Goal: Information Seeking & Learning: Learn about a topic

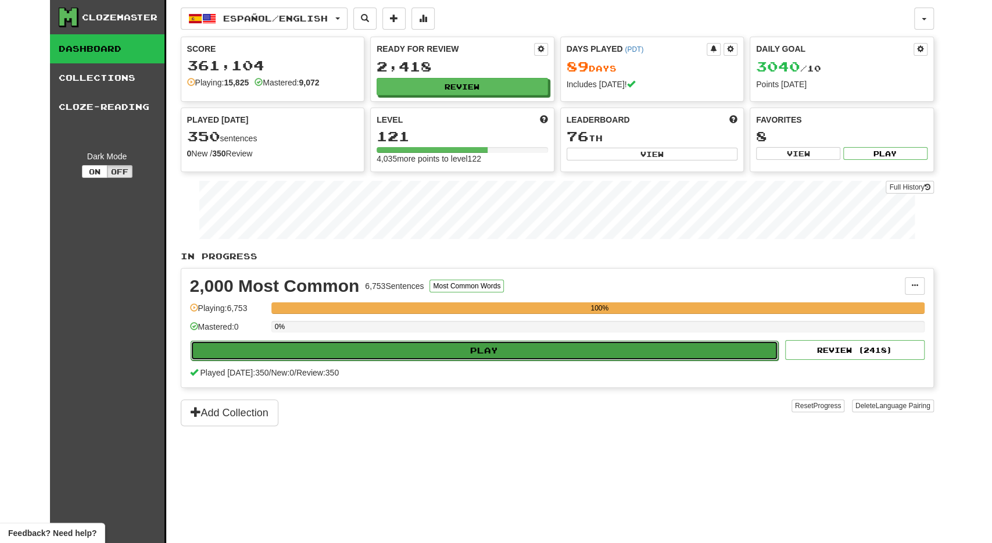
click at [429, 344] on button "Play" at bounding box center [485, 350] width 588 height 20
select select "**"
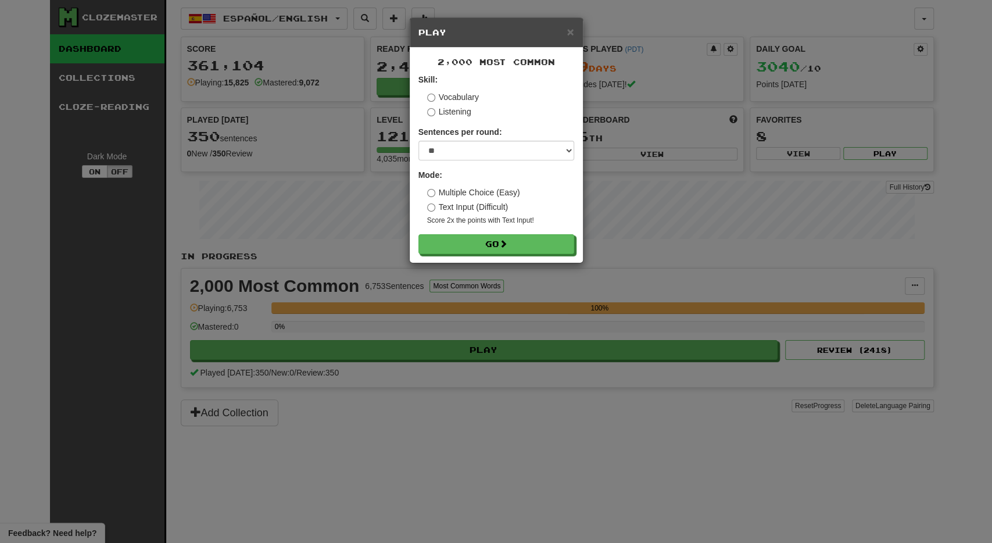
click at [449, 256] on div "2,000 Most Common Skill: Vocabulary Listening Sentences per round: * ** ** ** *…" at bounding box center [496, 155] width 173 height 215
click at [454, 245] on button "Go" at bounding box center [497, 245] width 156 height 20
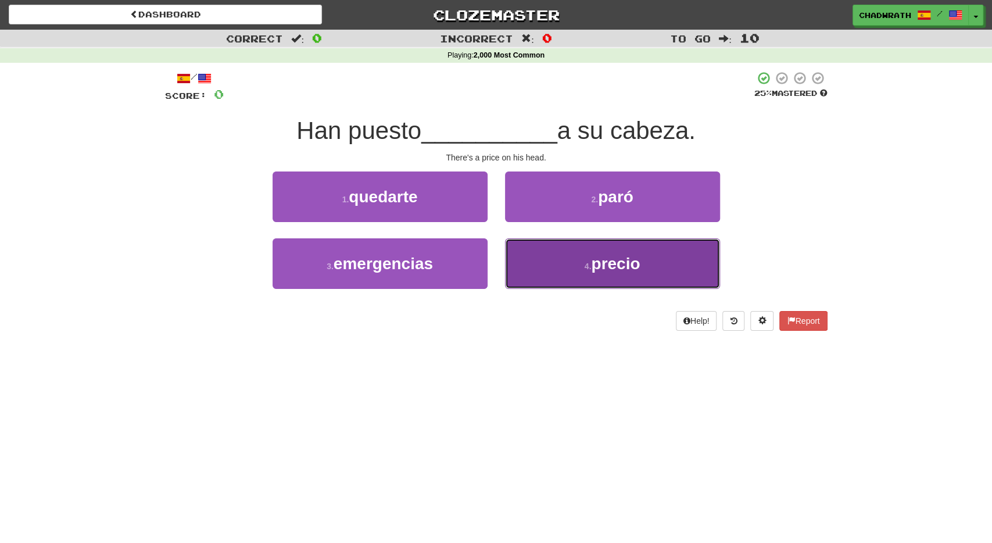
click at [581, 242] on button "4 . precio" at bounding box center [612, 263] width 215 height 51
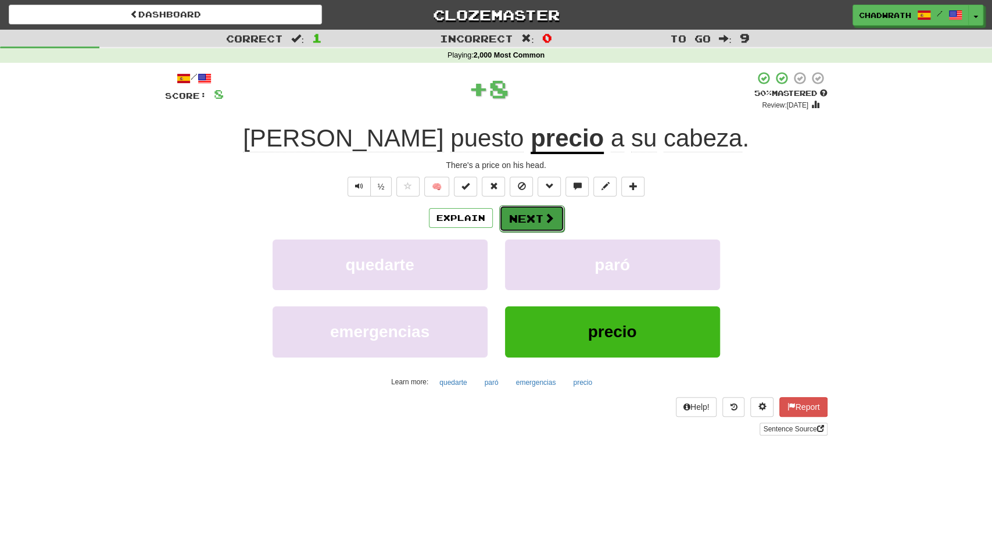
click at [540, 219] on button "Next" at bounding box center [531, 218] width 65 height 27
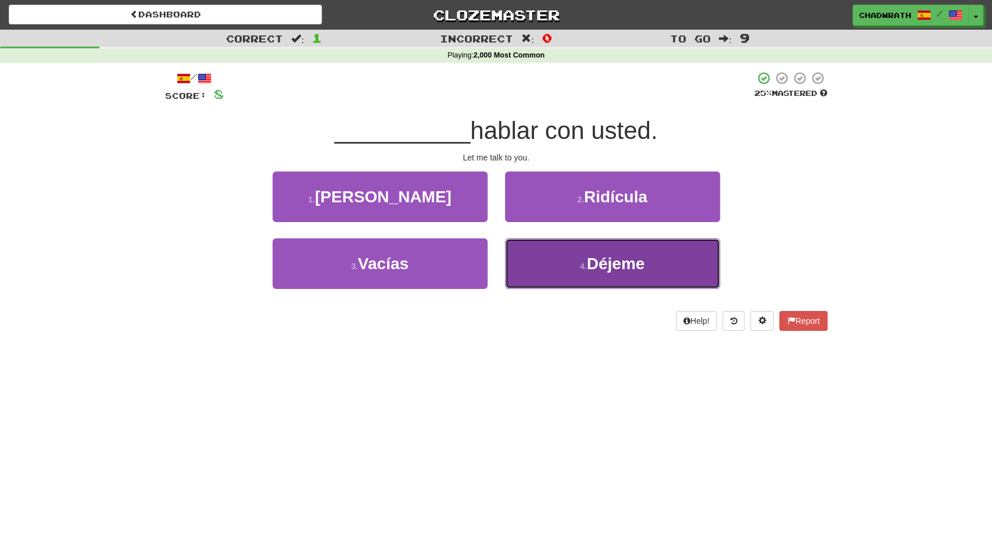
click at [585, 270] on small "4 ." at bounding box center [583, 265] width 7 height 9
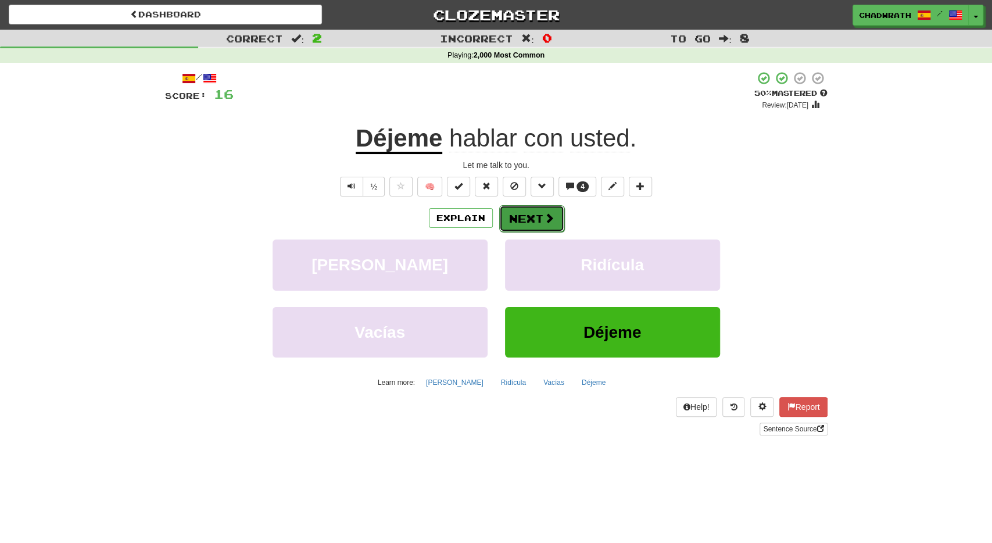
click at [547, 219] on span at bounding box center [549, 218] width 10 height 10
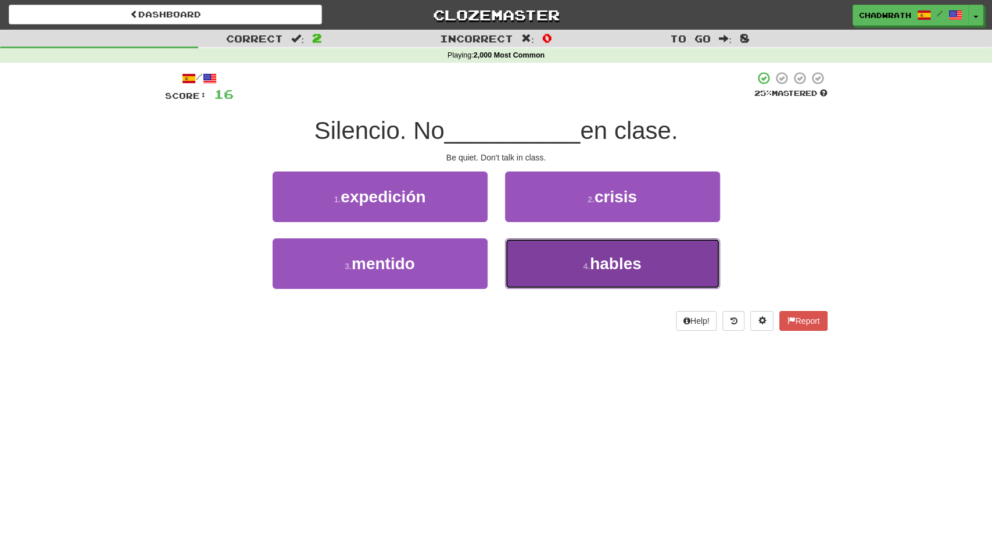
click at [545, 260] on button "4 . hables" at bounding box center [612, 263] width 215 height 51
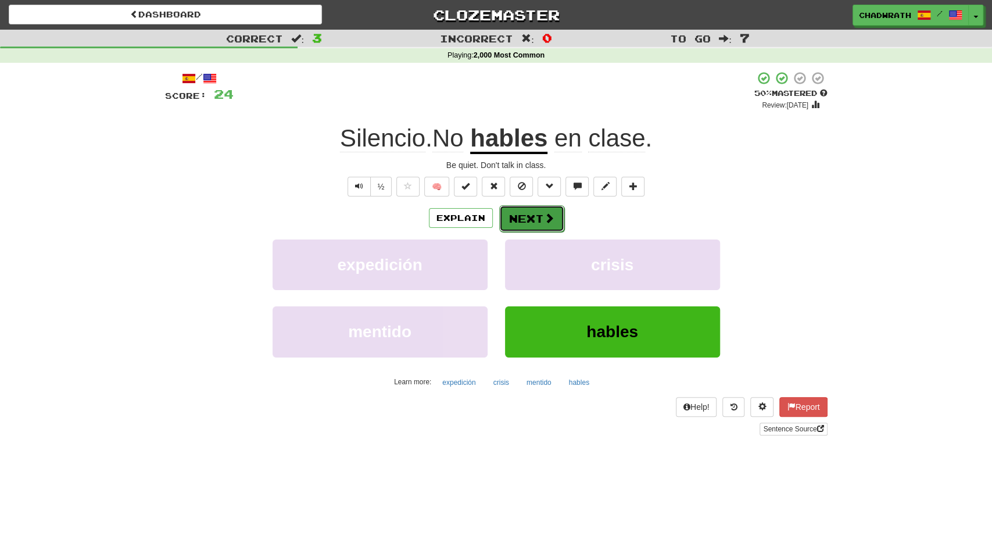
click at [524, 209] on button "Next" at bounding box center [531, 218] width 65 height 27
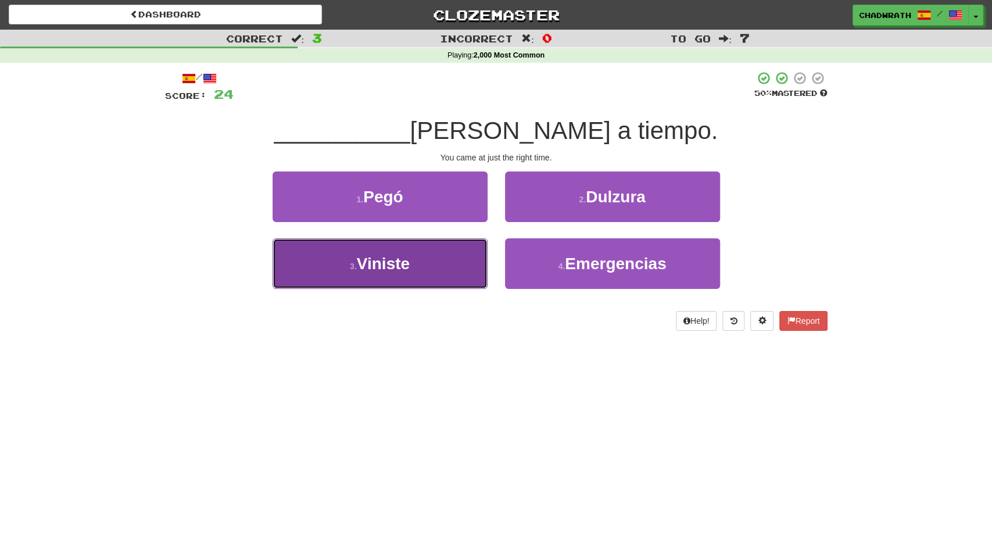
click at [405, 254] on span "Viniste" at bounding box center [383, 263] width 53 height 18
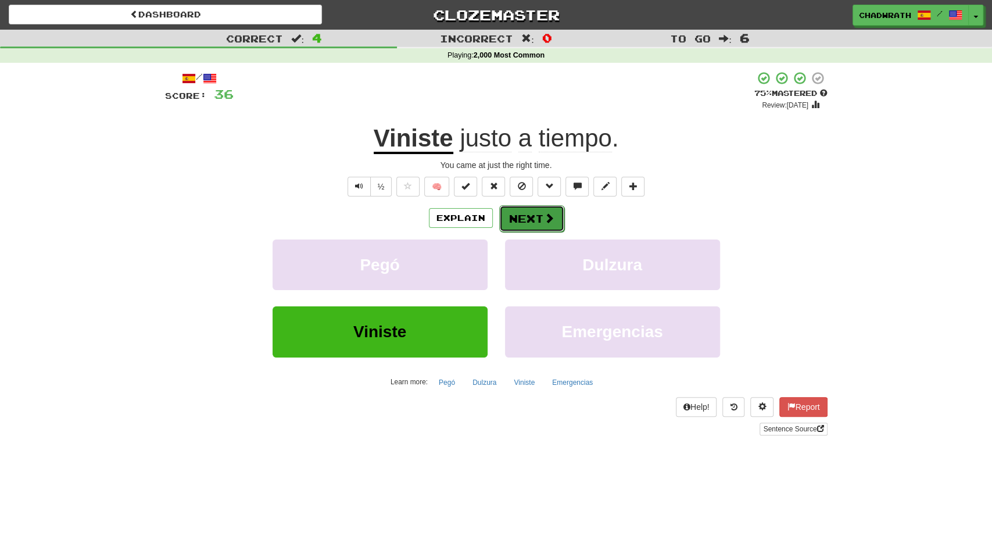
click at [514, 215] on button "Next" at bounding box center [531, 218] width 65 height 27
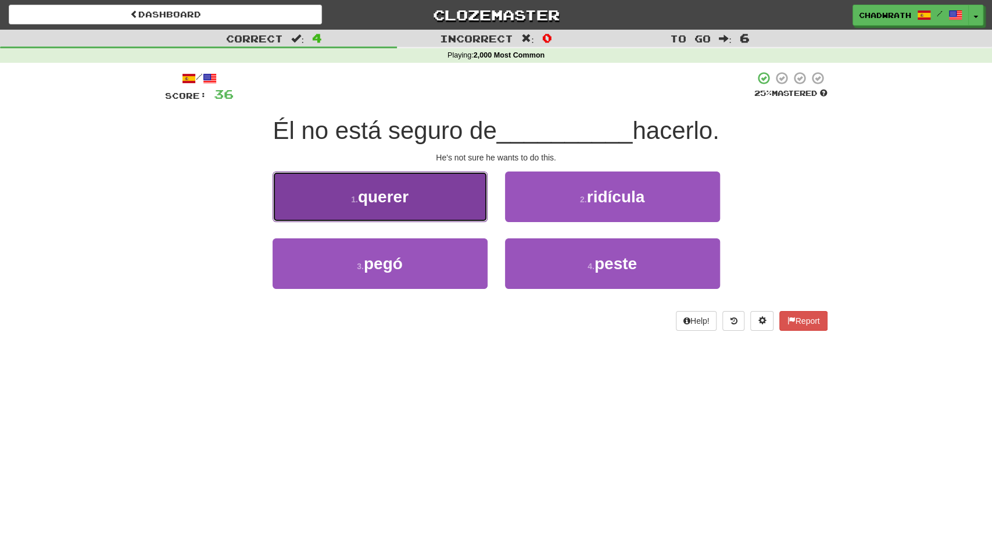
click at [427, 210] on button "1 . querer" at bounding box center [379, 196] width 215 height 51
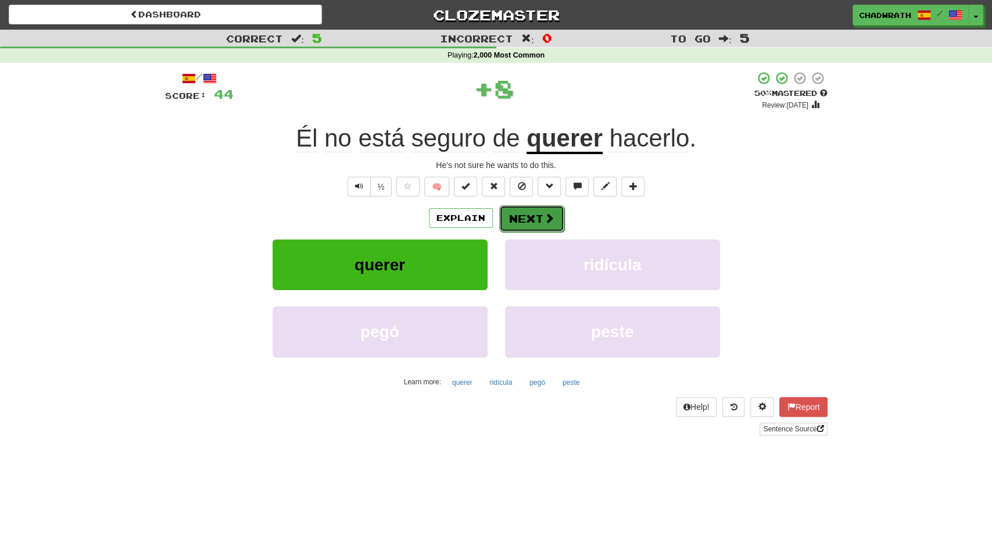
click at [512, 220] on button "Next" at bounding box center [531, 218] width 65 height 27
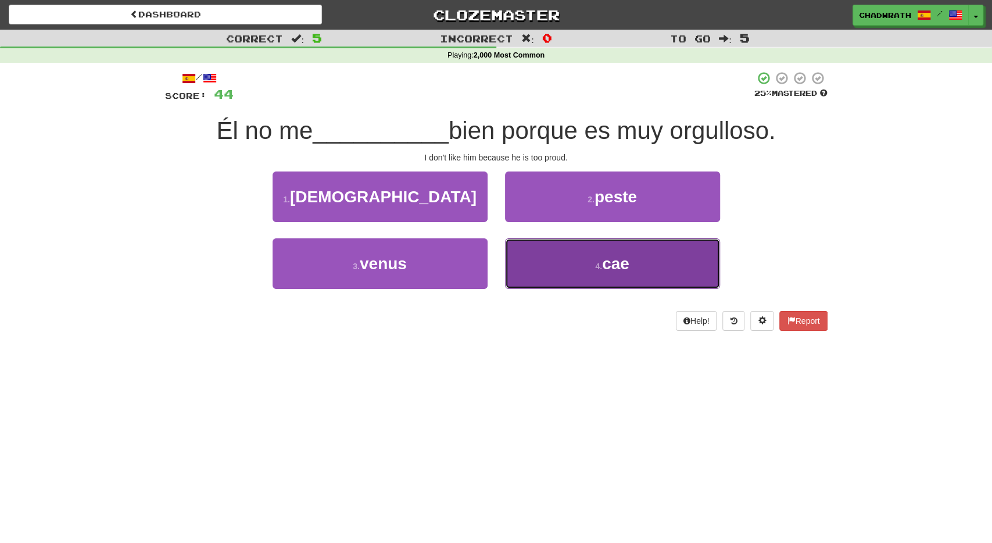
click at [574, 258] on button "4 . cae" at bounding box center [612, 263] width 215 height 51
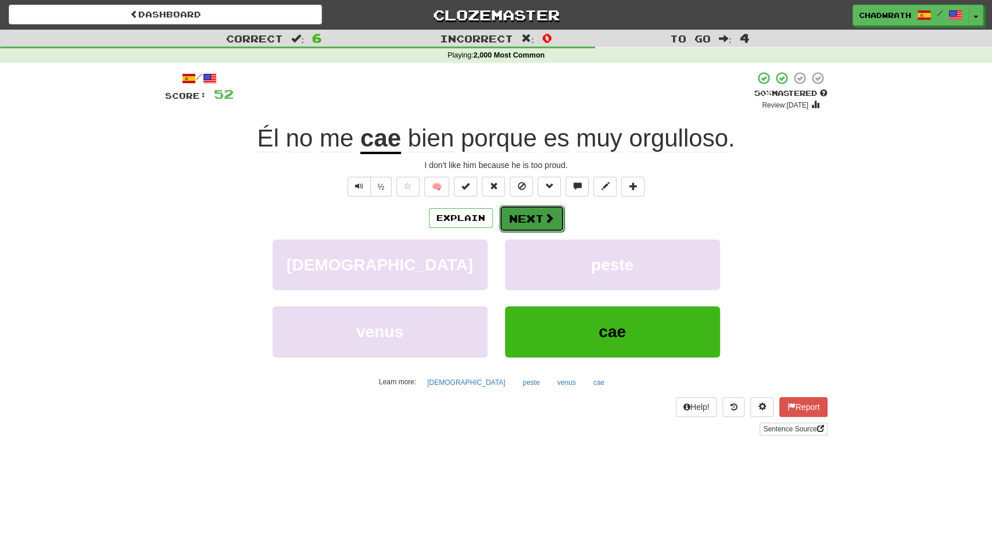
click at [520, 214] on button "Next" at bounding box center [531, 218] width 65 height 27
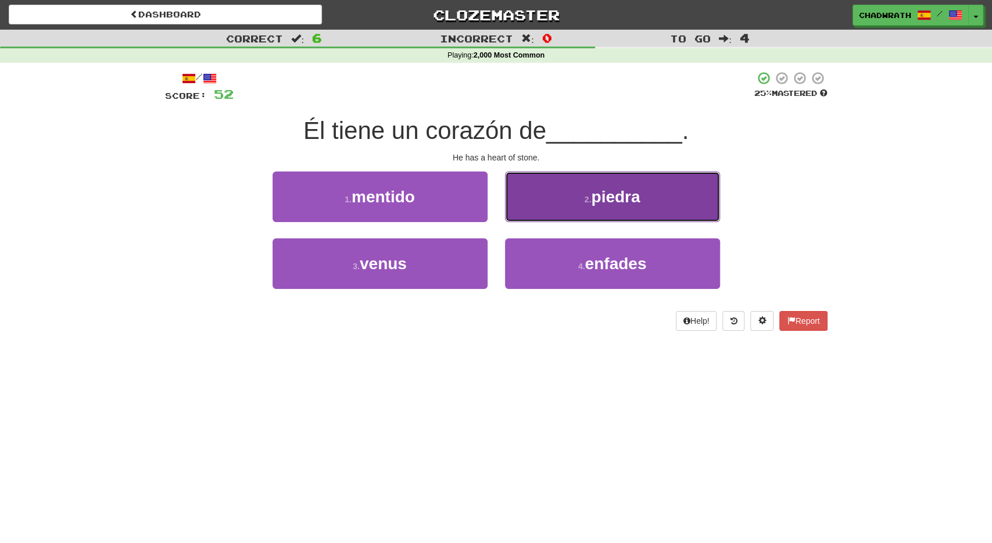
click at [597, 216] on button "2 . piedra" at bounding box center [612, 196] width 215 height 51
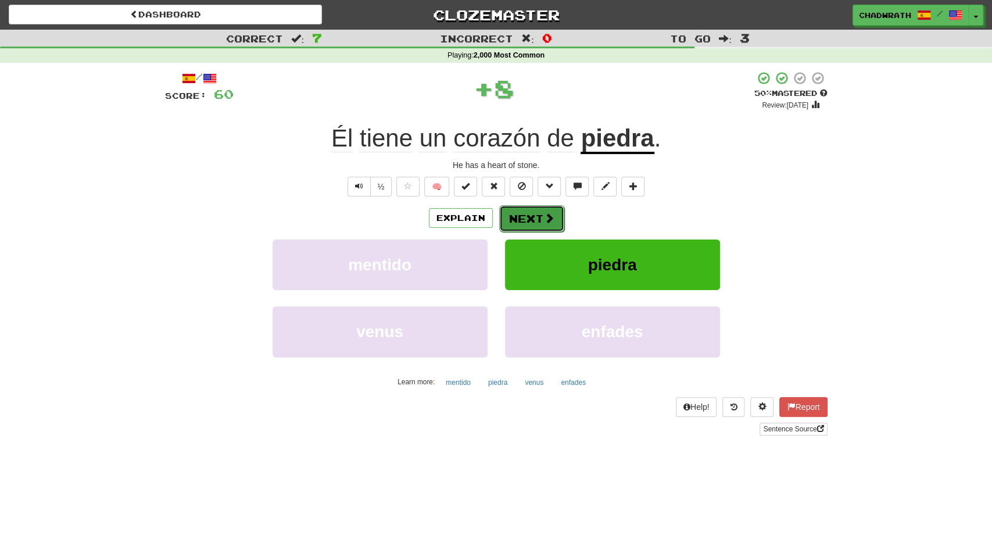
click at [540, 227] on button "Next" at bounding box center [531, 218] width 65 height 27
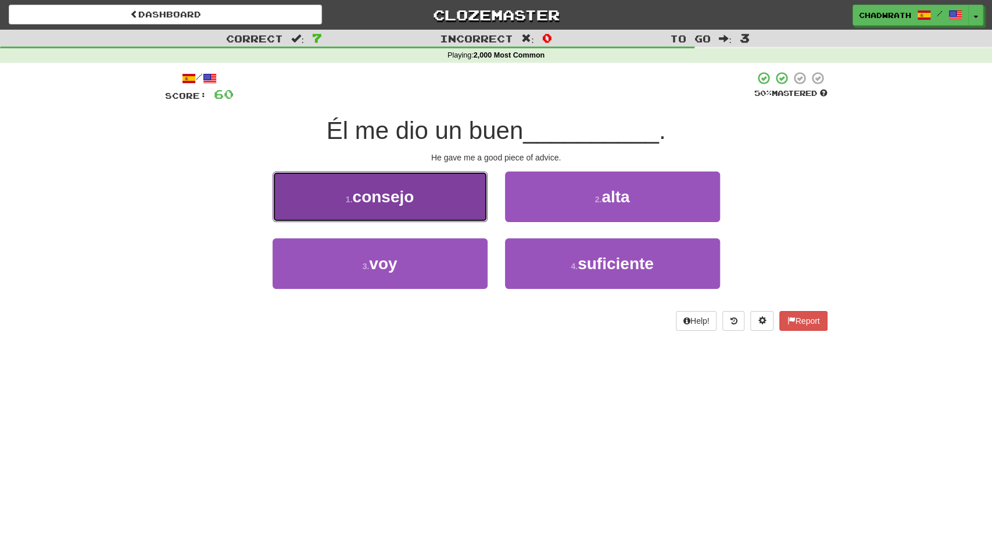
click at [415, 199] on button "1 . consejo" at bounding box center [379, 196] width 215 height 51
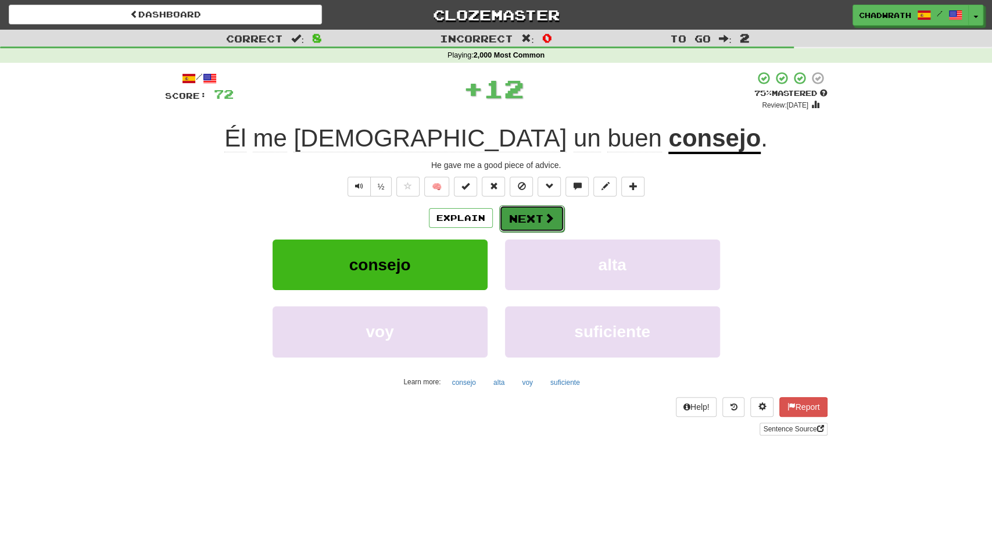
click at [534, 224] on button "Next" at bounding box center [531, 218] width 65 height 27
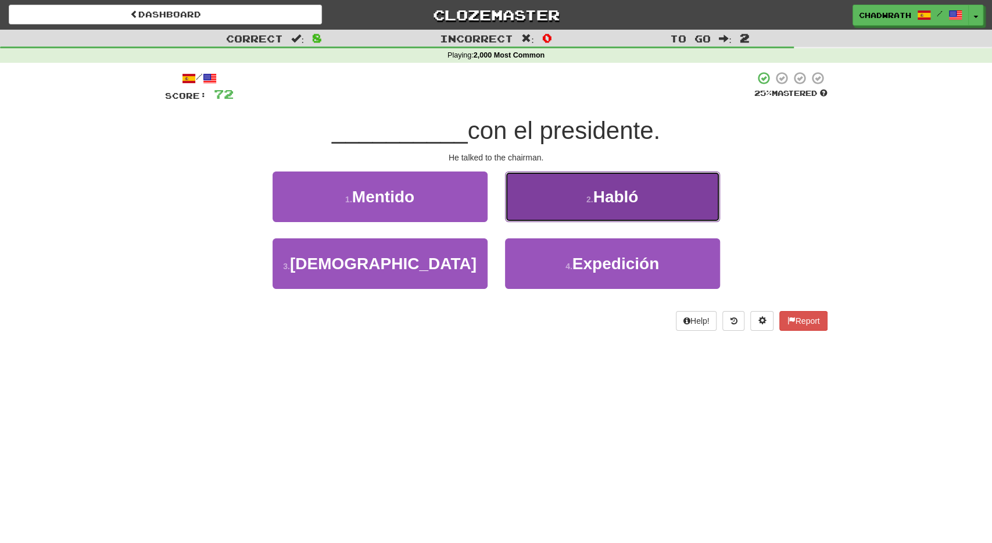
click at [583, 206] on button "2 . Habló" at bounding box center [612, 196] width 215 height 51
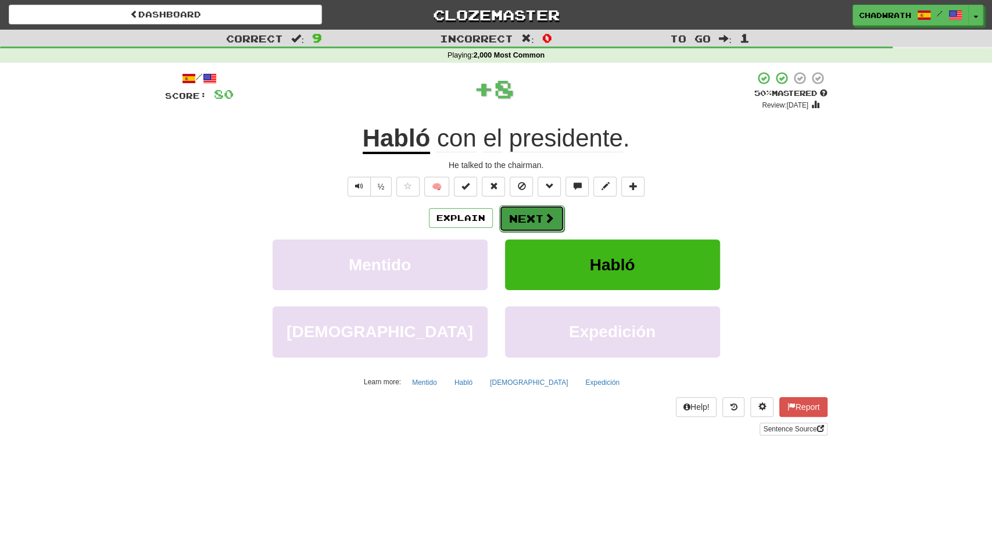
click at [541, 214] on button "Next" at bounding box center [531, 218] width 65 height 27
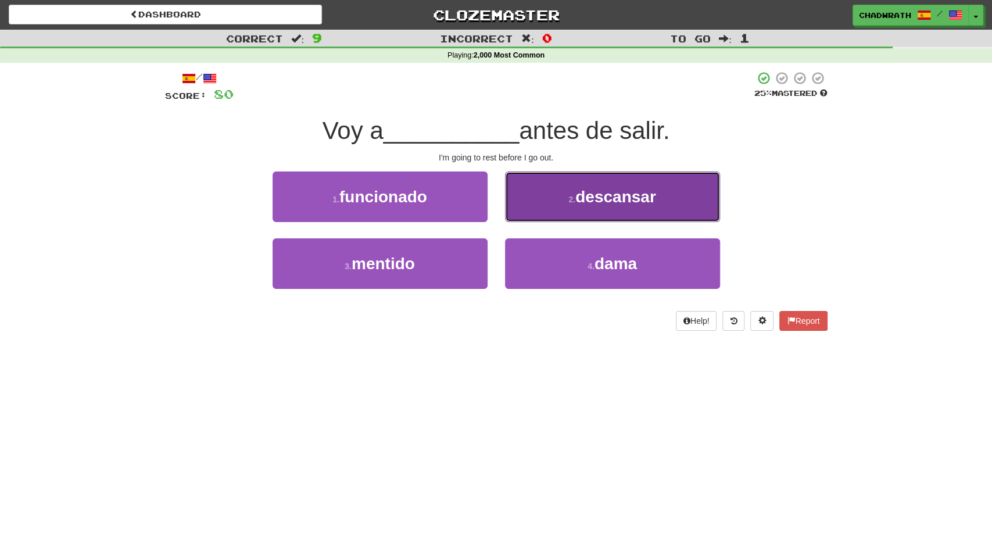
click at [550, 202] on button "2 . descansar" at bounding box center [612, 196] width 215 height 51
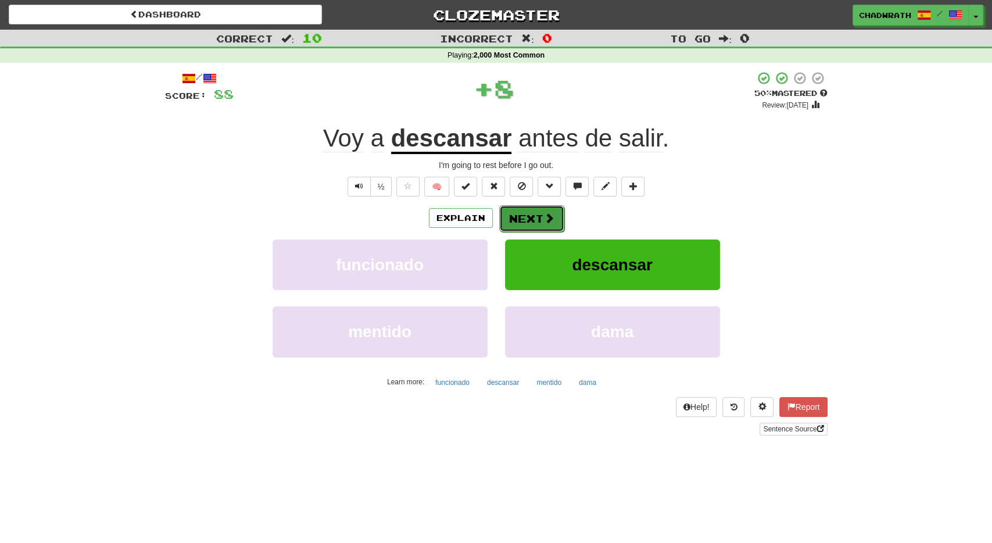
click at [540, 217] on button "Next" at bounding box center [531, 218] width 65 height 27
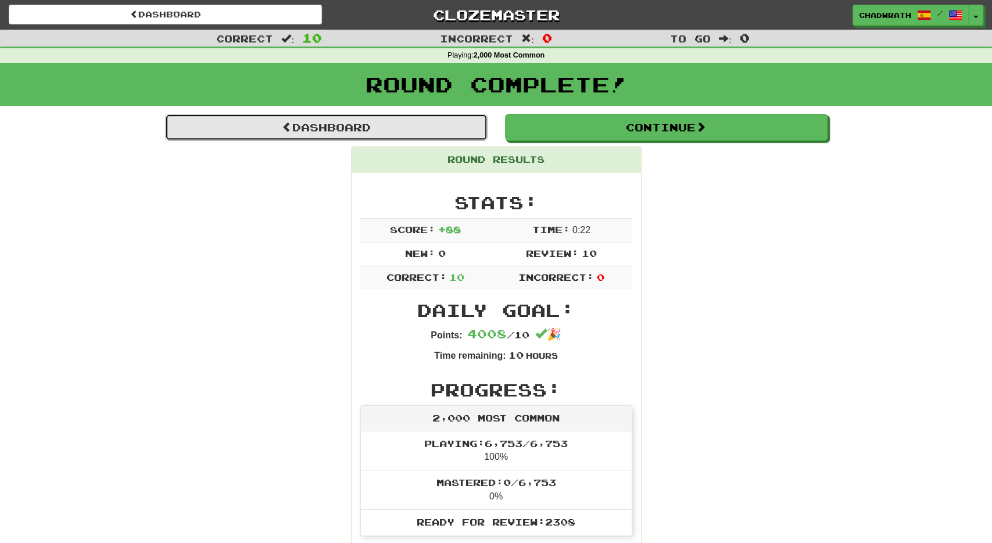
click at [362, 124] on link "Dashboard" at bounding box center [326, 127] width 322 height 27
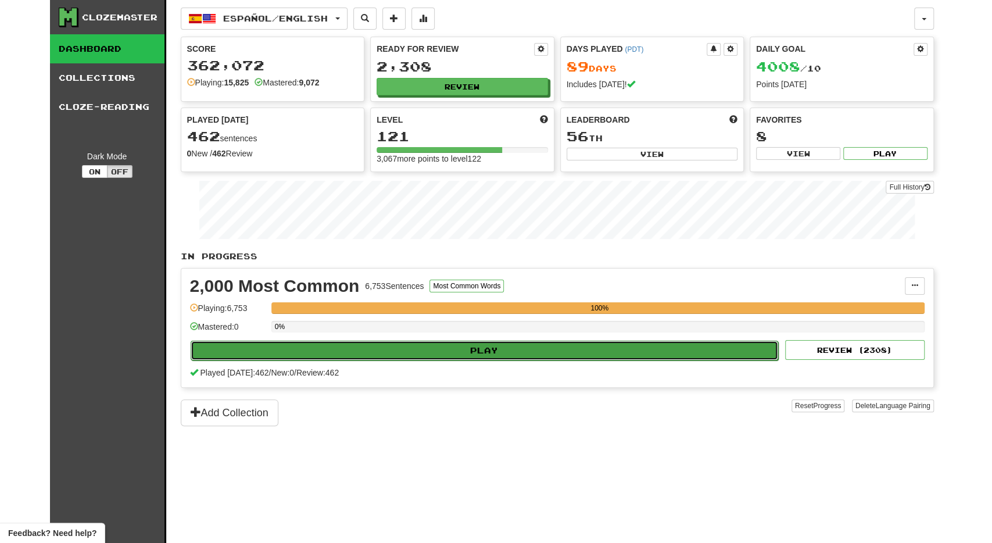
click at [450, 350] on button "Play" at bounding box center [485, 350] width 588 height 20
select select "**"
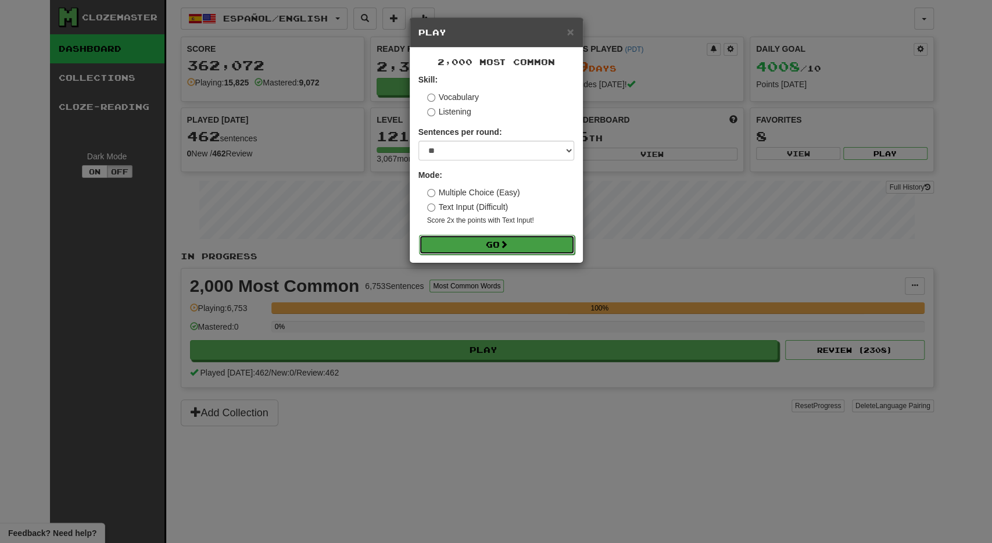
click at [485, 248] on button "Go" at bounding box center [497, 245] width 156 height 20
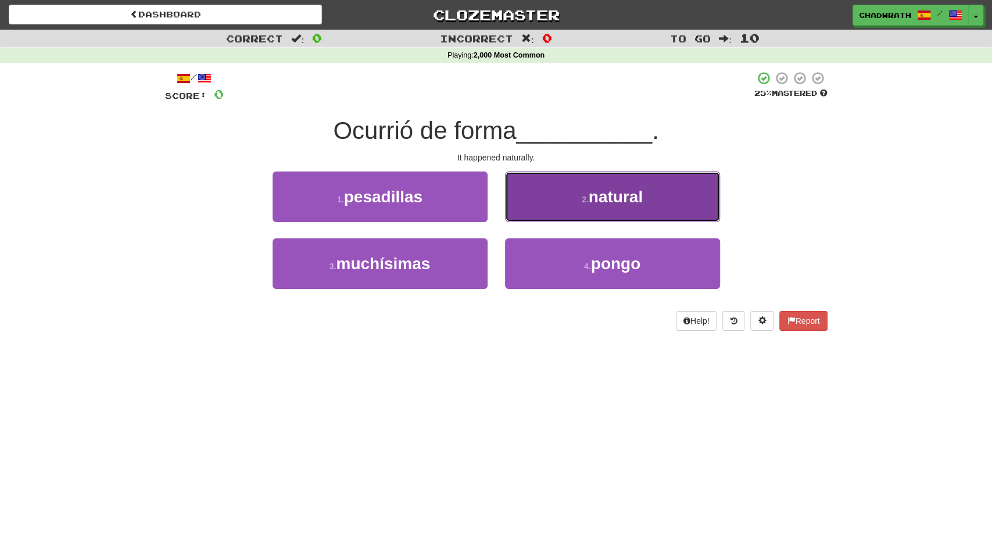
click at [623, 204] on span "natural" at bounding box center [615, 197] width 54 height 18
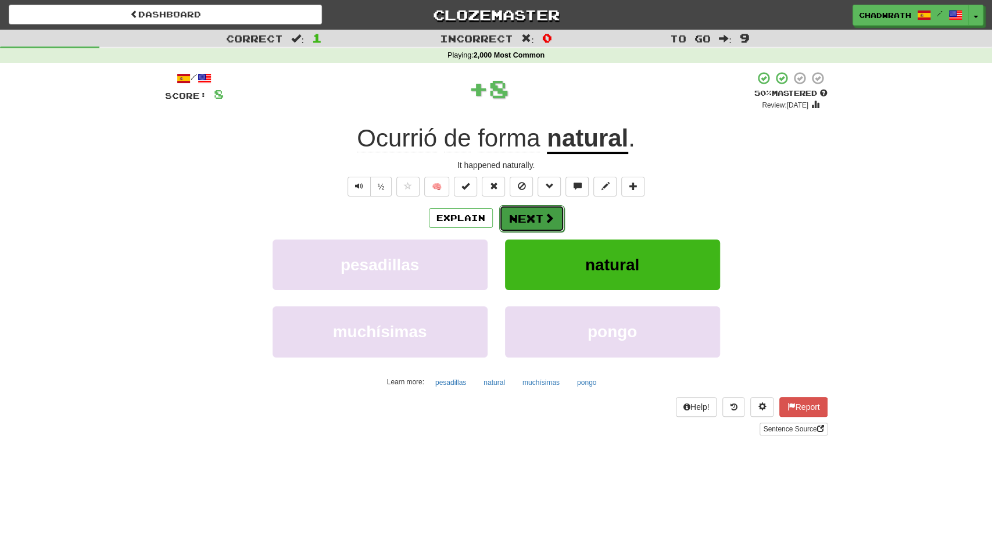
click at [544, 213] on span at bounding box center [549, 218] width 10 height 10
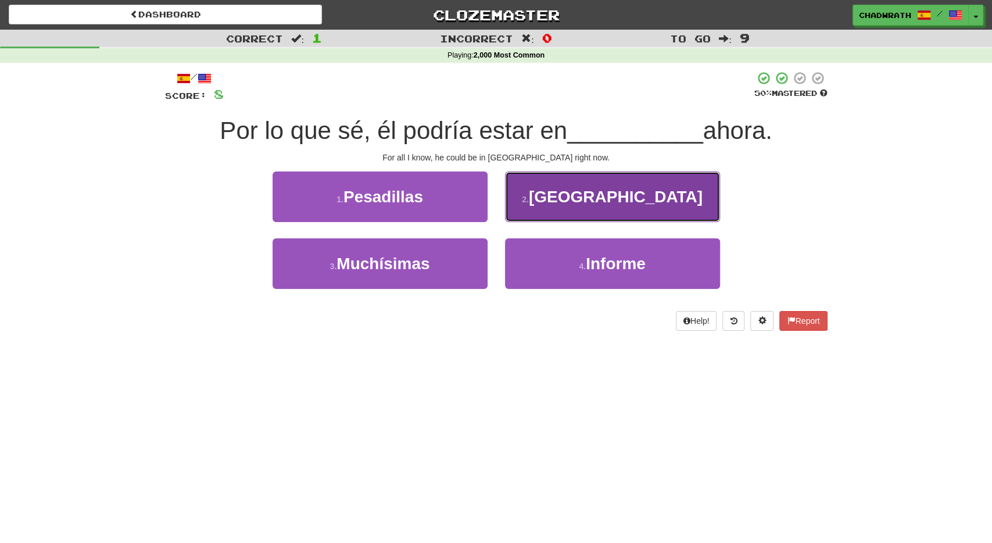
click at [546, 181] on button "2 . París" at bounding box center [612, 196] width 215 height 51
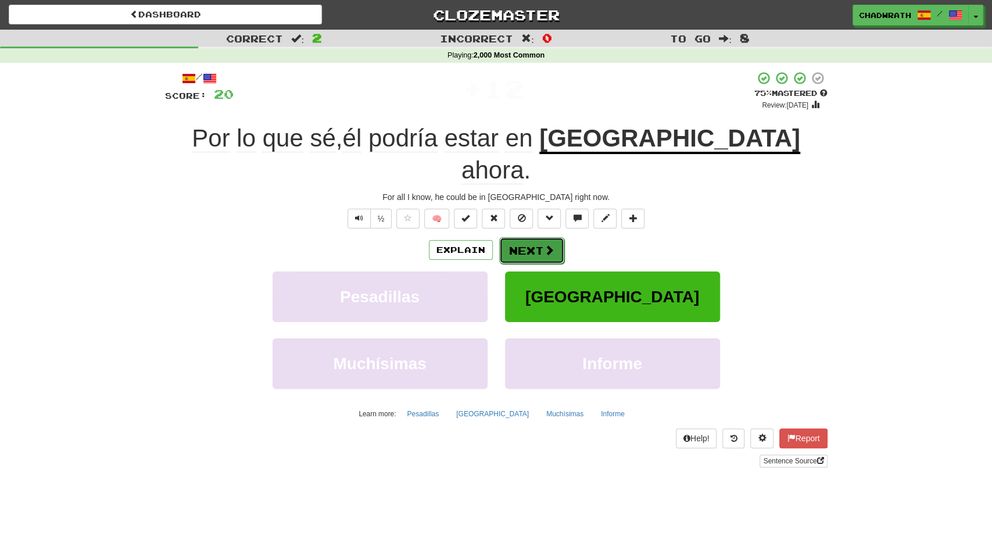
click at [540, 237] on button "Next" at bounding box center [531, 250] width 65 height 27
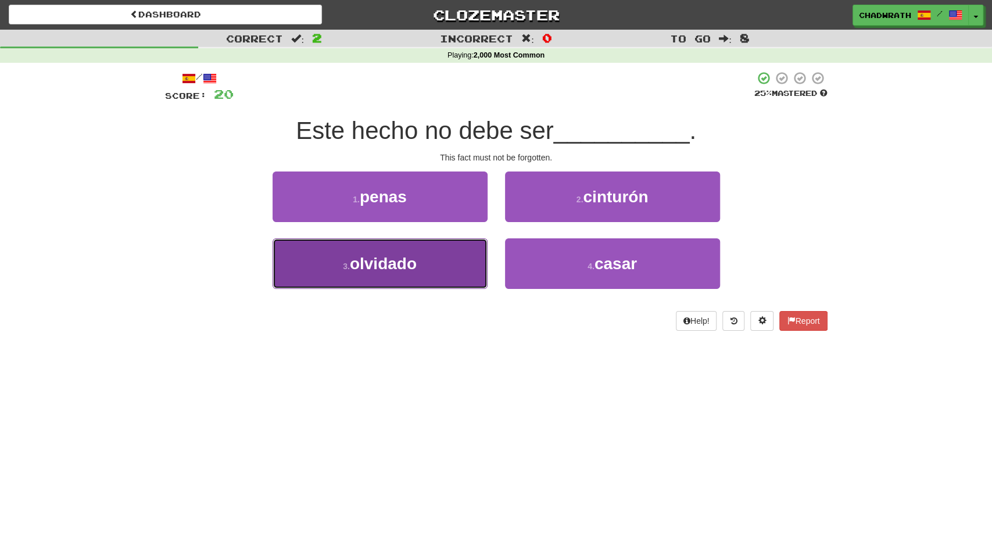
click at [422, 254] on button "3 . olvidado" at bounding box center [379, 263] width 215 height 51
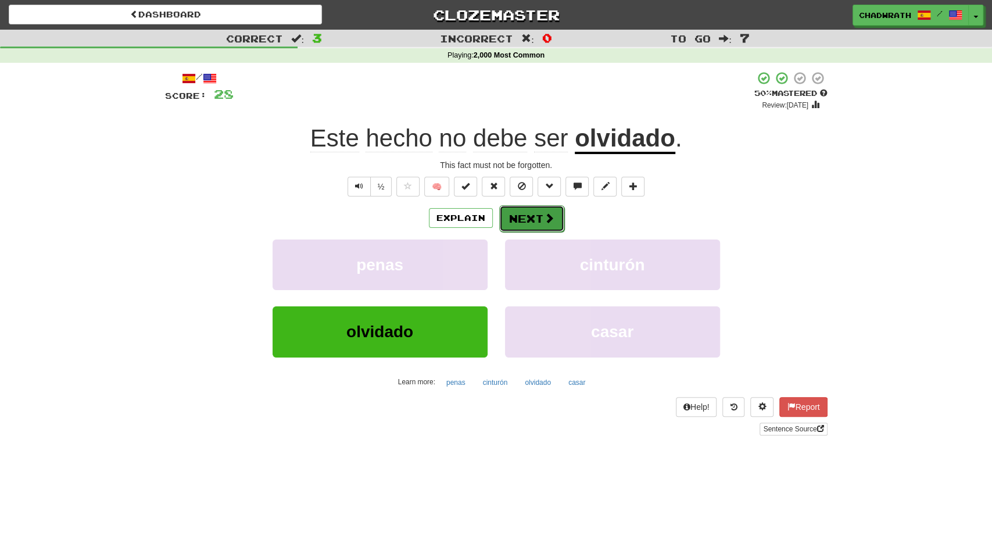
click at [513, 219] on button "Next" at bounding box center [531, 218] width 65 height 27
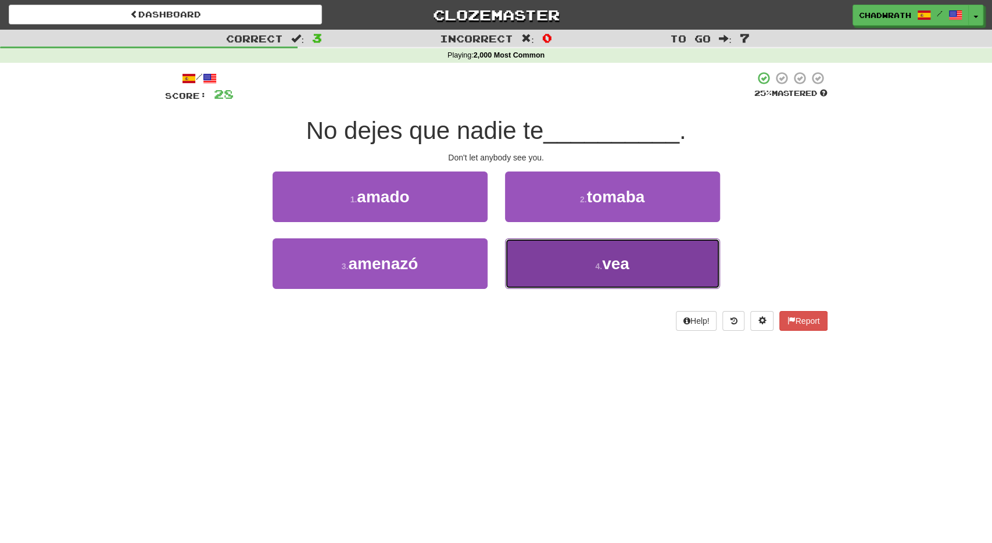
click at [601, 270] on small "4 ." at bounding box center [598, 265] width 7 height 9
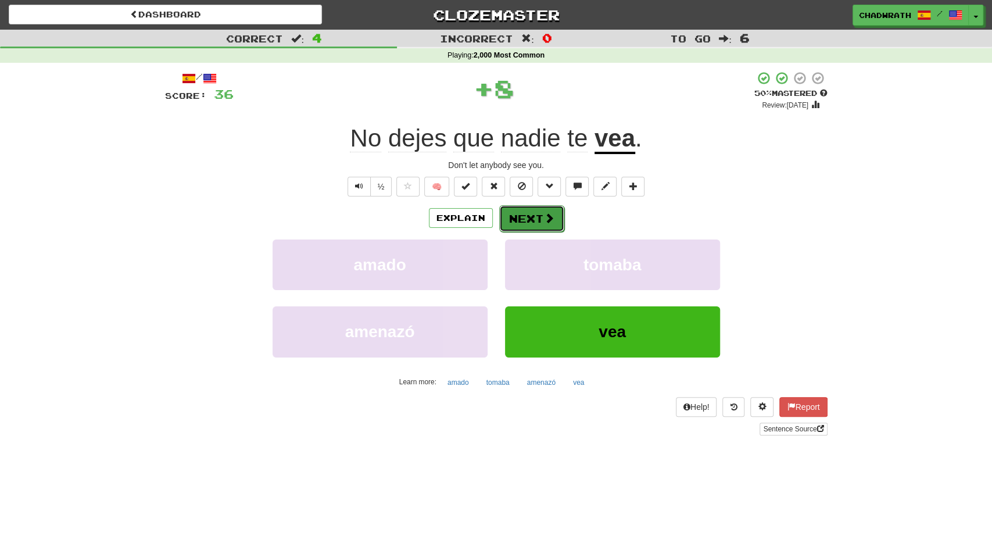
click at [519, 225] on button "Next" at bounding box center [531, 218] width 65 height 27
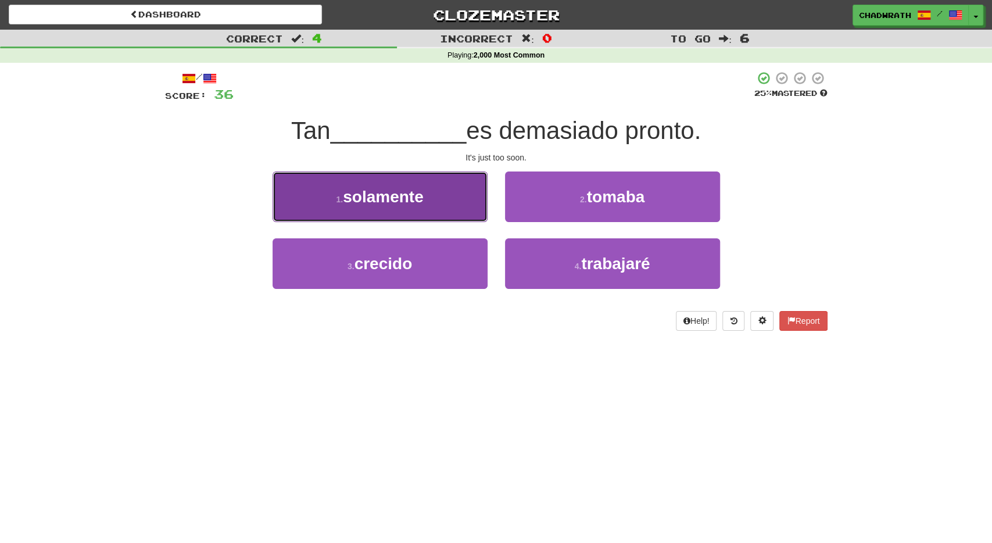
click at [396, 211] on button "1 . solamente" at bounding box center [379, 196] width 215 height 51
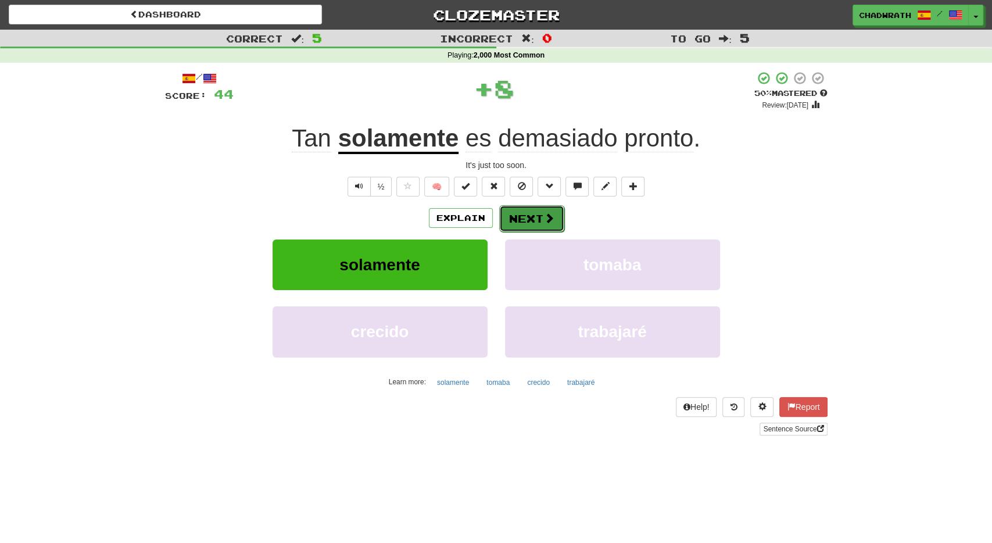
click at [525, 221] on button "Next" at bounding box center [531, 218] width 65 height 27
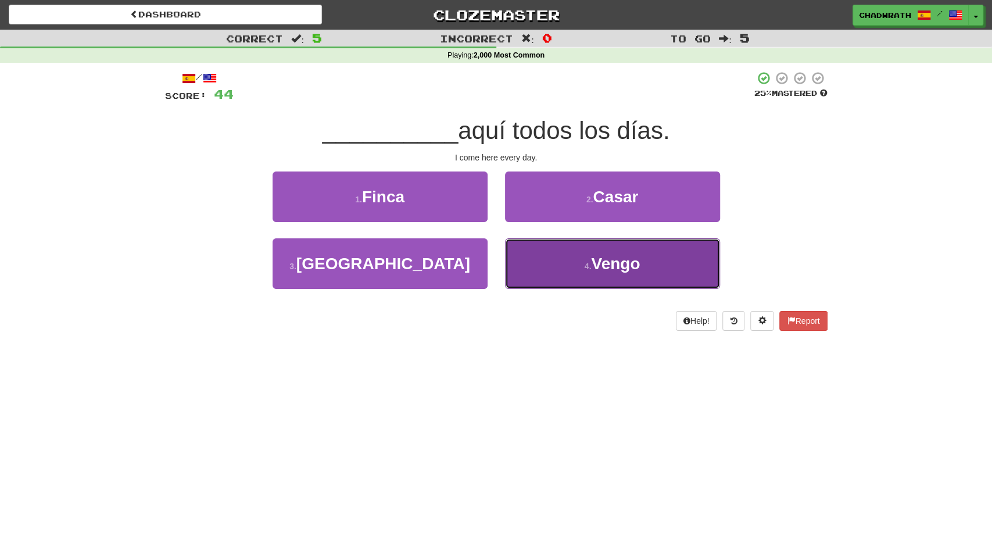
click at [575, 265] on button "4 . Vengo" at bounding box center [612, 263] width 215 height 51
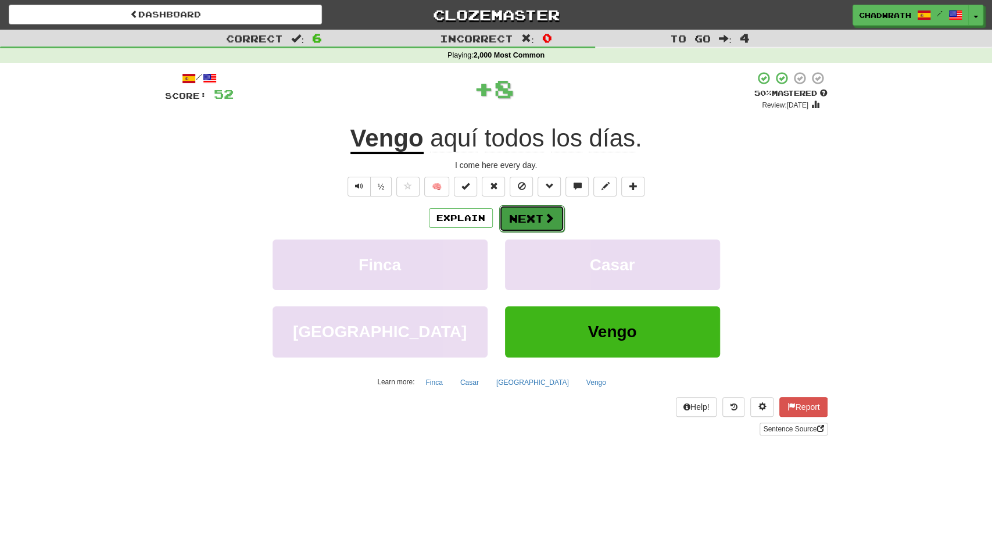
click at [546, 221] on span at bounding box center [549, 218] width 10 height 10
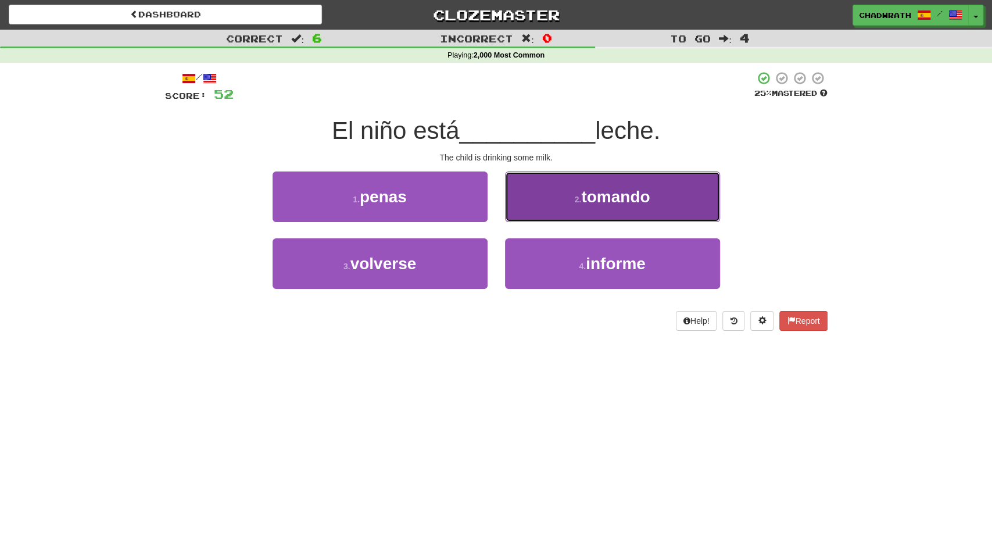
click at [569, 204] on button "2 . tomando" at bounding box center [612, 196] width 215 height 51
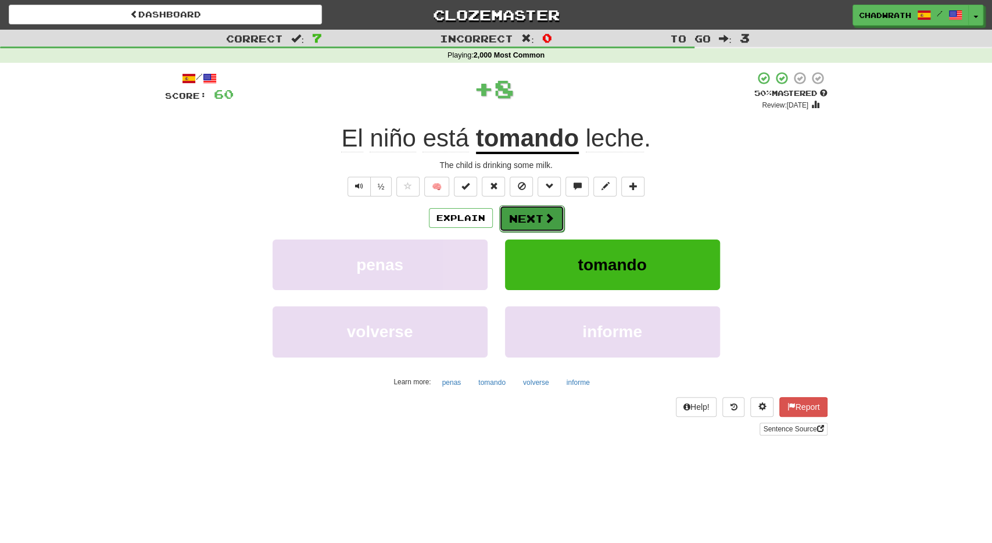
click at [529, 213] on button "Next" at bounding box center [531, 218] width 65 height 27
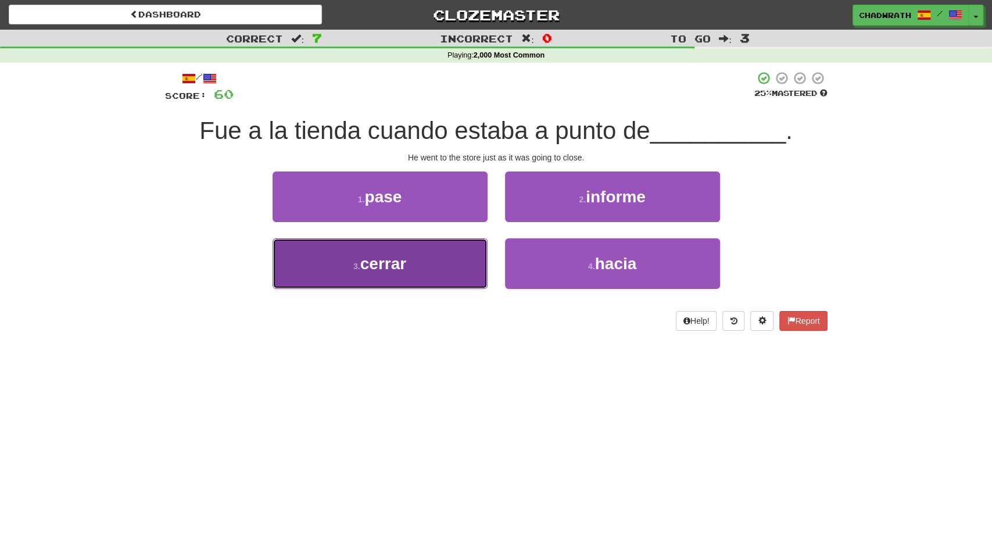
click at [423, 278] on button "3 . cerrar" at bounding box center [379, 263] width 215 height 51
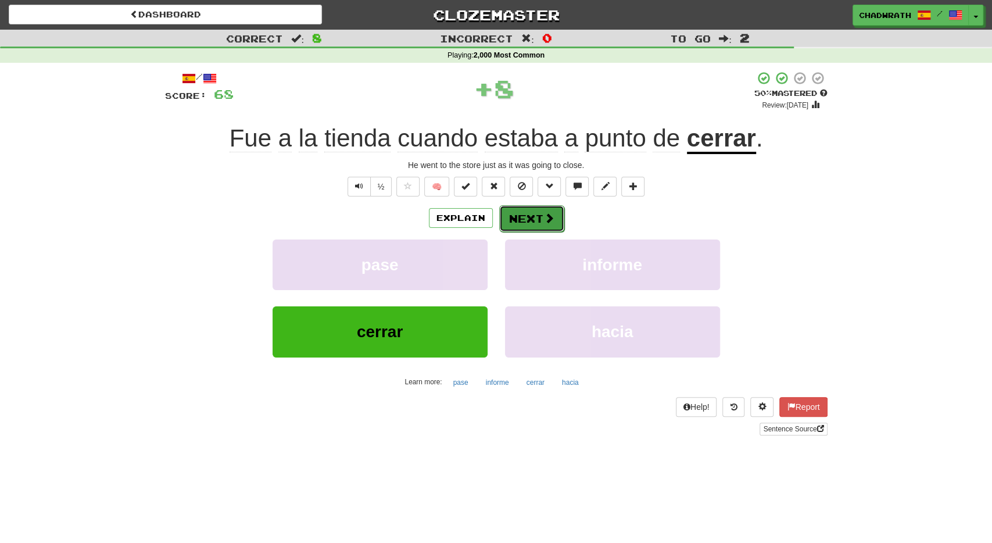
click at [526, 210] on button "Next" at bounding box center [531, 218] width 65 height 27
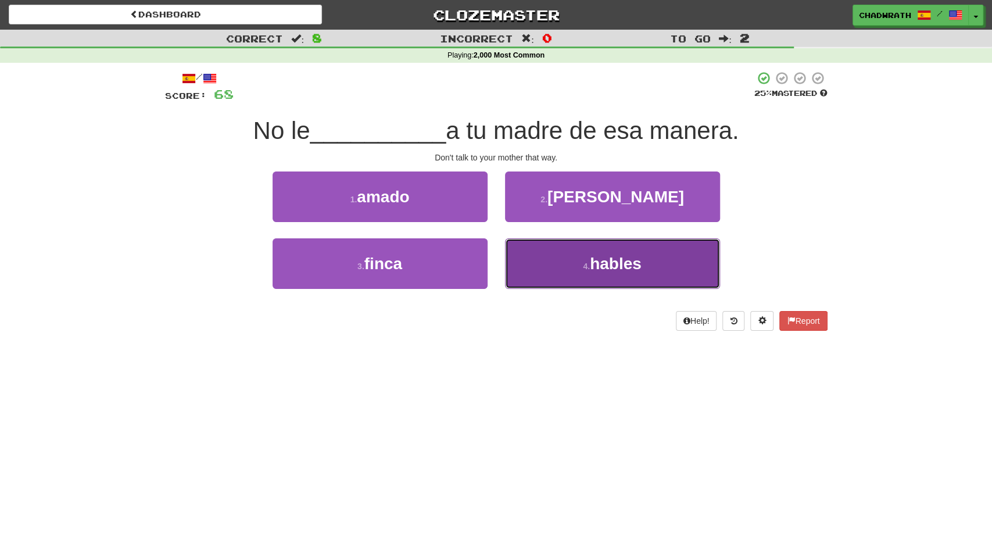
click at [604, 269] on span "hables" at bounding box center [616, 263] width 52 height 18
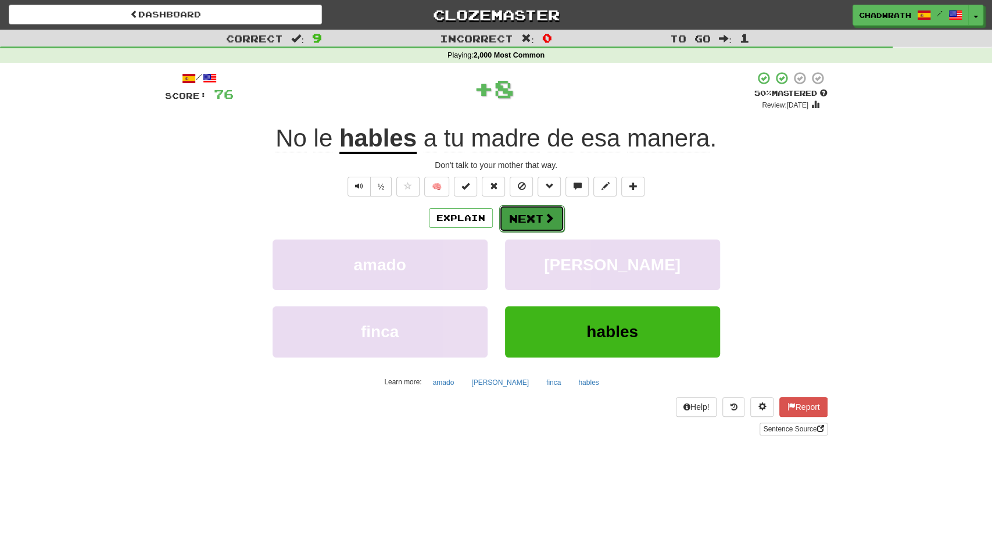
click at [522, 220] on button "Next" at bounding box center [531, 218] width 65 height 27
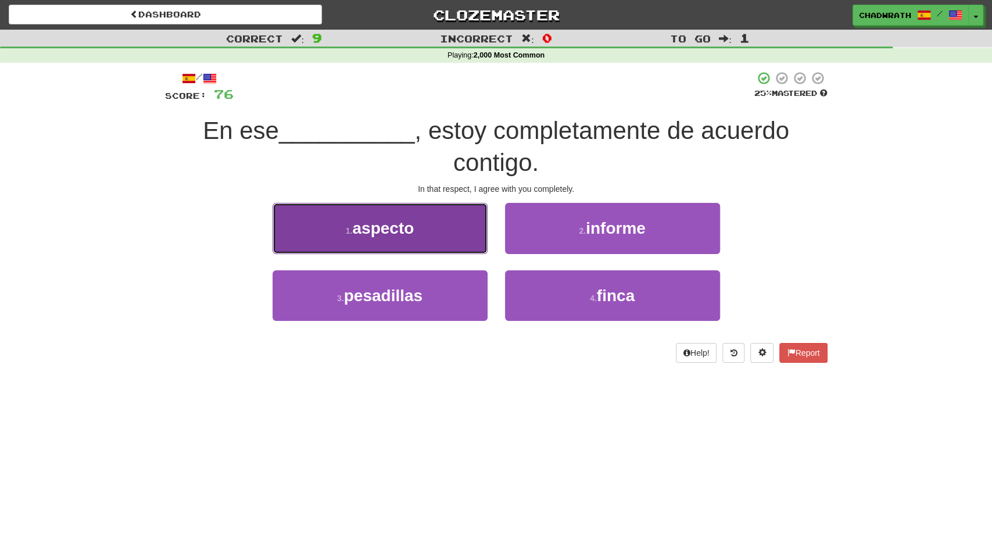
click at [448, 236] on button "1 . aspecto" at bounding box center [379, 228] width 215 height 51
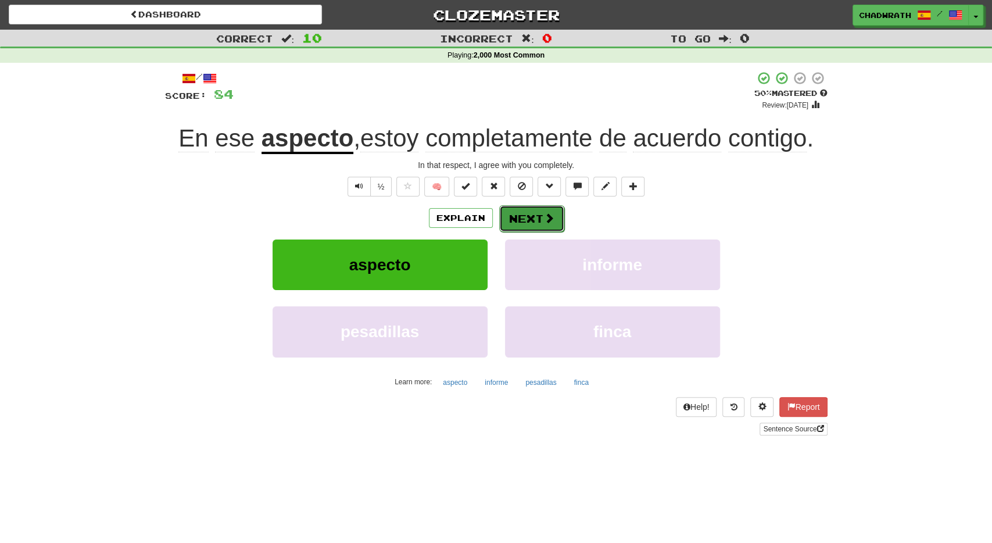
click at [544, 222] on span at bounding box center [549, 218] width 10 height 10
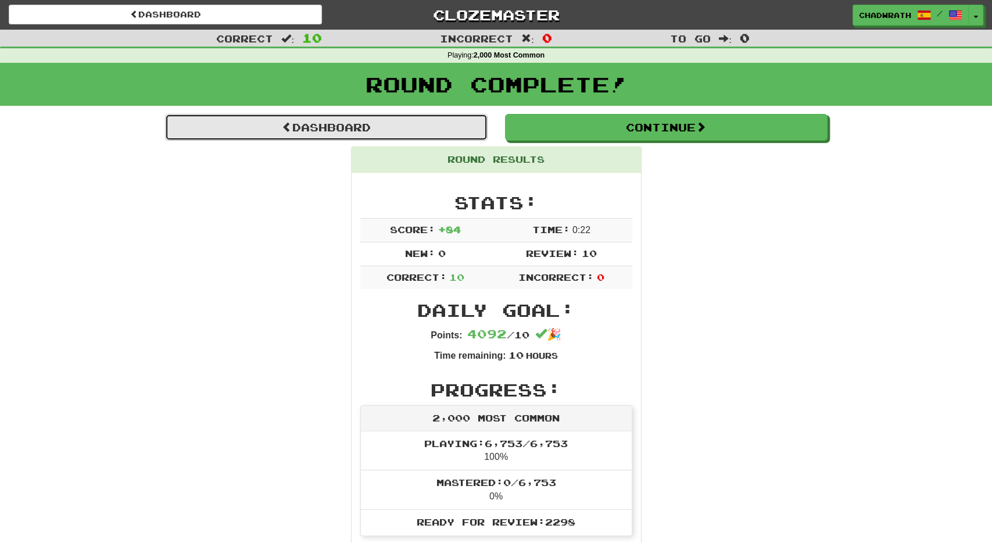
click at [436, 128] on link "Dashboard" at bounding box center [326, 127] width 322 height 27
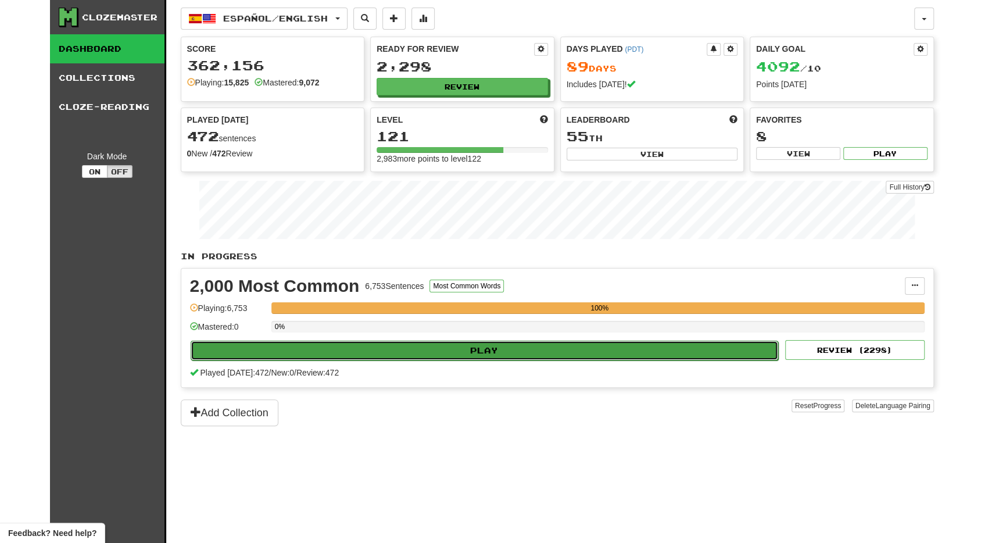
click at [410, 348] on button "Play" at bounding box center [485, 350] width 588 height 20
select select "**"
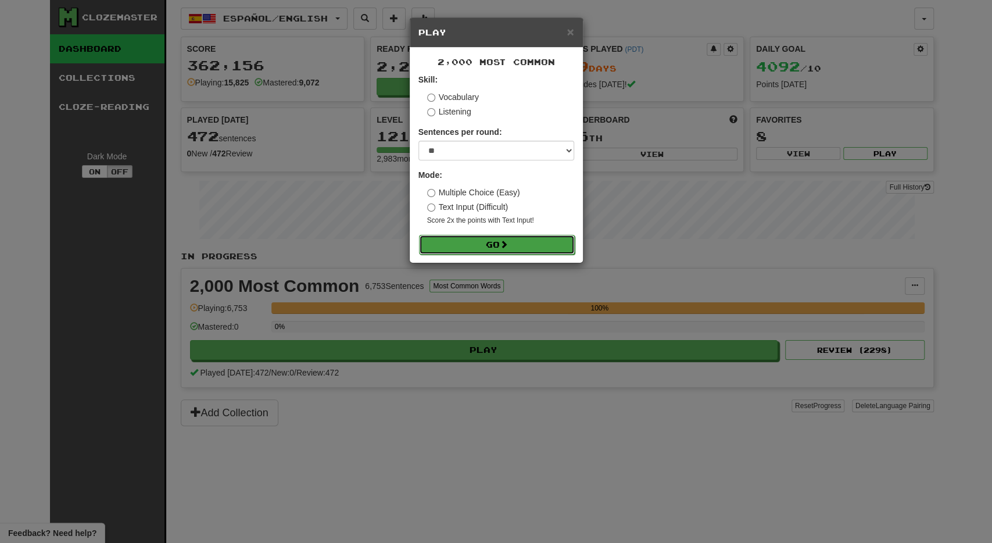
click at [464, 242] on button "Go" at bounding box center [497, 245] width 156 height 20
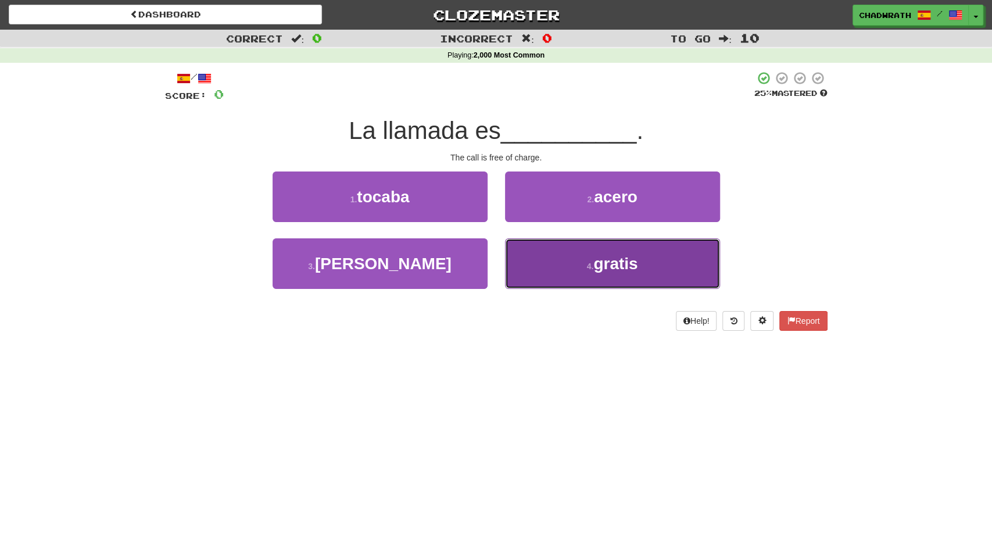
click at [587, 268] on small "4 ." at bounding box center [590, 265] width 7 height 9
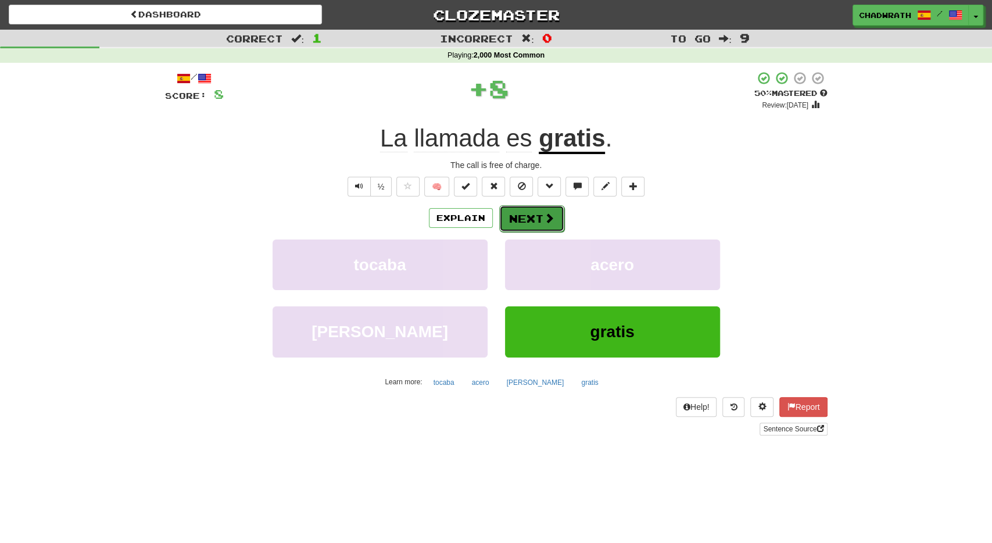
click at [541, 213] on button "Next" at bounding box center [531, 218] width 65 height 27
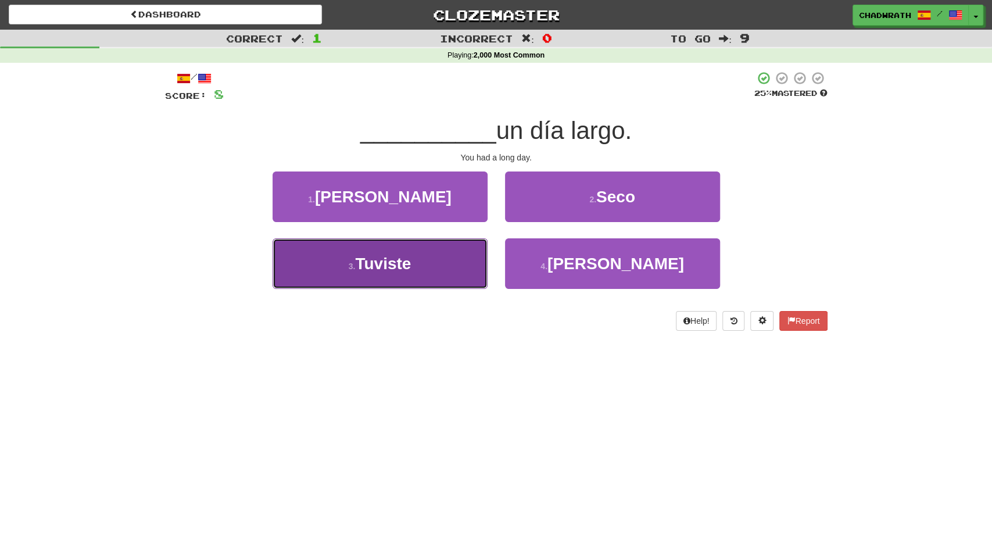
click at [454, 270] on button "3 . Tuviste" at bounding box center [379, 263] width 215 height 51
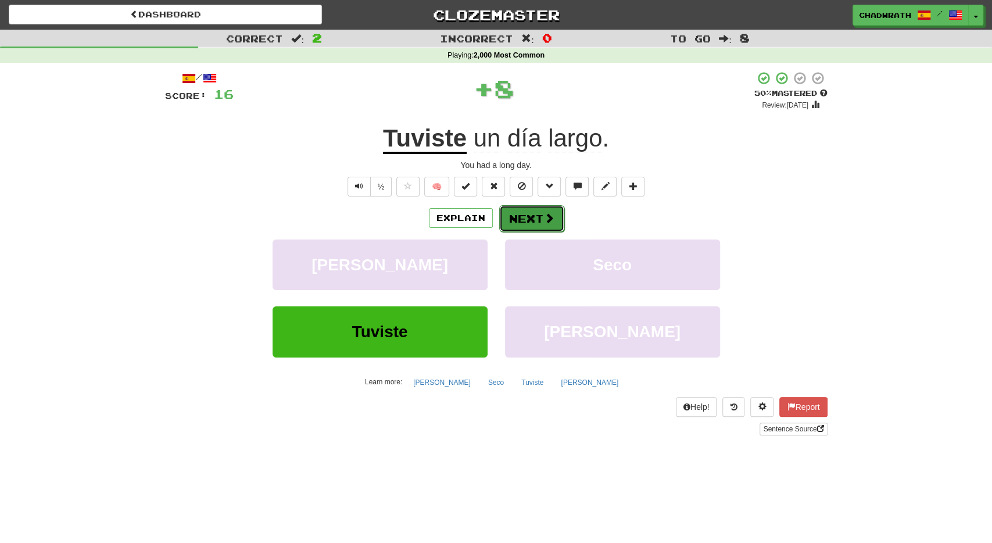
click at [551, 213] on span at bounding box center [549, 218] width 10 height 10
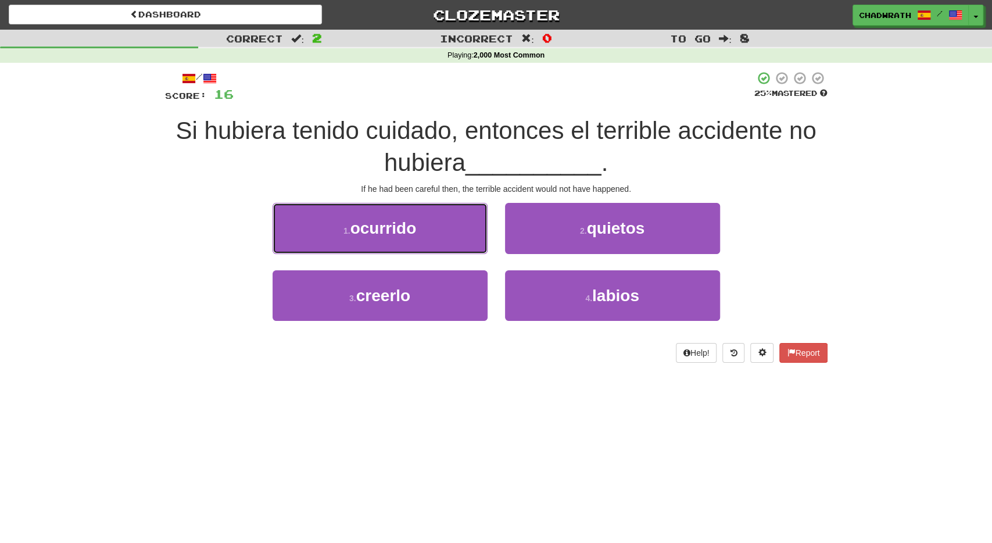
drag, startPoint x: 451, startPoint y: 240, endPoint x: 741, endPoint y: 166, distance: 298.8
click at [453, 240] on button "1 . ocurrido" at bounding box center [379, 228] width 215 height 51
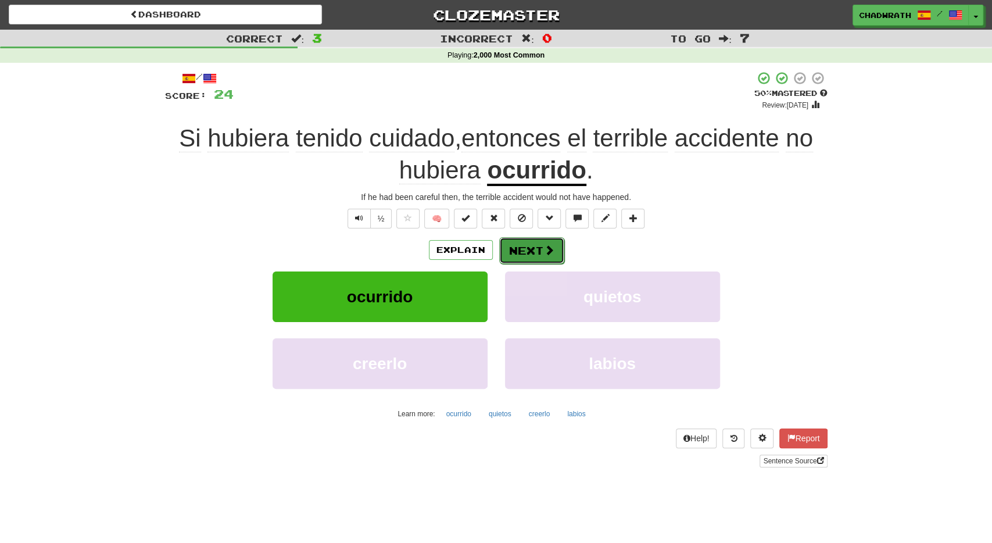
click at [561, 241] on button "Next" at bounding box center [531, 250] width 65 height 27
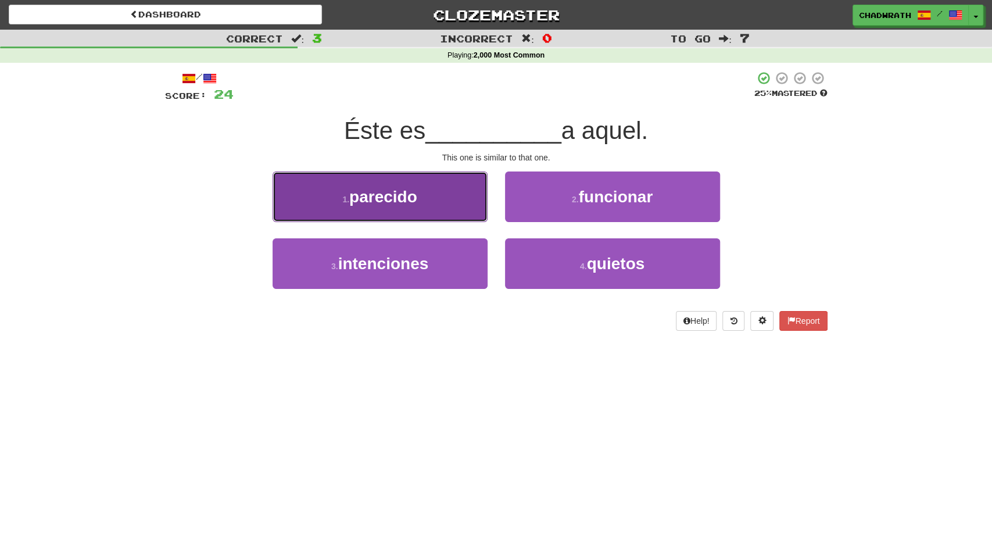
click at [447, 210] on button "1 . parecido" at bounding box center [379, 196] width 215 height 51
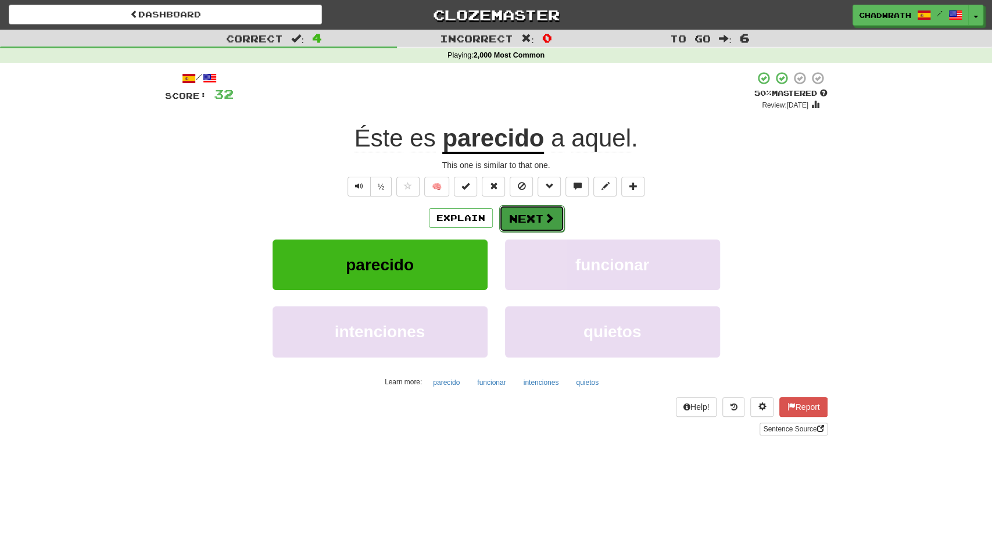
click at [527, 211] on button "Next" at bounding box center [531, 218] width 65 height 27
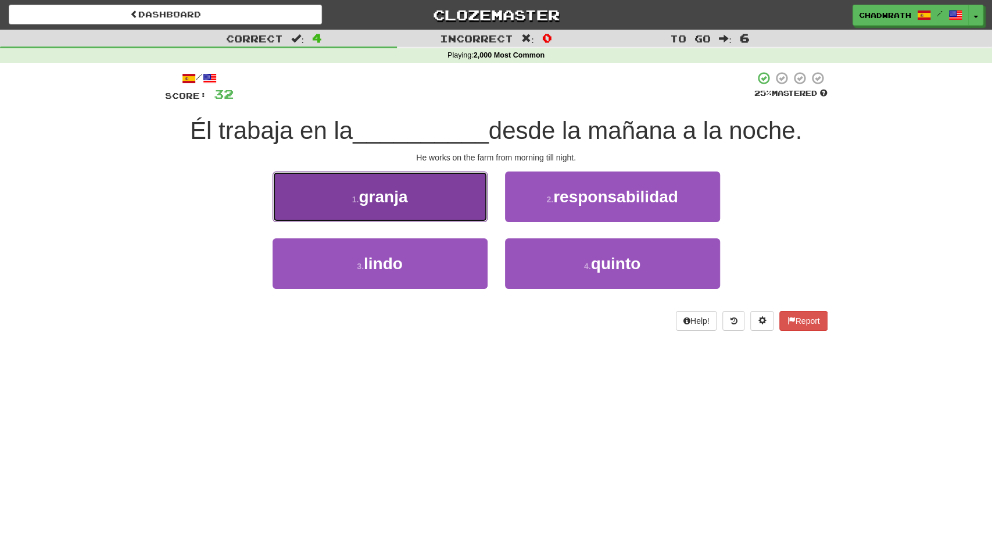
click at [416, 185] on button "1 . granja" at bounding box center [379, 196] width 215 height 51
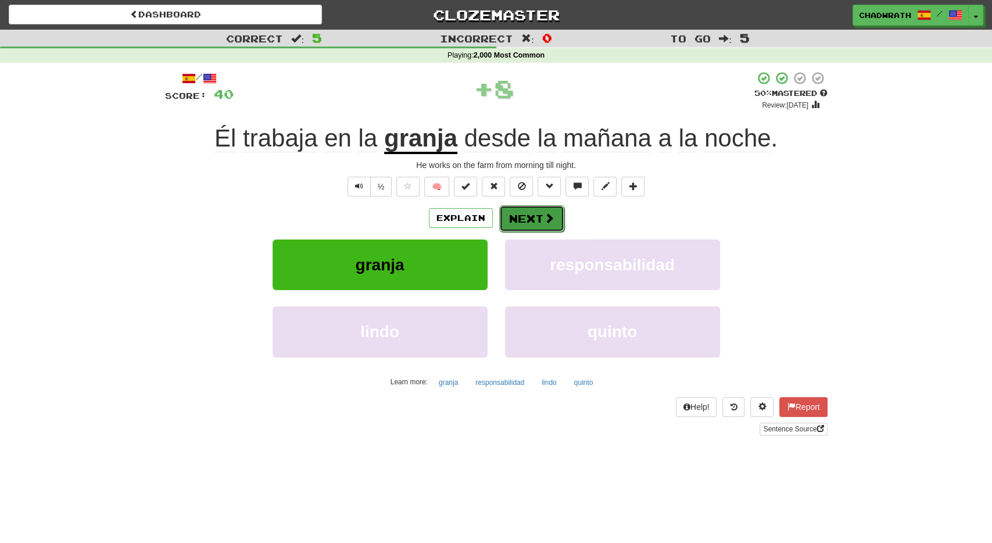
click at [519, 227] on button "Next" at bounding box center [531, 218] width 65 height 27
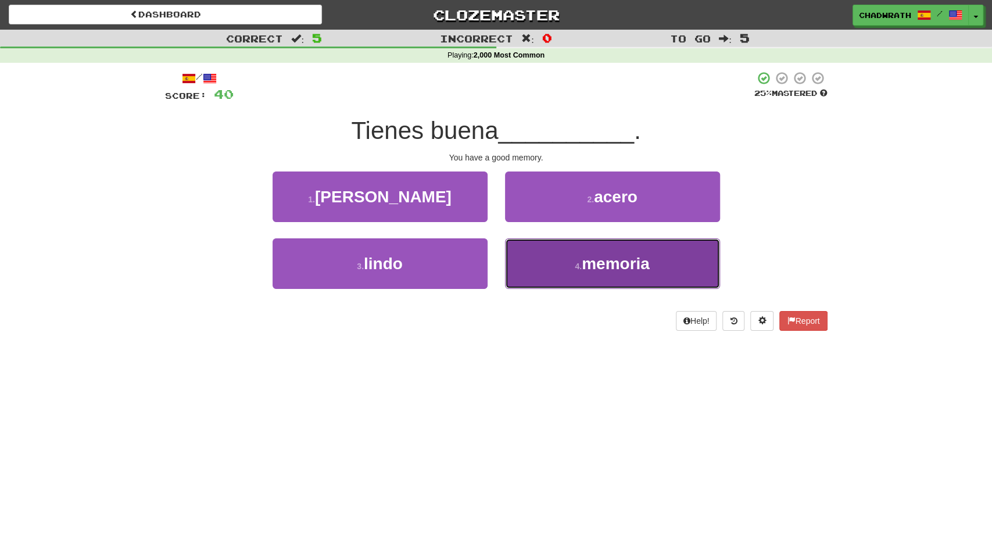
click at [573, 268] on button "4 . memoria" at bounding box center [612, 263] width 215 height 51
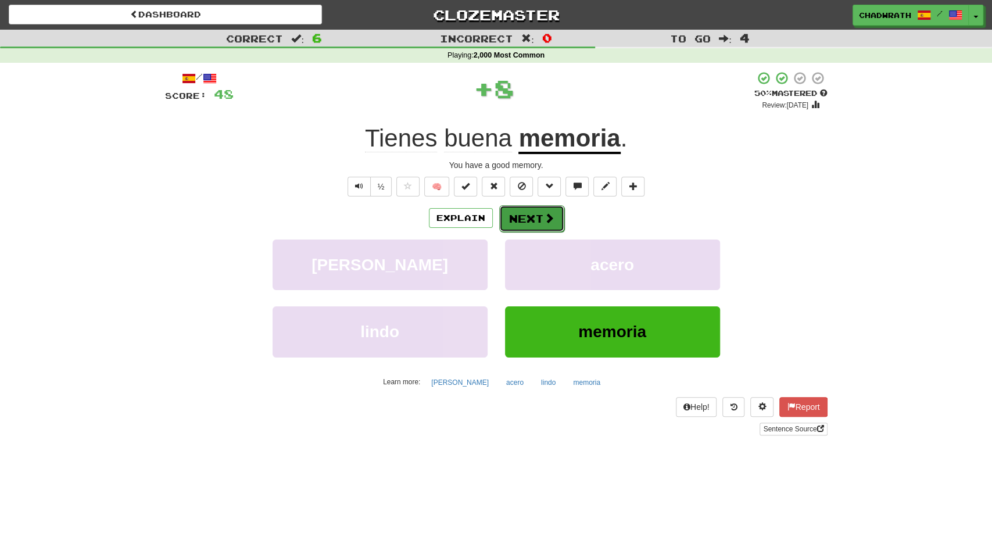
click at [528, 218] on button "Next" at bounding box center [531, 218] width 65 height 27
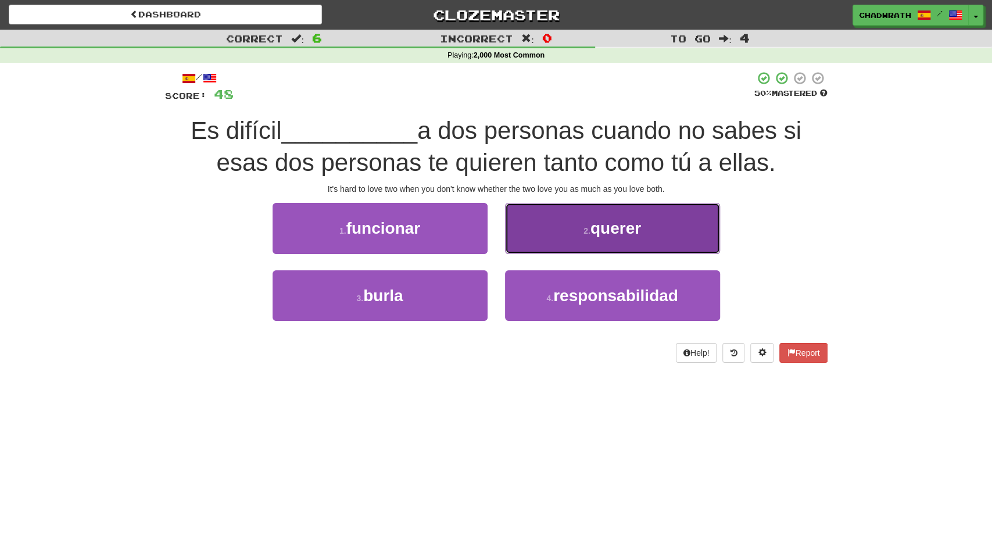
click at [629, 241] on button "2 . querer" at bounding box center [612, 228] width 215 height 51
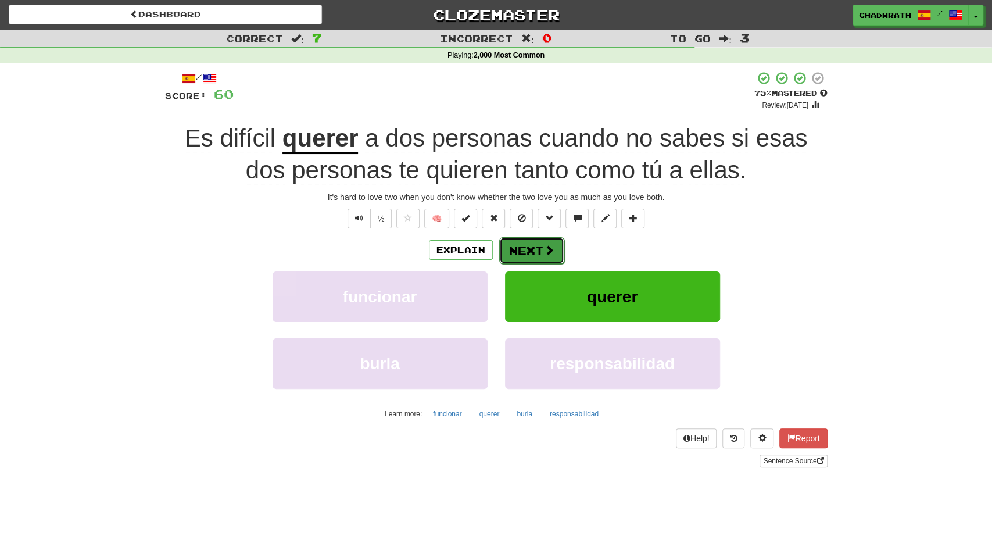
click at [544, 250] on span at bounding box center [549, 250] width 10 height 10
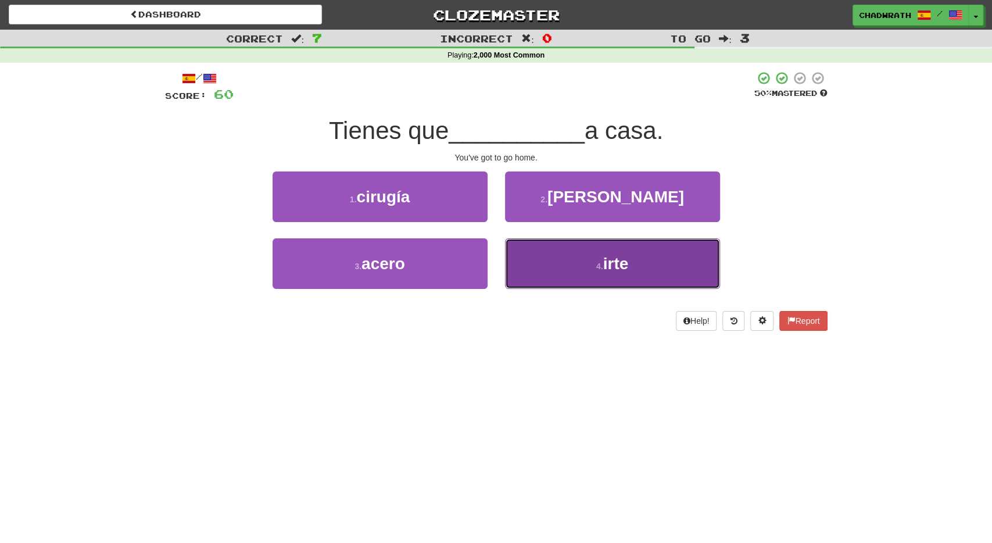
click at [549, 254] on button "4 . irte" at bounding box center [612, 263] width 215 height 51
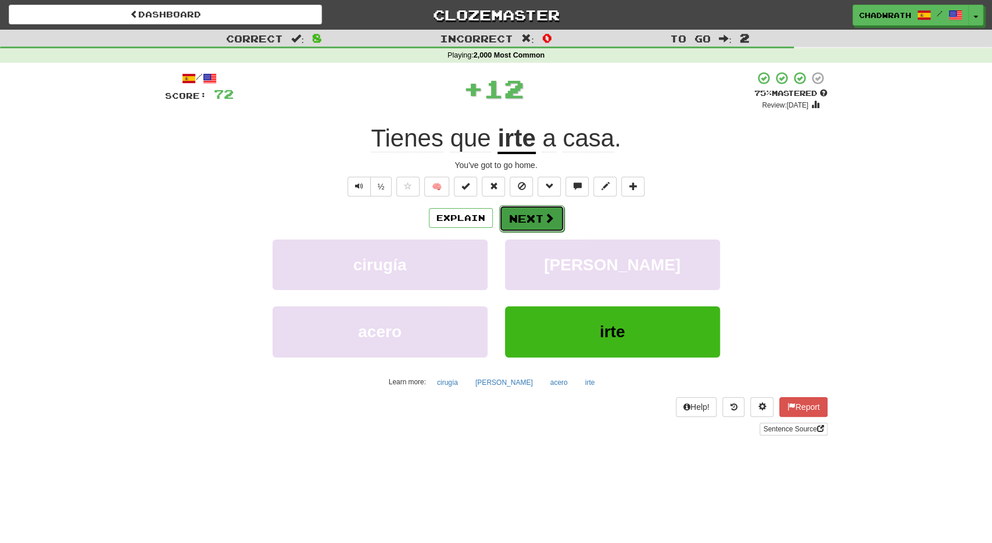
click at [533, 220] on button "Next" at bounding box center [531, 218] width 65 height 27
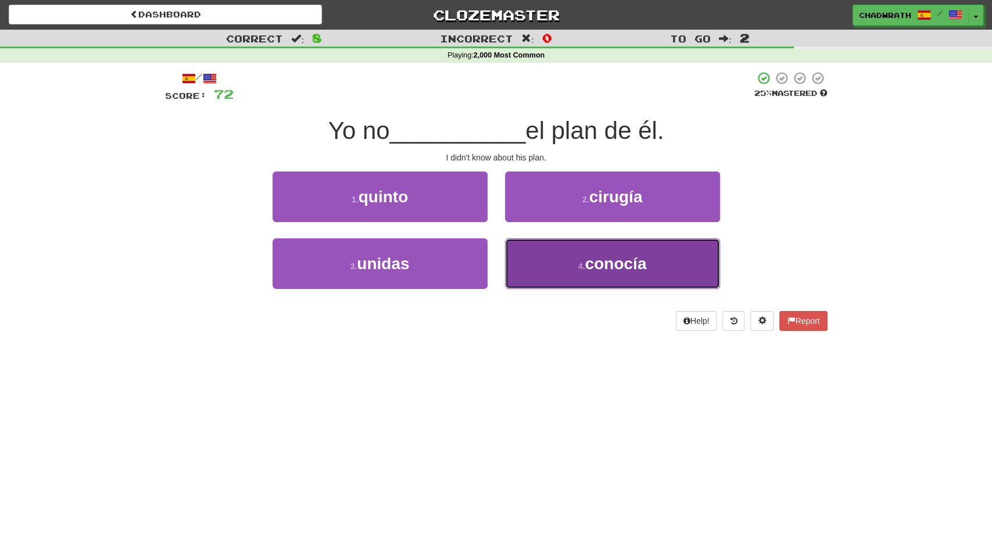
click at [524, 252] on button "4 . conocía" at bounding box center [612, 263] width 215 height 51
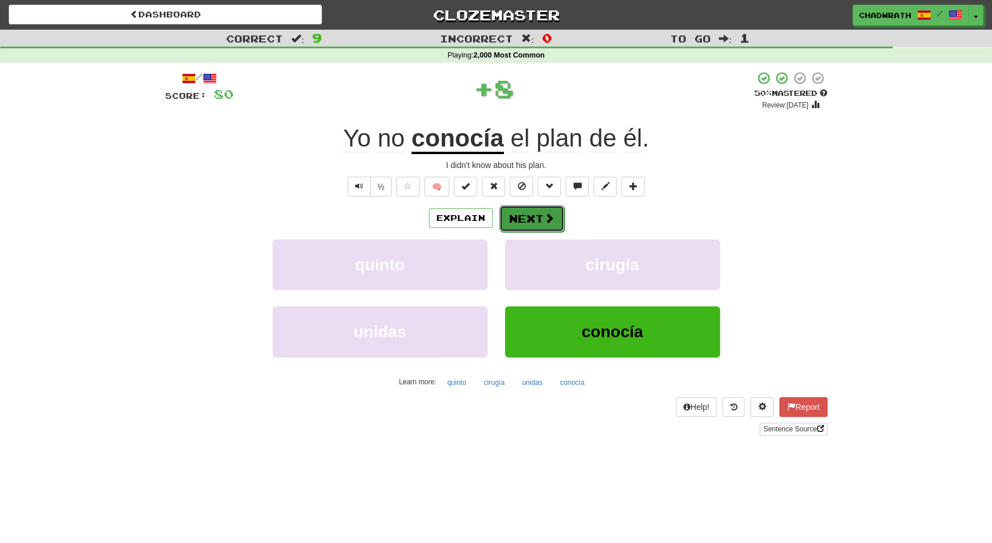
click at [525, 227] on button "Next" at bounding box center [531, 218] width 65 height 27
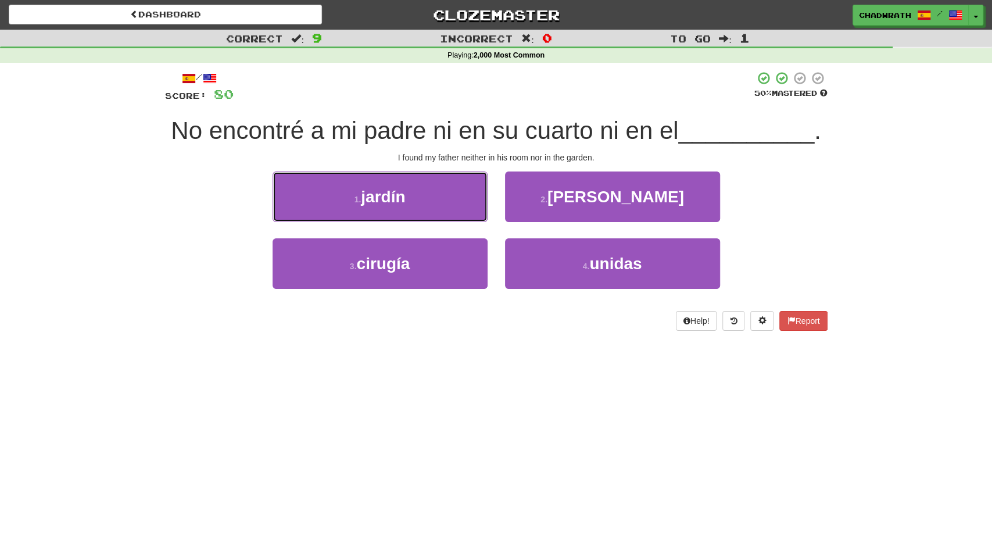
click at [405, 200] on span "jardín" at bounding box center [383, 197] width 44 height 18
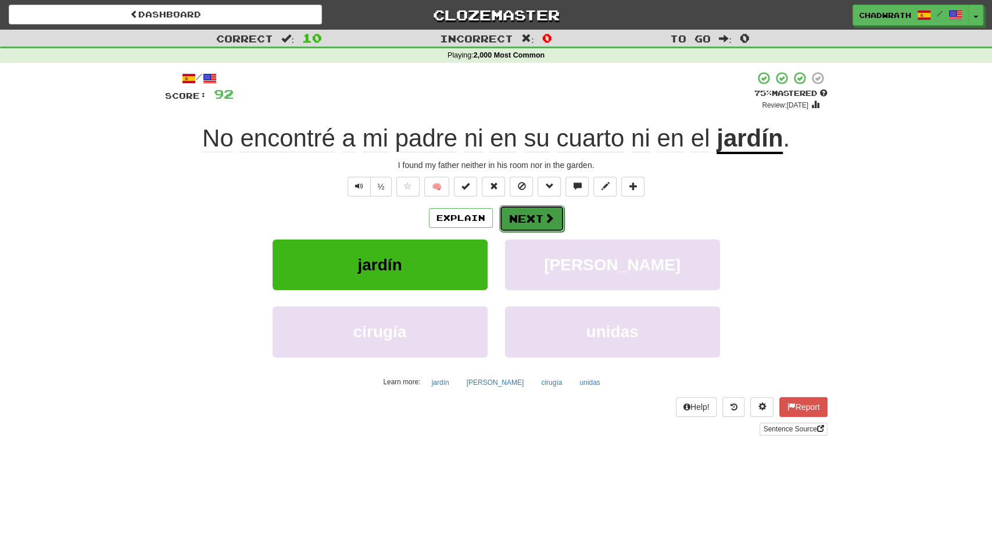
click at [520, 220] on button "Next" at bounding box center [531, 218] width 65 height 27
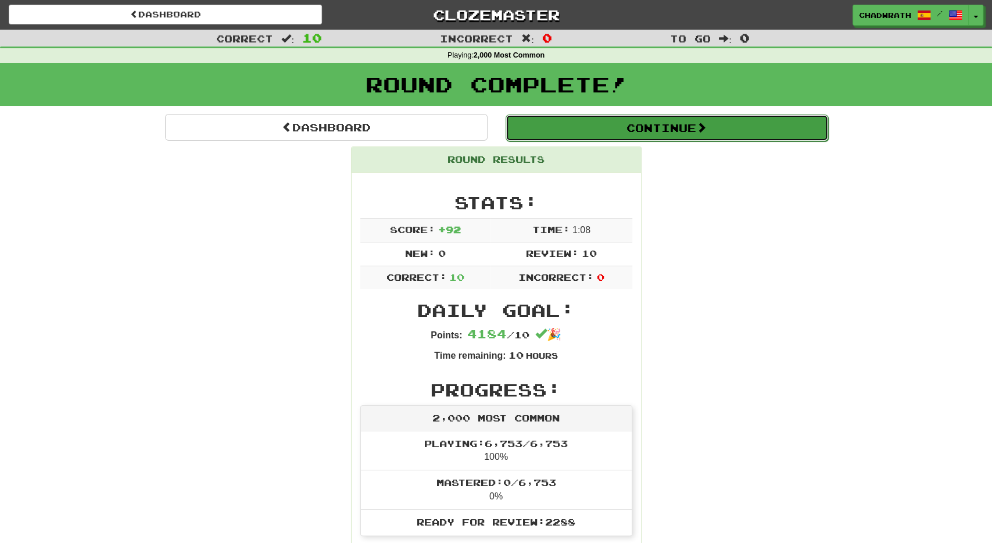
click at [565, 137] on button "Continue" at bounding box center [666, 127] width 322 height 27
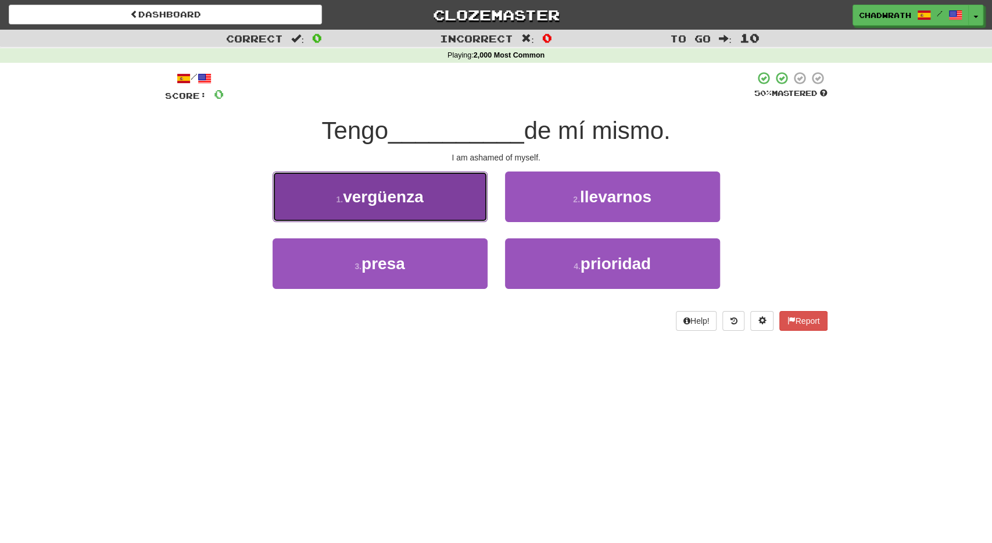
click at [432, 193] on button "1 . vergüenza" at bounding box center [379, 196] width 215 height 51
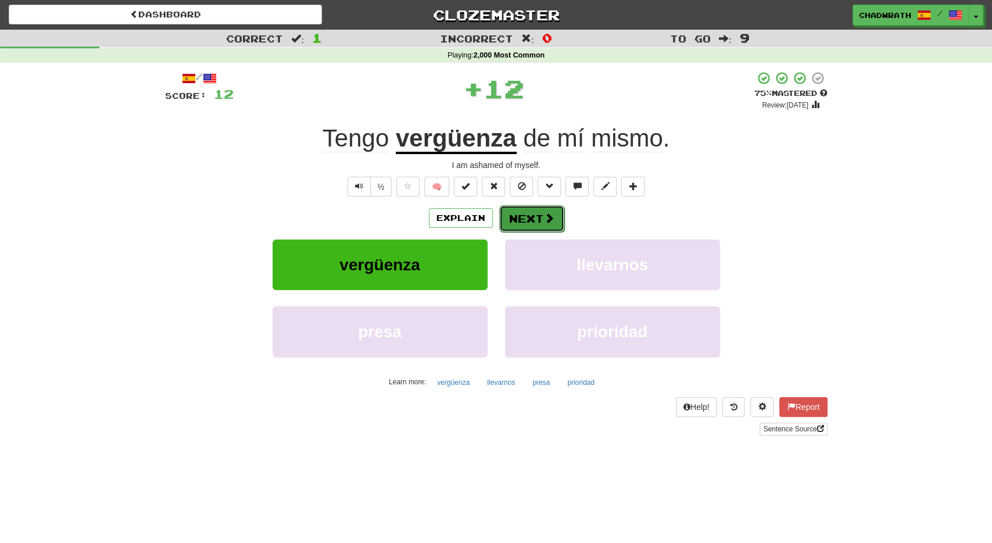
click at [517, 222] on button "Next" at bounding box center [531, 218] width 65 height 27
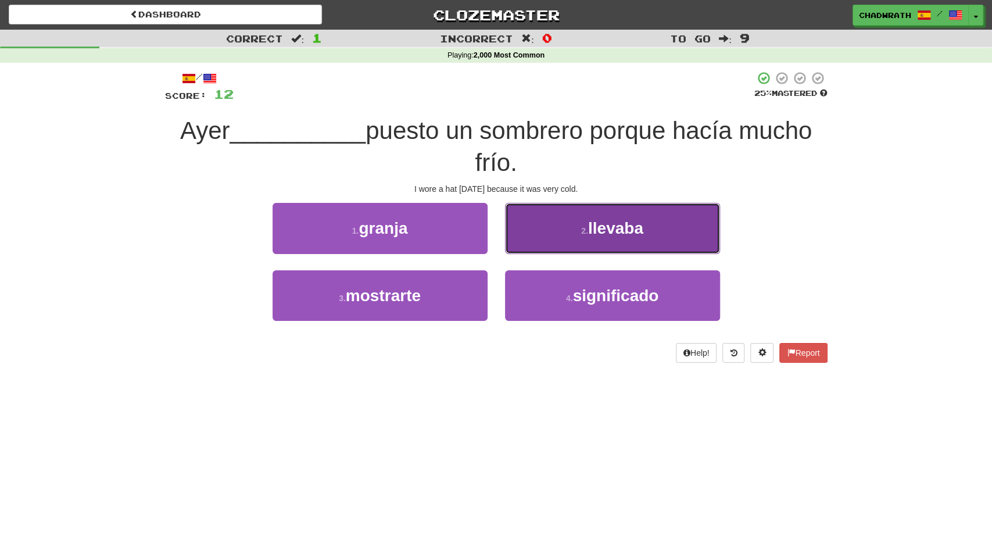
click at [573, 243] on button "2 . llevaba" at bounding box center [612, 228] width 215 height 51
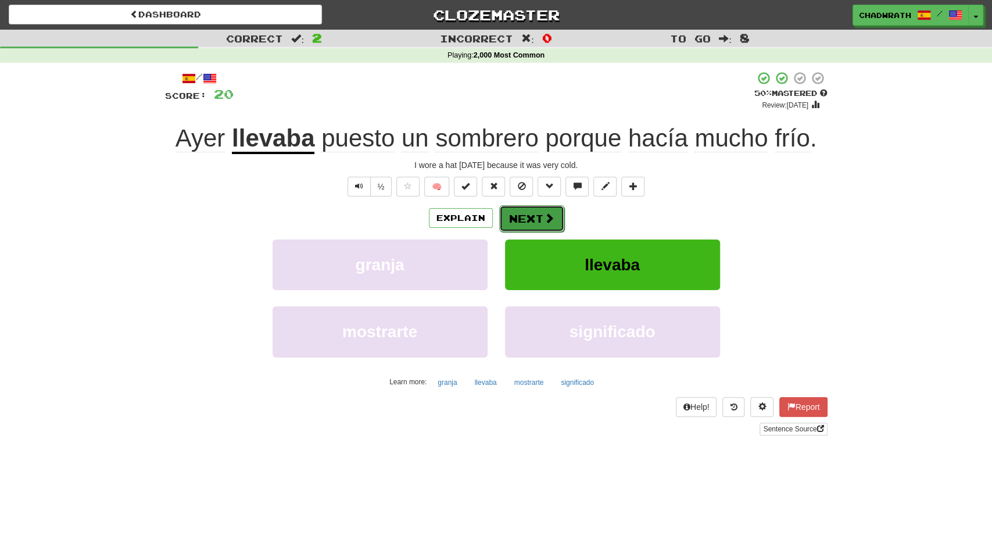
click at [538, 224] on button "Next" at bounding box center [531, 218] width 65 height 27
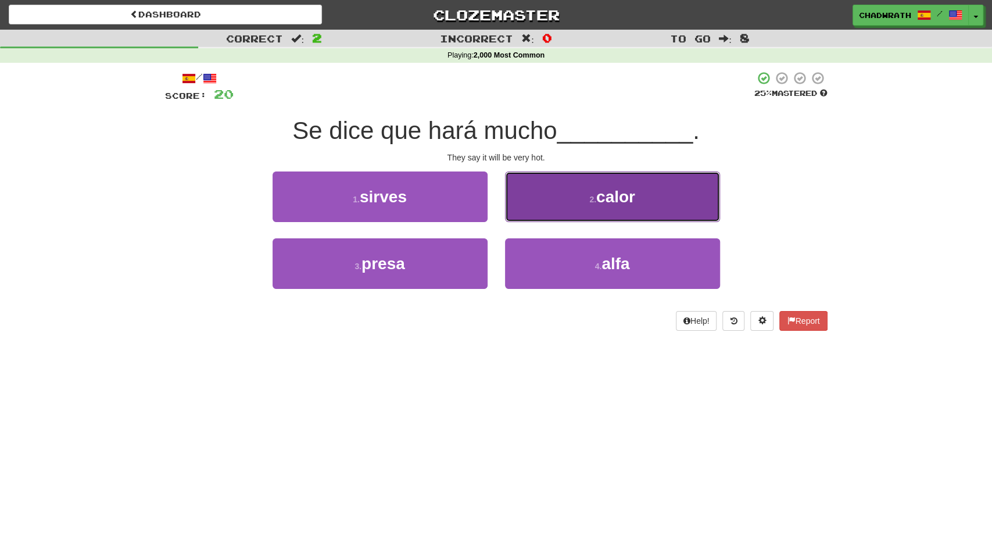
click at [569, 218] on button "2 . calor" at bounding box center [612, 196] width 215 height 51
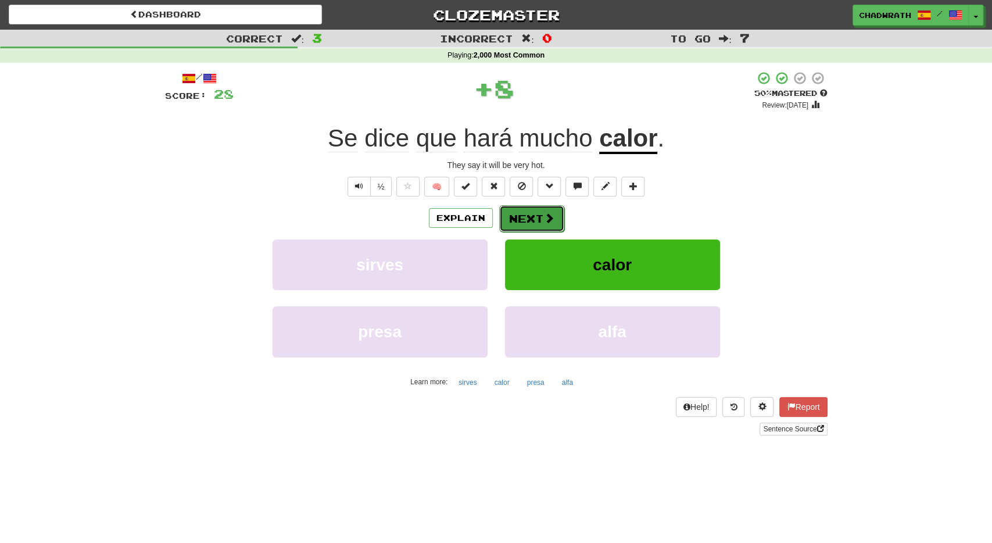
click at [545, 216] on span at bounding box center [549, 218] width 10 height 10
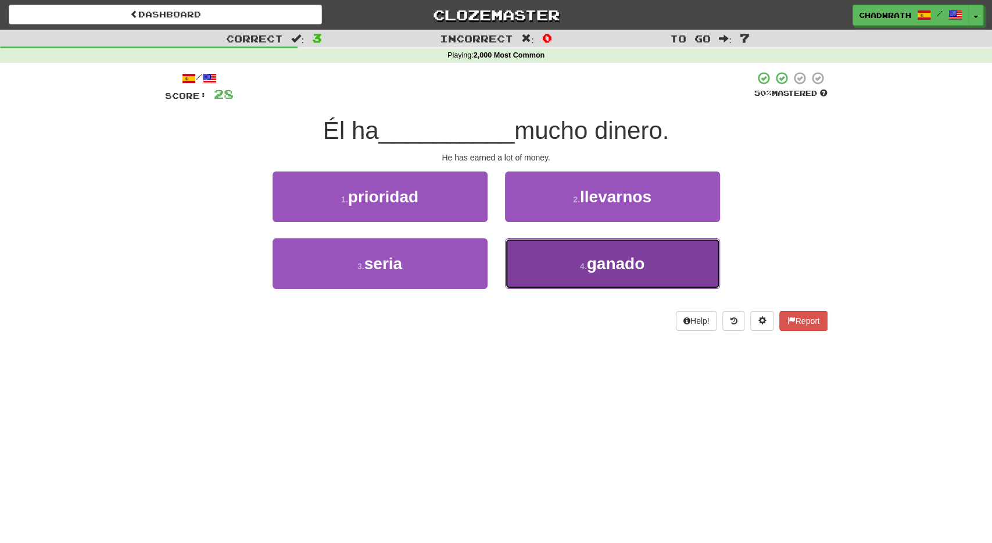
click at [589, 264] on span "ganado" at bounding box center [616, 263] width 58 height 18
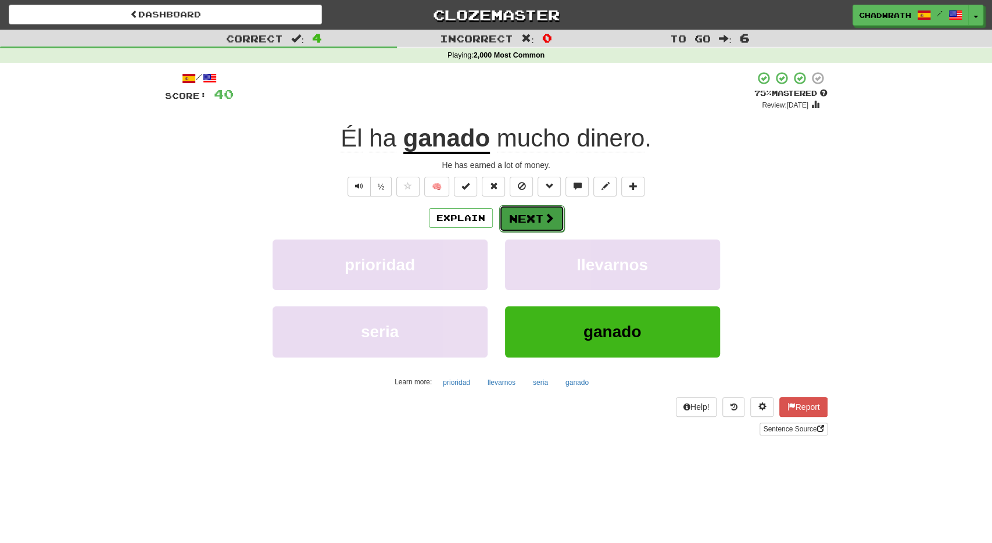
click at [549, 228] on button "Next" at bounding box center [531, 218] width 65 height 27
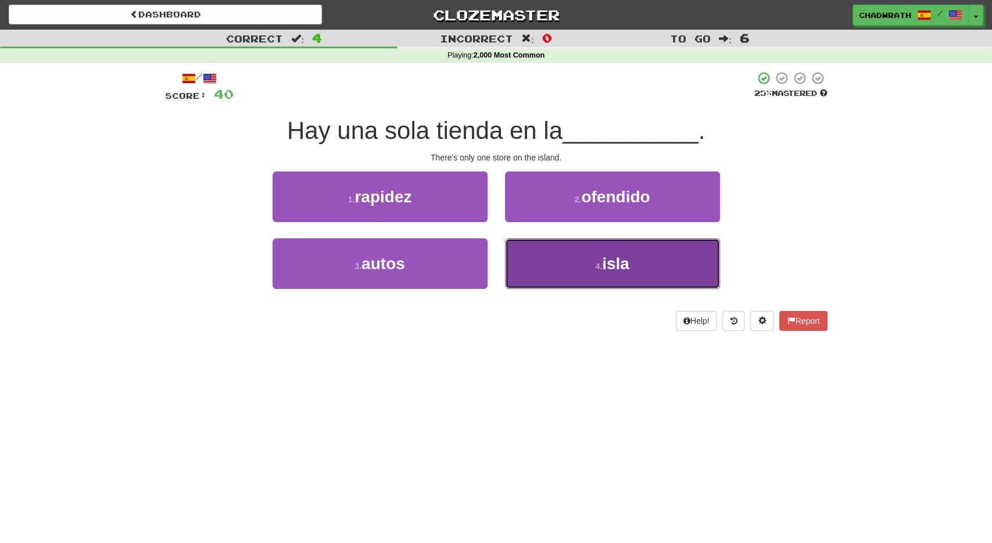
click at [577, 267] on button "4 . isla" at bounding box center [612, 263] width 215 height 51
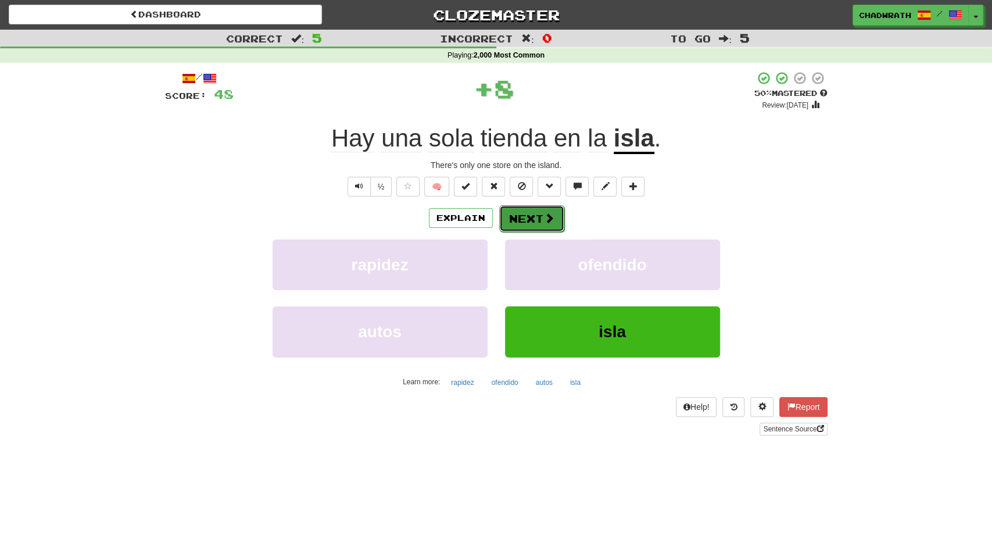
click at [558, 227] on button "Next" at bounding box center [531, 218] width 65 height 27
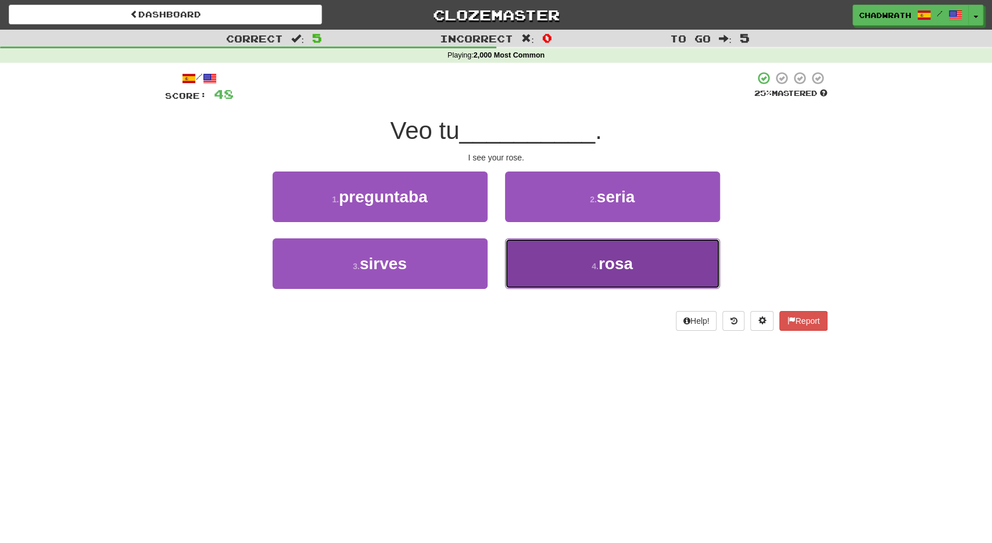
click at [549, 256] on button "4 . rosa" at bounding box center [612, 263] width 215 height 51
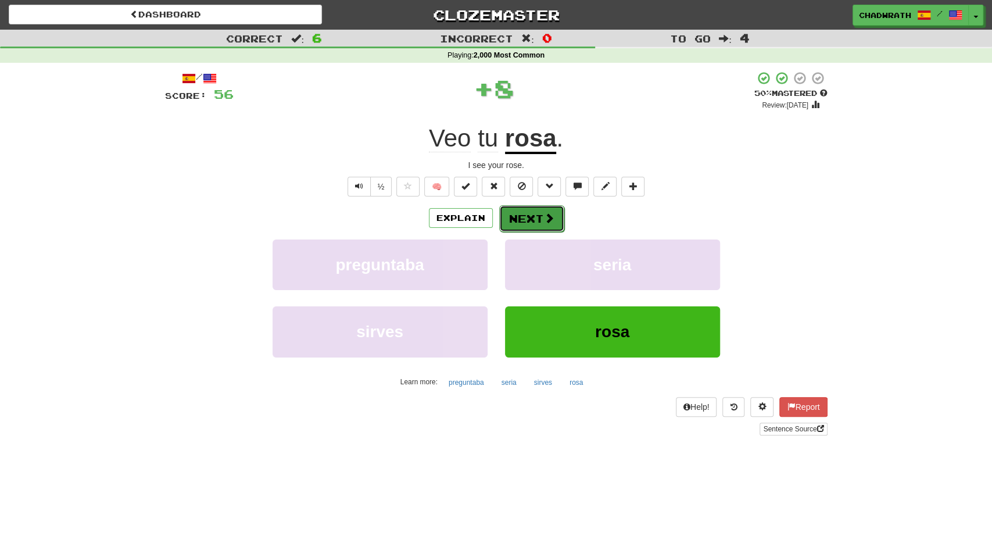
click at [537, 224] on button "Next" at bounding box center [531, 218] width 65 height 27
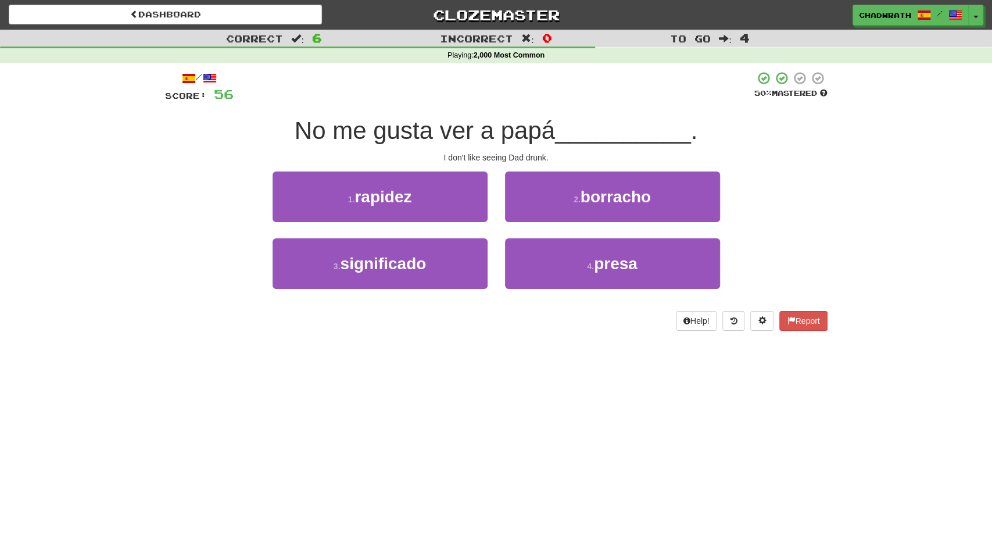
click at [554, 223] on div "2 . borracho" at bounding box center [612, 204] width 232 height 67
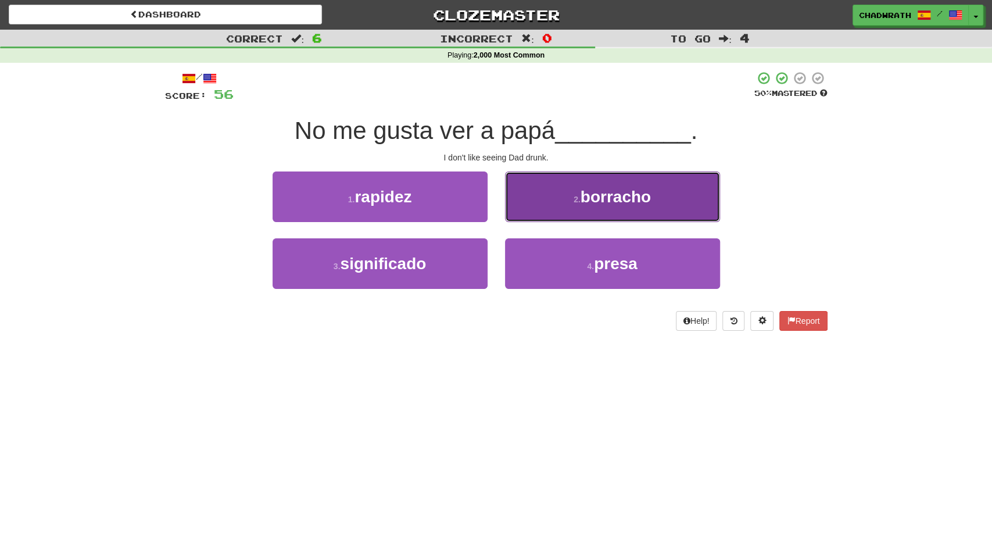
click at [558, 205] on button "2 . borracho" at bounding box center [612, 196] width 215 height 51
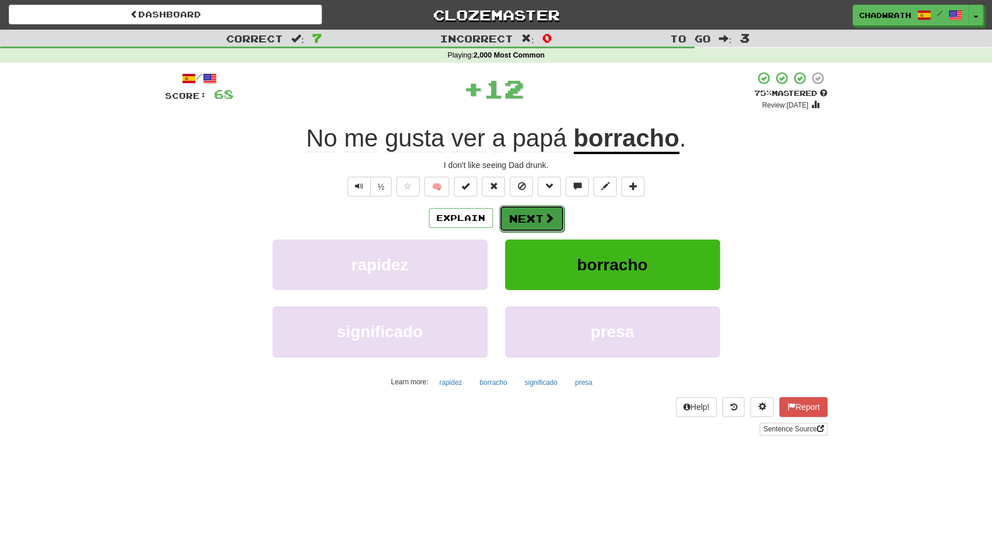
click at [539, 225] on button "Next" at bounding box center [531, 218] width 65 height 27
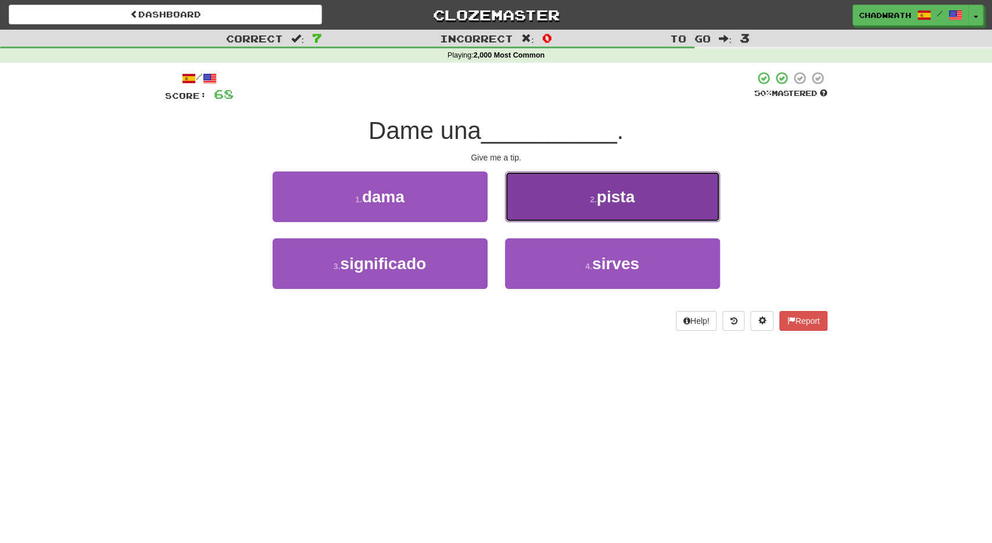
click at [543, 203] on button "2 . pista" at bounding box center [612, 196] width 215 height 51
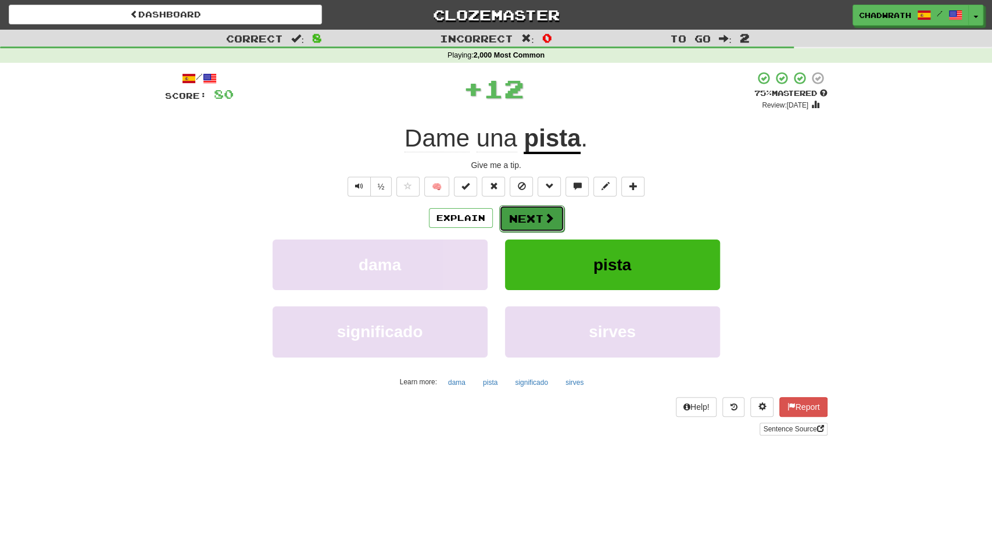
click at [530, 217] on button "Next" at bounding box center [531, 218] width 65 height 27
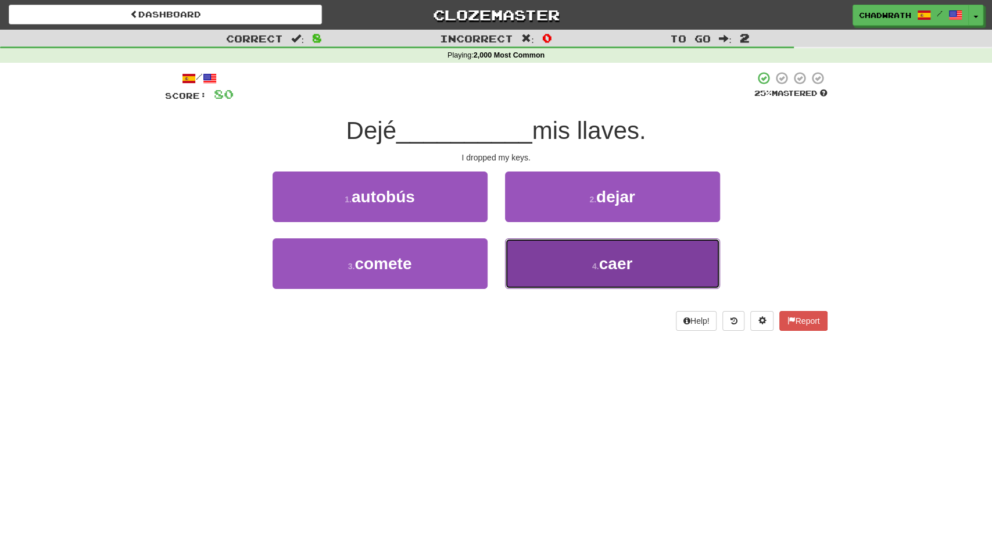
click at [558, 260] on button "4 . caer" at bounding box center [612, 263] width 215 height 51
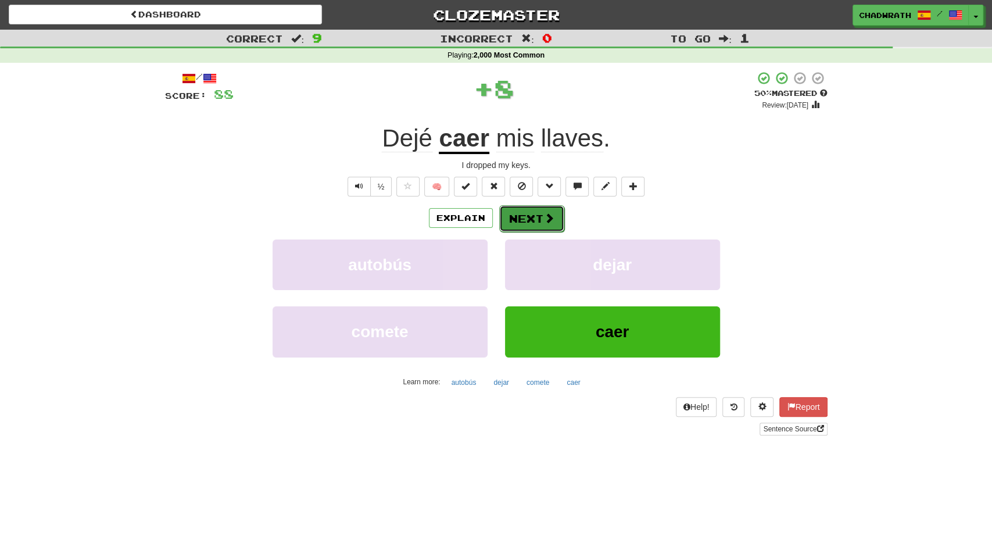
click at [536, 218] on button "Next" at bounding box center [531, 218] width 65 height 27
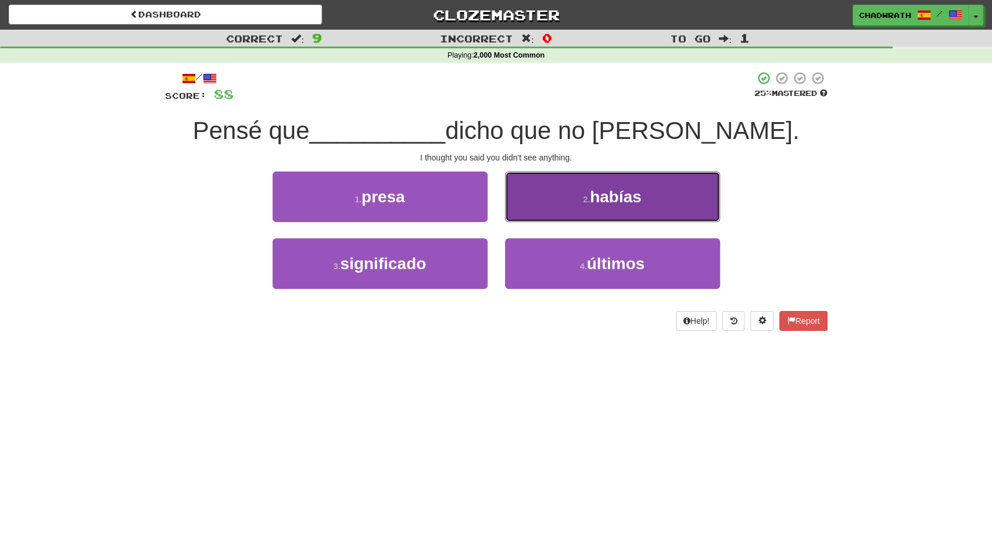
click at [586, 194] on button "2 . habías" at bounding box center [612, 196] width 215 height 51
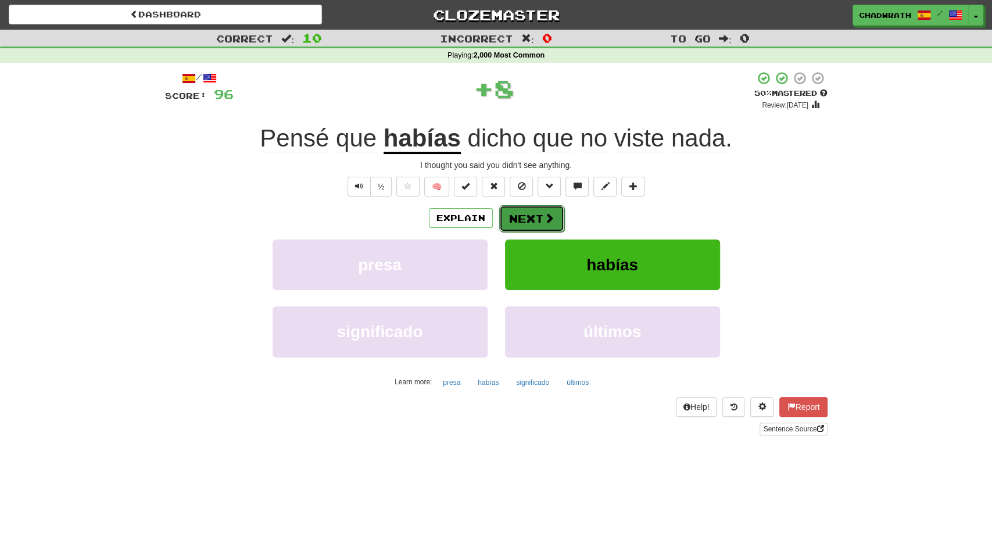
click at [534, 221] on button "Next" at bounding box center [531, 218] width 65 height 27
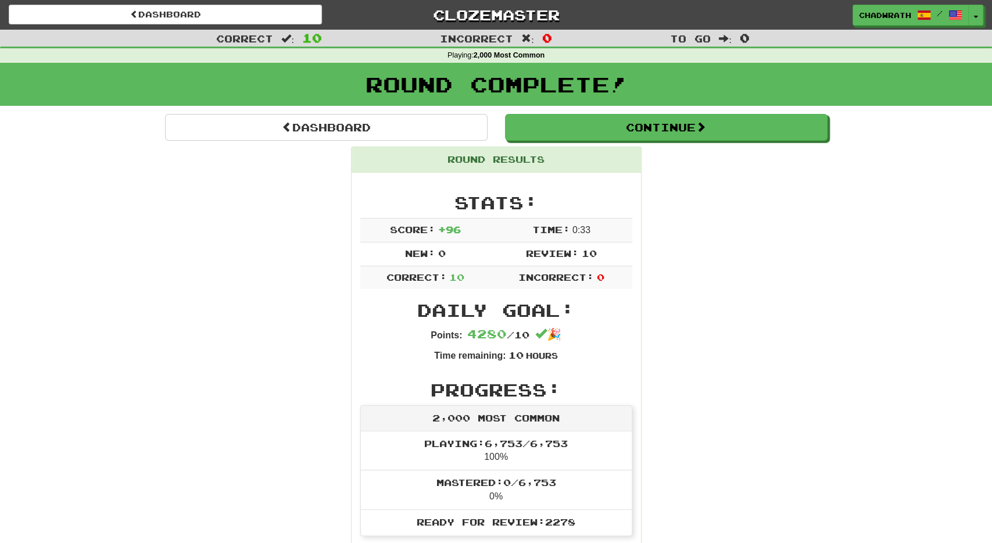
click at [322, 110] on div "Round Complete!" at bounding box center [496, 88] width 992 height 51
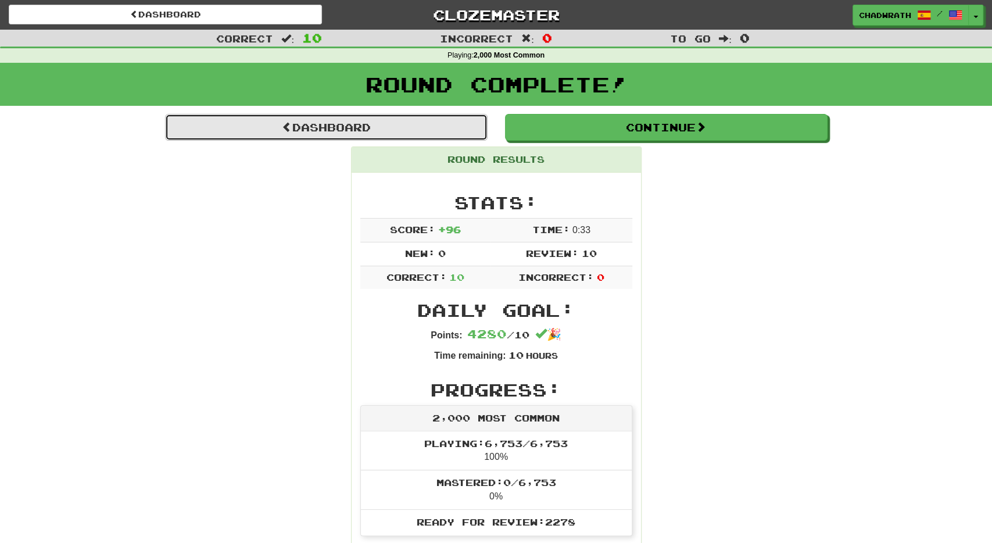
click at [318, 121] on link "Dashboard" at bounding box center [326, 127] width 322 height 27
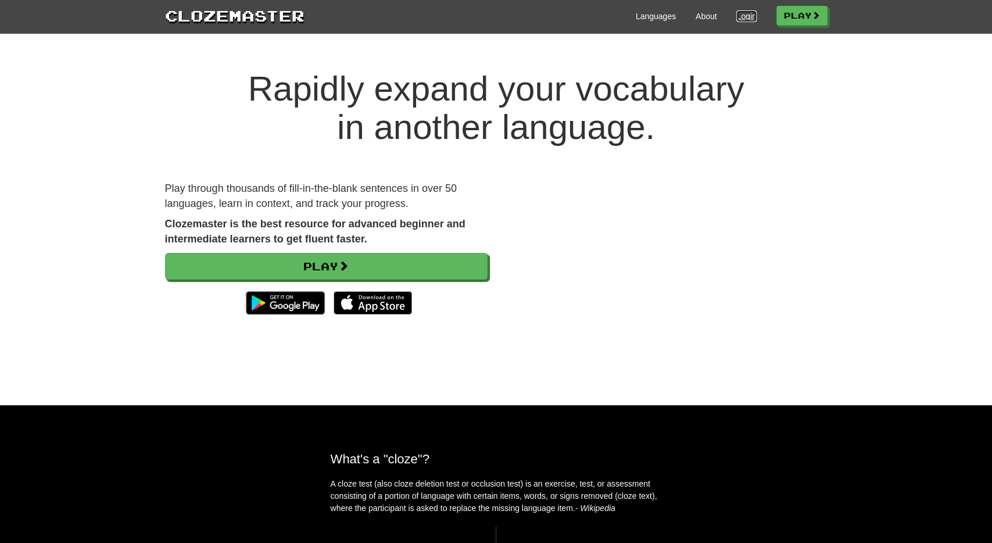
click at [745, 19] on link "Login" at bounding box center [746, 16] width 20 height 12
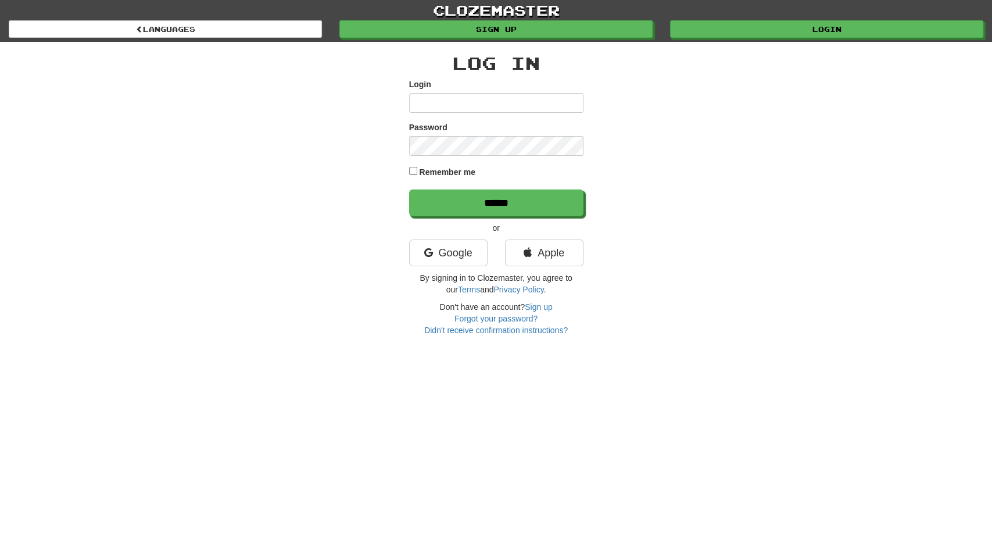
click at [502, 97] on input "Login" at bounding box center [496, 103] width 174 height 20
type input "**********"
click at [409, 189] on input "******" at bounding box center [496, 202] width 174 height 27
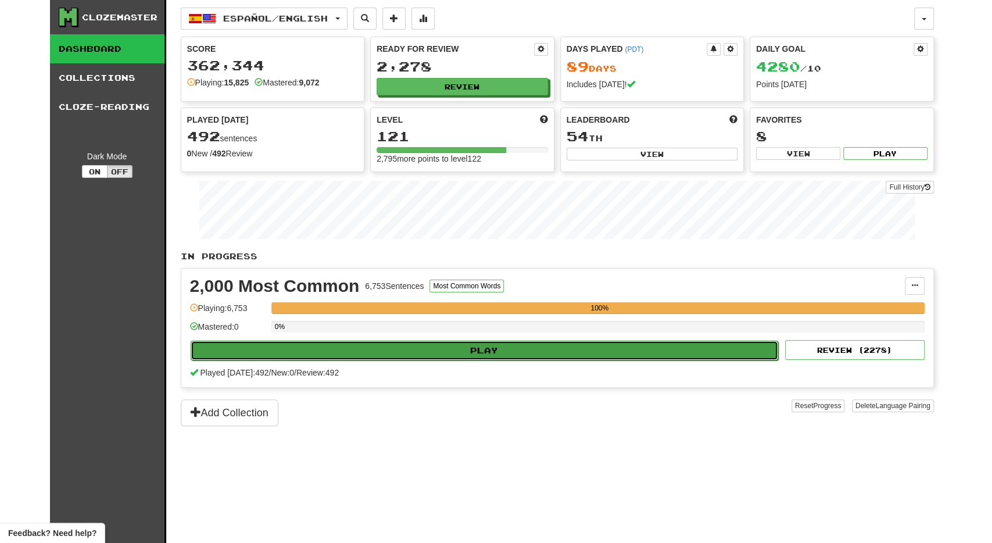
click at [379, 340] on button "Play" at bounding box center [485, 350] width 588 height 20
select select "**"
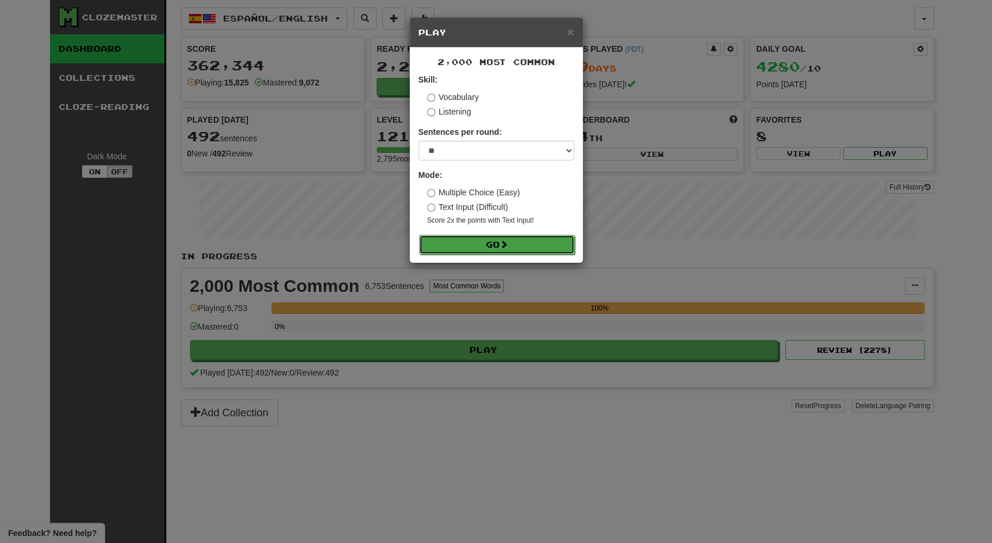
click at [447, 247] on button "Go" at bounding box center [497, 245] width 156 height 20
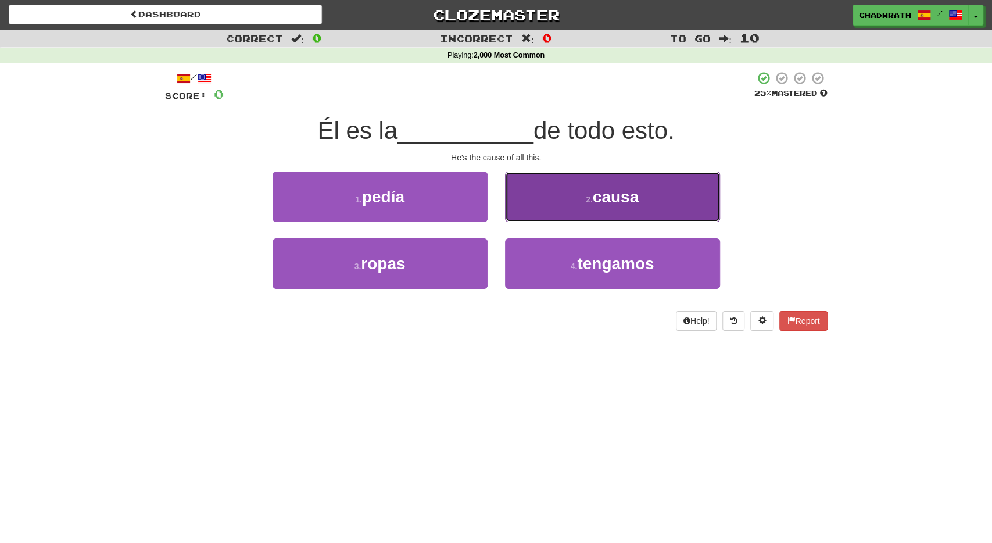
click at [606, 213] on button "2 . causa" at bounding box center [612, 196] width 215 height 51
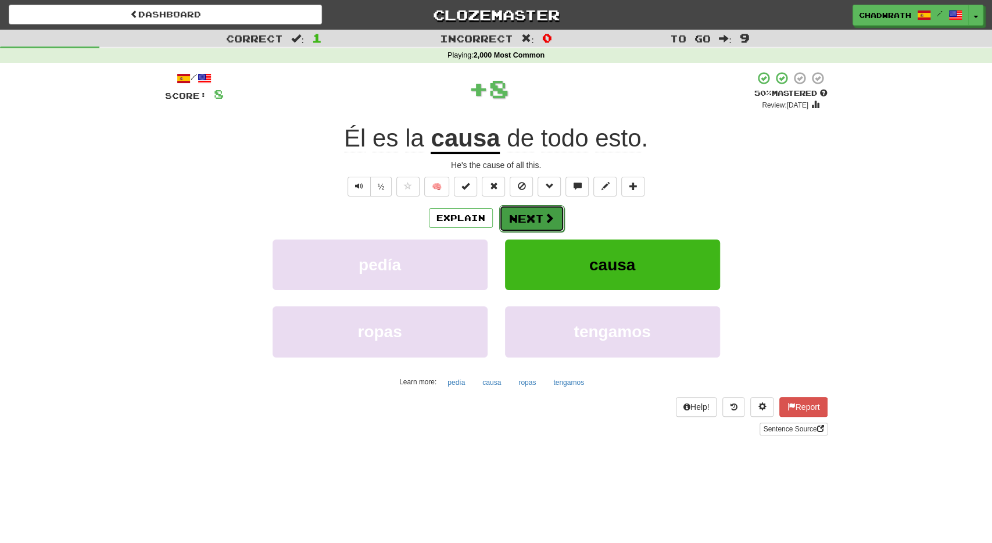
click at [532, 213] on button "Next" at bounding box center [531, 218] width 65 height 27
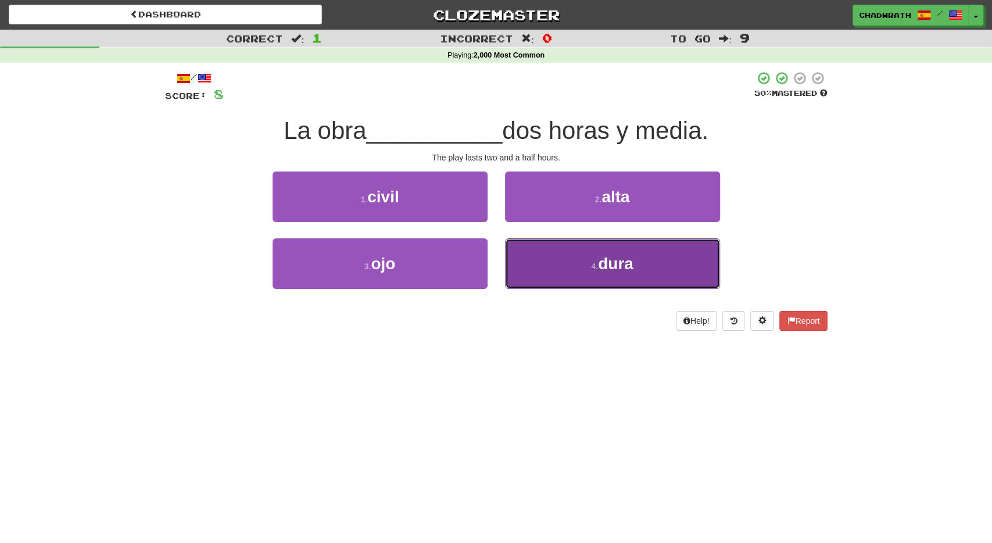
click at [566, 260] on button "4 . dura" at bounding box center [612, 263] width 215 height 51
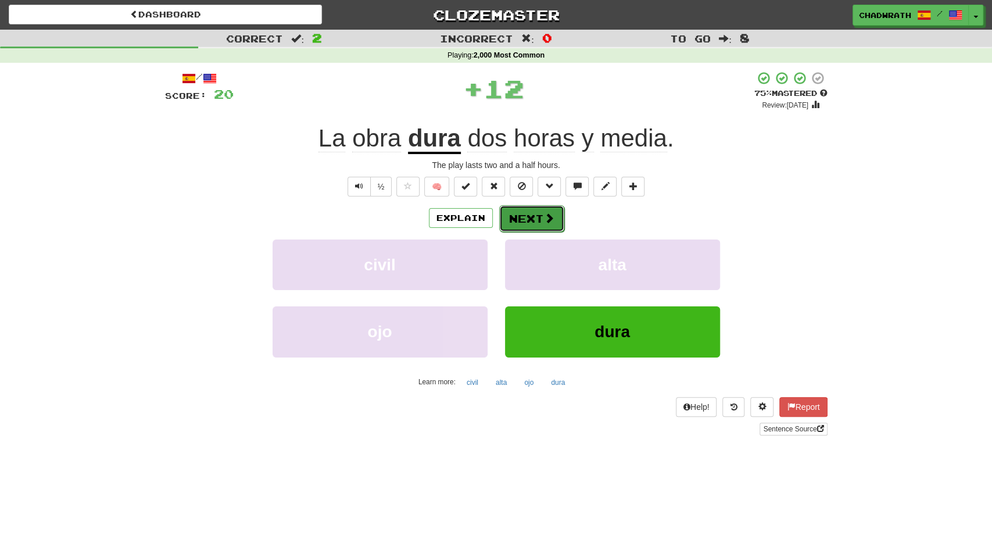
click at [543, 225] on button "Next" at bounding box center [531, 218] width 65 height 27
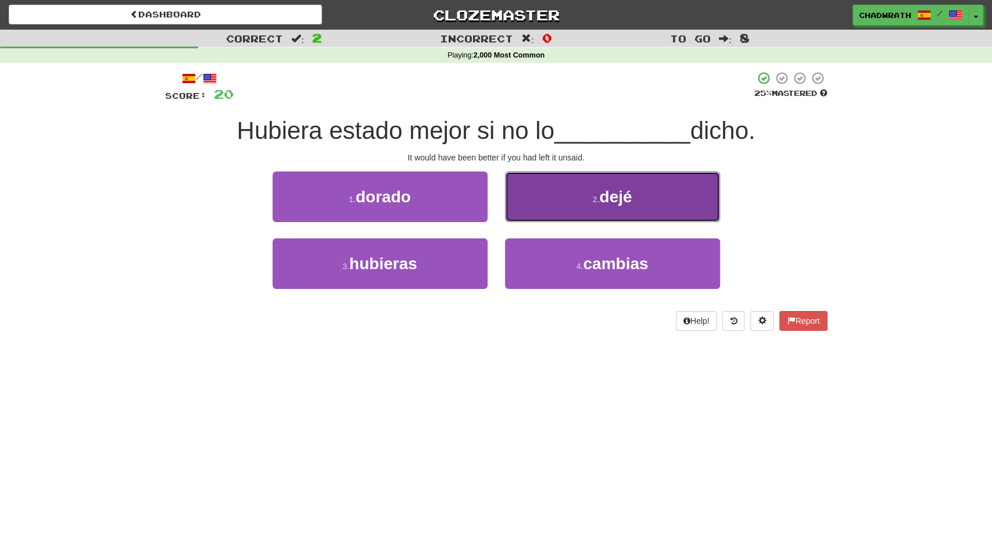
click at [544, 202] on button "2 . dejé" at bounding box center [612, 196] width 215 height 51
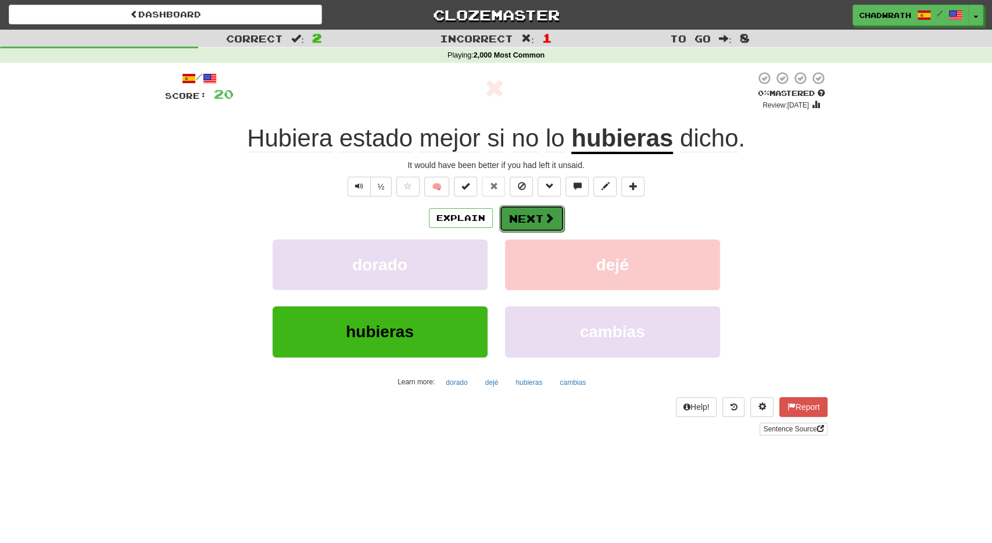
click at [532, 219] on button "Next" at bounding box center [531, 218] width 65 height 27
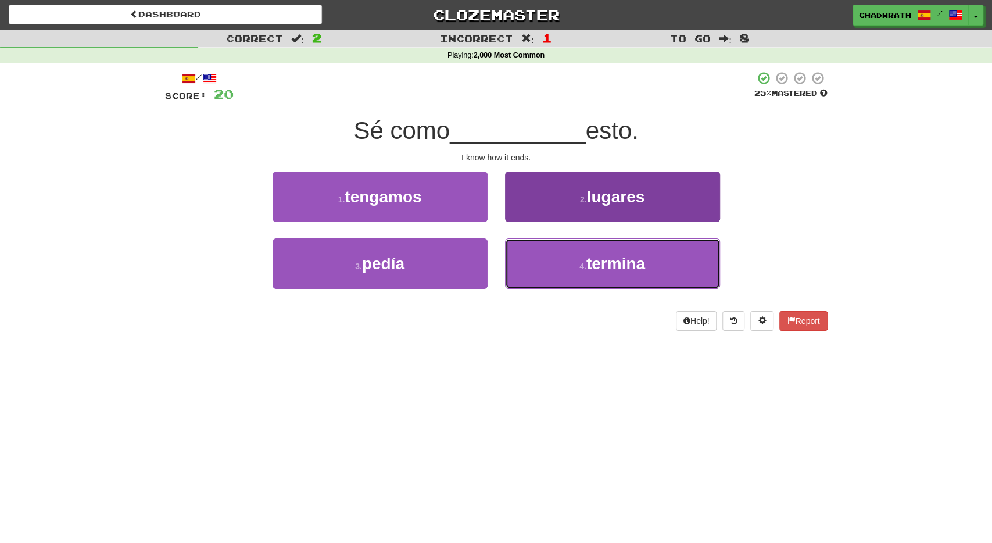
click at [594, 277] on button "4 . termina" at bounding box center [612, 263] width 215 height 51
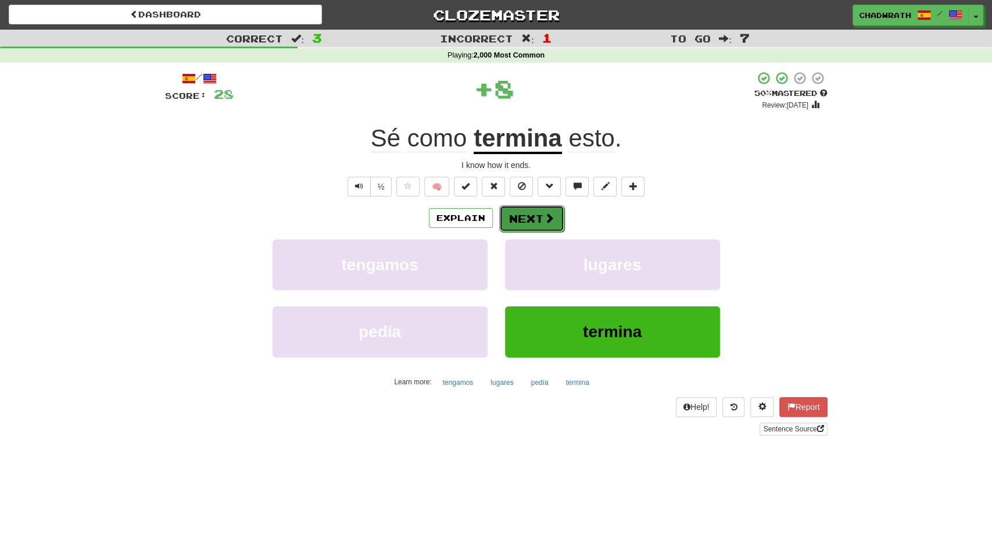
click at [539, 217] on button "Next" at bounding box center [531, 218] width 65 height 27
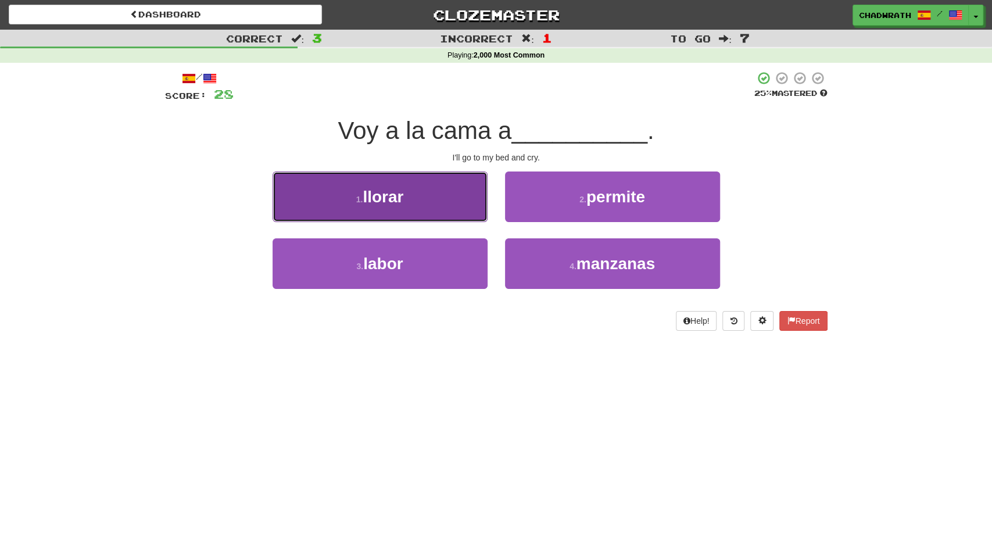
click at [439, 208] on button "1 . llorar" at bounding box center [379, 196] width 215 height 51
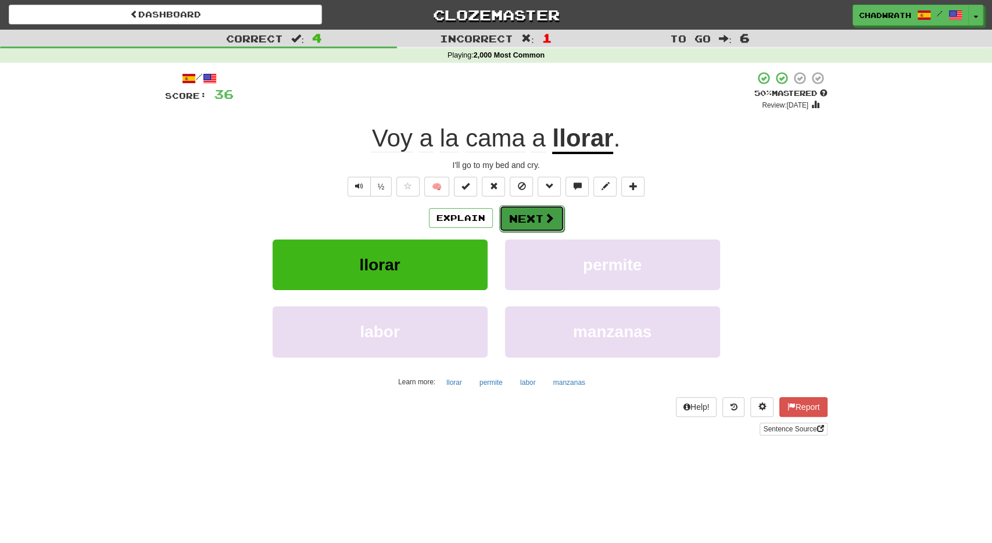
click at [510, 216] on button "Next" at bounding box center [531, 218] width 65 height 27
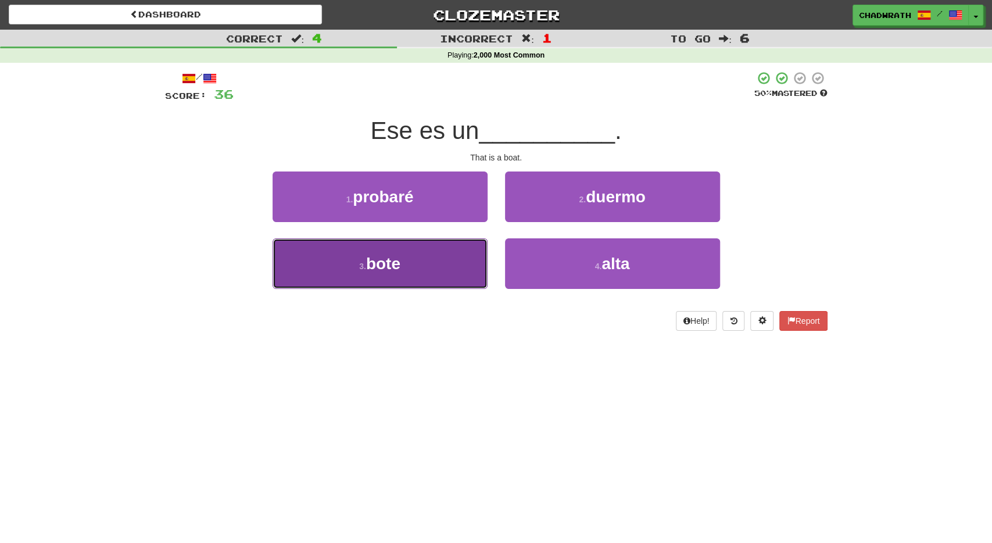
click at [404, 254] on button "3 . bote" at bounding box center [379, 263] width 215 height 51
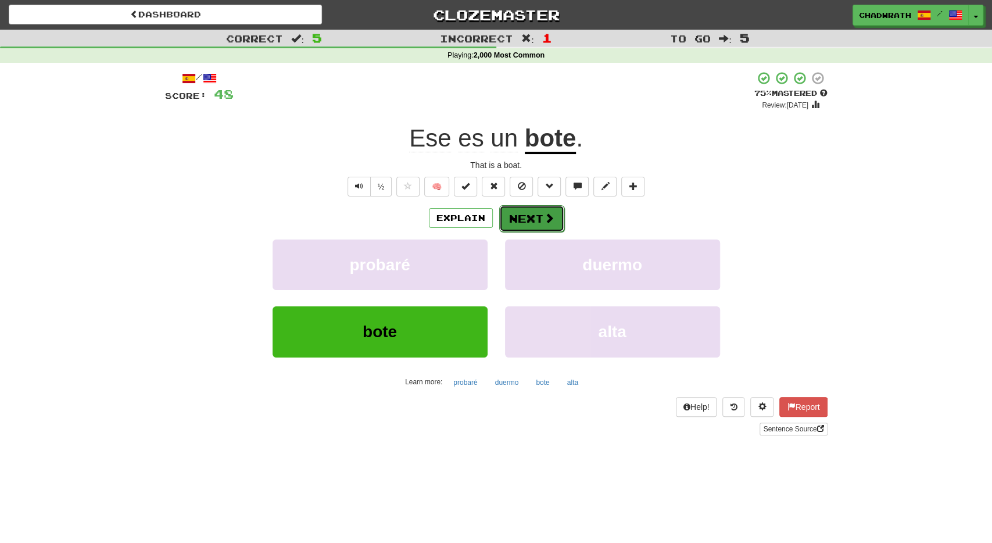
click at [511, 213] on button "Next" at bounding box center [531, 218] width 65 height 27
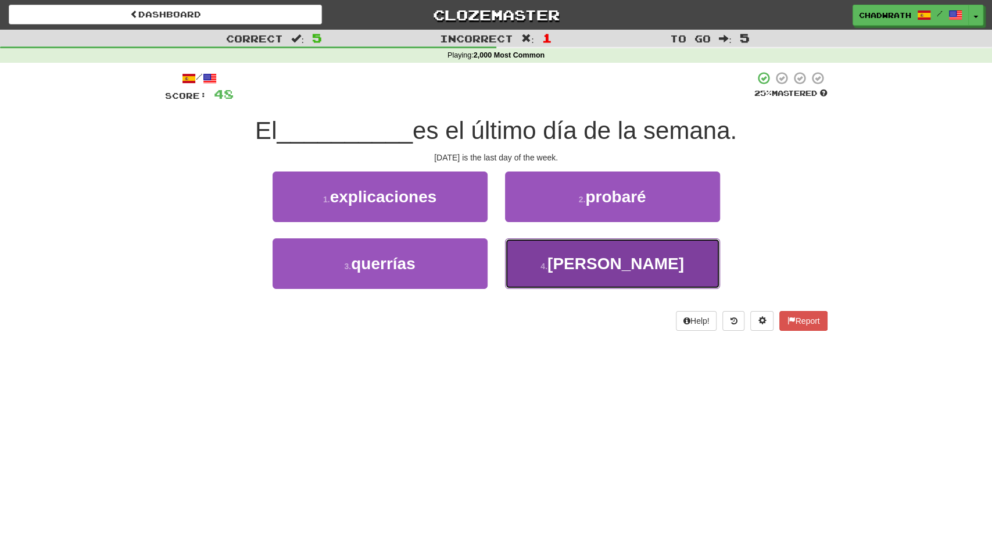
click at [564, 279] on button "4 . domingo" at bounding box center [612, 263] width 215 height 51
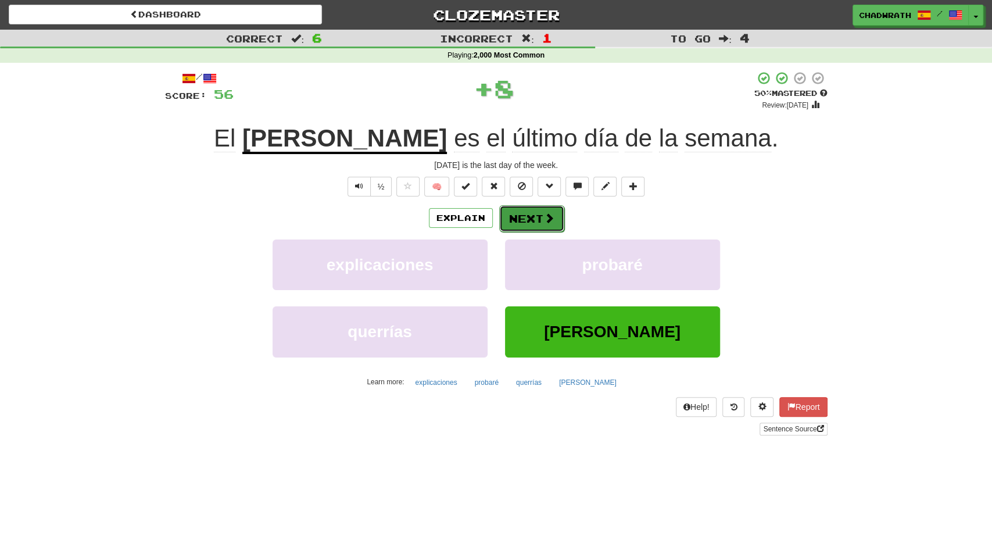
click at [530, 218] on button "Next" at bounding box center [531, 218] width 65 height 27
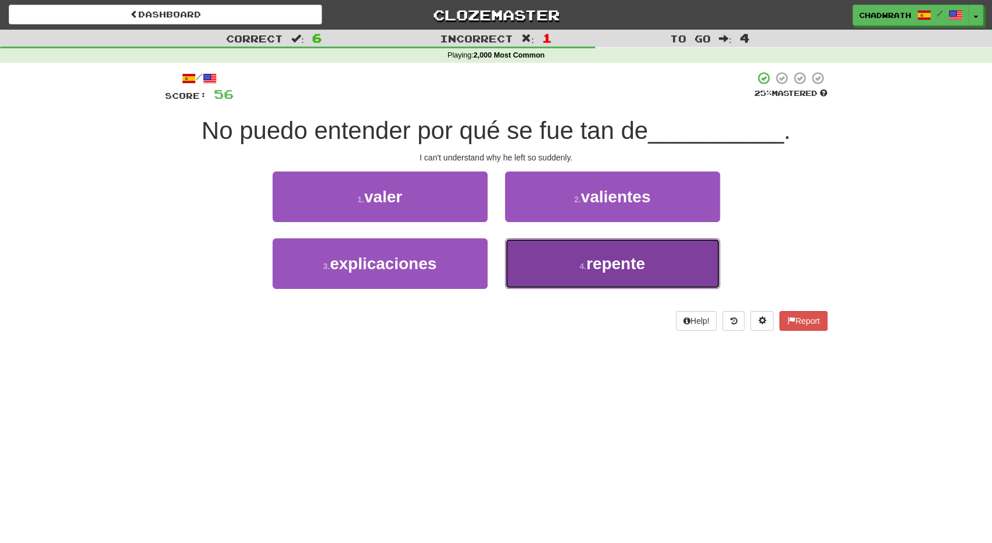
click at [600, 250] on button "4 . repente" at bounding box center [612, 263] width 215 height 51
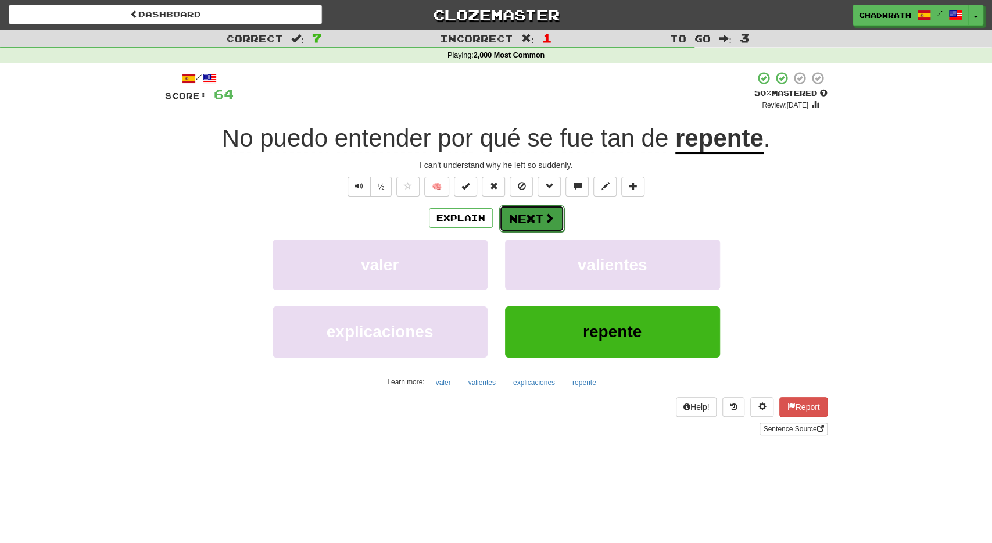
click at [515, 221] on button "Next" at bounding box center [531, 218] width 65 height 27
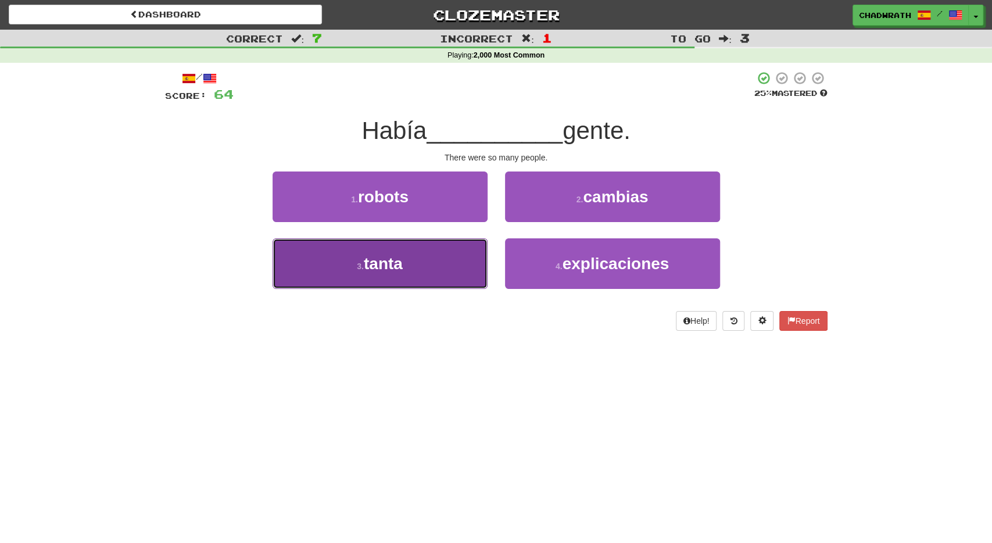
click at [408, 288] on button "3 . tanta" at bounding box center [379, 263] width 215 height 51
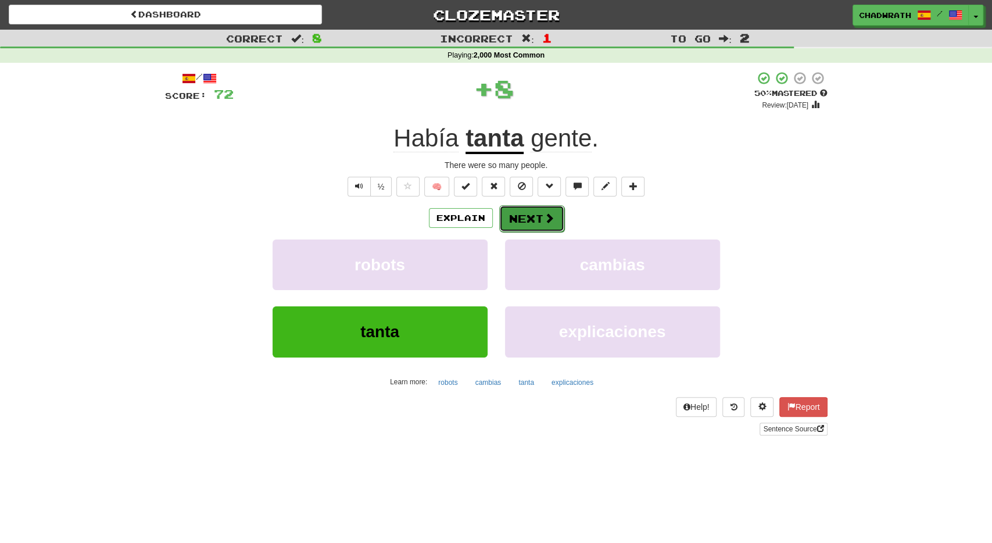
click at [512, 210] on button "Next" at bounding box center [531, 218] width 65 height 27
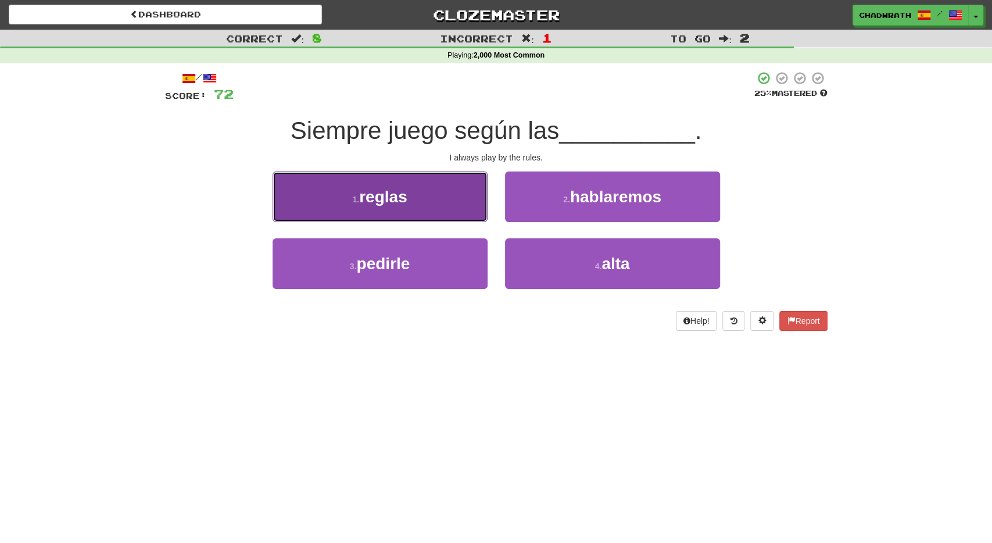
click at [416, 199] on button "1 . reglas" at bounding box center [379, 196] width 215 height 51
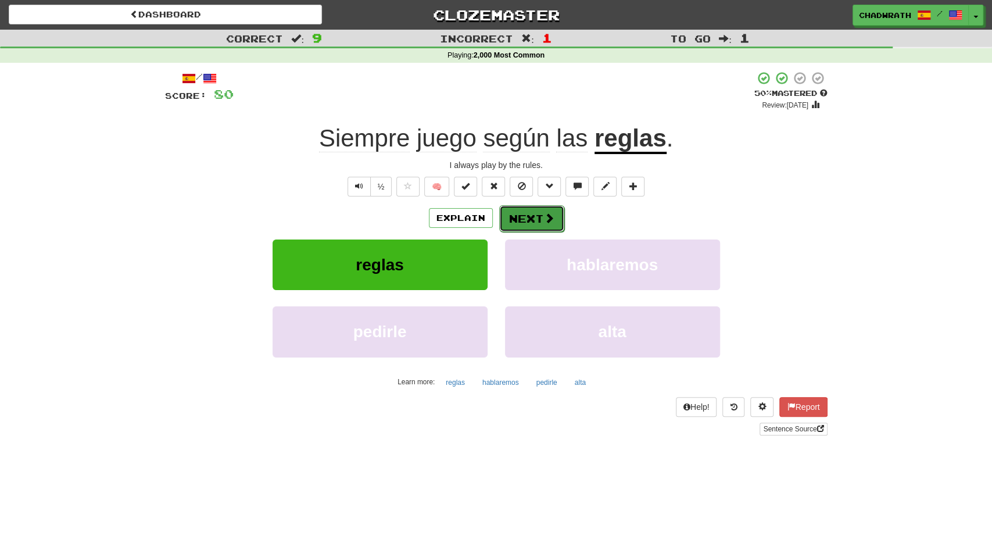
click at [532, 217] on button "Next" at bounding box center [531, 218] width 65 height 27
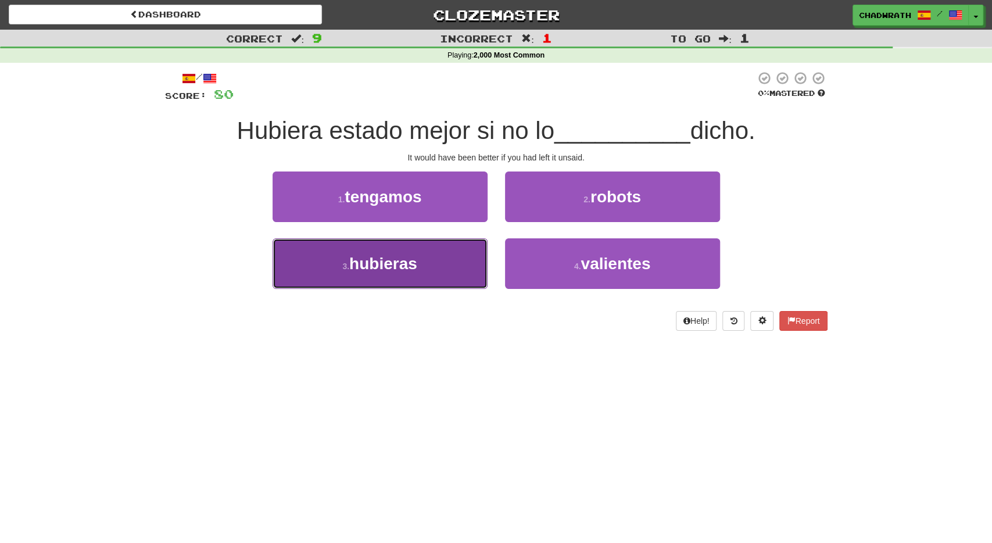
click at [379, 260] on span "hubieras" at bounding box center [383, 263] width 68 height 18
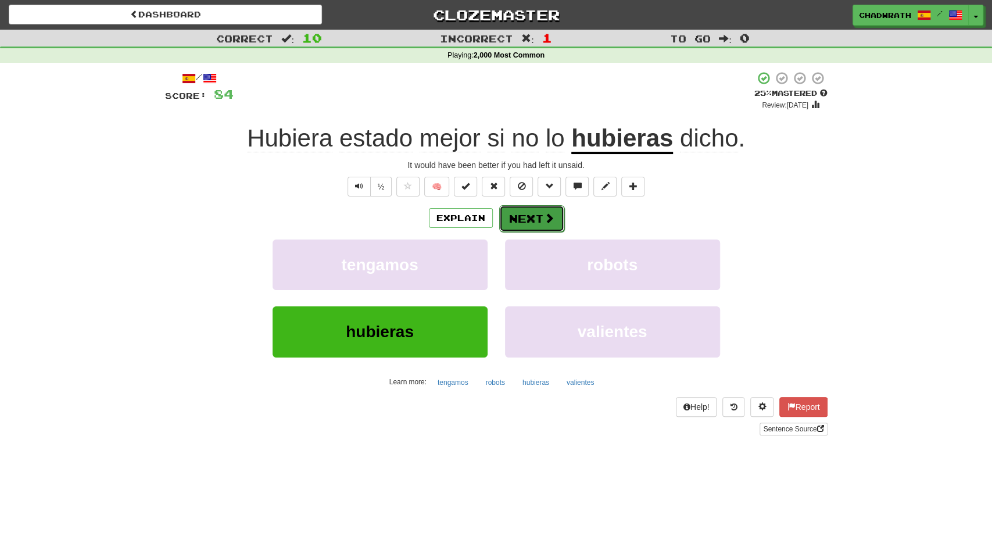
click at [531, 219] on button "Next" at bounding box center [531, 218] width 65 height 27
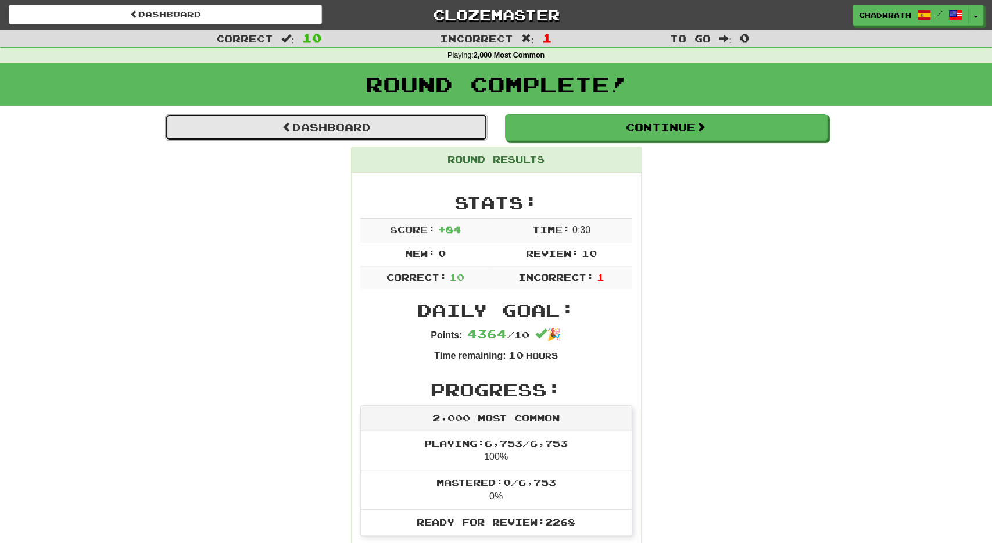
click at [396, 127] on link "Dashboard" at bounding box center [326, 127] width 322 height 27
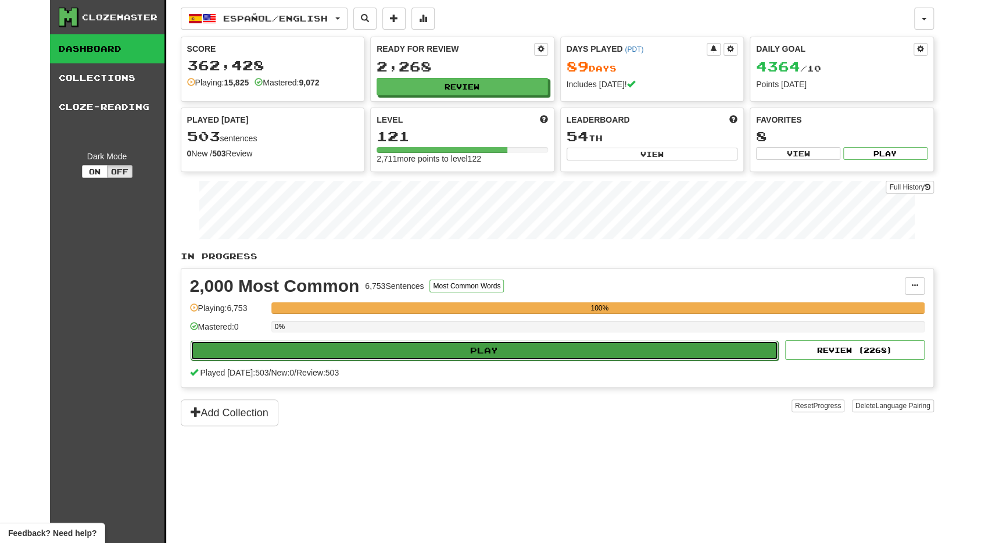
click at [353, 351] on button "Play" at bounding box center [485, 350] width 588 height 20
select select "**"
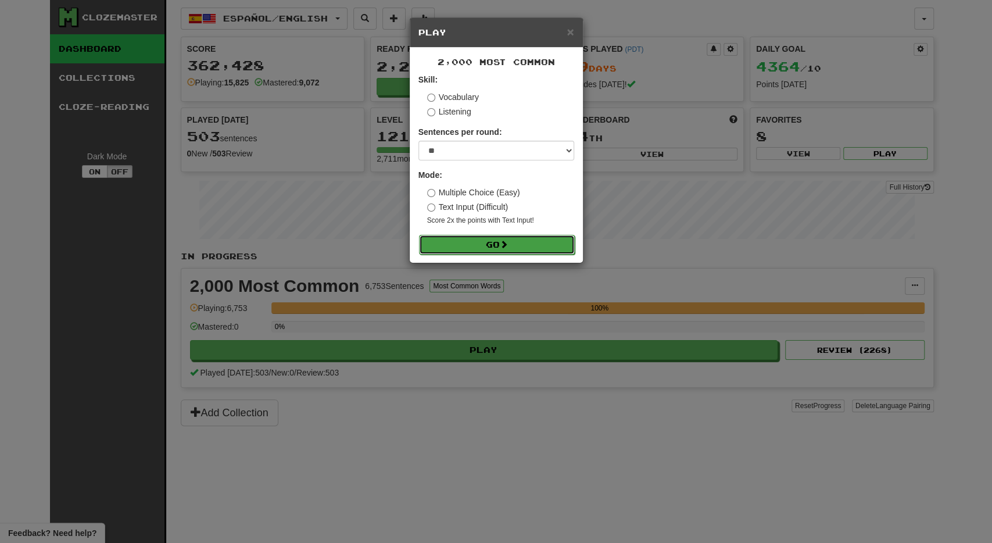
click at [468, 248] on button "Go" at bounding box center [497, 245] width 156 height 20
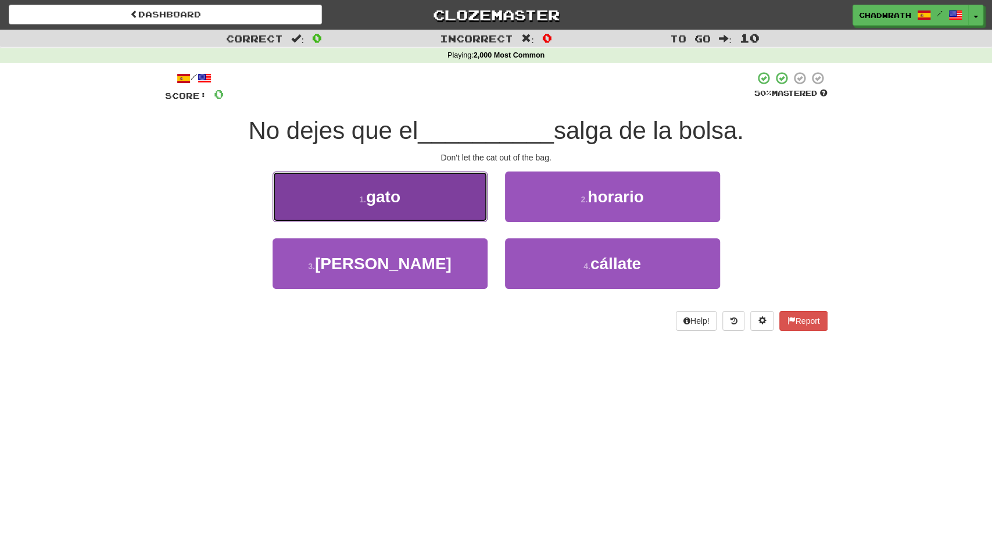
click at [455, 198] on button "1 . gato" at bounding box center [379, 196] width 215 height 51
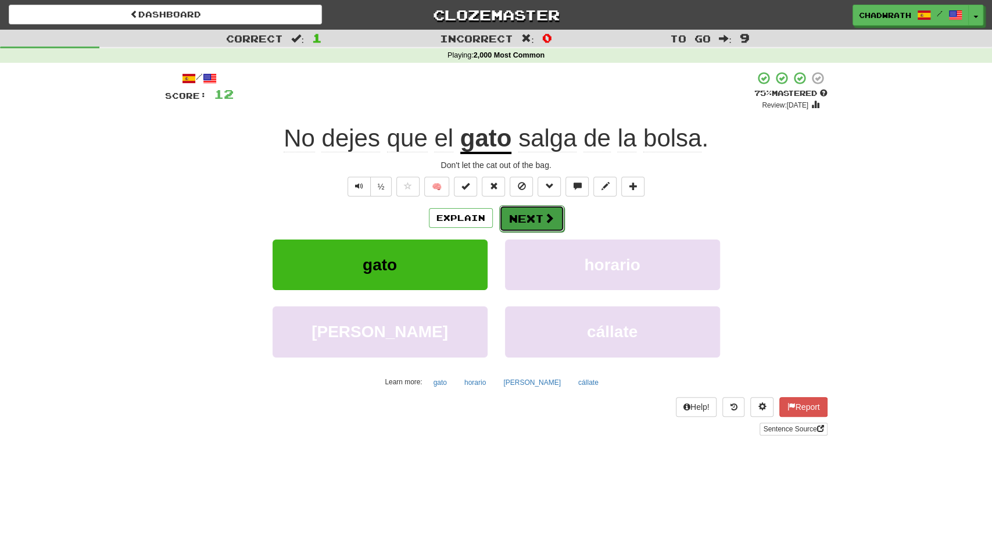
click at [537, 217] on button "Next" at bounding box center [531, 218] width 65 height 27
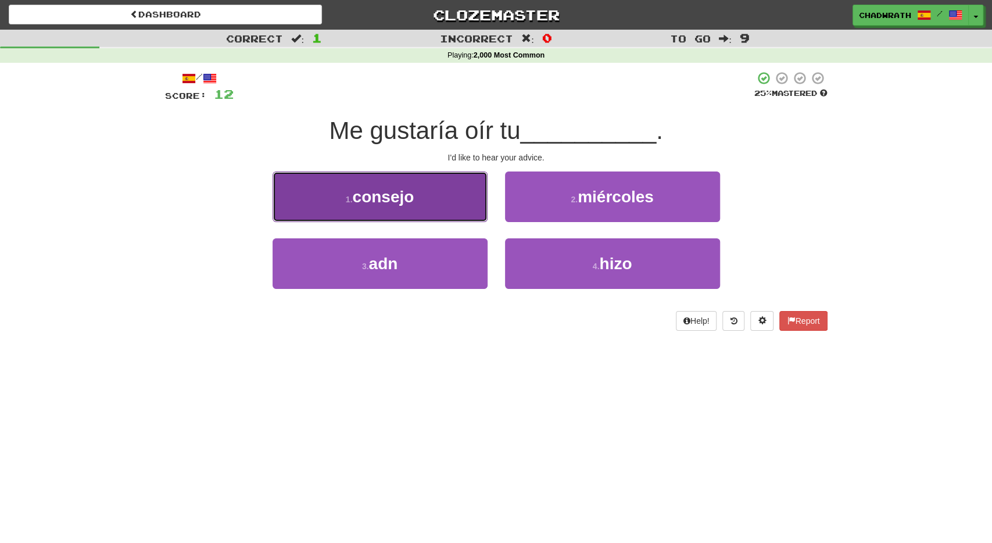
click at [405, 210] on button "1 . consejo" at bounding box center [379, 196] width 215 height 51
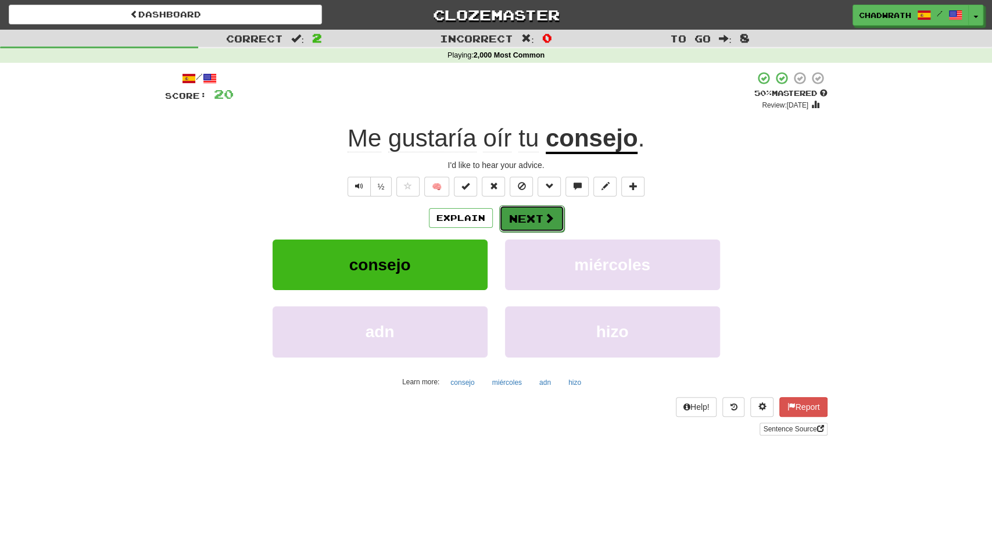
click at [536, 220] on button "Next" at bounding box center [531, 218] width 65 height 27
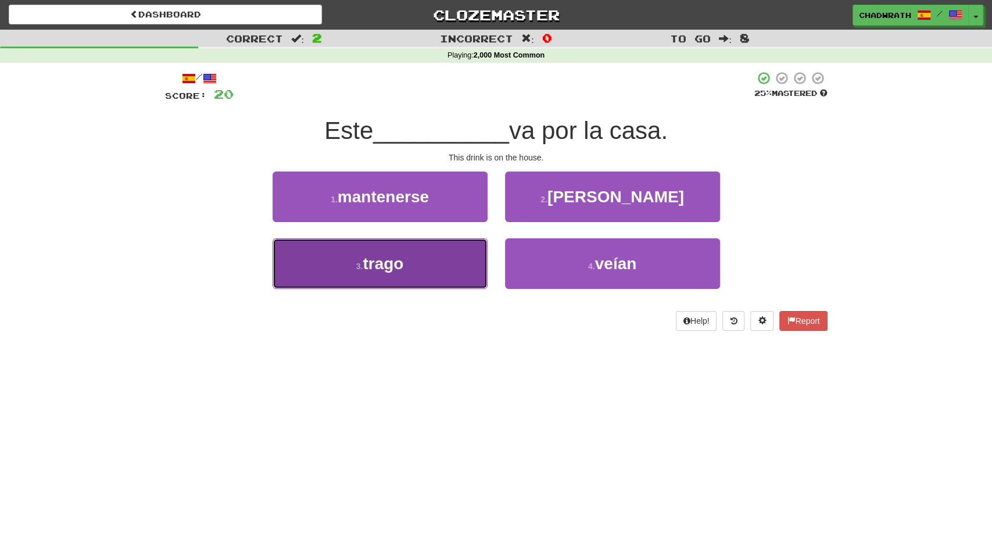
click at [389, 246] on button "3 . trago" at bounding box center [379, 263] width 215 height 51
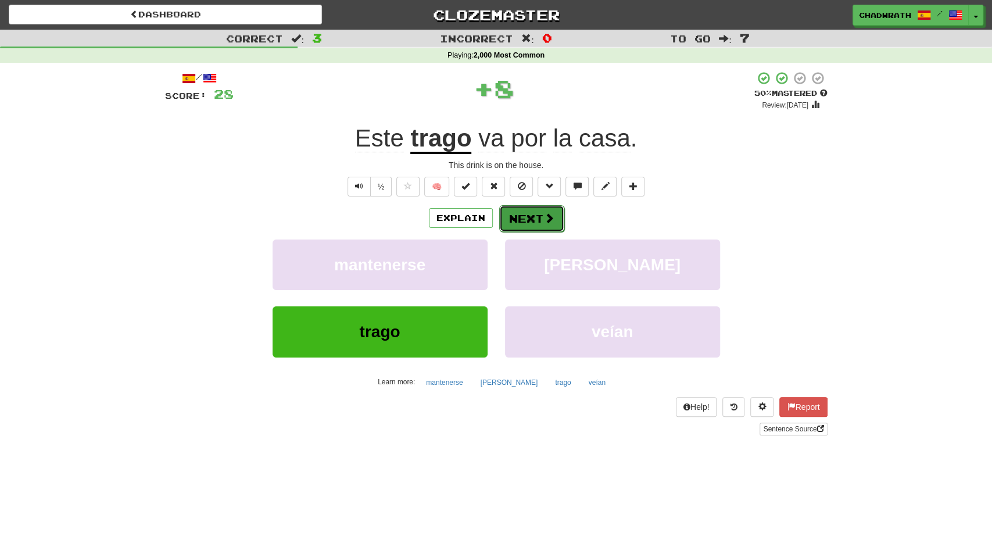
click at [544, 217] on span at bounding box center [549, 218] width 10 height 10
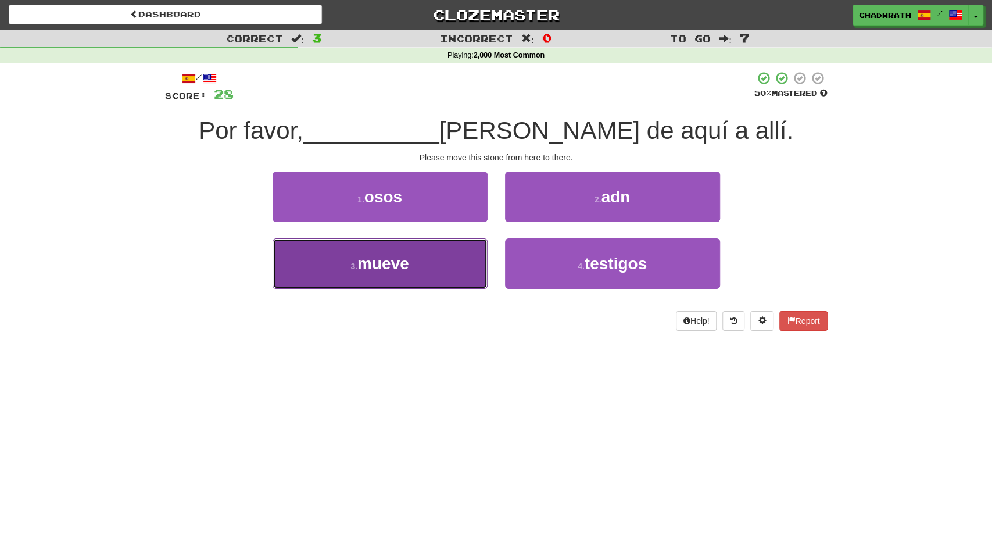
click at [380, 251] on button "3 . mueve" at bounding box center [379, 263] width 215 height 51
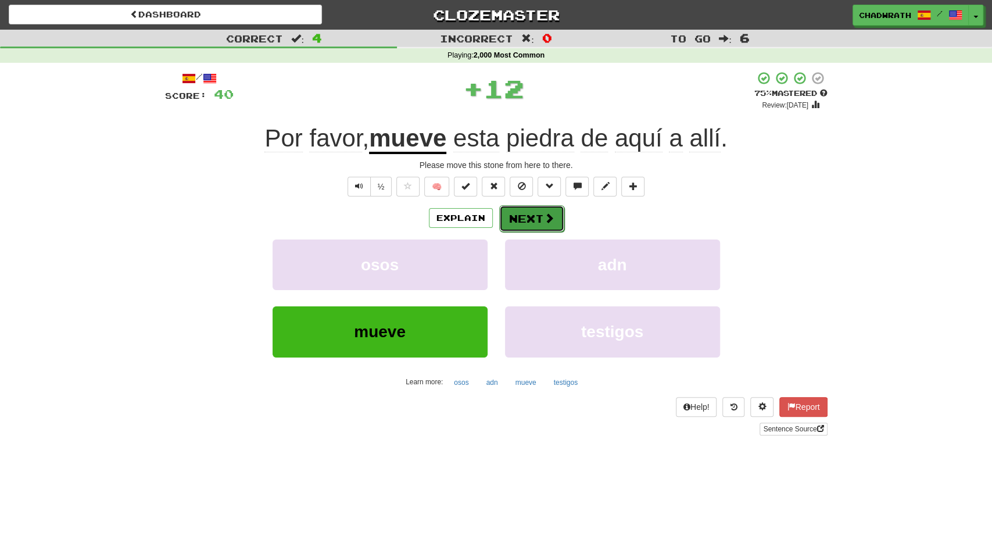
click at [519, 217] on button "Next" at bounding box center [531, 218] width 65 height 27
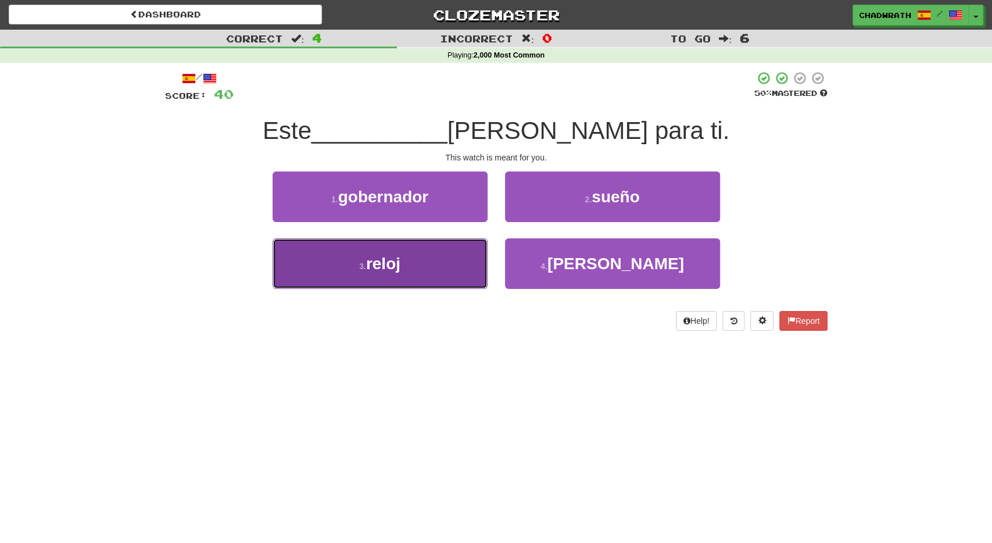
click at [379, 252] on button "3 . reloj" at bounding box center [379, 263] width 215 height 51
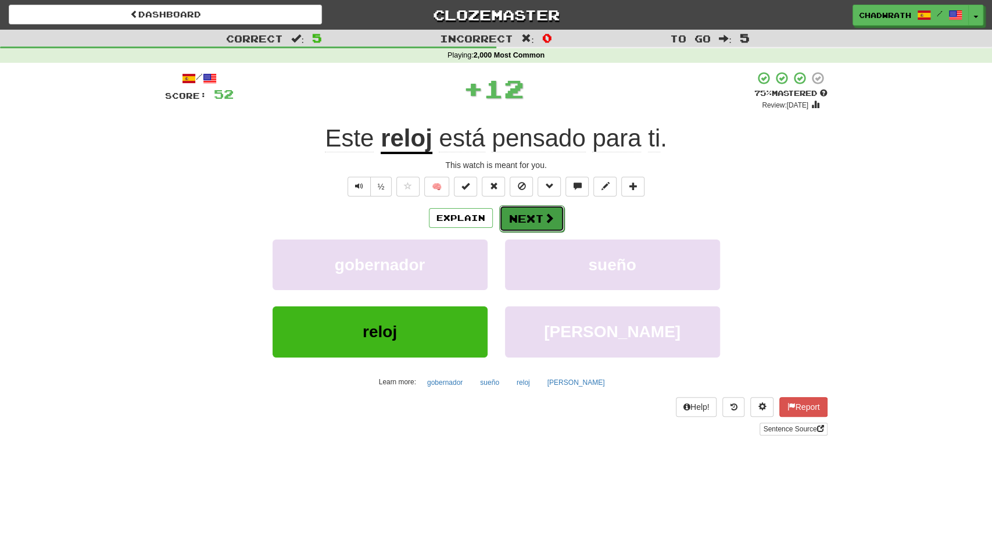
click at [527, 219] on button "Next" at bounding box center [531, 218] width 65 height 27
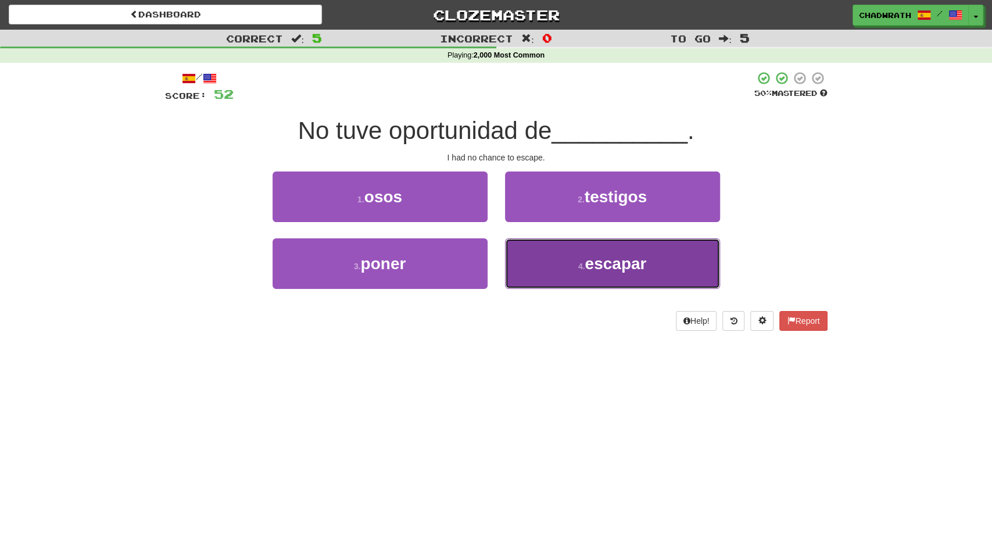
click at [562, 248] on button "4 . escapar" at bounding box center [612, 263] width 215 height 51
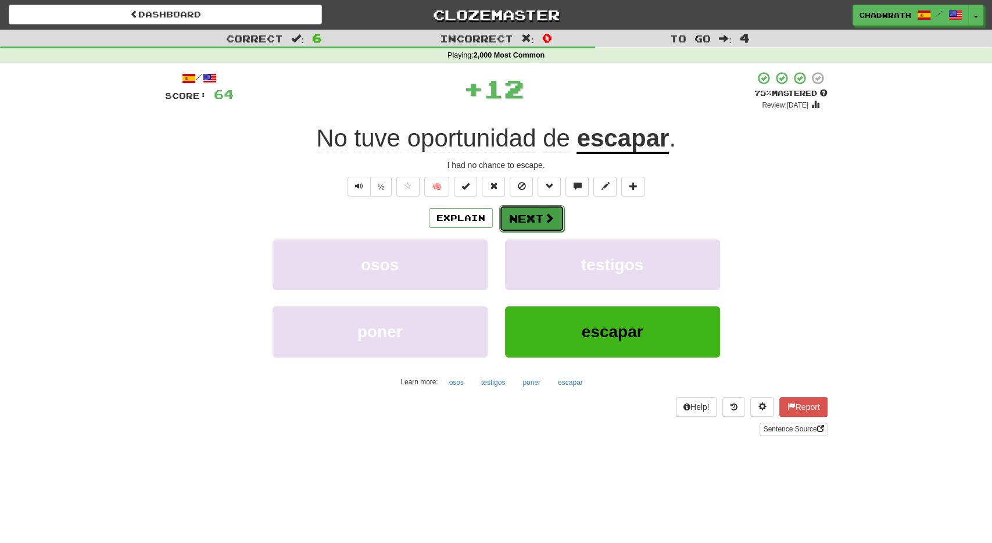
click at [534, 213] on button "Next" at bounding box center [531, 218] width 65 height 27
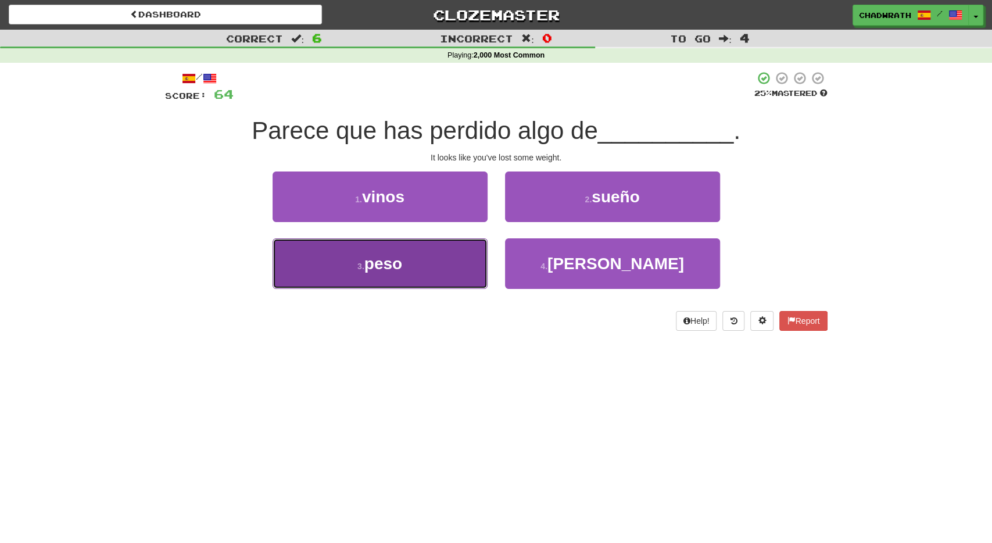
click at [399, 258] on span "peso" at bounding box center [383, 263] width 38 height 18
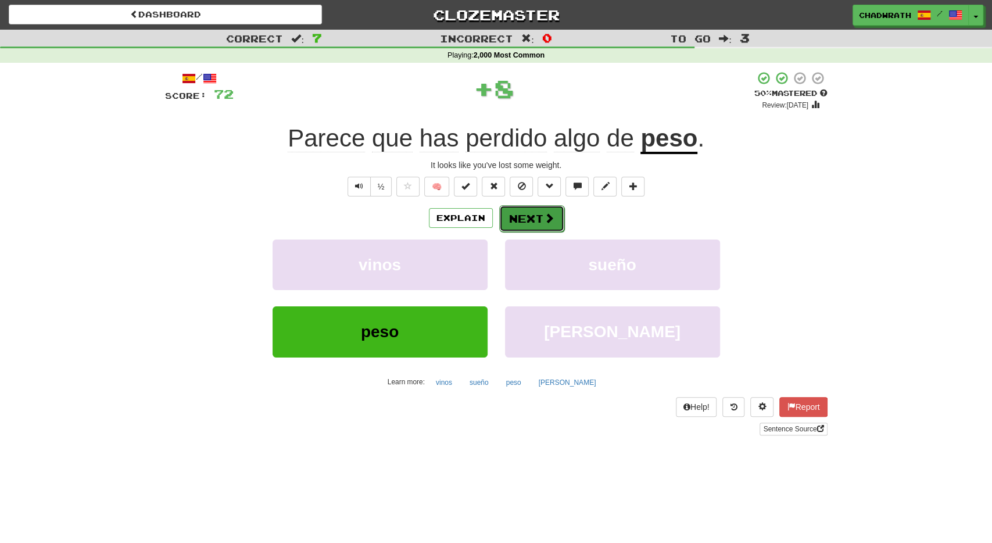
click at [531, 207] on button "Next" at bounding box center [531, 218] width 65 height 27
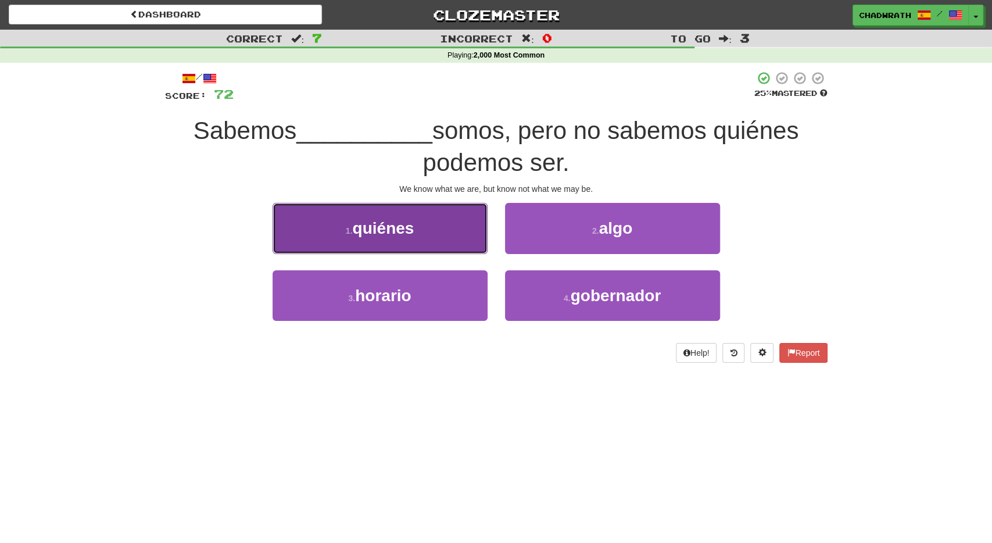
click at [440, 238] on button "1 . quiénes" at bounding box center [379, 228] width 215 height 51
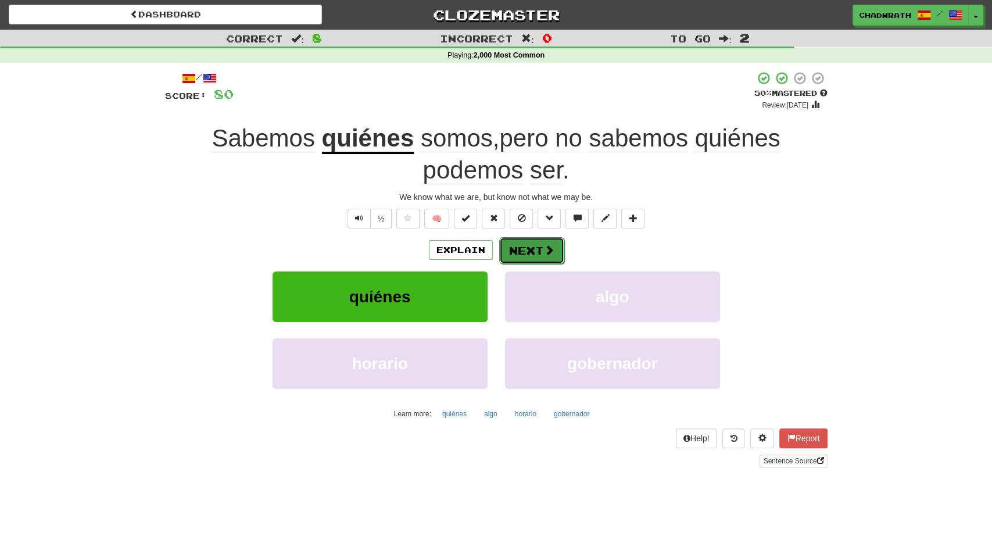
click at [537, 247] on button "Next" at bounding box center [531, 250] width 65 height 27
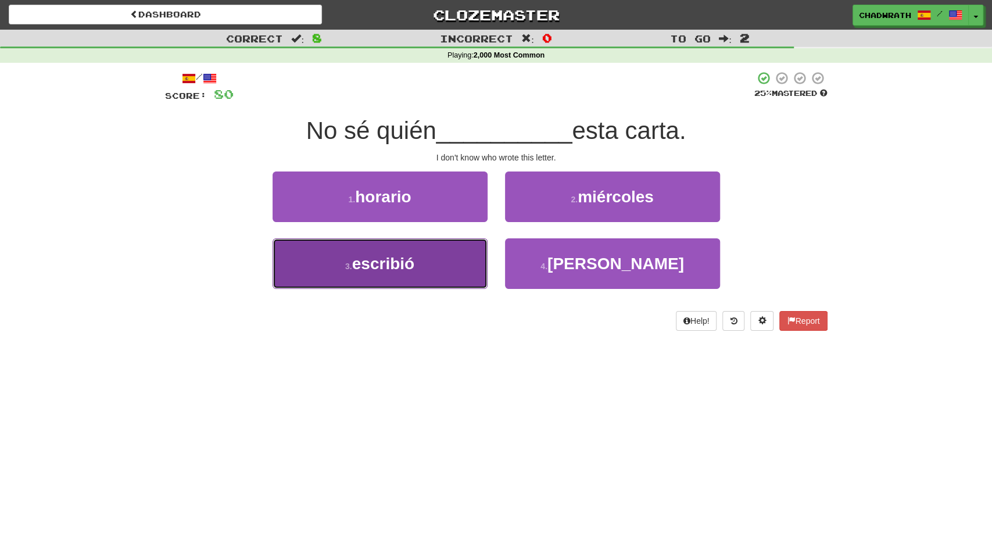
click at [389, 245] on button "3 . escribió" at bounding box center [379, 263] width 215 height 51
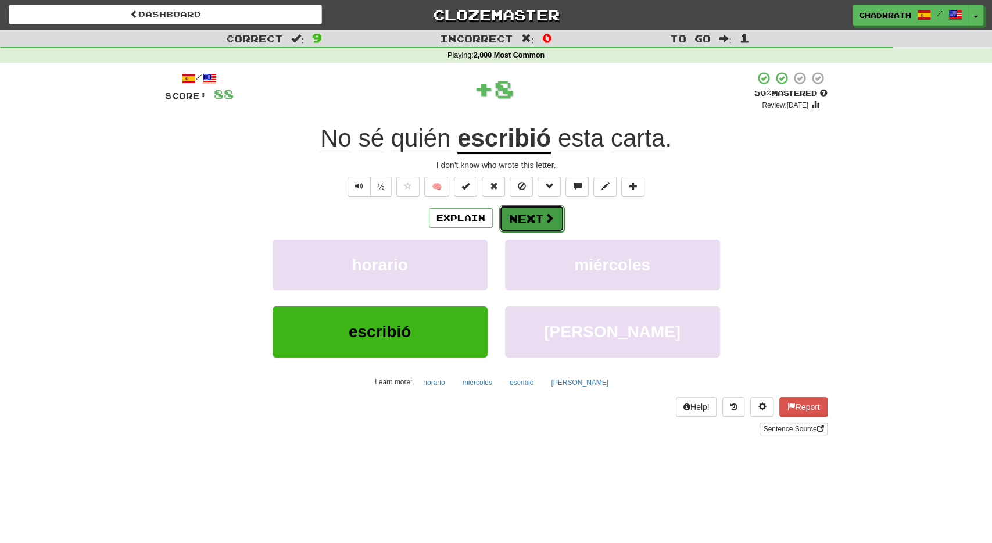
click at [520, 214] on button "Next" at bounding box center [531, 218] width 65 height 27
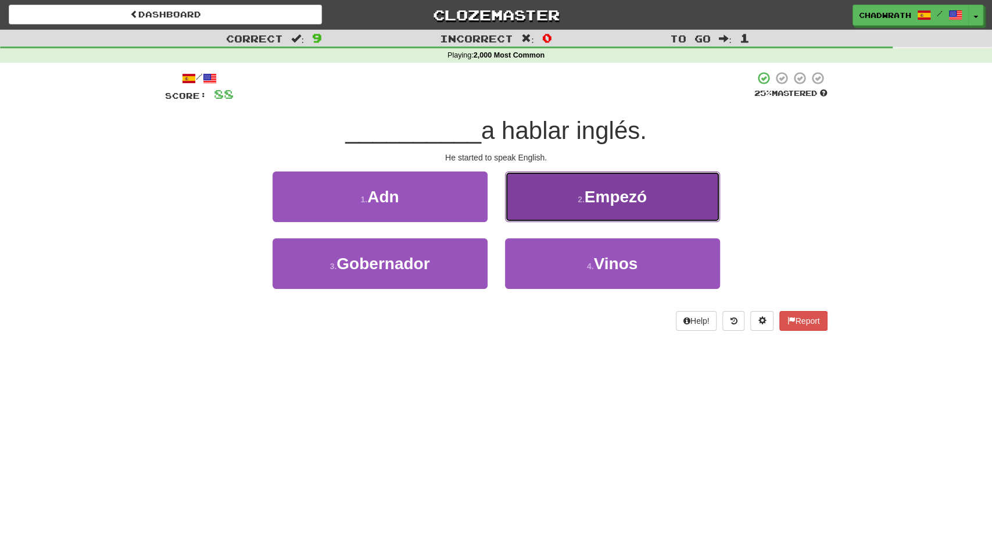
click at [583, 199] on small "2 ." at bounding box center [580, 199] width 7 height 9
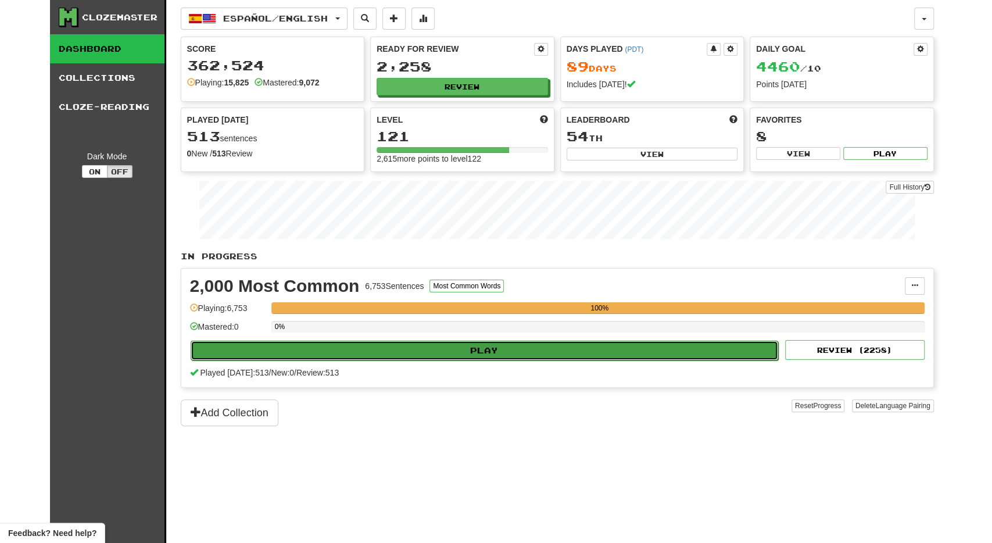
click at [354, 355] on button "Play" at bounding box center [485, 350] width 588 height 20
select select "**"
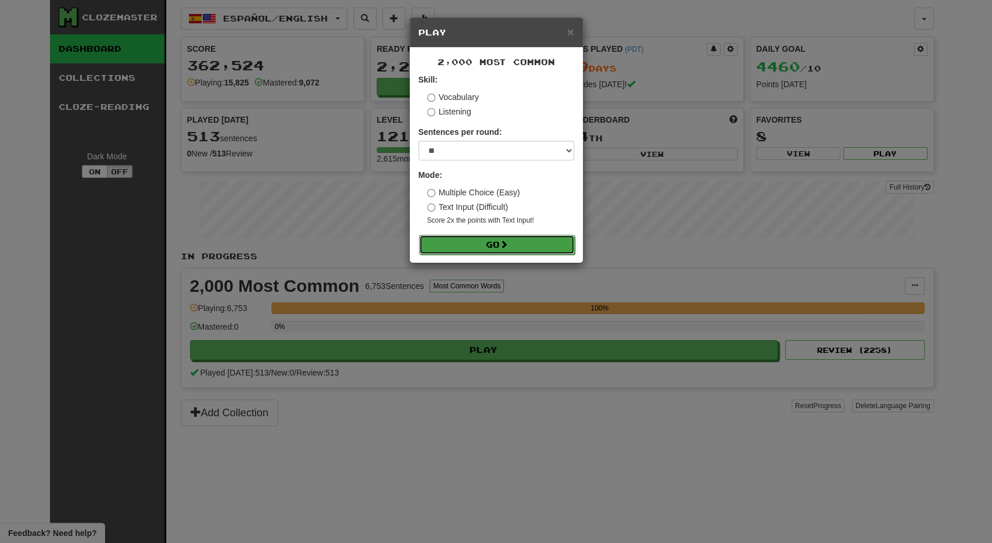
click at [489, 248] on button "Go" at bounding box center [497, 245] width 156 height 20
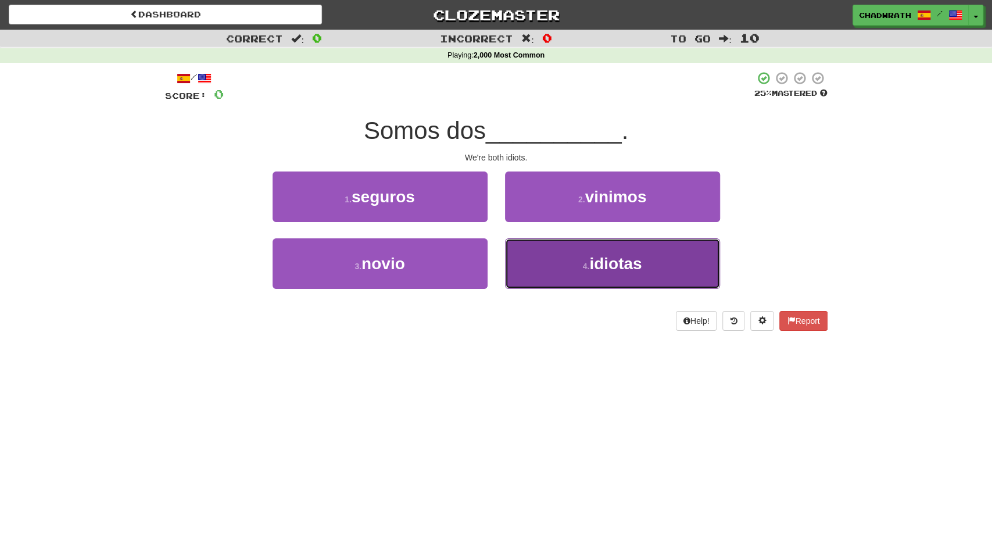
click at [550, 253] on button "4 . idiotas" at bounding box center [612, 263] width 215 height 51
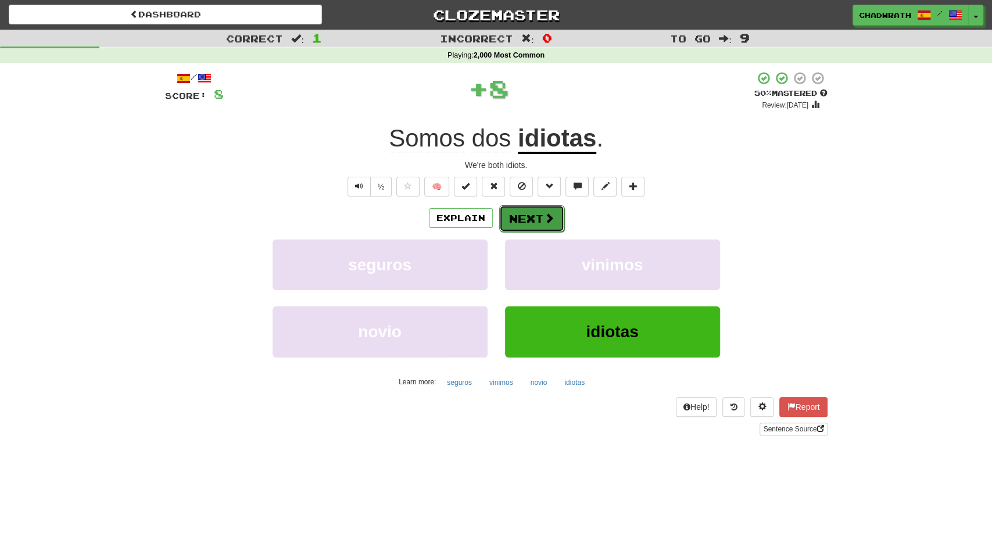
click at [530, 221] on button "Next" at bounding box center [531, 218] width 65 height 27
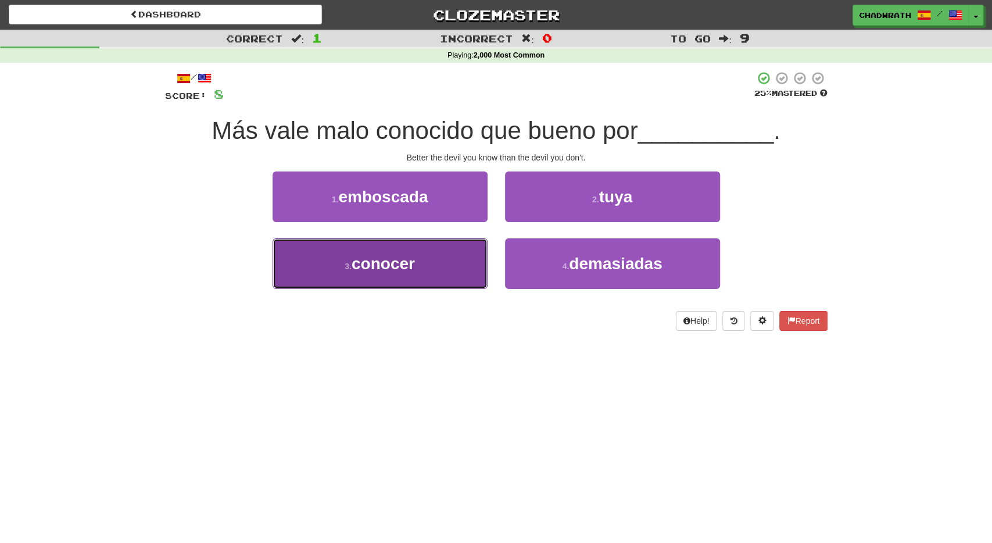
click at [411, 261] on span "conocer" at bounding box center [382, 263] width 63 height 18
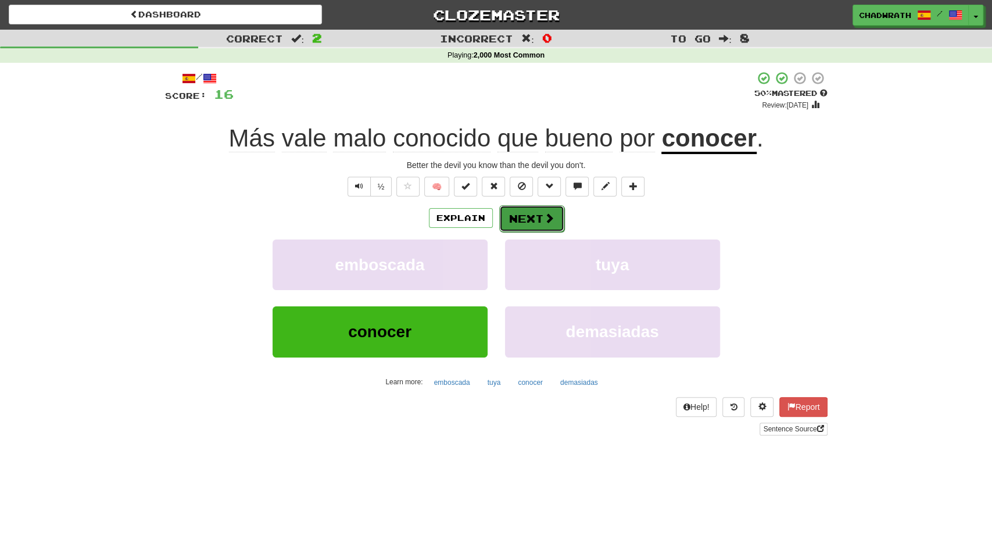
click at [521, 214] on button "Next" at bounding box center [531, 218] width 65 height 27
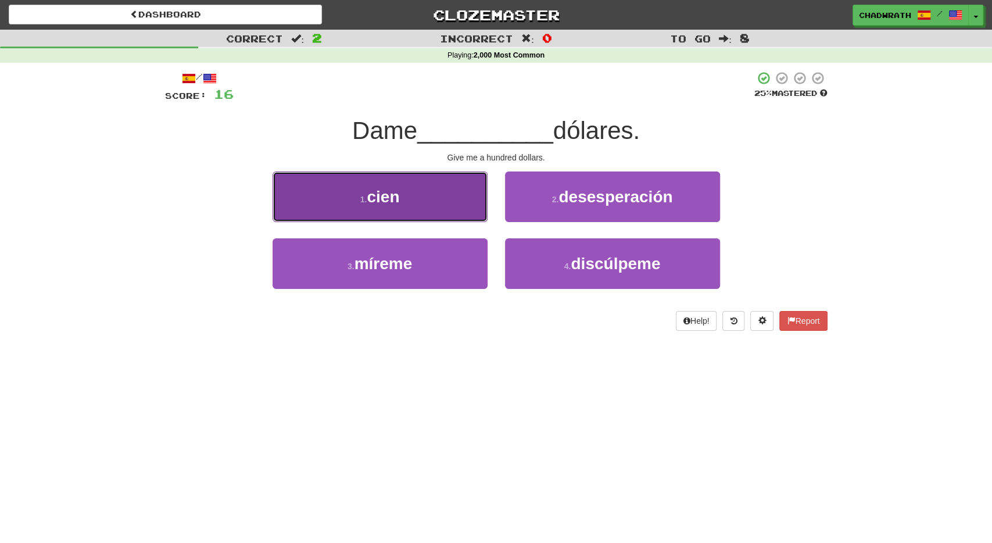
click at [400, 210] on button "1 . cien" at bounding box center [379, 196] width 215 height 51
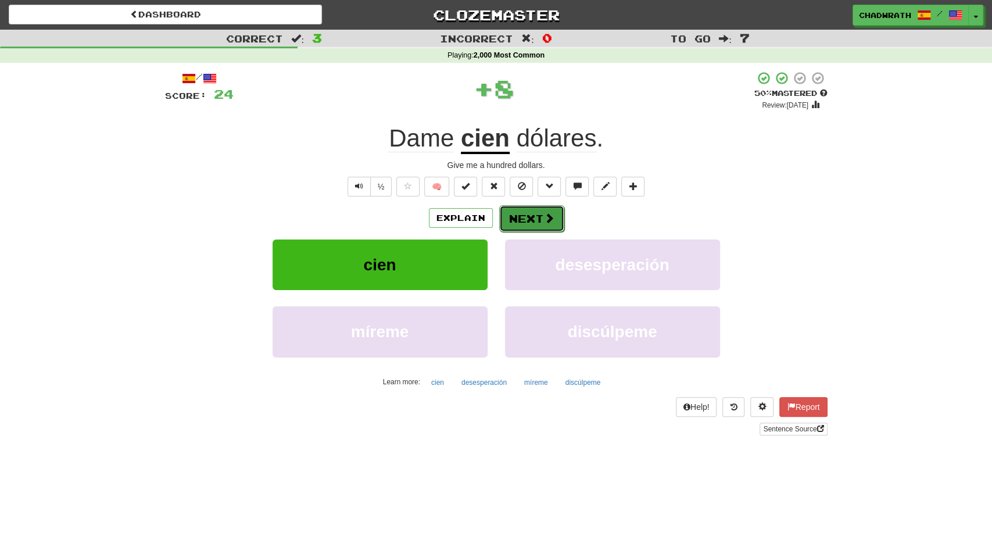
click at [548, 224] on button "Next" at bounding box center [531, 218] width 65 height 27
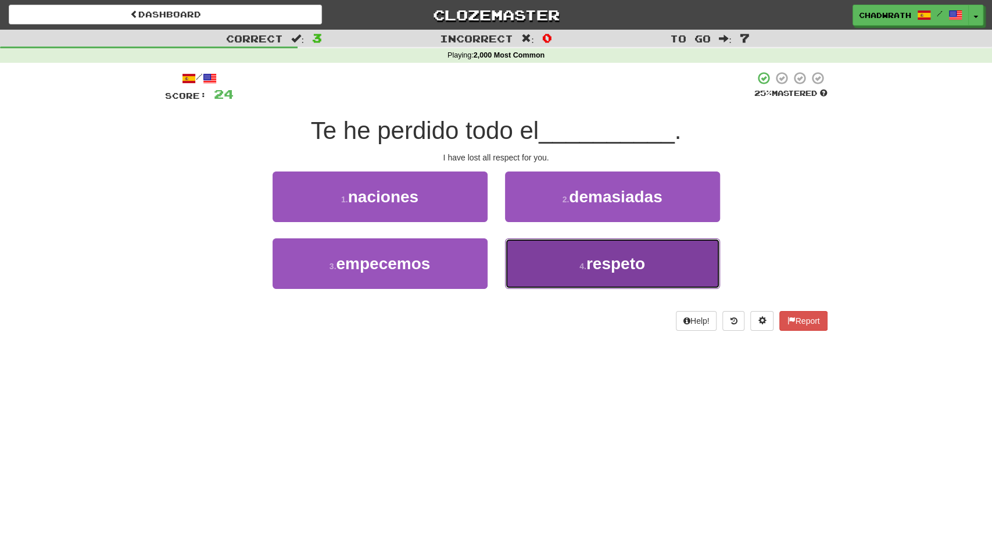
click at [565, 258] on button "4 . respeto" at bounding box center [612, 263] width 215 height 51
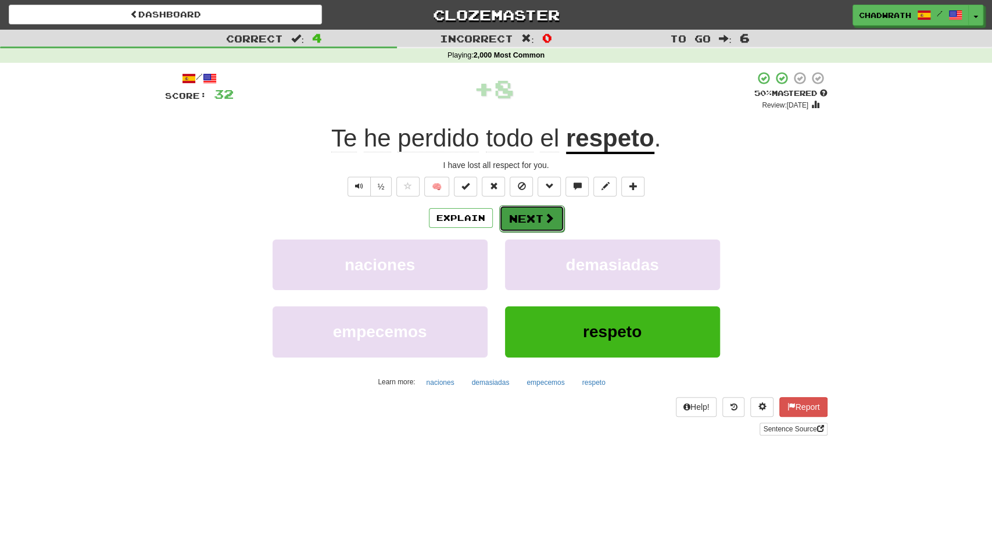
click at [515, 208] on button "Next" at bounding box center [531, 218] width 65 height 27
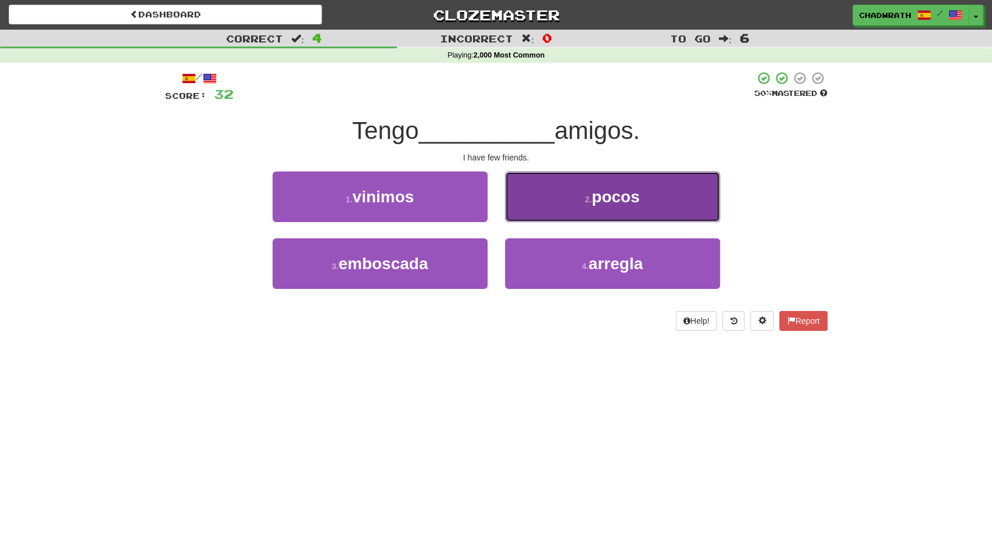
click at [555, 207] on button "2 . pocos" at bounding box center [612, 196] width 215 height 51
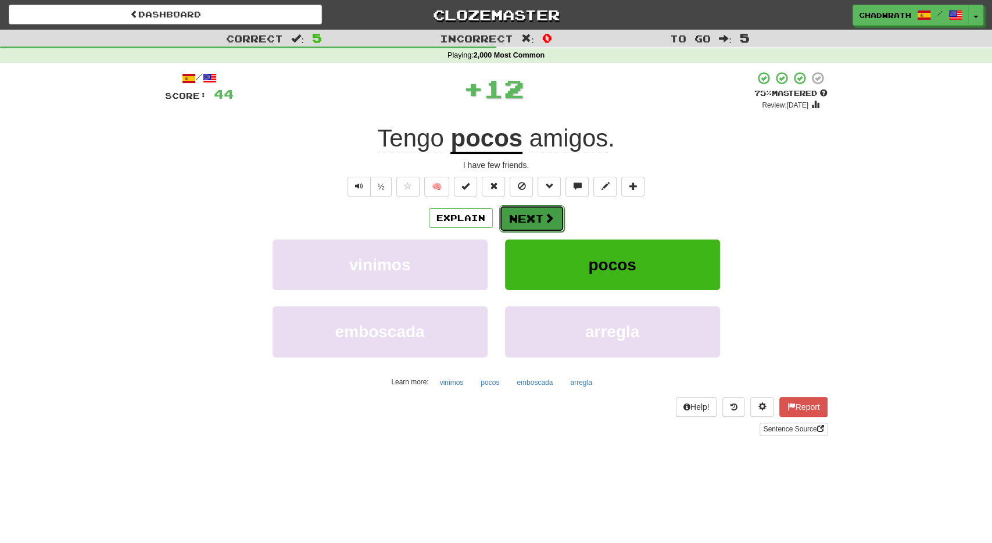
click at [532, 223] on button "Next" at bounding box center [531, 218] width 65 height 27
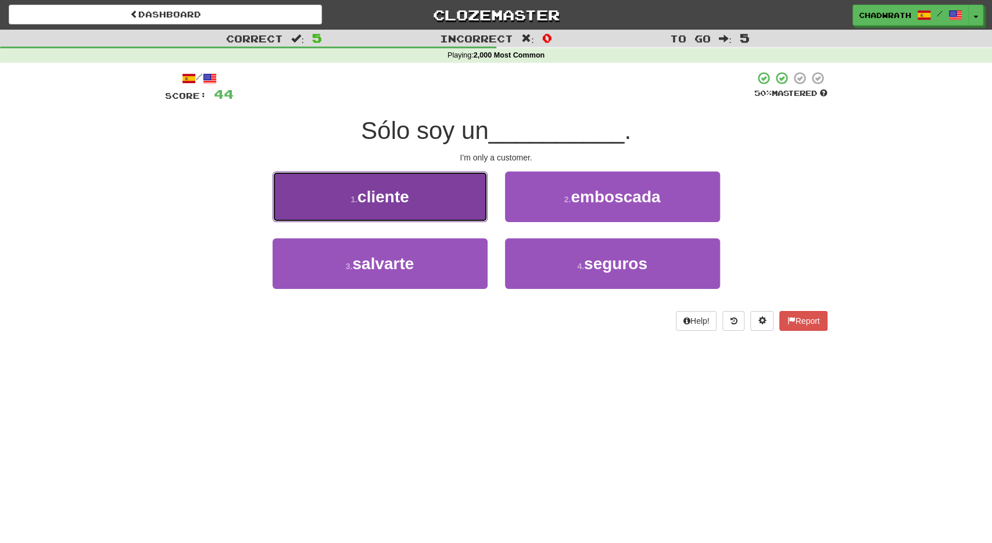
click at [446, 205] on button "1 . cliente" at bounding box center [379, 196] width 215 height 51
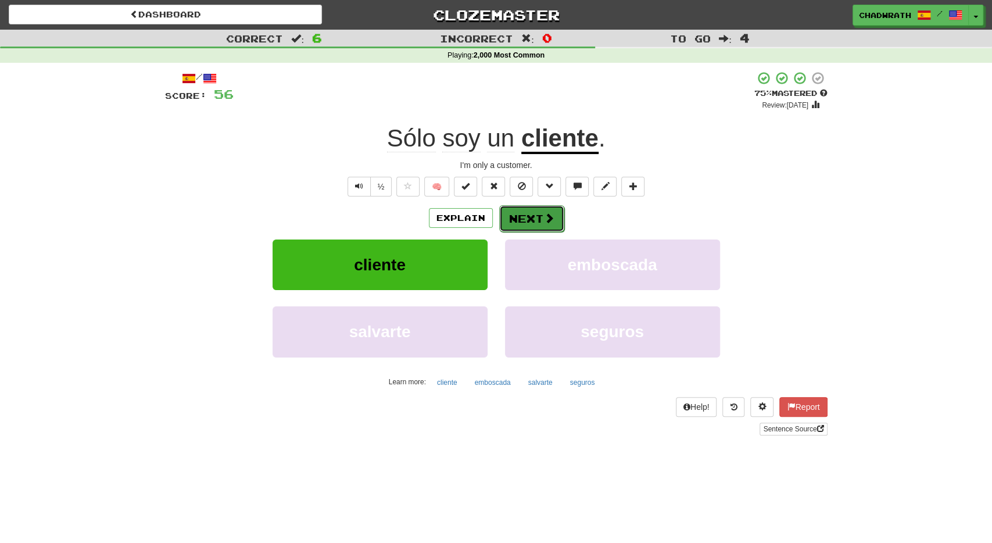
click at [542, 213] on button "Next" at bounding box center [531, 218] width 65 height 27
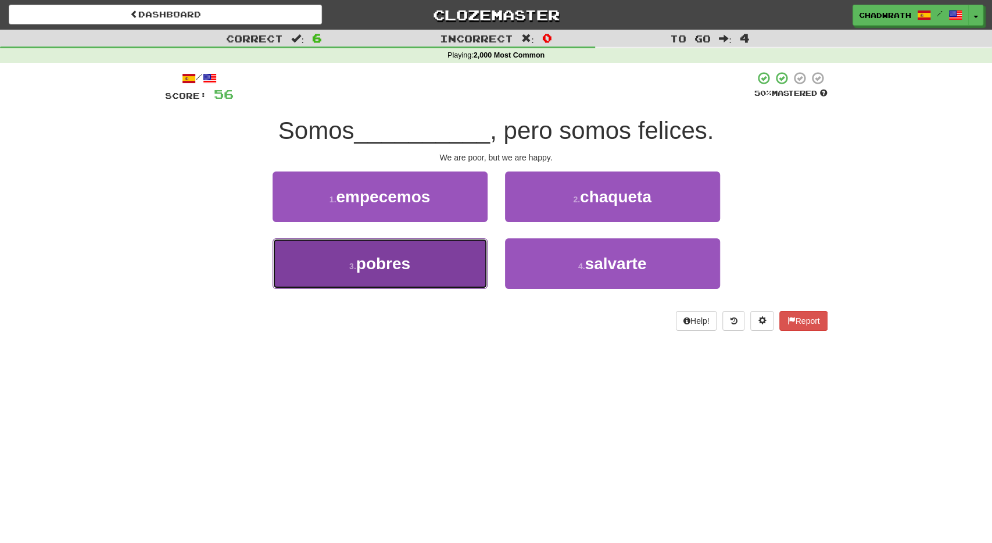
click at [406, 270] on span "pobres" at bounding box center [383, 263] width 54 height 18
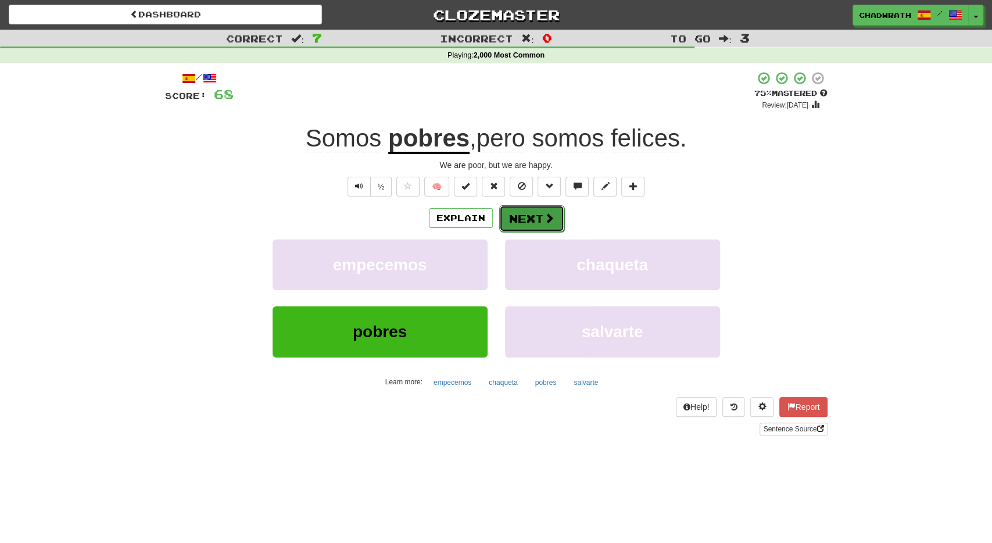
click at [529, 218] on button "Next" at bounding box center [531, 218] width 65 height 27
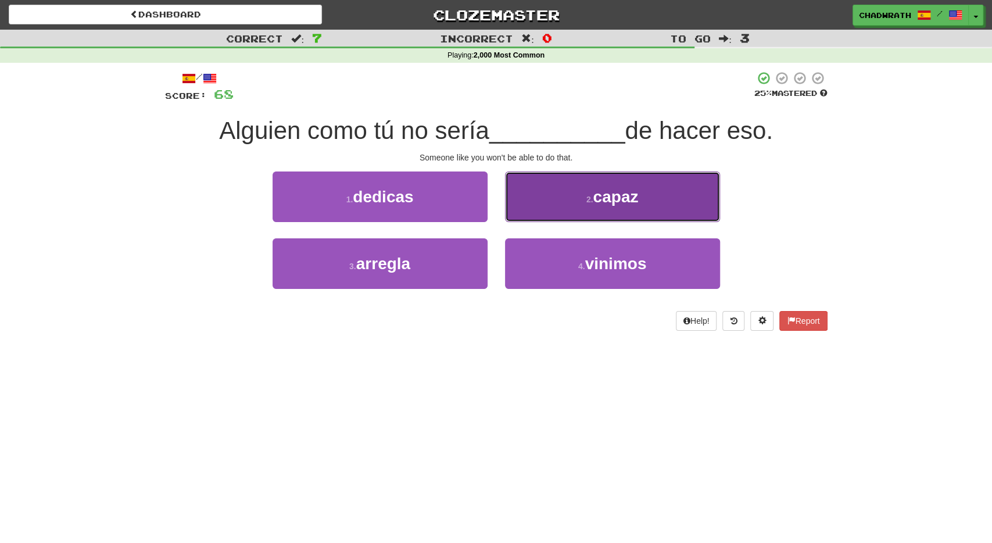
click at [521, 210] on button "2 . capaz" at bounding box center [612, 196] width 215 height 51
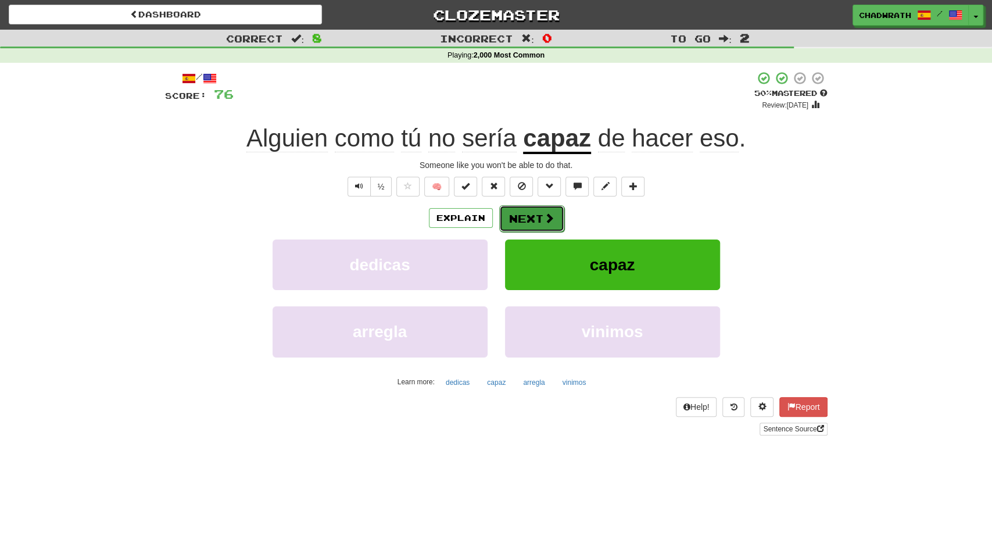
click at [535, 220] on button "Next" at bounding box center [531, 218] width 65 height 27
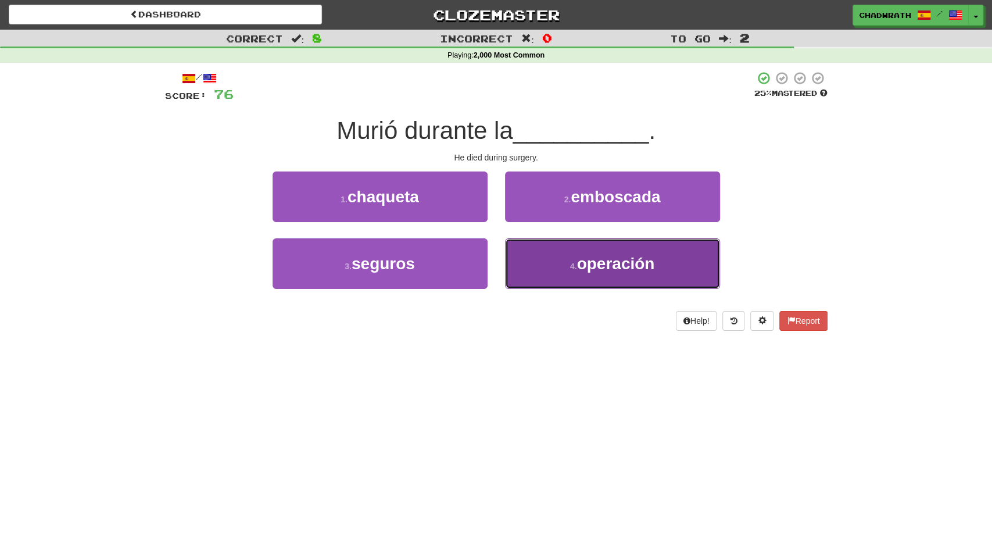
click at [608, 271] on span "operación" at bounding box center [615, 263] width 78 height 18
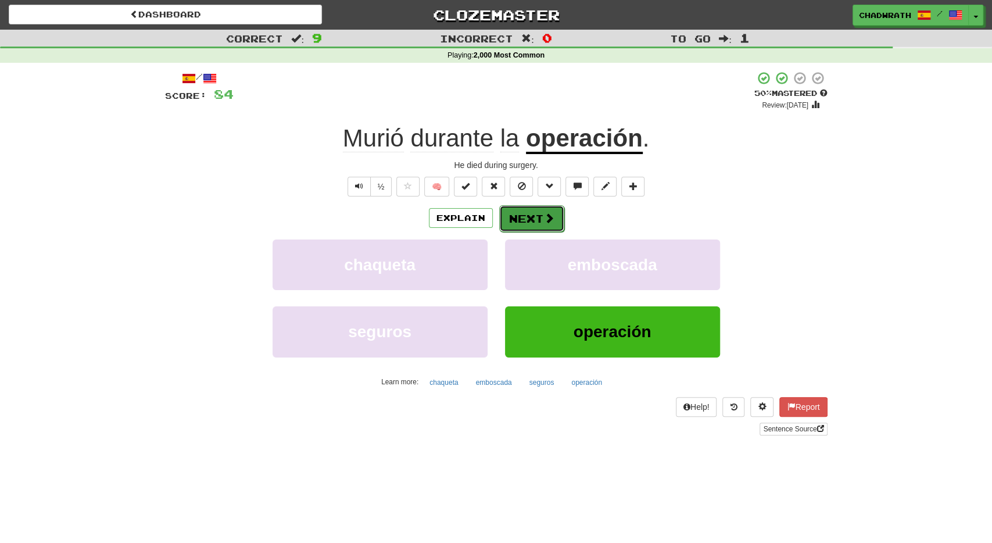
click at [523, 225] on button "Next" at bounding box center [531, 218] width 65 height 27
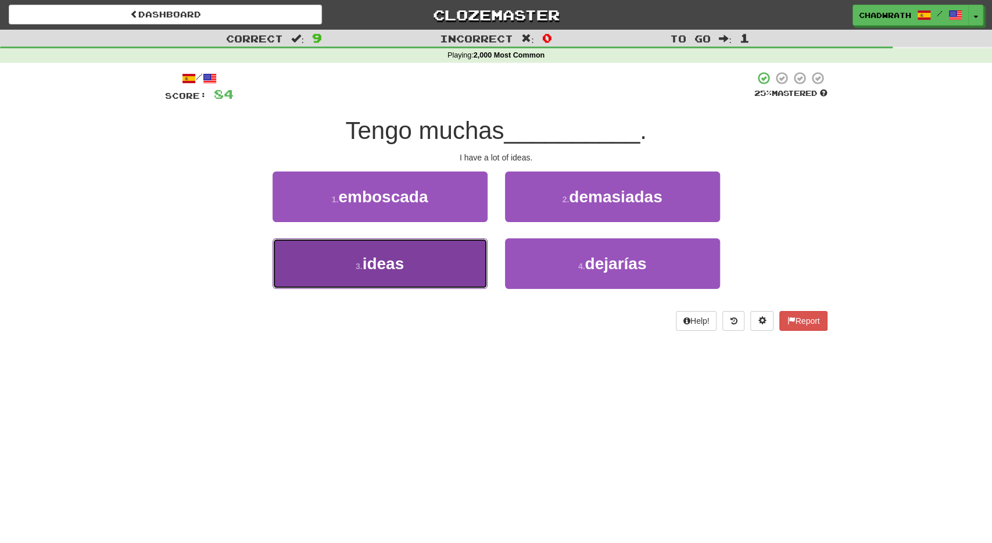
click at [435, 262] on button "3 . ideas" at bounding box center [379, 263] width 215 height 51
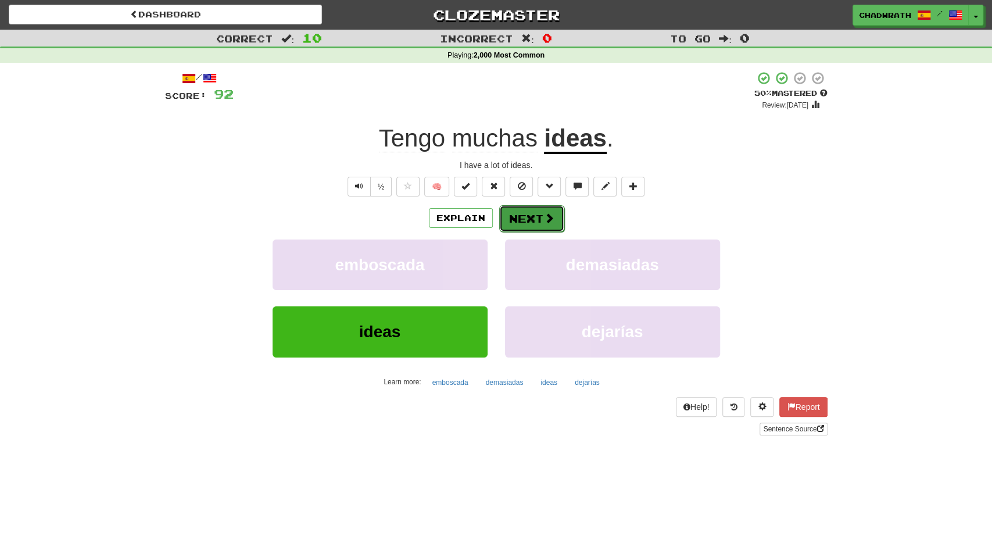
click at [507, 216] on button "Next" at bounding box center [531, 218] width 65 height 27
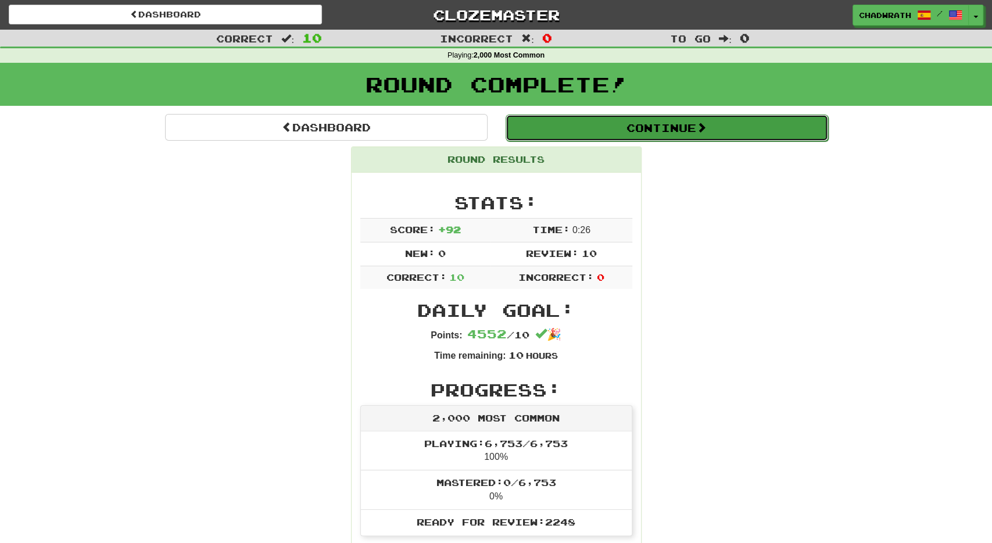
click at [644, 132] on button "Continue" at bounding box center [666, 127] width 322 height 27
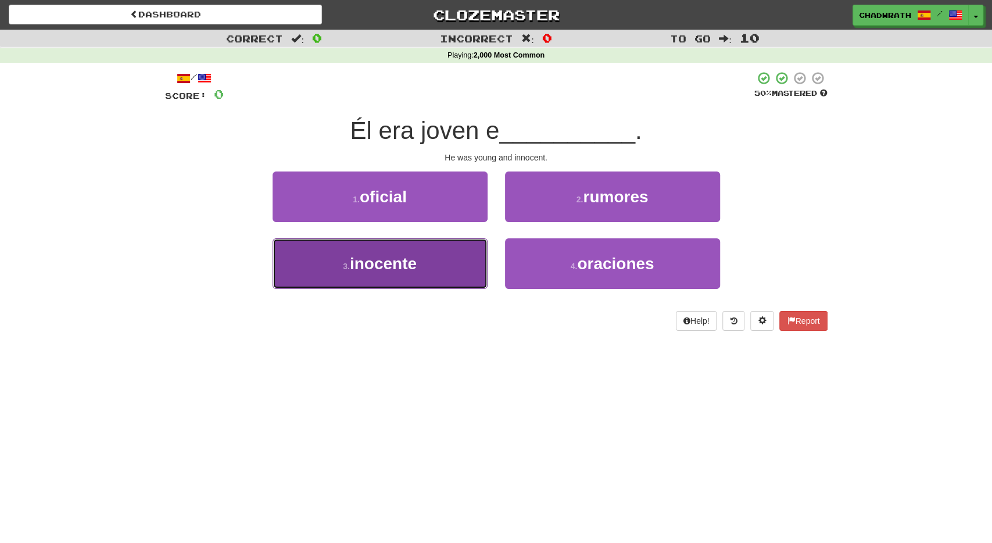
click at [425, 259] on button "3 . inocente" at bounding box center [379, 263] width 215 height 51
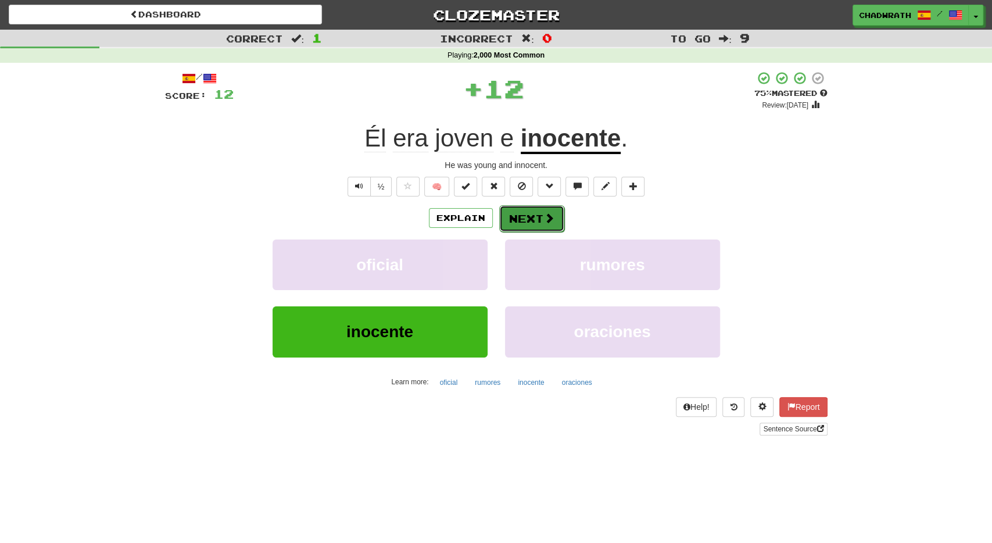
click at [522, 222] on button "Next" at bounding box center [531, 218] width 65 height 27
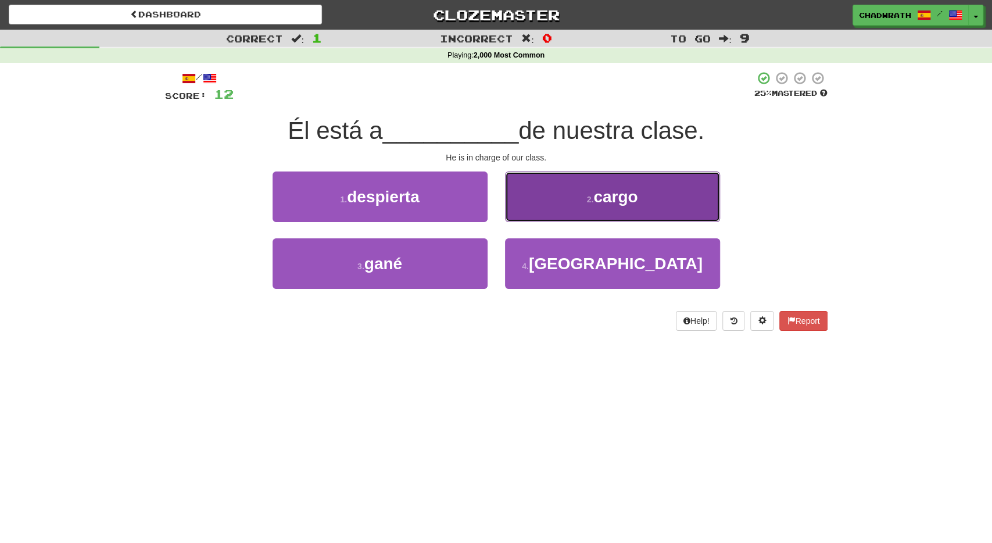
click at [566, 217] on button "2 . cargo" at bounding box center [612, 196] width 215 height 51
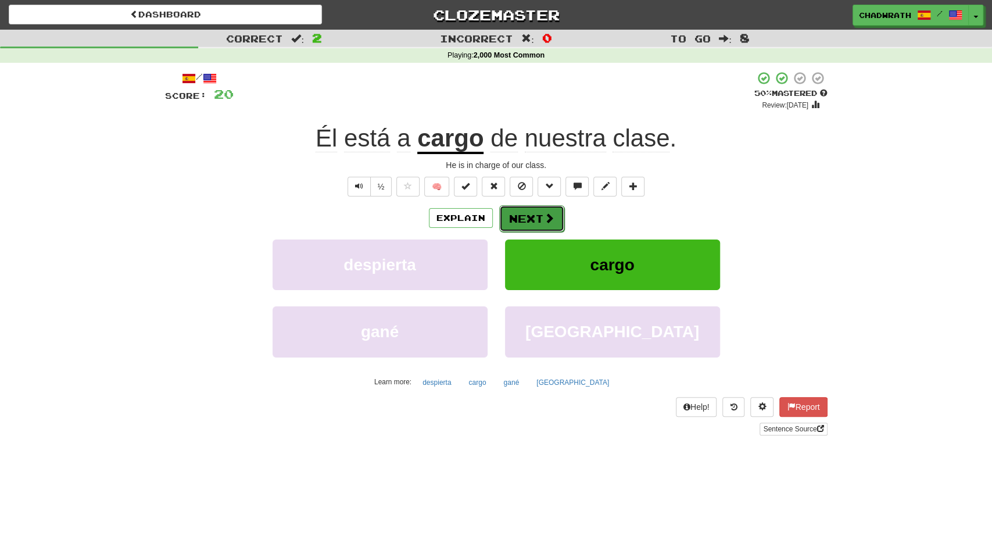
click at [550, 206] on button "Next" at bounding box center [531, 218] width 65 height 27
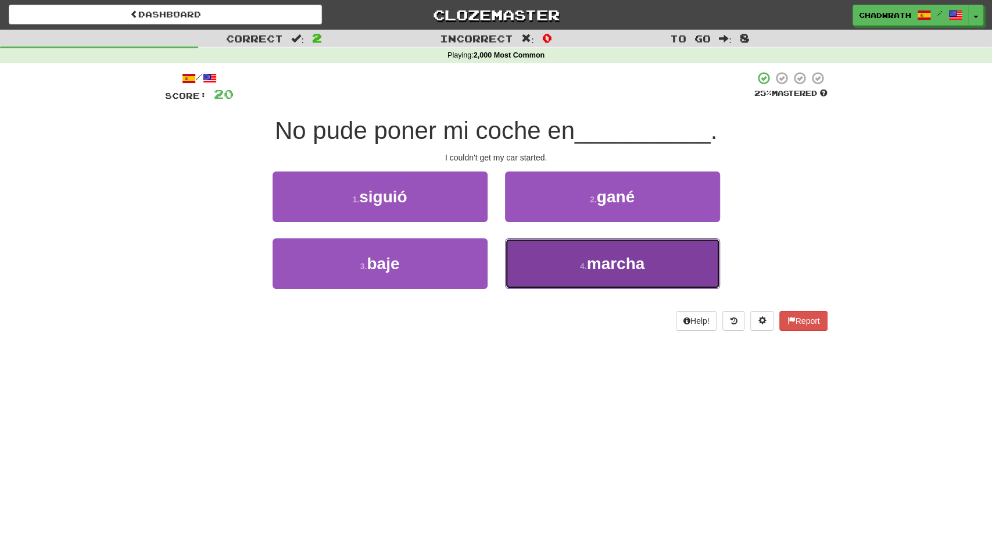
click at [523, 270] on button "4 . marcha" at bounding box center [612, 263] width 215 height 51
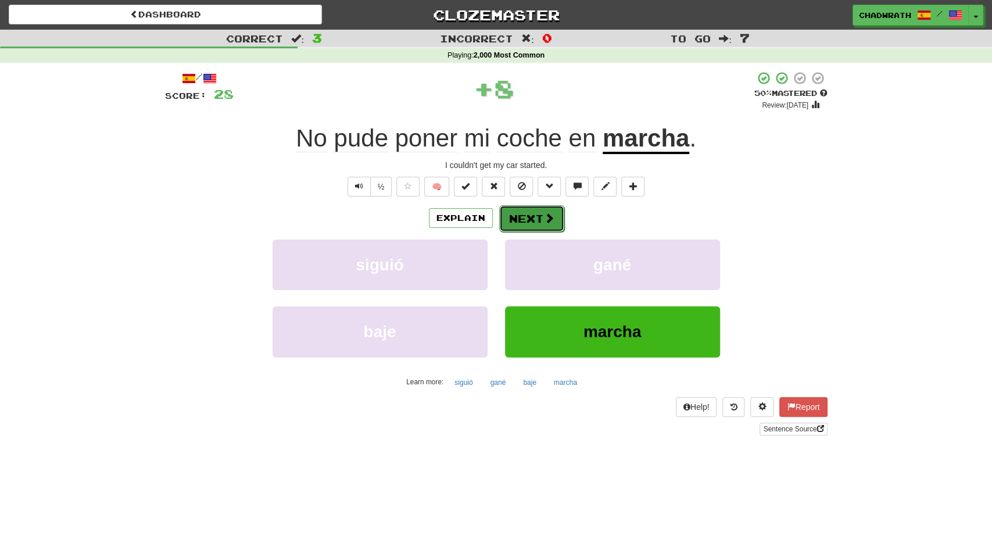
click at [541, 218] on button "Next" at bounding box center [531, 218] width 65 height 27
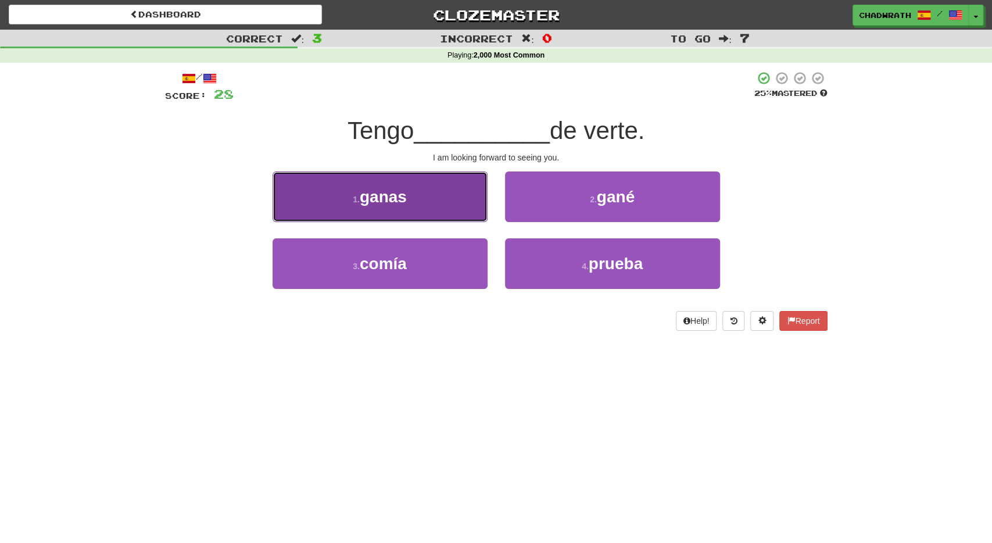
click at [441, 209] on button "1 . ganas" at bounding box center [379, 196] width 215 height 51
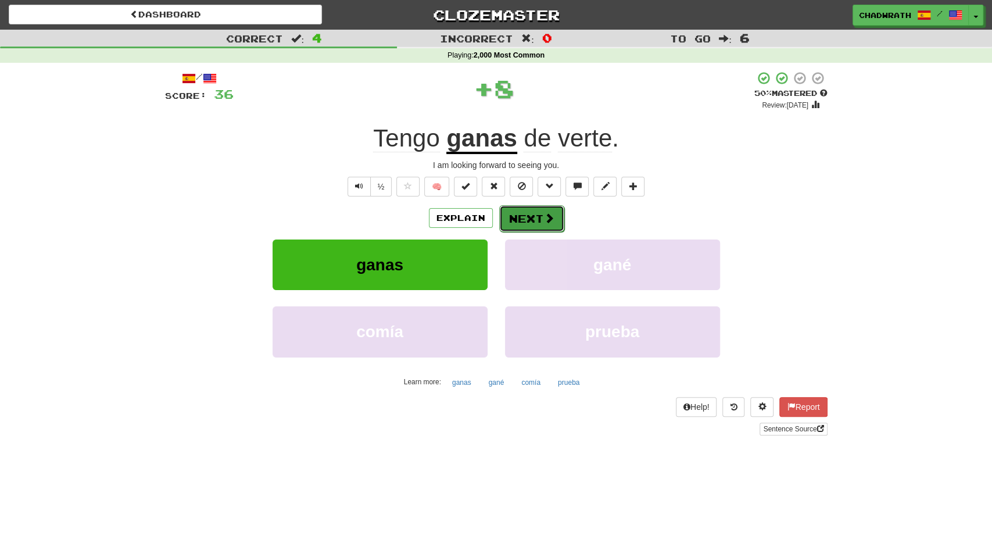
click at [535, 224] on button "Next" at bounding box center [531, 218] width 65 height 27
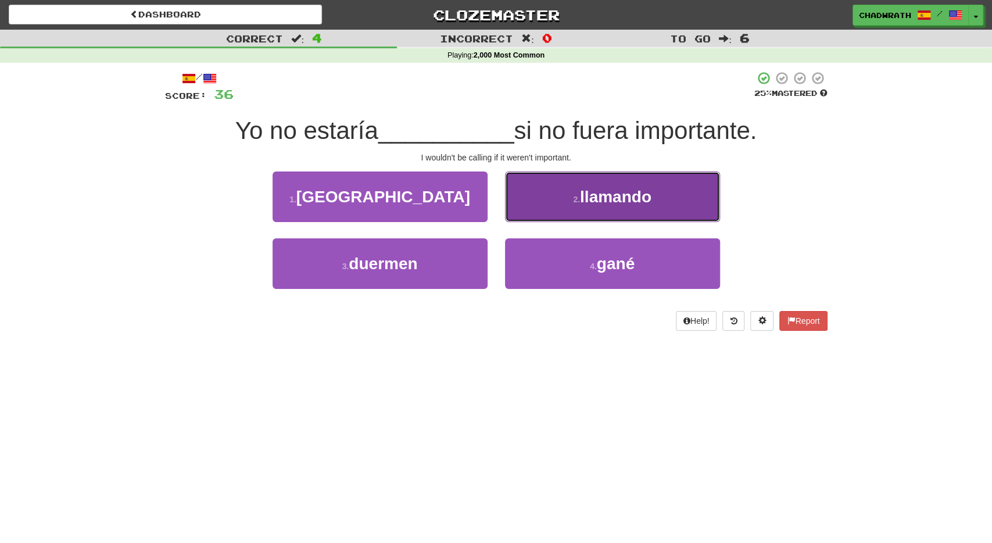
click at [601, 189] on span "llamando" at bounding box center [615, 197] width 71 height 18
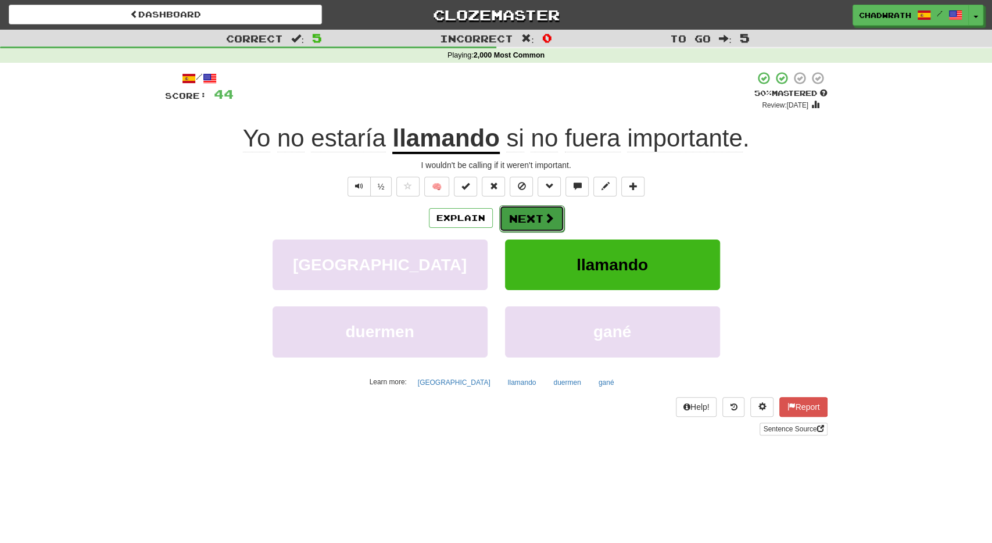
click at [547, 216] on span at bounding box center [549, 218] width 10 height 10
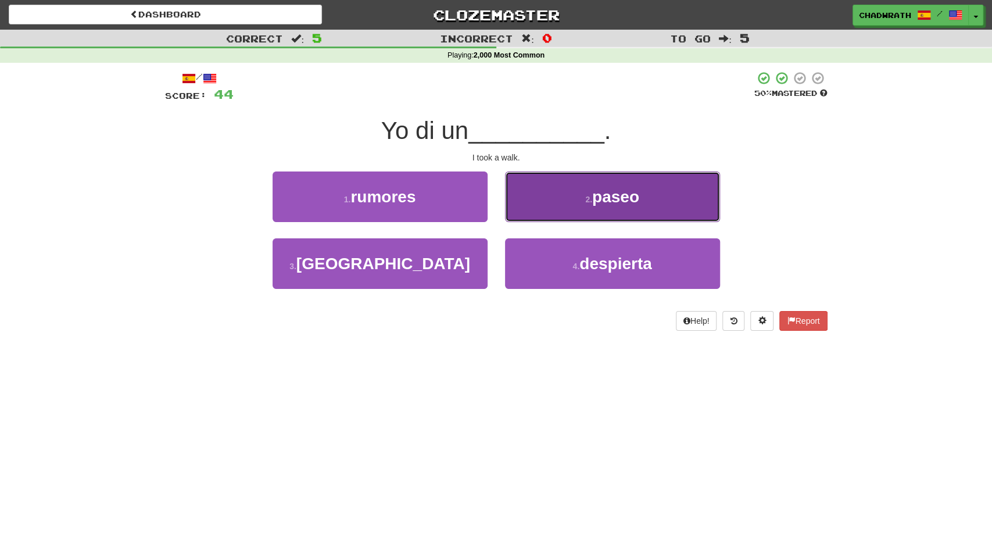
click at [596, 196] on span "paseo" at bounding box center [615, 197] width 47 height 18
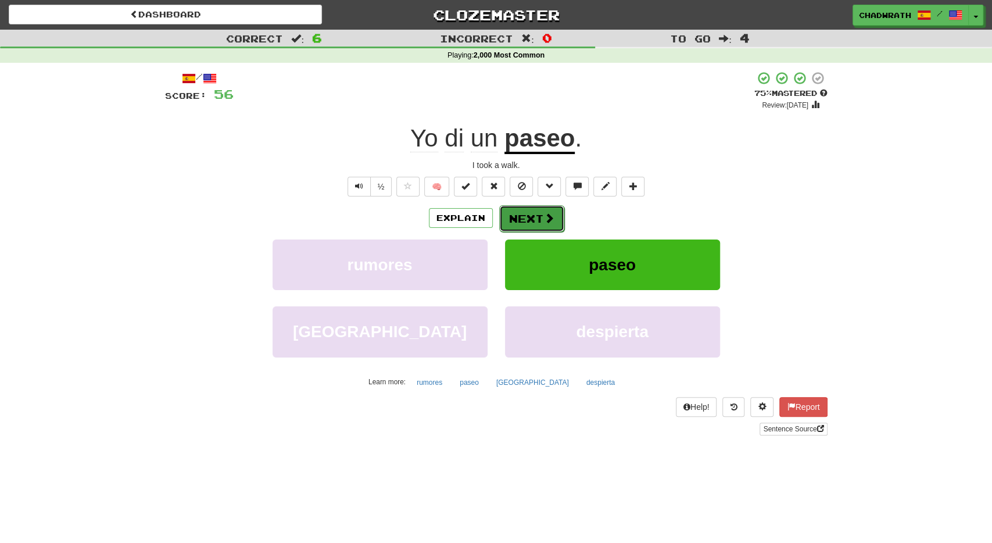
click at [535, 213] on button "Next" at bounding box center [531, 218] width 65 height 27
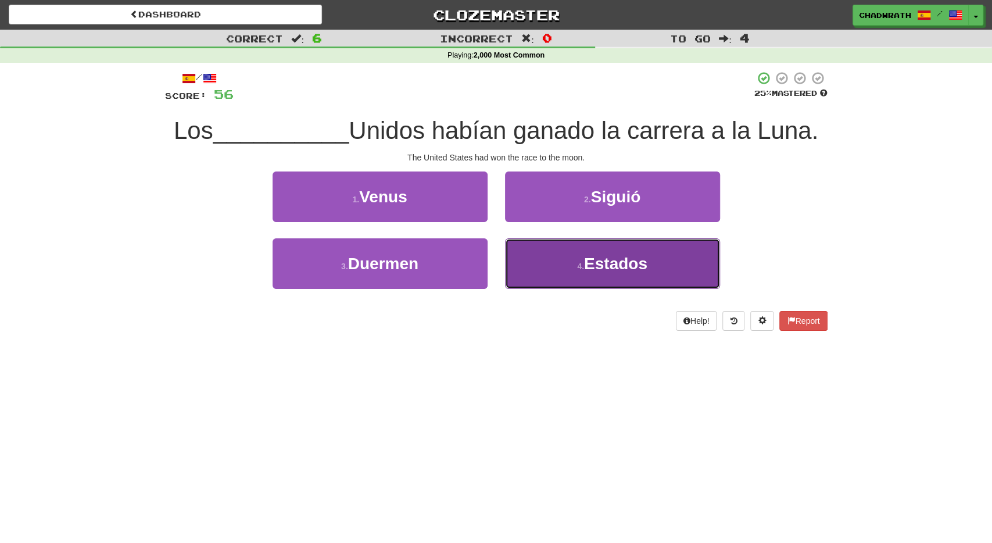
click at [606, 277] on button "4 . Estados" at bounding box center [612, 263] width 215 height 51
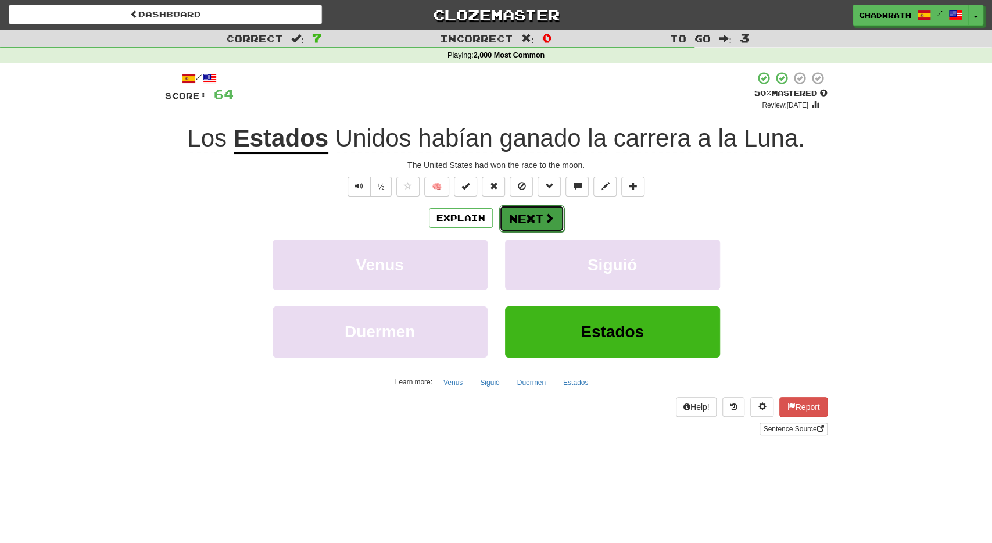
click at [528, 221] on button "Next" at bounding box center [531, 218] width 65 height 27
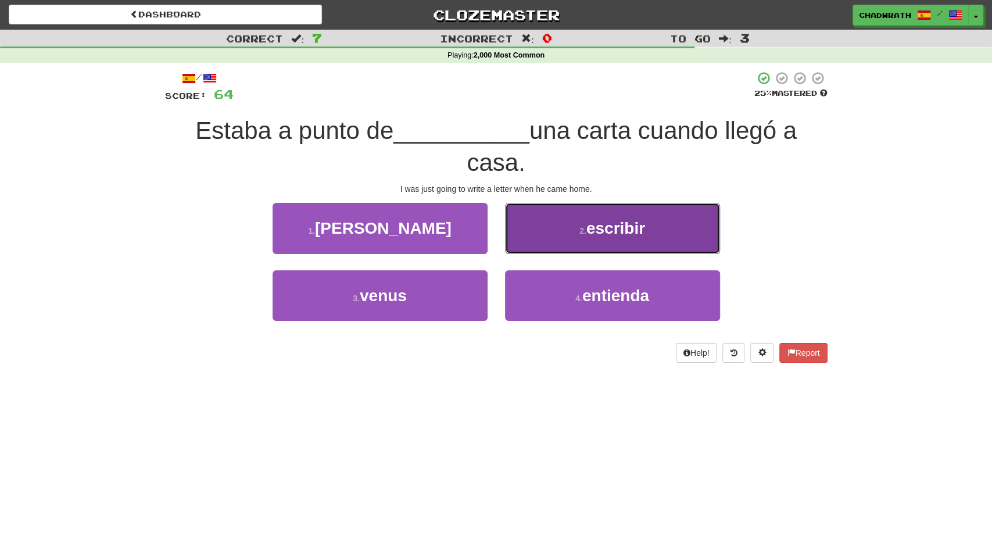
click at [566, 243] on button "2 . escribir" at bounding box center [612, 228] width 215 height 51
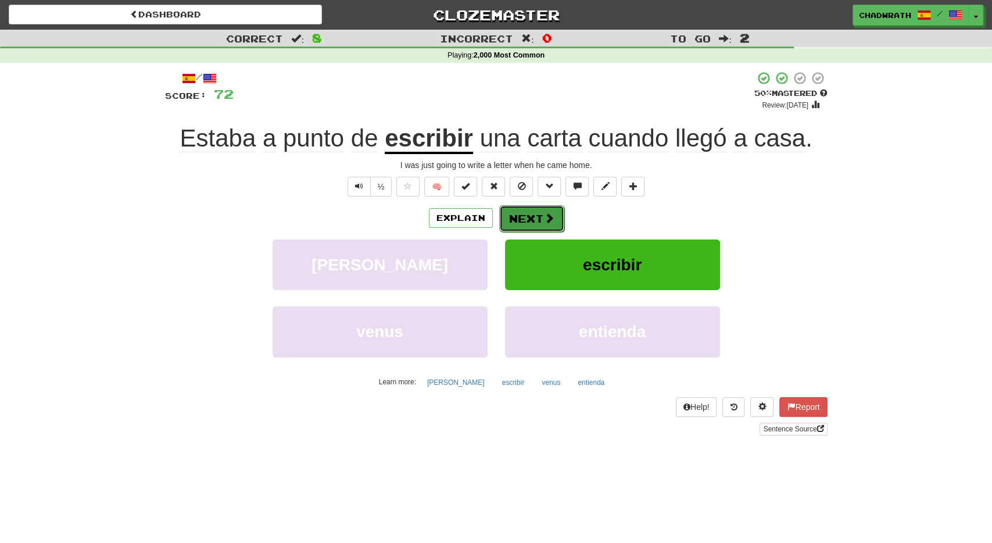
click at [502, 217] on button "Next" at bounding box center [531, 218] width 65 height 27
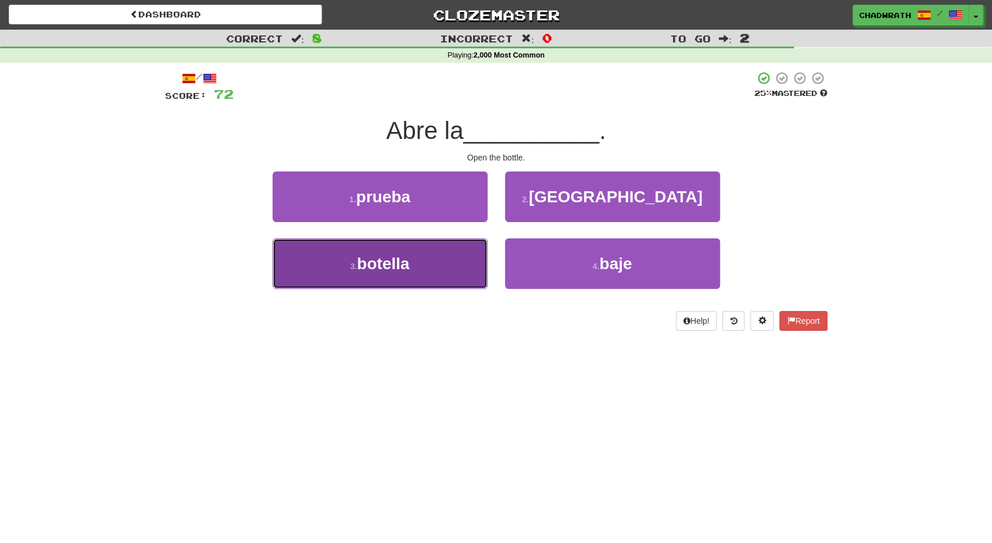
click at [411, 262] on button "3 . botella" at bounding box center [379, 263] width 215 height 51
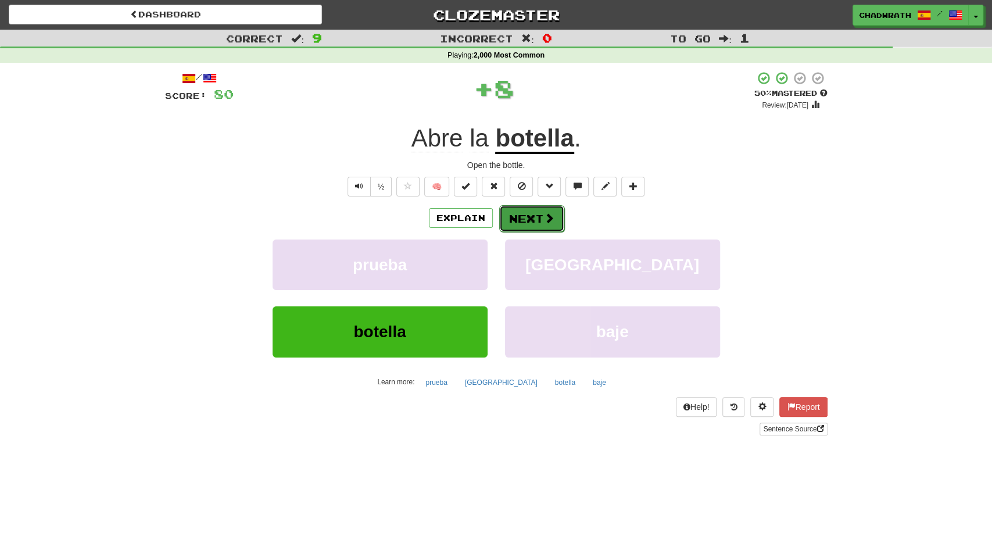
click at [532, 223] on button "Next" at bounding box center [531, 218] width 65 height 27
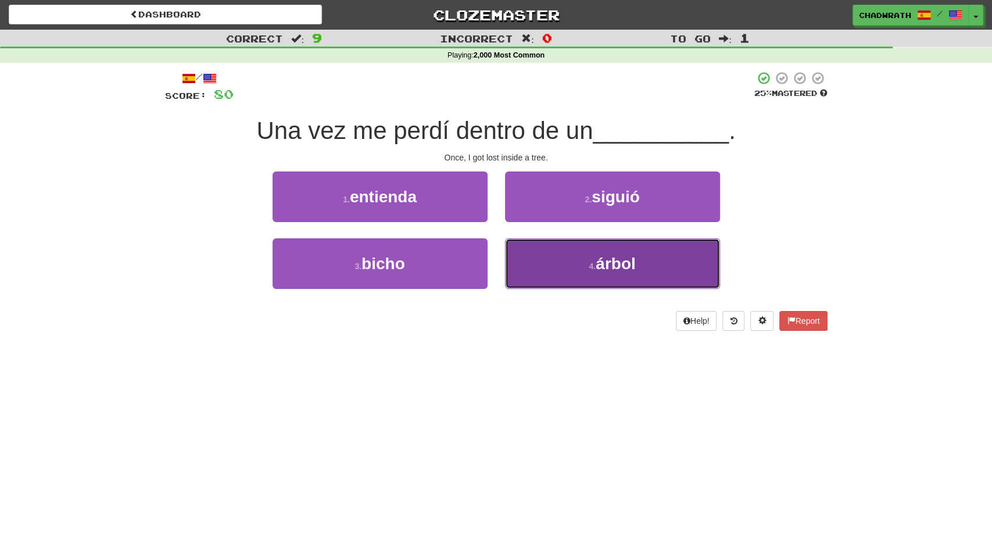
click at [554, 270] on button "4 . árbol" at bounding box center [612, 263] width 215 height 51
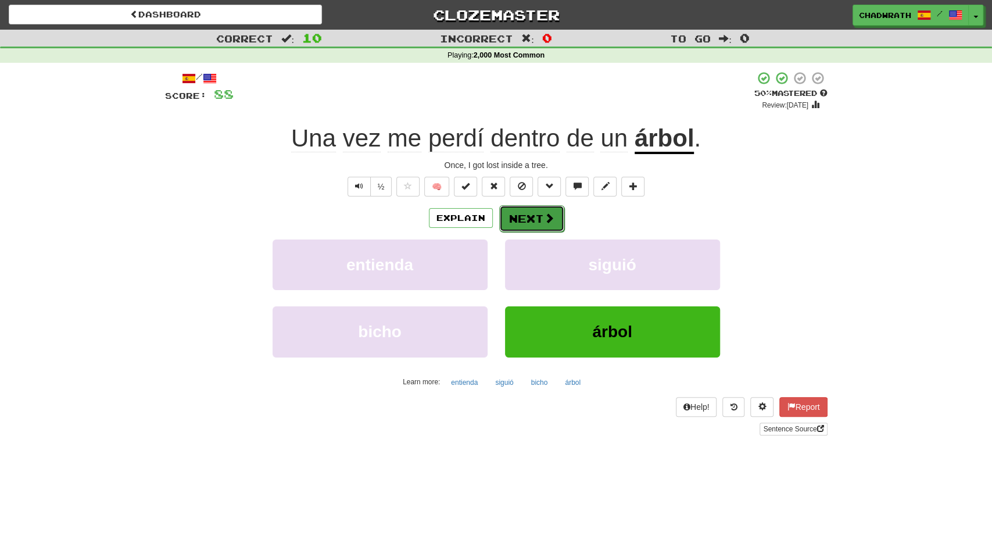
click at [525, 210] on button "Next" at bounding box center [531, 218] width 65 height 27
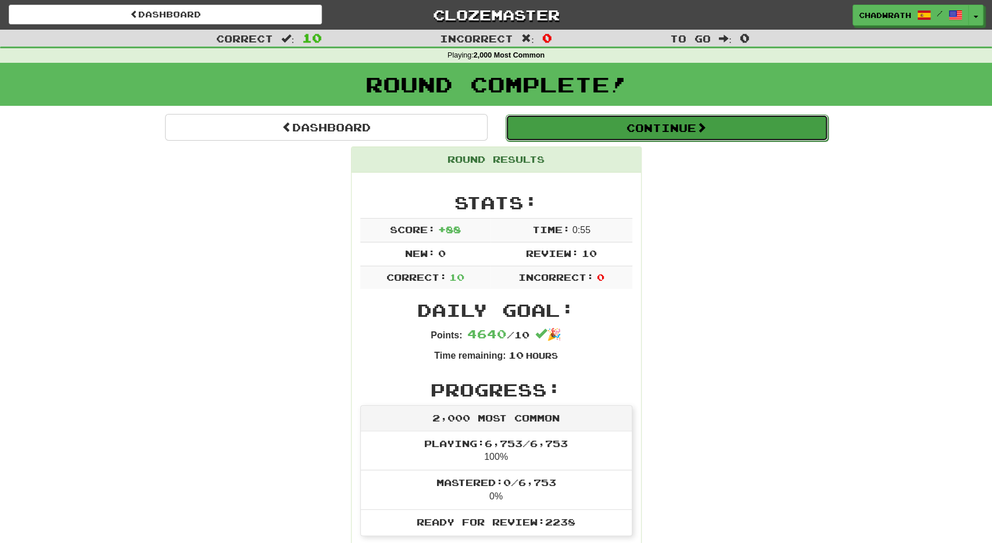
click at [548, 132] on button "Continue" at bounding box center [666, 127] width 322 height 27
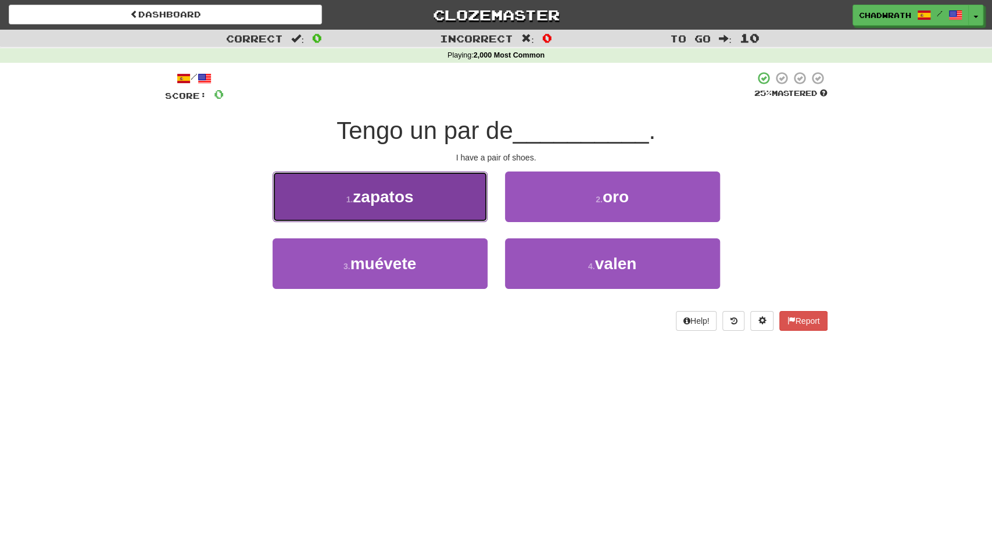
click at [395, 202] on span "zapatos" at bounding box center [383, 197] width 60 height 18
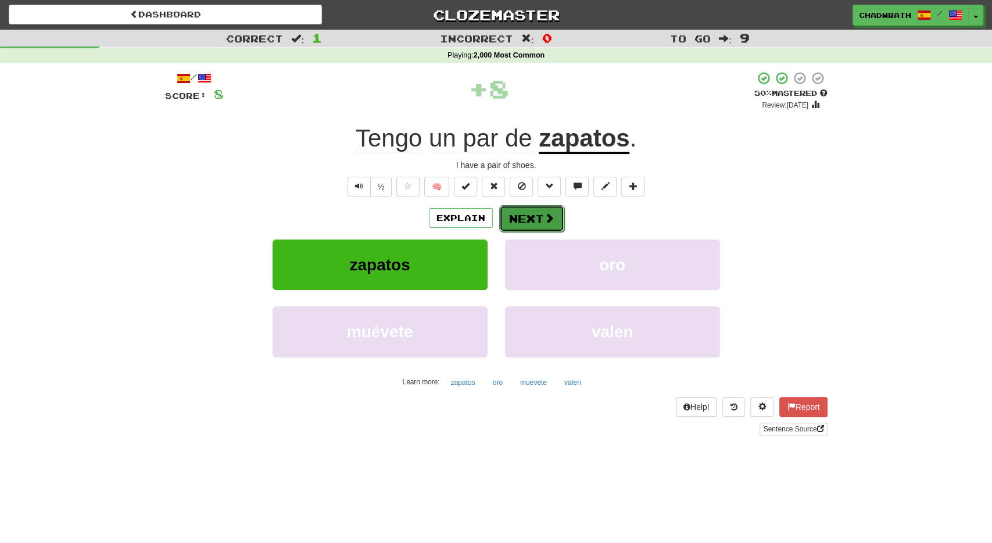
click at [537, 219] on button "Next" at bounding box center [531, 218] width 65 height 27
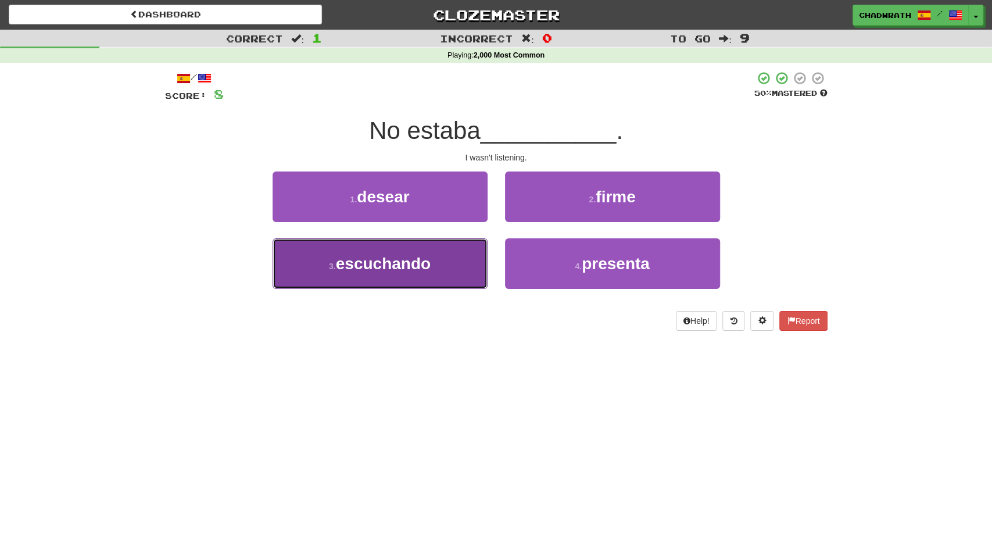
click at [414, 265] on span "escuchando" at bounding box center [383, 263] width 95 height 18
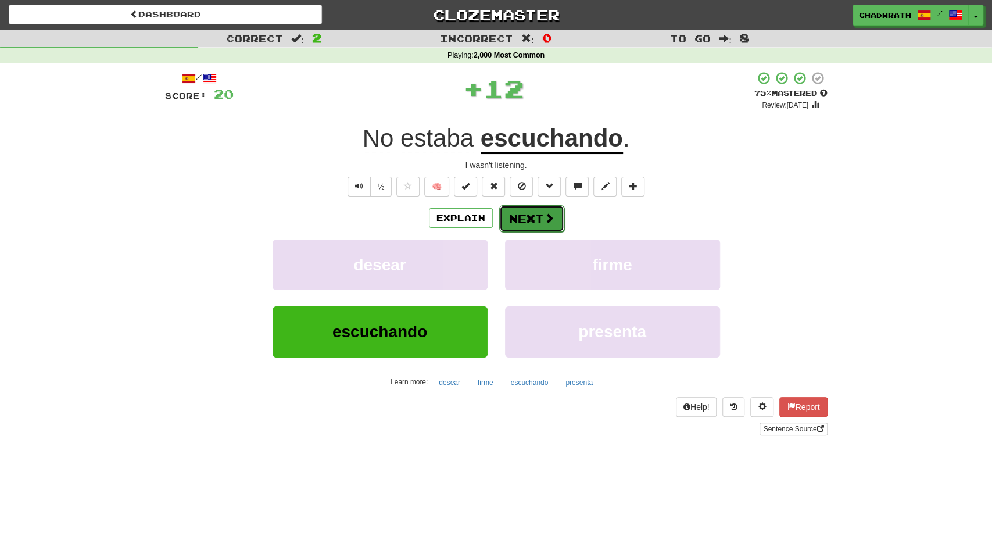
click at [545, 220] on span at bounding box center [549, 218] width 10 height 10
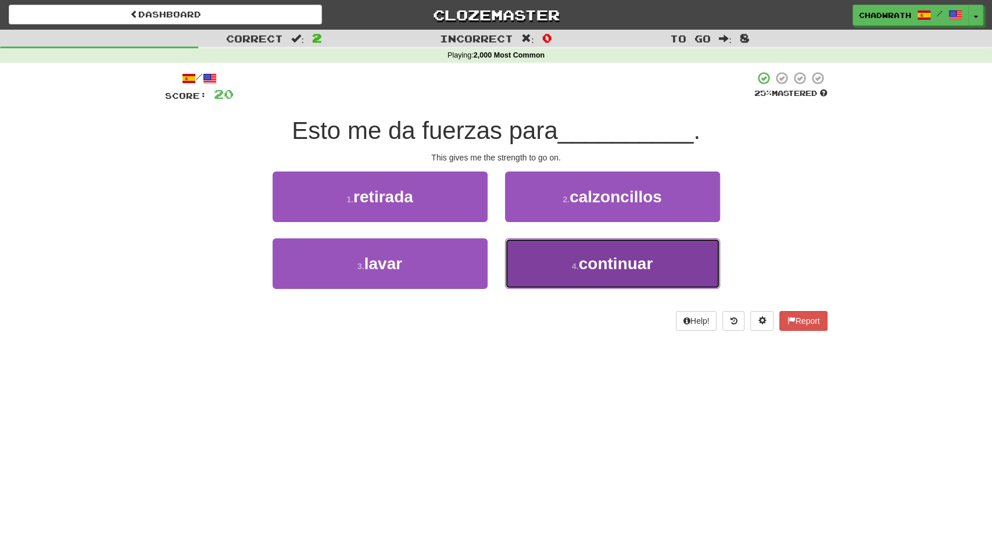
click at [590, 274] on button "4 . continuar" at bounding box center [612, 263] width 215 height 51
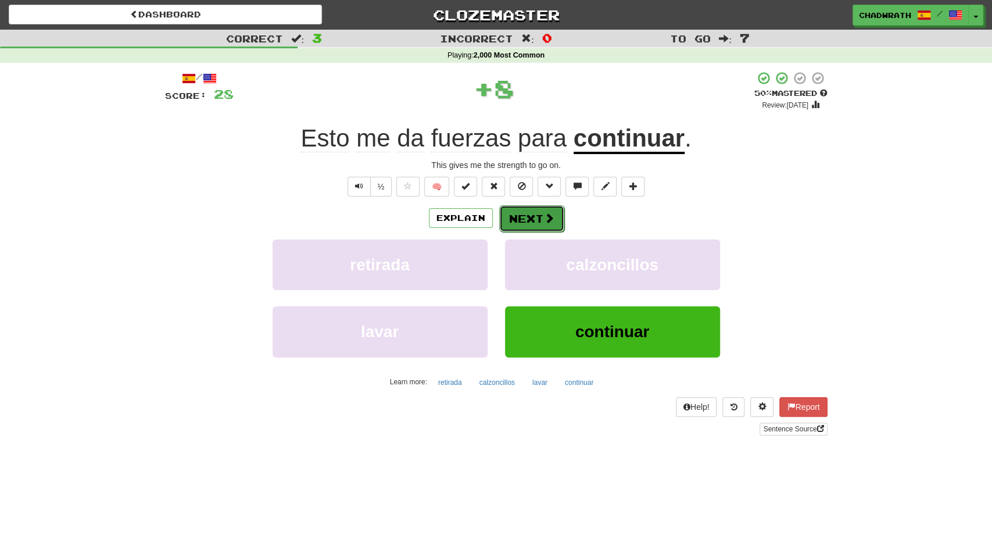
click at [536, 209] on button "Next" at bounding box center [531, 218] width 65 height 27
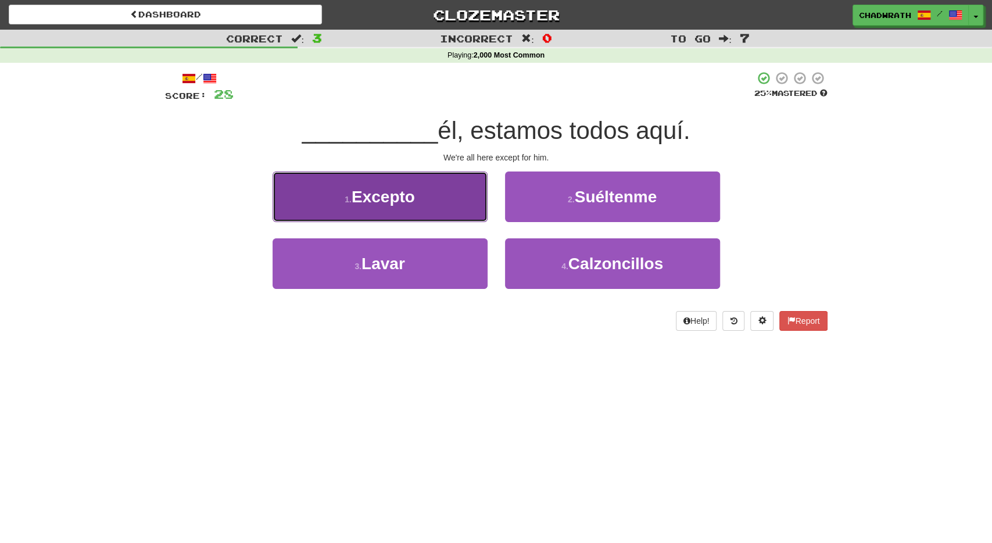
click at [433, 210] on button "1 . Excepto" at bounding box center [379, 196] width 215 height 51
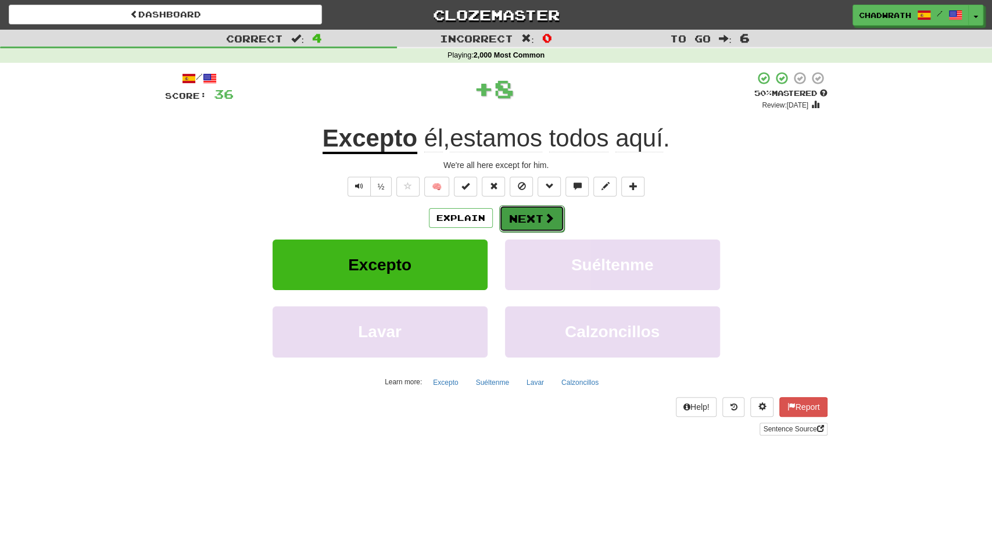
click at [520, 214] on button "Next" at bounding box center [531, 218] width 65 height 27
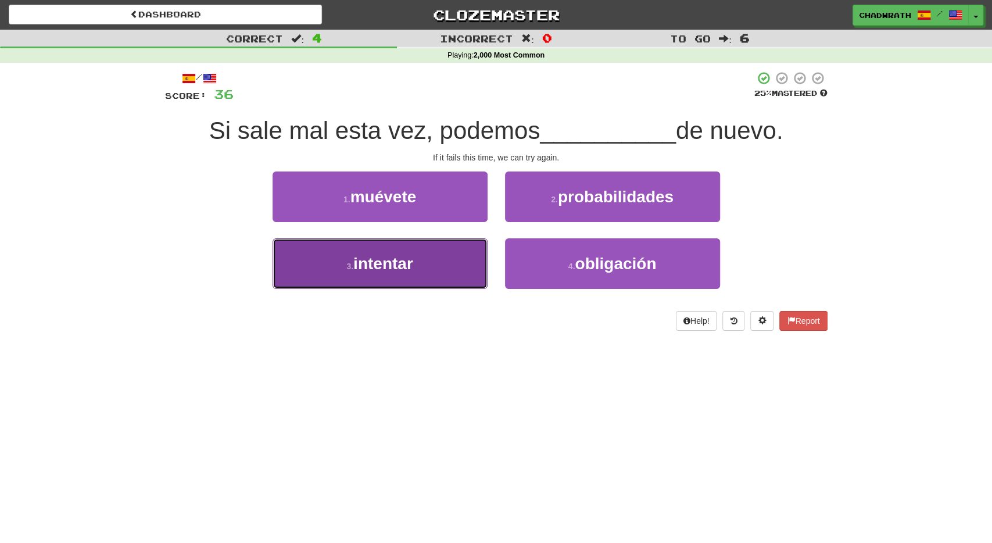
click at [442, 271] on button "3 . intentar" at bounding box center [379, 263] width 215 height 51
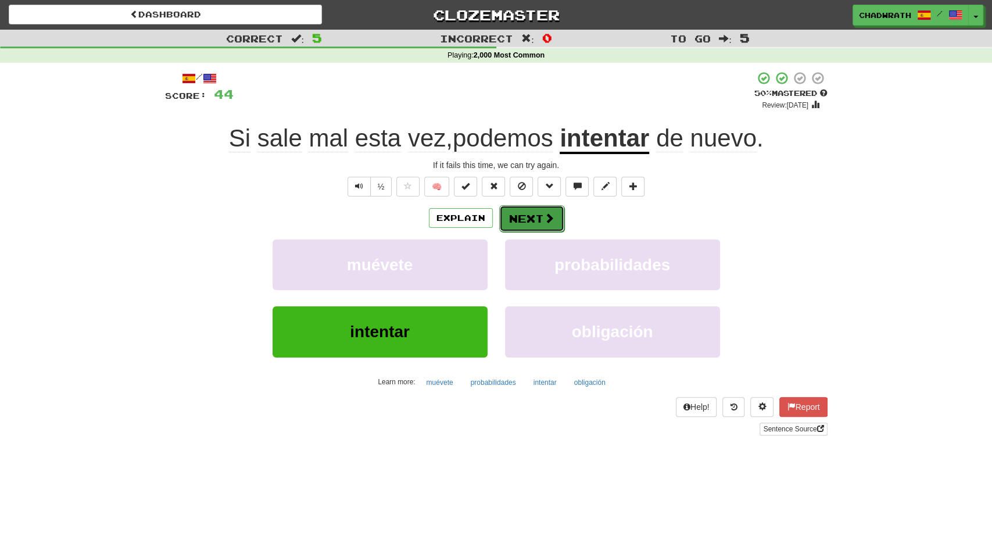
click at [541, 217] on button "Next" at bounding box center [531, 218] width 65 height 27
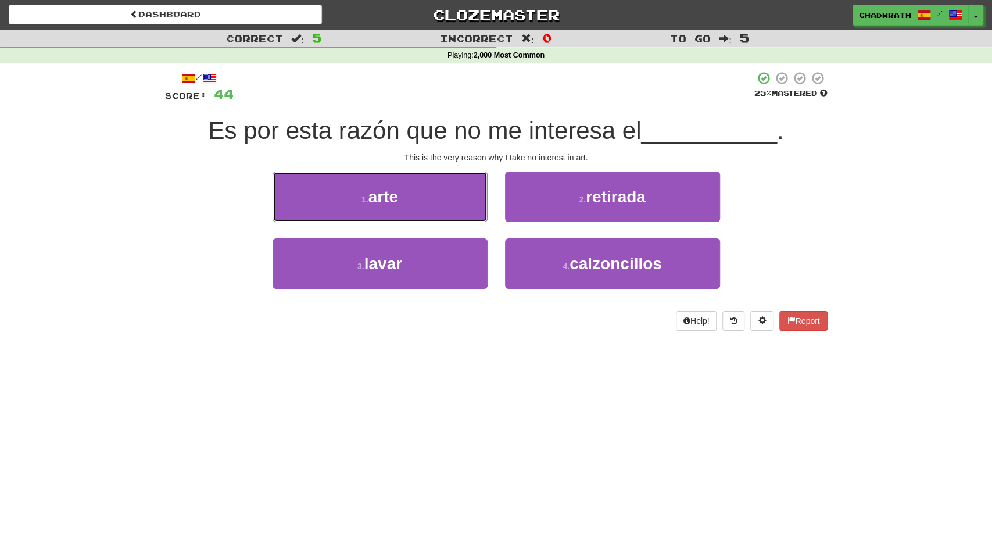
drag, startPoint x: 458, startPoint y: 204, endPoint x: 462, endPoint y: 199, distance: 6.3
click at [459, 202] on button "1 . arte" at bounding box center [379, 196] width 215 height 51
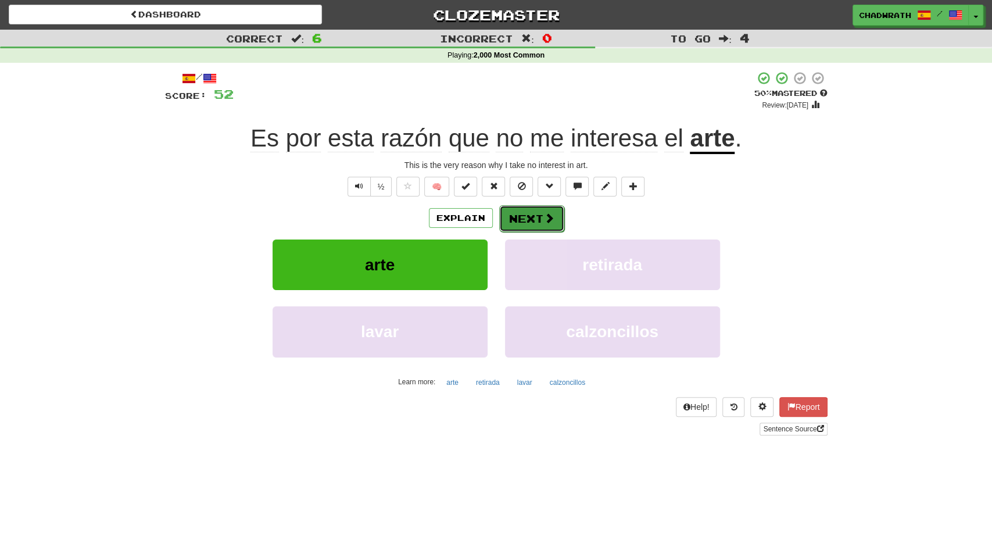
click at [536, 229] on button "Next" at bounding box center [531, 218] width 65 height 27
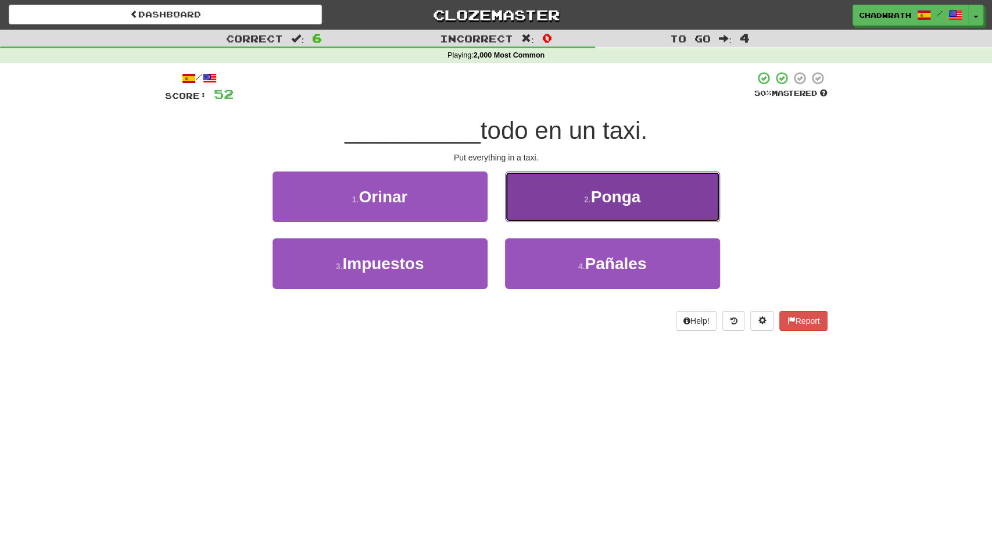
click at [576, 196] on button "2 . Ponga" at bounding box center [612, 196] width 215 height 51
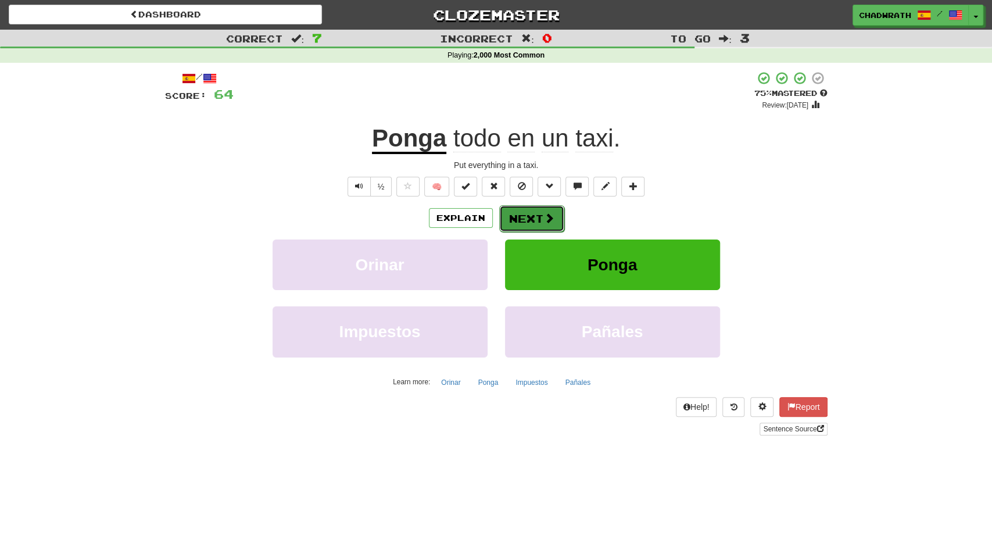
click at [539, 205] on button "Next" at bounding box center [531, 218] width 65 height 27
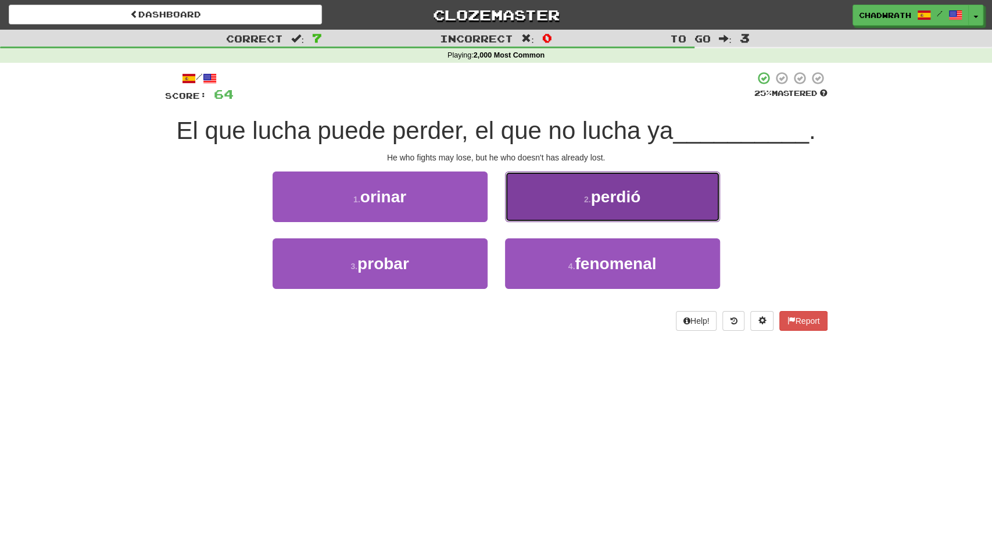
click at [549, 207] on button "2 . perdió" at bounding box center [612, 196] width 215 height 51
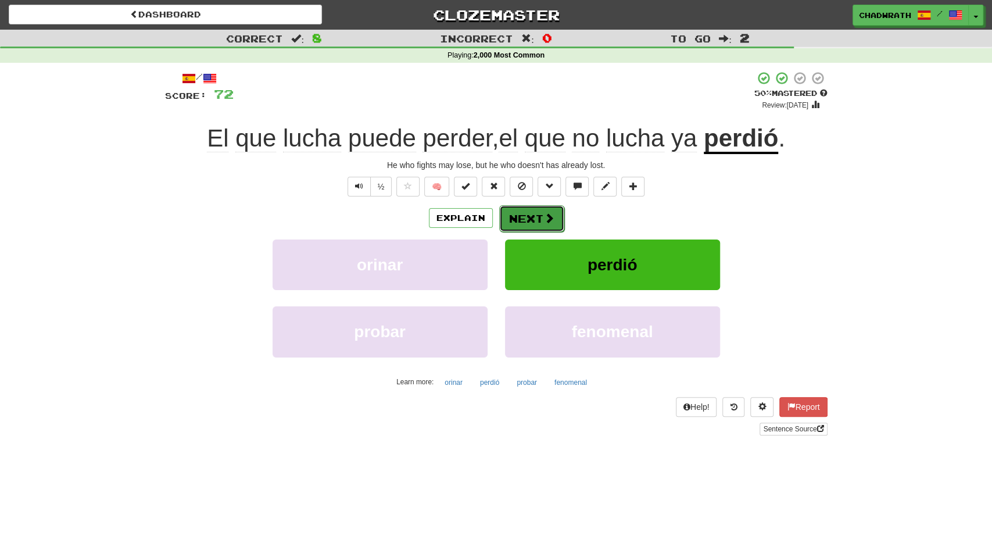
click at [527, 218] on button "Next" at bounding box center [531, 218] width 65 height 27
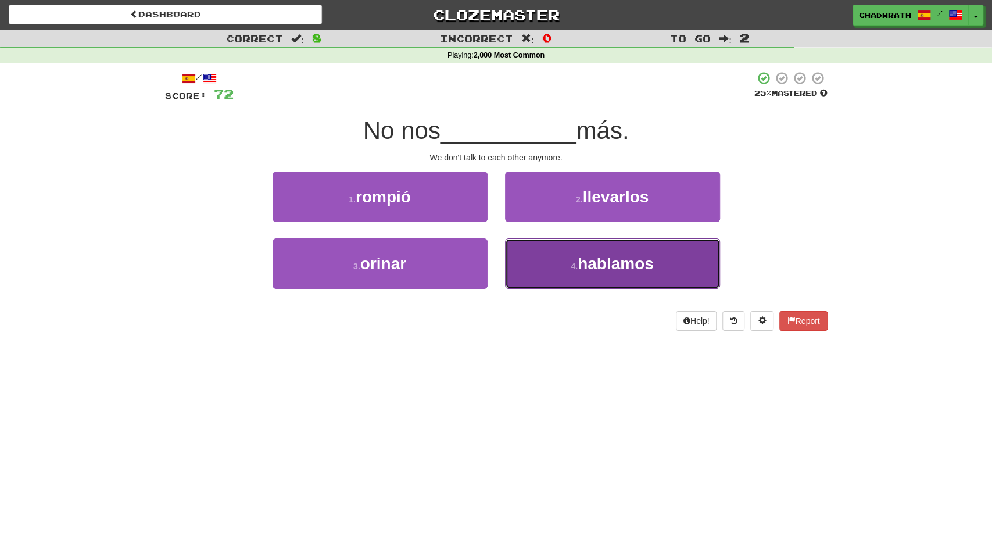
click at [548, 254] on button "4 . hablamos" at bounding box center [612, 263] width 215 height 51
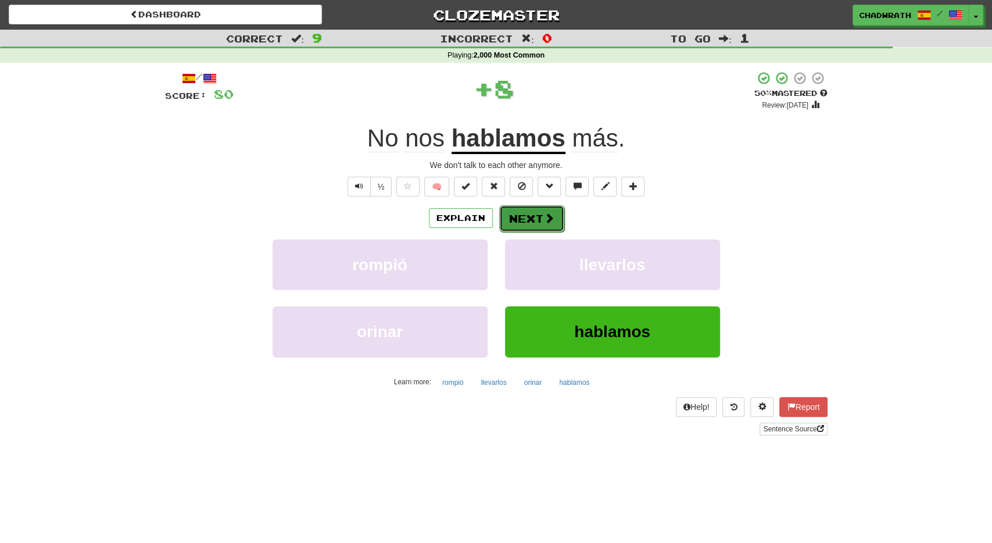
click at [547, 222] on span at bounding box center [549, 218] width 10 height 10
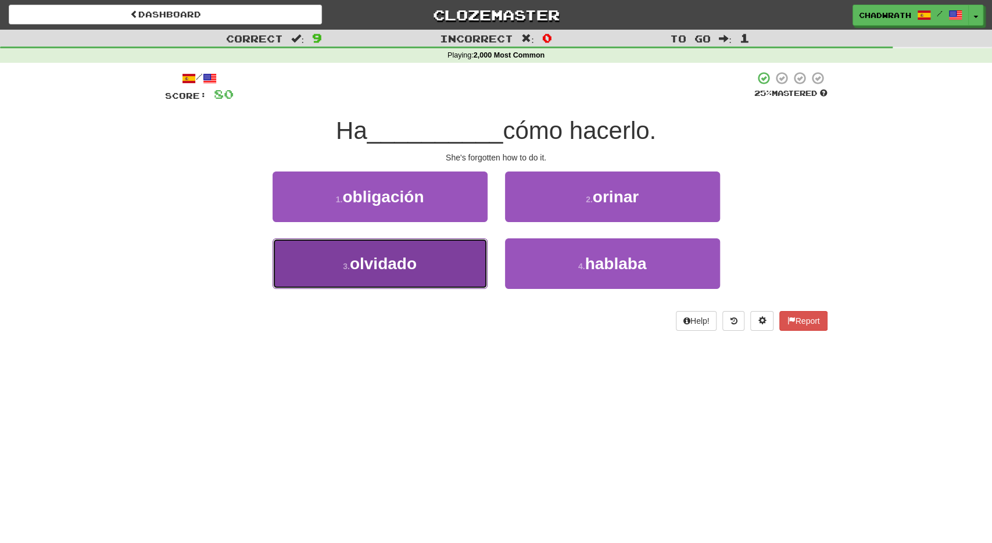
click at [372, 262] on span "olvidado" at bounding box center [383, 263] width 67 height 18
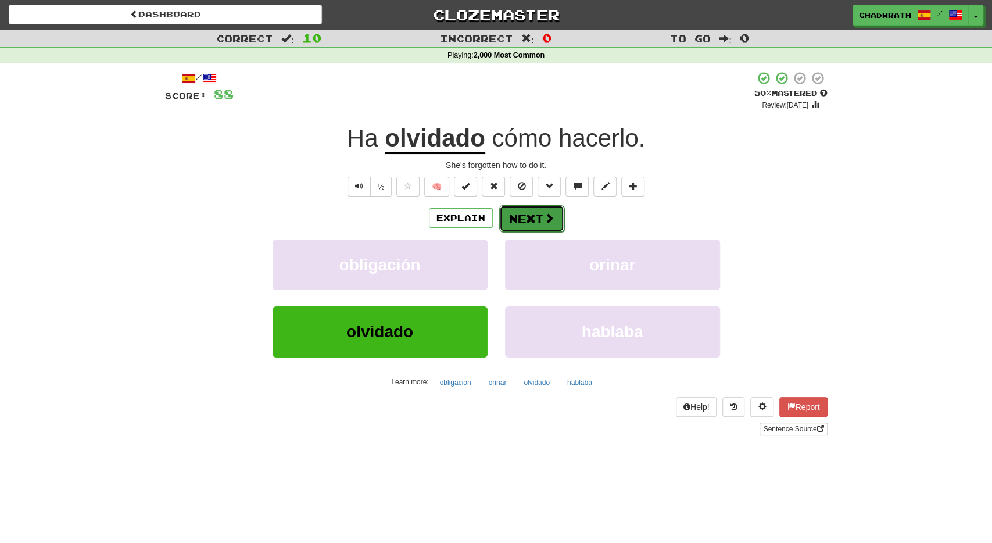
click at [533, 218] on button "Next" at bounding box center [531, 218] width 65 height 27
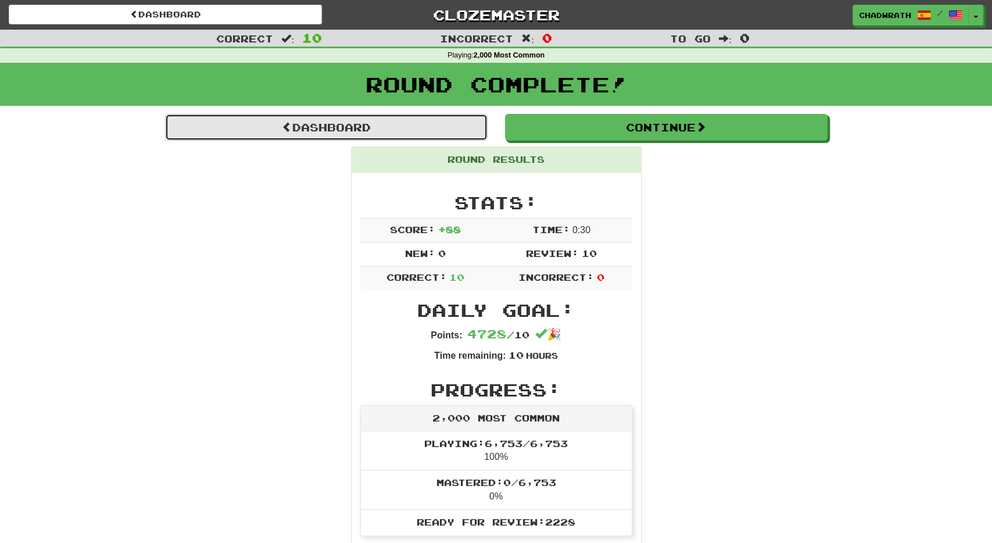
click at [324, 132] on link "Dashboard" at bounding box center [326, 127] width 322 height 27
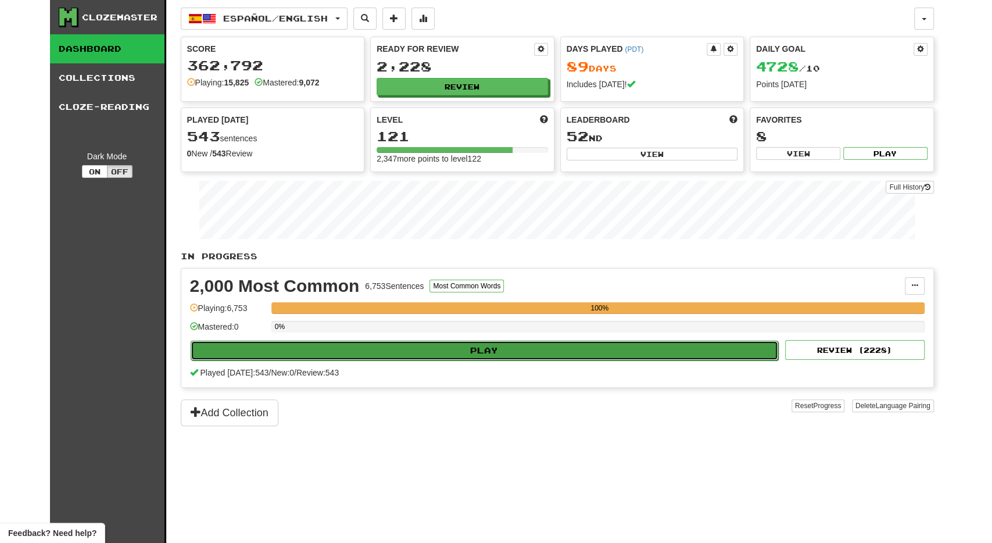
click at [399, 341] on button "Play" at bounding box center [485, 350] width 588 height 20
select select "**"
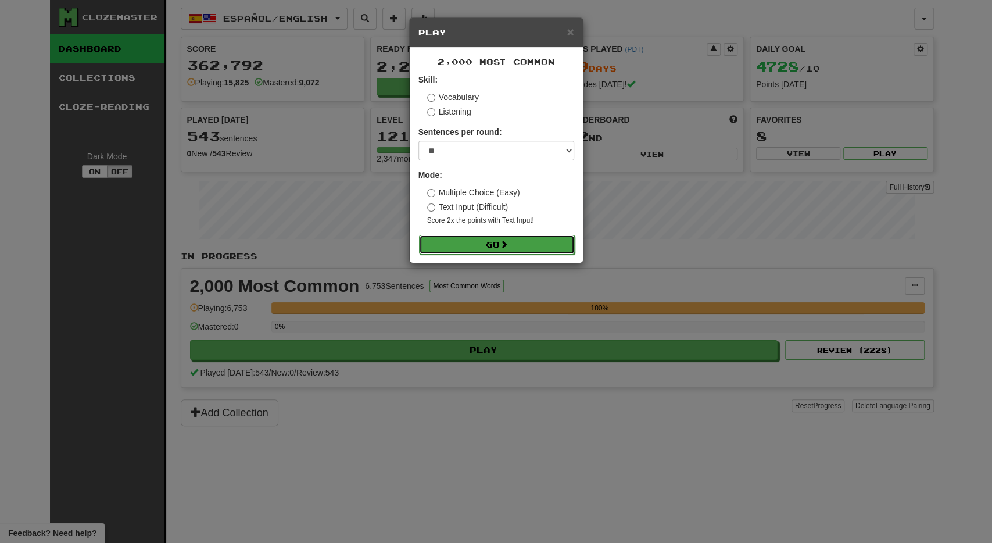
click at [501, 236] on button "Go" at bounding box center [497, 245] width 156 height 20
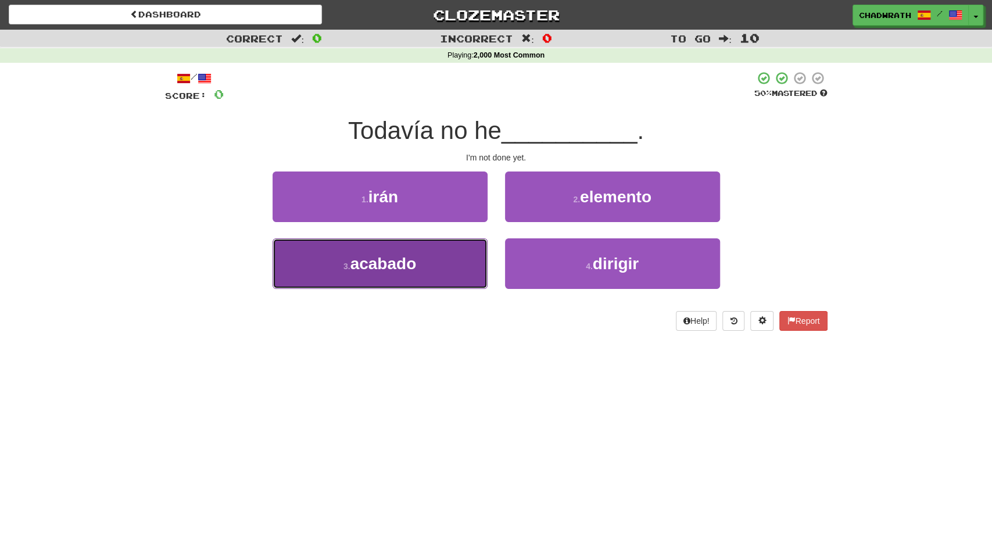
click at [448, 261] on button "3 . acabado" at bounding box center [379, 263] width 215 height 51
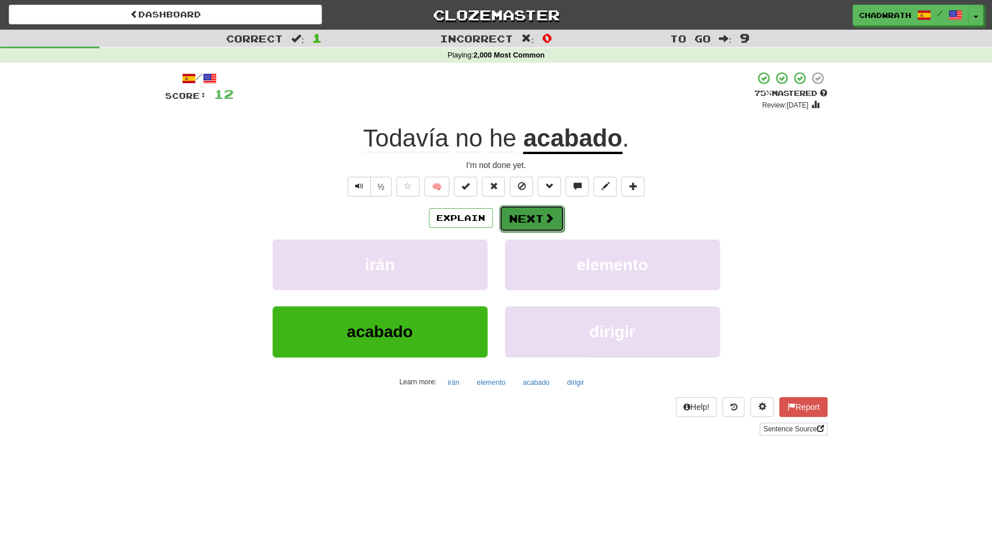
click at [515, 227] on button "Next" at bounding box center [531, 218] width 65 height 27
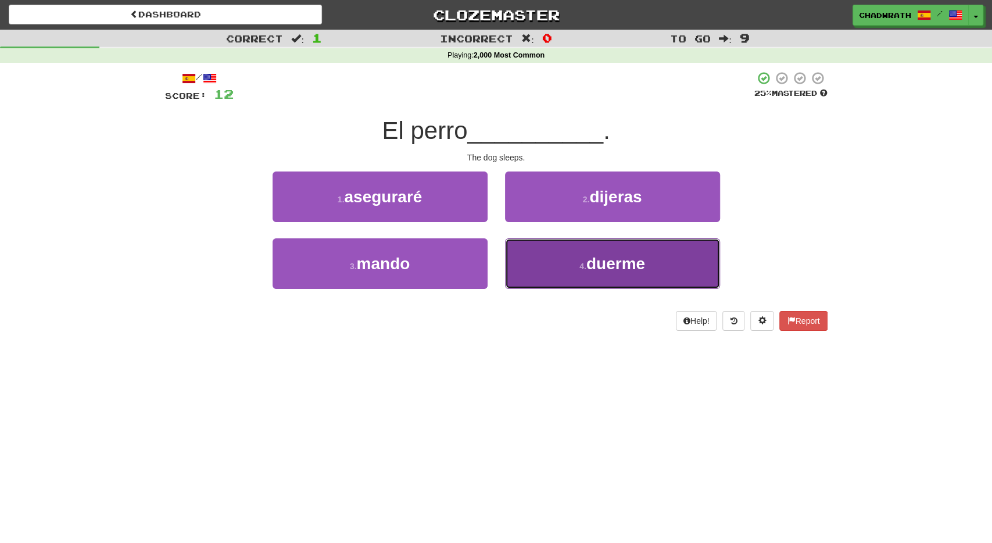
click at [550, 258] on button "4 . duerme" at bounding box center [612, 263] width 215 height 51
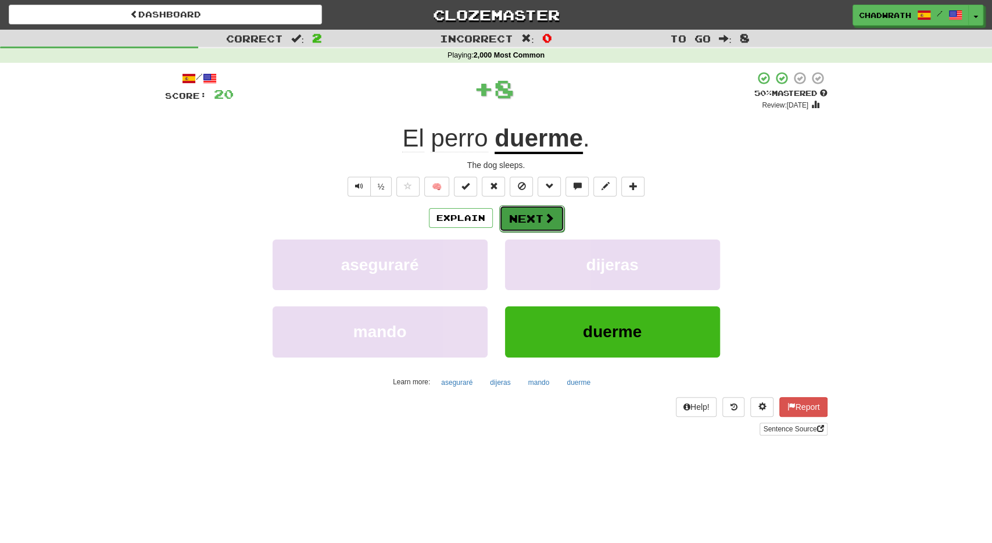
click at [519, 223] on button "Next" at bounding box center [531, 218] width 65 height 27
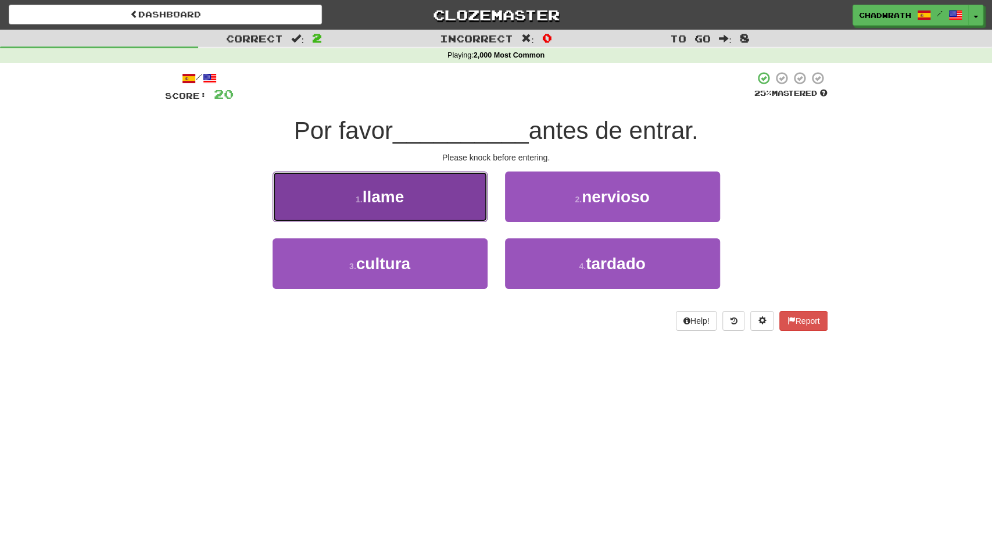
click at [410, 212] on button "1 . [GEOGRAPHIC_DATA]" at bounding box center [379, 196] width 215 height 51
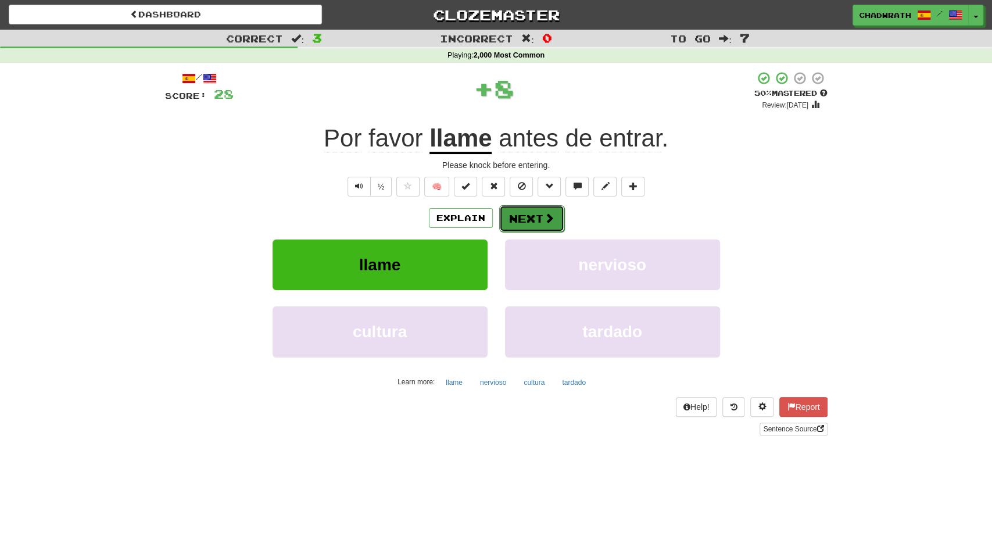
click at [541, 225] on button "Next" at bounding box center [531, 218] width 65 height 27
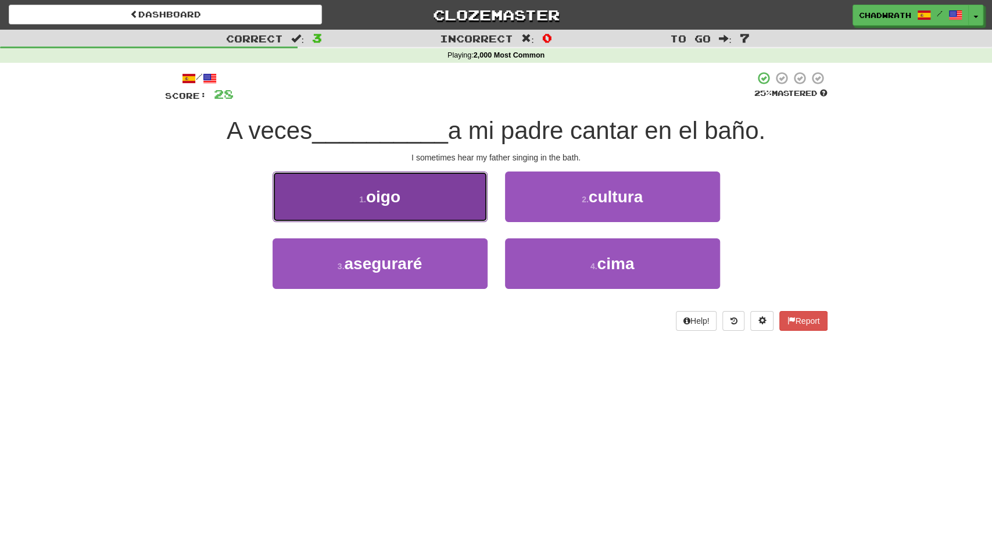
click at [404, 201] on button "1 . [GEOGRAPHIC_DATA]" at bounding box center [379, 196] width 215 height 51
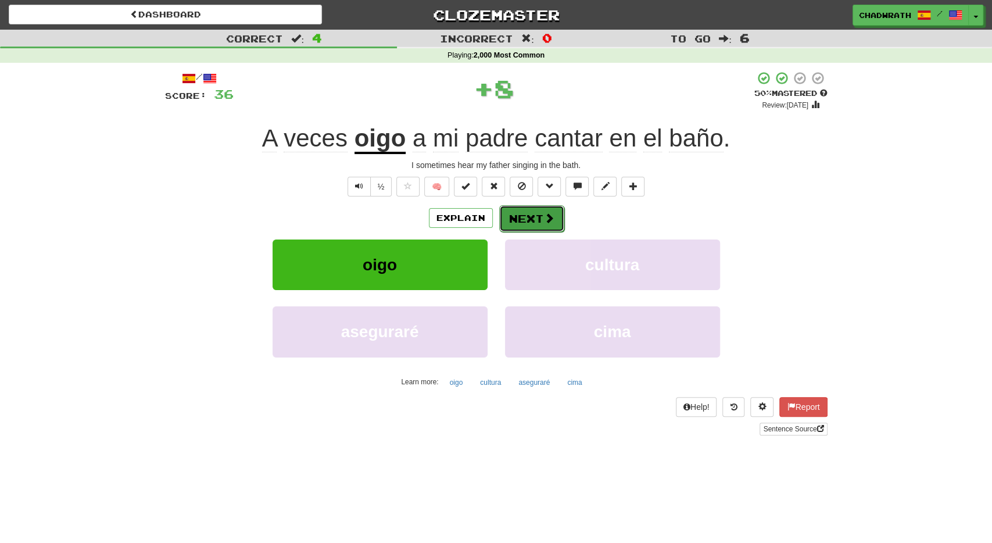
click at [537, 223] on button "Next" at bounding box center [531, 218] width 65 height 27
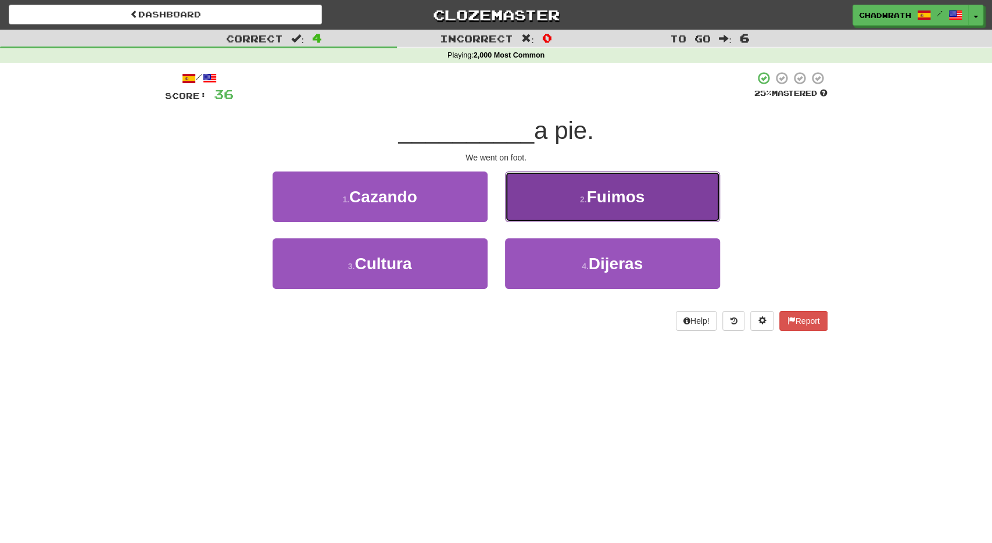
click at [604, 207] on button "2 . Fuimos" at bounding box center [612, 196] width 215 height 51
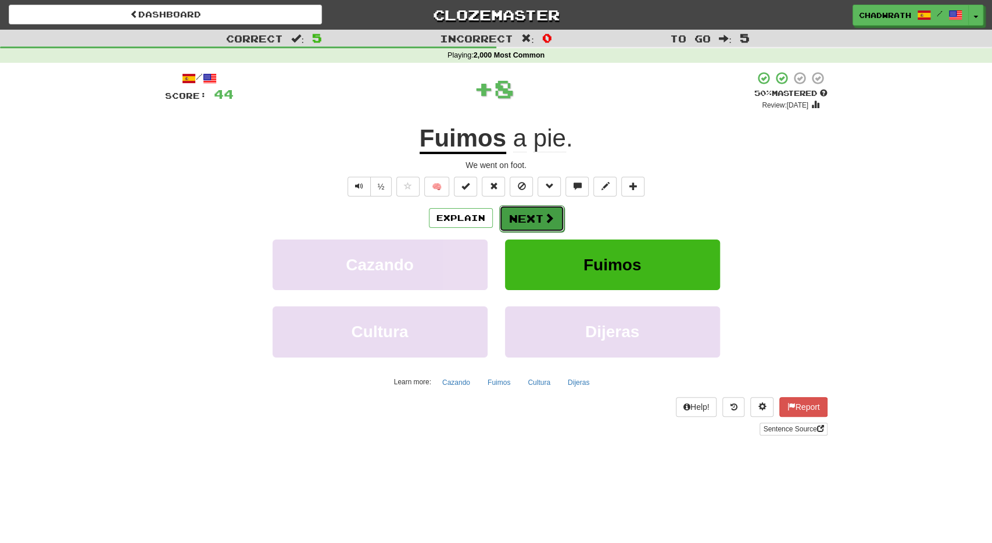
click at [551, 220] on span at bounding box center [549, 218] width 10 height 10
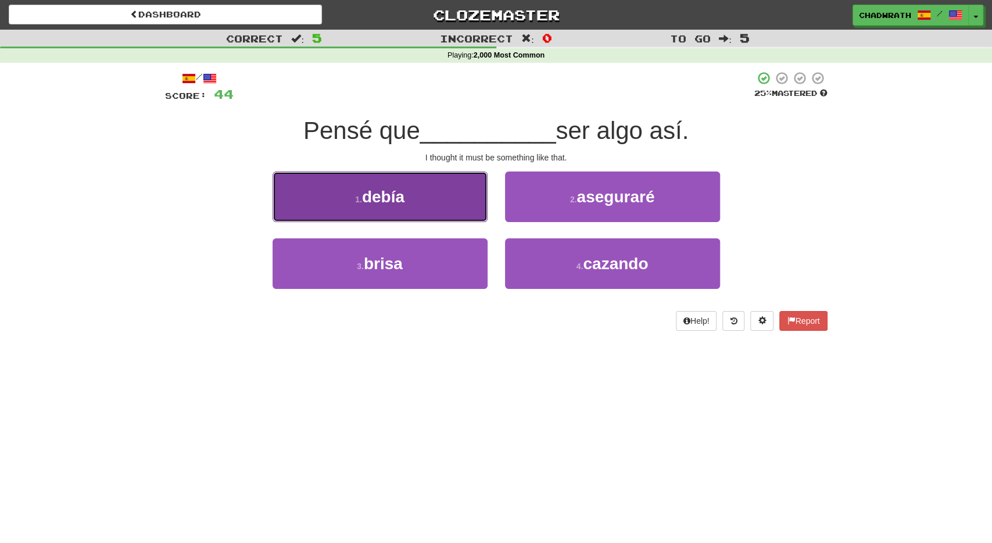
click at [387, 220] on button "1 . debía" at bounding box center [379, 196] width 215 height 51
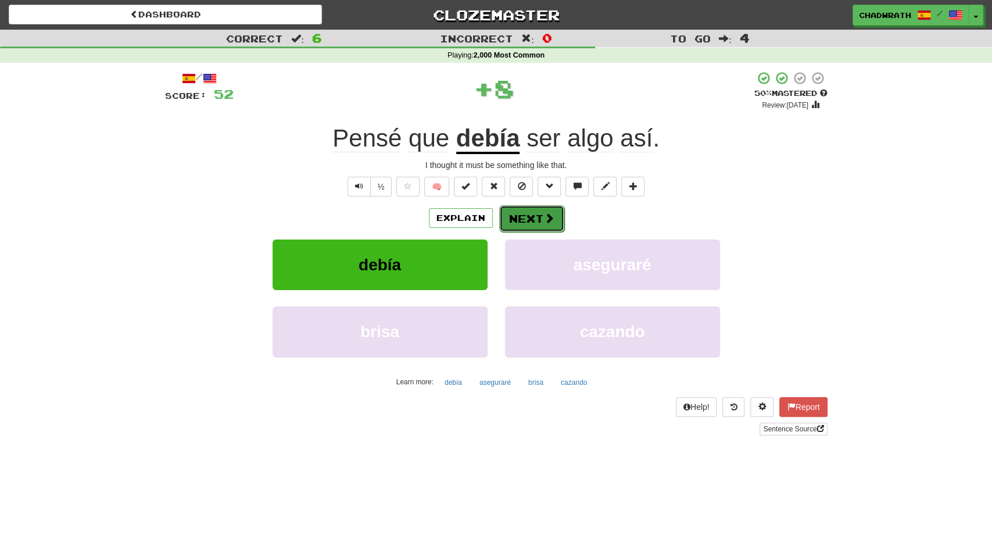
click at [523, 214] on button "Next" at bounding box center [531, 218] width 65 height 27
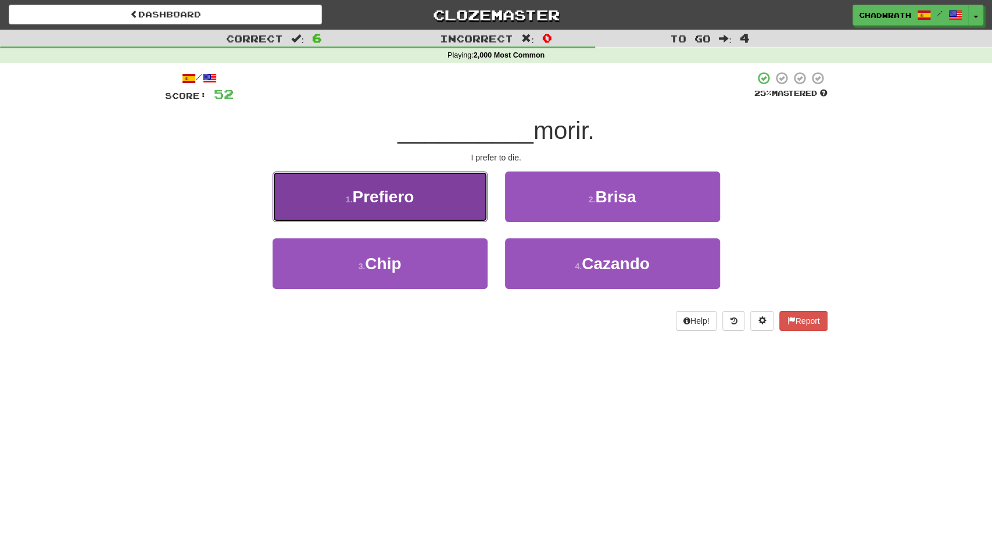
click at [407, 210] on button "1 . Prefiero" at bounding box center [379, 196] width 215 height 51
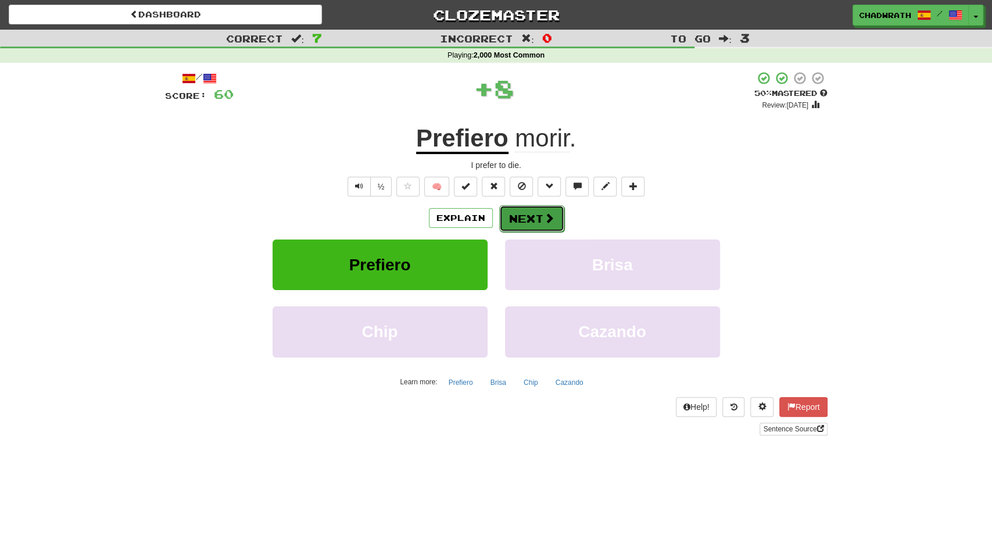
click at [519, 214] on button "Next" at bounding box center [531, 218] width 65 height 27
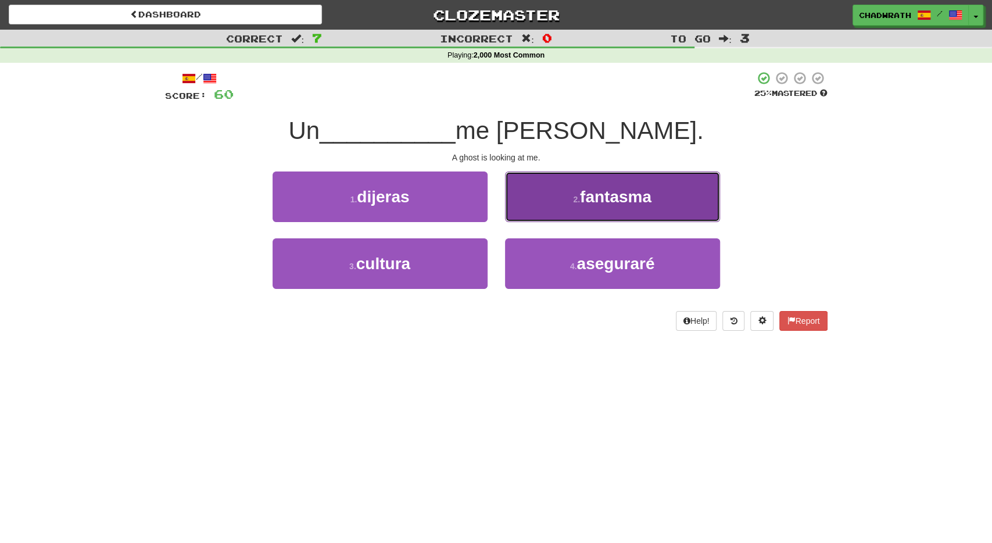
click at [616, 214] on button "2 . fantasma" at bounding box center [612, 196] width 215 height 51
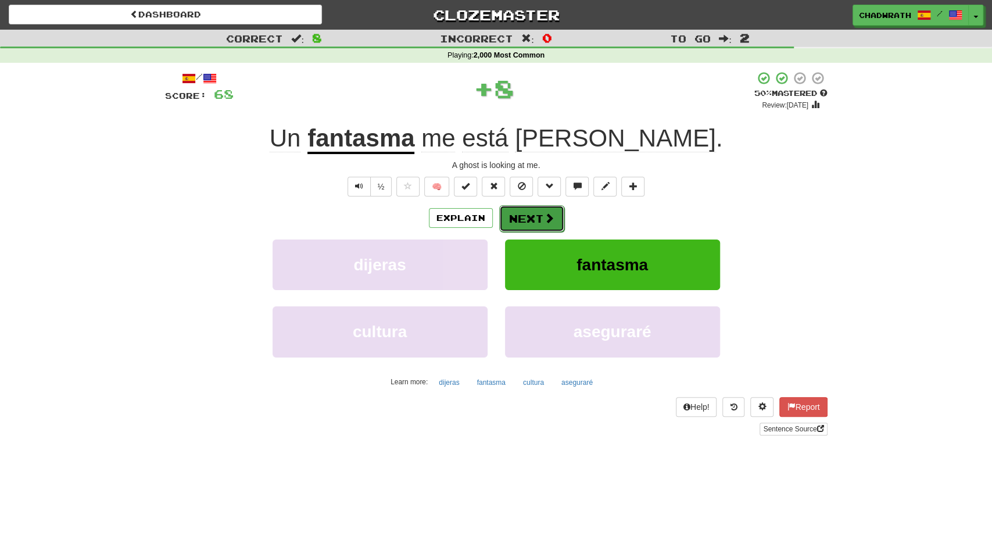
click at [535, 222] on button "Next" at bounding box center [531, 218] width 65 height 27
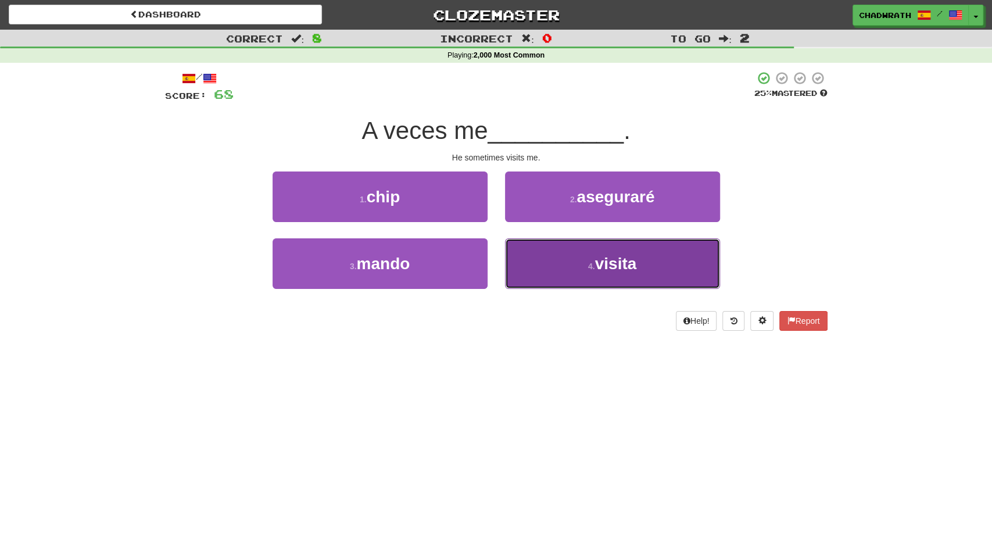
click at [561, 267] on button "4 . visita" at bounding box center [612, 263] width 215 height 51
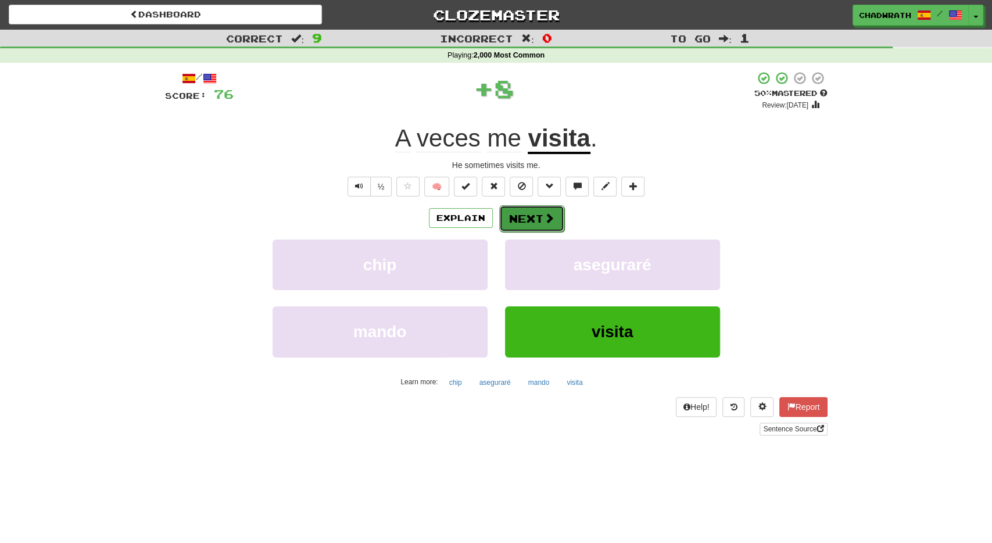
click at [522, 219] on button "Next" at bounding box center [531, 218] width 65 height 27
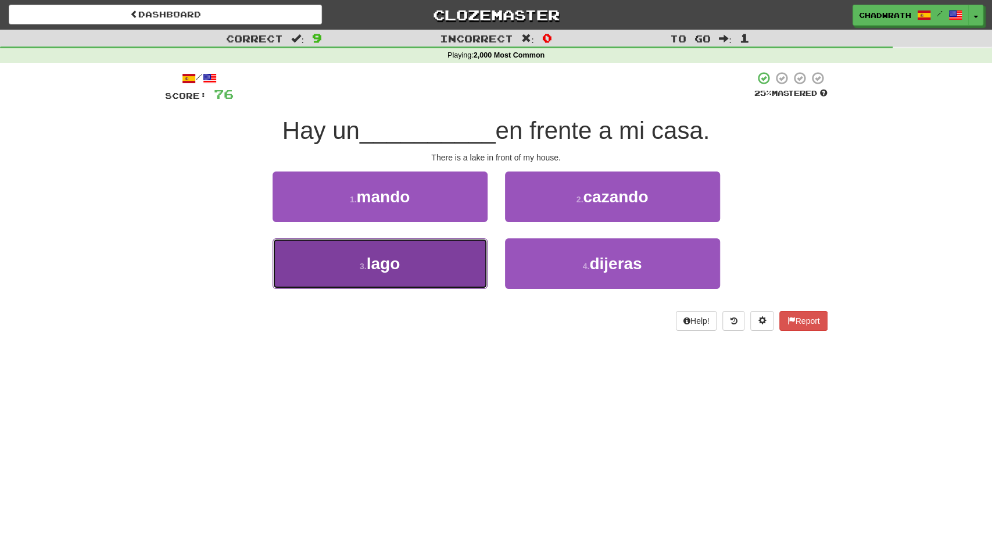
click at [396, 261] on span "lago" at bounding box center [384, 263] width 34 height 18
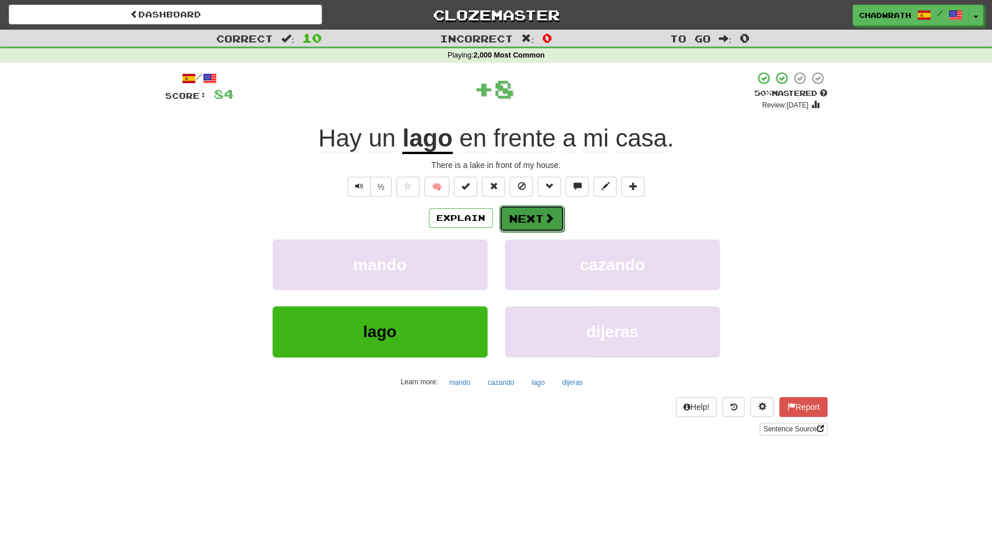
click at [529, 218] on button "Next" at bounding box center [531, 218] width 65 height 27
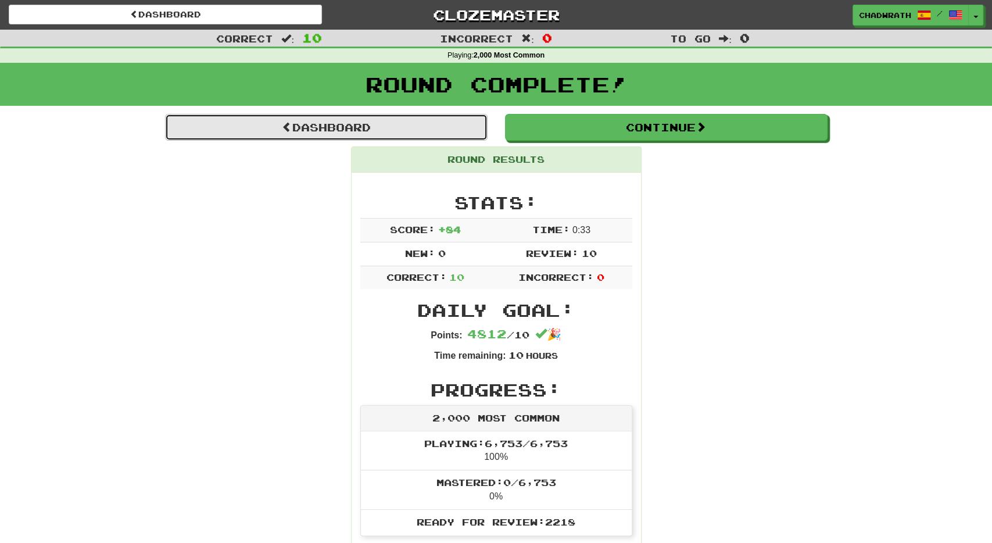
click at [419, 127] on link "Dashboard" at bounding box center [326, 127] width 322 height 27
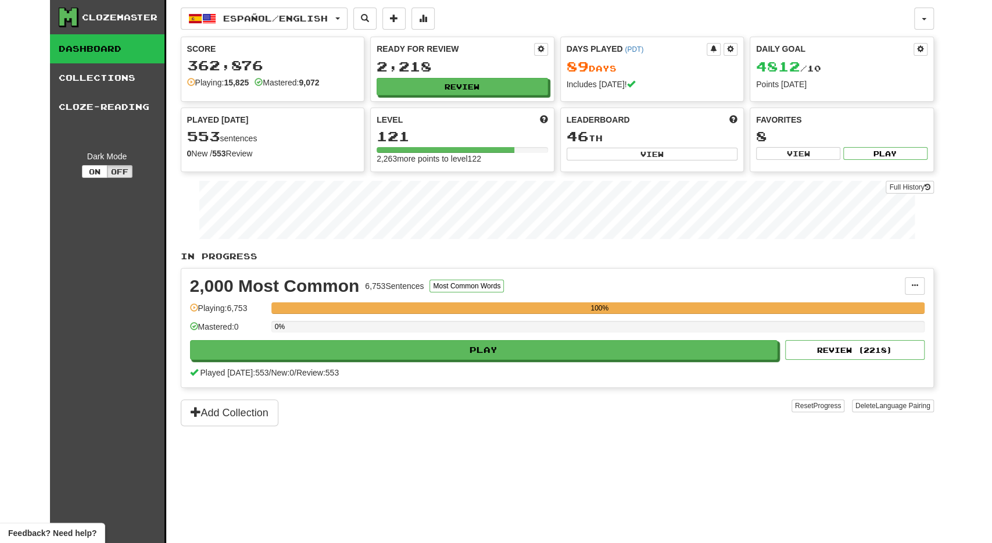
click at [376, 336] on div "0%" at bounding box center [597, 330] width 653 height 19
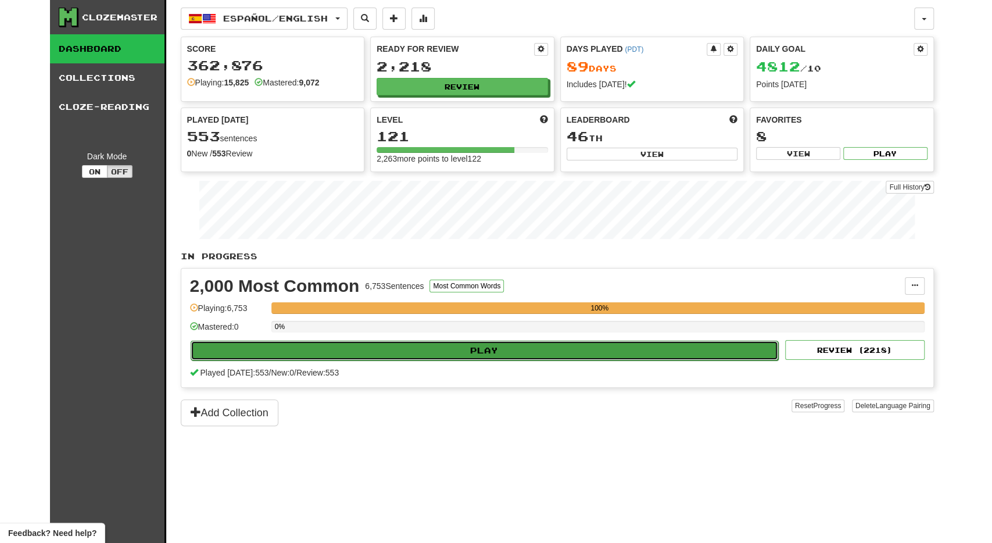
click at [379, 343] on button "Play" at bounding box center [485, 350] width 588 height 20
select select "**"
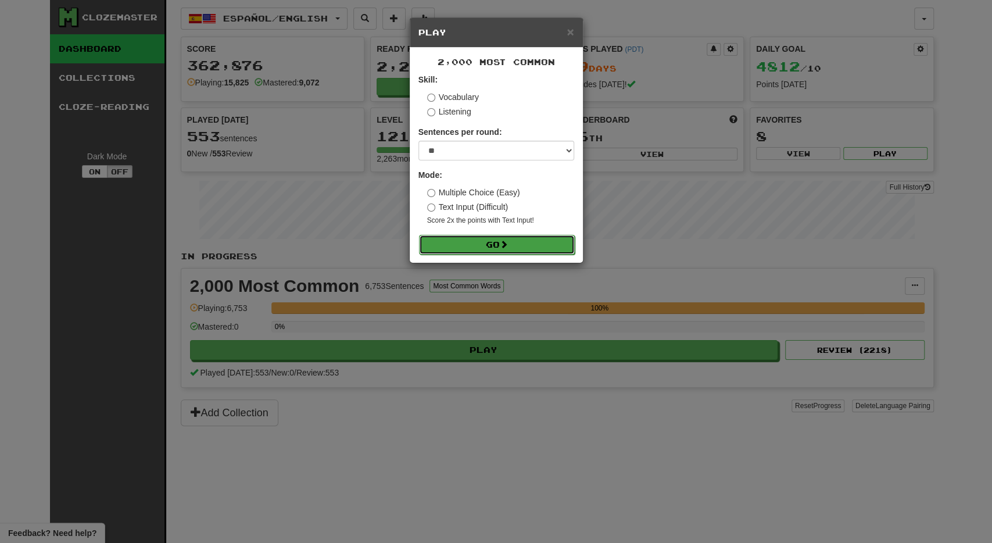
click at [471, 249] on button "Go" at bounding box center [497, 245] width 156 height 20
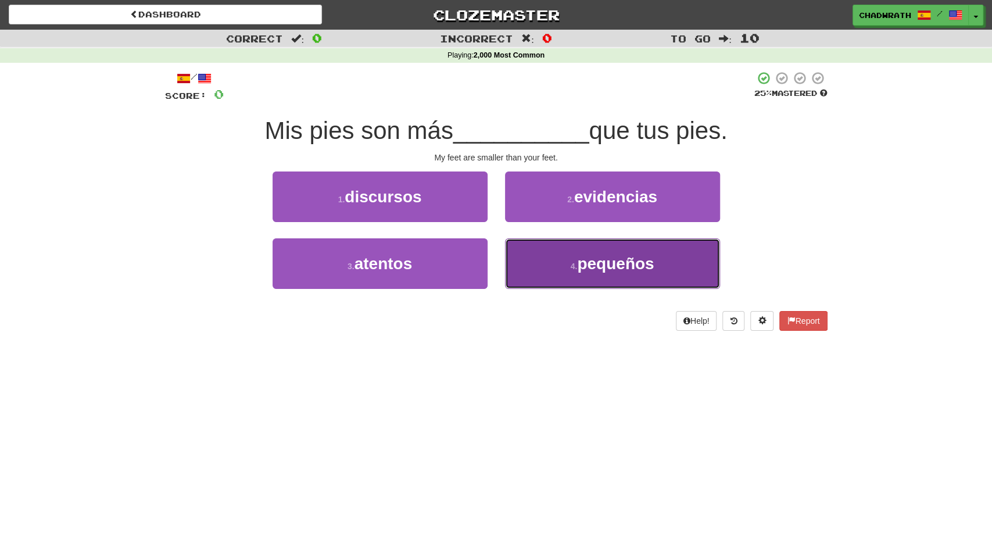
click at [554, 258] on button "4 . pequeños" at bounding box center [612, 263] width 215 height 51
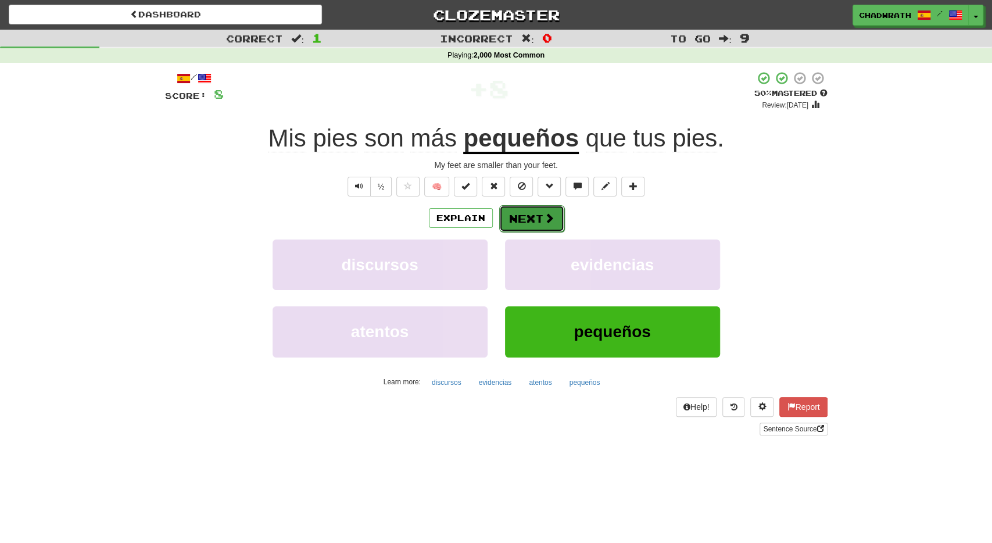
click at [527, 226] on button "Next" at bounding box center [531, 218] width 65 height 27
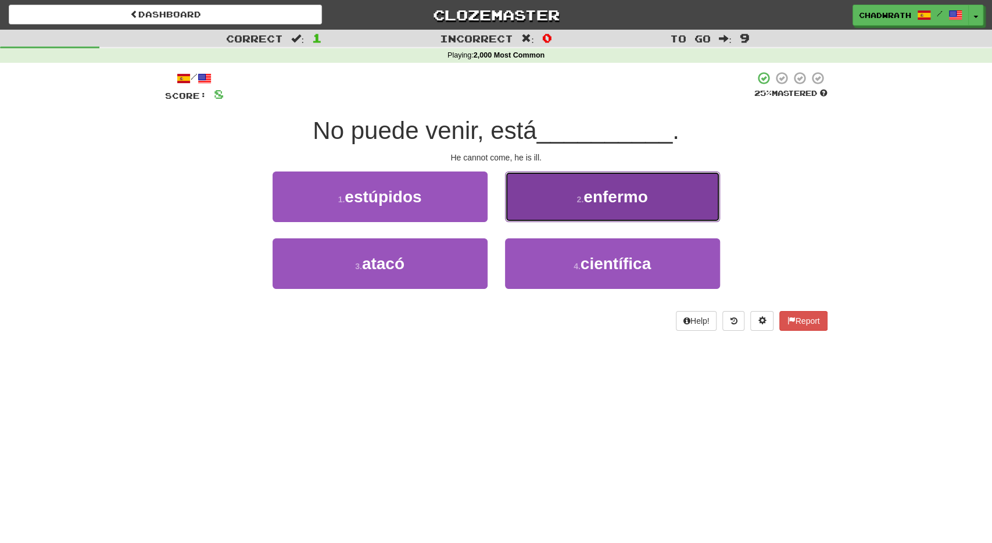
click at [567, 199] on button "2 . enfermo" at bounding box center [612, 196] width 215 height 51
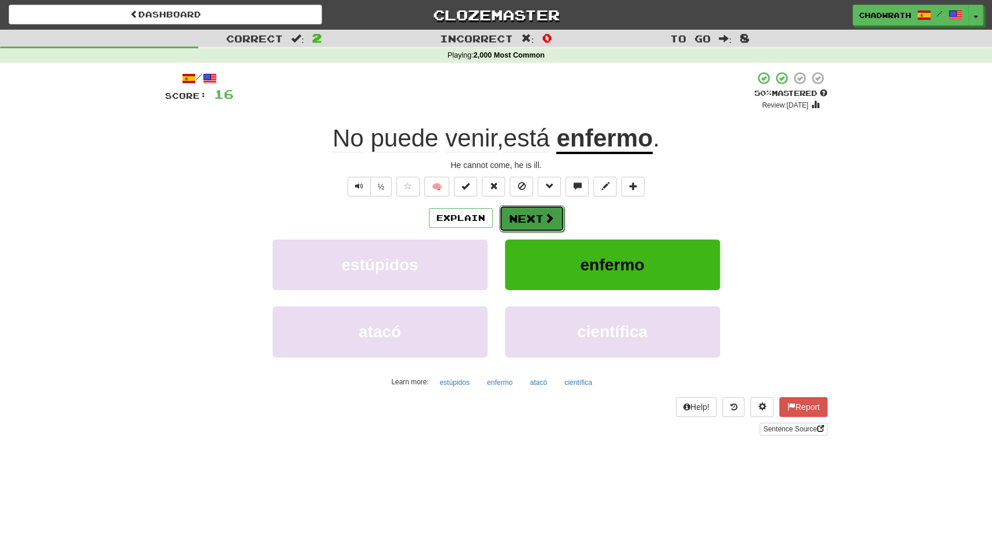
click at [509, 224] on button "Next" at bounding box center [531, 218] width 65 height 27
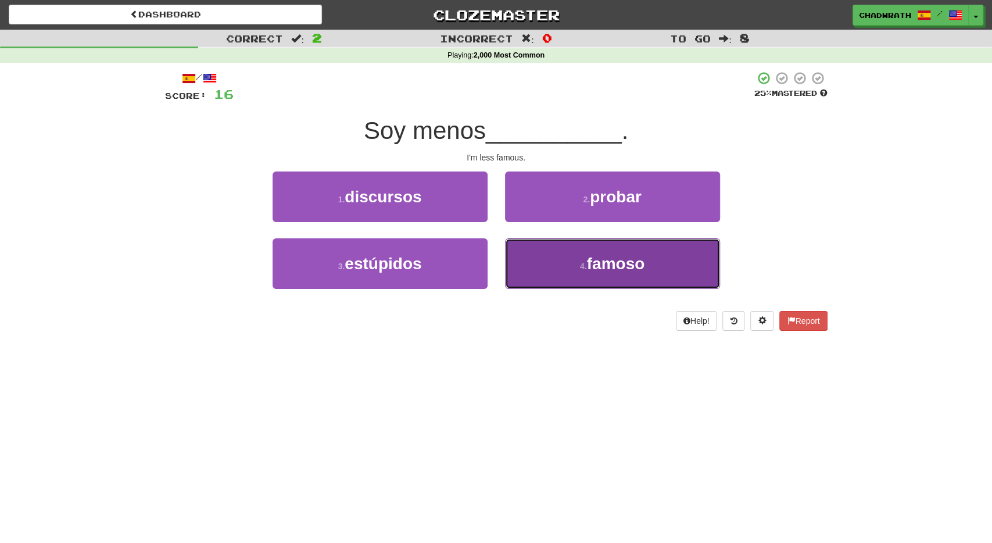
click at [537, 262] on button "4 . famoso" at bounding box center [612, 263] width 215 height 51
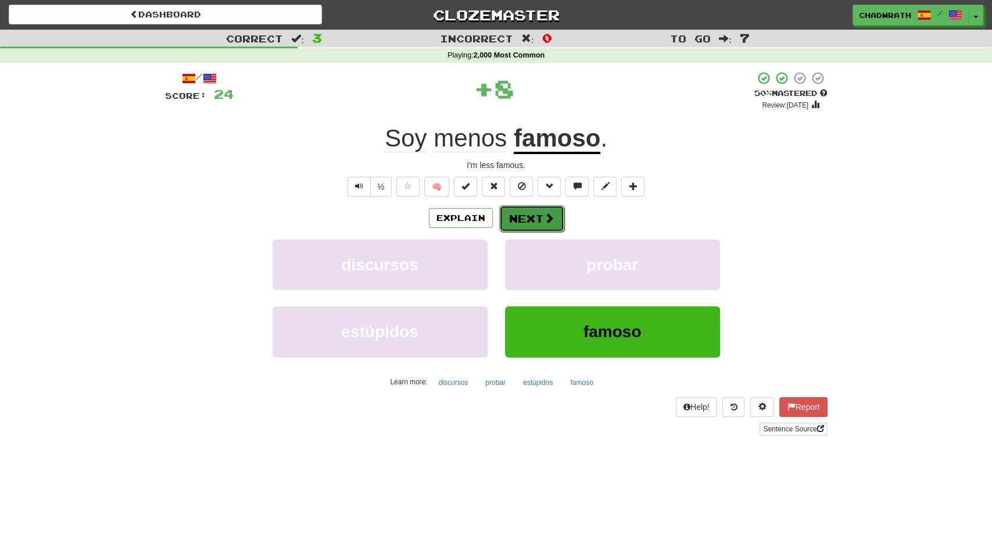
click at [514, 225] on button "Next" at bounding box center [531, 218] width 65 height 27
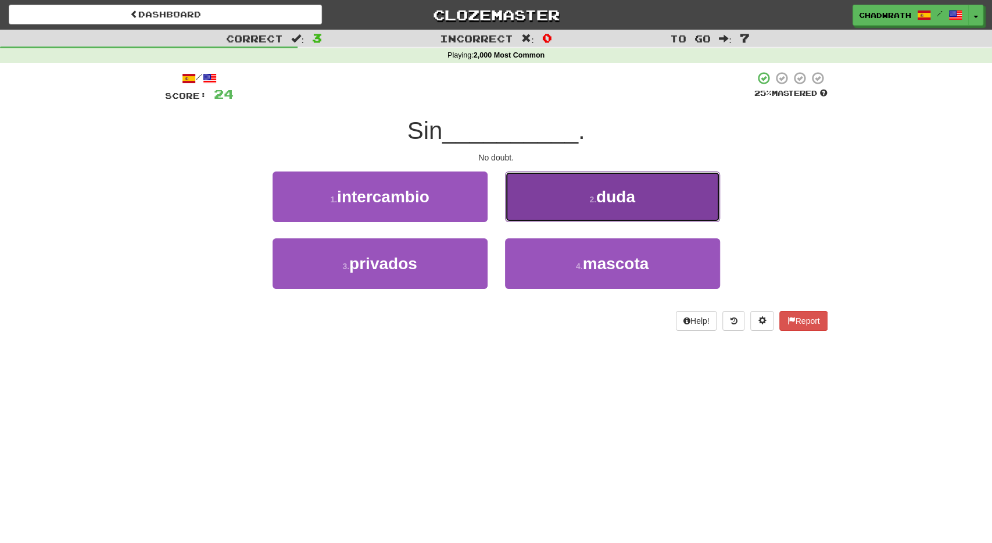
click at [571, 190] on button "2 . [PERSON_NAME]" at bounding box center [612, 196] width 215 height 51
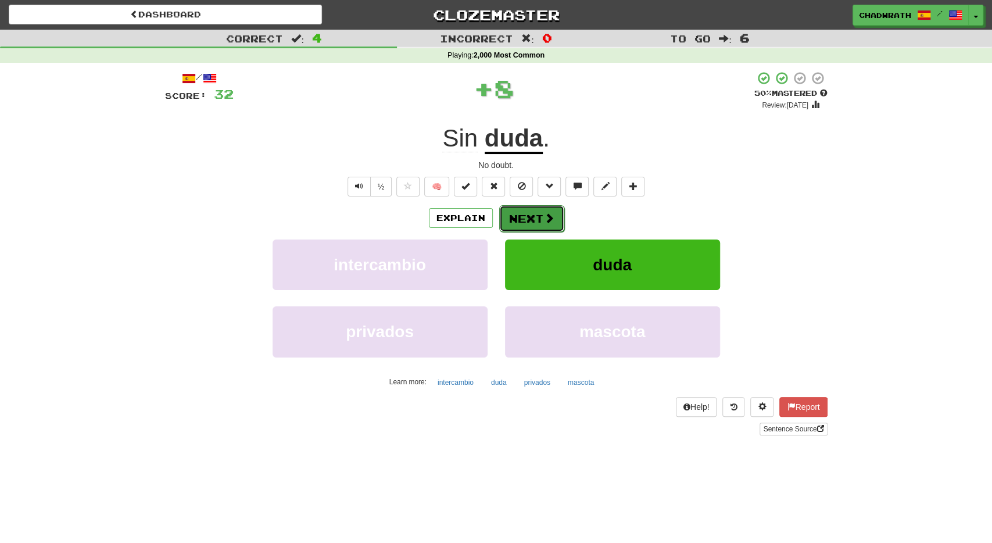
click at [525, 218] on button "Next" at bounding box center [531, 218] width 65 height 27
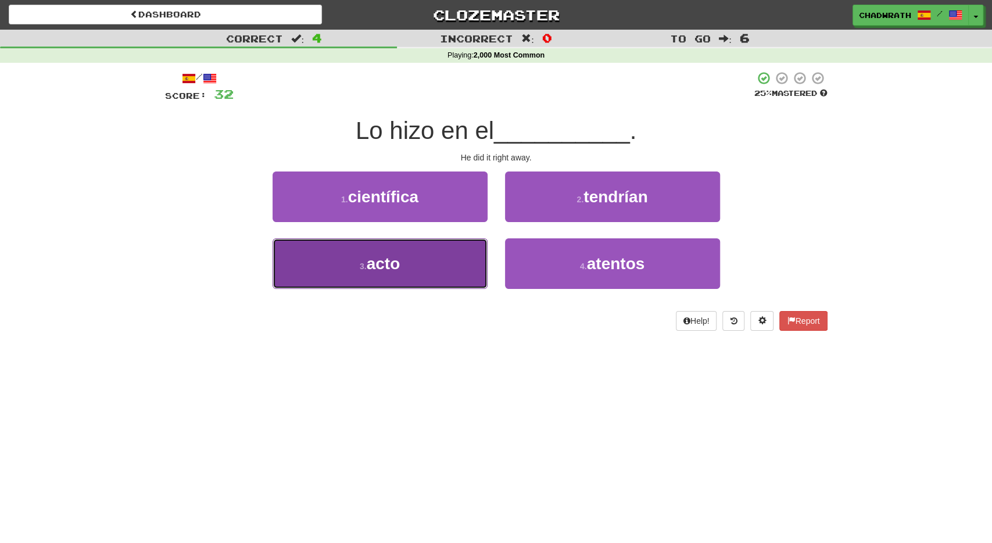
click at [412, 257] on button "3 . acto" at bounding box center [379, 263] width 215 height 51
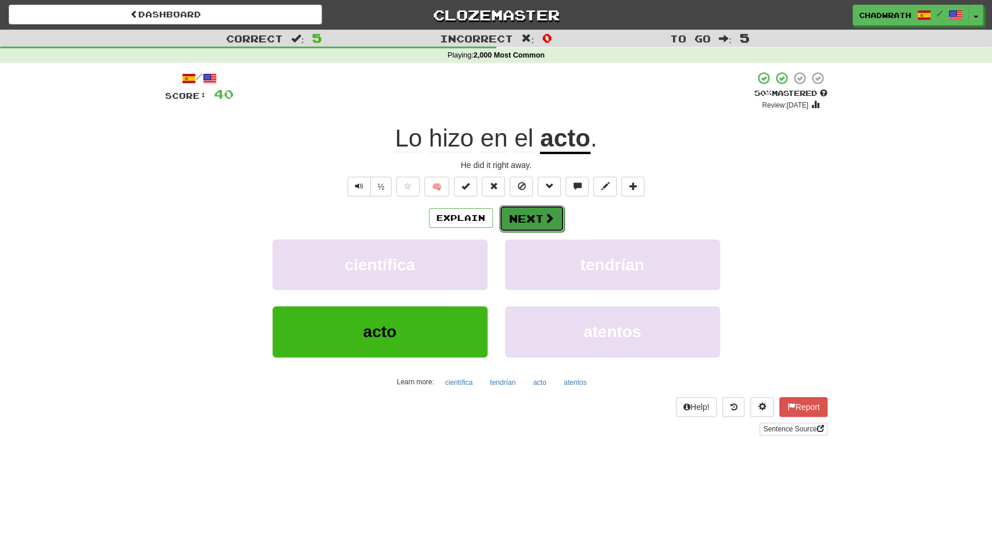
click at [537, 221] on button "Next" at bounding box center [531, 218] width 65 height 27
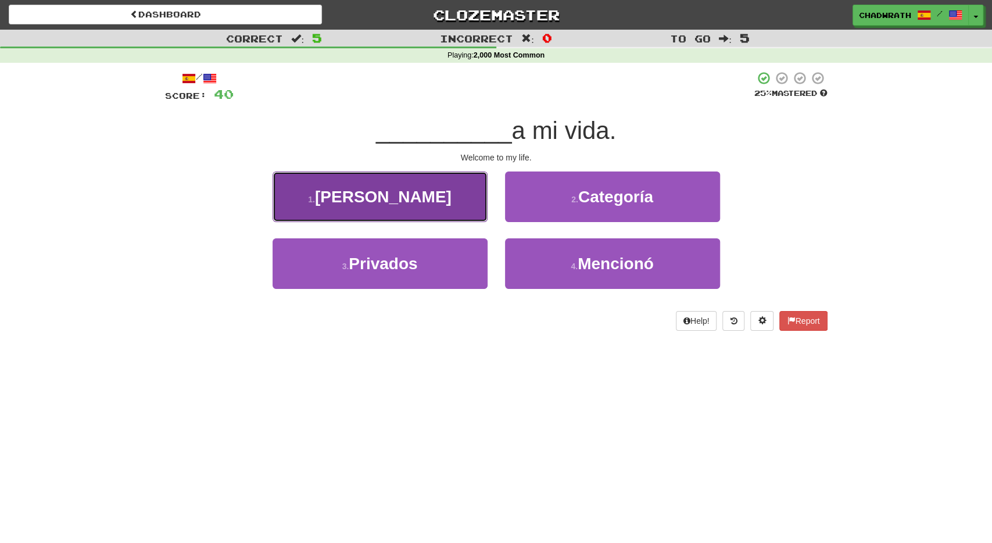
click at [431, 206] on button "1 . [GEOGRAPHIC_DATA]" at bounding box center [379, 196] width 215 height 51
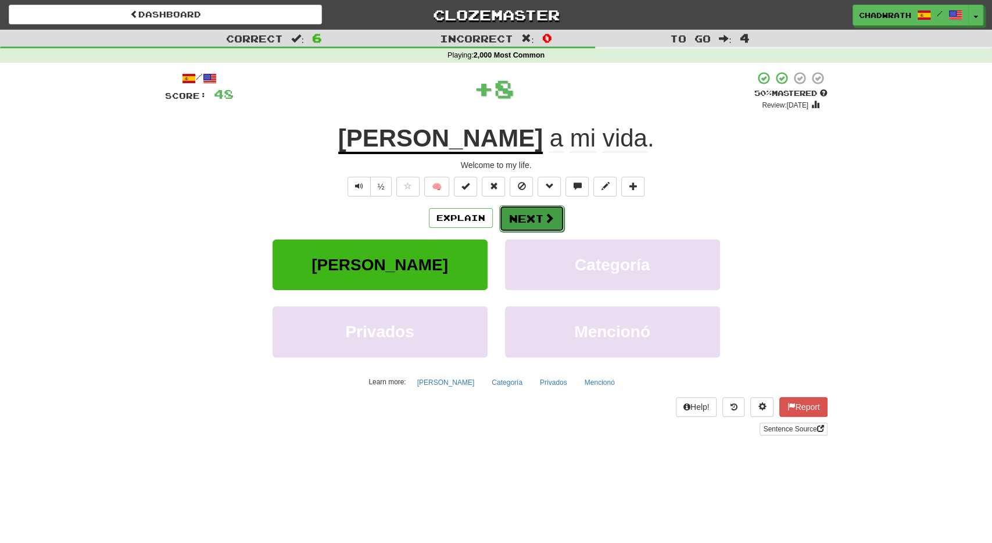
click at [509, 217] on button "Next" at bounding box center [531, 218] width 65 height 27
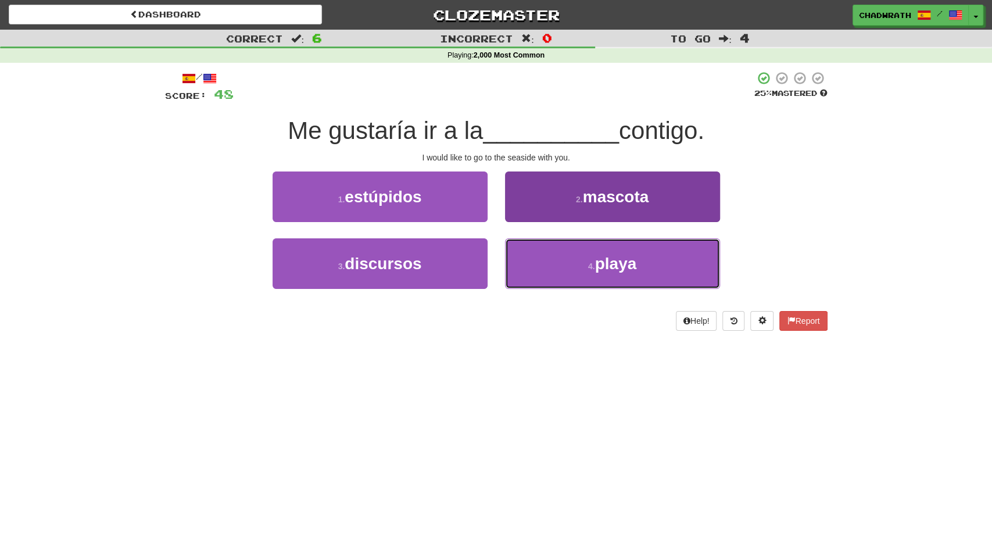
drag, startPoint x: 595, startPoint y: 278, endPoint x: 590, endPoint y: 275, distance: 6.0
click at [592, 277] on button "4 . playa" at bounding box center [612, 263] width 215 height 51
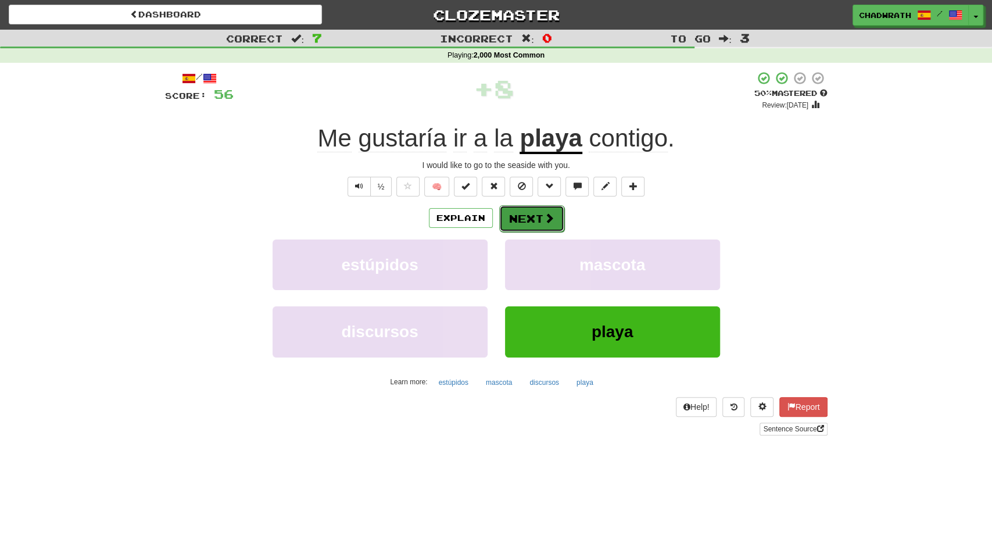
click at [537, 225] on button "Next" at bounding box center [531, 218] width 65 height 27
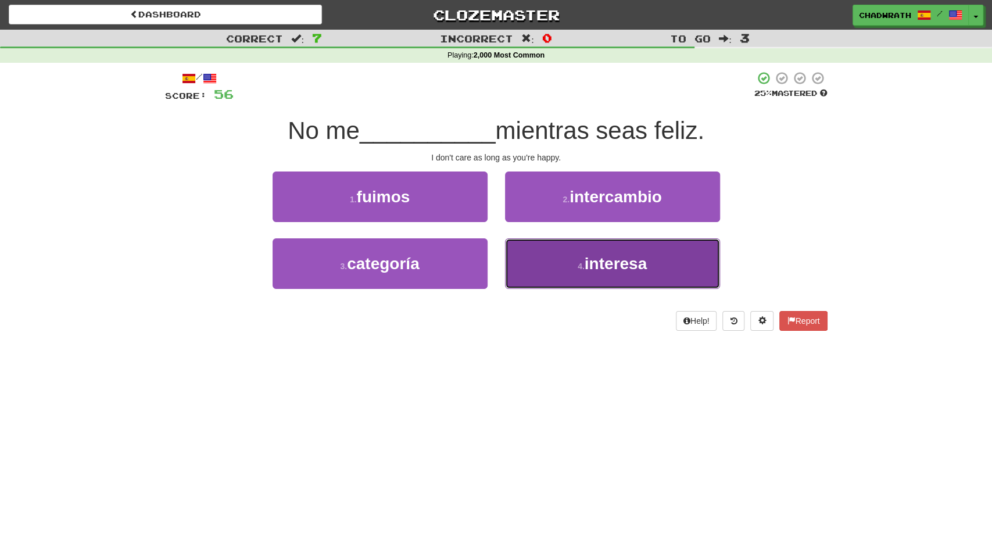
click at [593, 257] on span "interesa" at bounding box center [615, 263] width 62 height 18
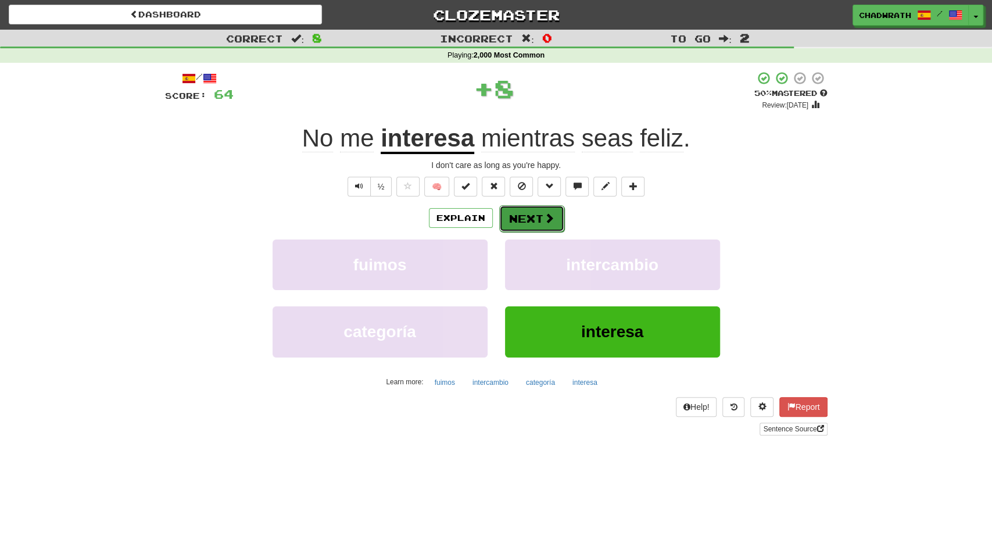
click at [521, 220] on button "Next" at bounding box center [531, 218] width 65 height 27
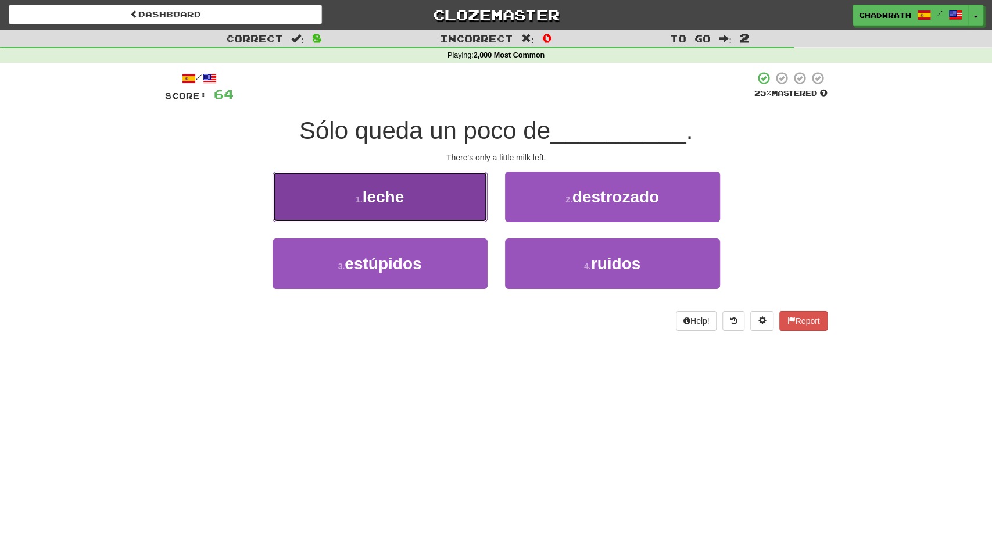
click at [382, 198] on span "leche" at bounding box center [383, 197] width 42 height 18
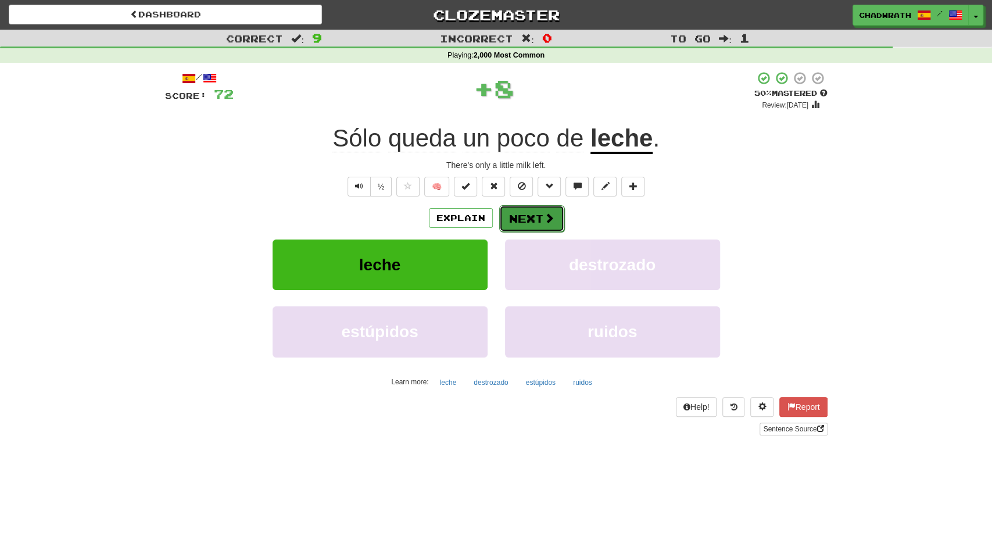
click at [512, 218] on button "Next" at bounding box center [531, 218] width 65 height 27
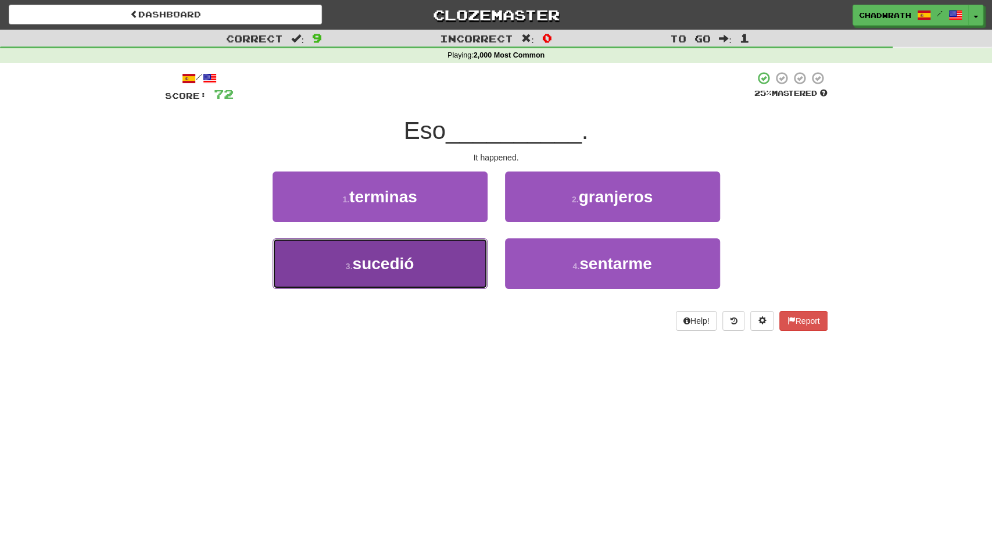
click at [402, 261] on span "sucedió" at bounding box center [383, 263] width 62 height 18
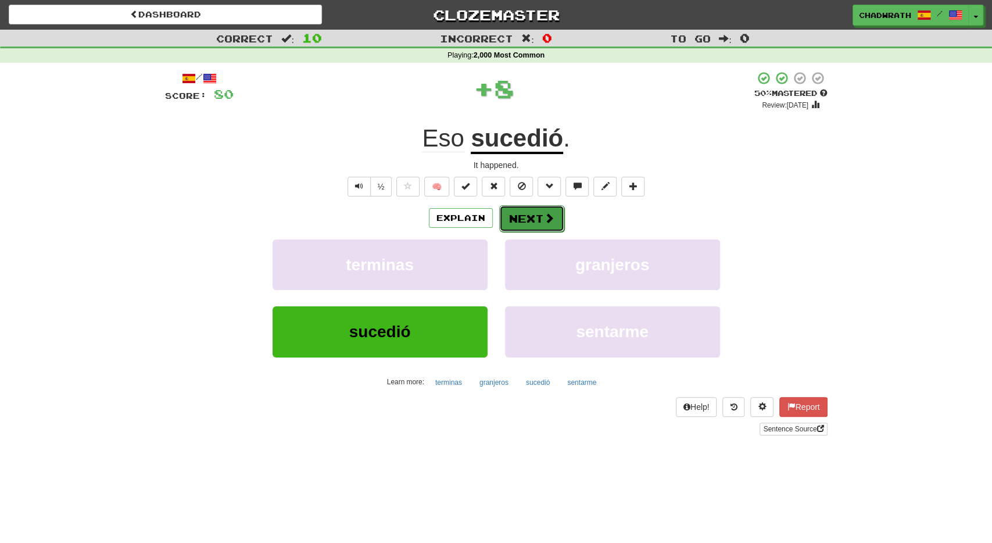
click at [516, 213] on button "Next" at bounding box center [531, 218] width 65 height 27
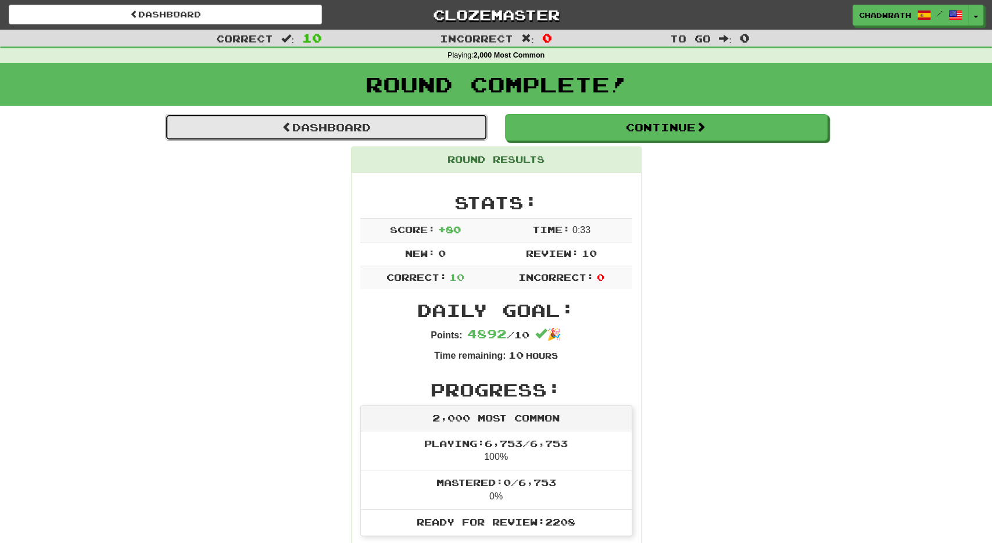
click at [315, 125] on link "Dashboard" at bounding box center [326, 127] width 322 height 27
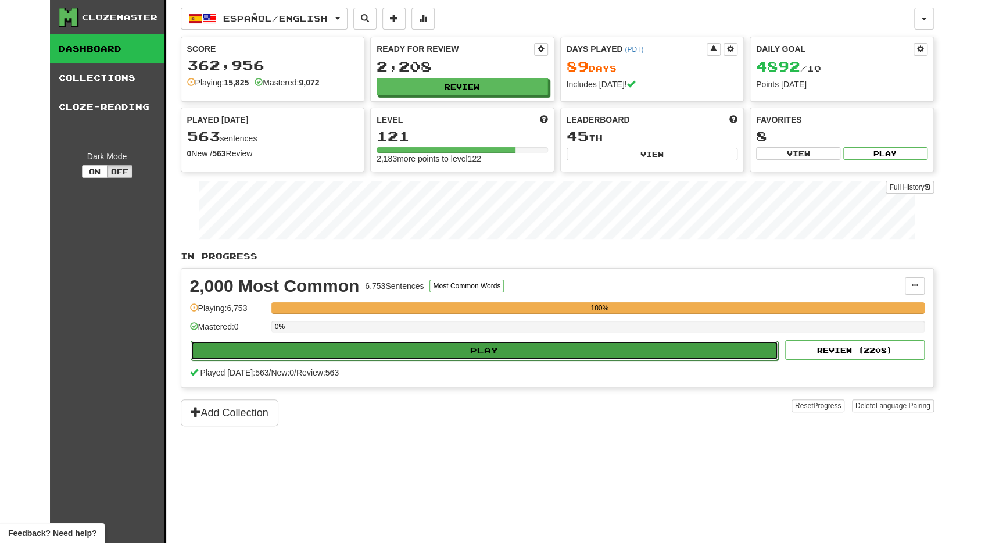
click at [352, 353] on button "Play" at bounding box center [485, 350] width 588 height 20
select select "**"
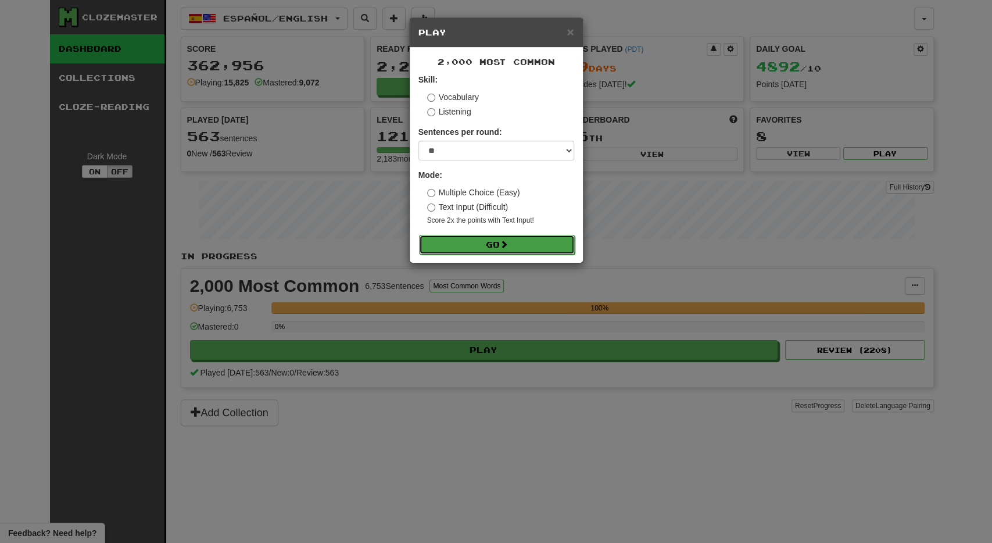
click at [500, 236] on button "Go" at bounding box center [497, 245] width 156 height 20
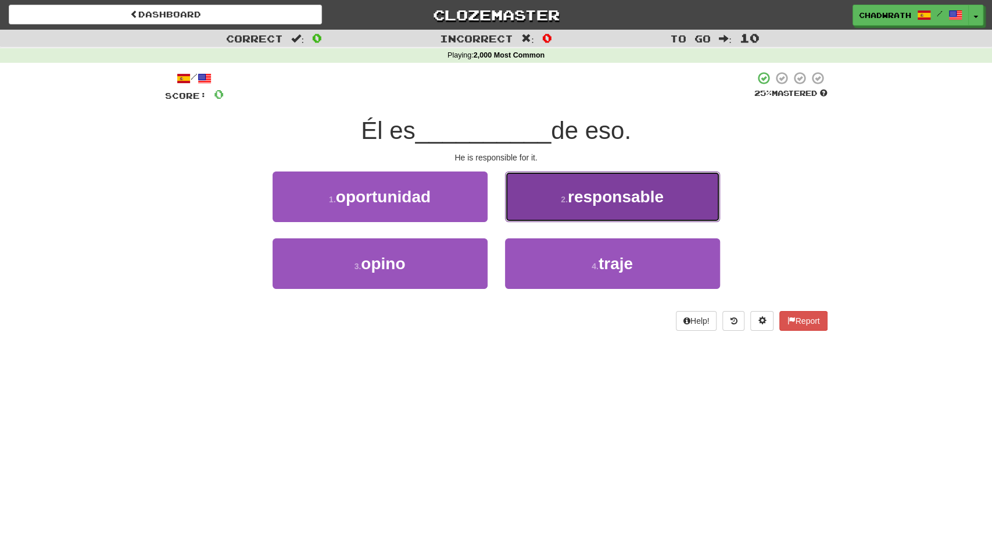
click at [555, 204] on button "2 . responsable" at bounding box center [612, 196] width 215 height 51
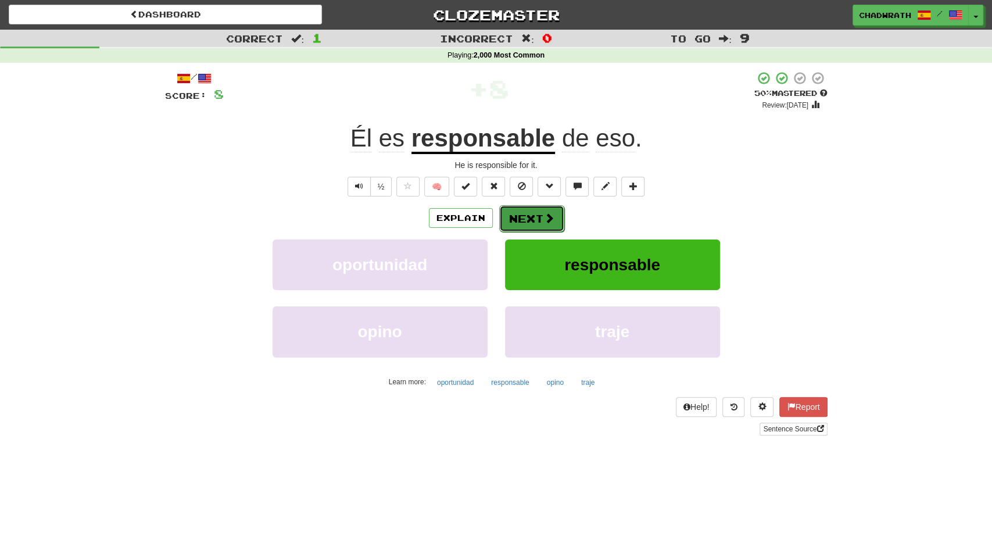
click at [542, 218] on button "Next" at bounding box center [531, 218] width 65 height 27
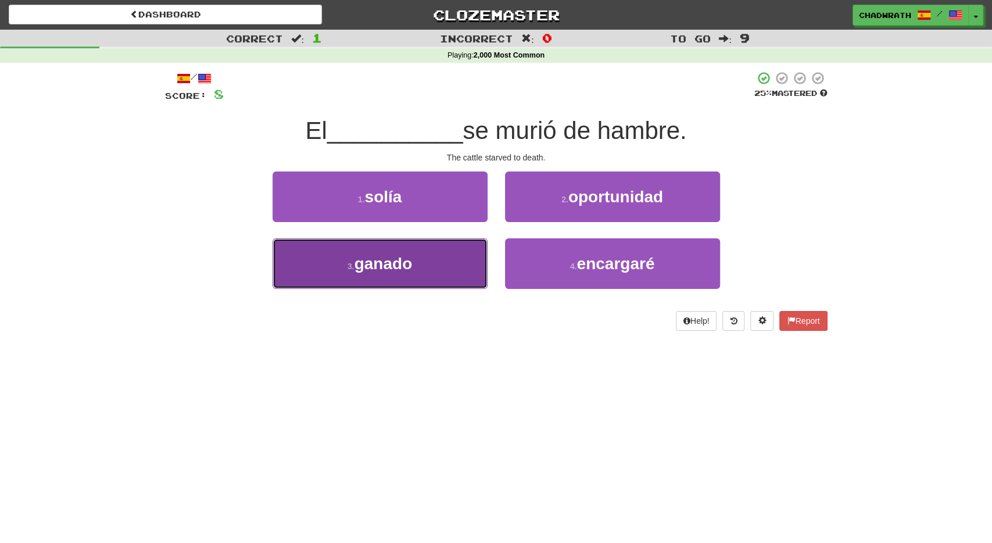
click at [429, 268] on button "3 . ganado" at bounding box center [379, 263] width 215 height 51
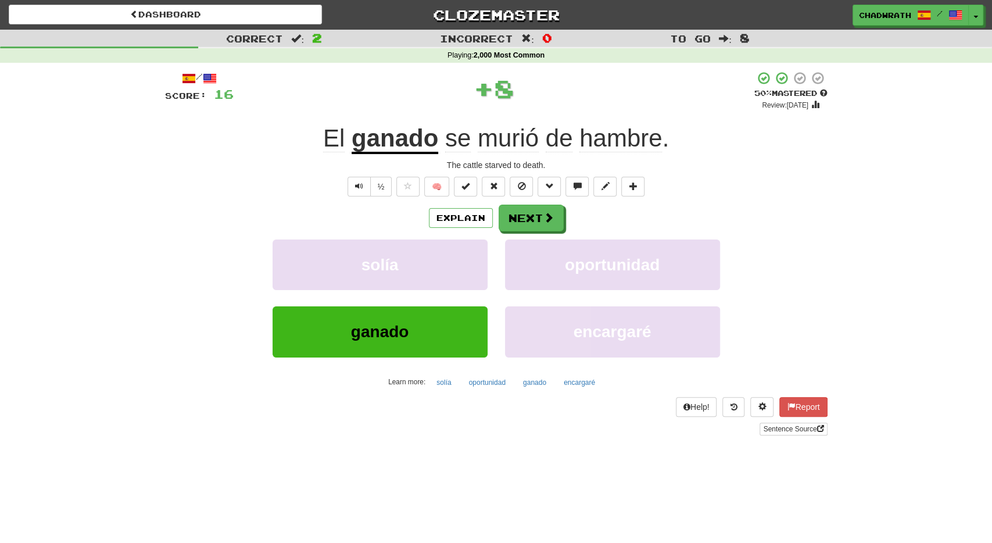
click at [544, 238] on div "Explain Next solía oportunidad ganado encargaré Learn more: solía oportunidad g…" at bounding box center [496, 297] width 662 height 186
click at [537, 226] on button "Next" at bounding box center [531, 218] width 65 height 27
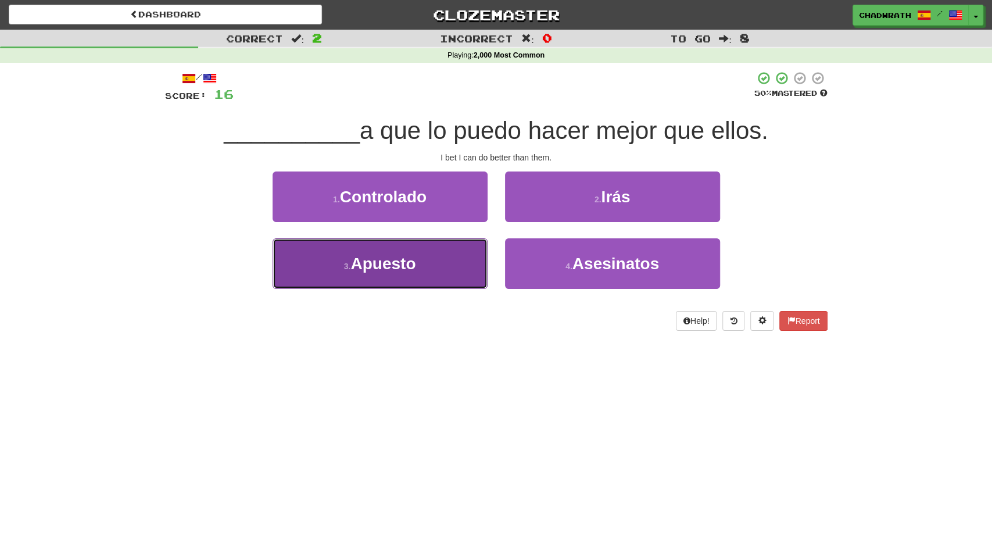
click at [444, 252] on button "3 . Apuesto" at bounding box center [379, 263] width 215 height 51
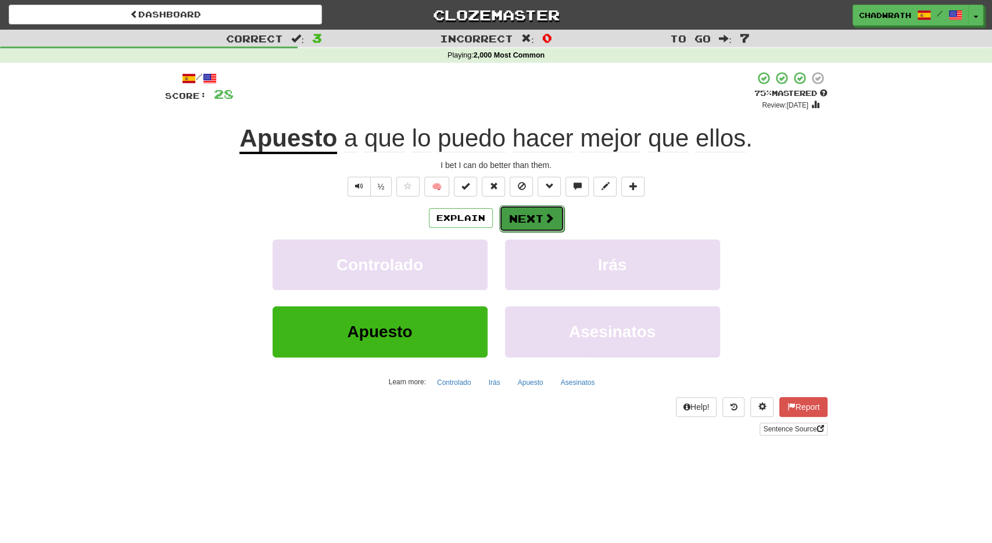
click at [518, 223] on button "Next" at bounding box center [531, 218] width 65 height 27
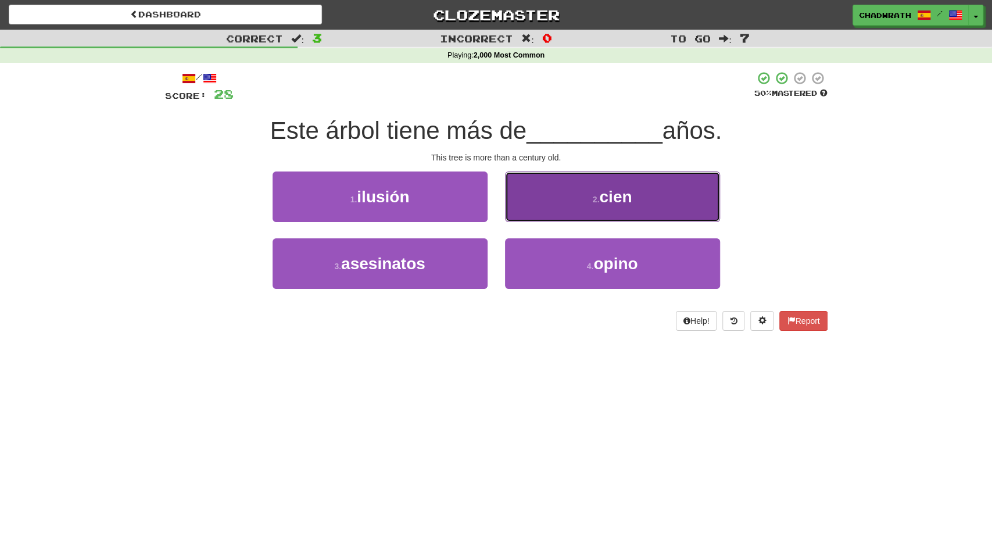
click at [577, 196] on button "2 . cien" at bounding box center [612, 196] width 215 height 51
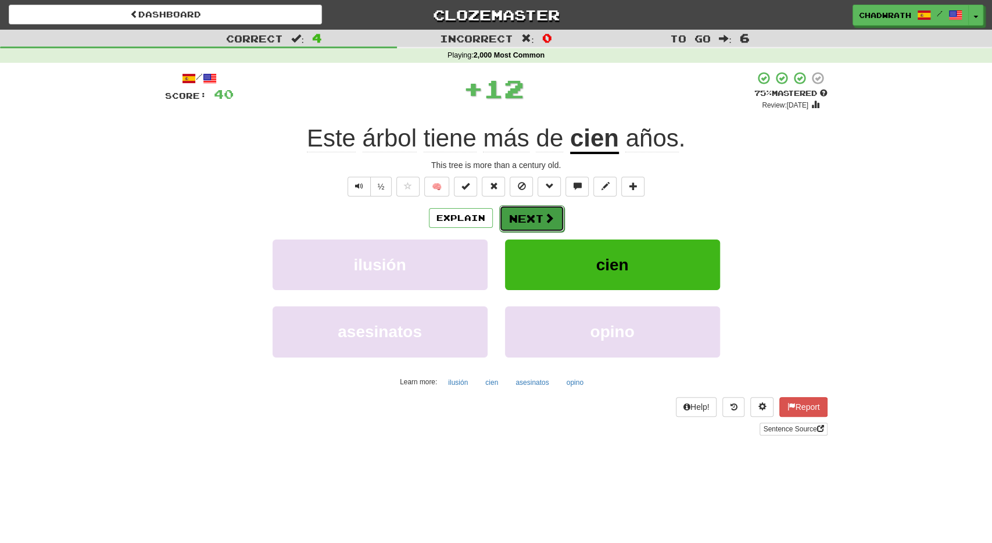
click at [537, 214] on button "Next" at bounding box center [531, 218] width 65 height 27
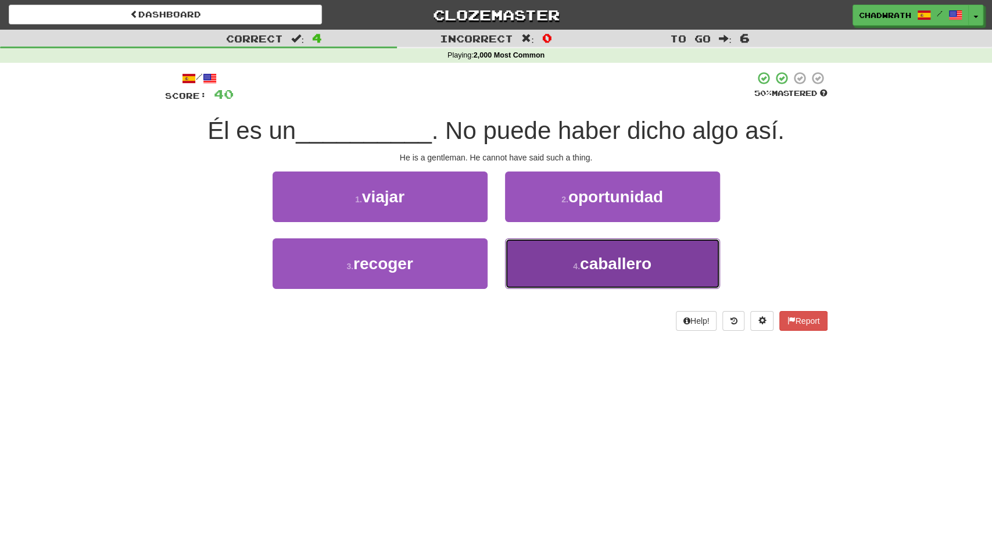
click at [565, 265] on button "4 . caballero" at bounding box center [612, 263] width 215 height 51
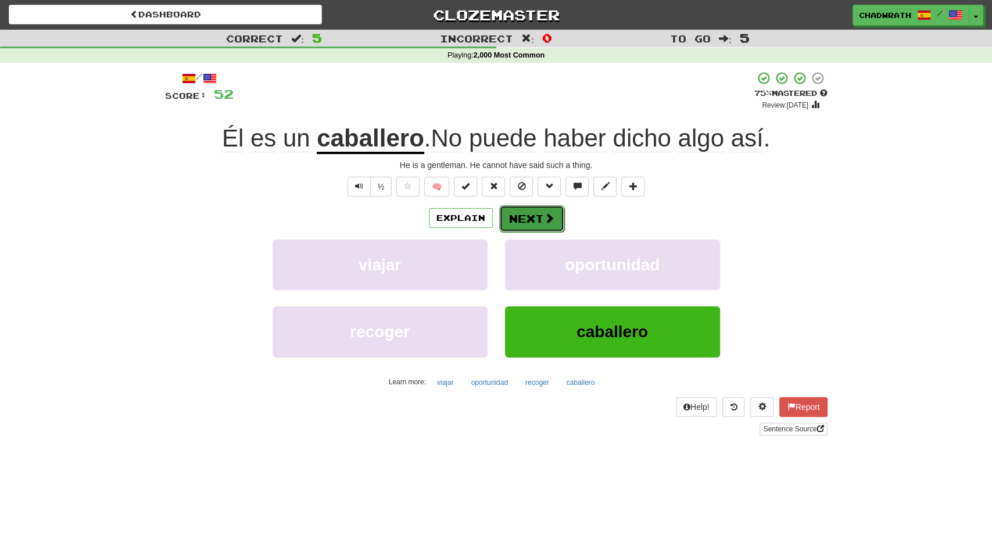
click at [535, 222] on button "Next" at bounding box center [531, 218] width 65 height 27
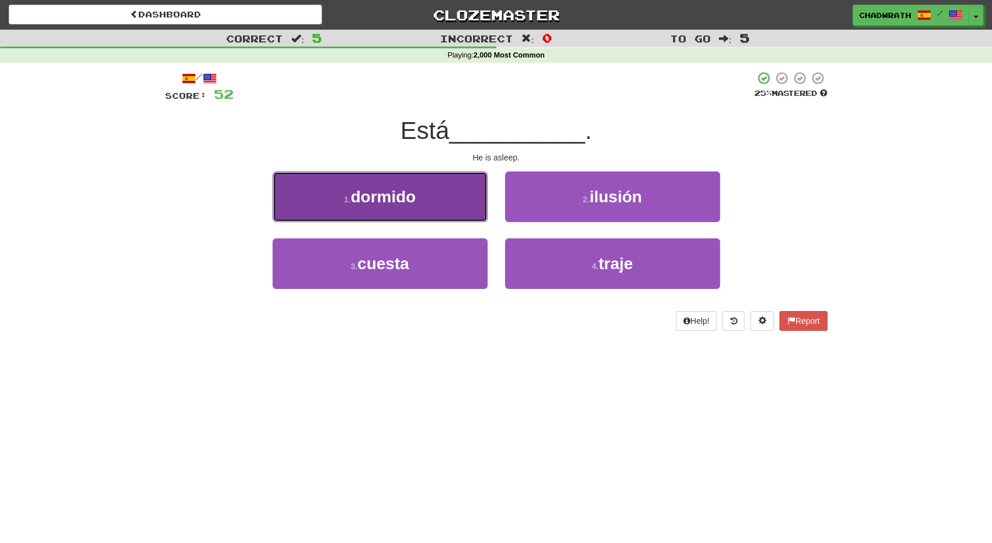
click at [421, 197] on button "1 . dormido" at bounding box center [379, 196] width 215 height 51
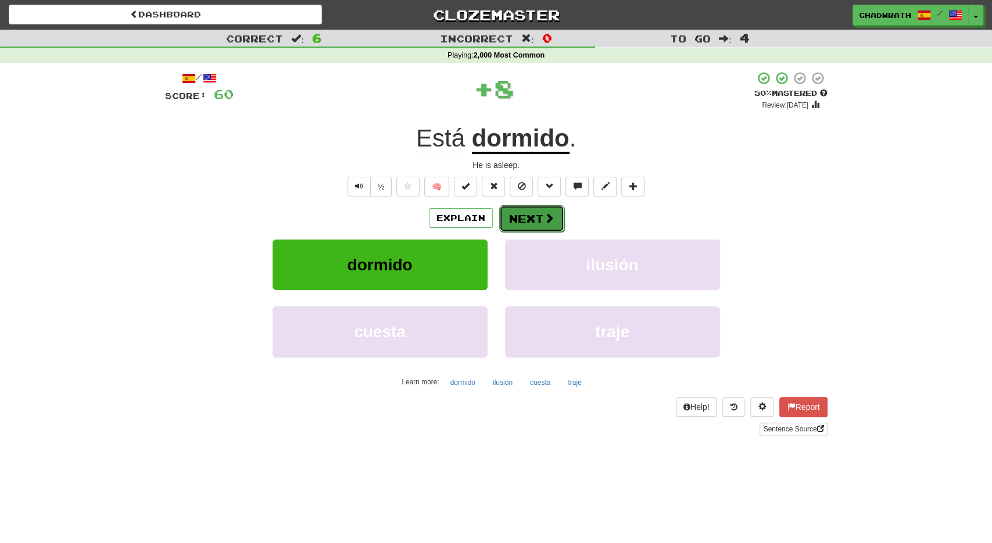
click at [535, 225] on button "Next" at bounding box center [531, 218] width 65 height 27
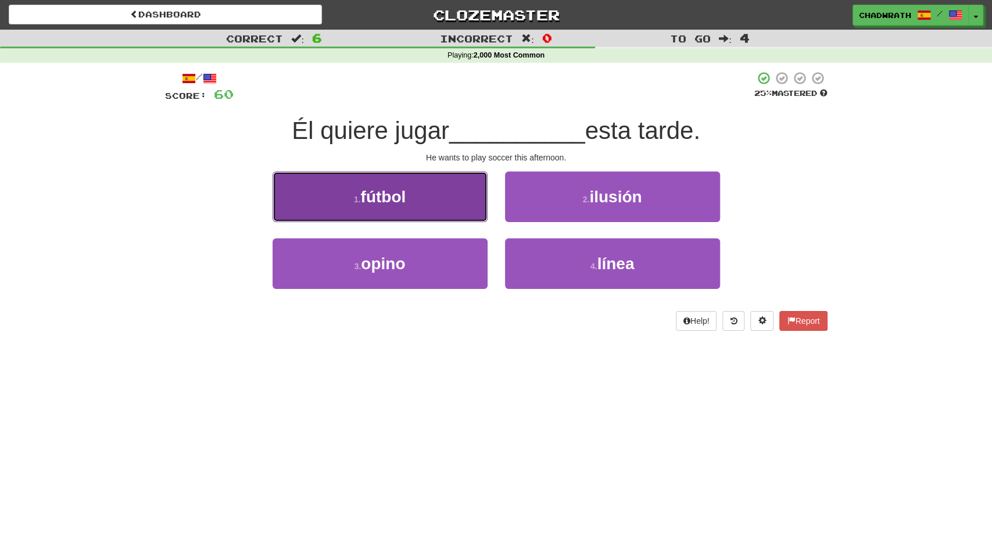
click at [400, 219] on button "1 . fútbol" at bounding box center [379, 196] width 215 height 51
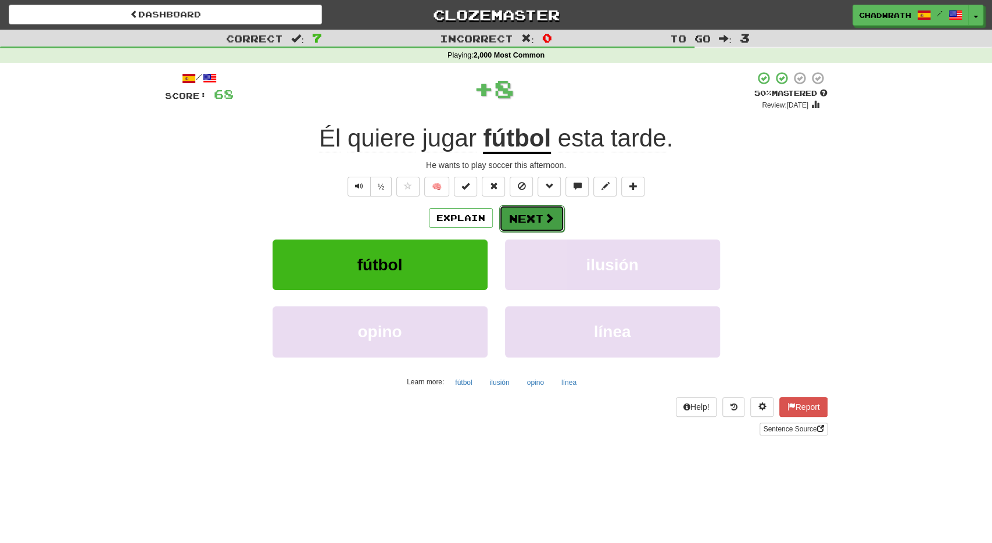
click at [533, 213] on button "Next" at bounding box center [531, 218] width 65 height 27
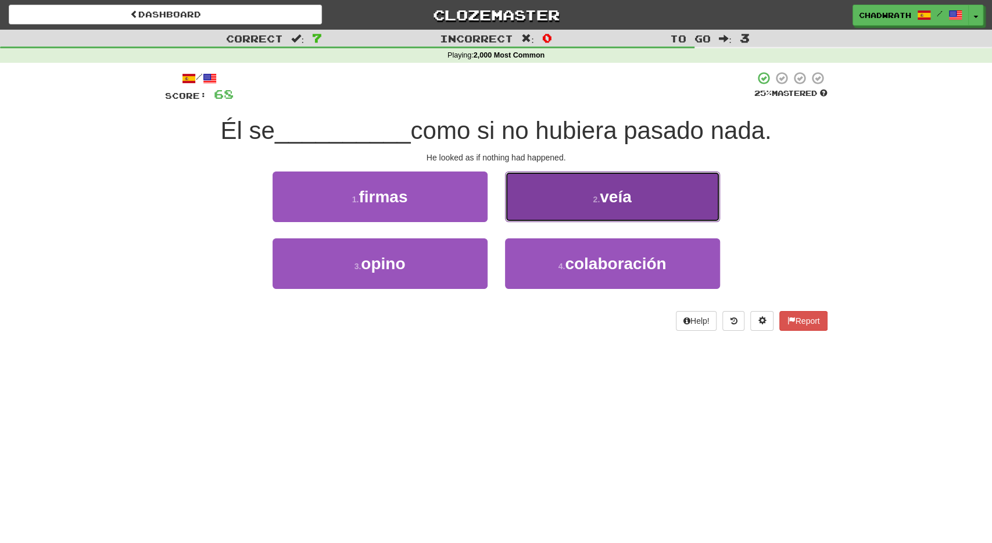
click at [541, 206] on button "2 . [GEOGRAPHIC_DATA]" at bounding box center [612, 196] width 215 height 51
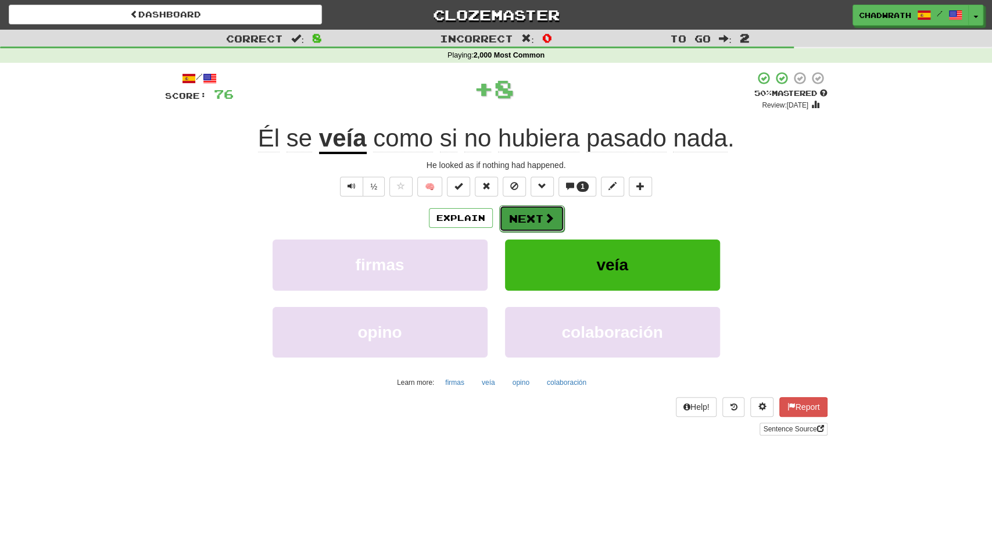
click at [524, 222] on button "Next" at bounding box center [531, 218] width 65 height 27
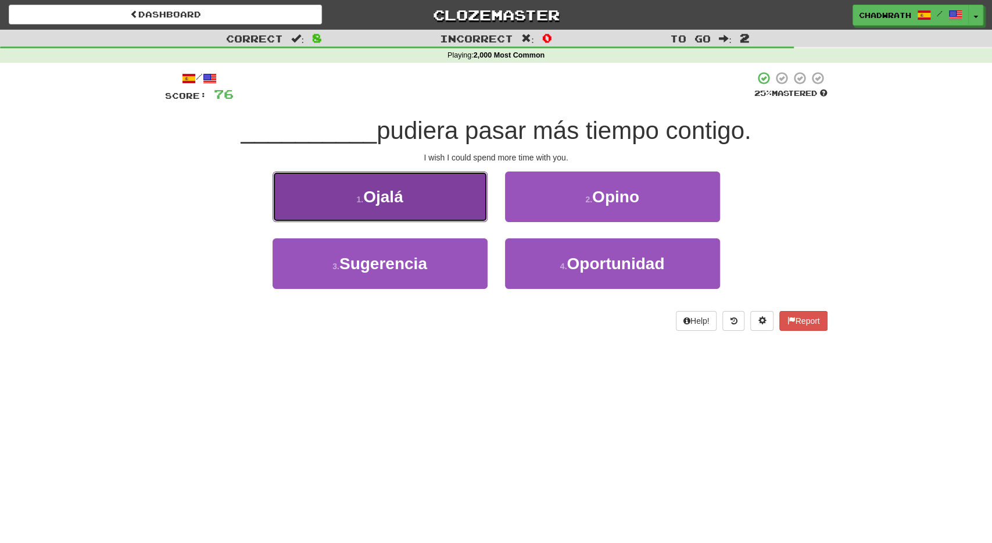
click at [457, 181] on button "1 . [GEOGRAPHIC_DATA]" at bounding box center [379, 196] width 215 height 51
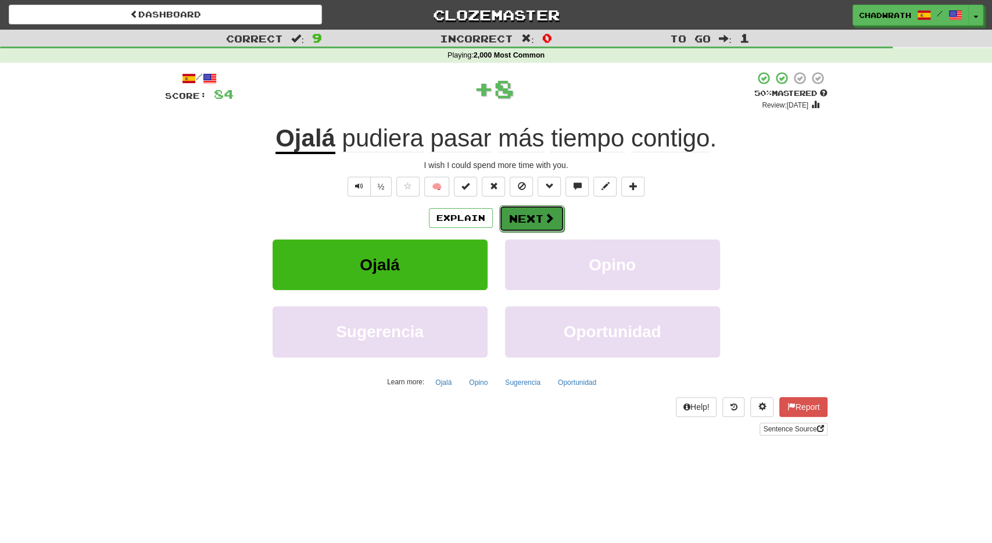
click at [512, 224] on button "Next" at bounding box center [531, 218] width 65 height 27
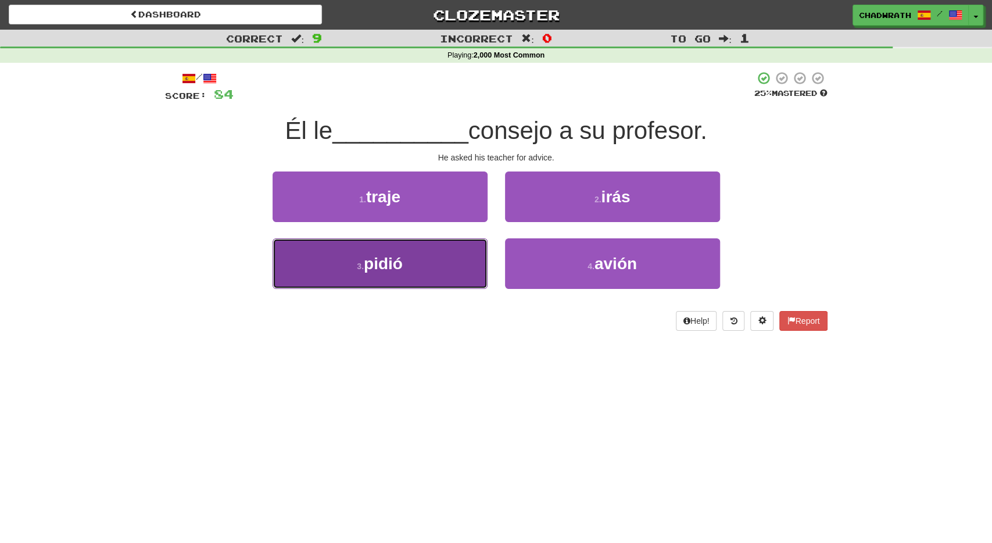
click at [413, 268] on button "3 . pidió" at bounding box center [379, 263] width 215 height 51
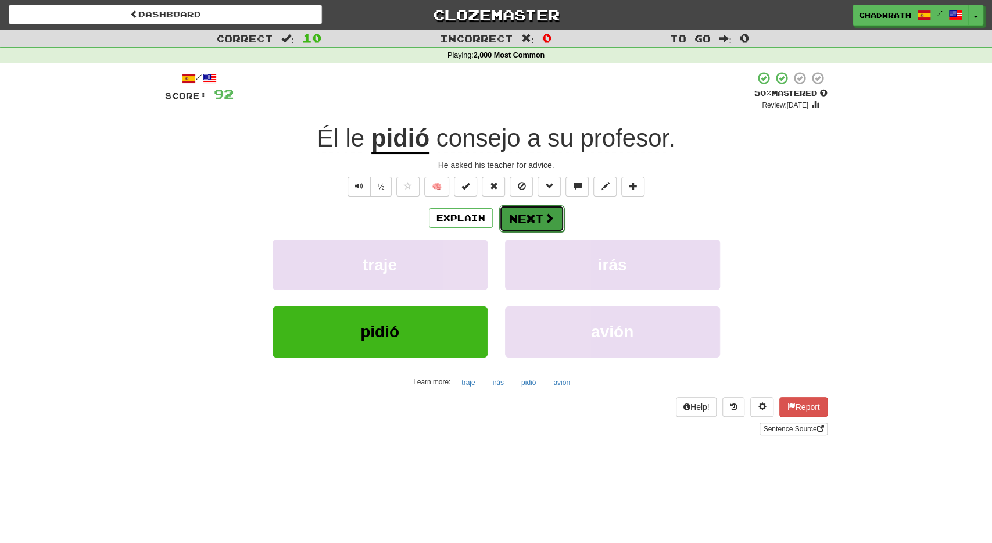
click at [531, 211] on button "Next" at bounding box center [531, 218] width 65 height 27
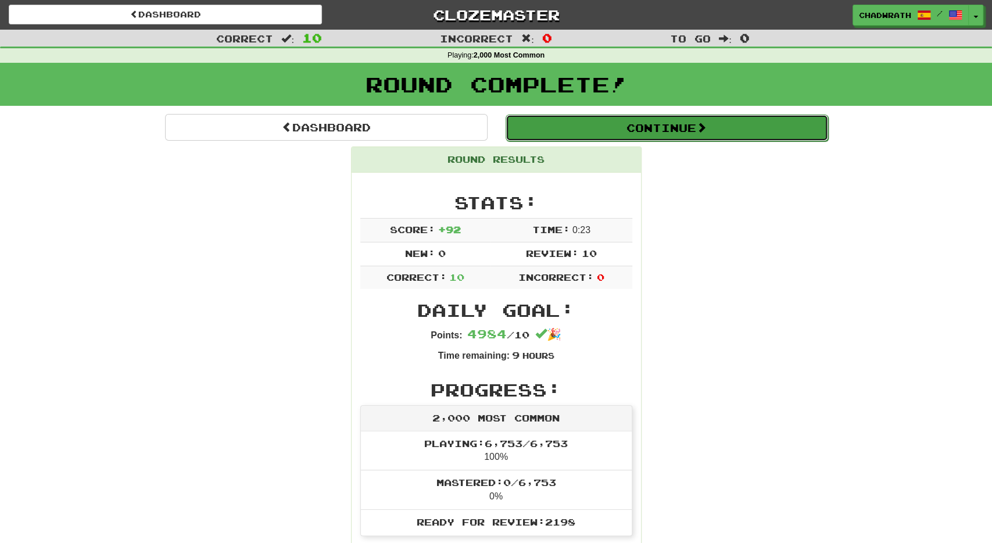
click at [559, 127] on button "Continue" at bounding box center [666, 127] width 322 height 27
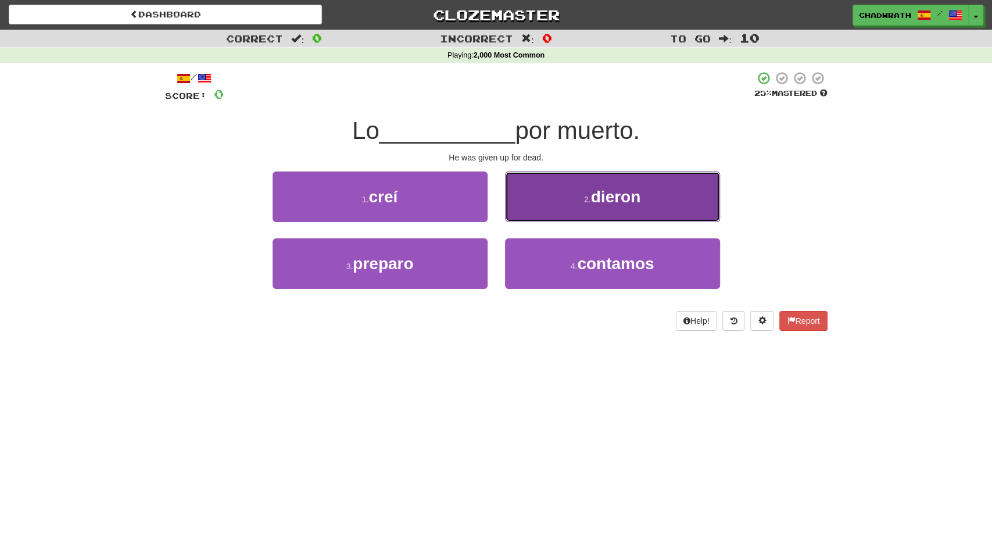
click at [562, 198] on button "2 . dieron" at bounding box center [612, 196] width 215 height 51
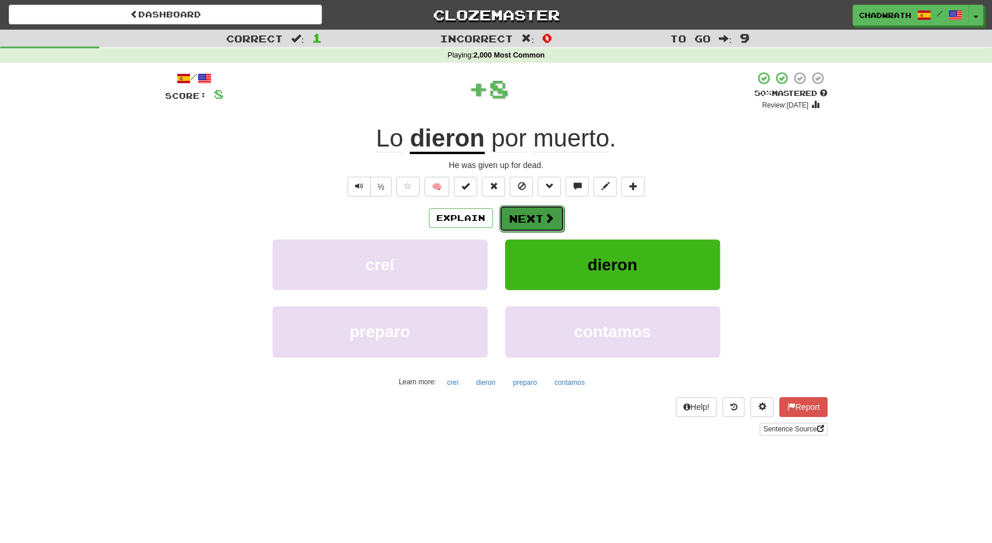
click at [538, 214] on button "Next" at bounding box center [531, 218] width 65 height 27
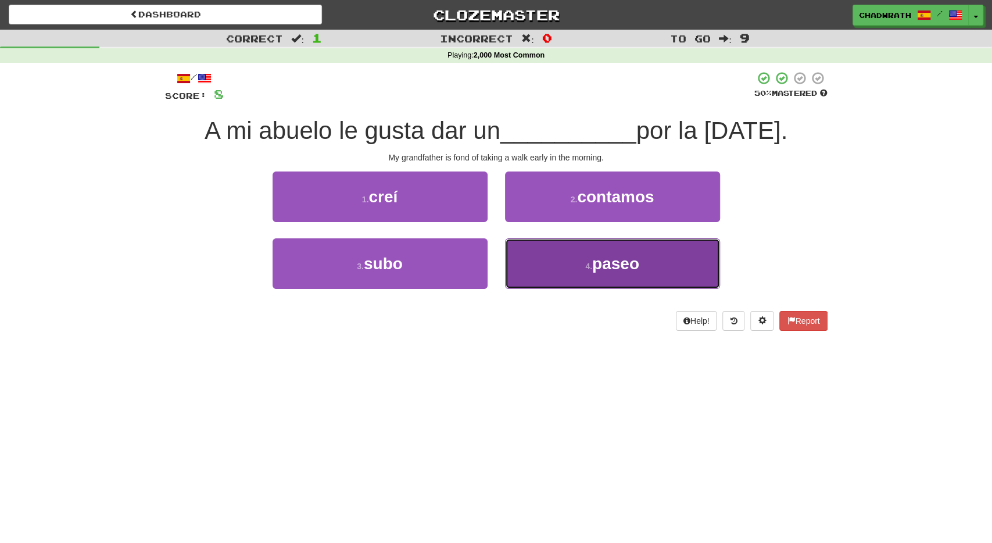
click at [562, 275] on button "4 . paseo" at bounding box center [612, 263] width 215 height 51
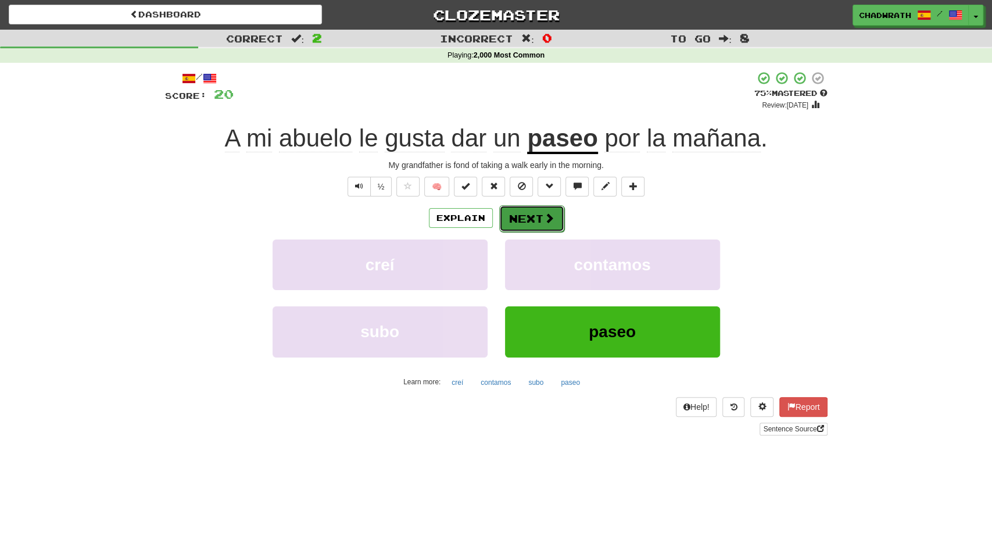
click at [541, 216] on button "Next" at bounding box center [531, 218] width 65 height 27
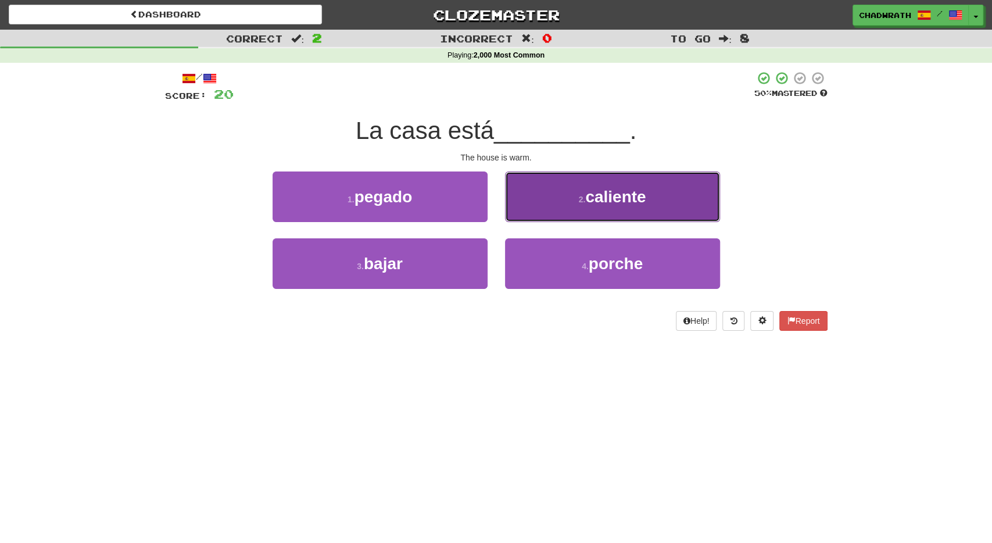
click at [561, 196] on button "2 . caliente" at bounding box center [612, 196] width 215 height 51
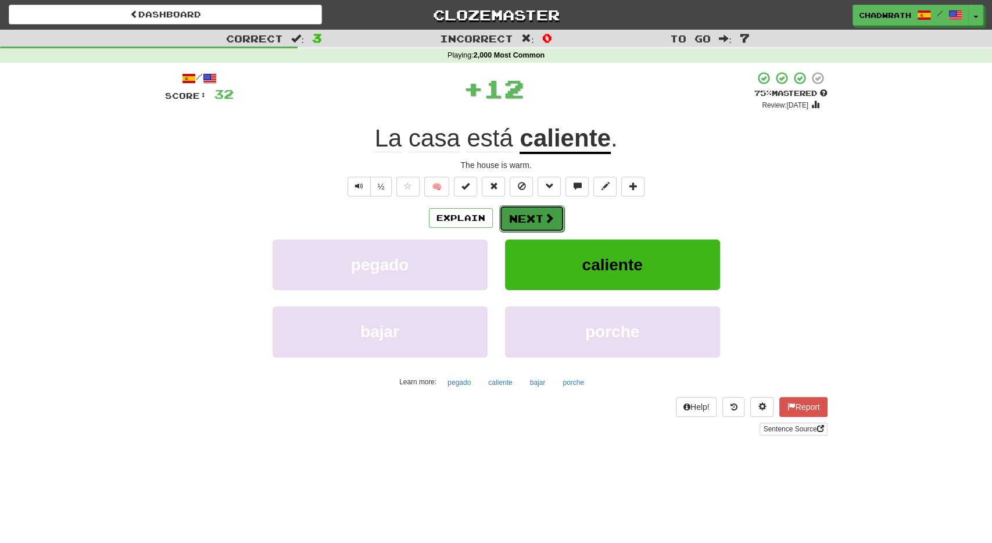
click at [520, 217] on button "Next" at bounding box center [531, 218] width 65 height 27
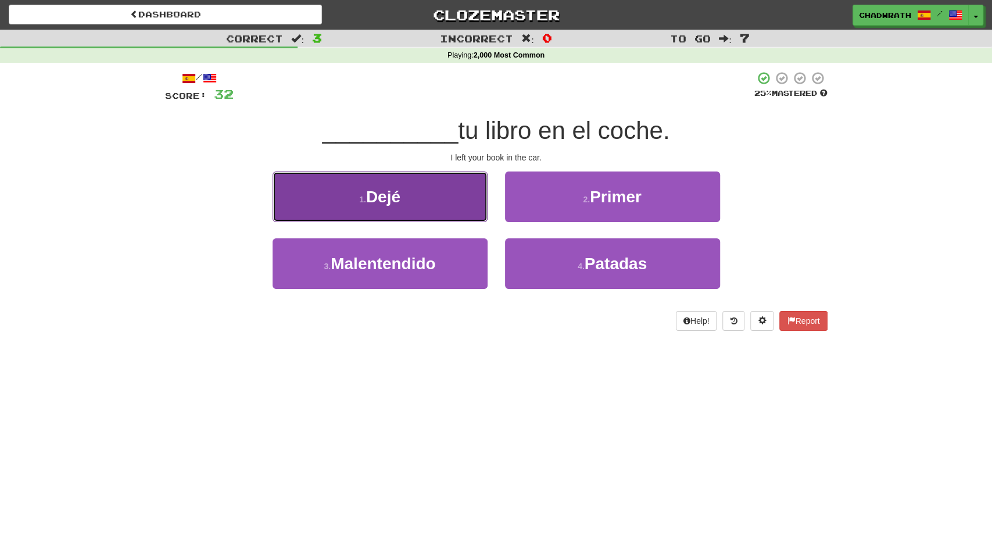
click at [421, 197] on button "1 . Dejé" at bounding box center [379, 196] width 215 height 51
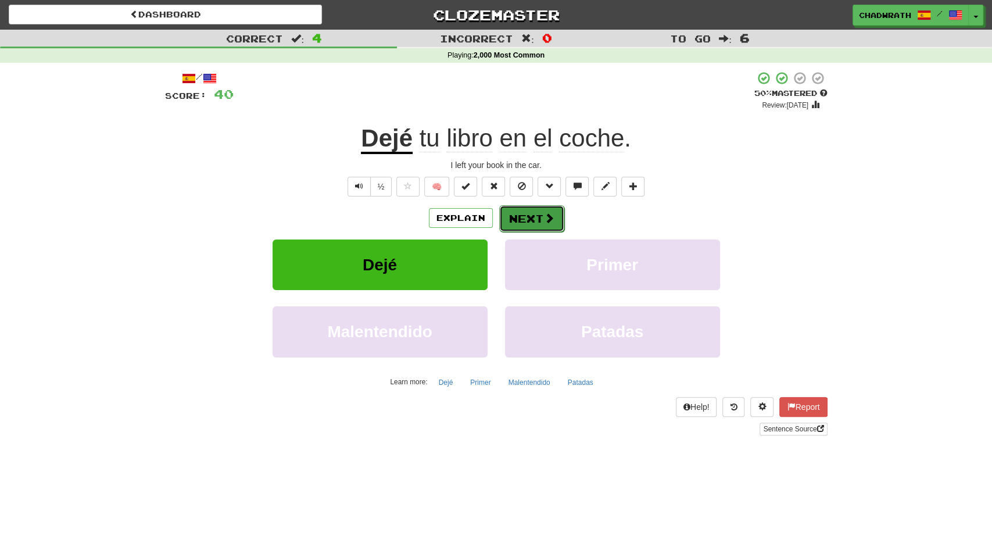
click at [520, 207] on button "Next" at bounding box center [531, 218] width 65 height 27
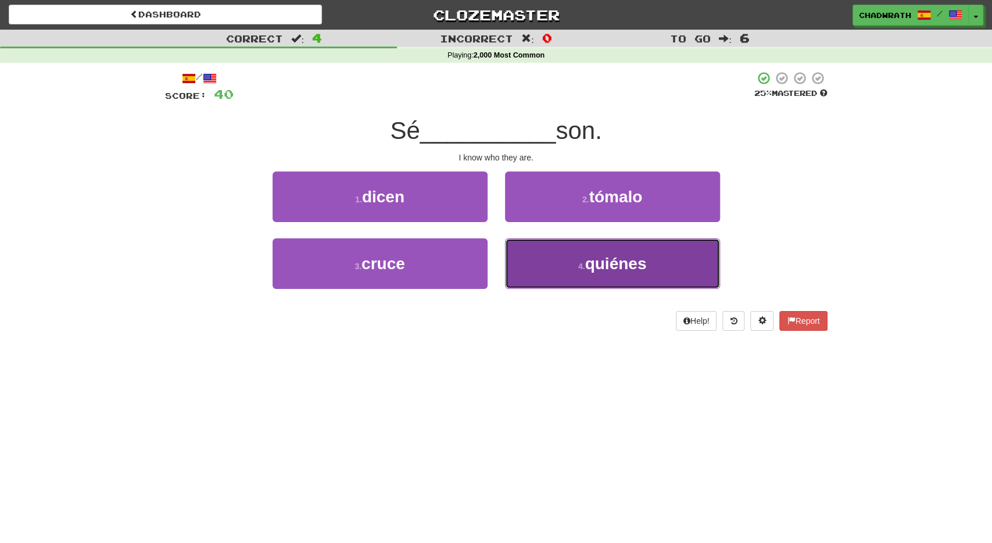
click at [558, 263] on button "4 . quiénes" at bounding box center [612, 263] width 215 height 51
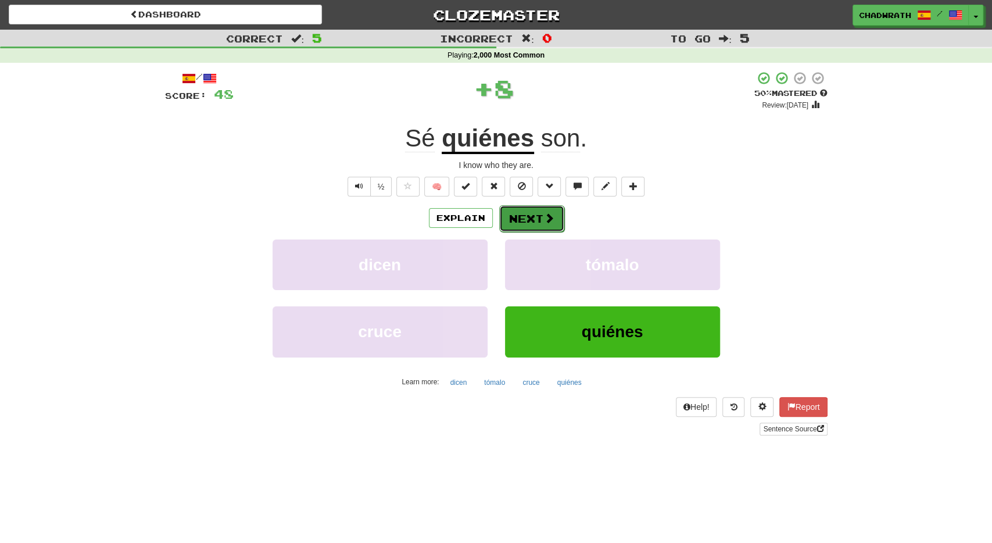
click at [520, 226] on button "Next" at bounding box center [531, 218] width 65 height 27
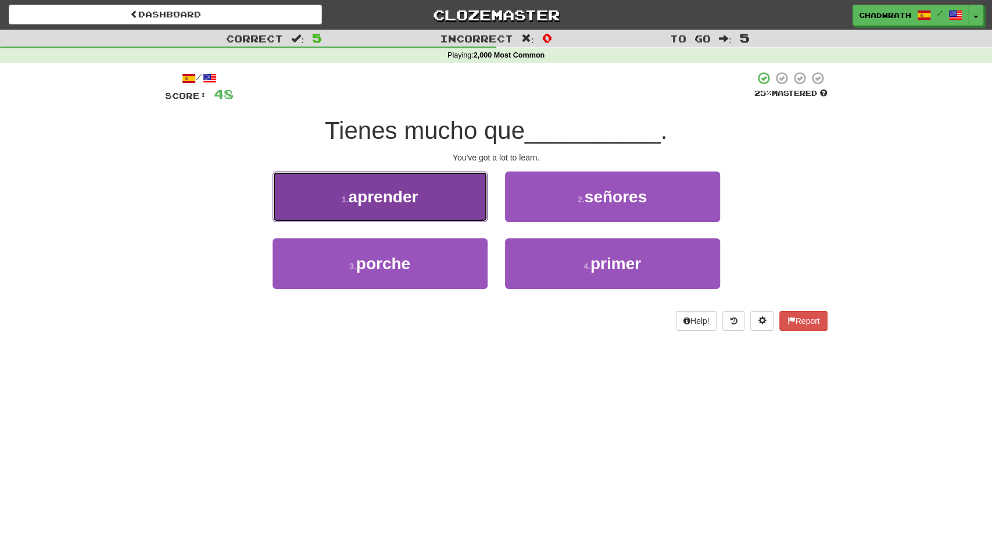
click at [416, 198] on span "aprender" at bounding box center [383, 197] width 70 height 18
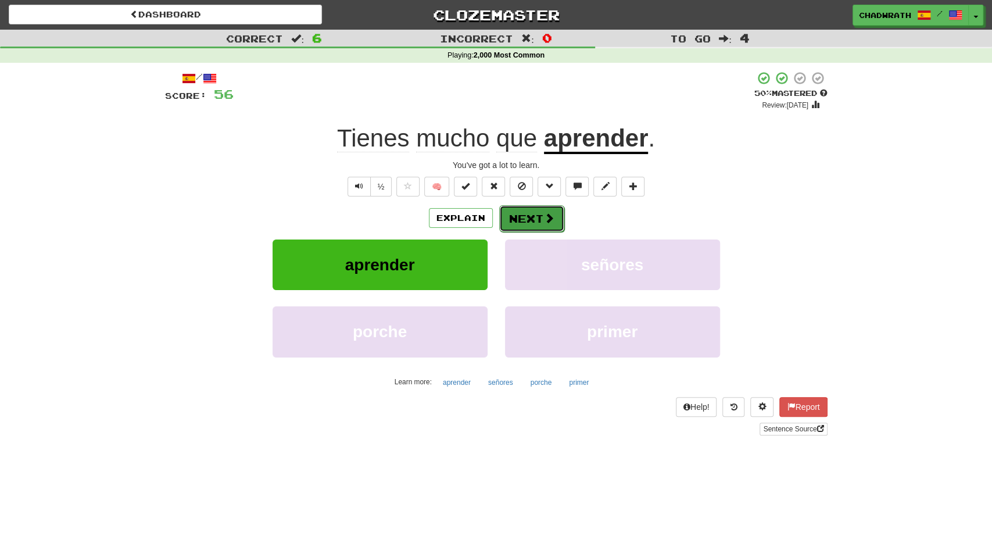
click at [532, 212] on button "Next" at bounding box center [531, 218] width 65 height 27
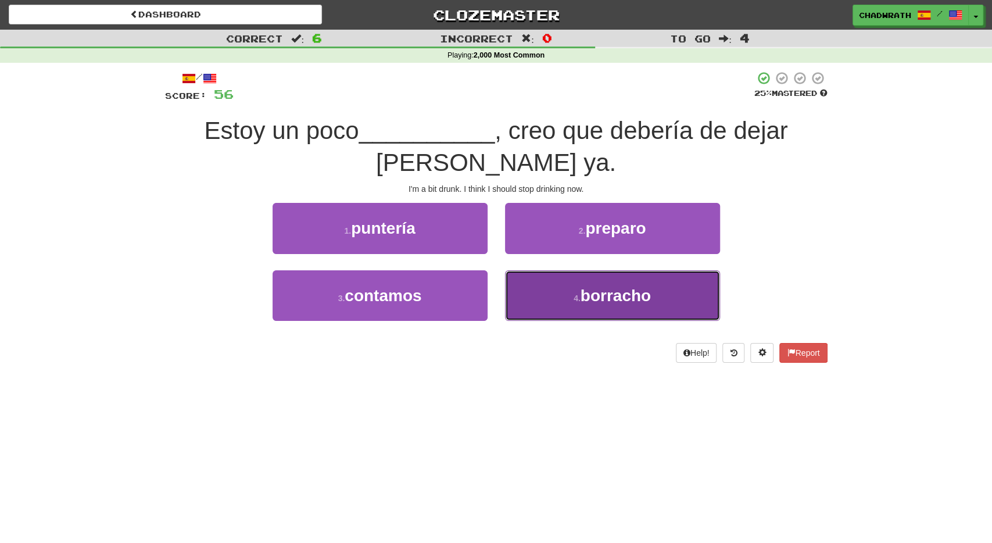
click at [588, 290] on span "borracho" at bounding box center [615, 295] width 70 height 18
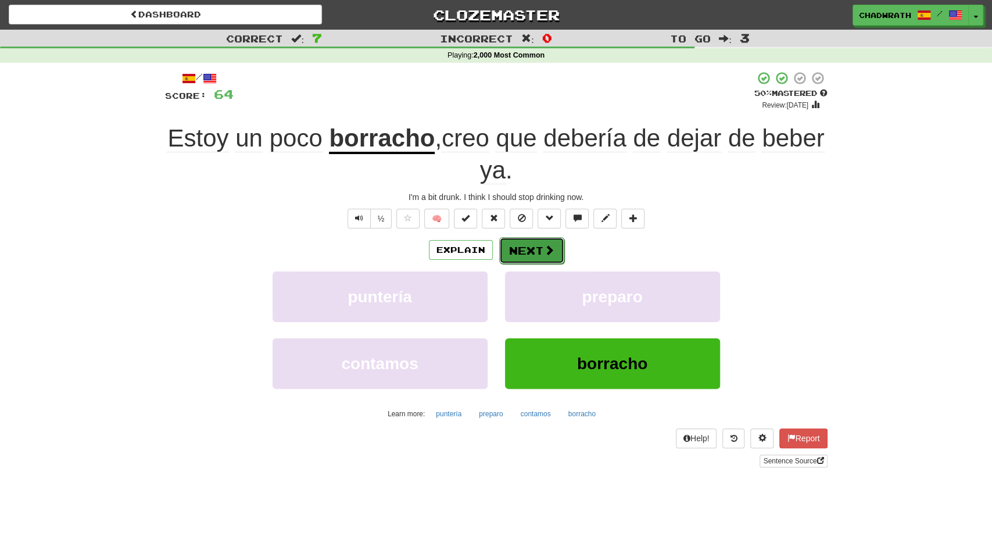
click at [526, 252] on button "Next" at bounding box center [531, 250] width 65 height 27
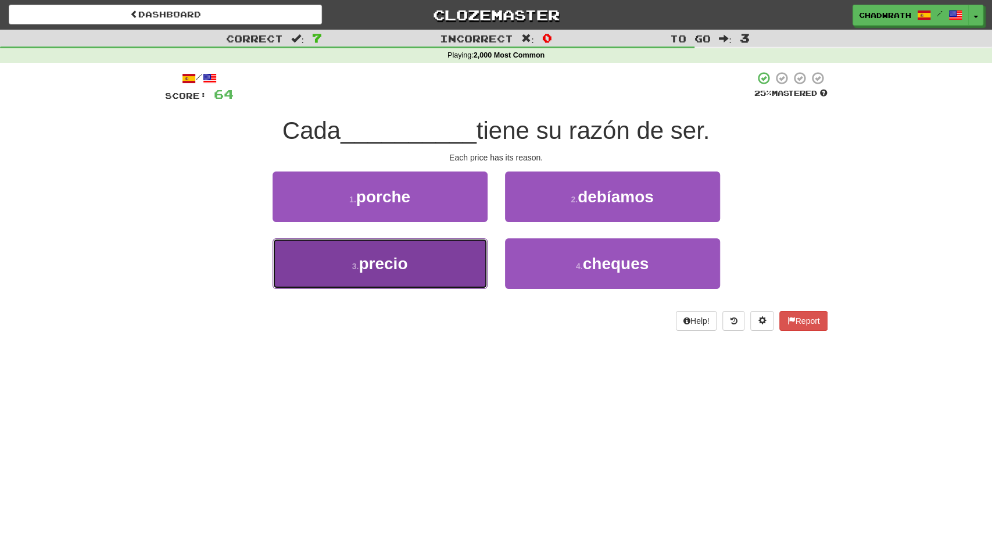
click at [435, 262] on button "3 . precio" at bounding box center [379, 263] width 215 height 51
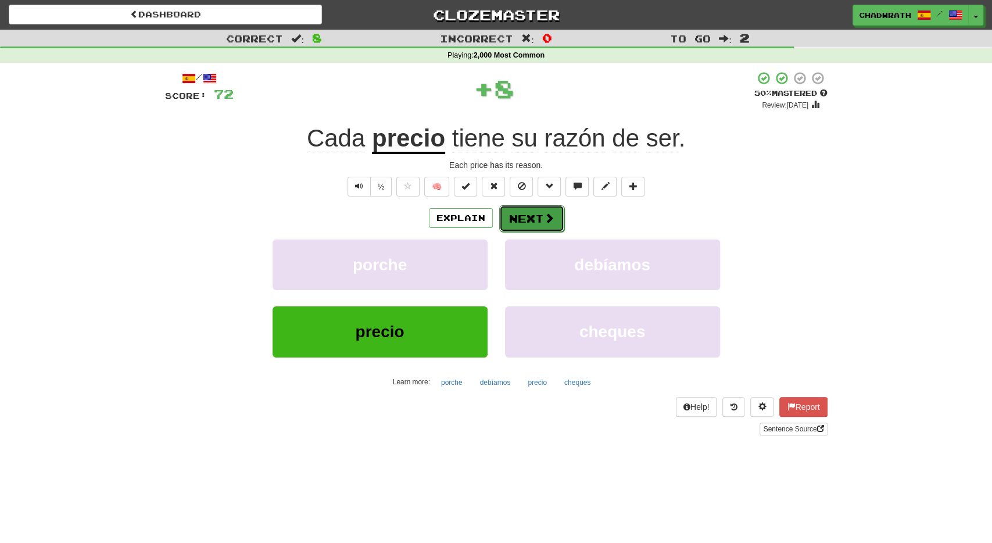
click at [512, 207] on button "Next" at bounding box center [531, 218] width 65 height 27
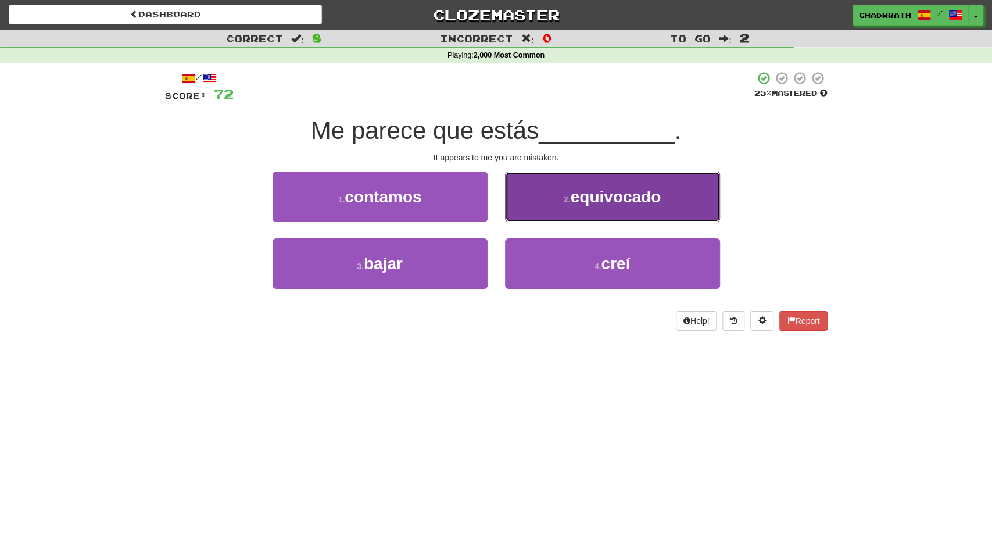
click at [552, 206] on button "2 . equivocado" at bounding box center [612, 196] width 215 height 51
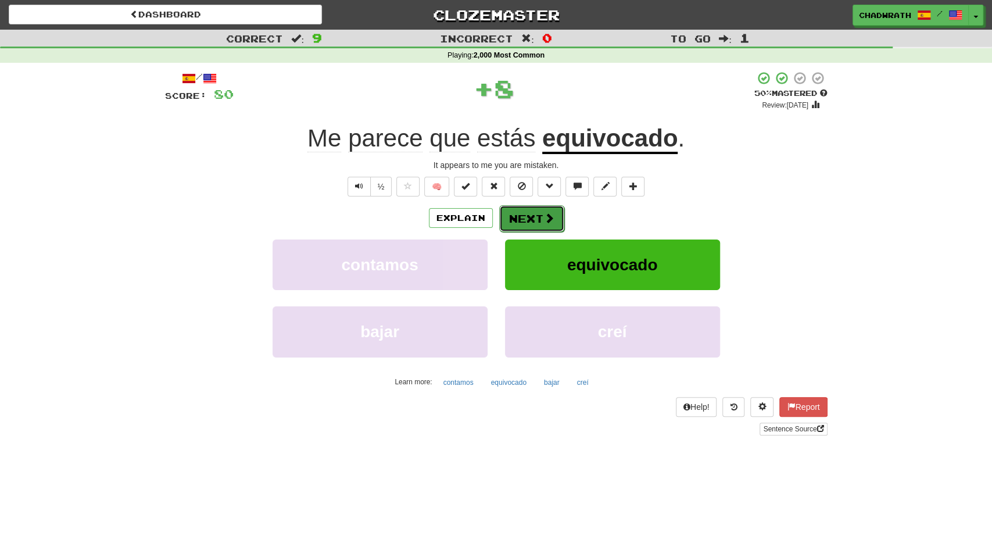
click at [526, 228] on button "Next" at bounding box center [531, 218] width 65 height 27
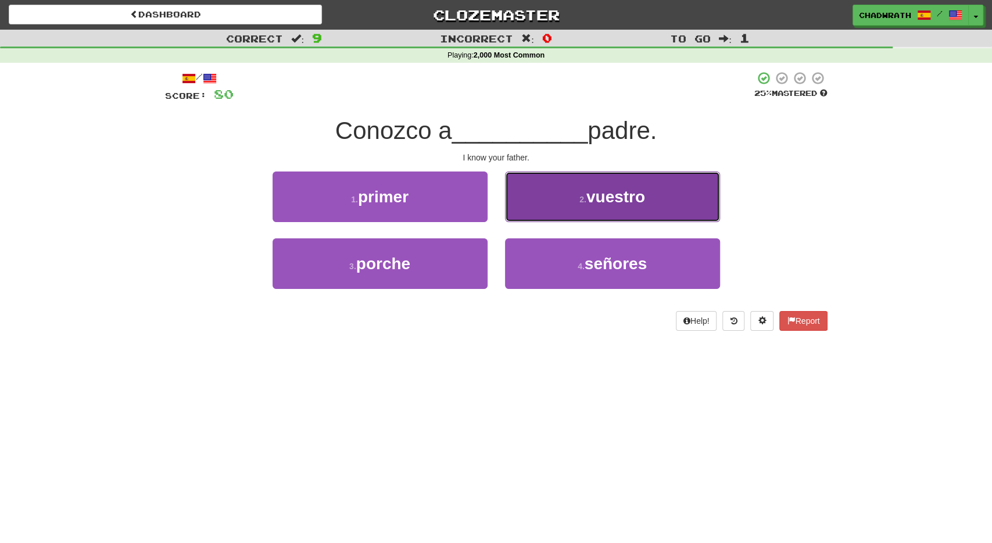
click at [551, 195] on button "2 . vuestro" at bounding box center [612, 196] width 215 height 51
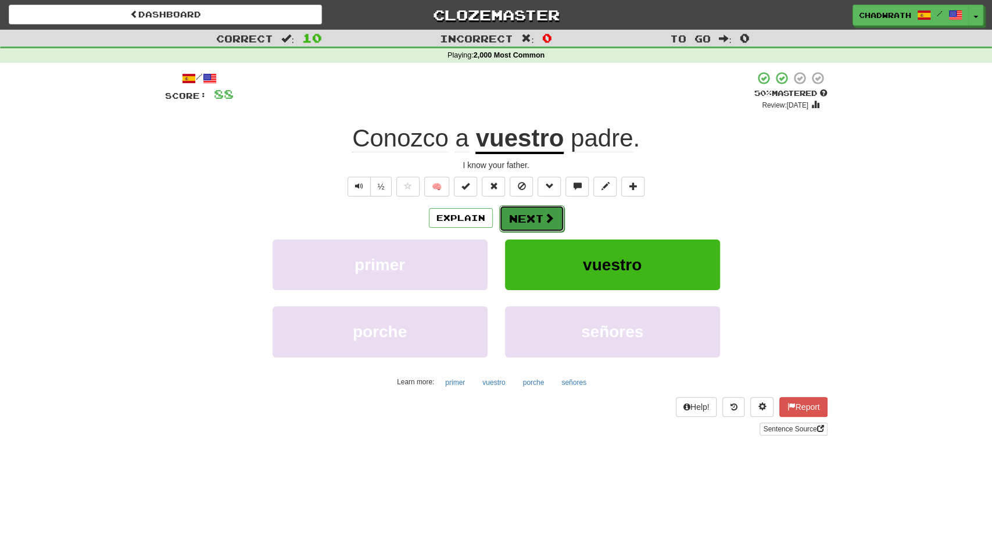
click at [541, 213] on button "Next" at bounding box center [531, 218] width 65 height 27
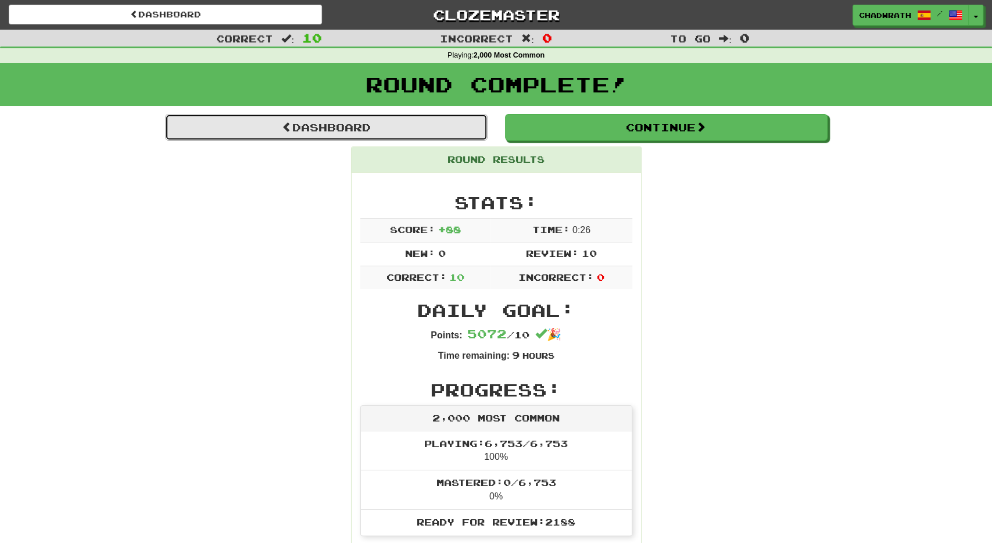
click at [382, 133] on link "Dashboard" at bounding box center [326, 127] width 322 height 27
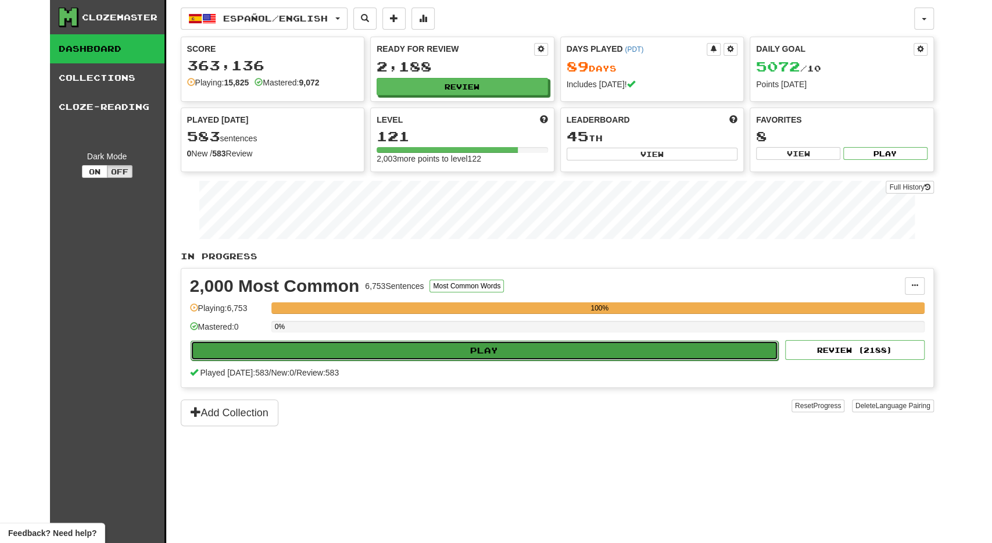
click at [394, 348] on button "Play" at bounding box center [485, 350] width 588 height 20
select select "**"
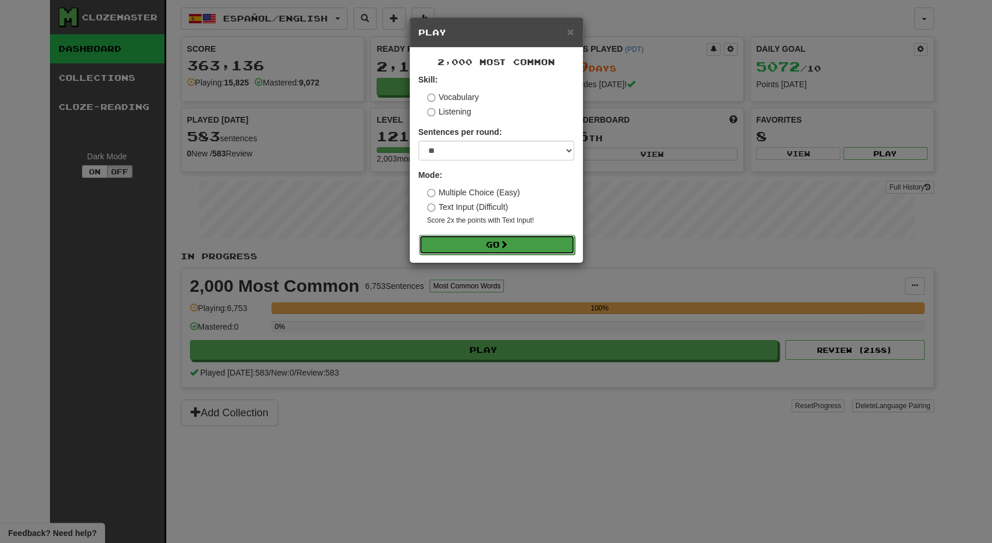
click at [500, 253] on button "Go" at bounding box center [497, 245] width 156 height 20
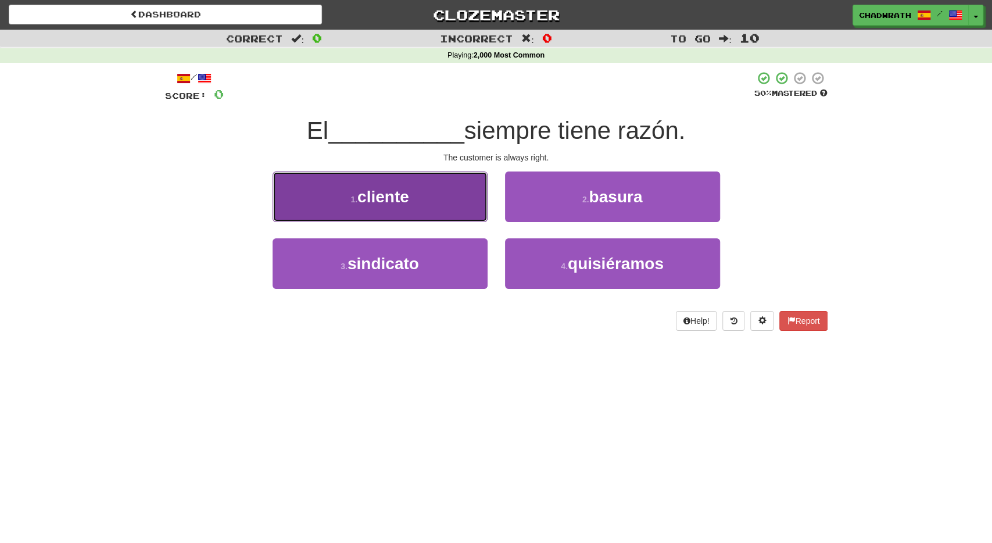
click at [383, 183] on button "1 . cliente" at bounding box center [379, 196] width 215 height 51
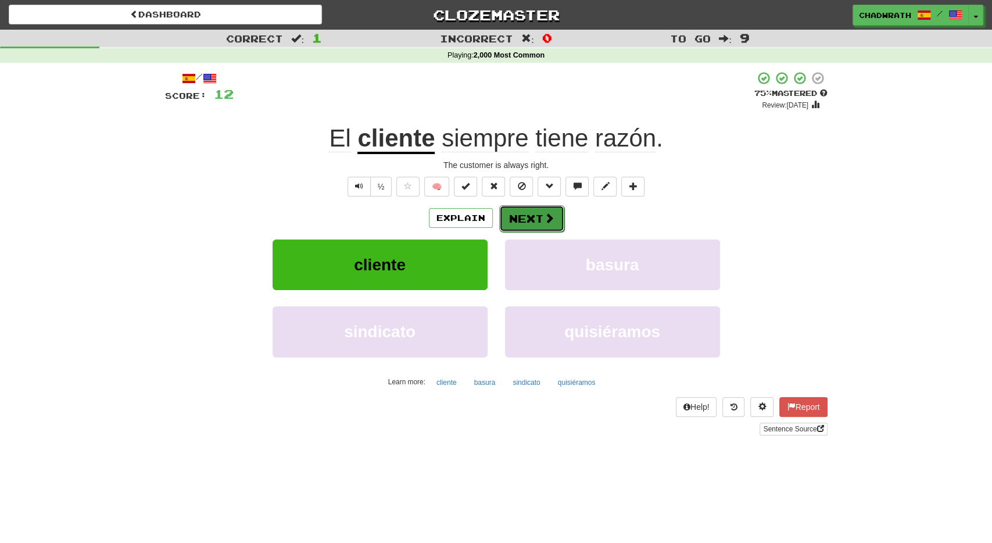
click at [527, 217] on button "Next" at bounding box center [531, 218] width 65 height 27
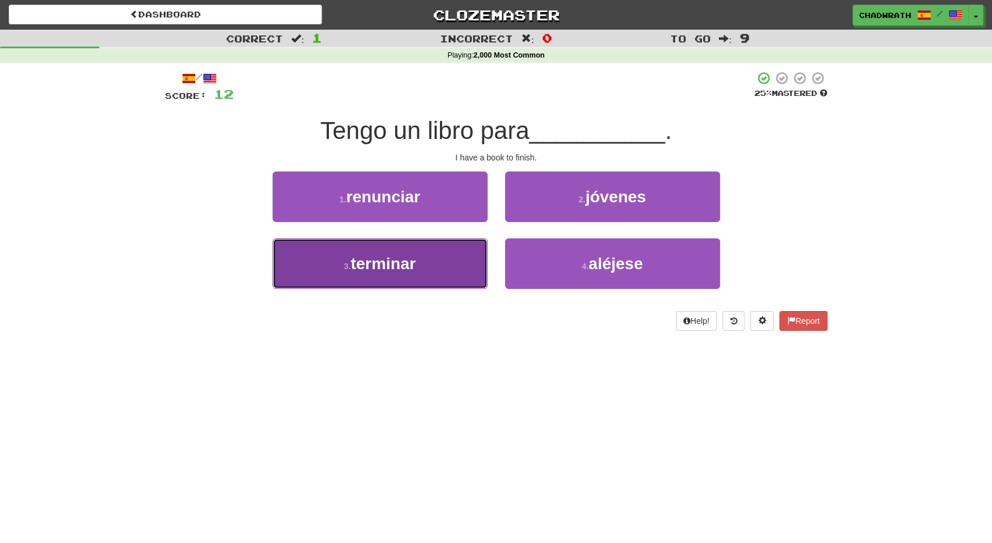
click at [439, 258] on button "3 . terminar" at bounding box center [379, 263] width 215 height 51
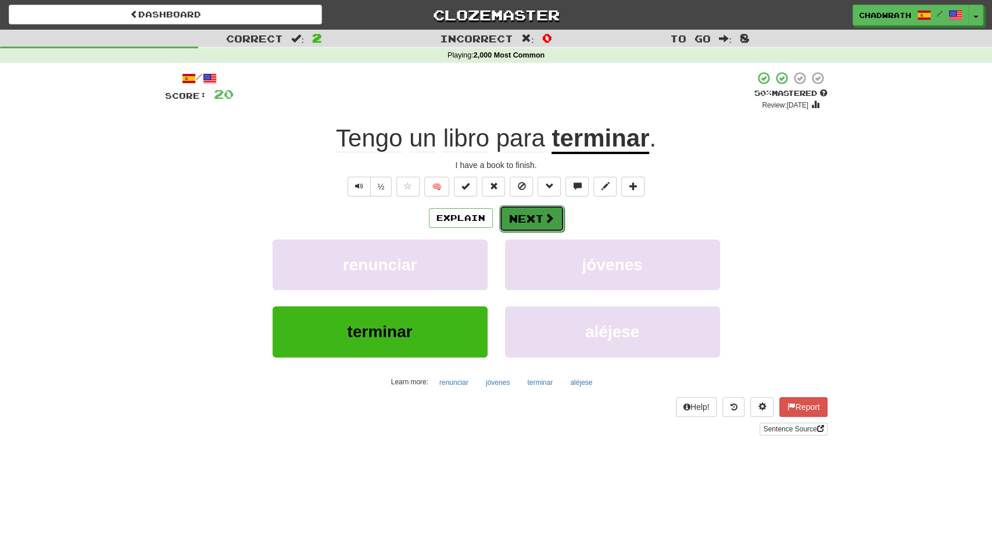
click at [514, 207] on button "Next" at bounding box center [531, 218] width 65 height 27
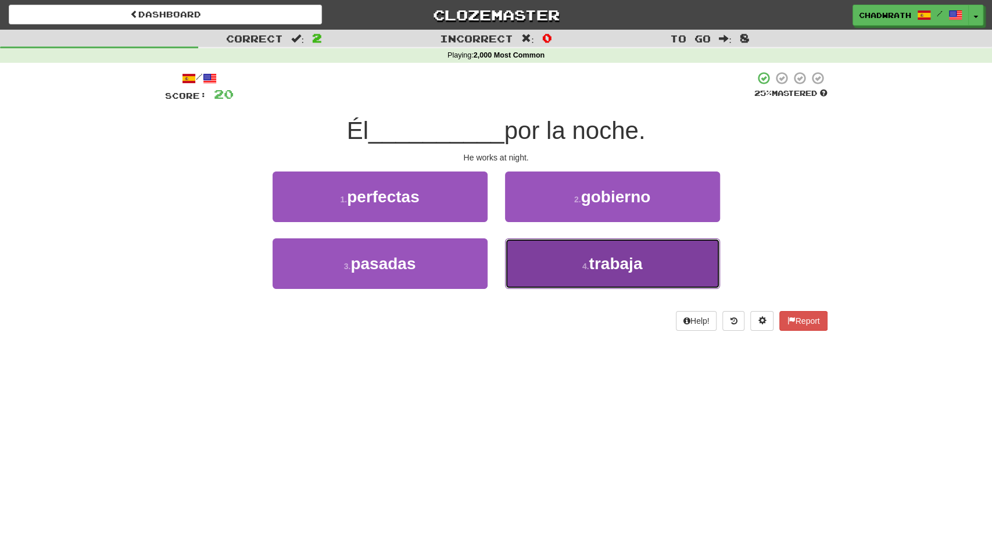
click at [569, 258] on button "4 . trabaja" at bounding box center [612, 263] width 215 height 51
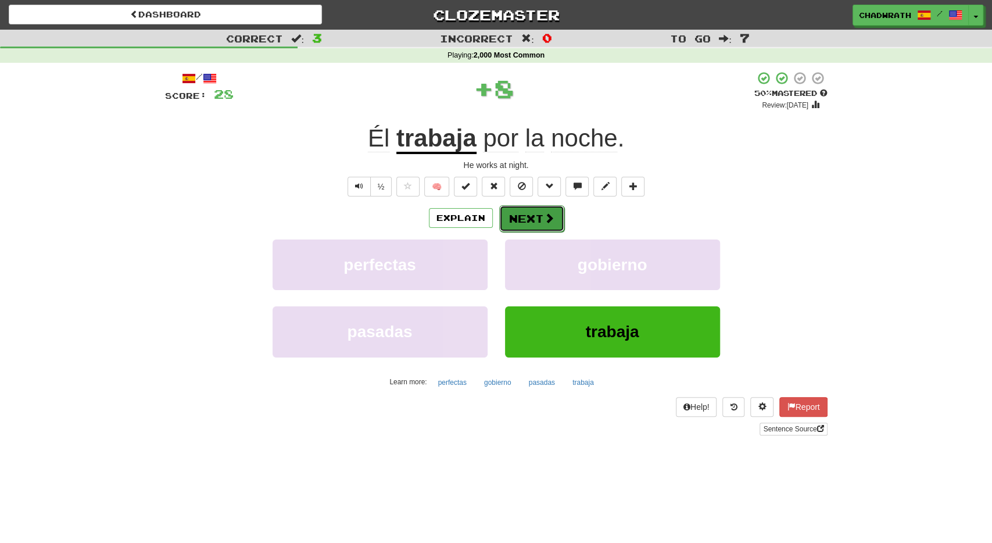
click at [520, 222] on button "Next" at bounding box center [531, 218] width 65 height 27
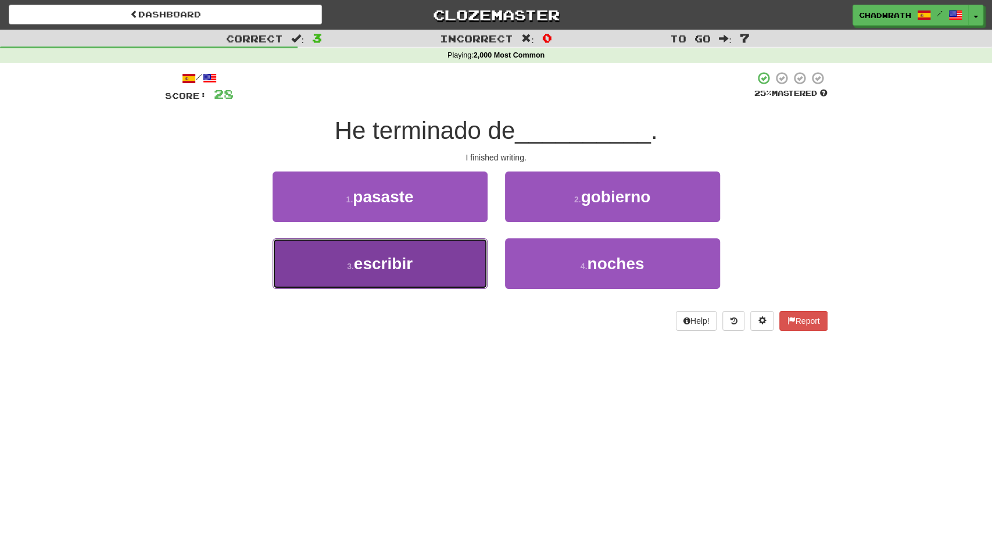
click at [418, 251] on button "3 . escribir" at bounding box center [379, 263] width 215 height 51
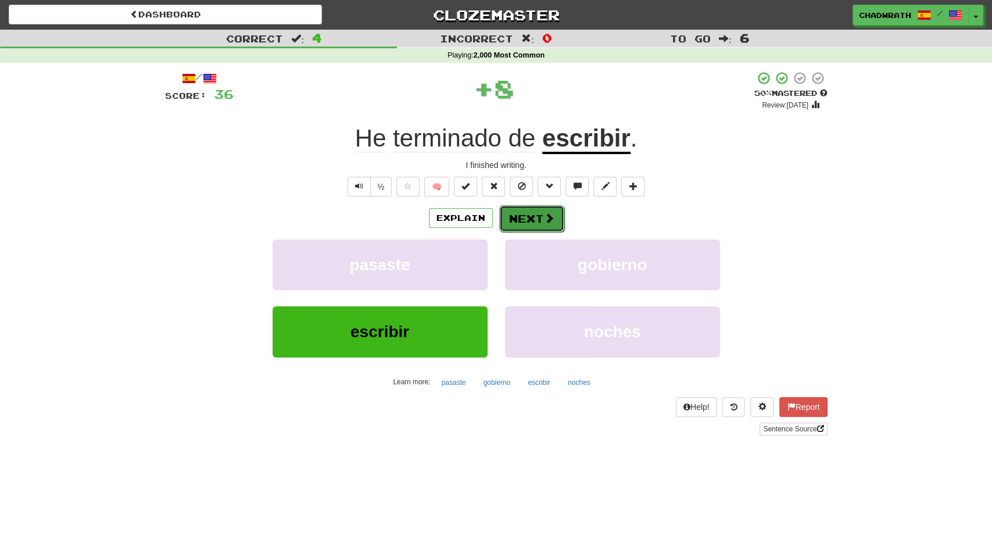
click at [529, 227] on button "Next" at bounding box center [531, 218] width 65 height 27
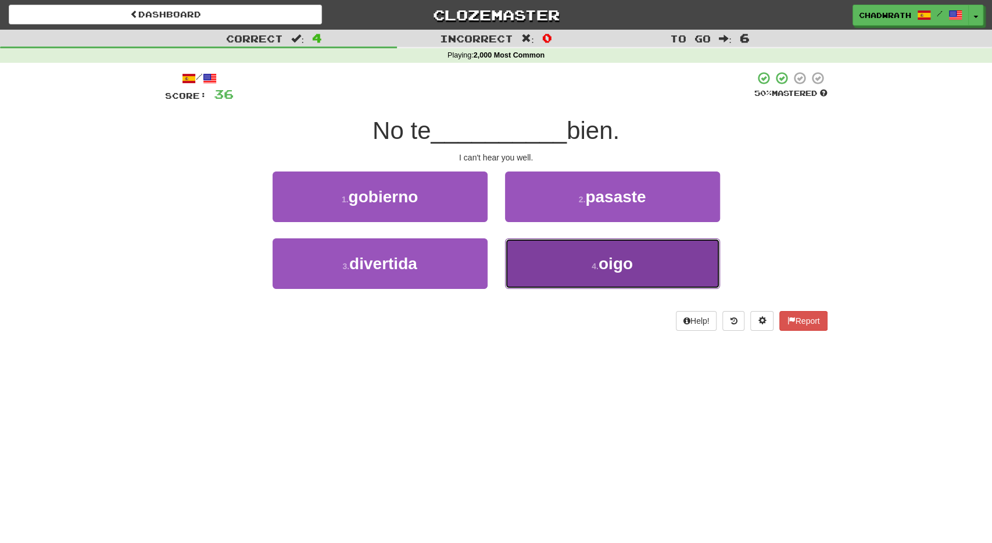
click at [571, 261] on button "4 . oigo" at bounding box center [612, 263] width 215 height 51
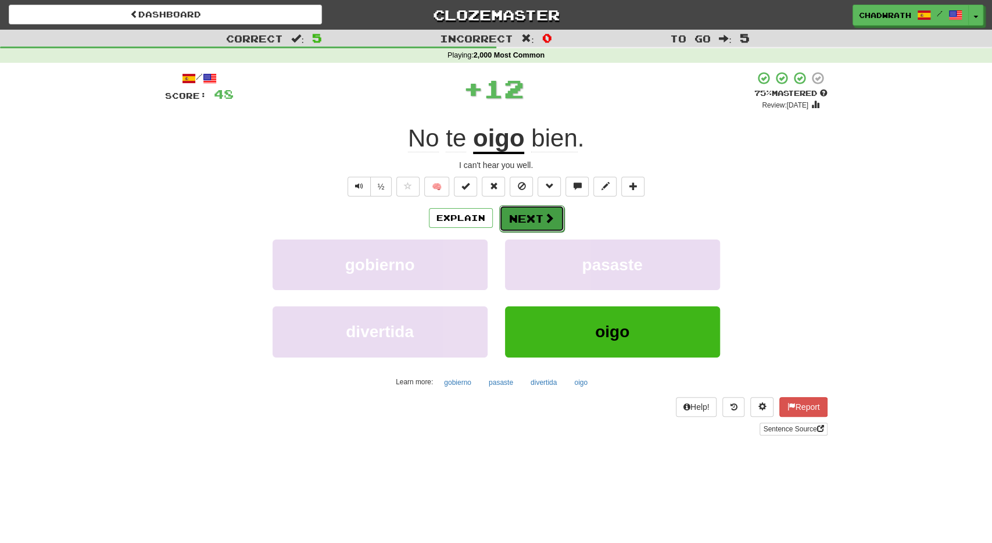
click at [536, 218] on button "Next" at bounding box center [531, 218] width 65 height 27
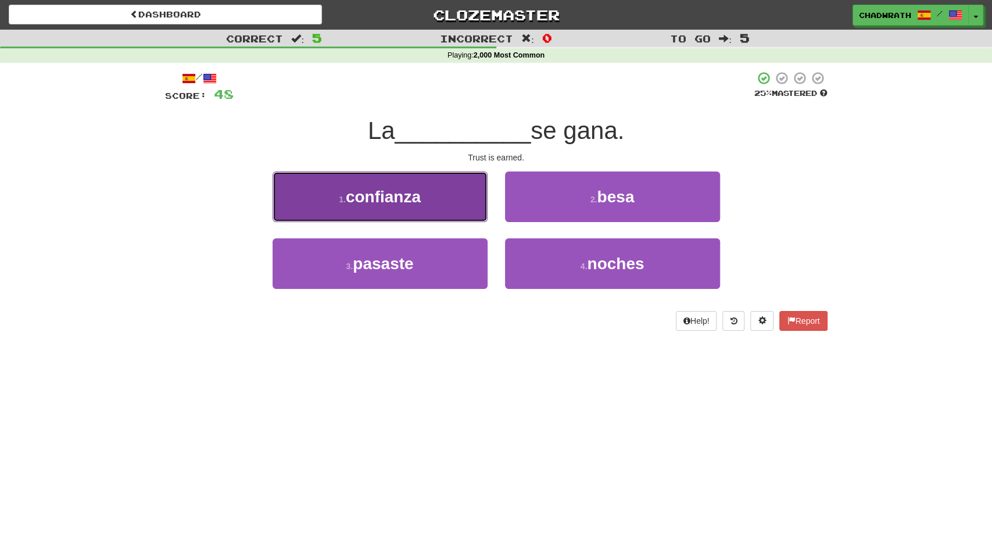
click at [404, 217] on button "1 . confianza" at bounding box center [379, 196] width 215 height 51
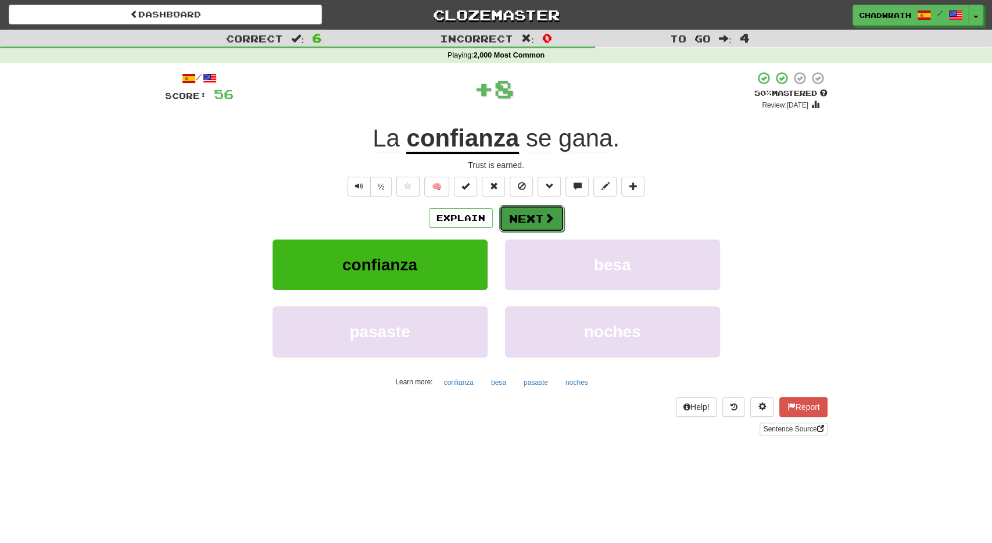
click at [544, 214] on span at bounding box center [549, 218] width 10 height 10
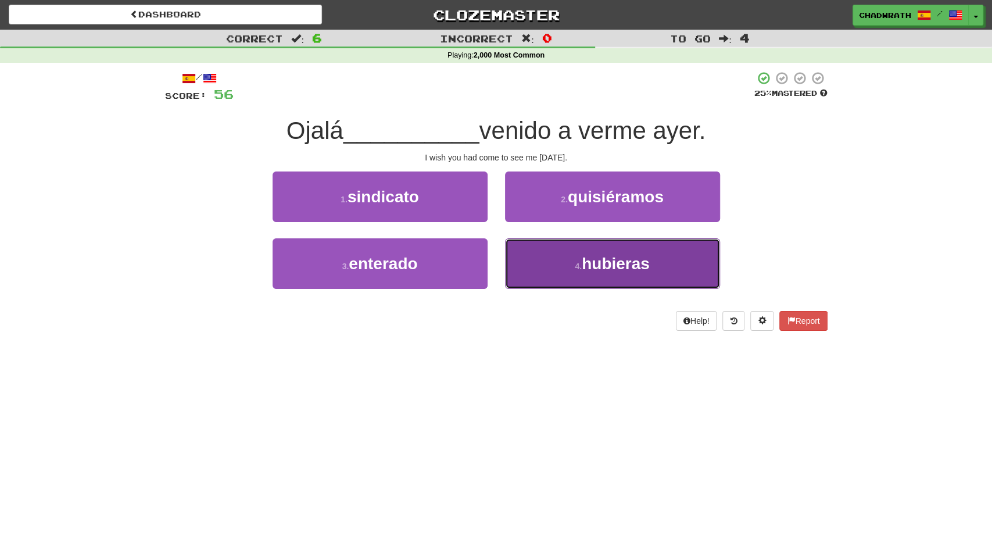
click at [558, 252] on button "4 . hubieras" at bounding box center [612, 263] width 215 height 51
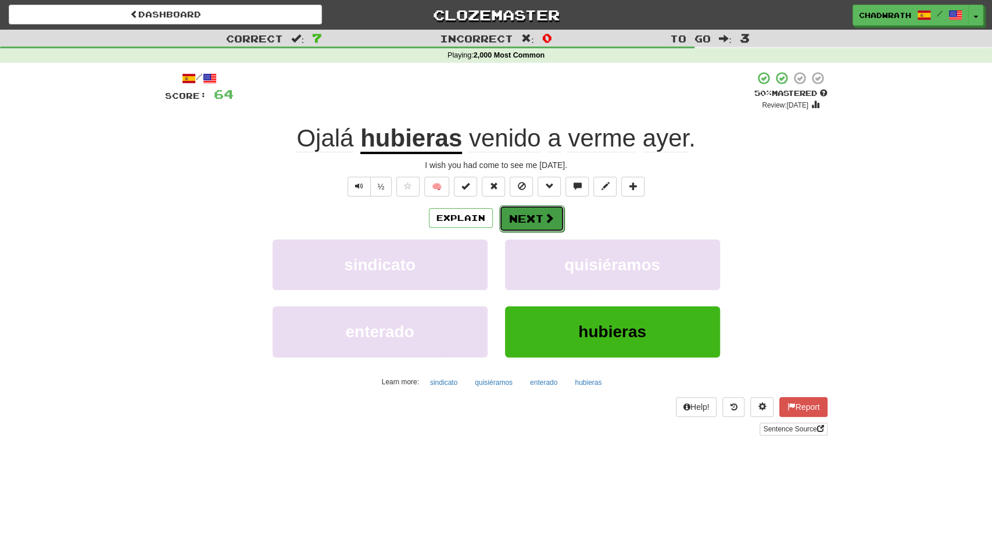
click at [512, 219] on button "Next" at bounding box center [531, 218] width 65 height 27
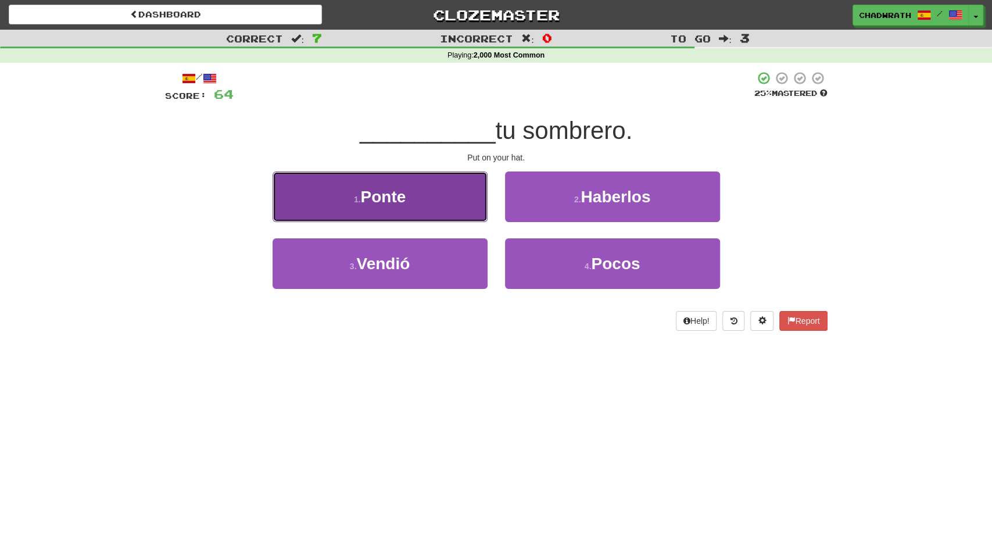
click at [391, 195] on span "Ponte" at bounding box center [382, 197] width 45 height 18
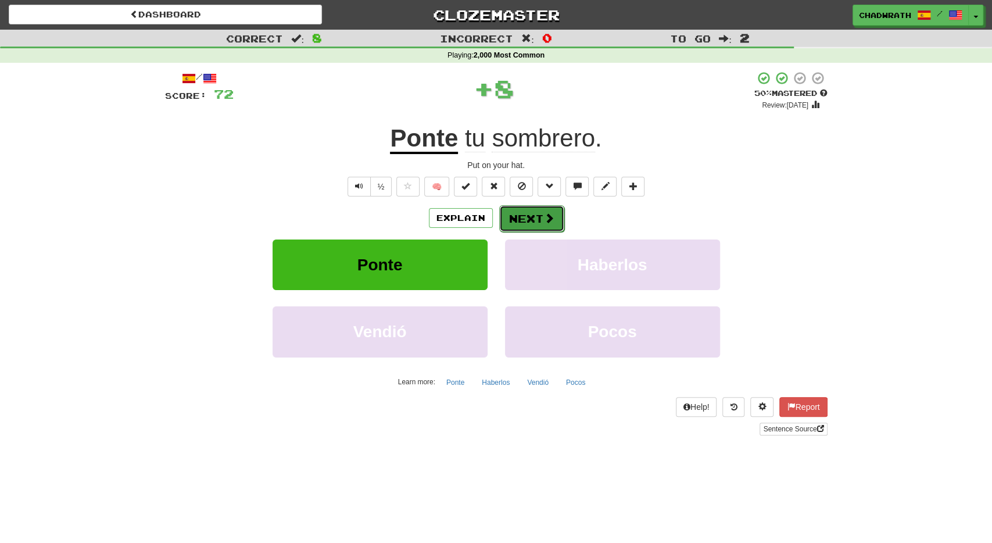
click at [523, 209] on button "Next" at bounding box center [531, 218] width 65 height 27
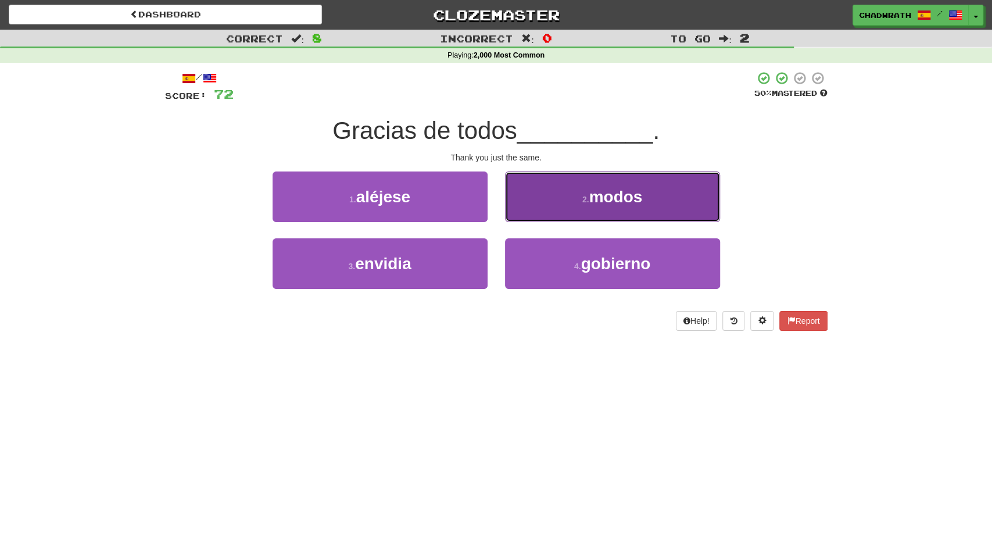
click at [576, 205] on button "2 . modos" at bounding box center [612, 196] width 215 height 51
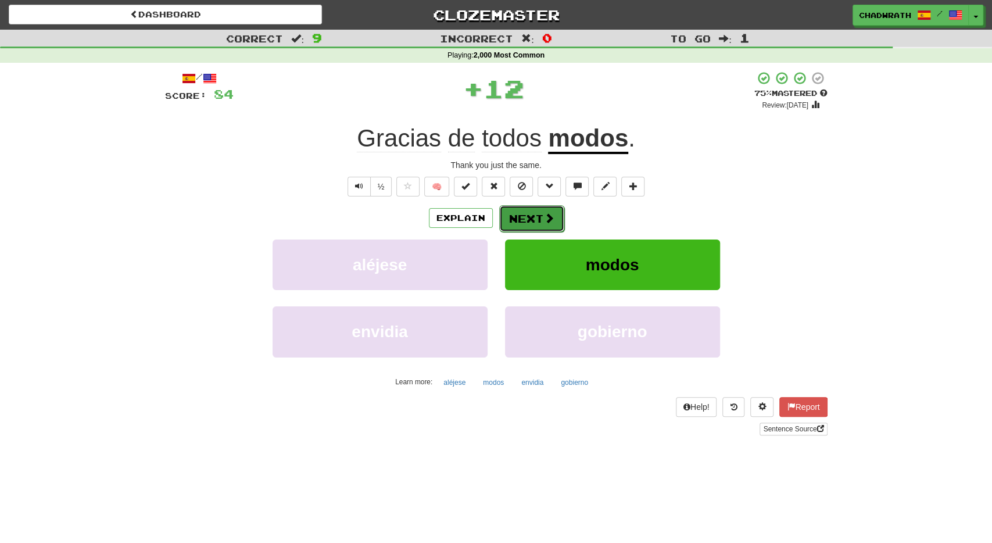
click at [545, 222] on span at bounding box center [549, 218] width 10 height 10
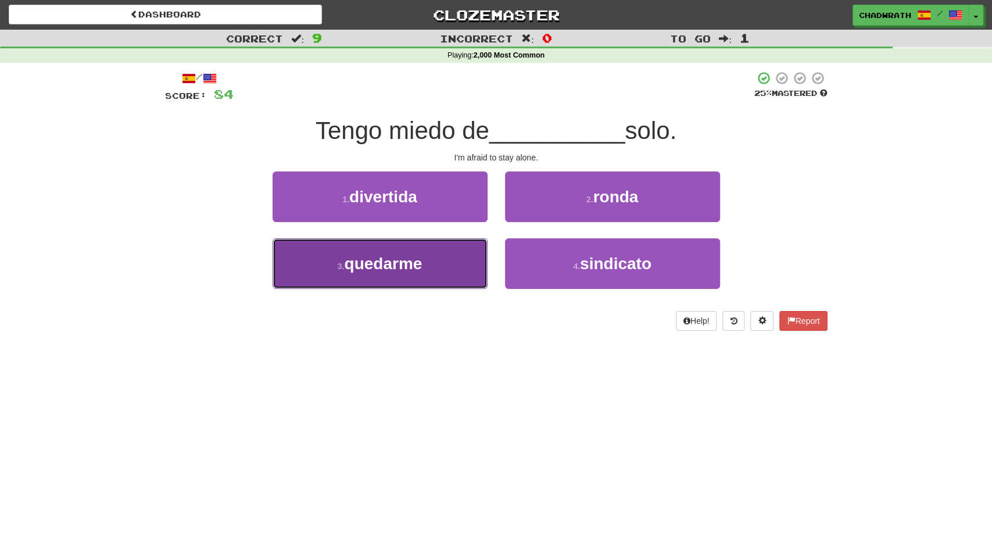
click at [437, 259] on button "3 . quedarme" at bounding box center [379, 263] width 215 height 51
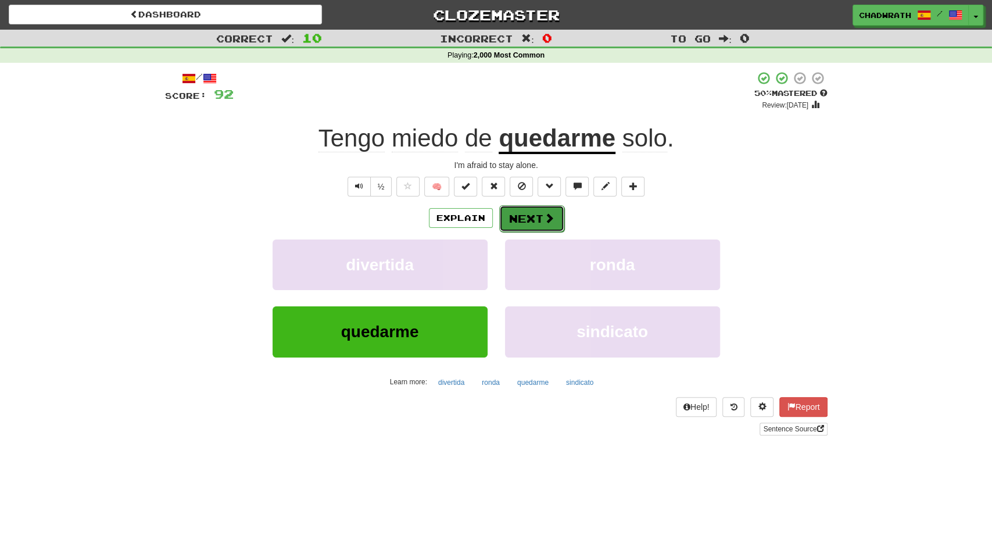
click at [527, 214] on button "Next" at bounding box center [531, 218] width 65 height 27
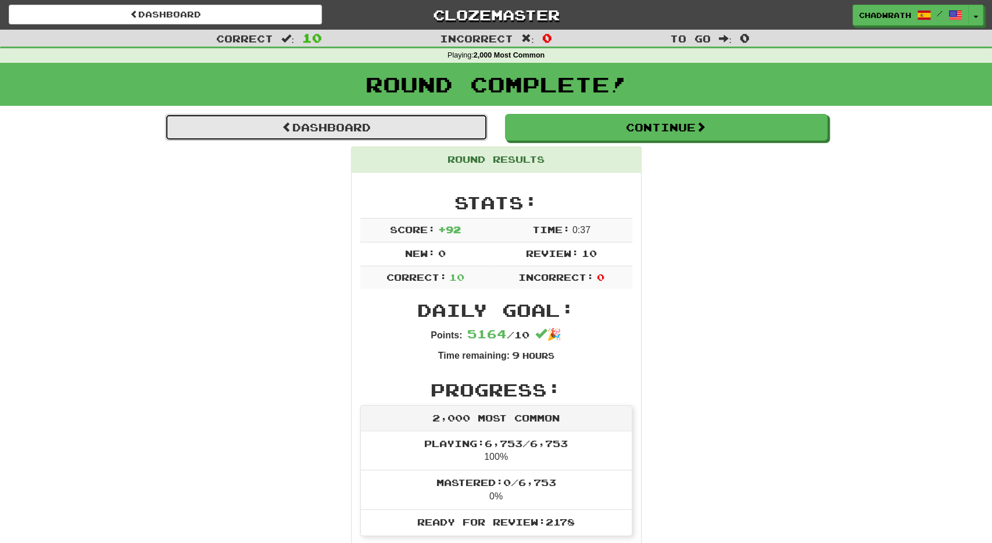
click at [354, 137] on link "Dashboard" at bounding box center [326, 127] width 322 height 27
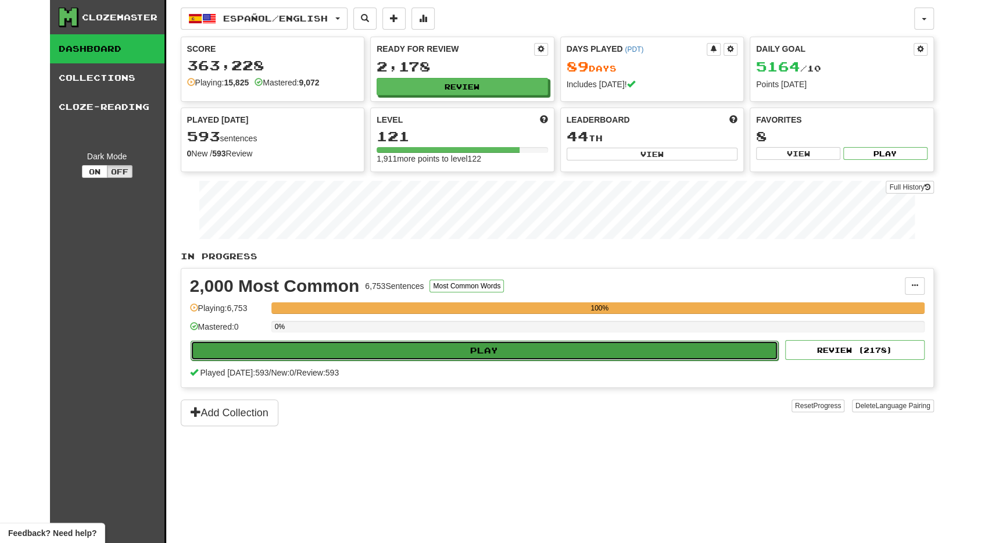
click at [492, 351] on button "Play" at bounding box center [485, 350] width 588 height 20
select select "**"
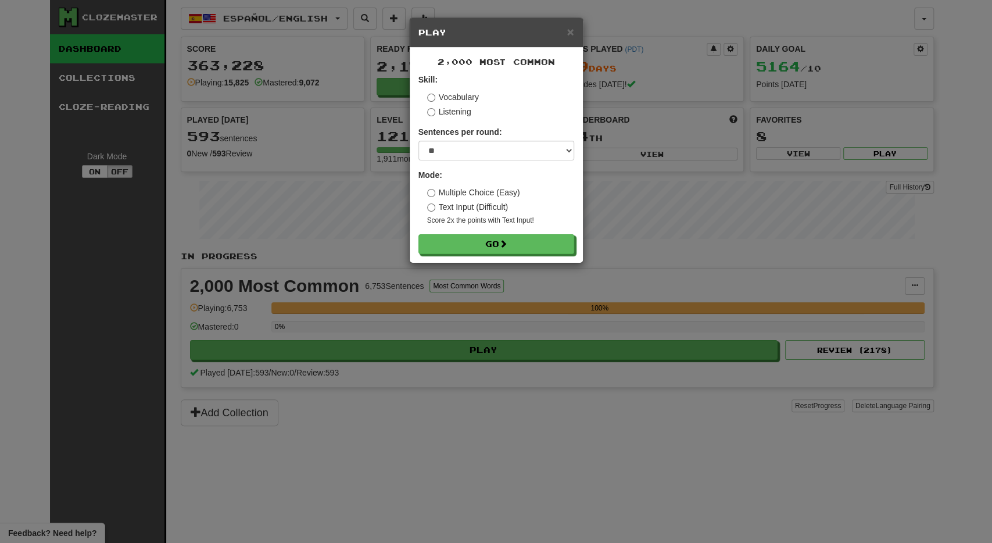
click at [482, 233] on form "Skill: Vocabulary Listening Sentences per round: * ** ** ** ** ** *** ******** …" at bounding box center [496, 164] width 156 height 180
click at [483, 240] on button "Go" at bounding box center [497, 245] width 156 height 20
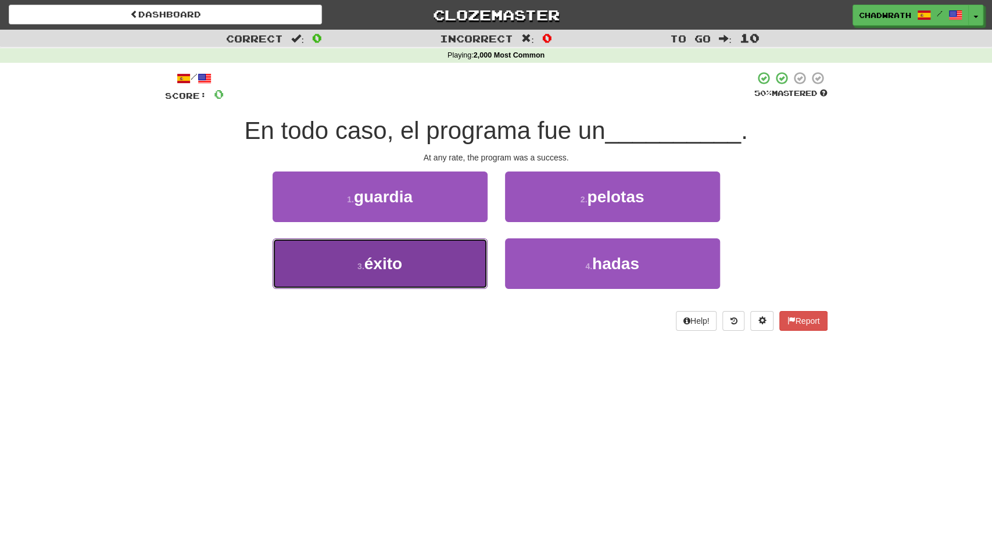
click at [450, 257] on button "3 . éxito" at bounding box center [379, 263] width 215 height 51
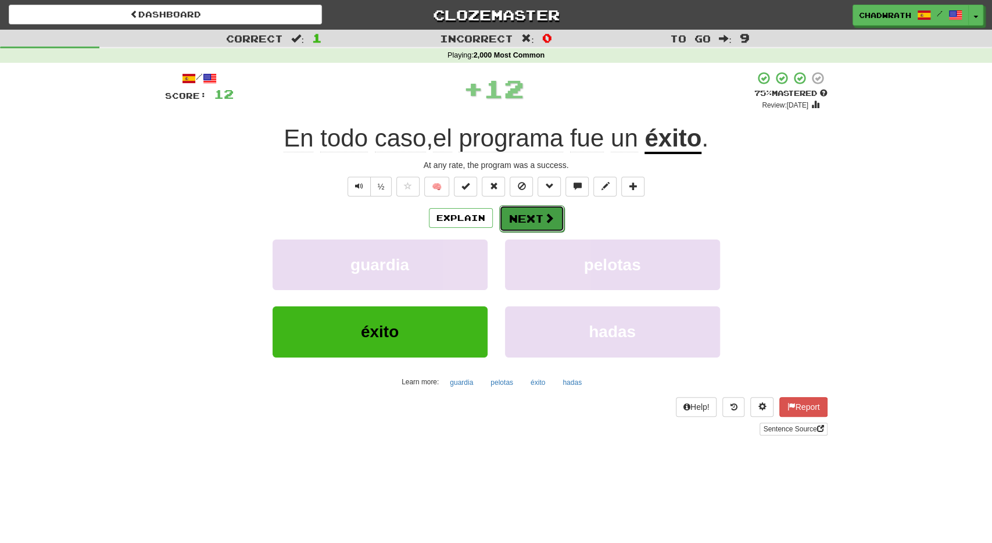
click at [537, 213] on button "Next" at bounding box center [531, 218] width 65 height 27
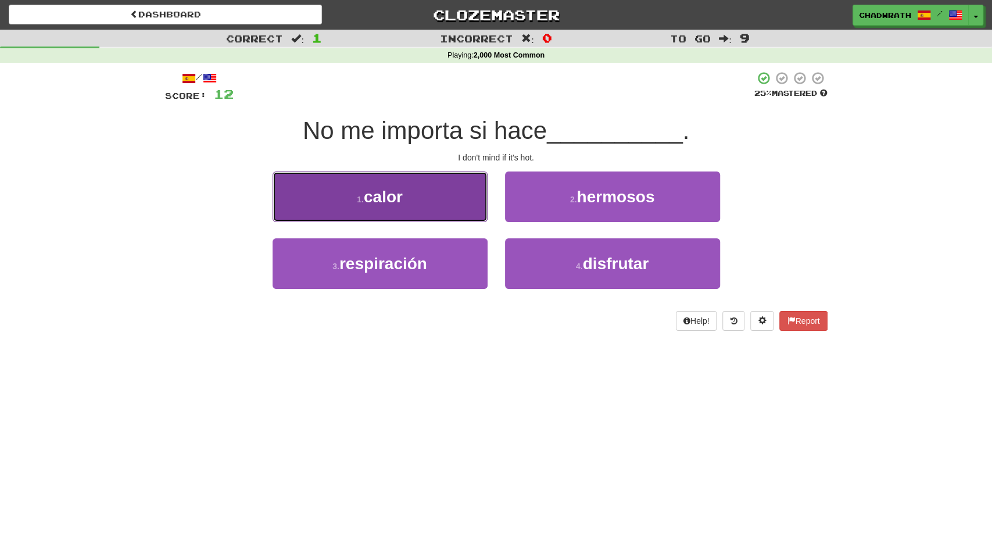
click at [437, 191] on button "1 . calor" at bounding box center [379, 196] width 215 height 51
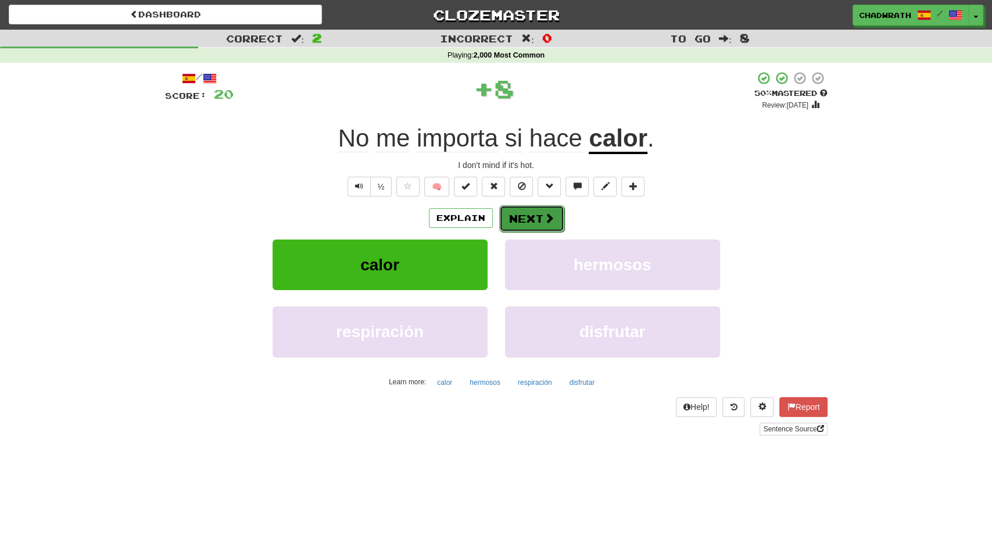
click at [533, 220] on button "Next" at bounding box center [531, 218] width 65 height 27
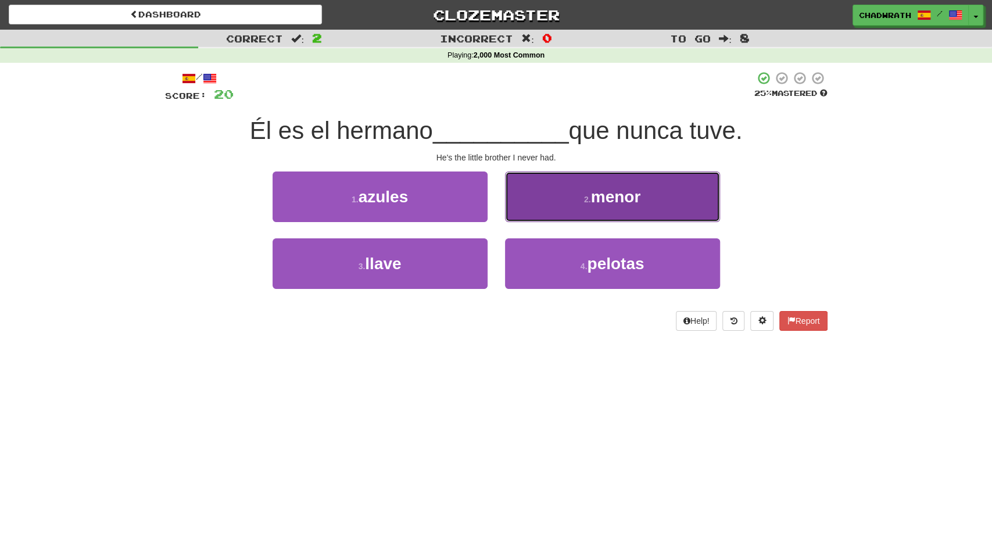
click at [563, 209] on button "2 . menor" at bounding box center [612, 196] width 215 height 51
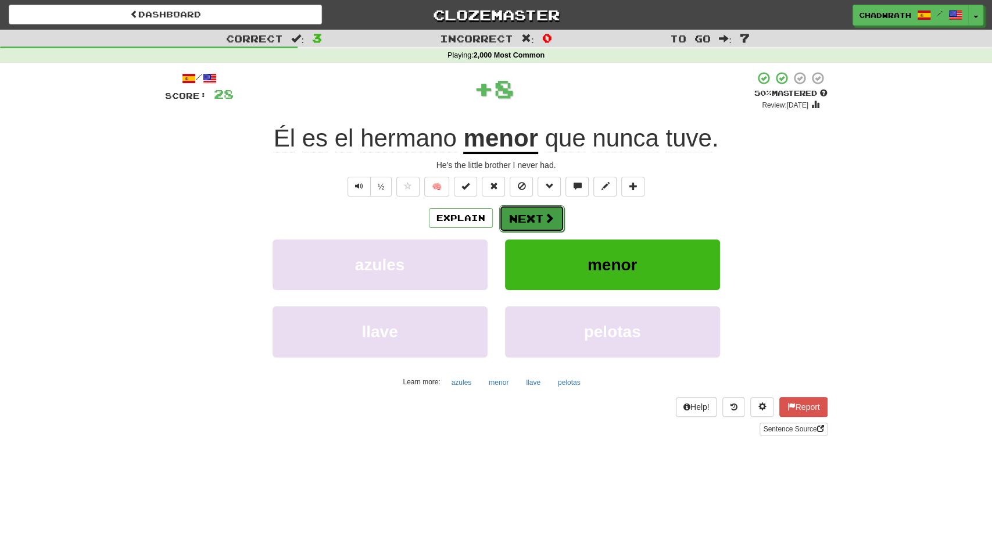
click at [544, 210] on button "Next" at bounding box center [531, 218] width 65 height 27
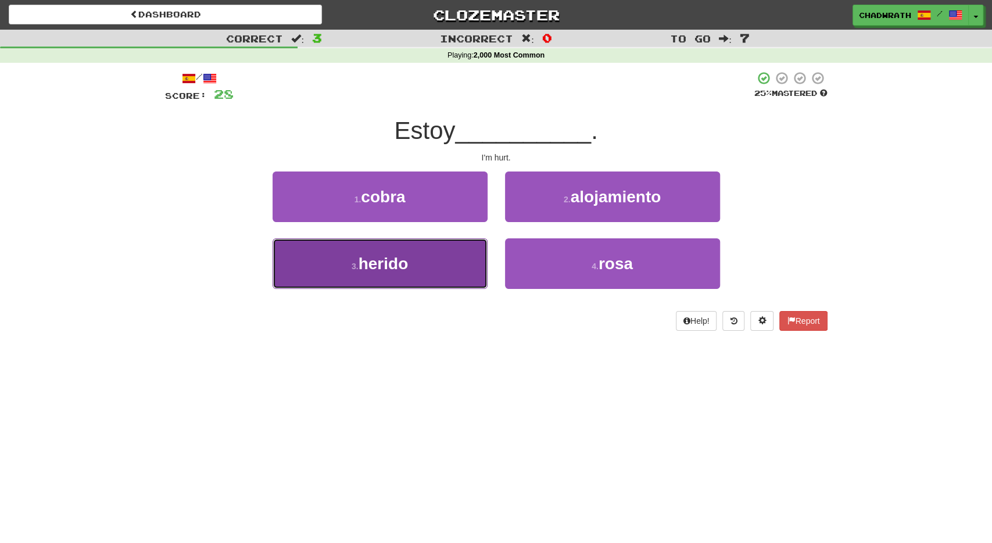
click at [415, 257] on button "3 . herido" at bounding box center [379, 263] width 215 height 51
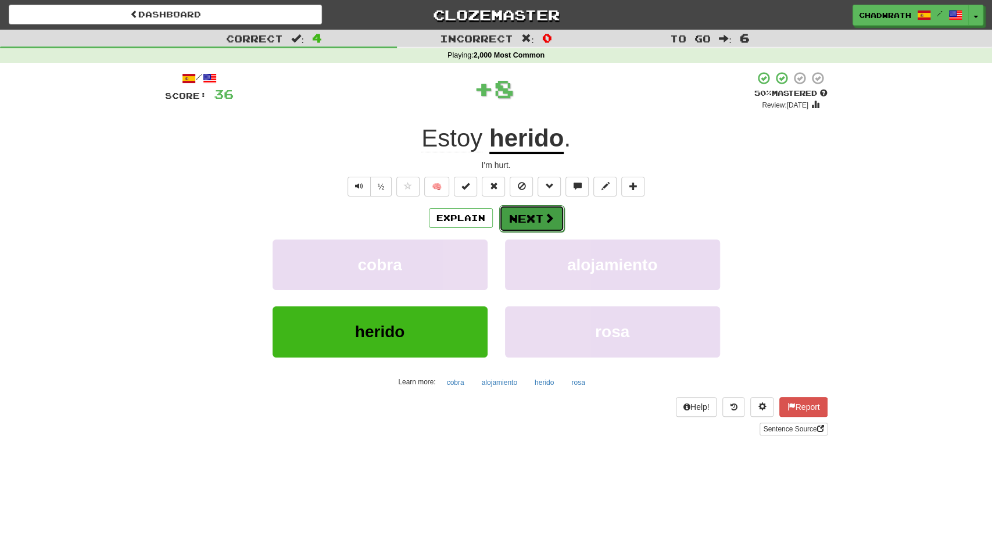
click at [514, 212] on button "Next" at bounding box center [531, 218] width 65 height 27
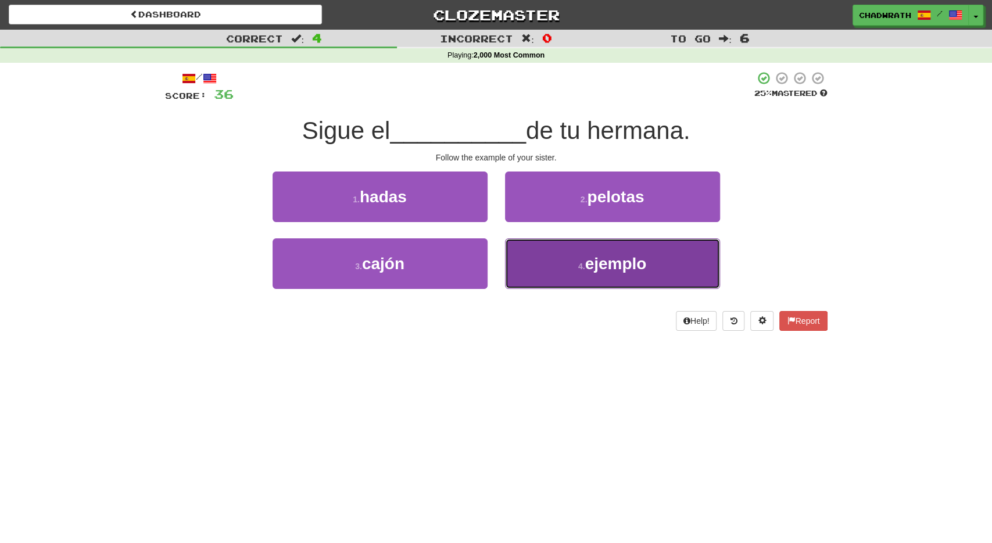
click at [591, 270] on span "ejemplo" at bounding box center [615, 263] width 62 height 18
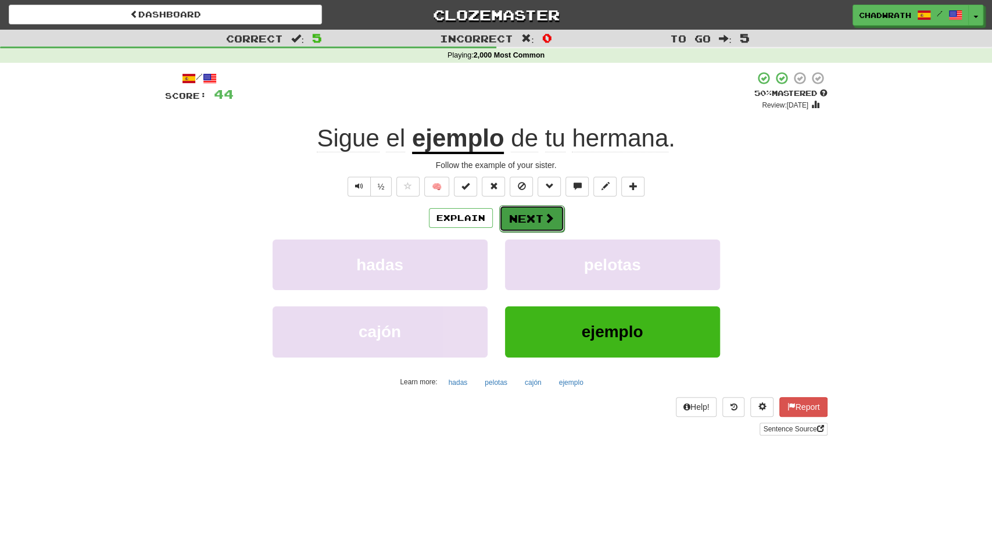
click at [522, 216] on button "Next" at bounding box center [531, 218] width 65 height 27
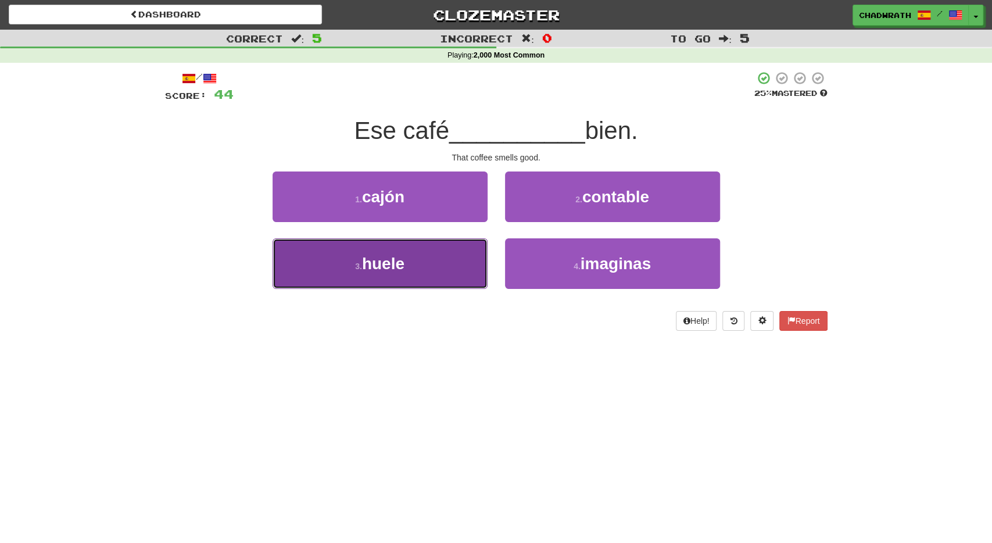
click at [399, 256] on span "huele" at bounding box center [383, 263] width 42 height 18
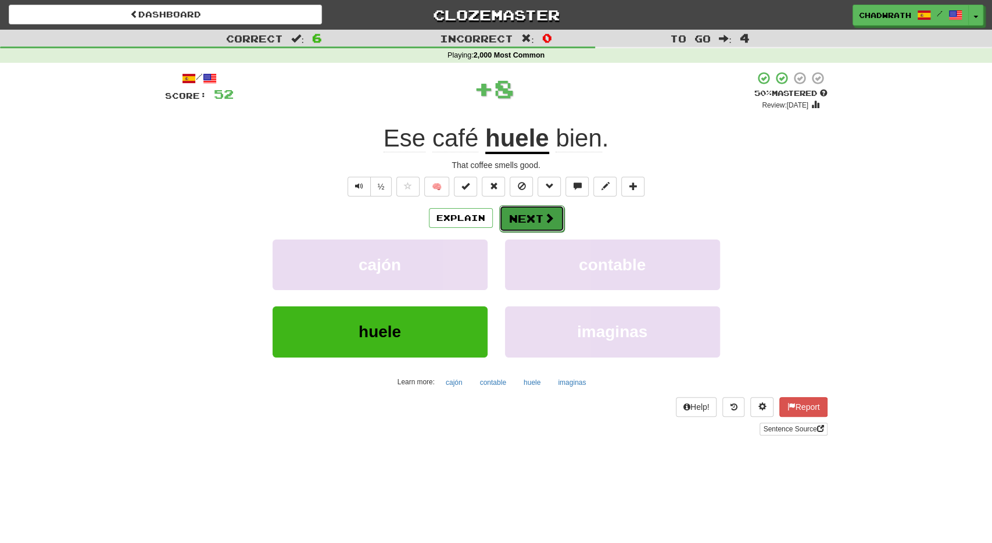
click at [534, 214] on button "Next" at bounding box center [531, 218] width 65 height 27
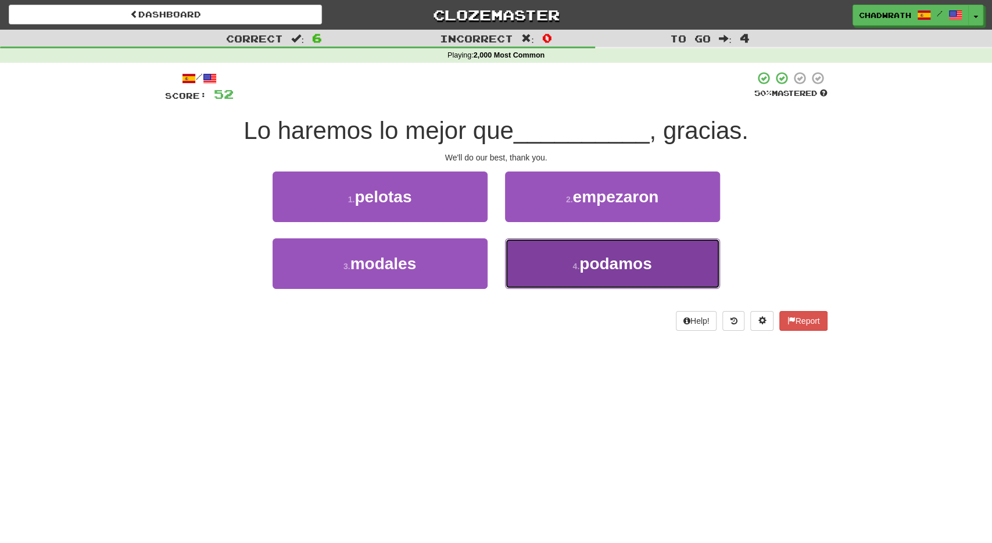
click at [571, 258] on button "4 . podamos" at bounding box center [612, 263] width 215 height 51
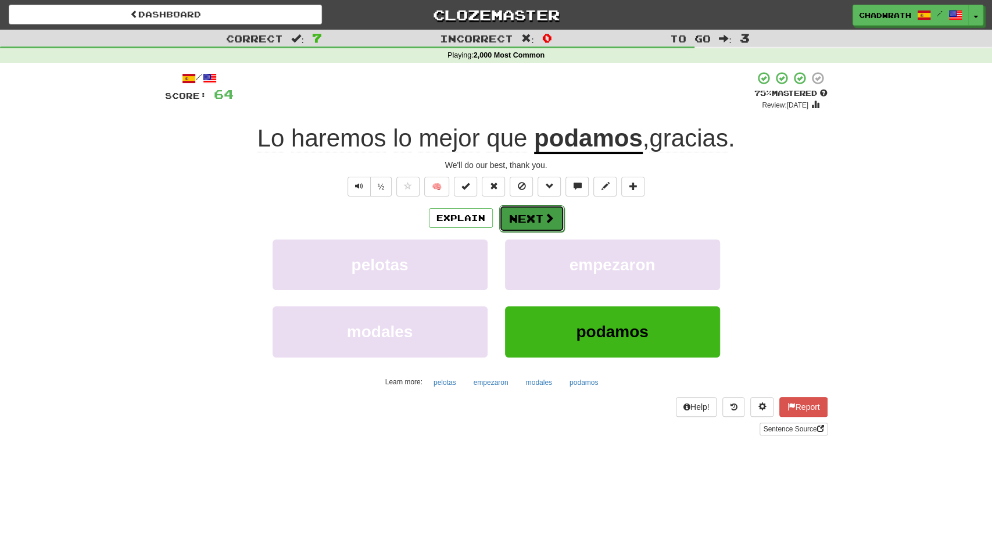
click at [530, 221] on button "Next" at bounding box center [531, 218] width 65 height 27
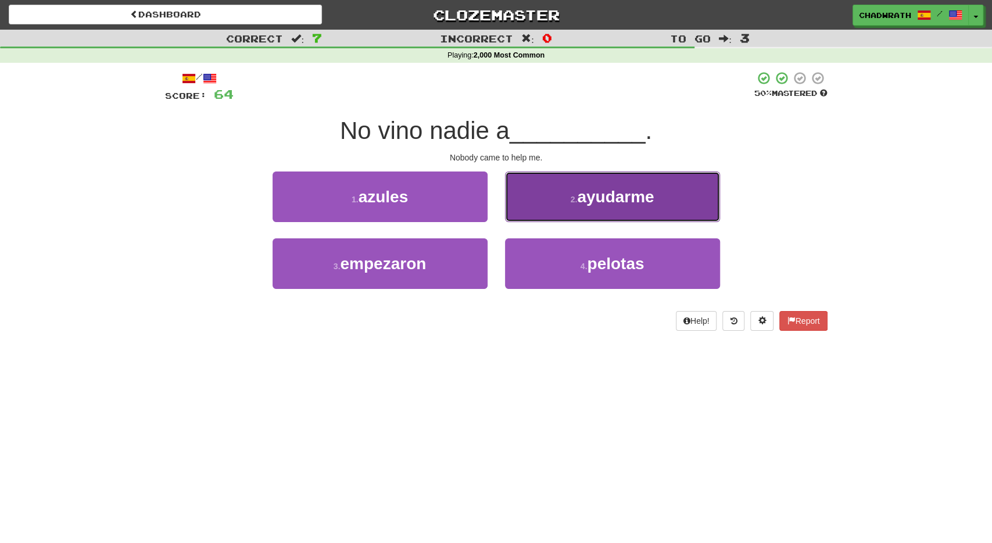
click at [561, 214] on button "2 . ayudarme" at bounding box center [612, 196] width 215 height 51
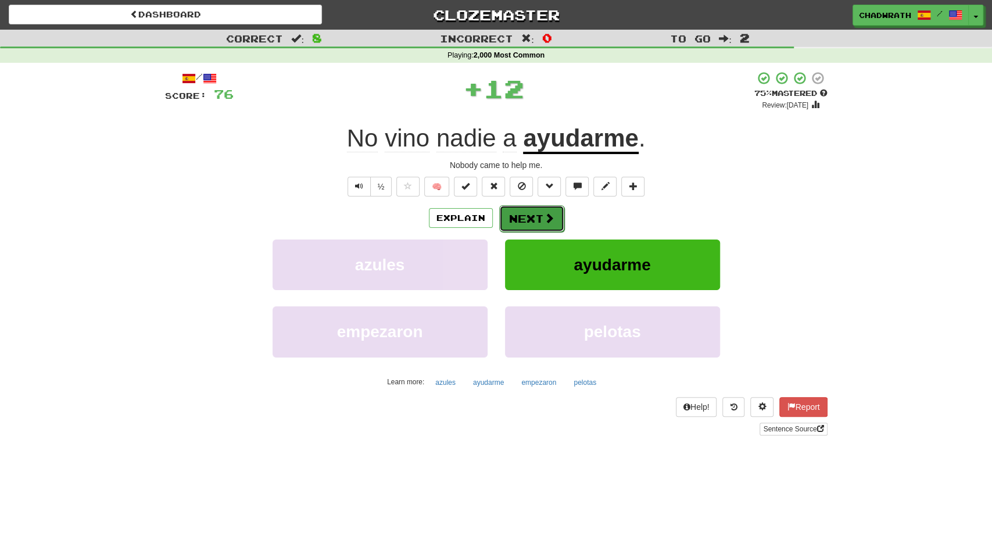
click at [542, 212] on button "Next" at bounding box center [531, 218] width 65 height 27
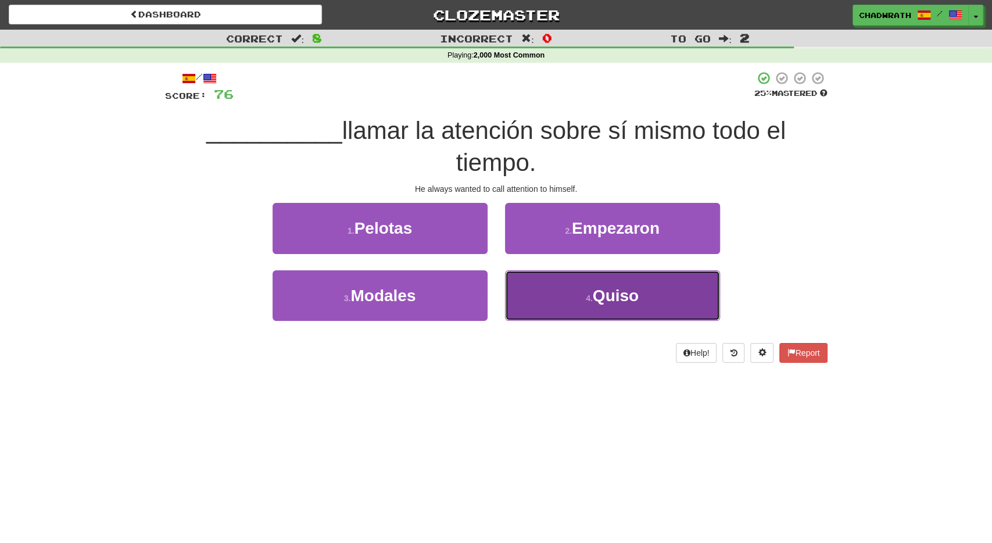
click at [614, 306] on button "4 . Quiso" at bounding box center [612, 295] width 215 height 51
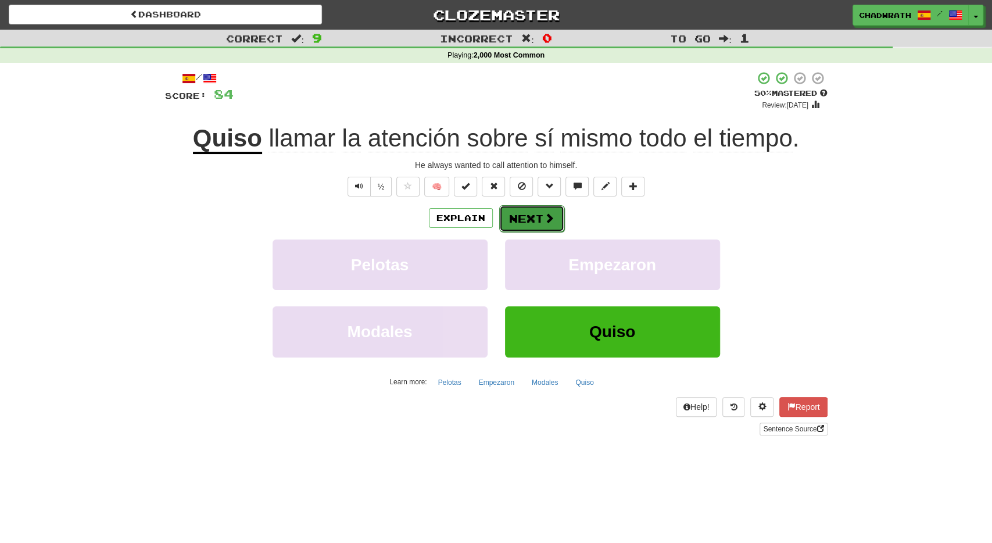
click at [511, 220] on button "Next" at bounding box center [531, 218] width 65 height 27
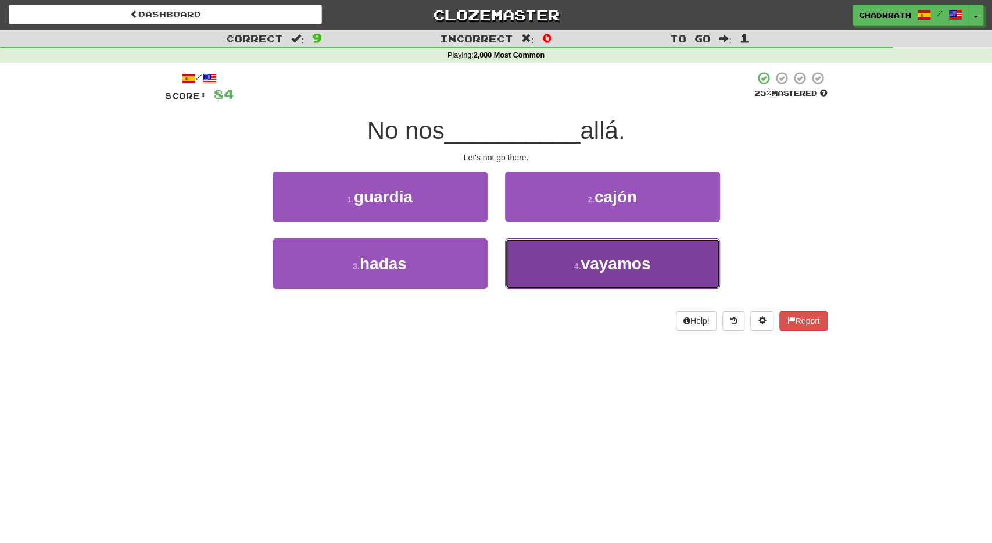
click at [580, 267] on small "4 ." at bounding box center [577, 265] width 7 height 9
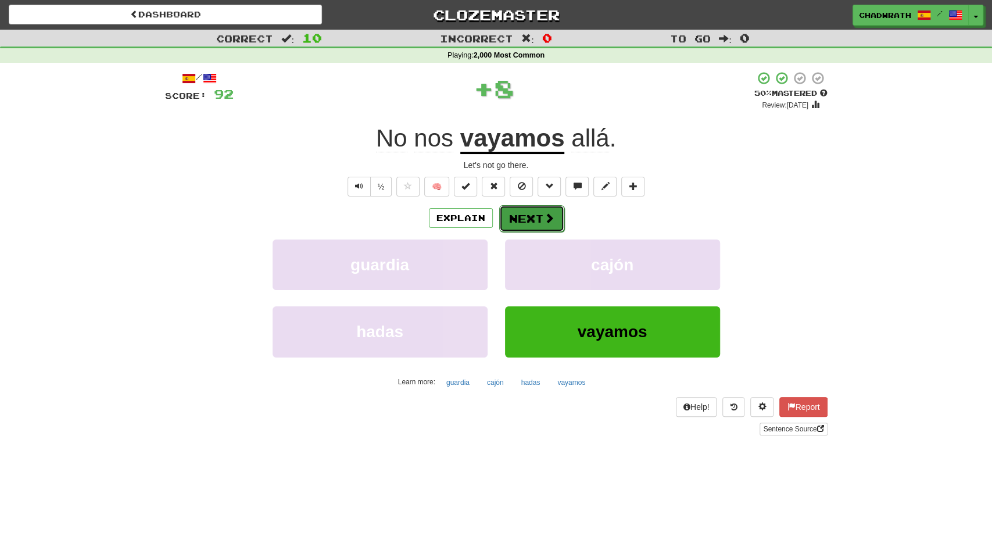
click at [513, 227] on button "Next" at bounding box center [531, 218] width 65 height 27
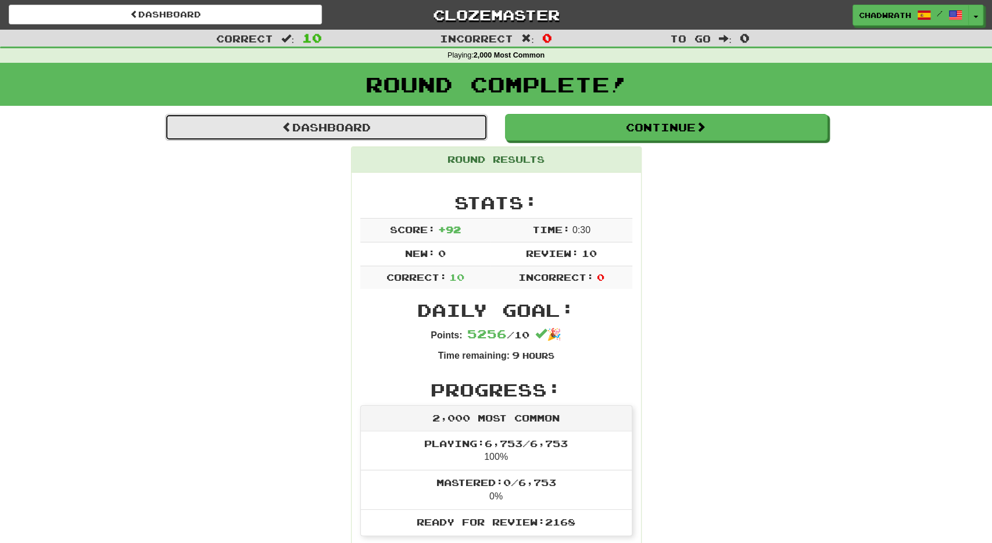
click at [407, 128] on link "Dashboard" at bounding box center [326, 127] width 322 height 27
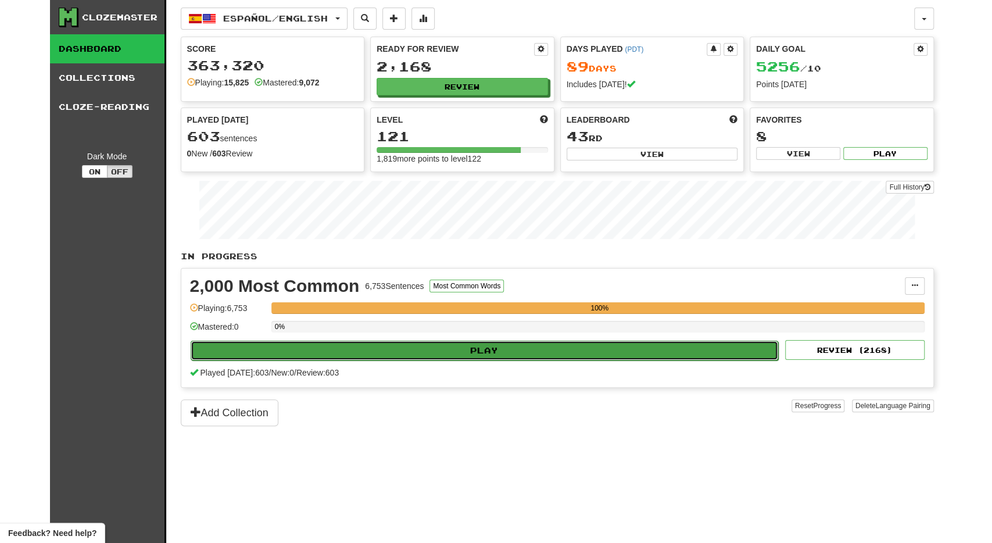
click at [416, 344] on button "Play" at bounding box center [485, 350] width 588 height 20
select select "**"
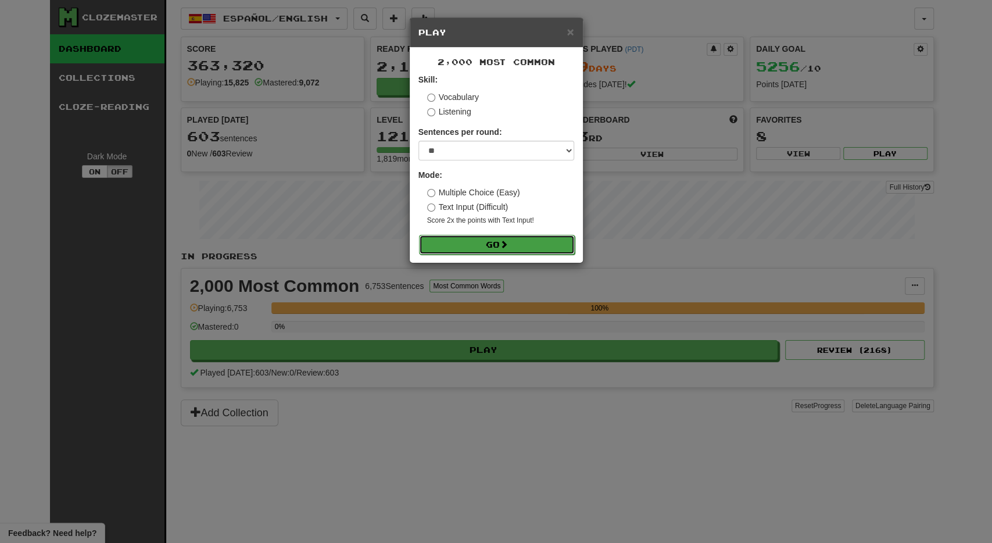
click at [500, 243] on button "Go" at bounding box center [497, 245] width 156 height 20
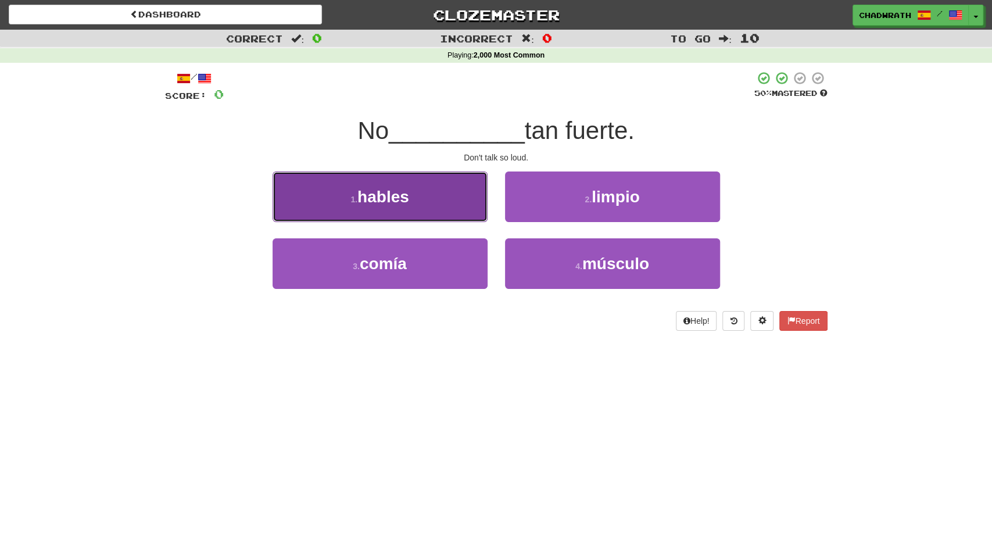
click at [408, 205] on span "hables" at bounding box center [383, 197] width 52 height 18
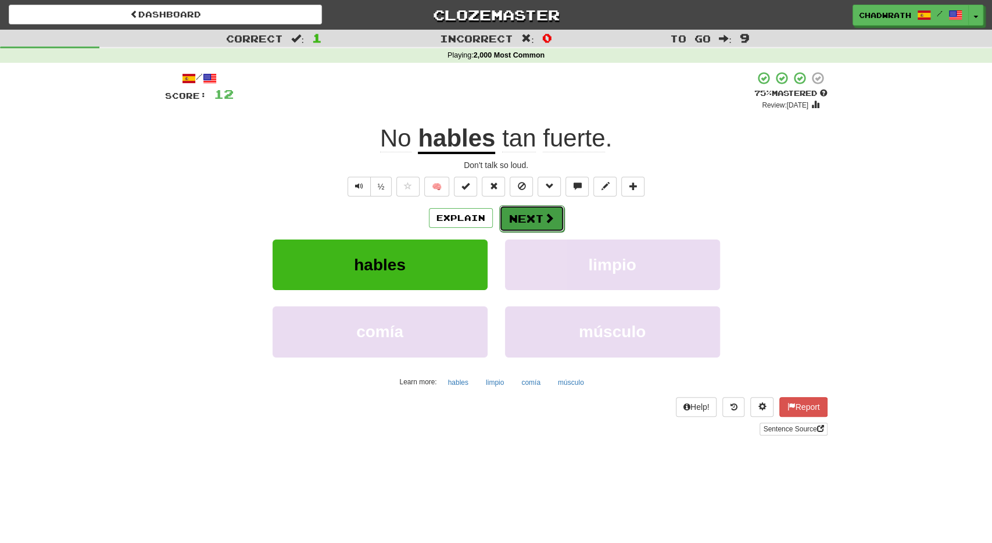
click at [526, 219] on button "Next" at bounding box center [531, 218] width 65 height 27
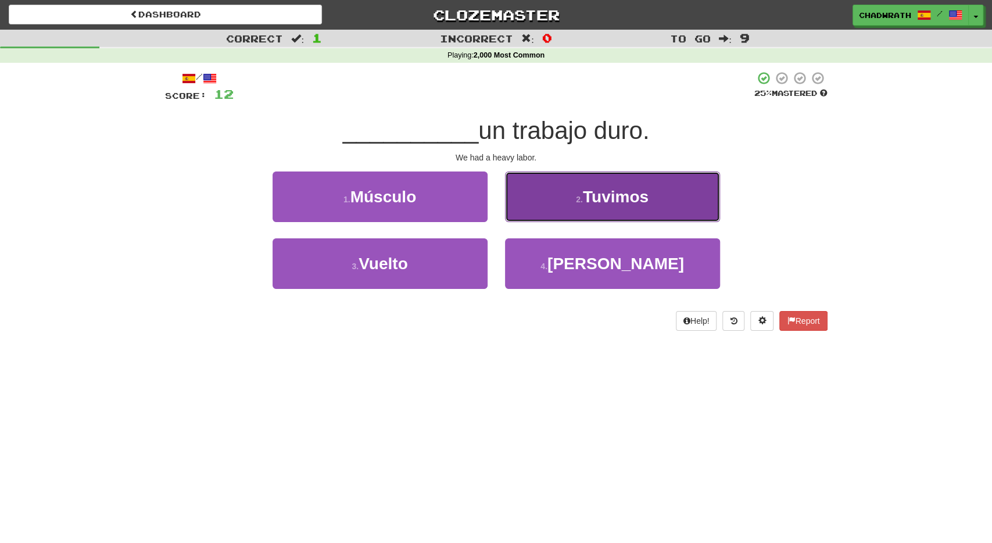
click at [554, 207] on button "2 . Tuvimos" at bounding box center [612, 196] width 215 height 51
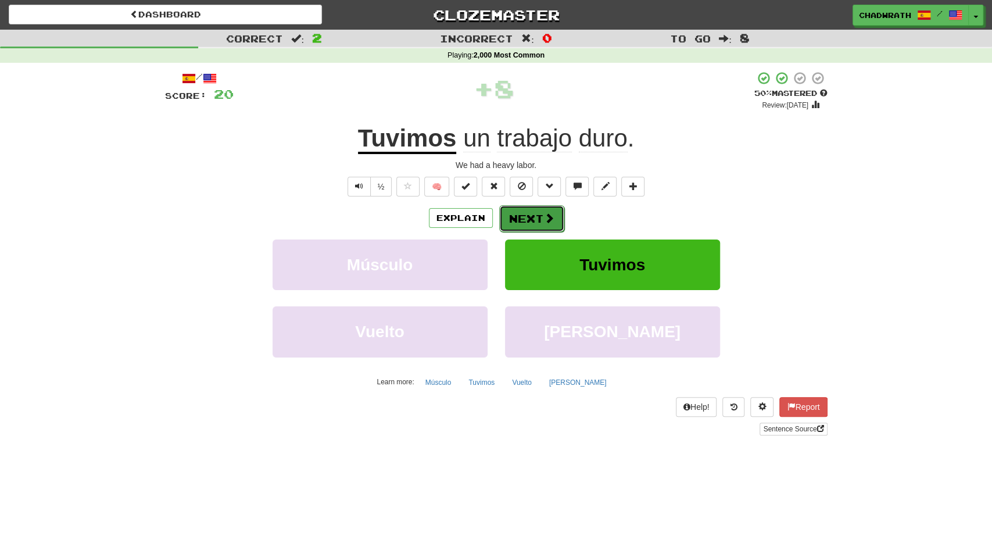
click at [516, 224] on button "Next" at bounding box center [531, 218] width 65 height 27
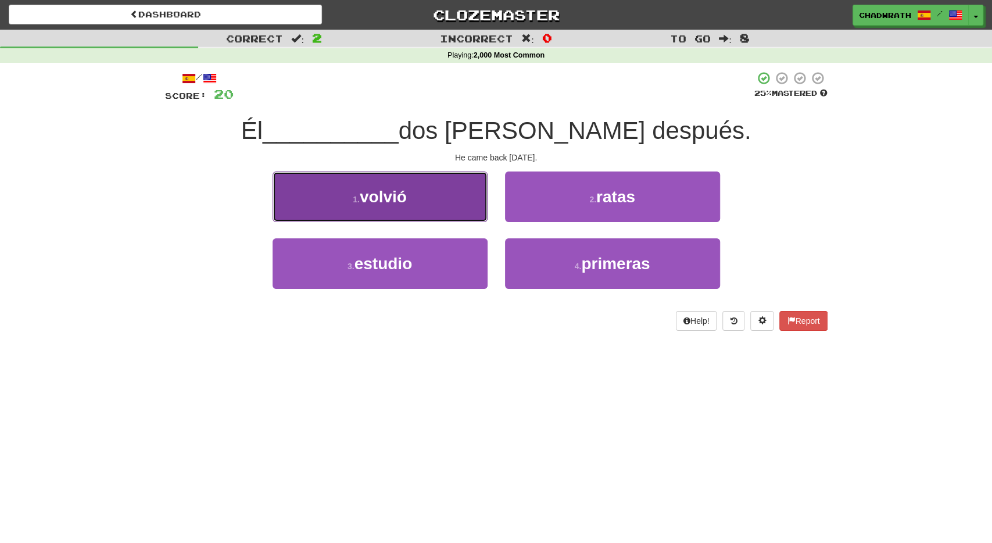
click at [460, 200] on button "1 . volvió" at bounding box center [379, 196] width 215 height 51
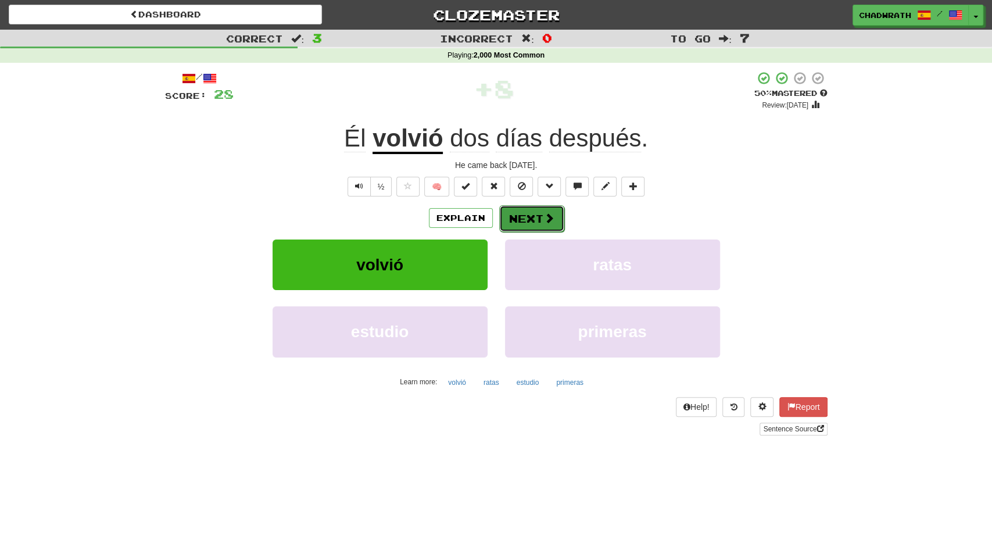
click at [518, 214] on button "Next" at bounding box center [531, 218] width 65 height 27
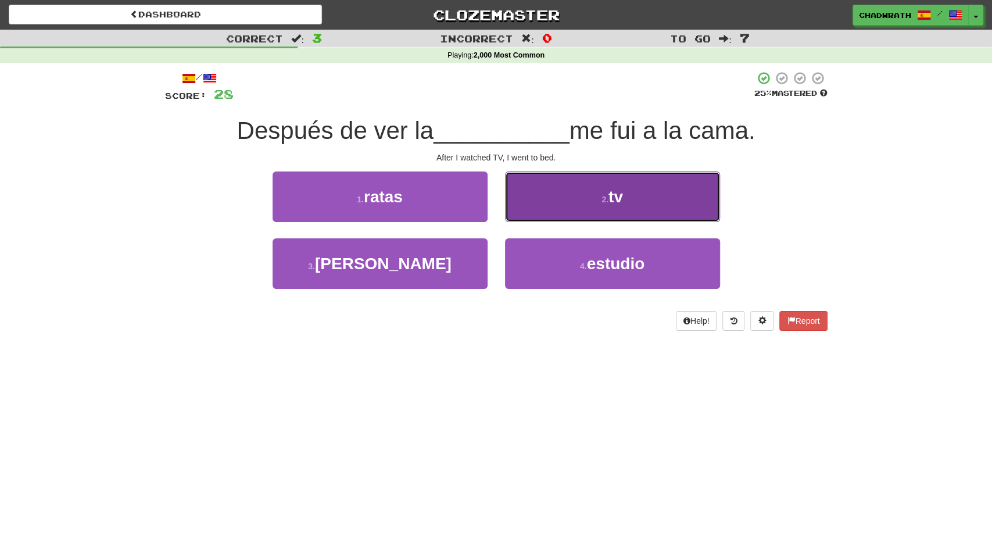
click at [583, 202] on button "2 . tv" at bounding box center [612, 196] width 215 height 51
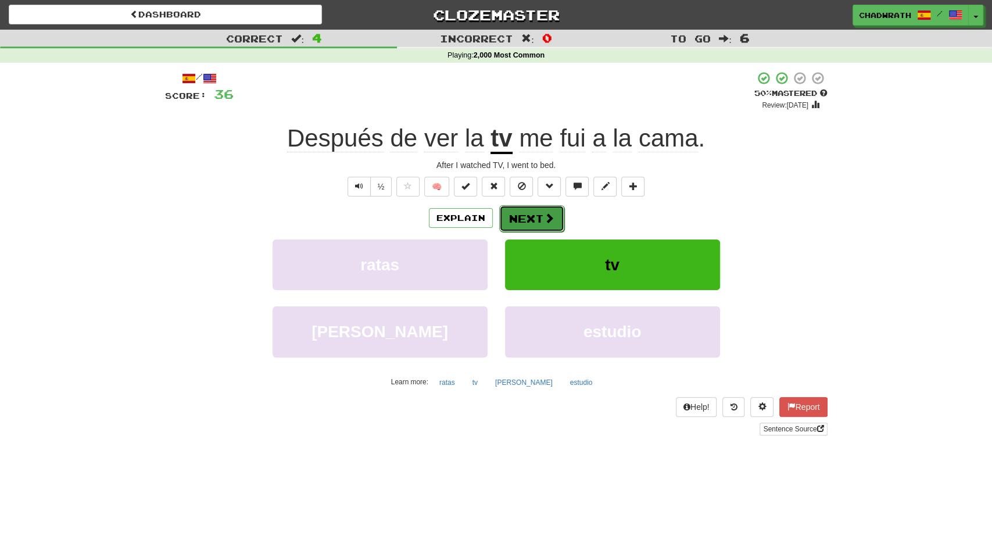
click at [544, 218] on span at bounding box center [549, 218] width 10 height 10
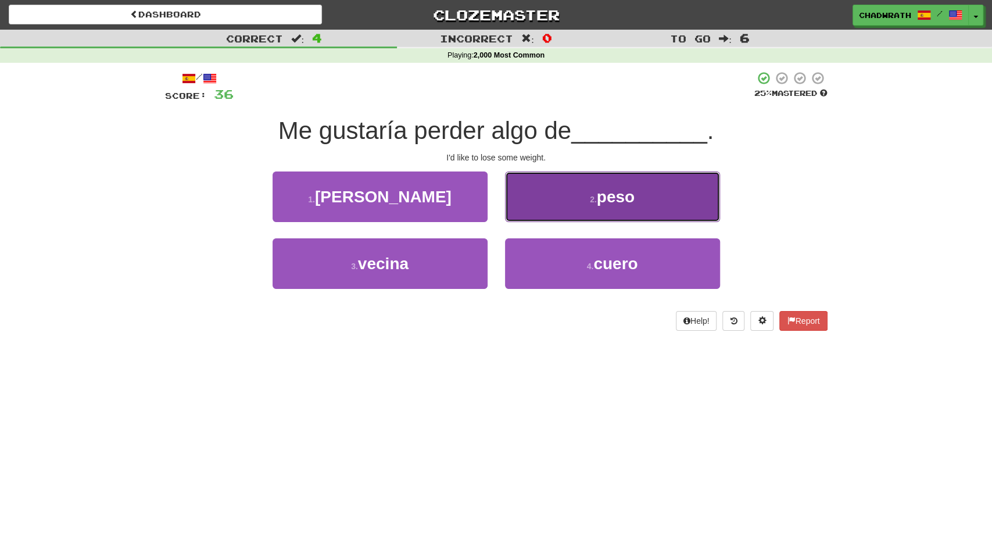
click at [602, 202] on span "peso" at bounding box center [616, 197] width 38 height 18
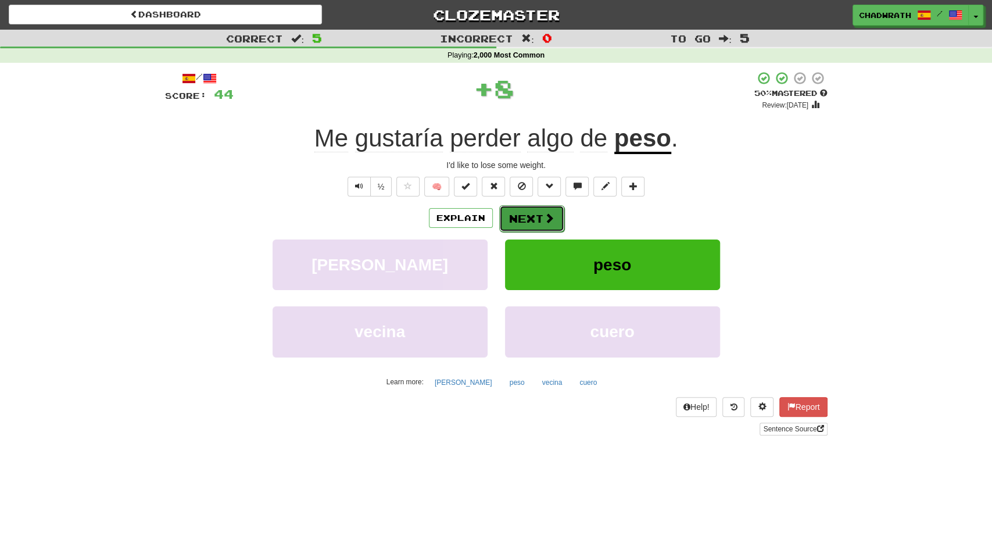
click at [546, 220] on span at bounding box center [549, 218] width 10 height 10
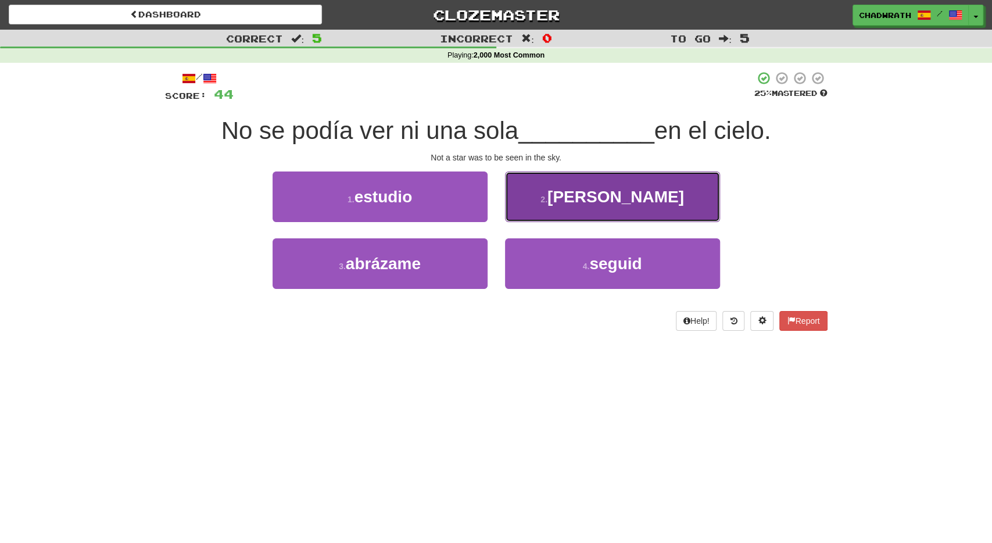
click at [570, 205] on button "2 . [PERSON_NAME]" at bounding box center [612, 196] width 215 height 51
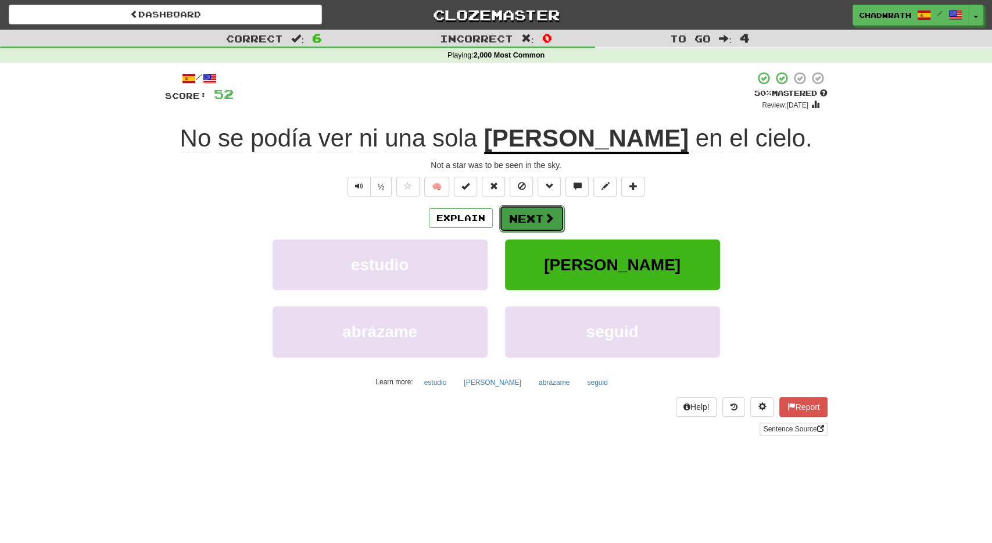
click at [540, 216] on button "Next" at bounding box center [531, 218] width 65 height 27
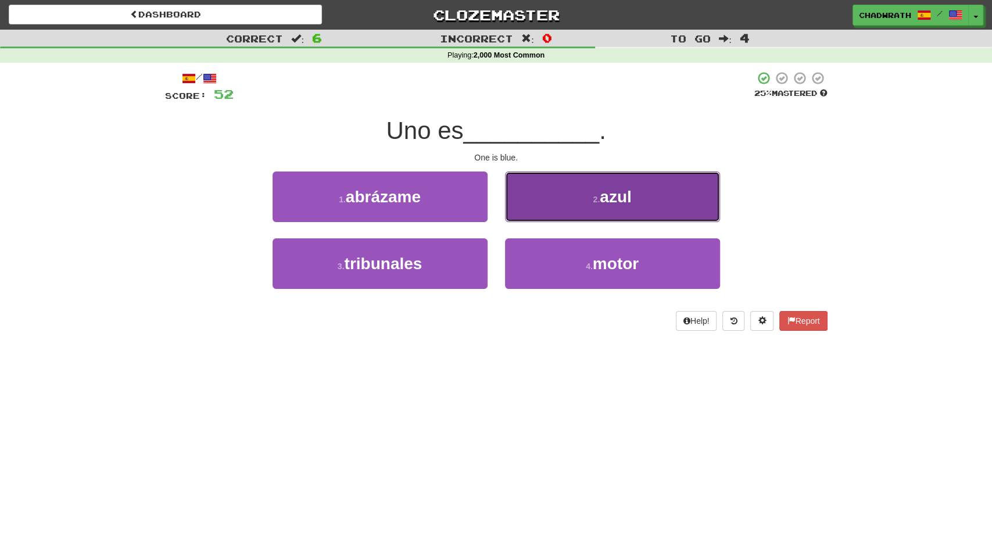
click at [563, 204] on button "2 . azul" at bounding box center [612, 196] width 215 height 51
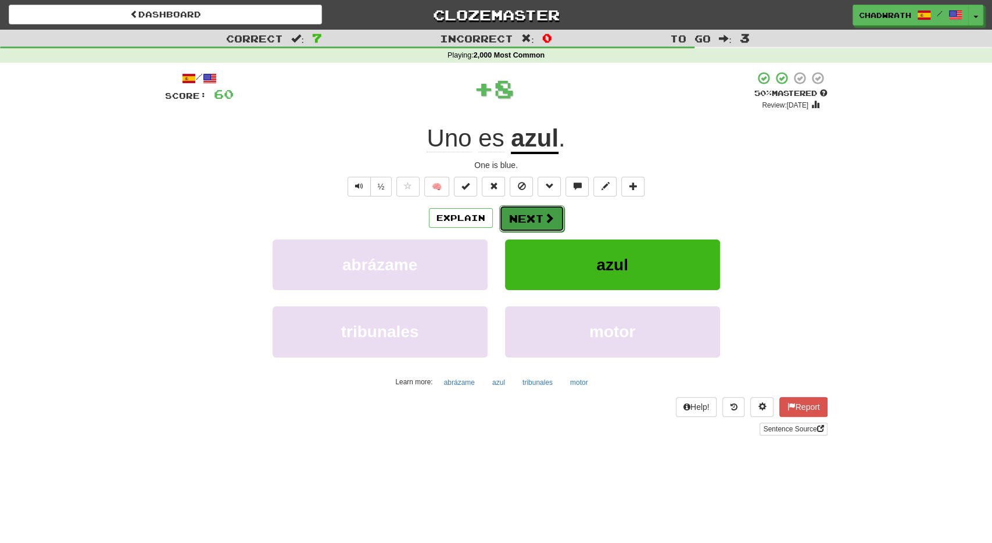
click at [531, 216] on button "Next" at bounding box center [531, 218] width 65 height 27
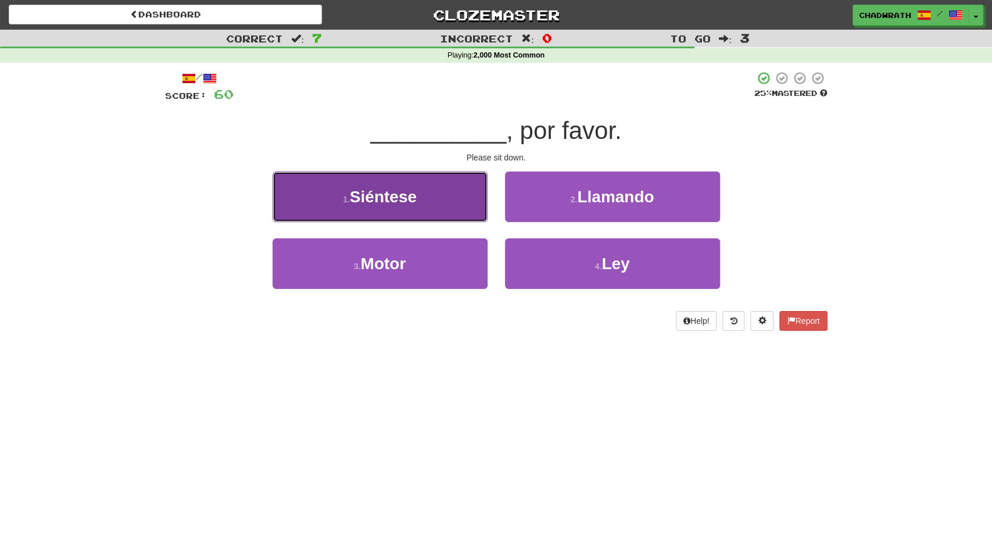
click at [442, 209] on button "1 . Siéntese" at bounding box center [379, 196] width 215 height 51
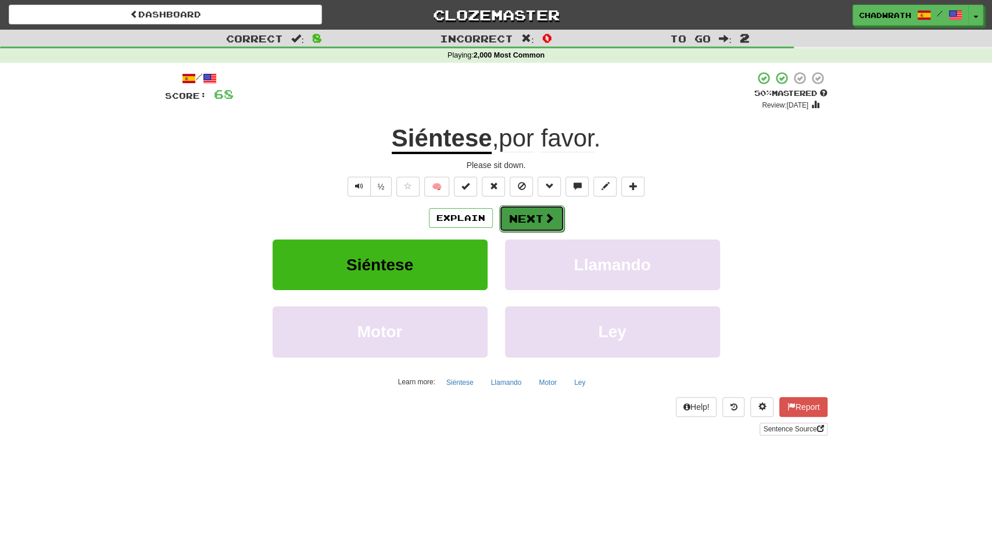
click at [532, 216] on button "Next" at bounding box center [531, 218] width 65 height 27
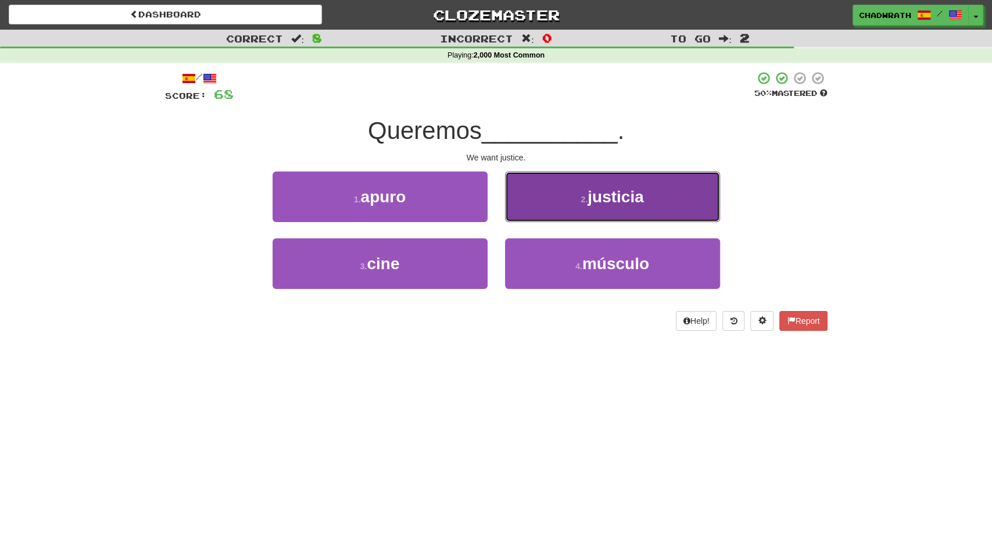
click at [588, 206] on button "2 . justicia" at bounding box center [612, 196] width 215 height 51
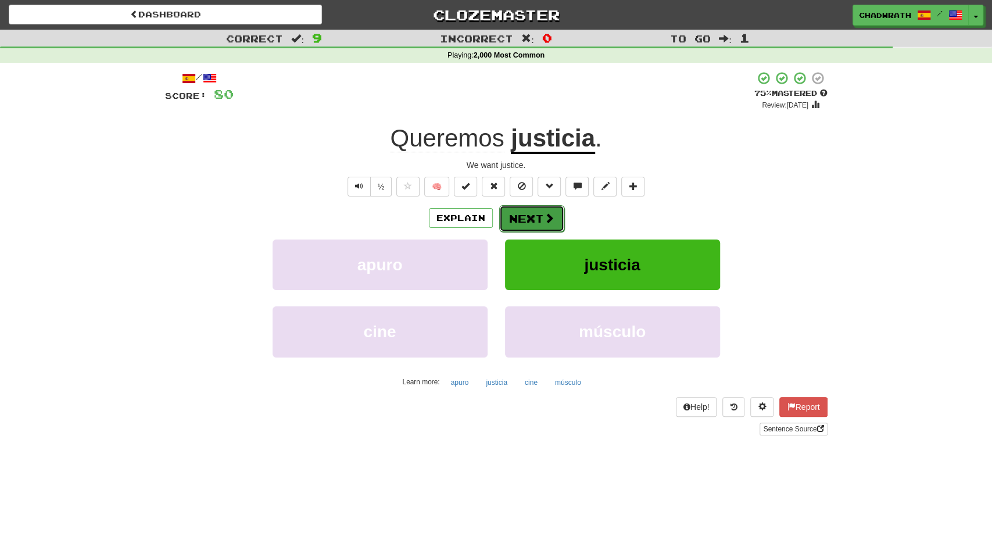
click at [544, 221] on span at bounding box center [549, 218] width 10 height 10
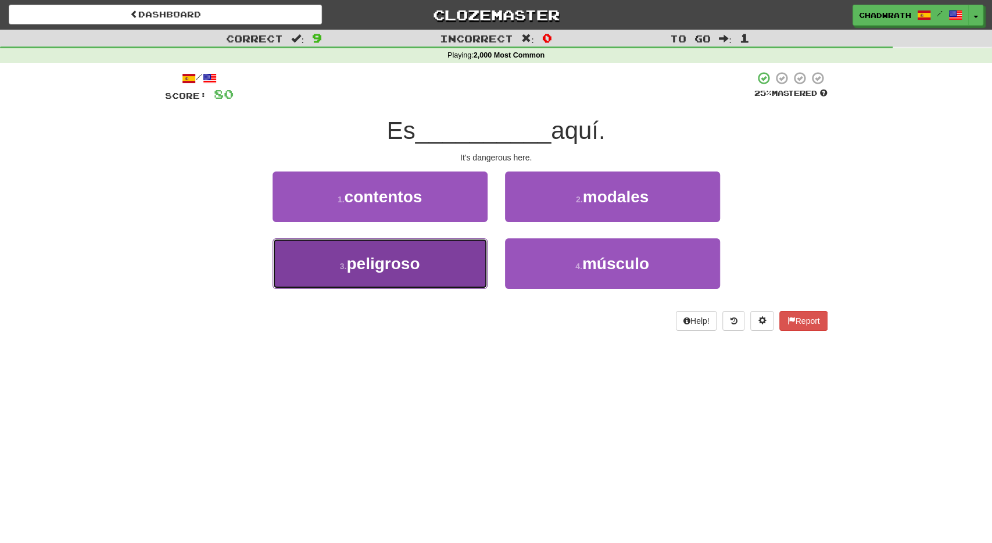
click at [440, 265] on button "3 . peligroso" at bounding box center [379, 263] width 215 height 51
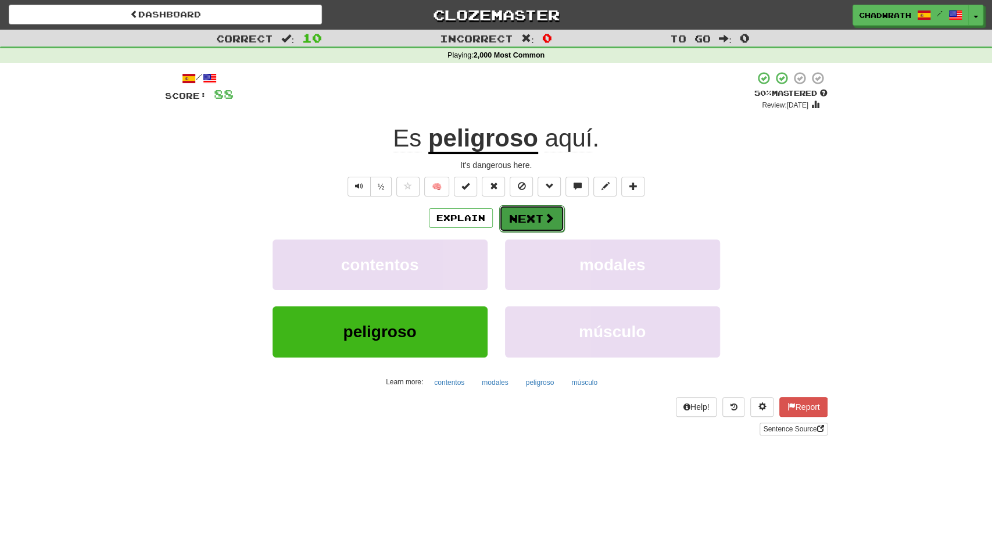
click at [550, 220] on span at bounding box center [549, 218] width 10 height 10
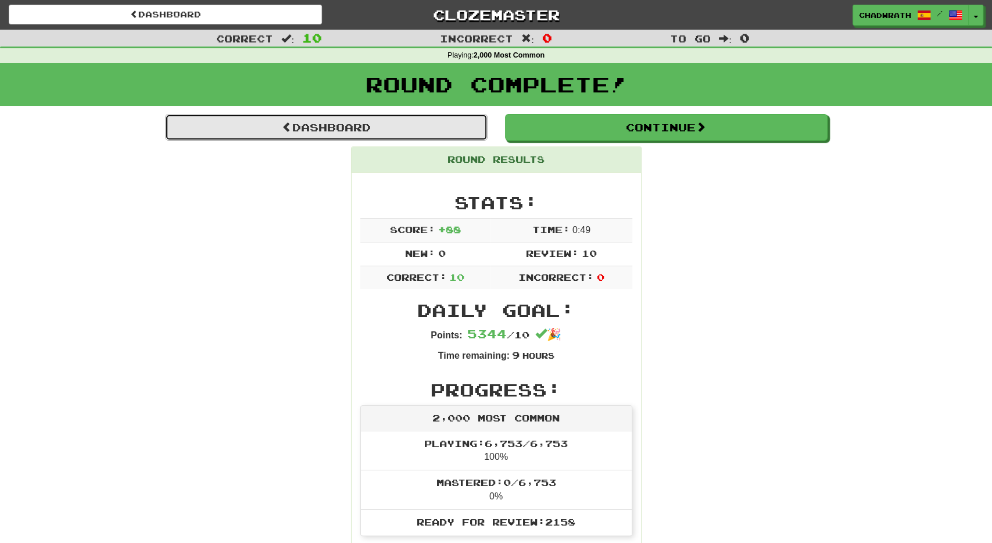
click at [406, 133] on link "Dashboard" at bounding box center [326, 127] width 322 height 27
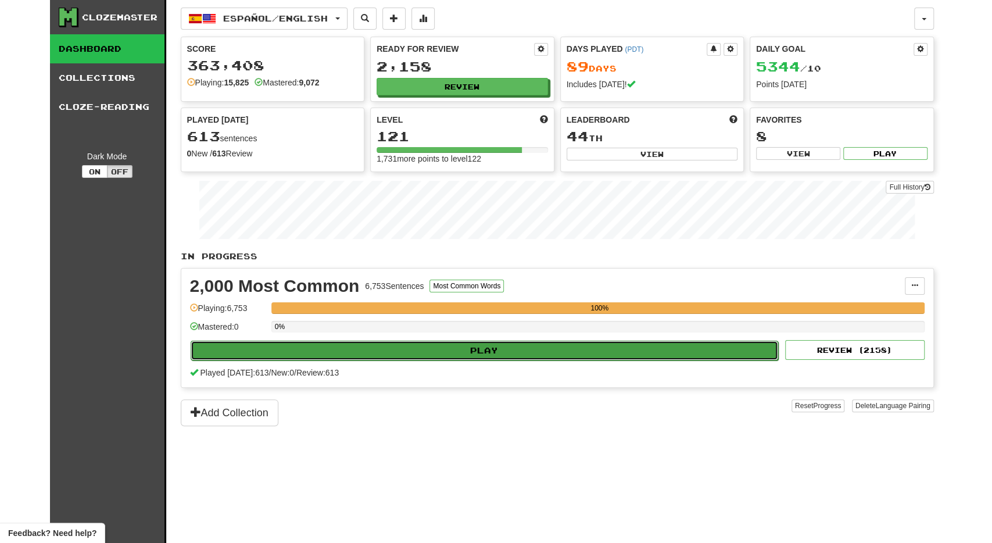
click at [425, 342] on button "Play" at bounding box center [485, 350] width 588 height 20
select select "**"
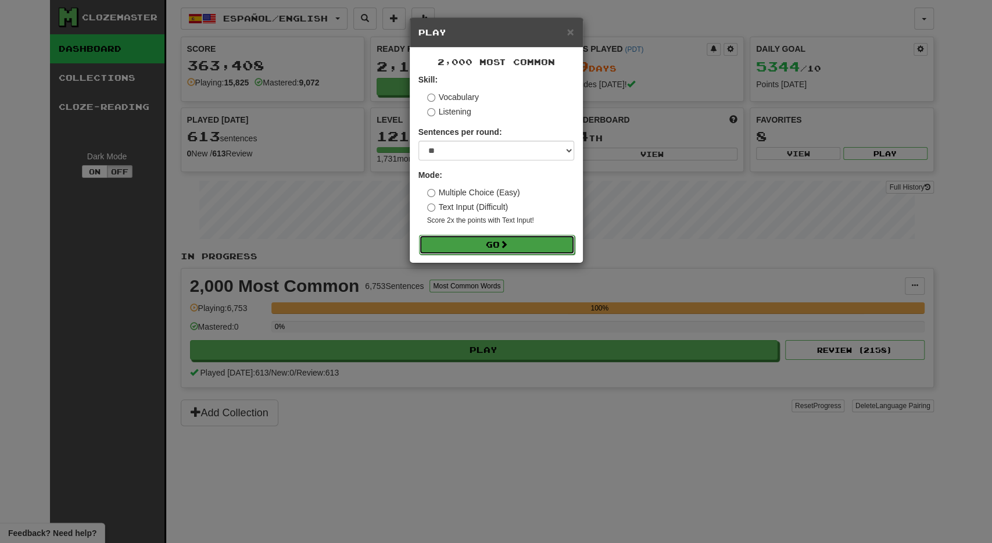
click at [506, 245] on span at bounding box center [504, 244] width 8 height 8
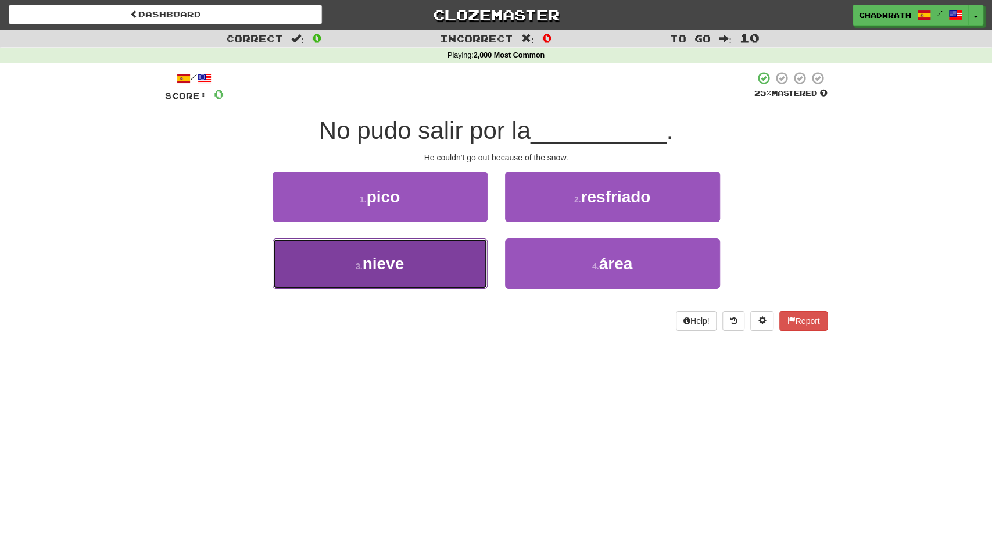
click at [403, 260] on span "nieve" at bounding box center [383, 263] width 42 height 18
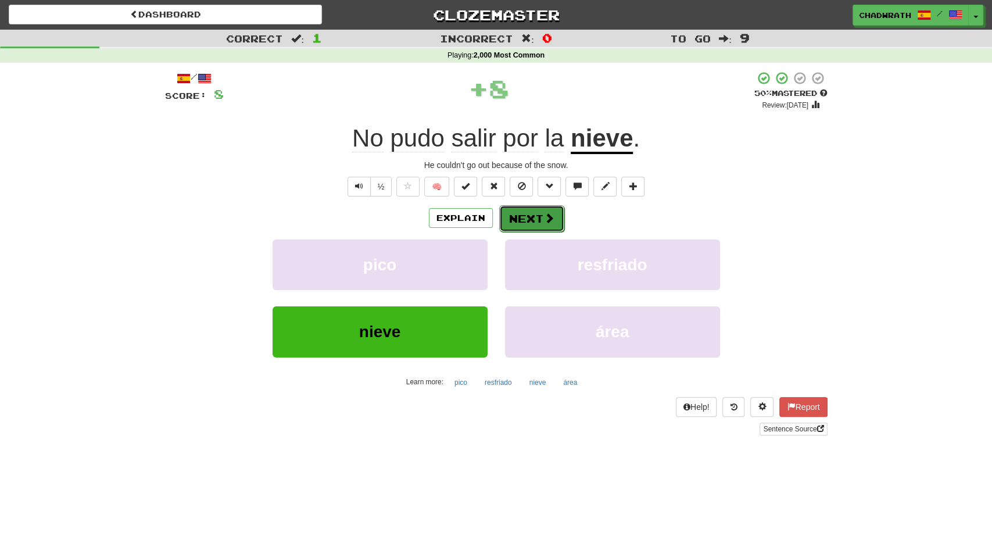
click at [518, 222] on button "Next" at bounding box center [531, 218] width 65 height 27
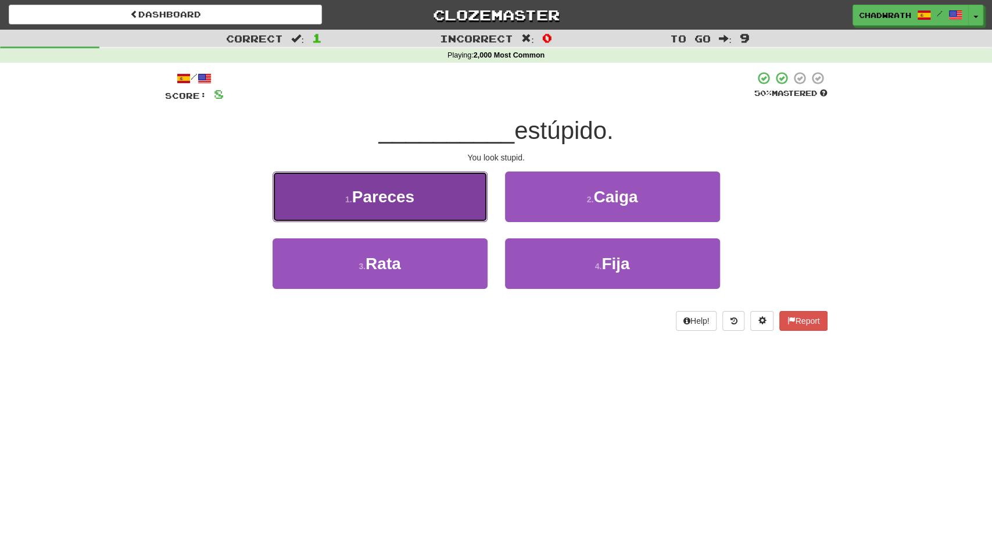
click at [429, 203] on button "1 . Pareces" at bounding box center [379, 196] width 215 height 51
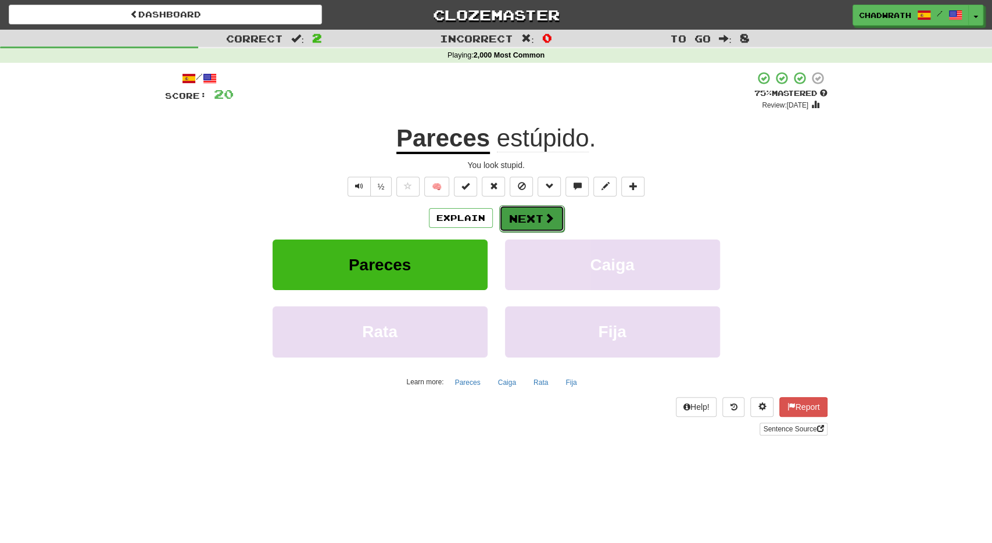
click at [525, 216] on button "Next" at bounding box center [531, 218] width 65 height 27
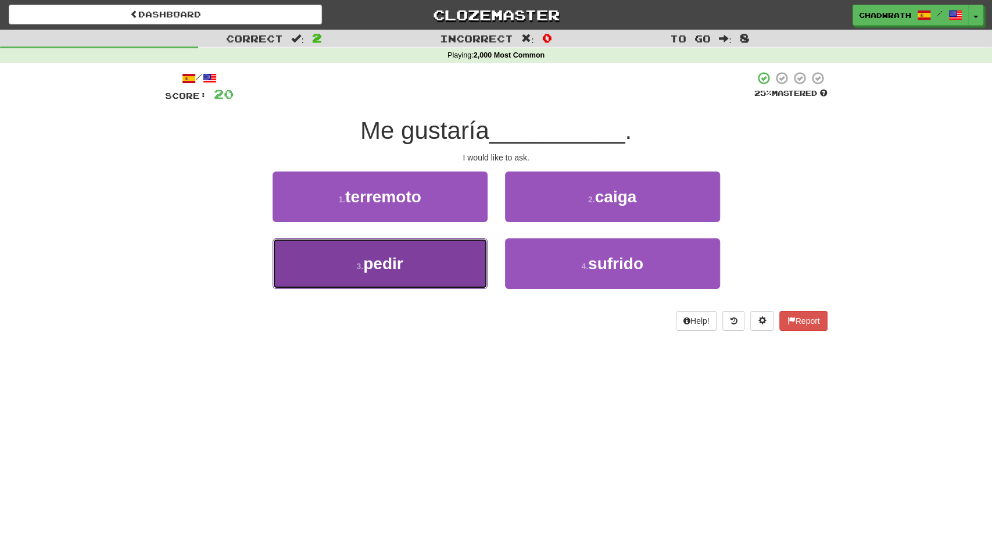
click at [428, 265] on button "3 . pedir" at bounding box center [379, 263] width 215 height 51
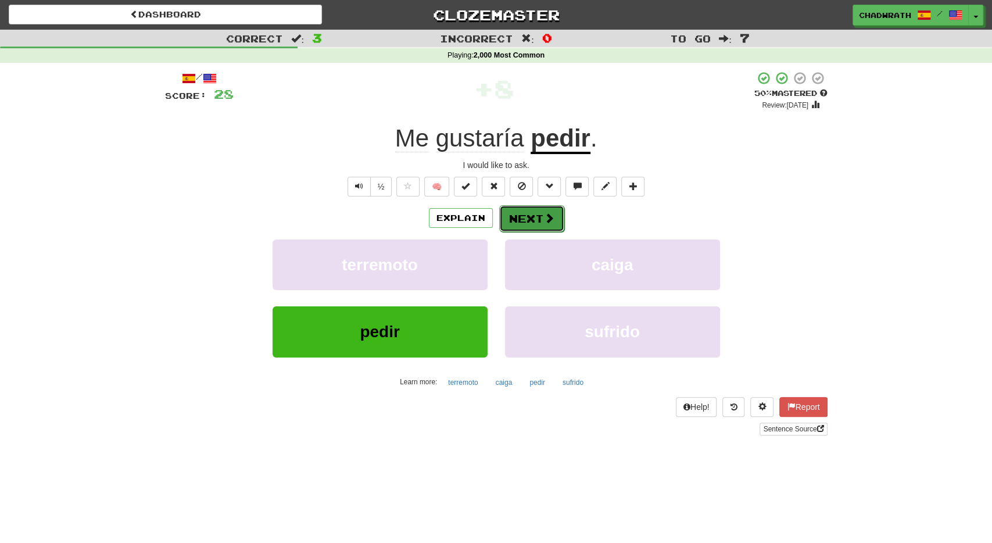
click at [538, 219] on button "Next" at bounding box center [531, 218] width 65 height 27
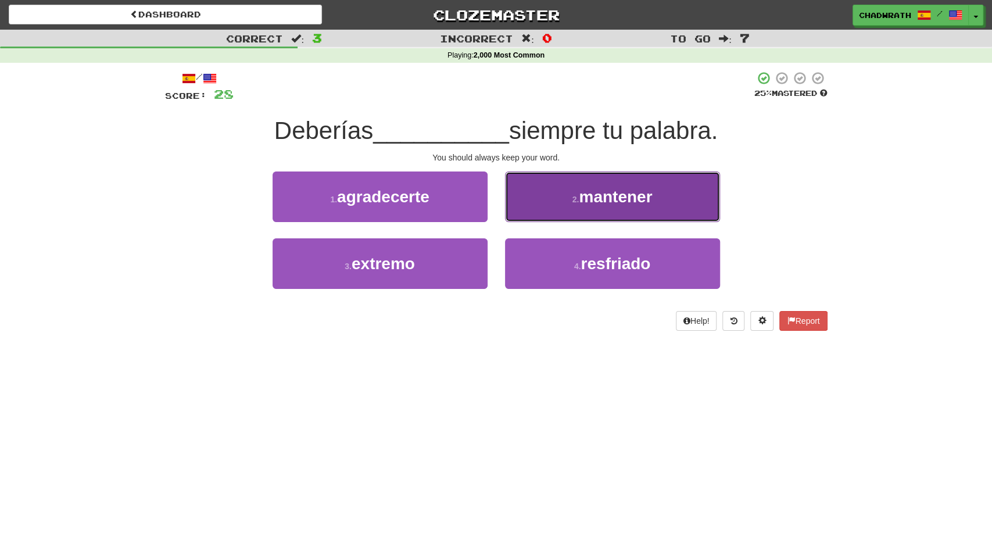
click at [580, 207] on button "2 . mantener" at bounding box center [612, 196] width 215 height 51
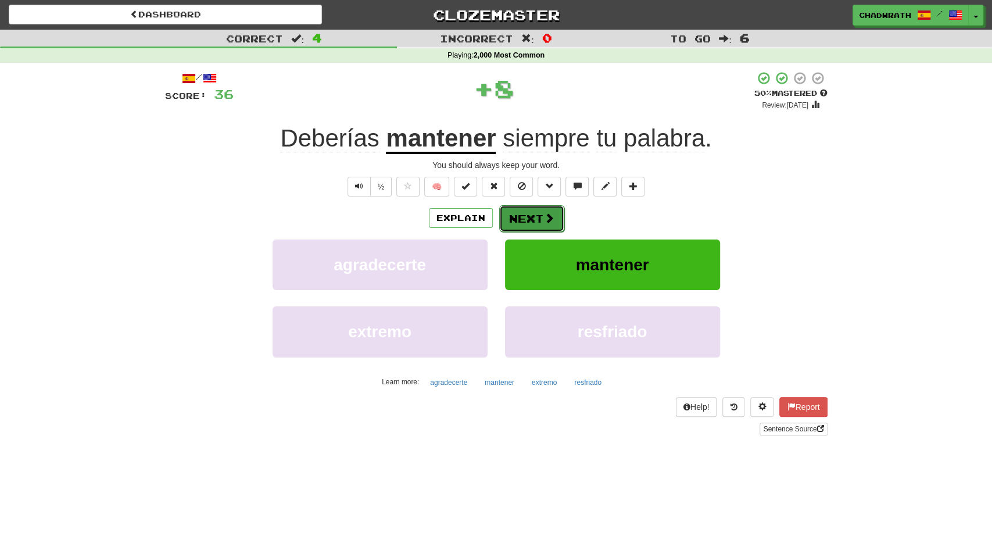
click at [530, 222] on button "Next" at bounding box center [531, 218] width 65 height 27
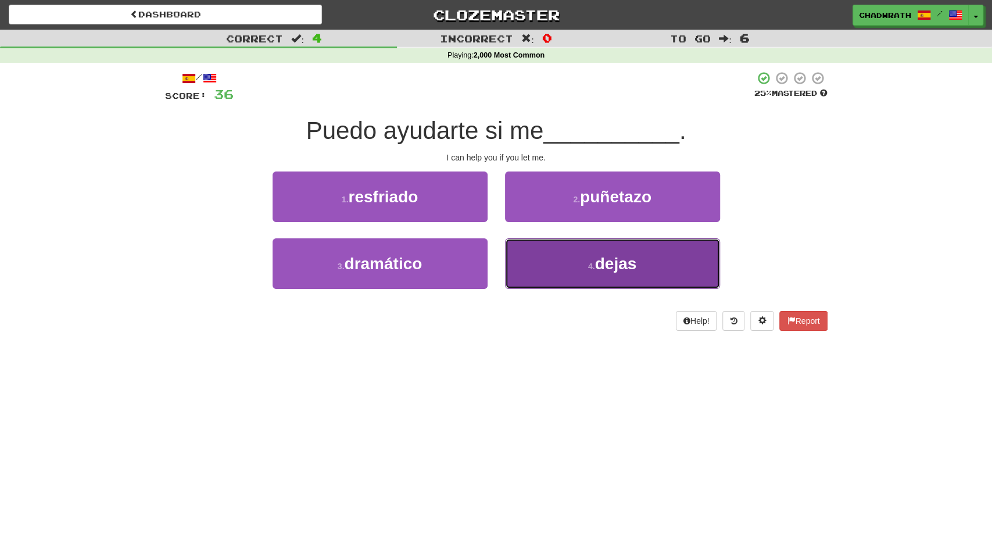
click at [570, 277] on button "4 . dejas" at bounding box center [612, 263] width 215 height 51
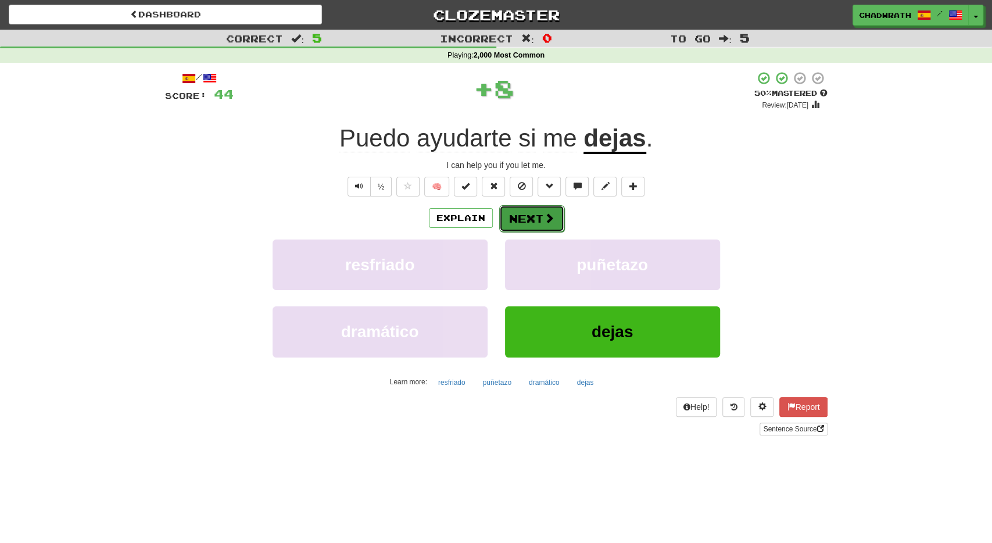
click at [540, 220] on button "Next" at bounding box center [531, 218] width 65 height 27
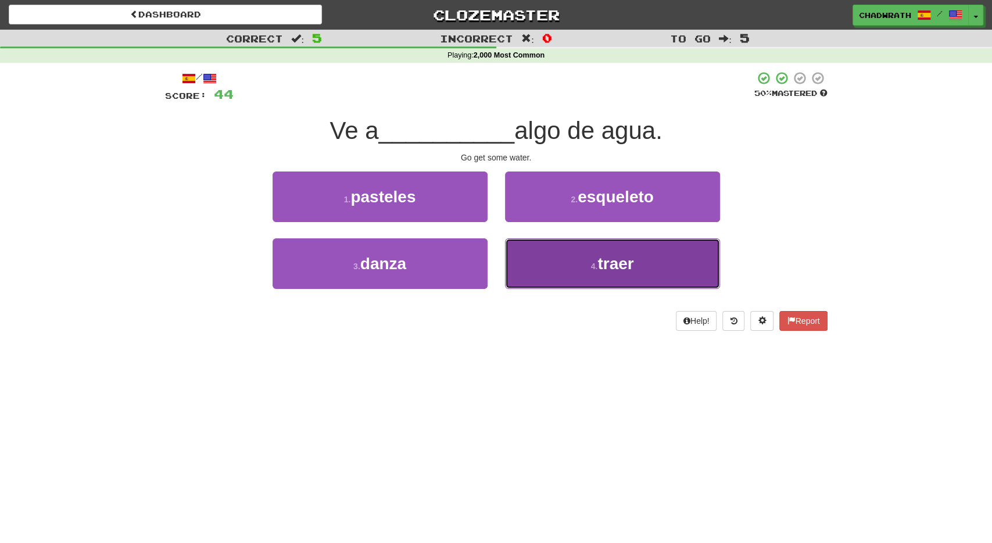
click at [583, 246] on button "4 . traer" at bounding box center [612, 263] width 215 height 51
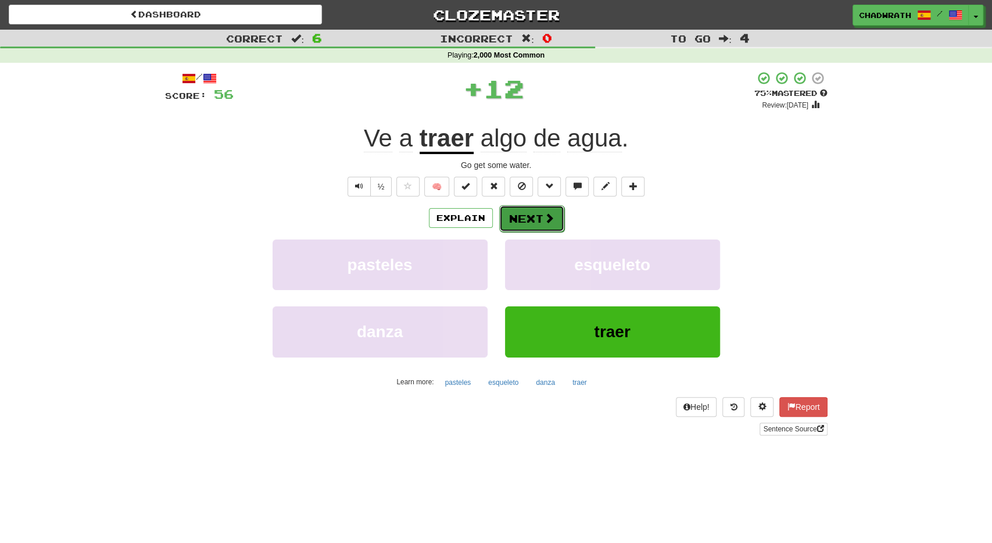
click at [540, 216] on button "Next" at bounding box center [531, 218] width 65 height 27
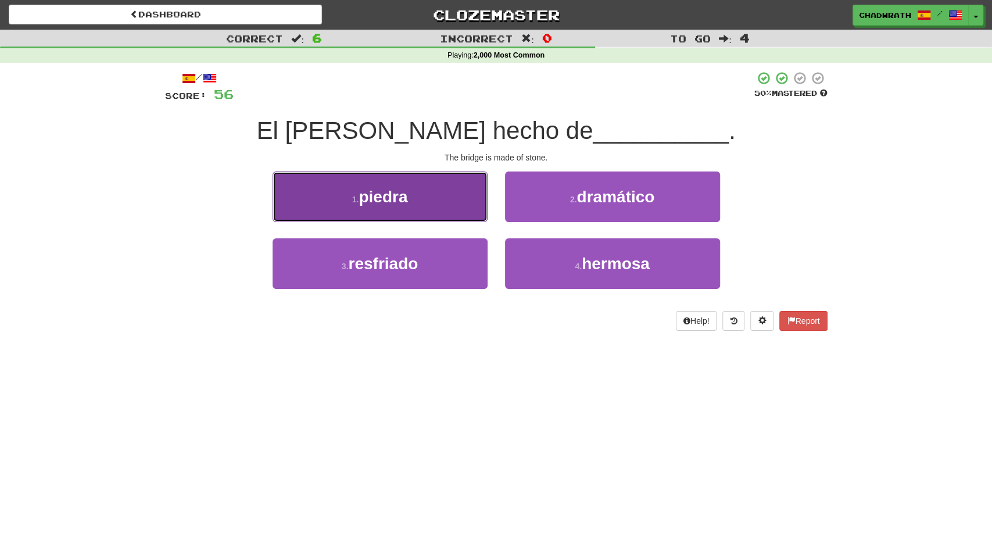
click at [394, 197] on span "piedra" at bounding box center [382, 197] width 49 height 18
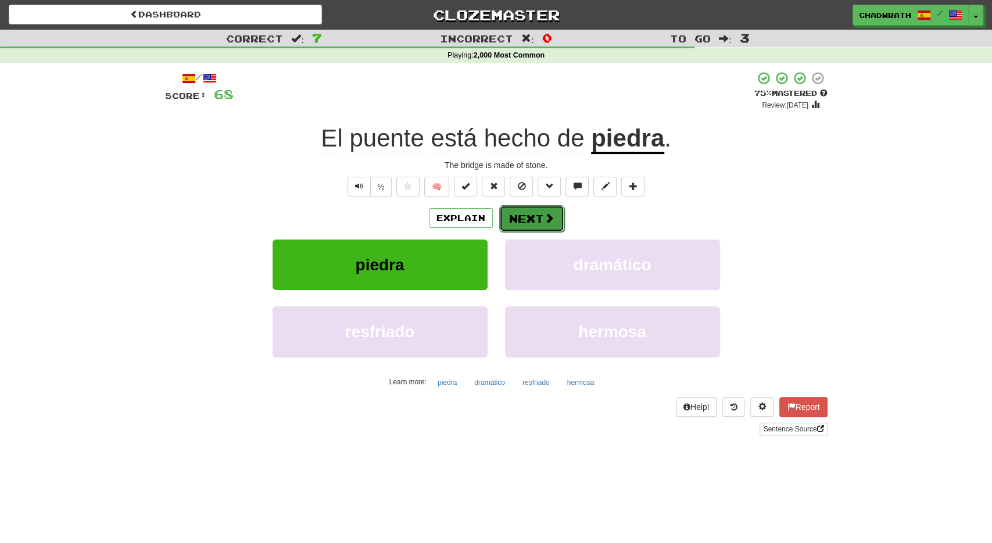
click at [540, 222] on button "Next" at bounding box center [531, 218] width 65 height 27
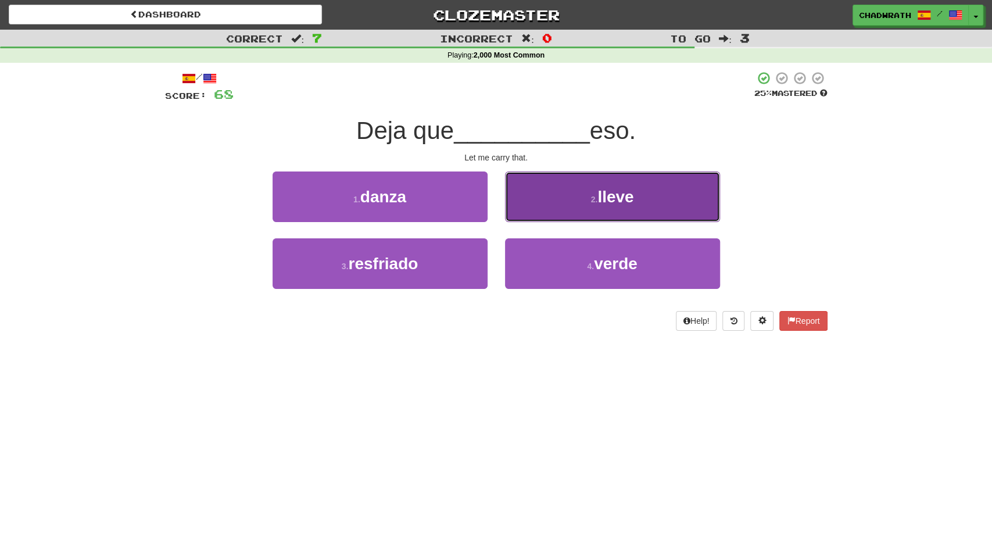
click at [571, 206] on button "2 . lleve" at bounding box center [612, 196] width 215 height 51
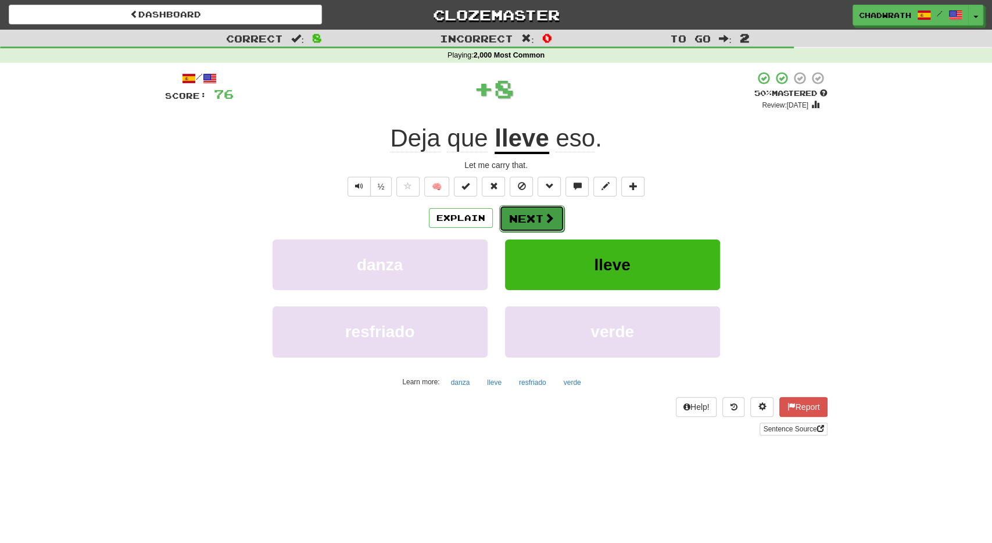
click at [549, 221] on span at bounding box center [549, 218] width 10 height 10
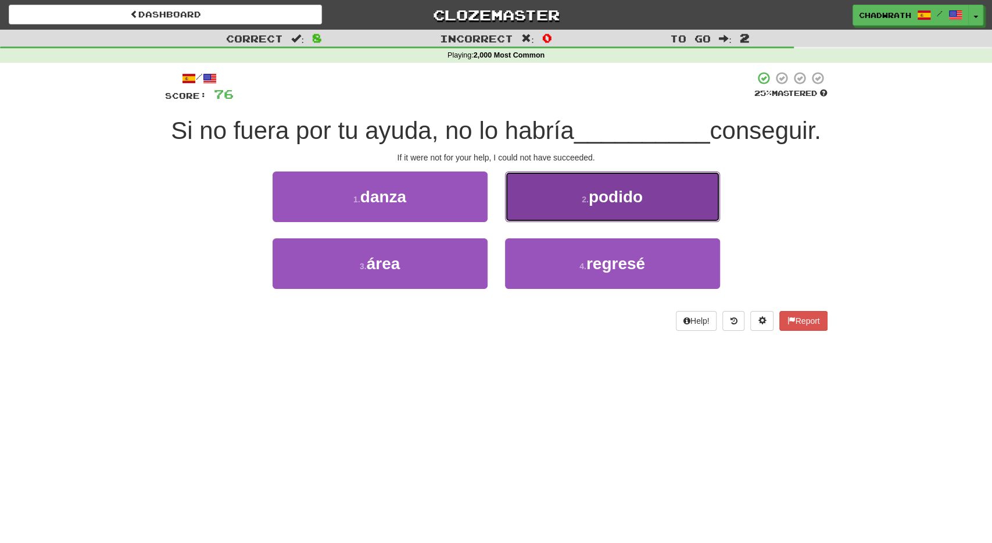
click at [618, 222] on button "2 . podido" at bounding box center [612, 196] width 215 height 51
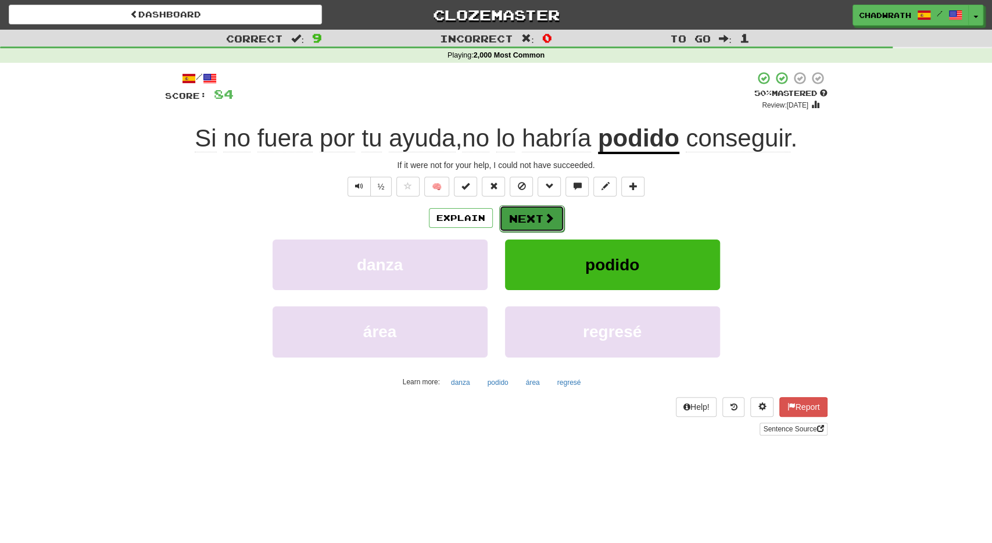
click at [535, 224] on button "Next" at bounding box center [531, 218] width 65 height 27
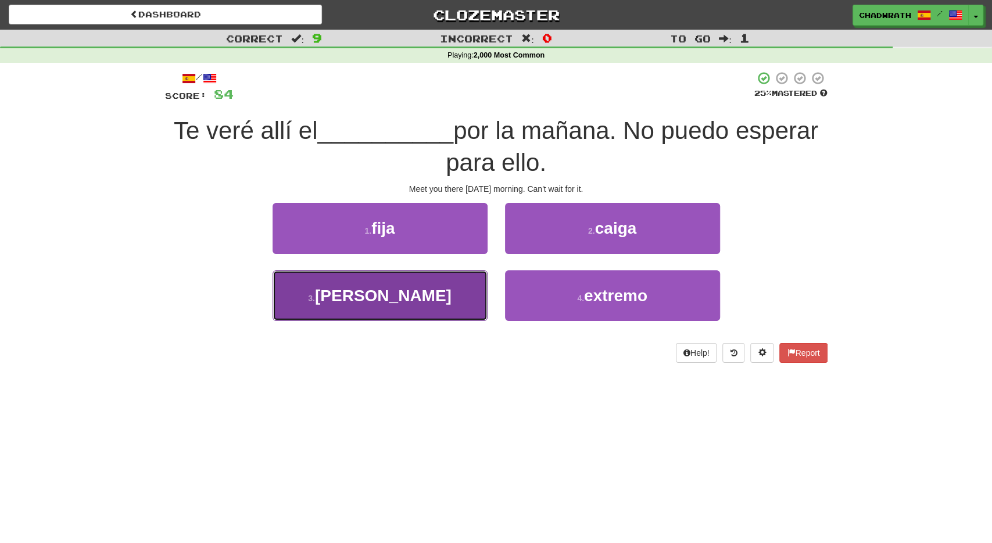
click at [416, 284] on button "3 . domingo" at bounding box center [379, 295] width 215 height 51
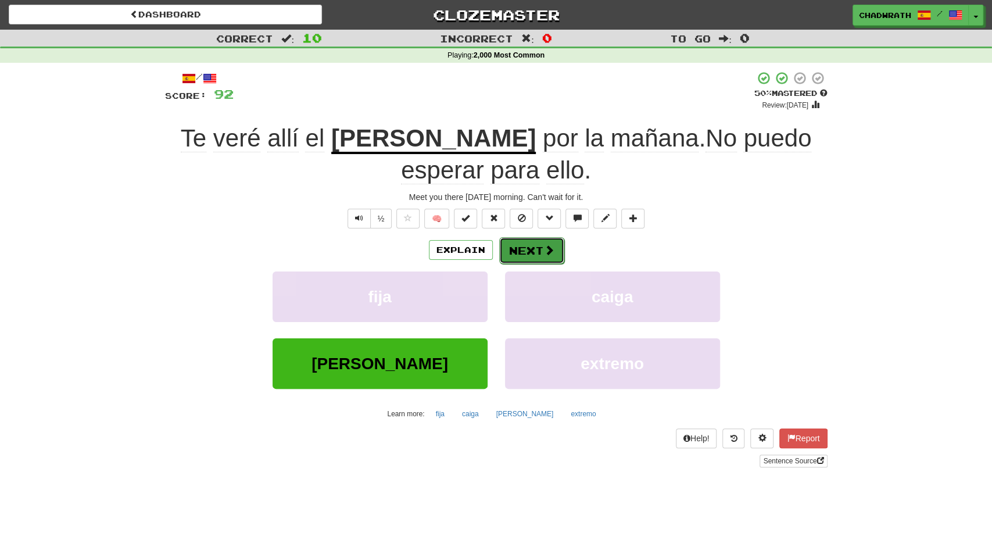
click at [522, 252] on button "Next" at bounding box center [531, 250] width 65 height 27
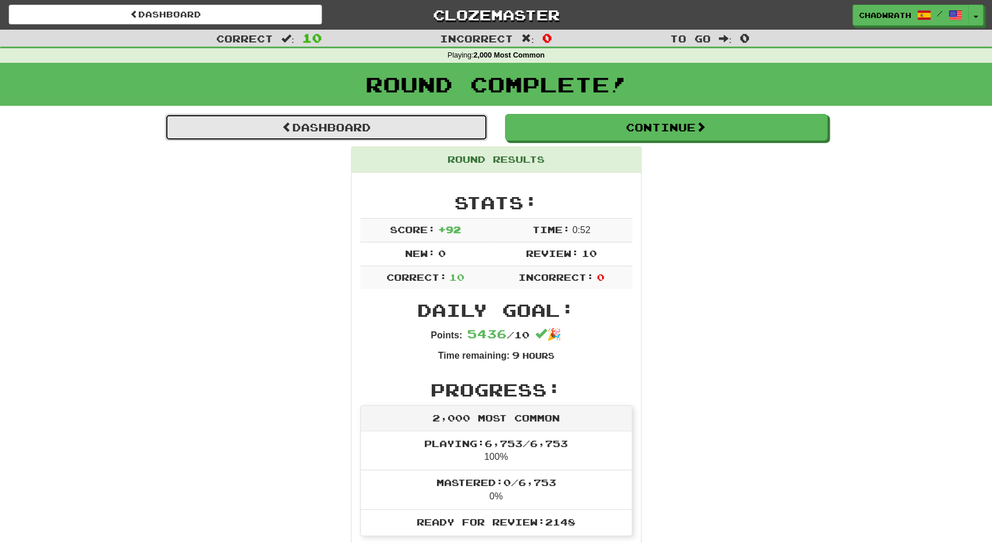
click at [385, 139] on link "Dashboard" at bounding box center [326, 127] width 322 height 27
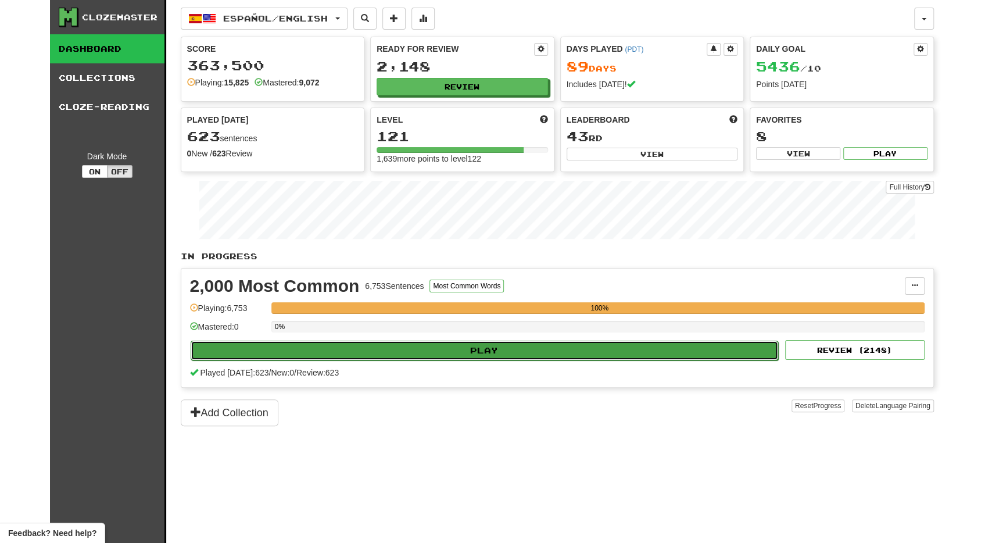
click at [630, 346] on button "Play" at bounding box center [485, 350] width 588 height 20
select select "**"
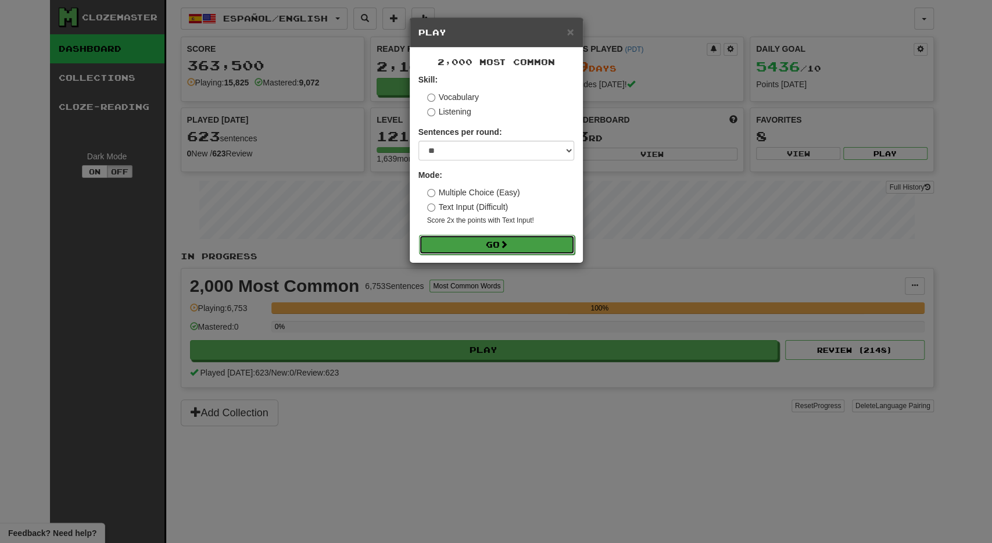
click at [507, 244] on span at bounding box center [504, 244] width 8 height 8
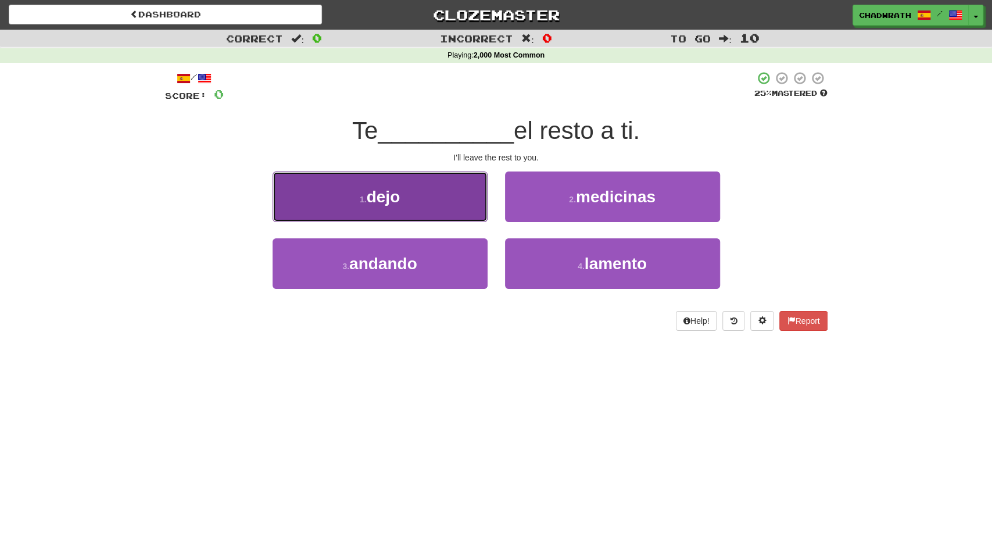
click at [410, 196] on button "1 . dejo" at bounding box center [379, 196] width 215 height 51
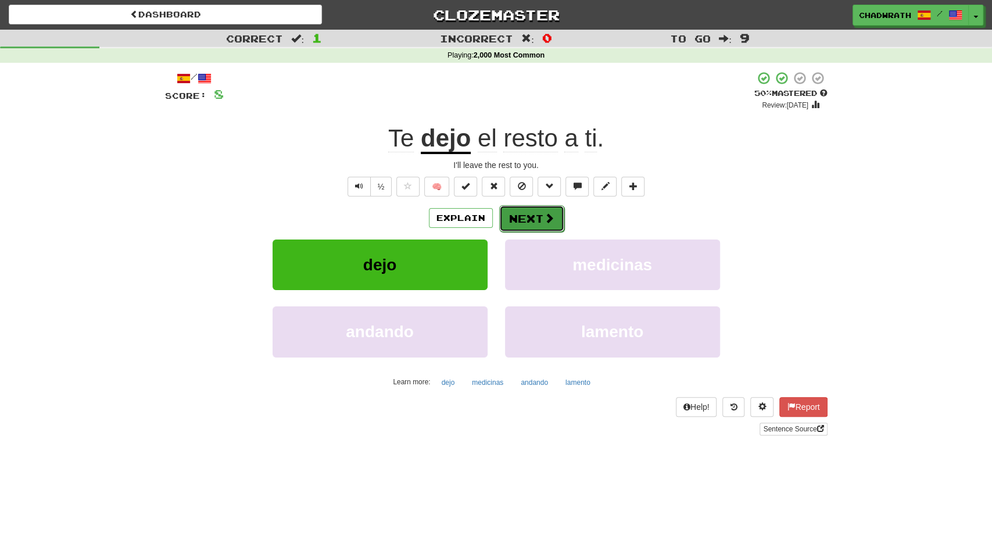
click at [527, 227] on button "Next" at bounding box center [531, 218] width 65 height 27
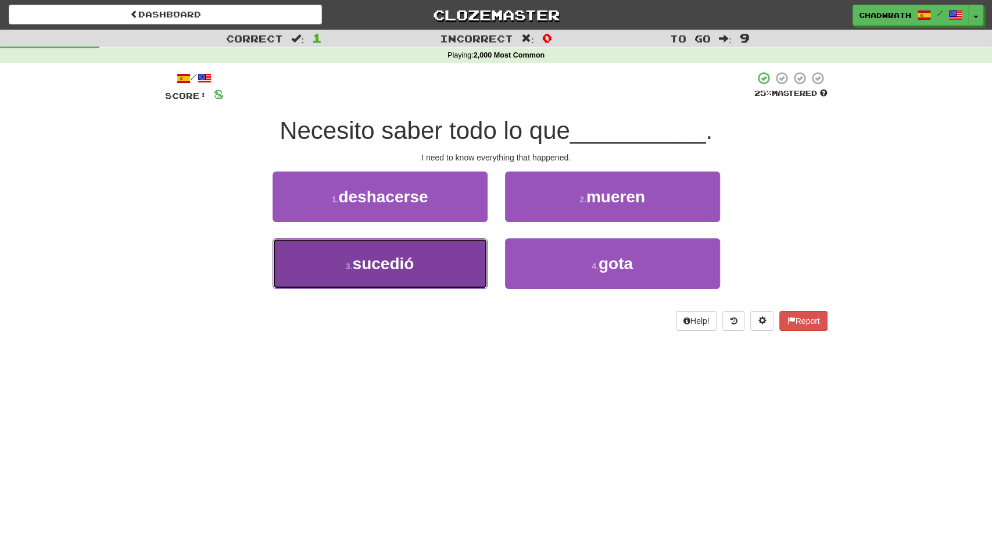
click at [426, 270] on button "3 . sucedió" at bounding box center [379, 263] width 215 height 51
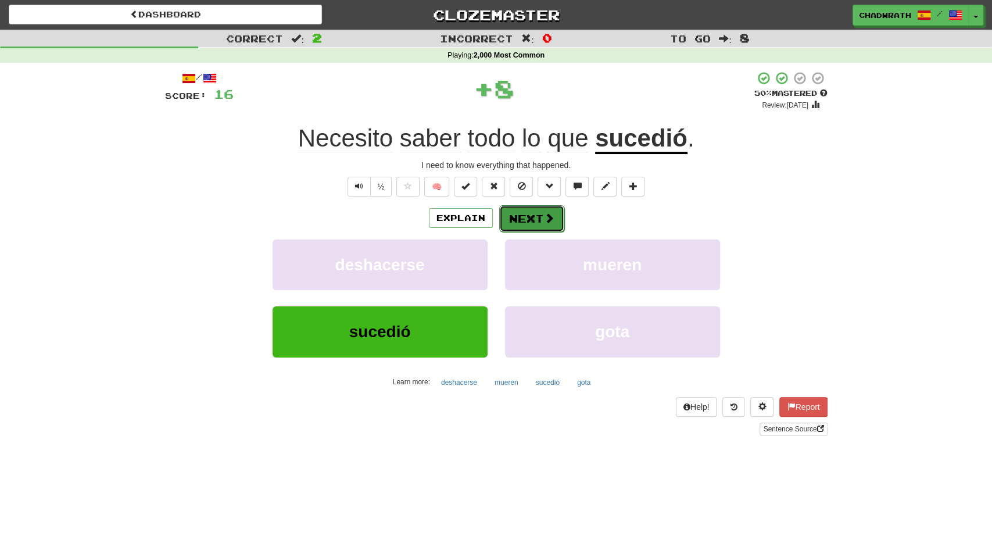
click at [530, 222] on button "Next" at bounding box center [531, 218] width 65 height 27
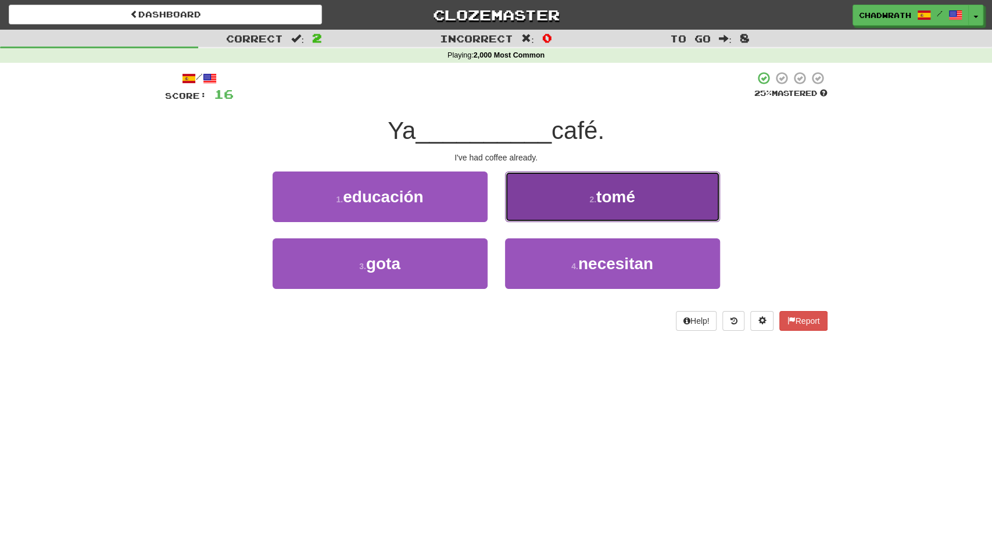
click at [560, 206] on button "2 . [GEOGRAPHIC_DATA]" at bounding box center [612, 196] width 215 height 51
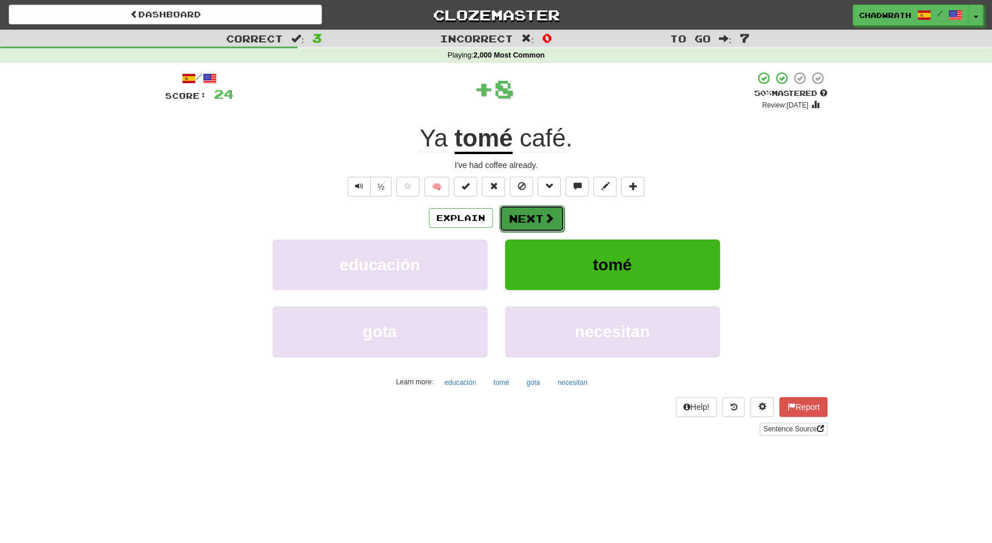
click at [537, 227] on button "Next" at bounding box center [531, 218] width 65 height 27
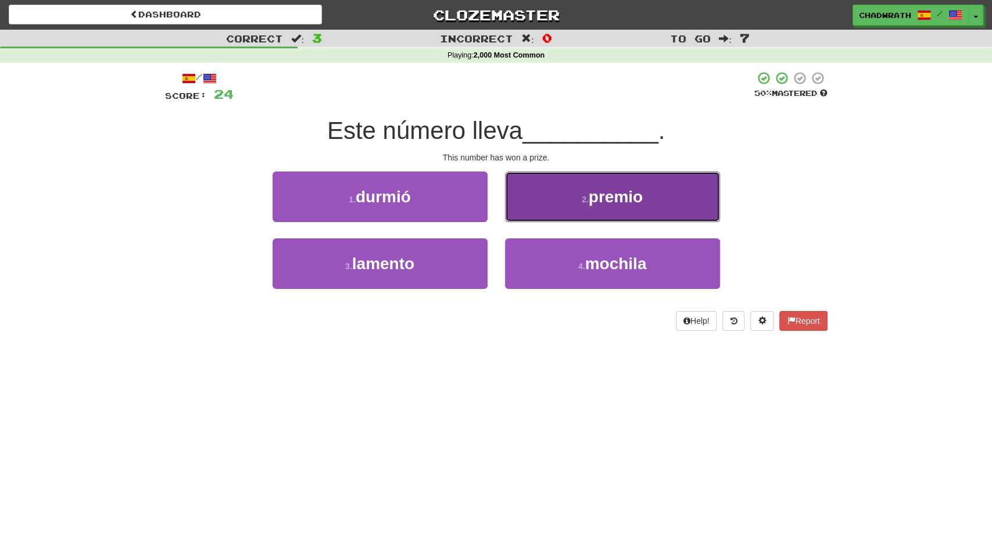
click at [552, 204] on button "2 . premio" at bounding box center [612, 196] width 215 height 51
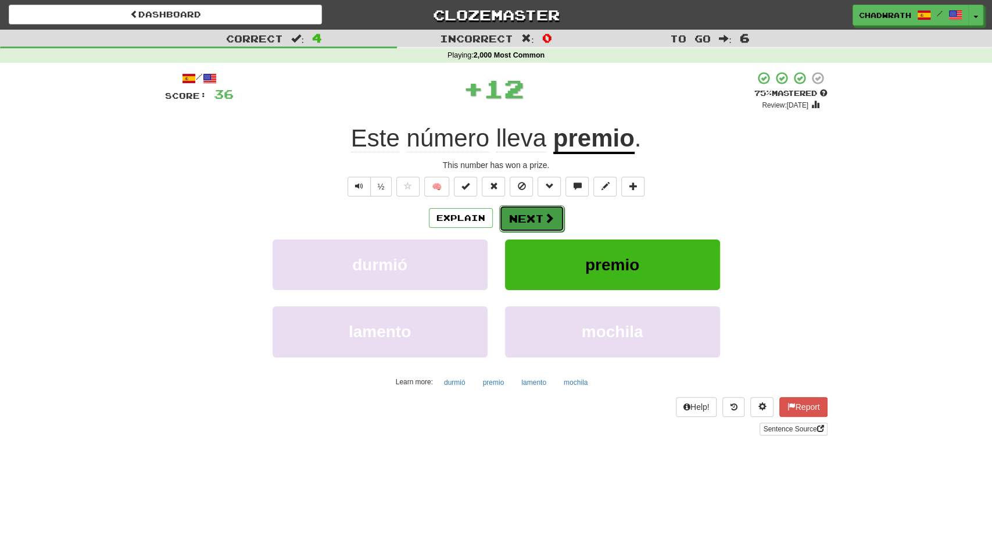
click at [534, 218] on button "Next" at bounding box center [531, 218] width 65 height 27
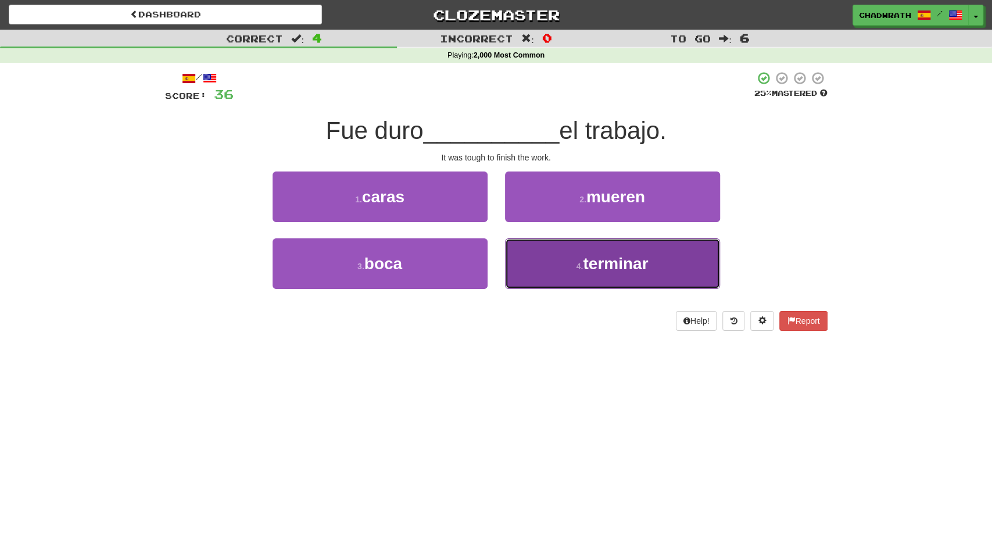
click at [566, 268] on button "4 . terminar" at bounding box center [612, 263] width 215 height 51
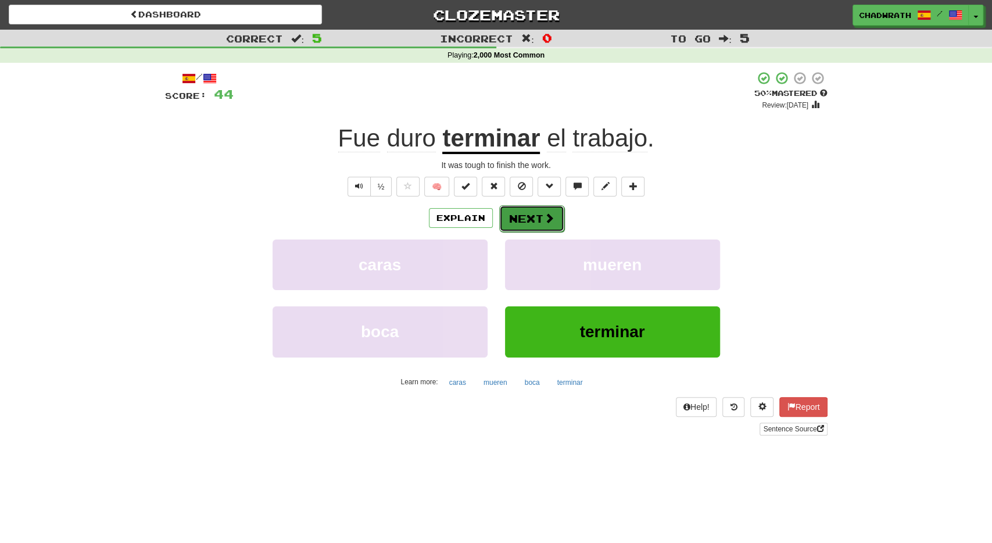
click at [528, 209] on button "Next" at bounding box center [531, 218] width 65 height 27
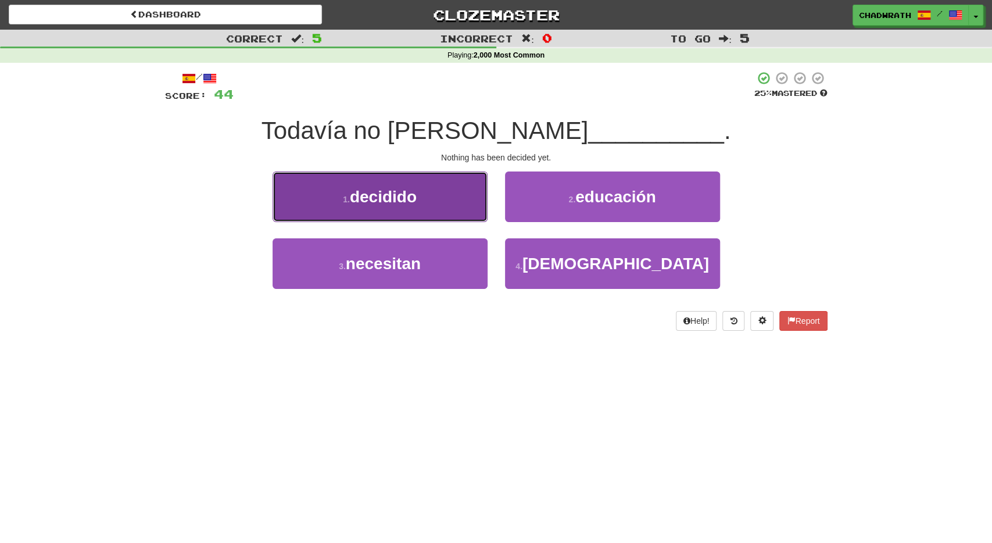
click at [413, 212] on button "1 . decidido" at bounding box center [379, 196] width 215 height 51
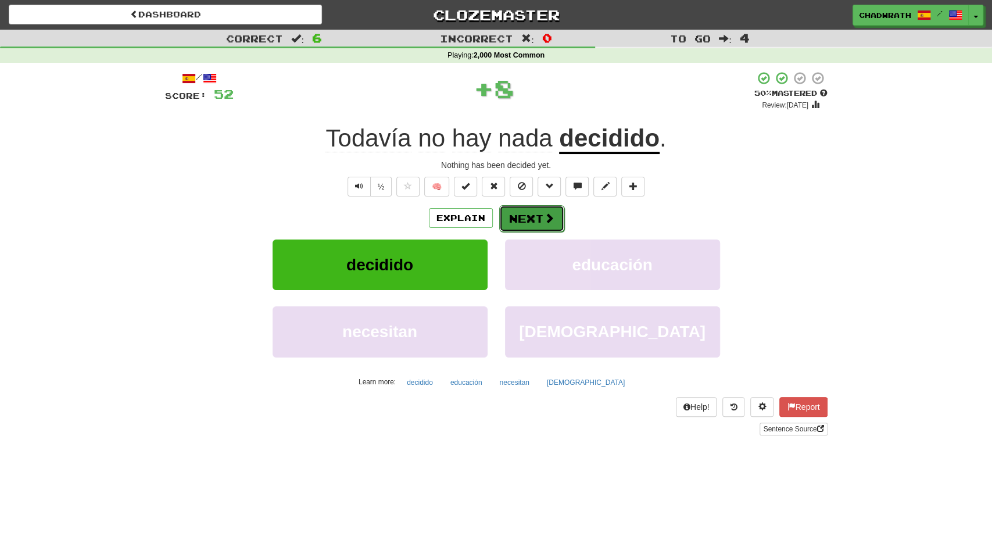
click at [547, 221] on span at bounding box center [549, 218] width 10 height 10
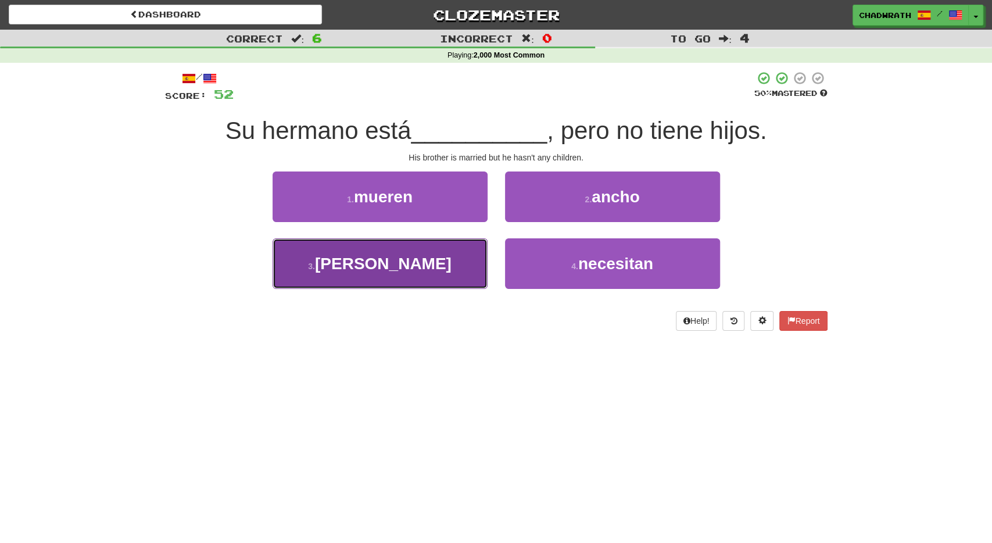
click at [357, 275] on button "3 . [PERSON_NAME]" at bounding box center [379, 263] width 215 height 51
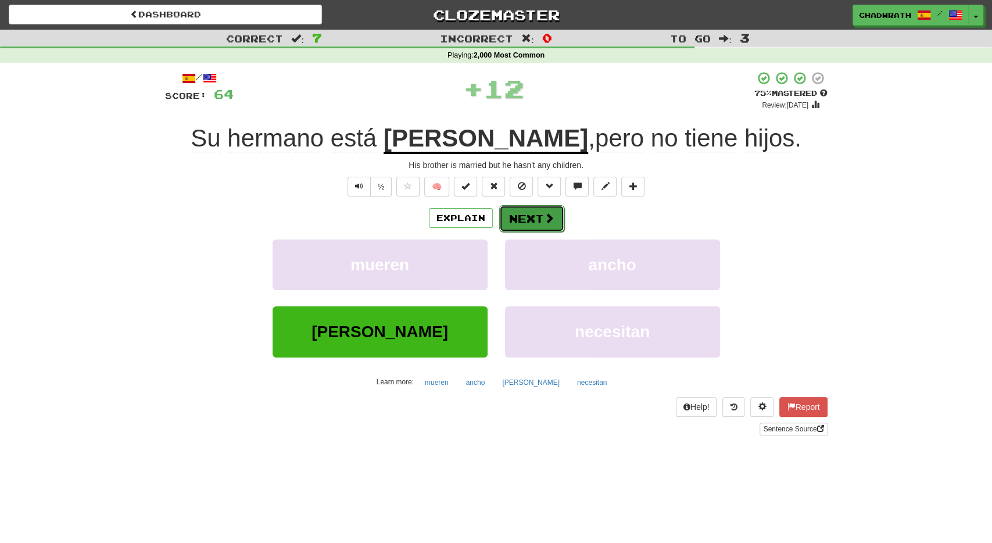
click at [521, 218] on button "Next" at bounding box center [531, 218] width 65 height 27
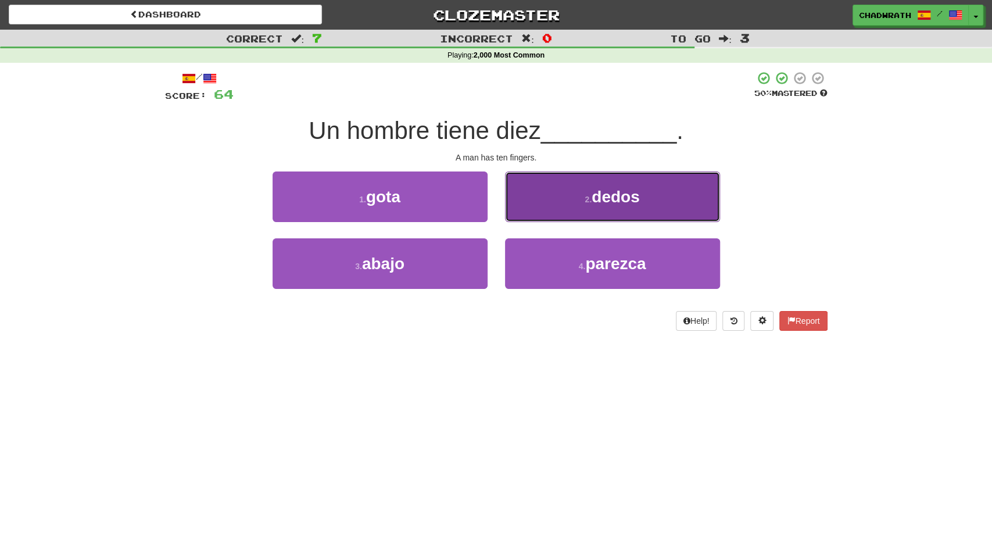
click at [576, 192] on button "2 . dedos" at bounding box center [612, 196] width 215 height 51
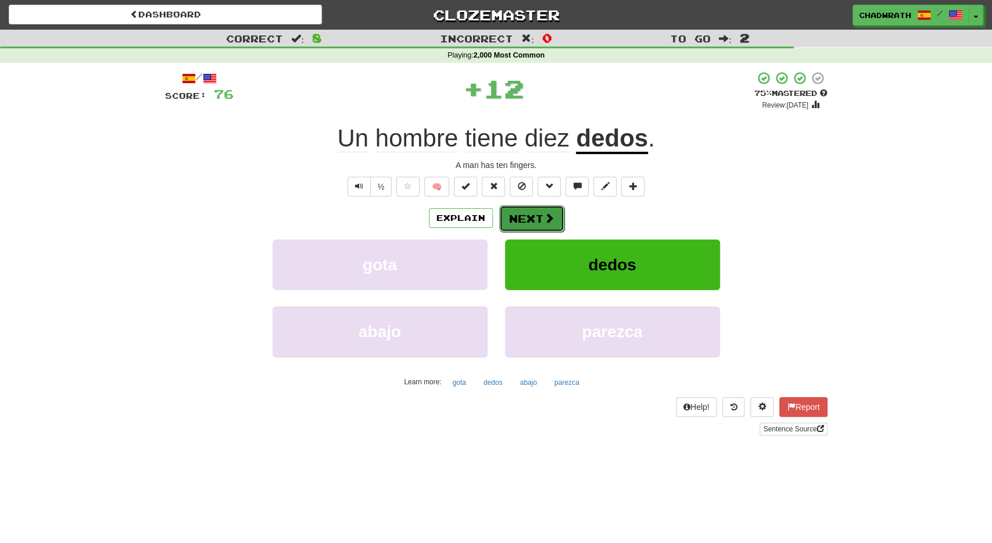
click at [505, 219] on button "Next" at bounding box center [531, 218] width 65 height 27
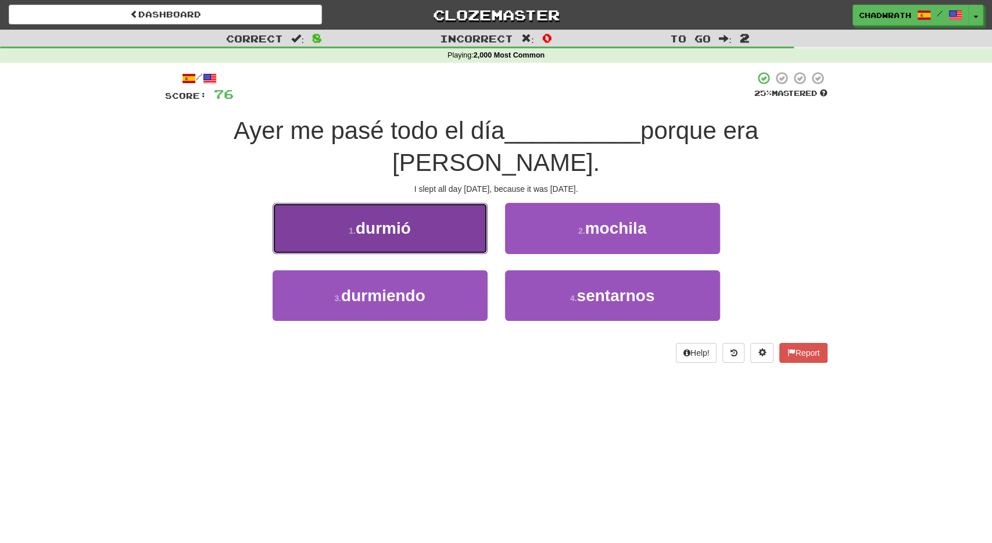
click at [370, 213] on button "1 . durmió" at bounding box center [379, 228] width 215 height 51
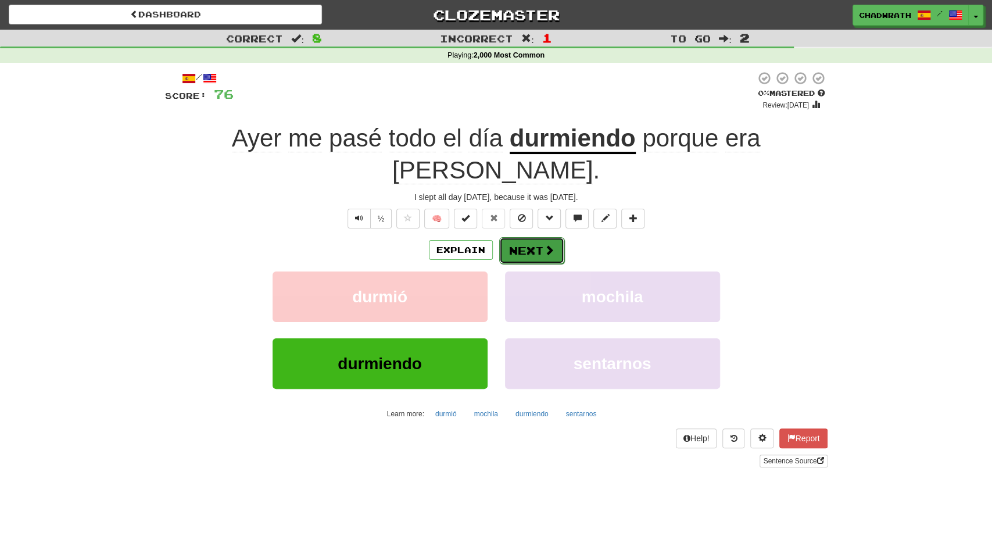
click at [529, 237] on button "Next" at bounding box center [531, 250] width 65 height 27
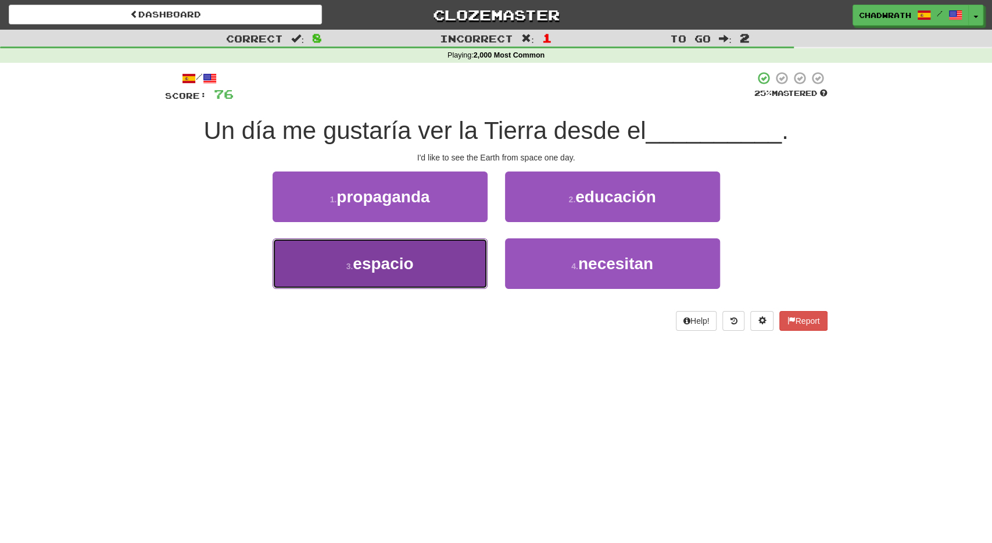
click at [422, 270] on button "3 . espacio" at bounding box center [379, 263] width 215 height 51
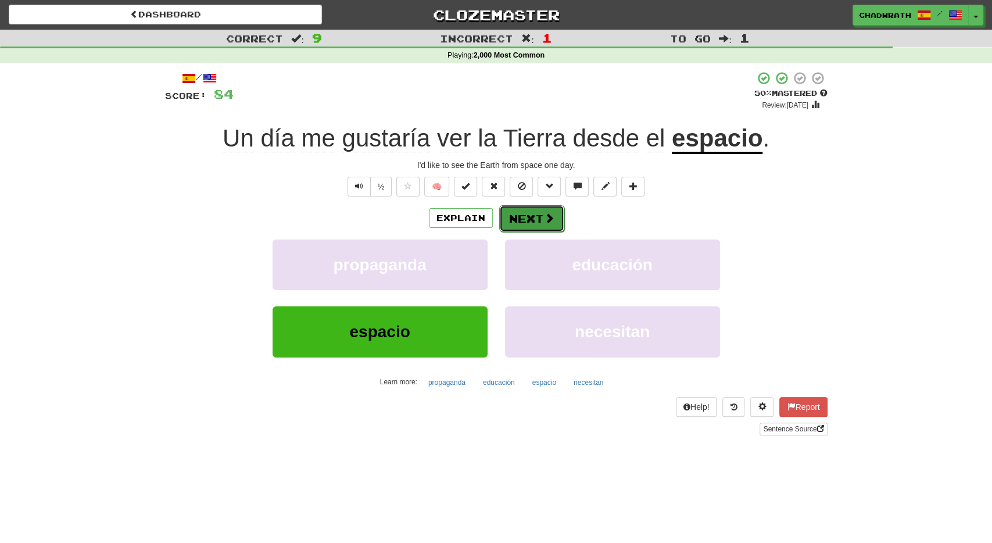
click at [549, 214] on span at bounding box center [549, 218] width 10 height 10
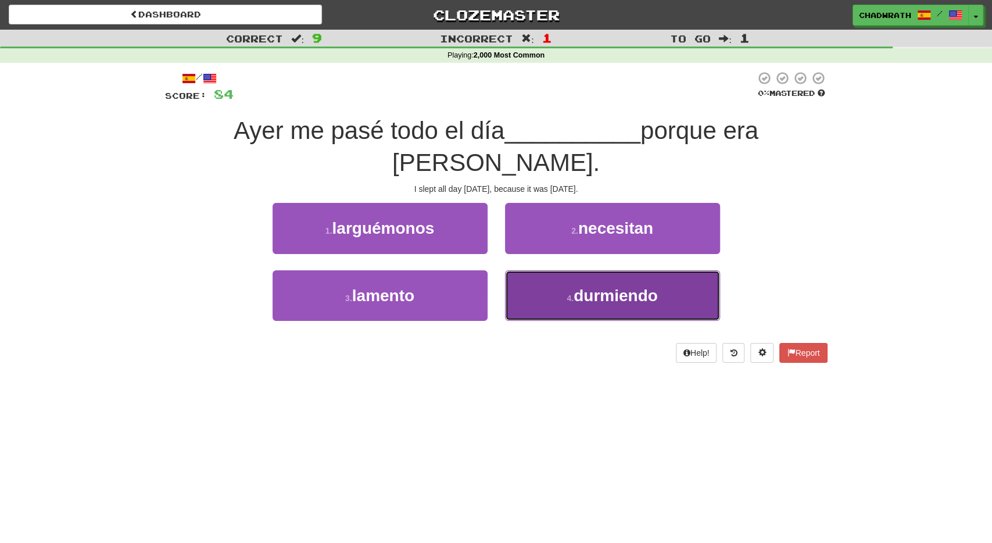
click at [569, 293] on small "4 ." at bounding box center [569, 297] width 7 height 9
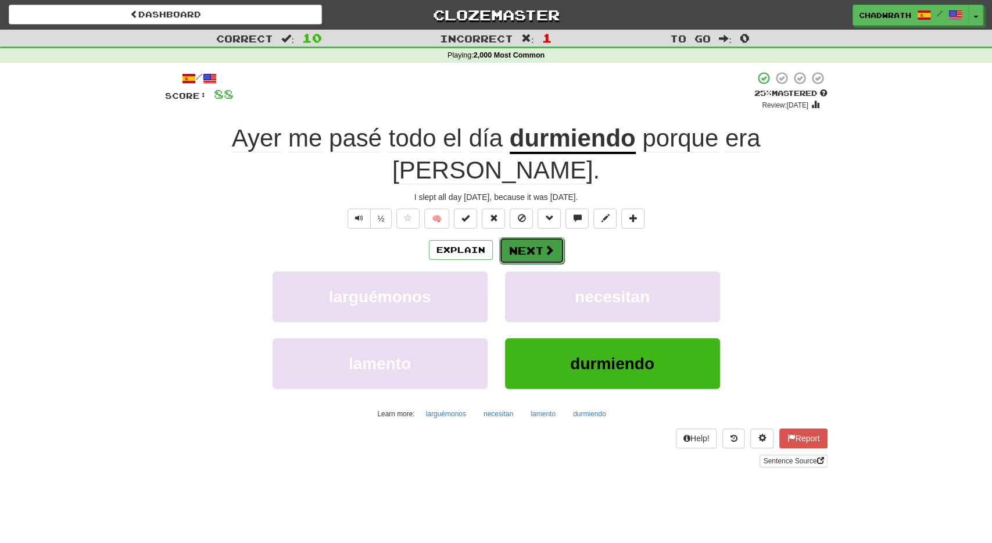
click at [548, 245] on span at bounding box center [549, 250] width 10 height 10
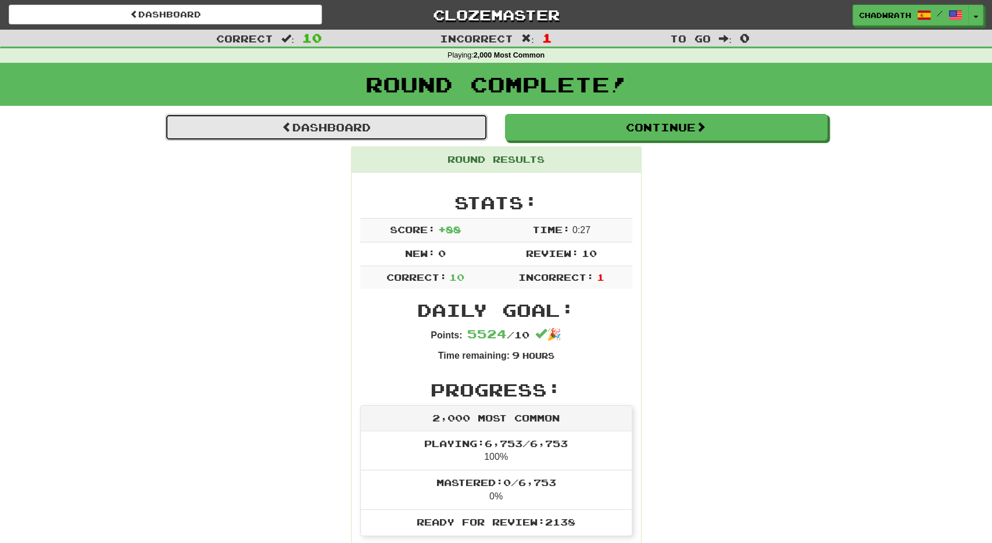
click at [447, 131] on link "Dashboard" at bounding box center [326, 127] width 322 height 27
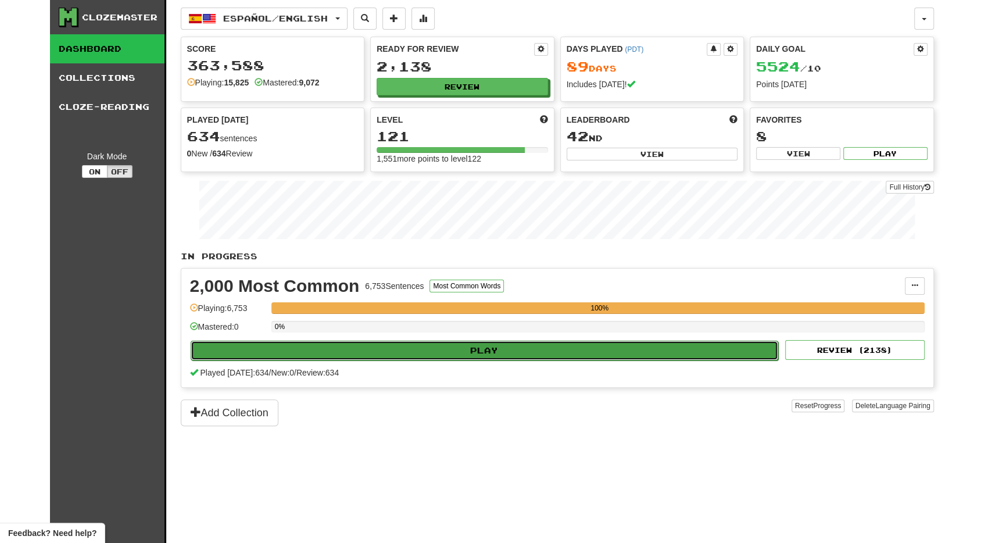
click at [472, 350] on button "Play" at bounding box center [485, 350] width 588 height 20
select select "**"
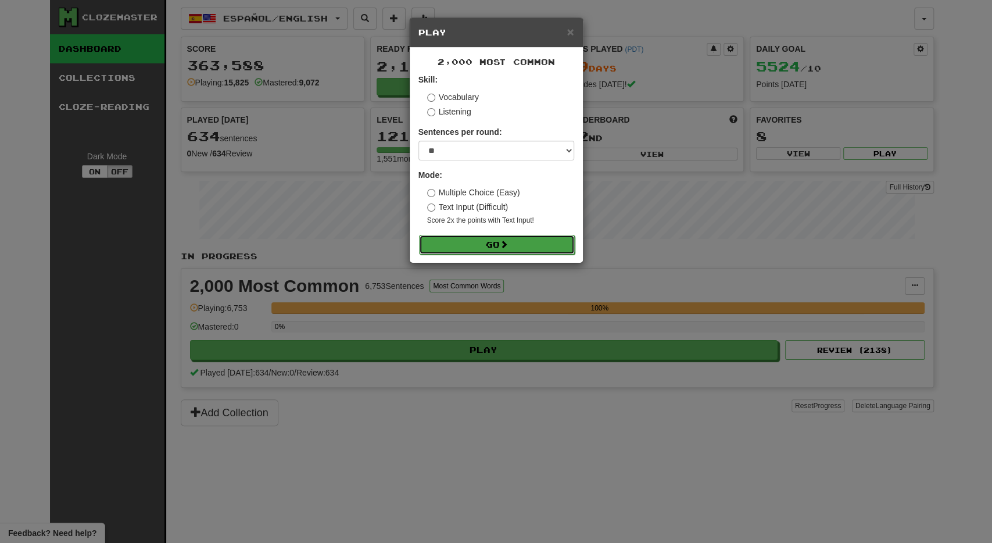
click at [476, 243] on button "Go" at bounding box center [497, 245] width 156 height 20
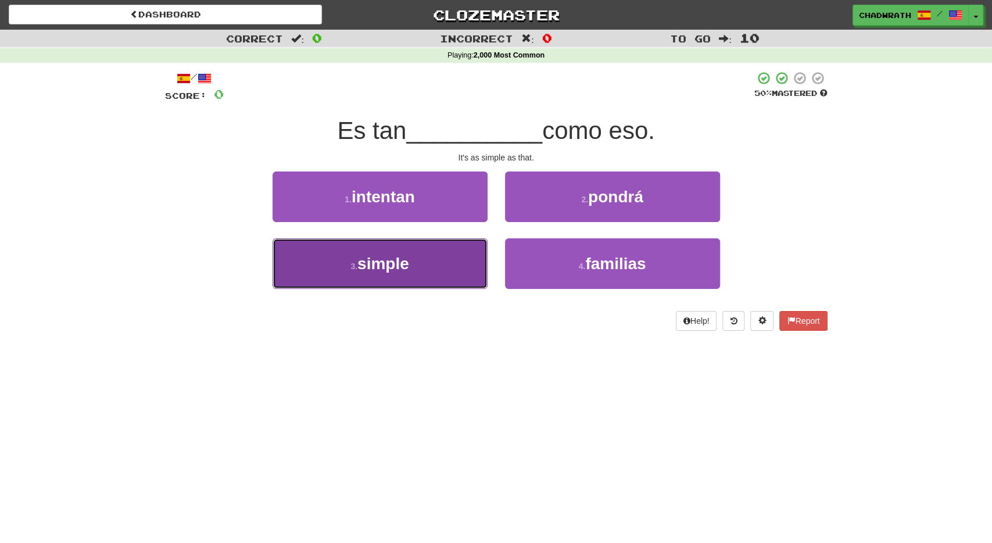
click at [463, 270] on button "3 . simple" at bounding box center [379, 263] width 215 height 51
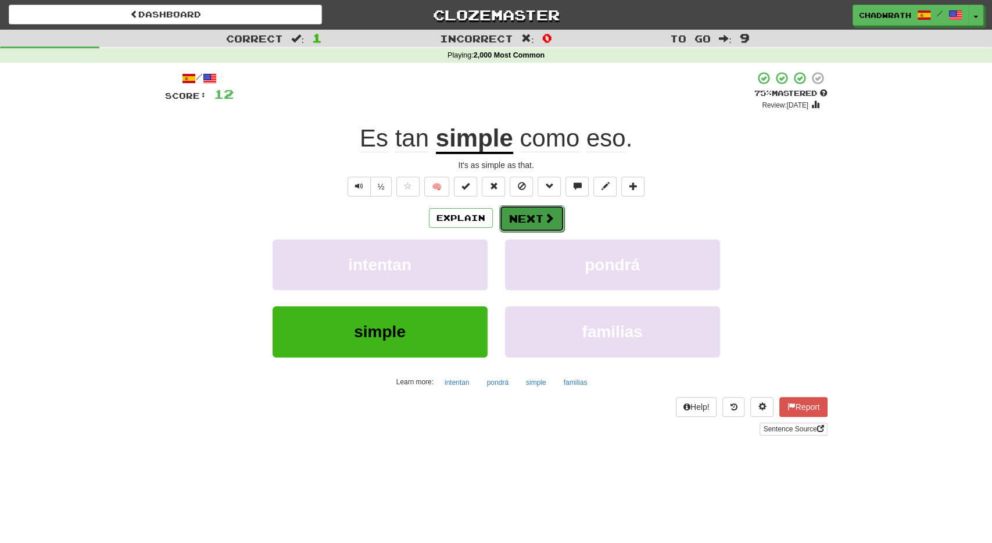
click at [535, 216] on button "Next" at bounding box center [531, 218] width 65 height 27
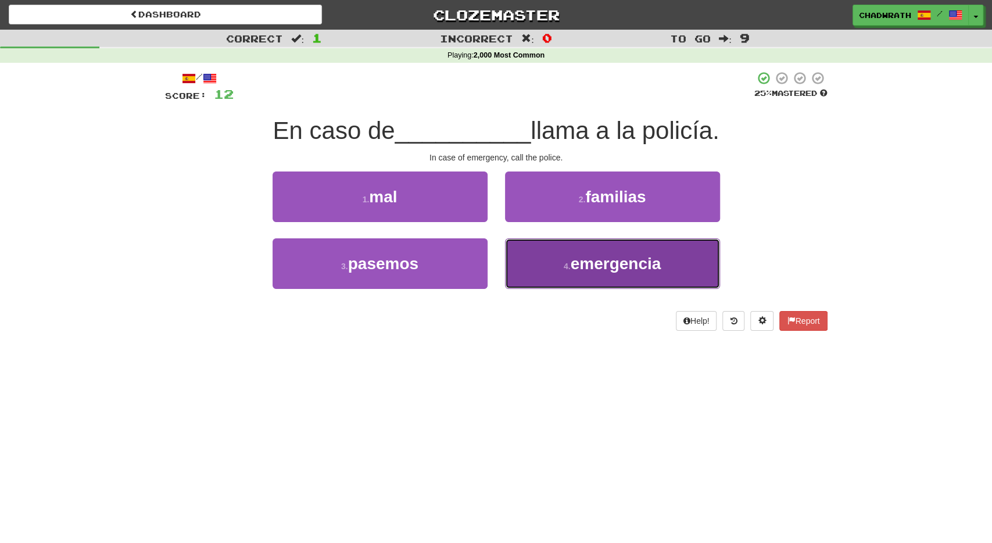
click at [579, 268] on span "emergencia" at bounding box center [615, 263] width 91 height 18
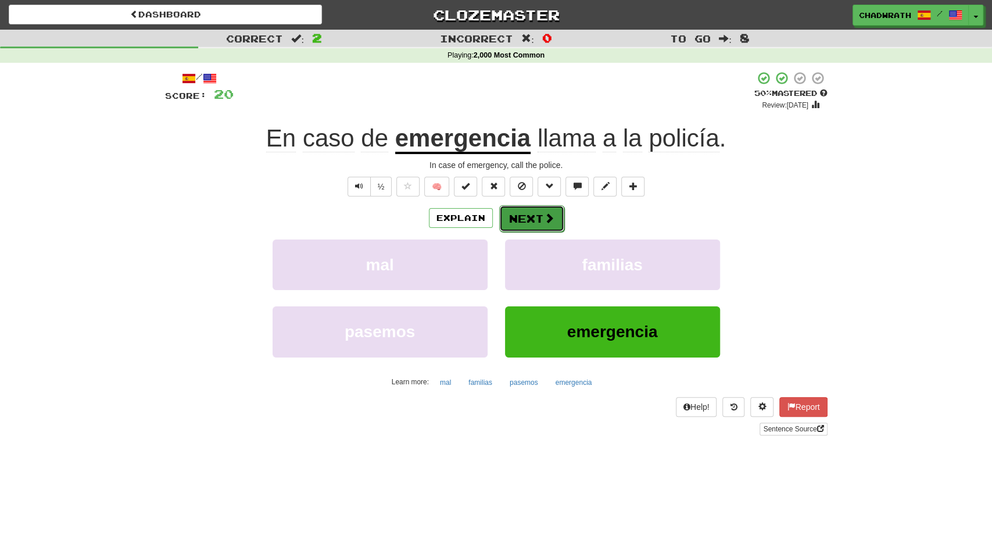
click at [531, 209] on button "Next" at bounding box center [531, 218] width 65 height 27
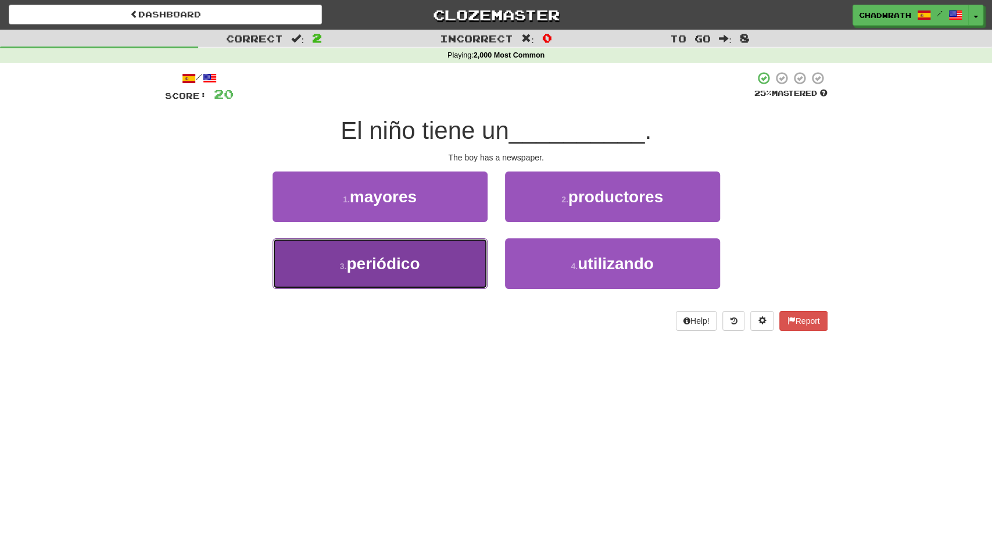
click at [419, 257] on span "periódico" at bounding box center [382, 263] width 73 height 18
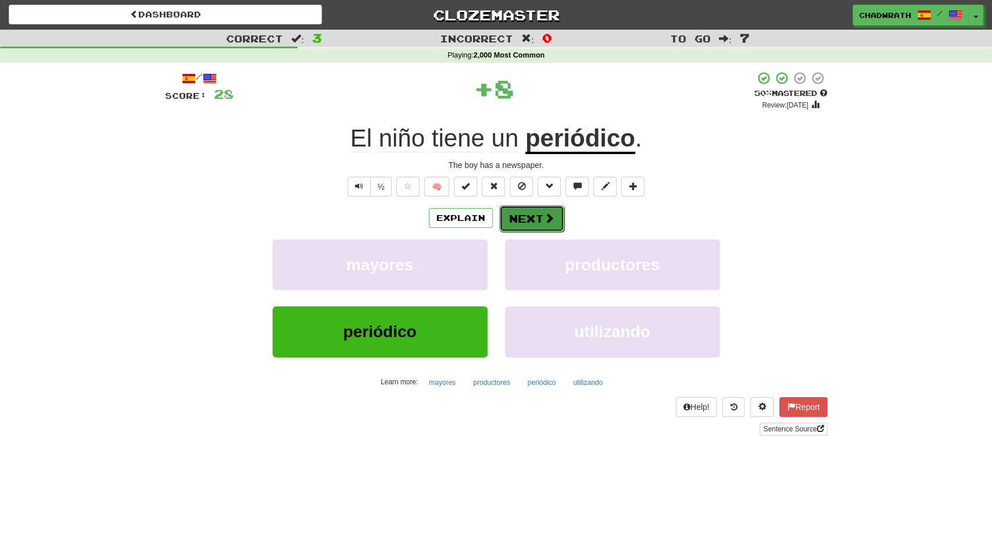
click at [547, 216] on span at bounding box center [549, 218] width 10 height 10
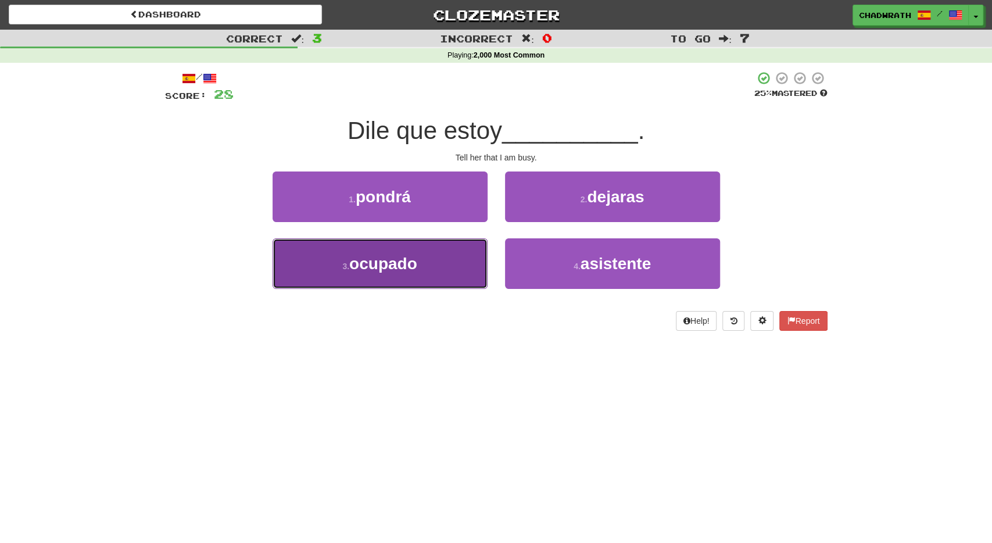
click at [432, 260] on button "3 . ocupado" at bounding box center [379, 263] width 215 height 51
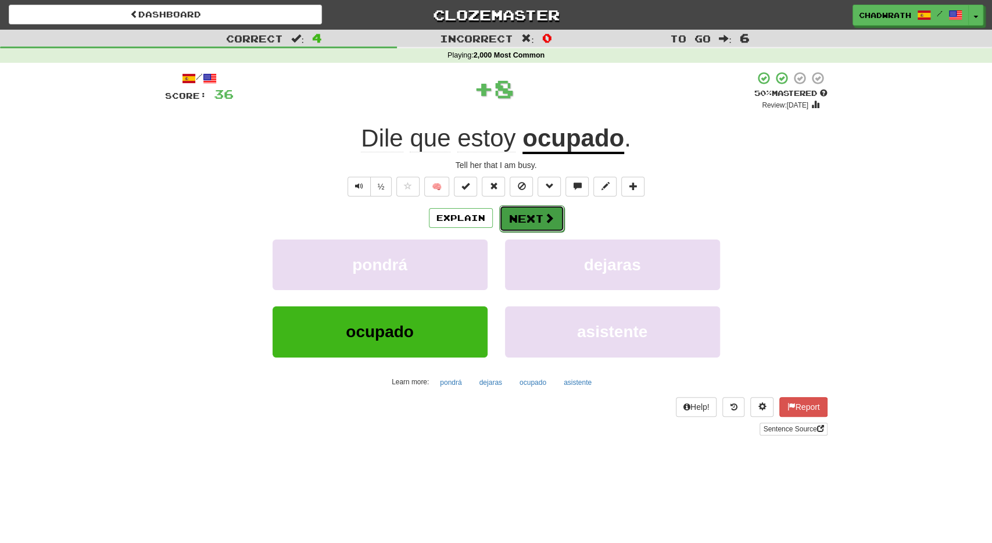
click at [511, 221] on button "Next" at bounding box center [531, 218] width 65 height 27
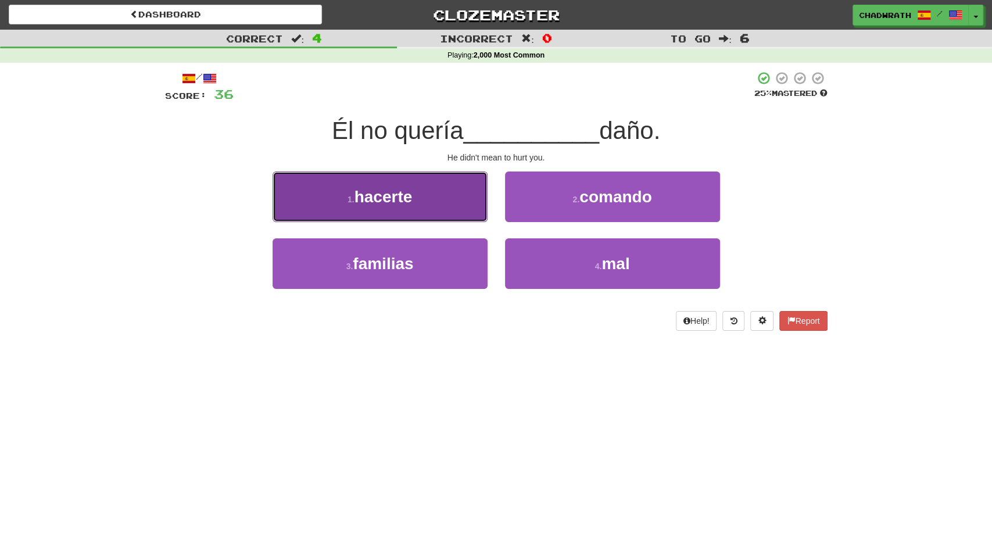
click at [449, 217] on button "1 . hacerte" at bounding box center [379, 196] width 215 height 51
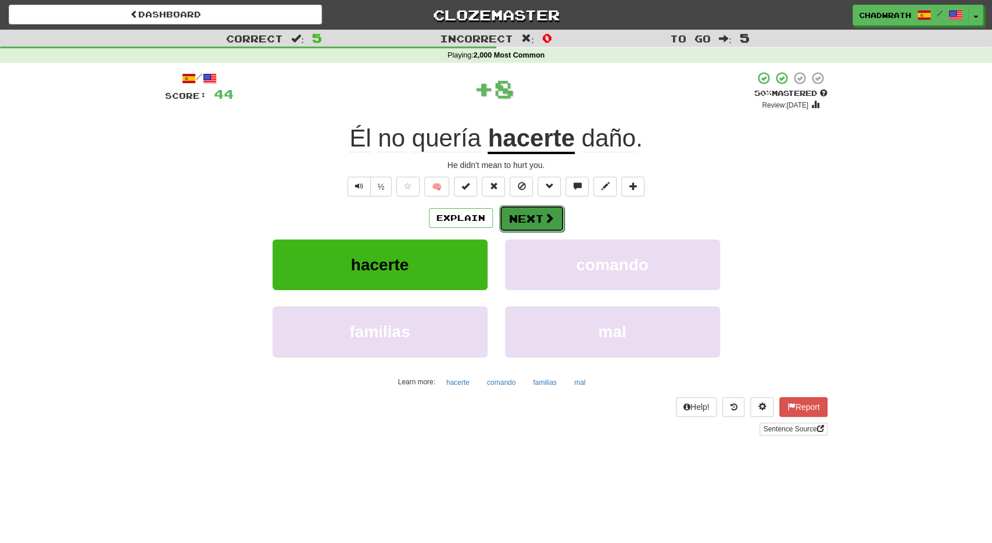
click at [527, 217] on button "Next" at bounding box center [531, 218] width 65 height 27
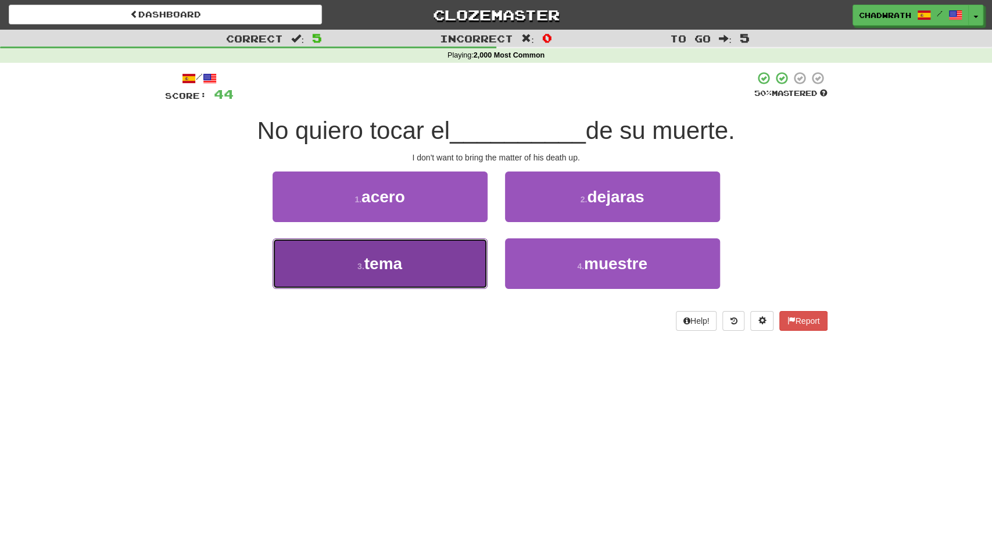
click at [439, 262] on button "3 . tema" at bounding box center [379, 263] width 215 height 51
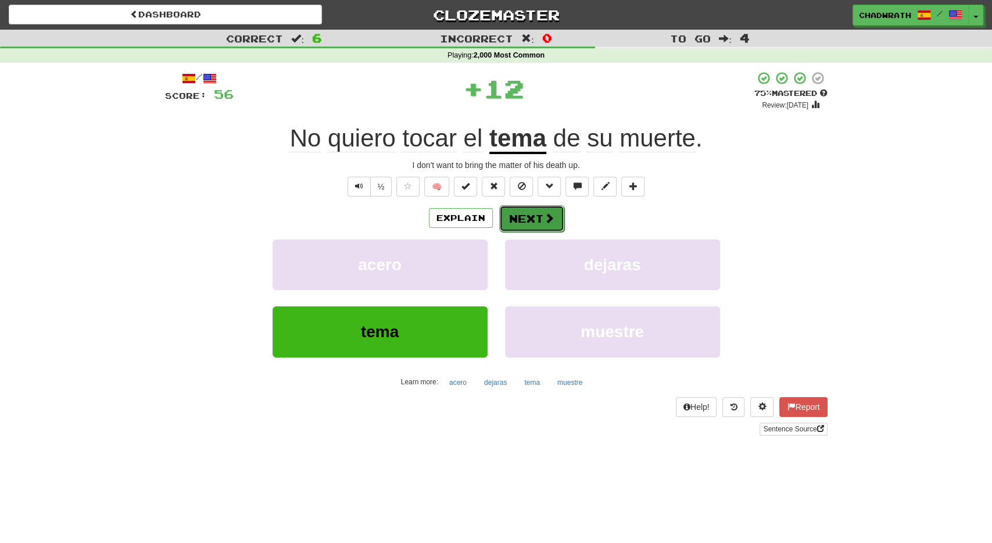
click at [529, 226] on button "Next" at bounding box center [531, 218] width 65 height 27
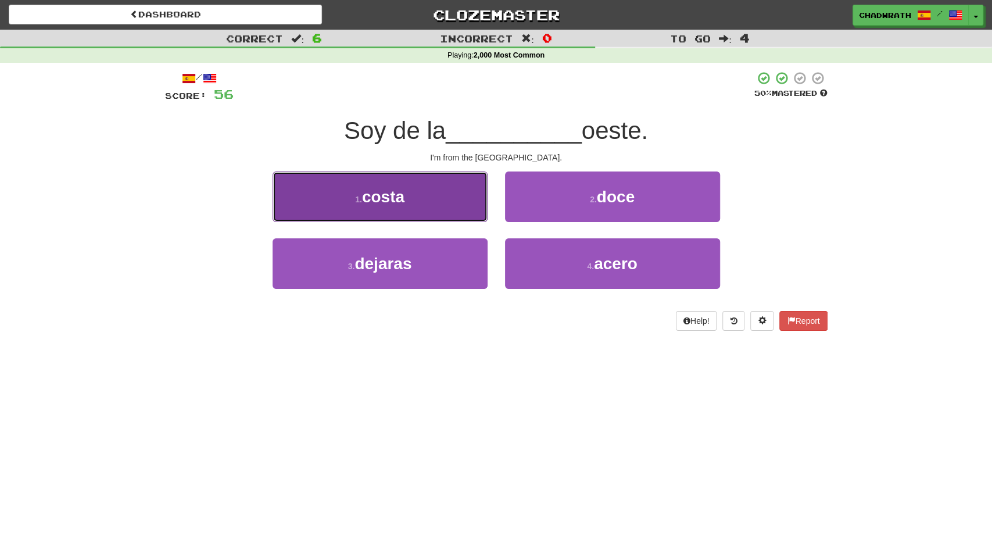
click at [411, 211] on button "1 . costa" at bounding box center [379, 196] width 215 height 51
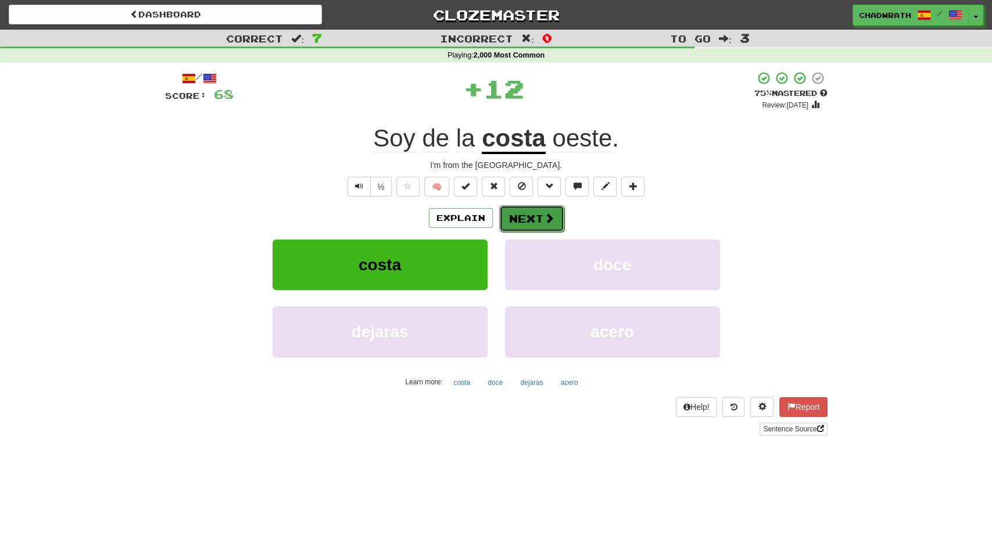
click at [527, 219] on button "Next" at bounding box center [531, 218] width 65 height 27
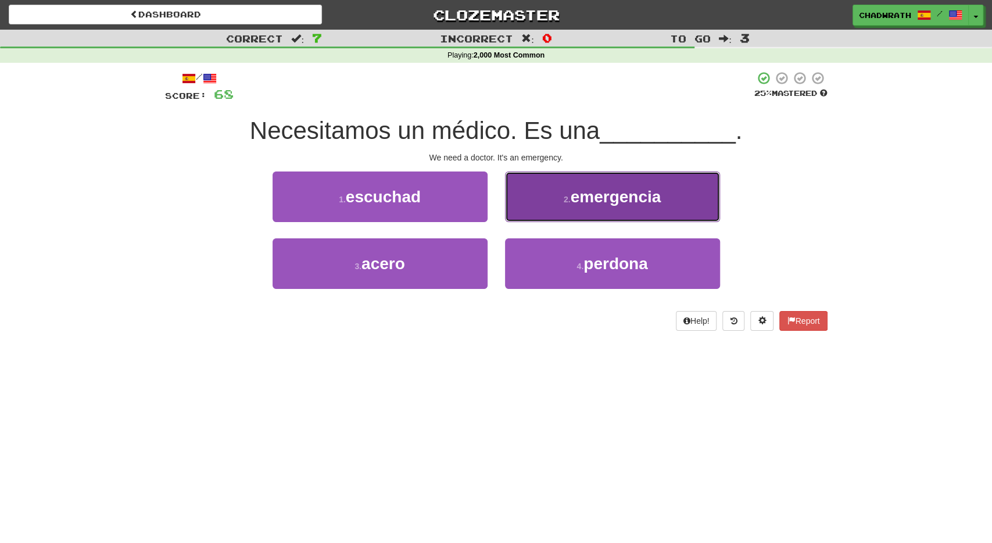
click at [595, 204] on span "emergencia" at bounding box center [615, 197] width 91 height 18
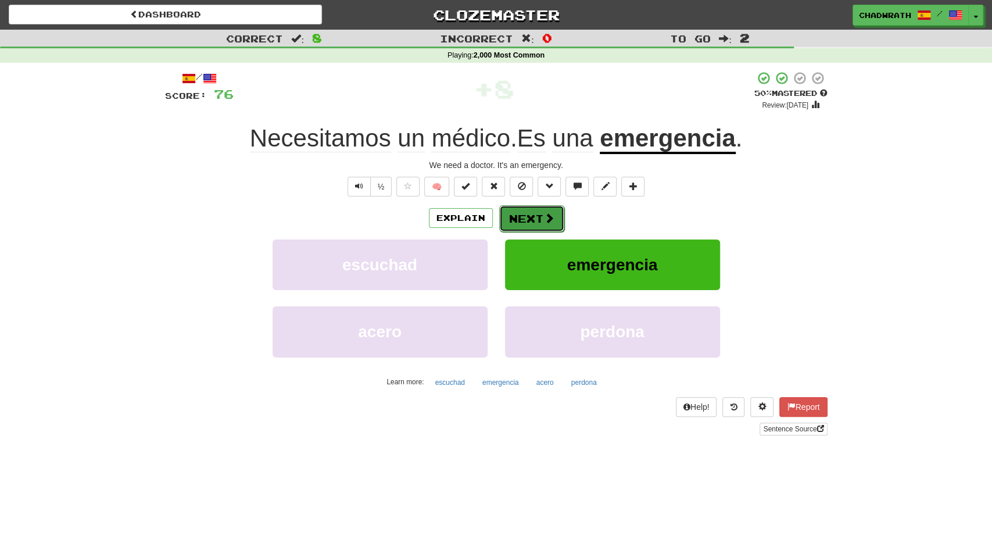
click at [527, 219] on button "Next" at bounding box center [531, 218] width 65 height 27
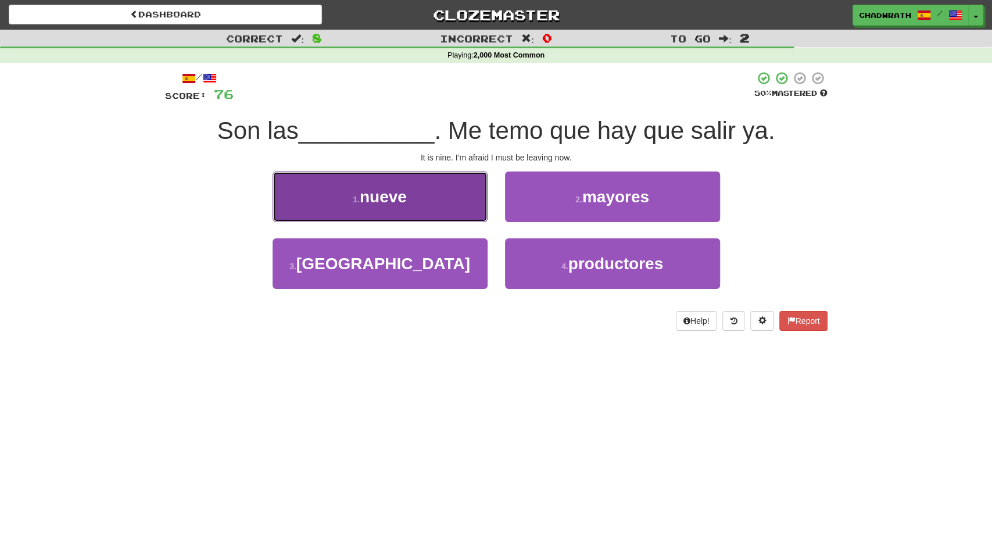
click at [448, 213] on button "1 . nueve" at bounding box center [379, 196] width 215 height 51
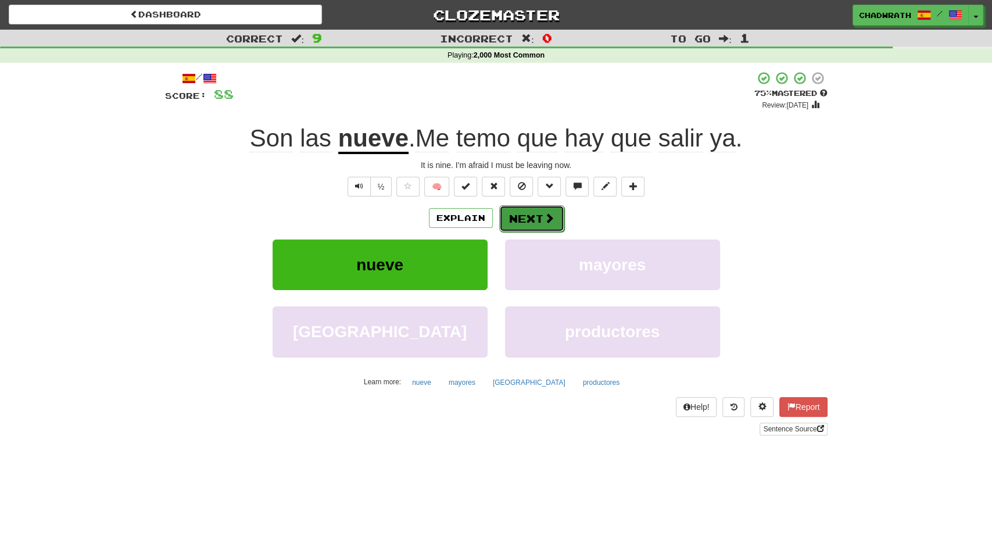
click at [534, 214] on button "Next" at bounding box center [531, 218] width 65 height 27
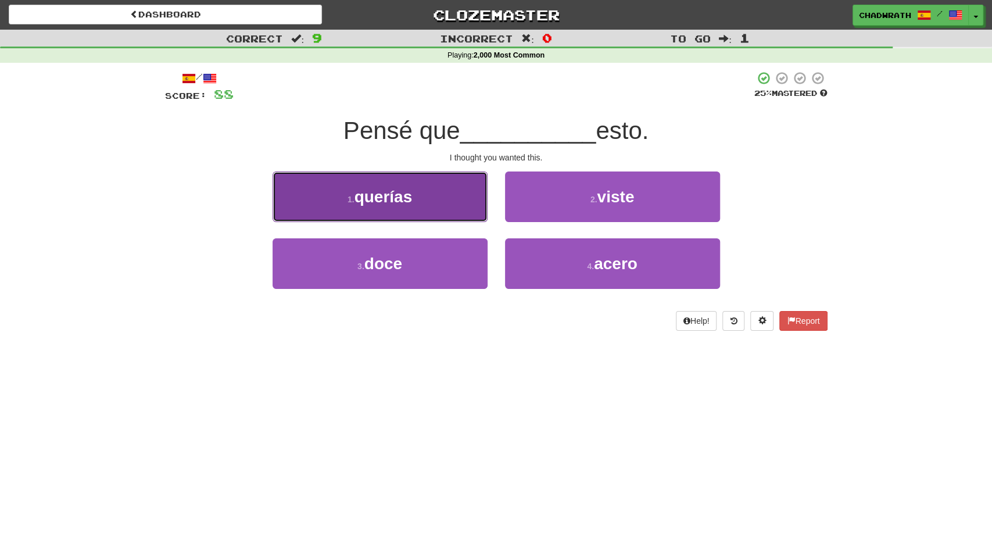
click at [356, 209] on button "1 . querías" at bounding box center [379, 196] width 215 height 51
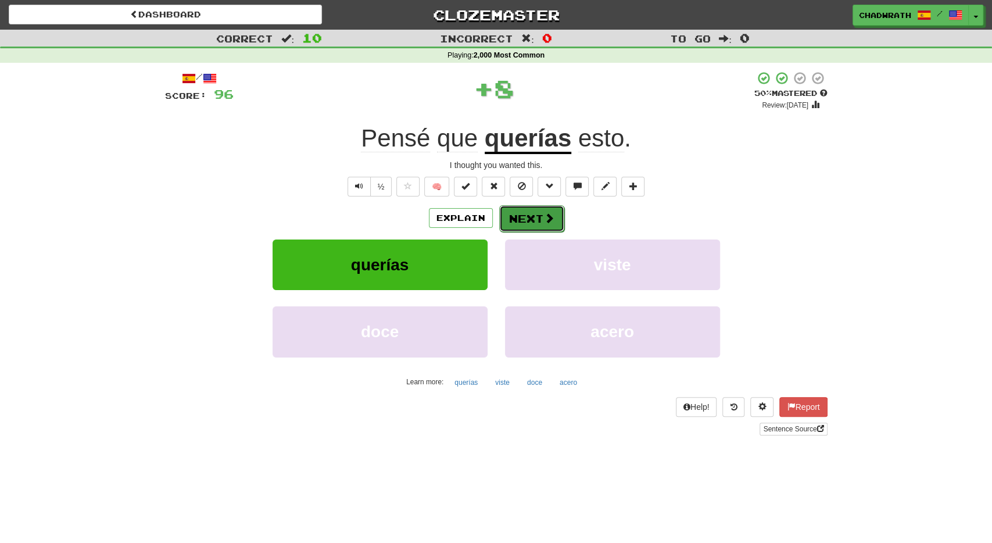
click at [555, 223] on button "Next" at bounding box center [531, 218] width 65 height 27
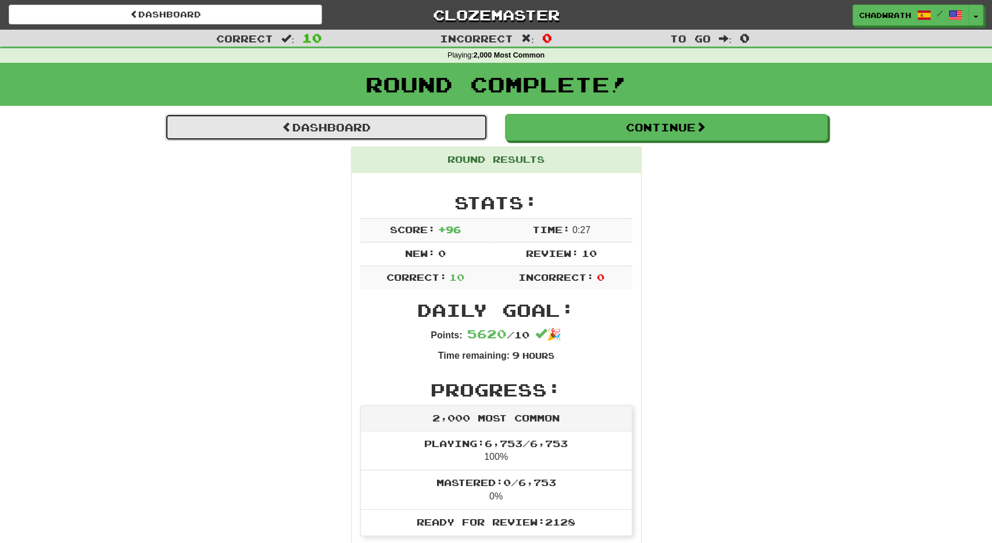
click at [368, 132] on link "Dashboard" at bounding box center [326, 127] width 322 height 27
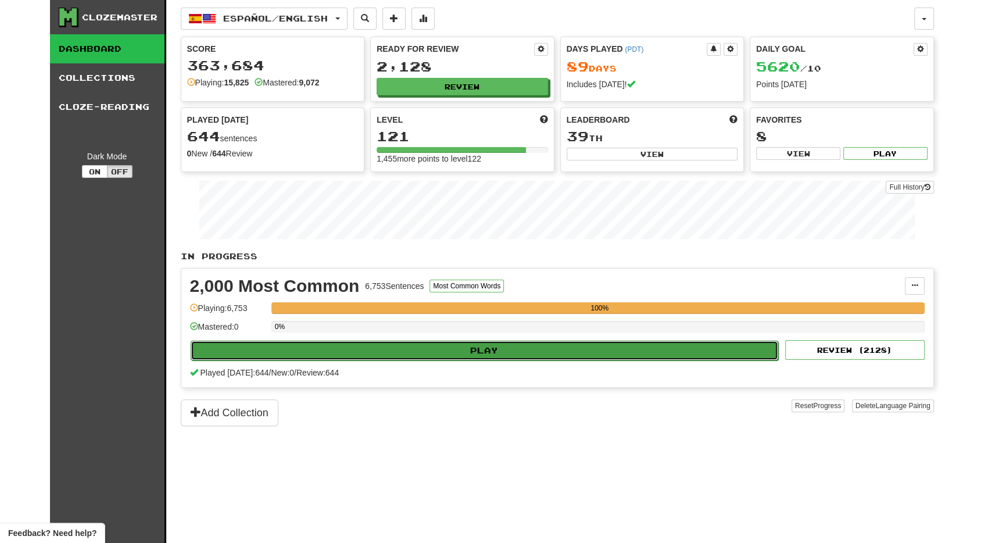
click at [465, 349] on button "Play" at bounding box center [485, 350] width 588 height 20
select select "**"
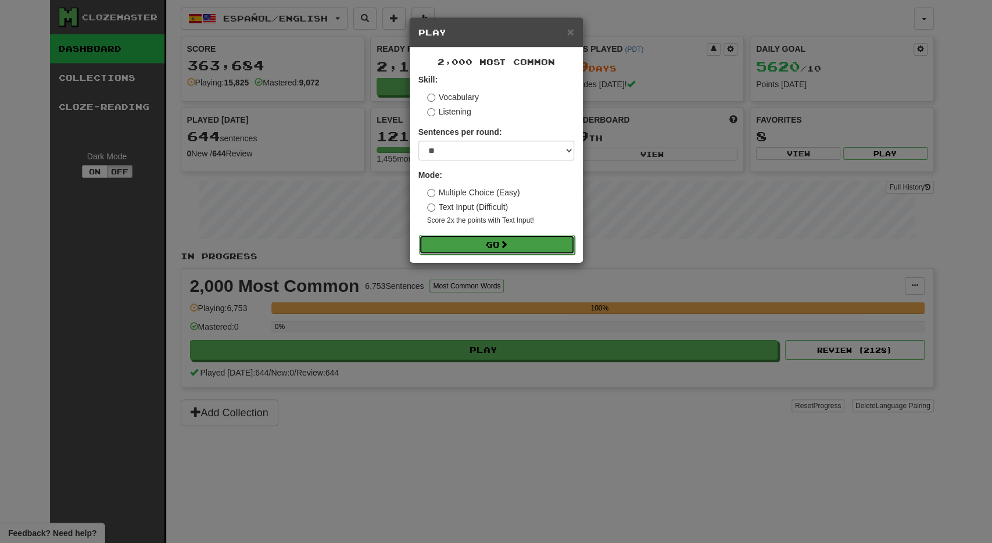
click at [470, 241] on button "Go" at bounding box center [497, 245] width 156 height 20
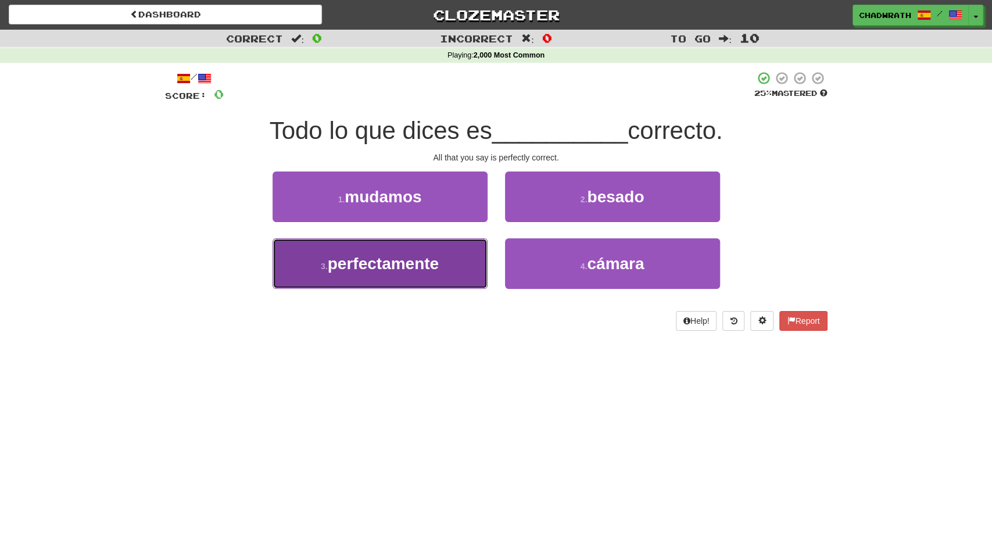
click at [403, 267] on span "perfectamente" at bounding box center [383, 263] width 111 height 18
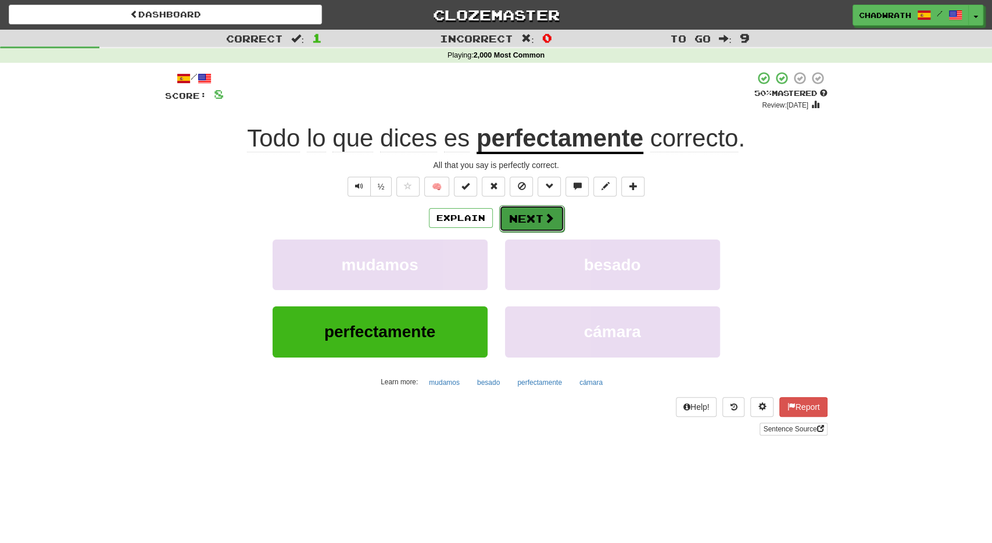
click at [531, 213] on button "Next" at bounding box center [531, 218] width 65 height 27
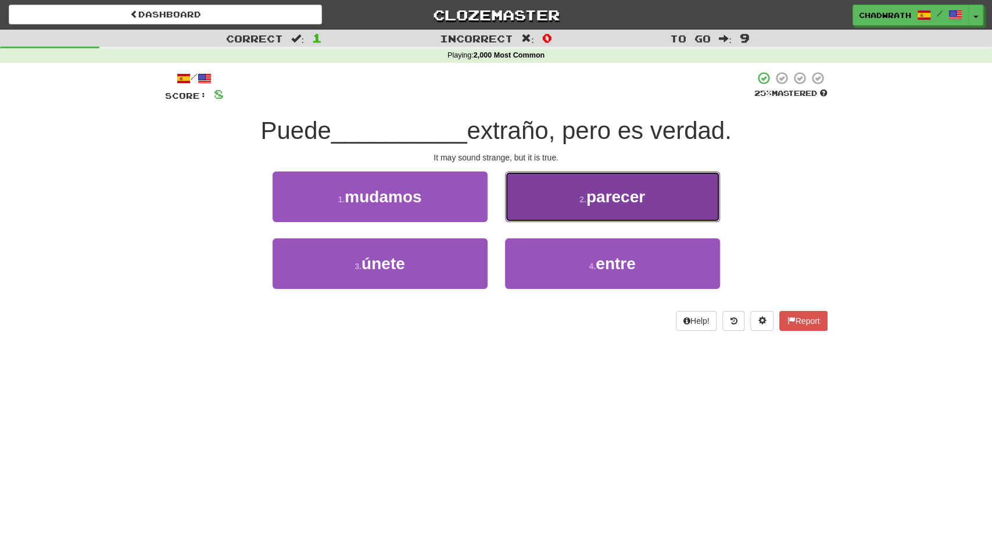
click at [558, 200] on button "2 . parecer" at bounding box center [612, 196] width 215 height 51
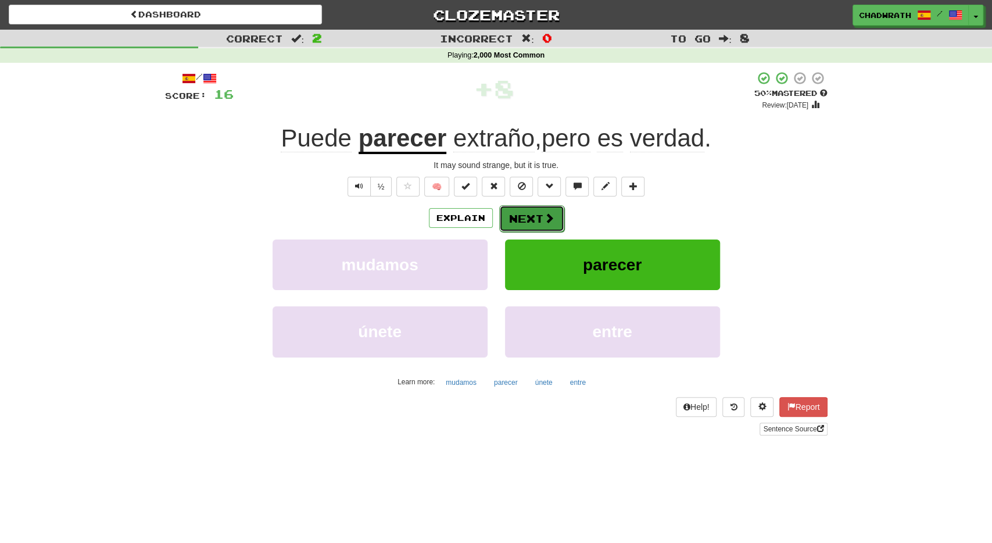
click at [516, 211] on button "Next" at bounding box center [531, 218] width 65 height 27
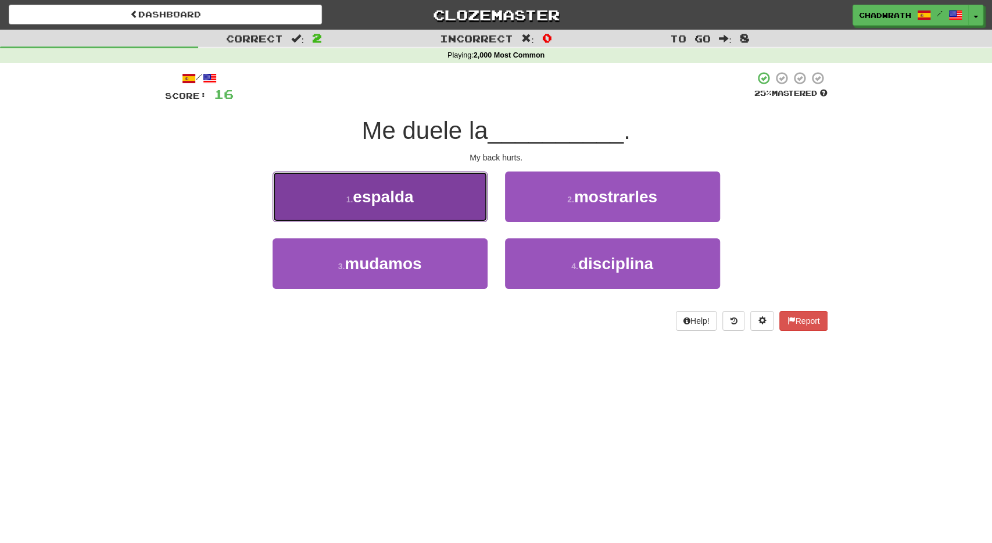
click at [415, 202] on button "1 . espalda" at bounding box center [379, 196] width 215 height 51
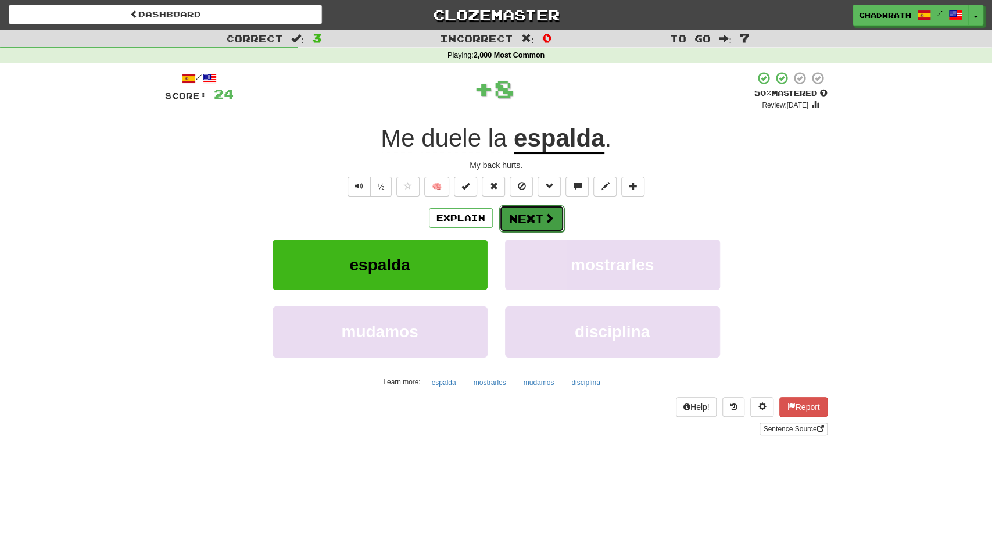
click at [541, 218] on button "Next" at bounding box center [531, 218] width 65 height 27
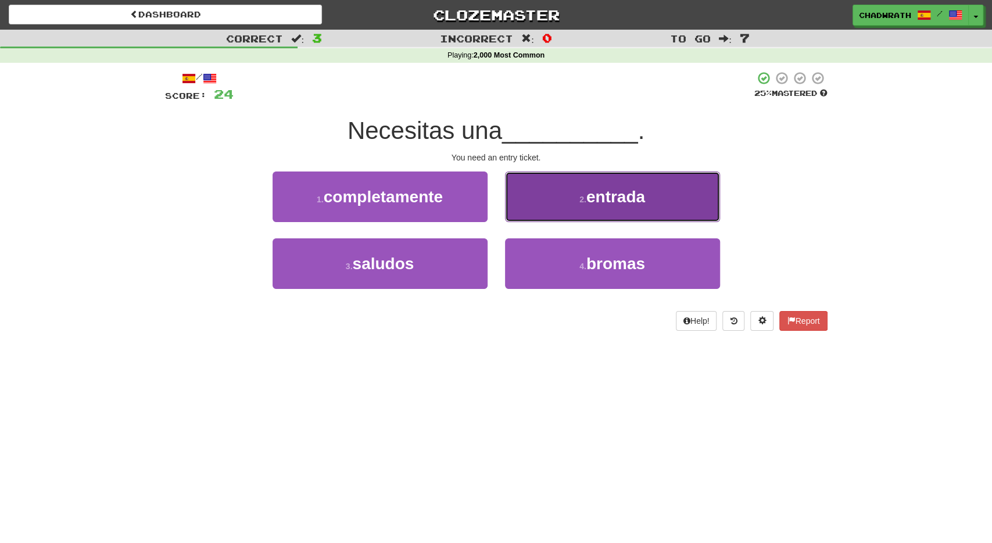
click at [563, 207] on button "2 . entrada" at bounding box center [612, 196] width 215 height 51
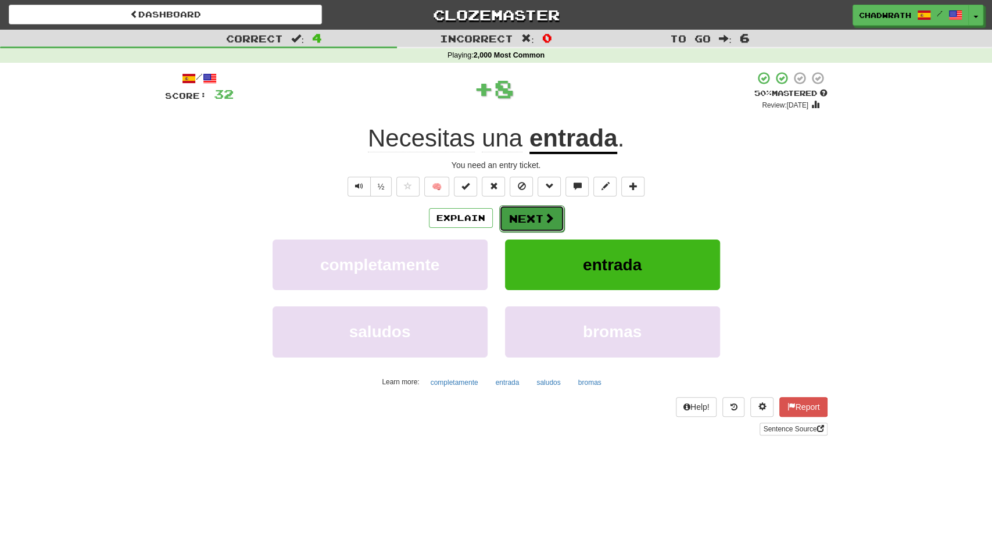
click at [544, 220] on span at bounding box center [549, 218] width 10 height 10
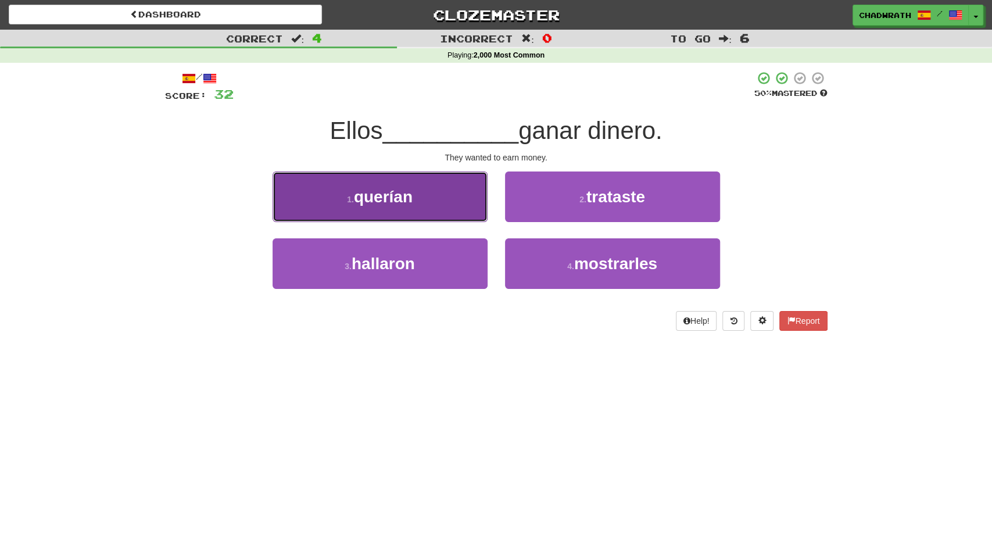
click at [416, 218] on button "1 . querían" at bounding box center [379, 196] width 215 height 51
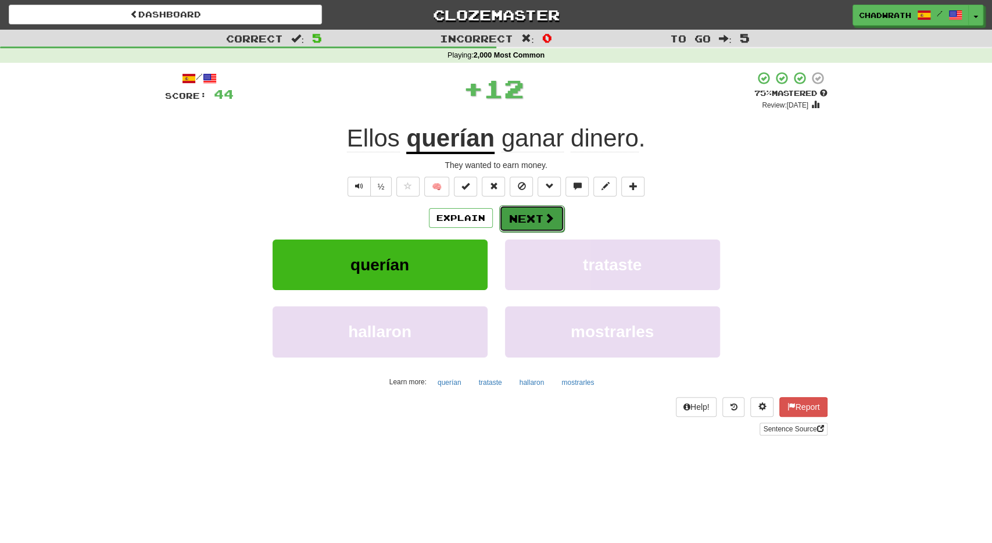
click at [522, 212] on button "Next" at bounding box center [531, 218] width 65 height 27
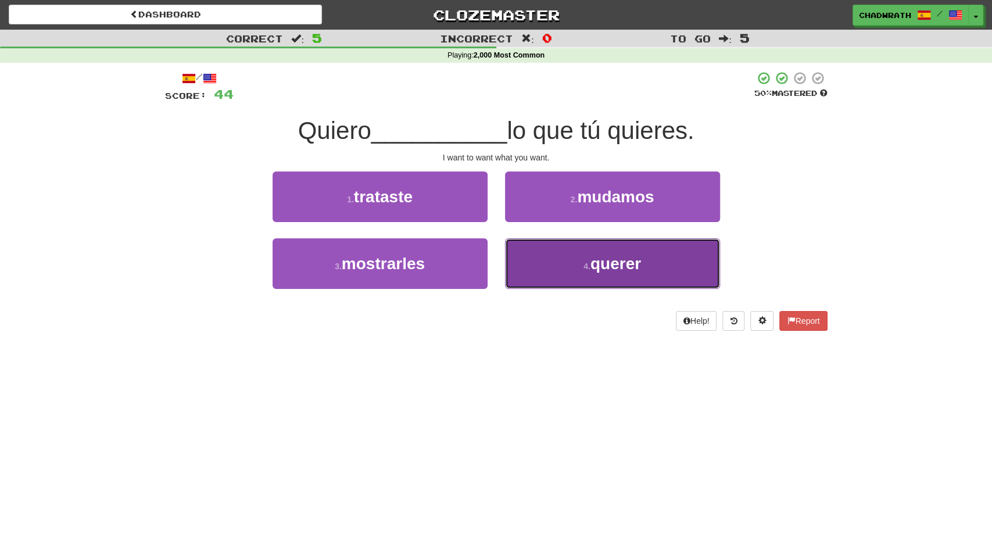
click at [536, 264] on button "4 . querer" at bounding box center [612, 263] width 215 height 51
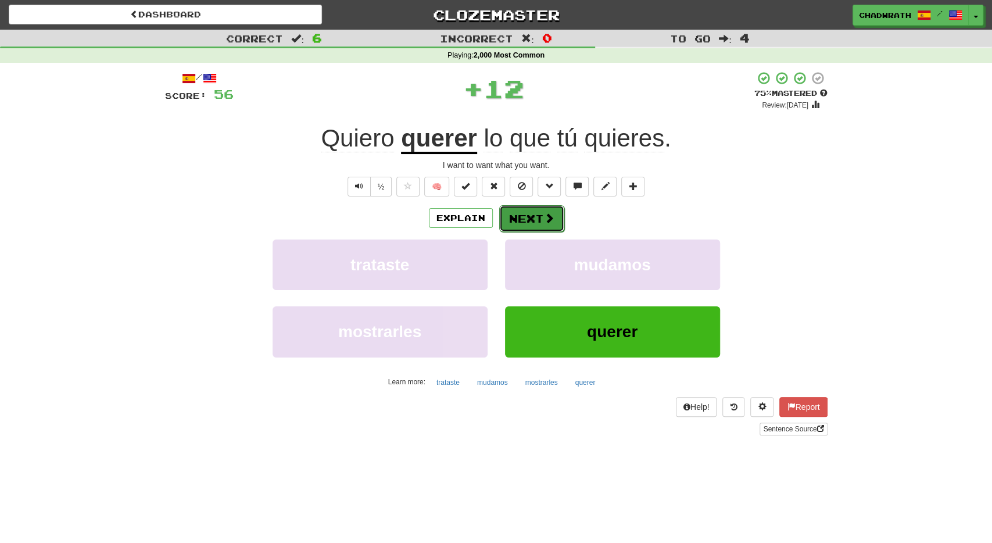
click at [528, 217] on button "Next" at bounding box center [531, 218] width 65 height 27
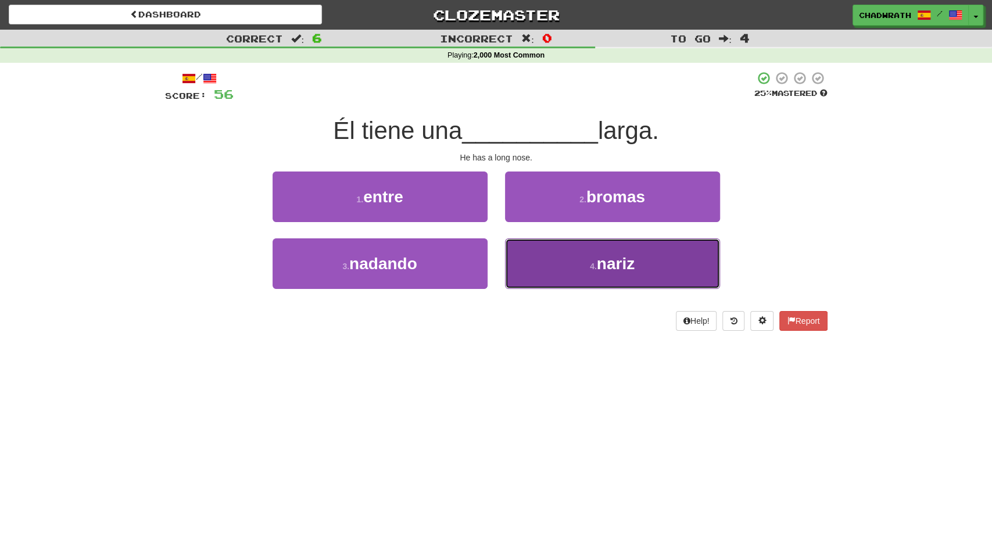
click at [574, 252] on button "4 . nariz" at bounding box center [612, 263] width 215 height 51
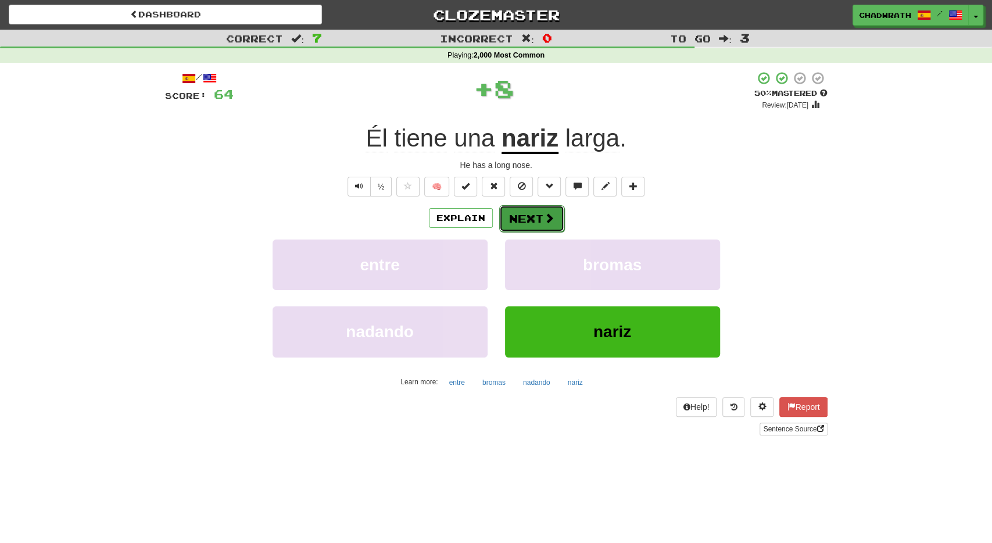
click at [529, 218] on button "Next" at bounding box center [531, 218] width 65 height 27
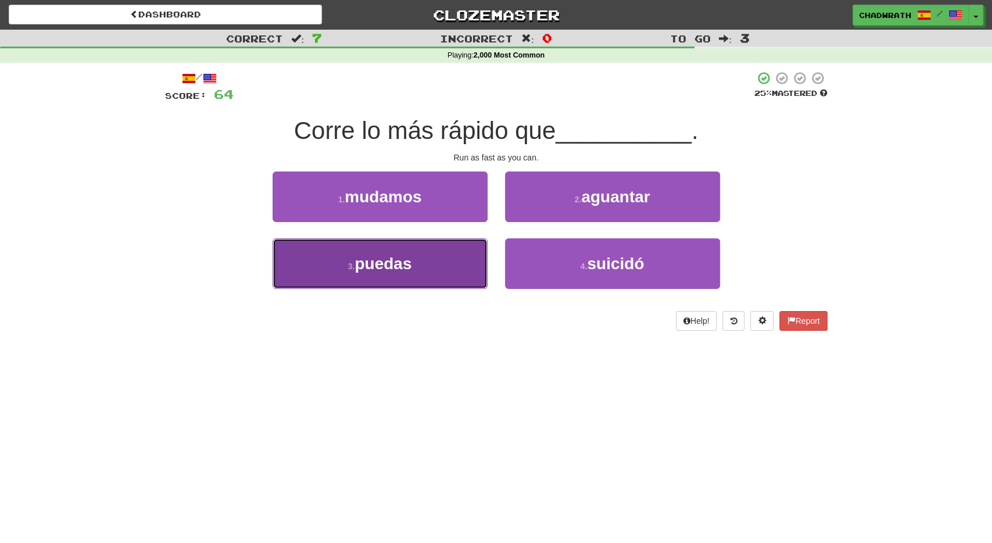
click at [421, 285] on button "3 . puedas" at bounding box center [379, 263] width 215 height 51
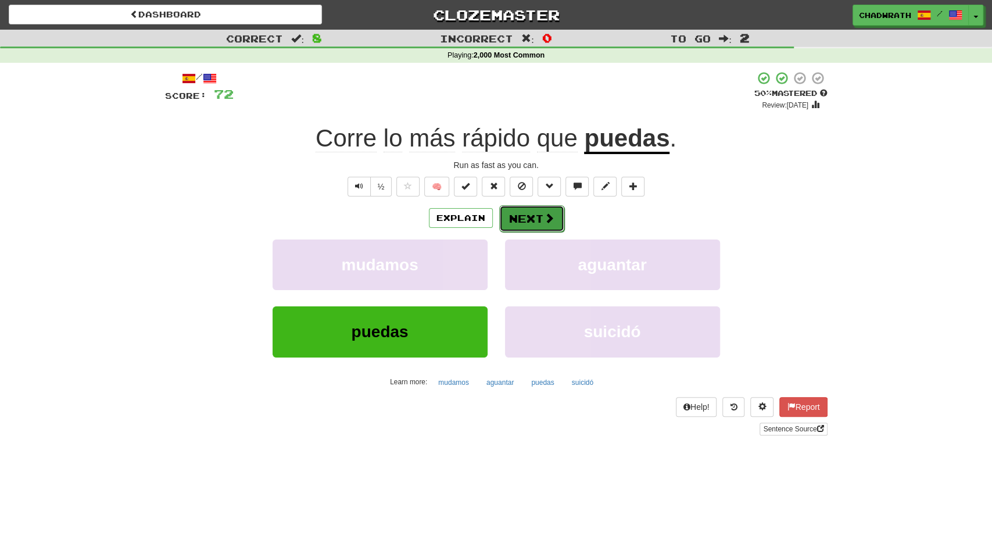
click at [515, 213] on button "Next" at bounding box center [531, 218] width 65 height 27
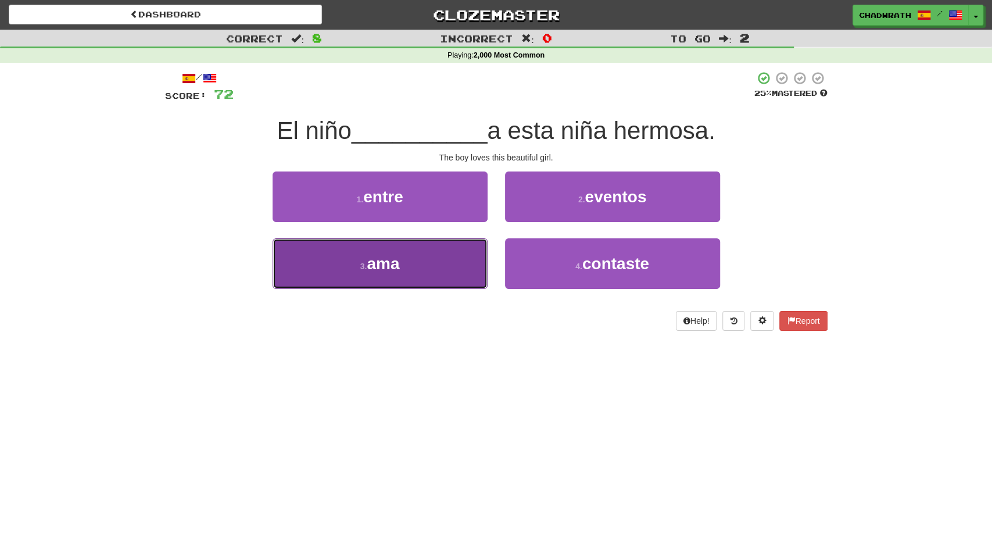
click at [408, 275] on button "3 . ama" at bounding box center [379, 263] width 215 height 51
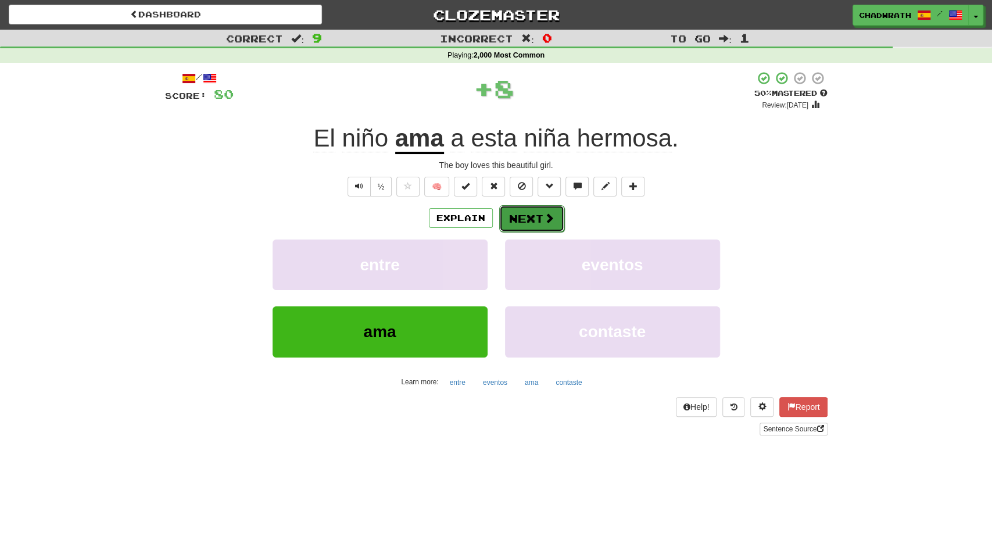
click at [512, 216] on button "Next" at bounding box center [531, 218] width 65 height 27
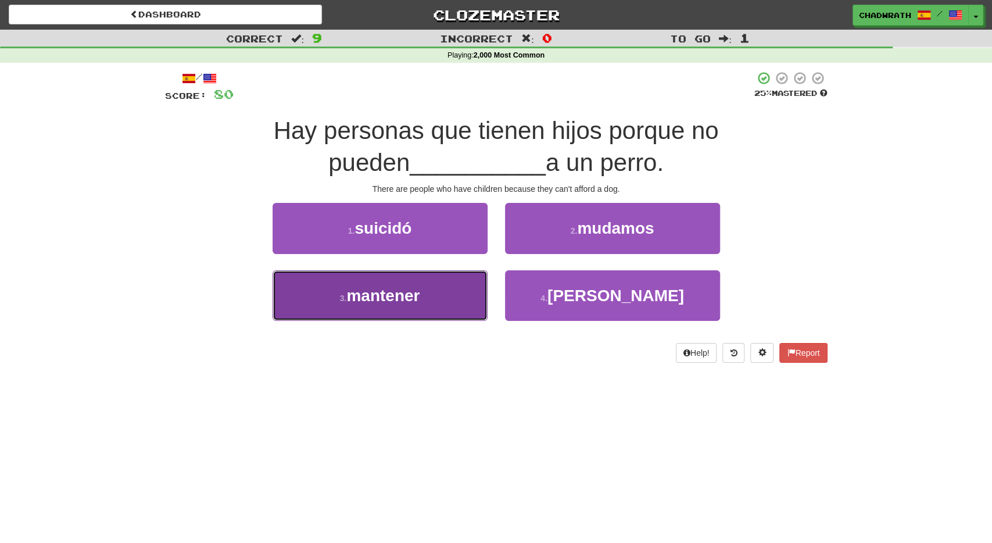
click at [406, 307] on button "3 . mantener" at bounding box center [379, 295] width 215 height 51
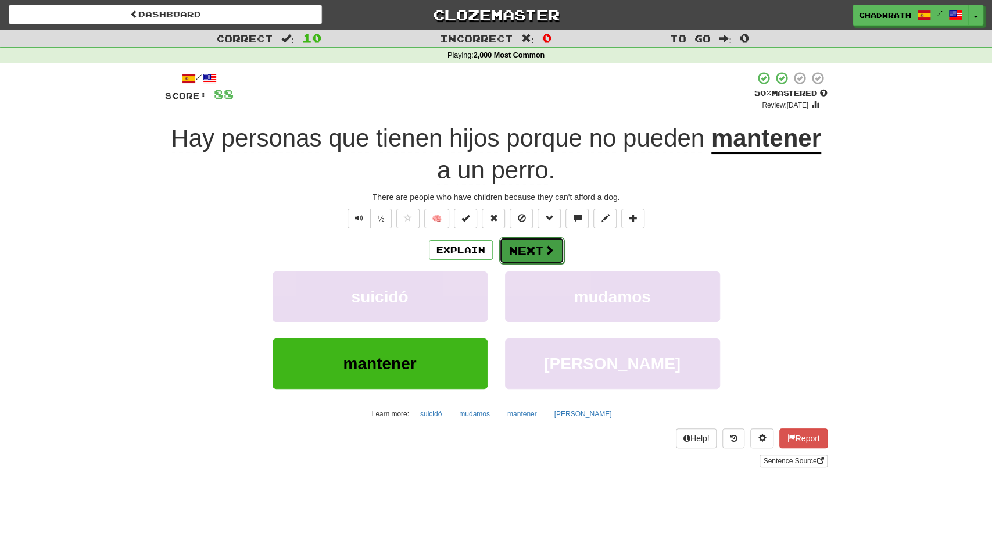
click at [553, 252] on button "Next" at bounding box center [531, 250] width 65 height 27
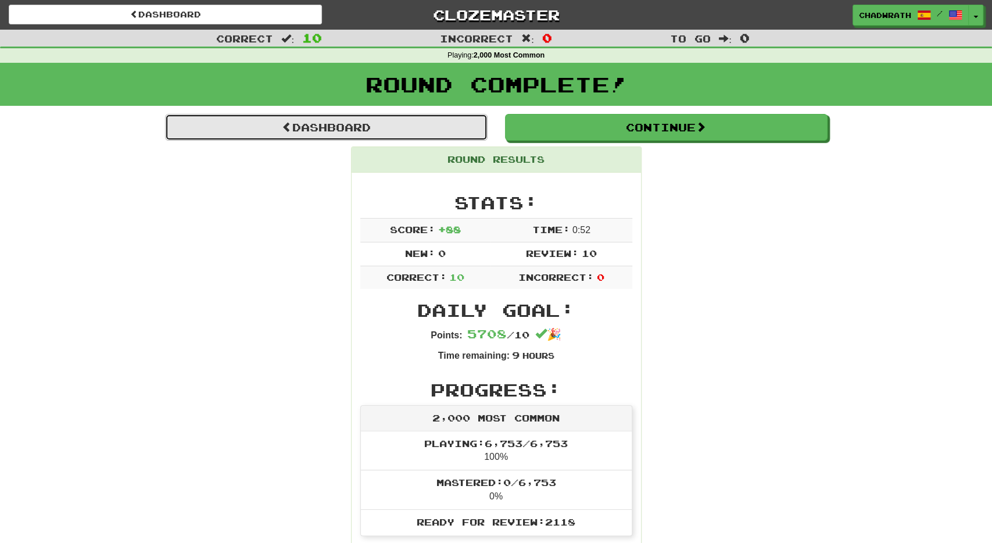
click at [370, 129] on link "Dashboard" at bounding box center [326, 127] width 322 height 27
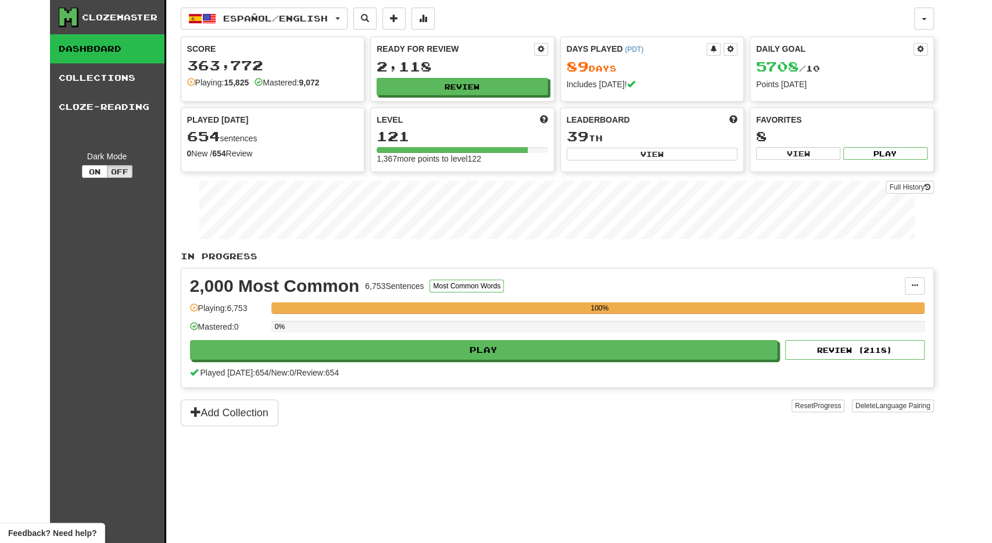
click at [418, 328] on div "0%" at bounding box center [597, 327] width 653 height 12
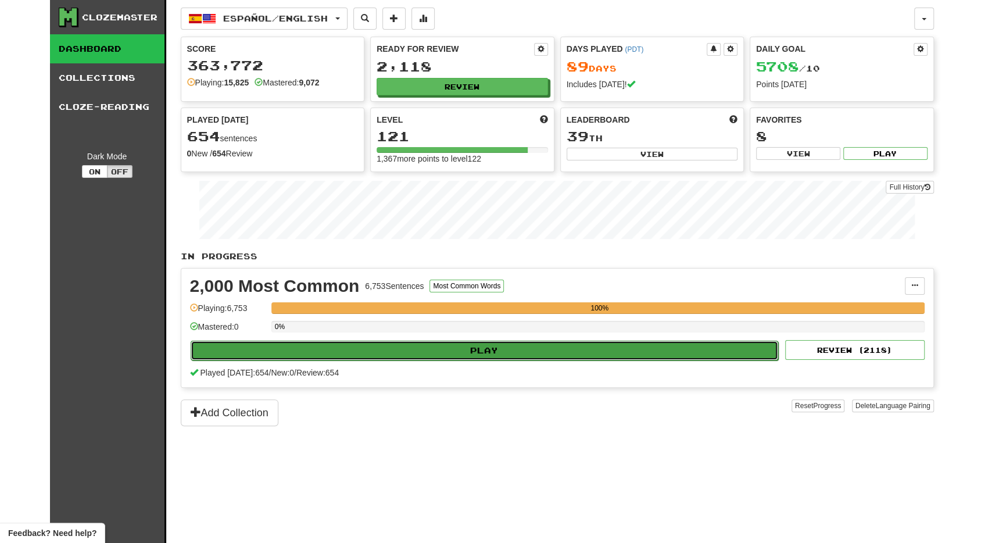
click at [418, 347] on button "Play" at bounding box center [485, 350] width 588 height 20
select select "**"
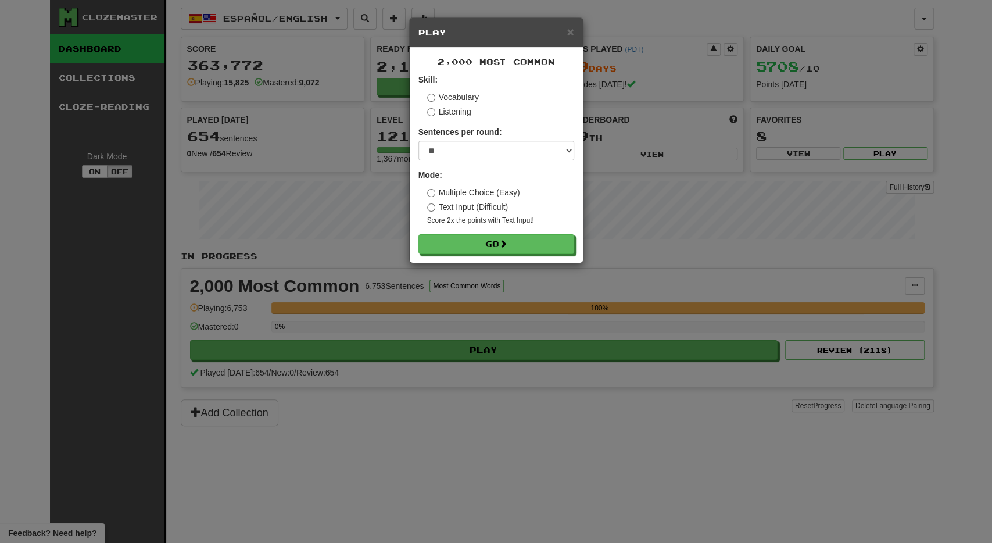
click at [505, 234] on form "Skill: Vocabulary Listening Sentences per round: * ** ** ** ** ** *** ******** …" at bounding box center [496, 164] width 156 height 180
click at [500, 252] on button "Go" at bounding box center [497, 245] width 156 height 20
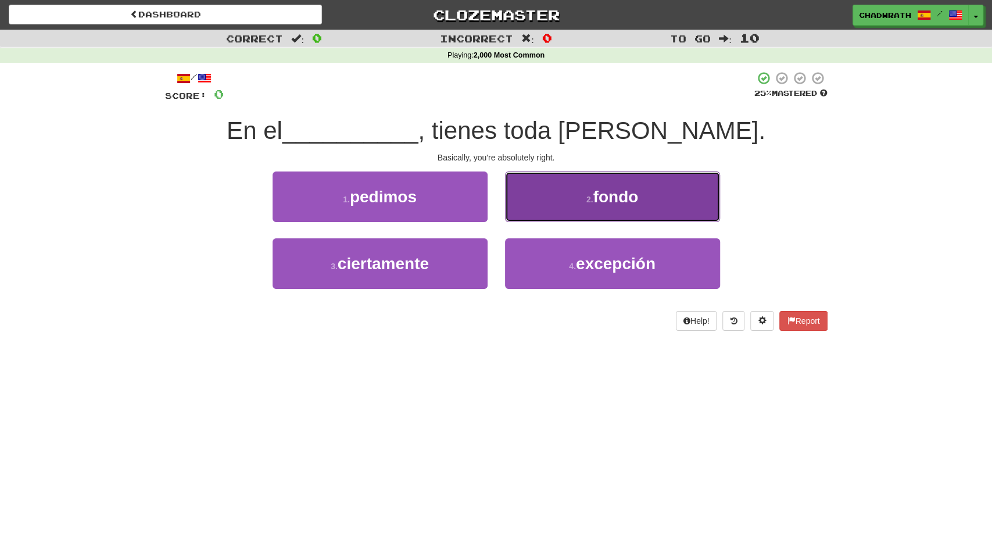
click at [571, 207] on button "2 . fondo" at bounding box center [612, 196] width 215 height 51
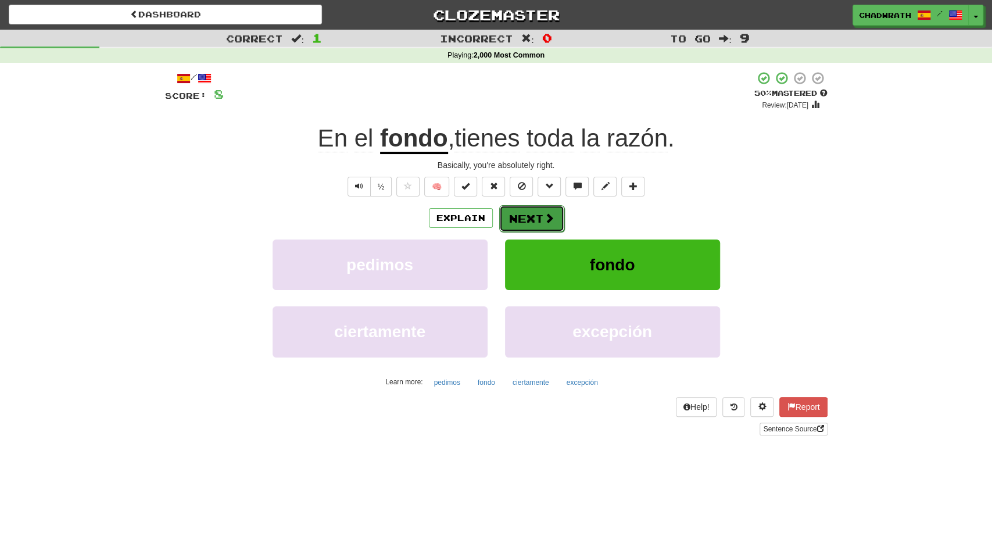
click at [536, 220] on button "Next" at bounding box center [531, 218] width 65 height 27
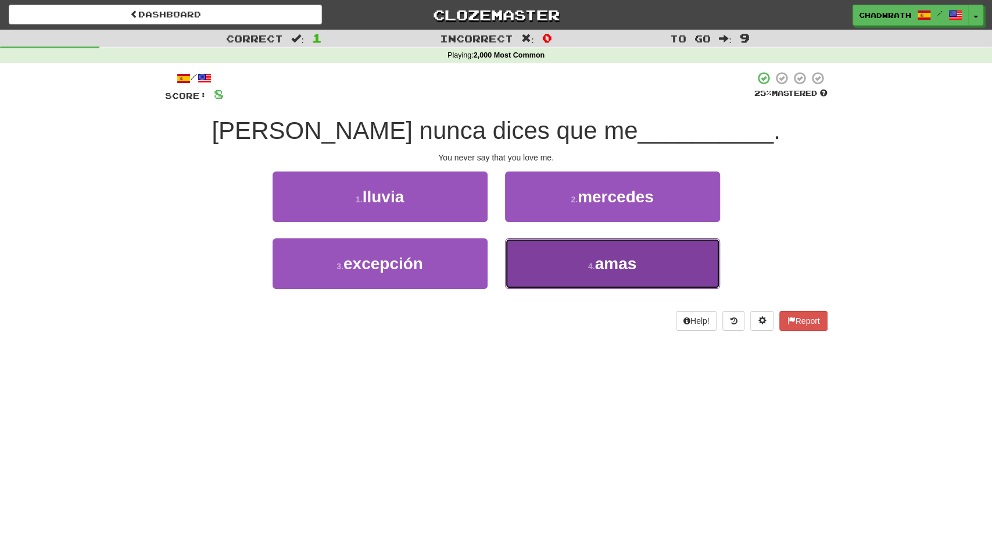
click at [570, 277] on button "4 . amas" at bounding box center [612, 263] width 215 height 51
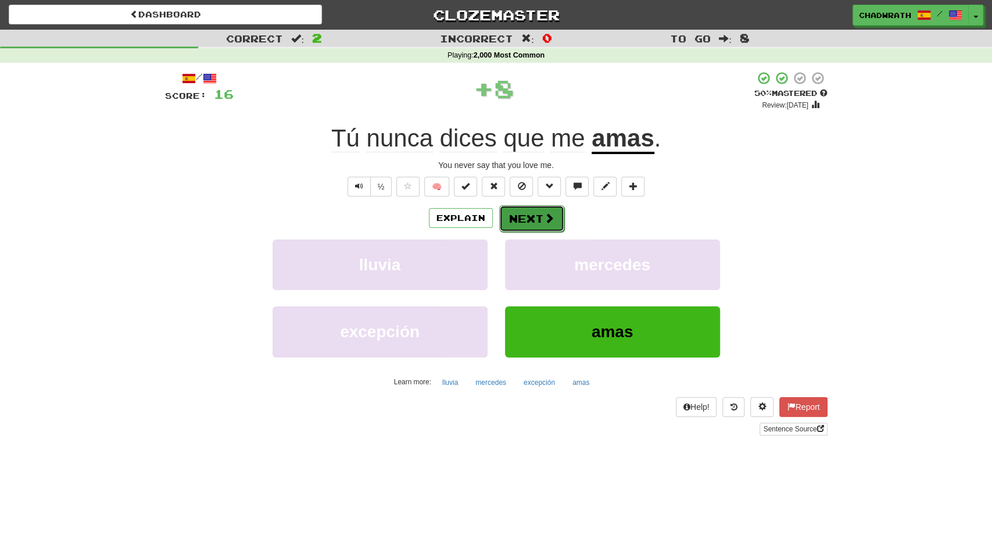
click at [534, 219] on button "Next" at bounding box center [531, 218] width 65 height 27
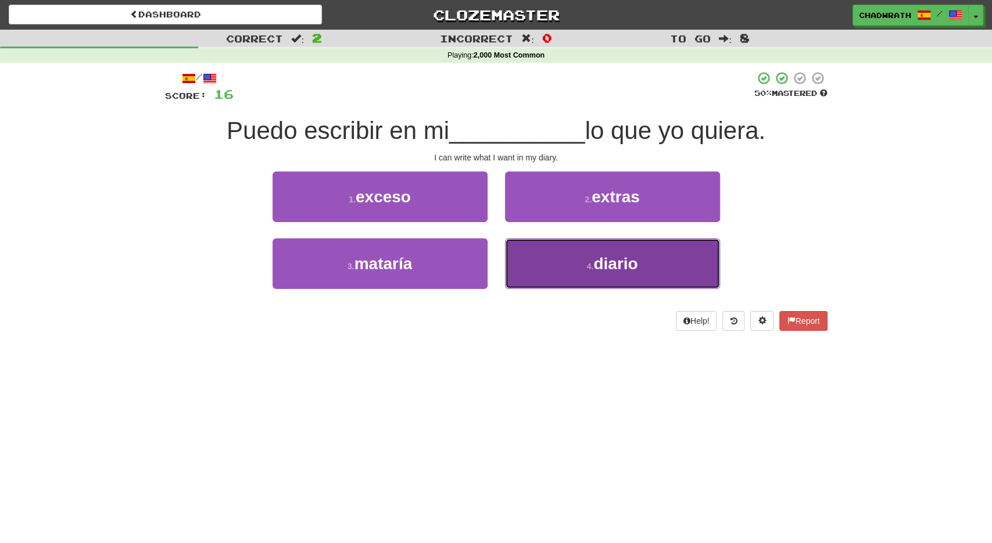
click at [570, 267] on button "4 . diario" at bounding box center [612, 263] width 215 height 51
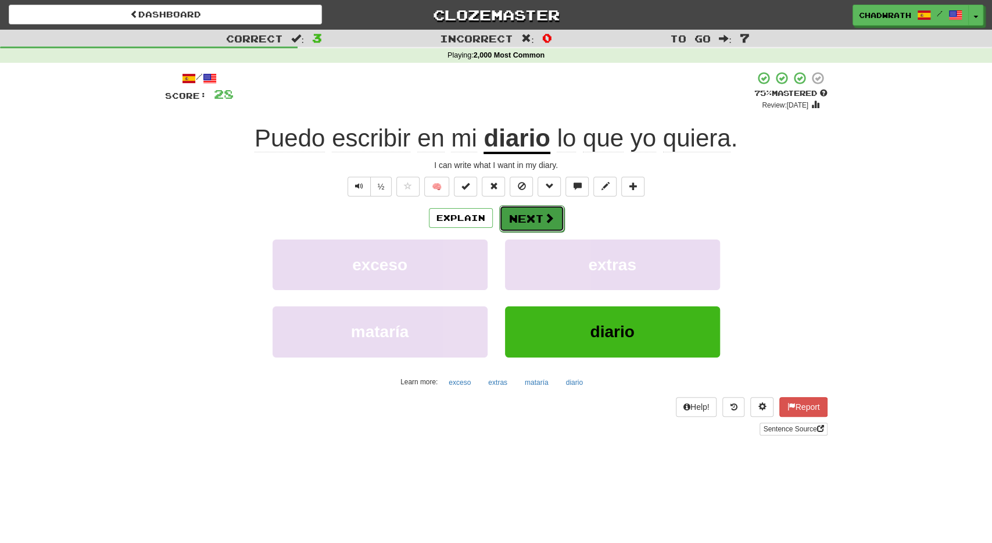
click at [527, 217] on button "Next" at bounding box center [531, 218] width 65 height 27
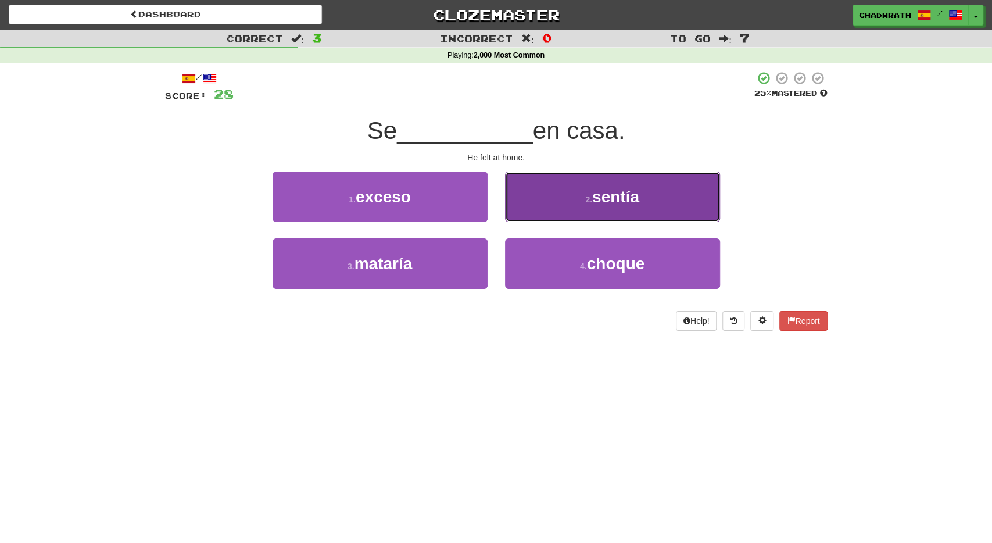
click at [565, 203] on button "2 . sentía" at bounding box center [612, 196] width 215 height 51
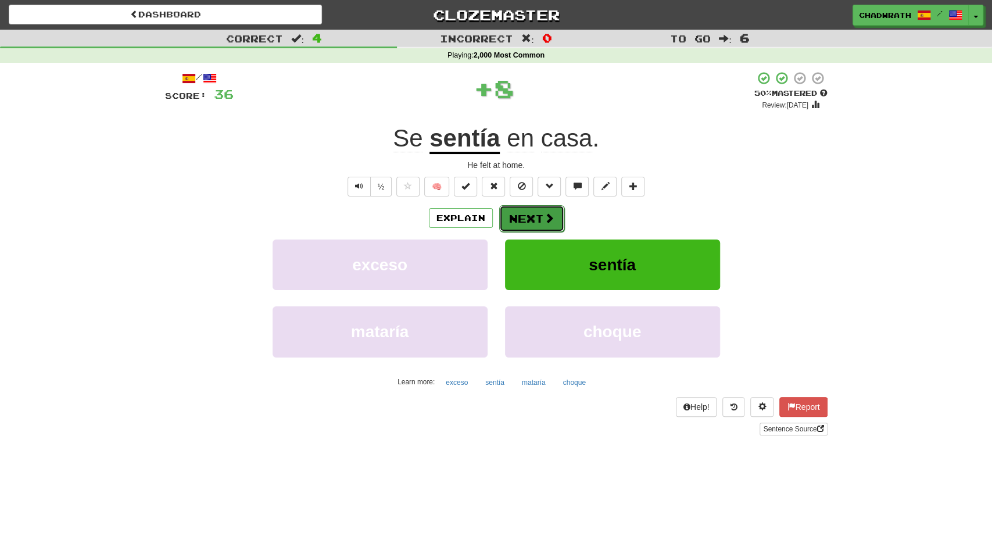
click at [536, 228] on button "Next" at bounding box center [531, 218] width 65 height 27
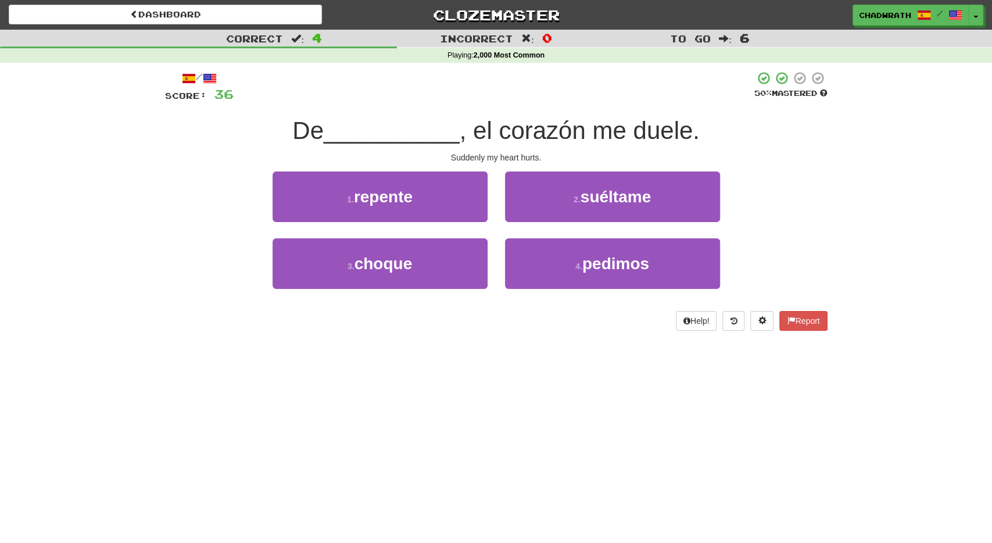
click at [536, 228] on div "2 . suéltame" at bounding box center [612, 204] width 232 height 67
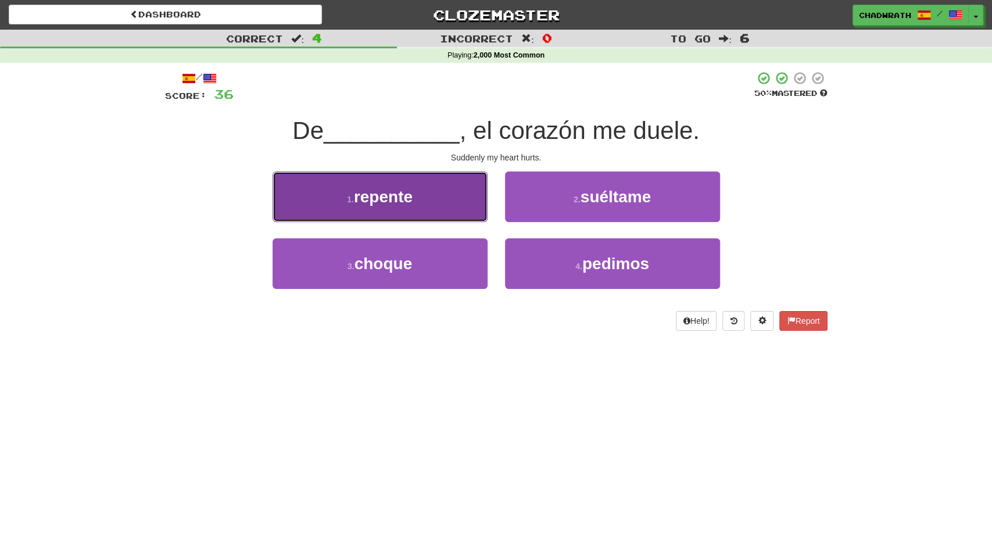
click at [450, 197] on button "1 . repente" at bounding box center [379, 196] width 215 height 51
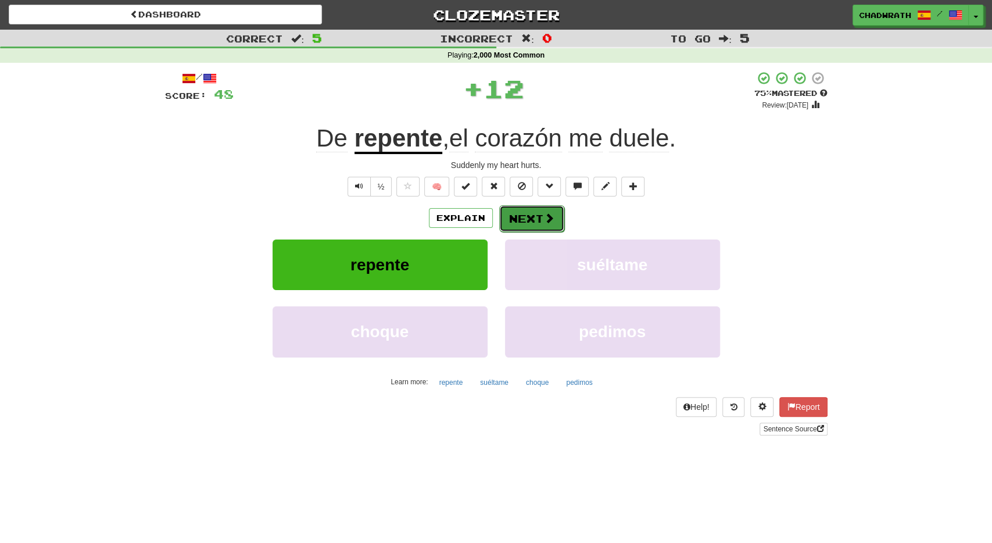
click at [519, 211] on button "Next" at bounding box center [531, 218] width 65 height 27
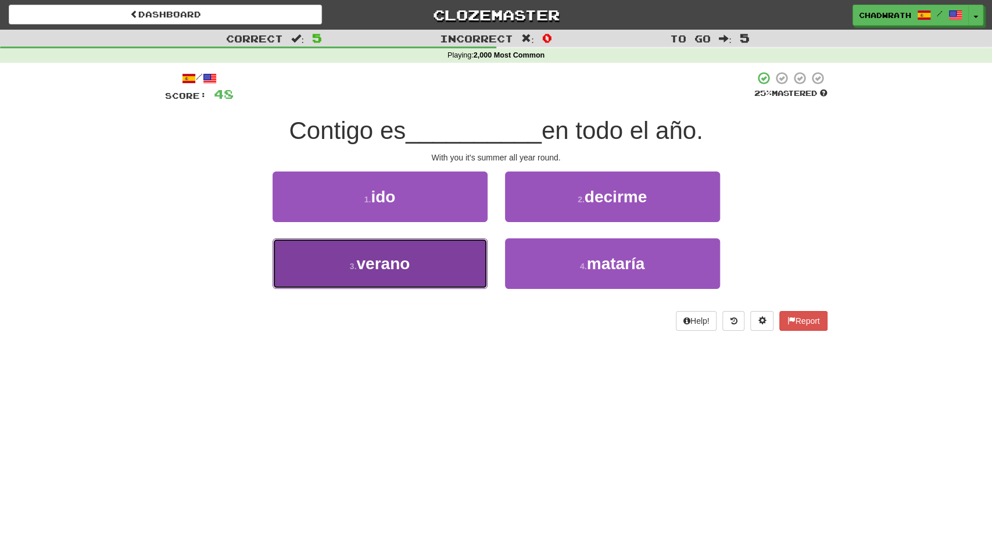
click at [448, 254] on button "3 . verano" at bounding box center [379, 263] width 215 height 51
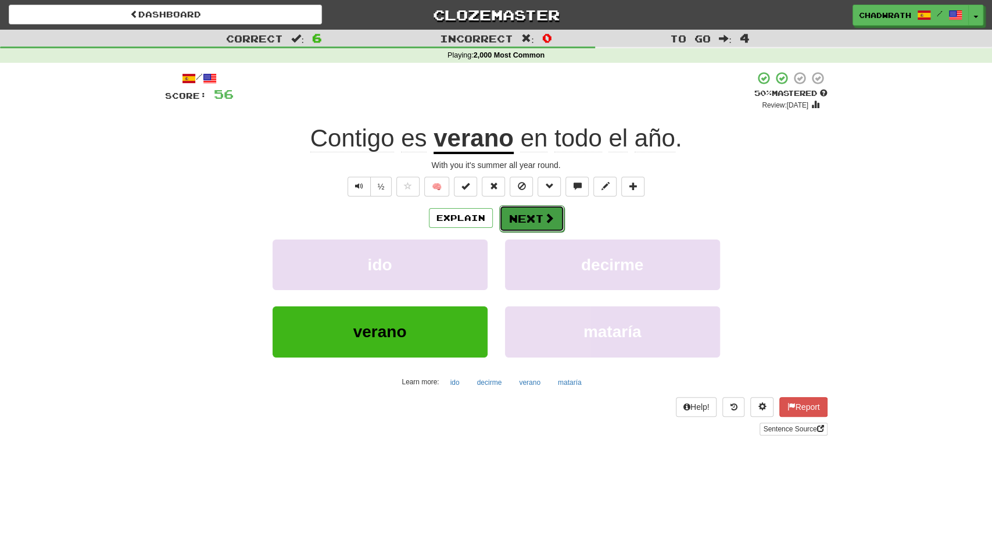
click at [526, 221] on button "Next" at bounding box center [531, 218] width 65 height 27
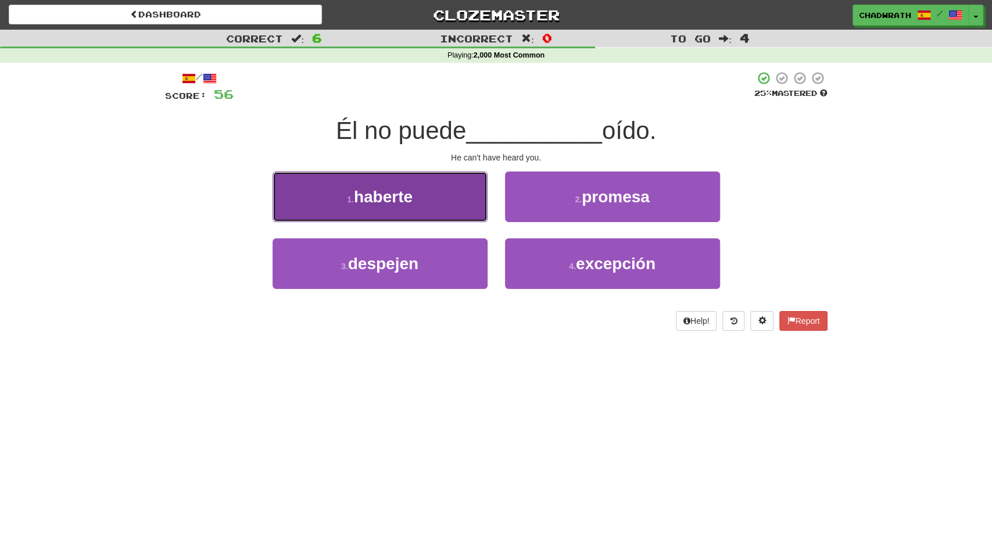
click at [430, 193] on button "1 . haberte" at bounding box center [379, 196] width 215 height 51
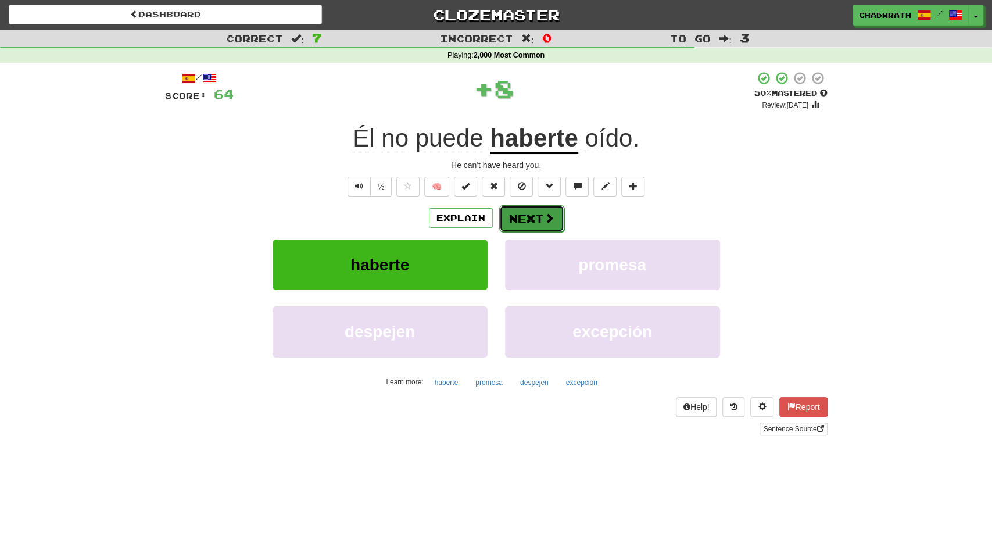
click at [520, 221] on button "Next" at bounding box center [531, 218] width 65 height 27
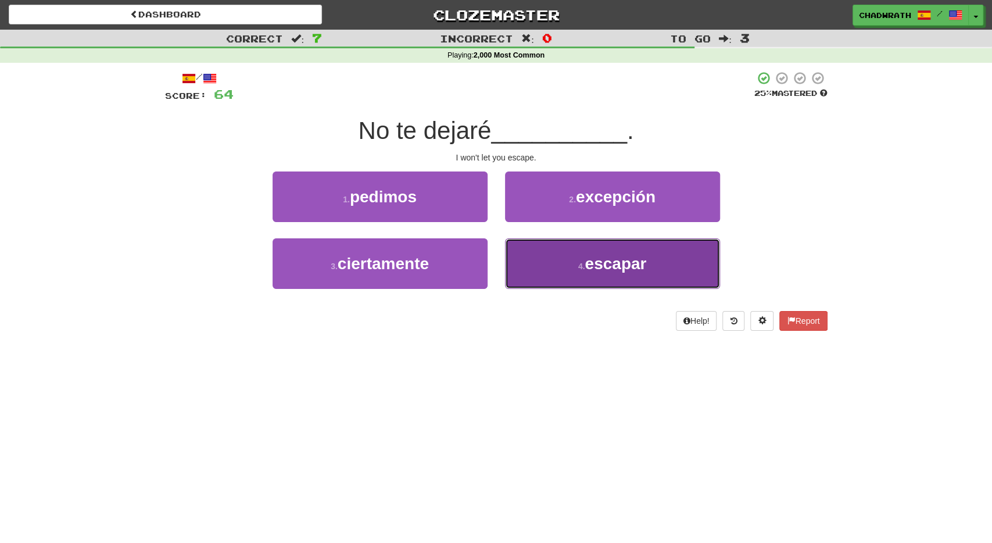
click at [574, 265] on button "4 . escapar" at bounding box center [612, 263] width 215 height 51
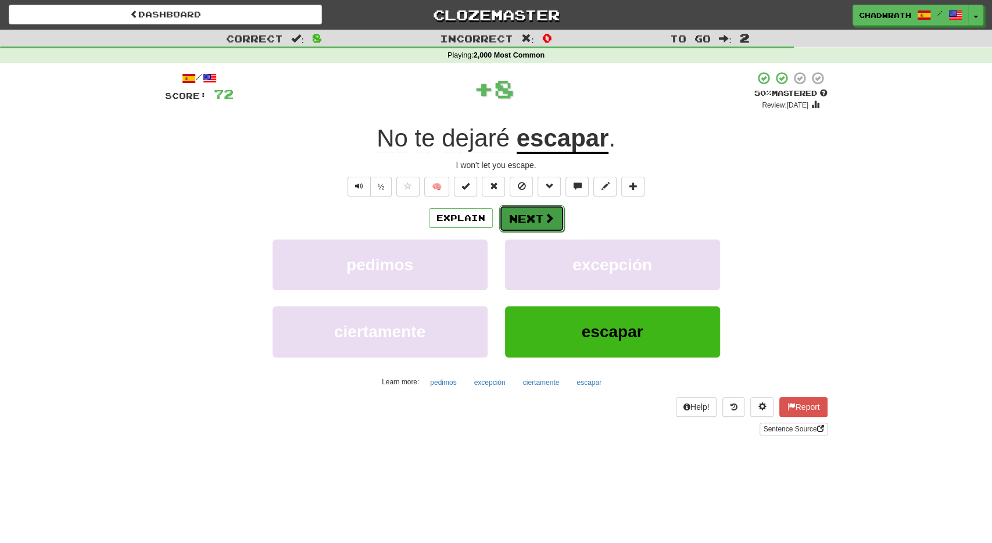
click at [545, 214] on span at bounding box center [549, 218] width 10 height 10
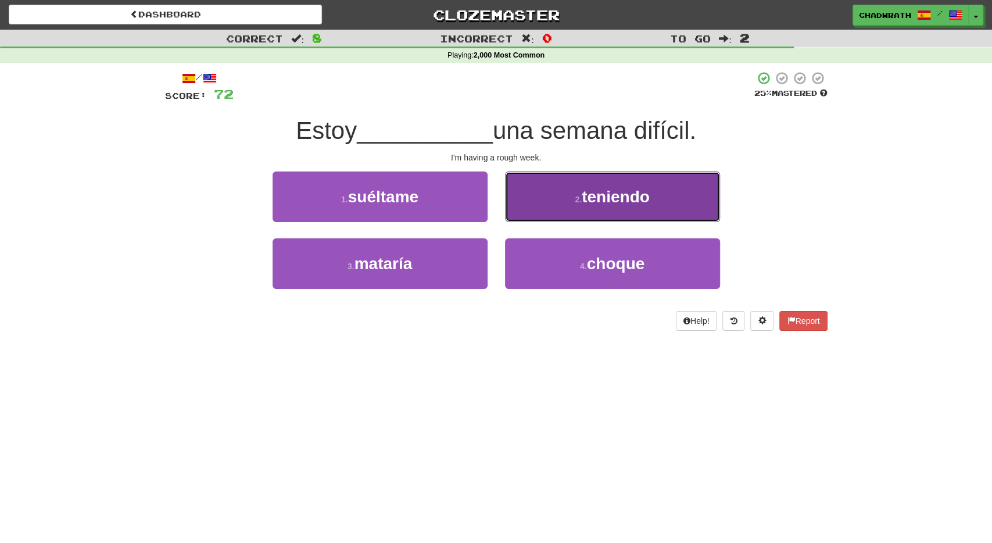
click at [547, 198] on button "2 . teniendo" at bounding box center [612, 196] width 215 height 51
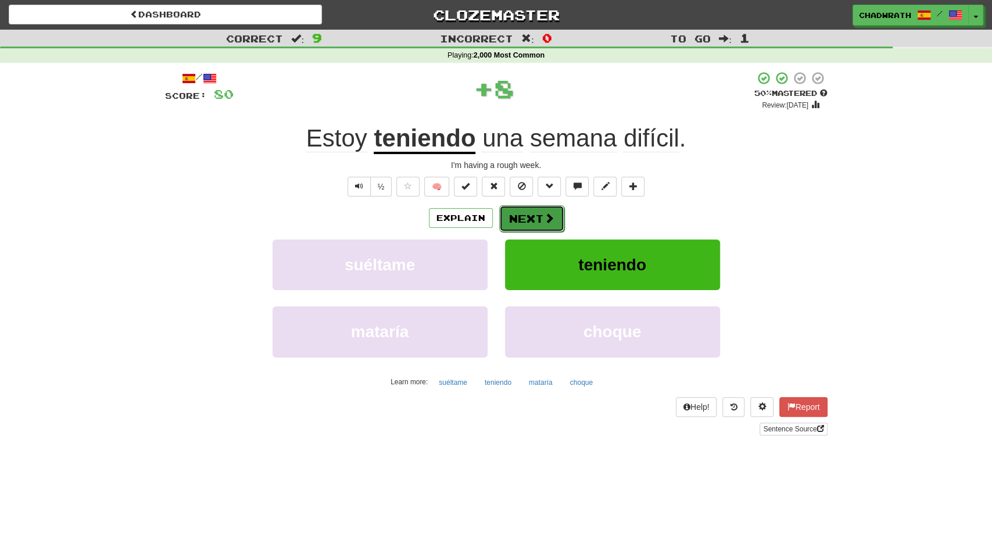
click at [540, 216] on button "Next" at bounding box center [531, 218] width 65 height 27
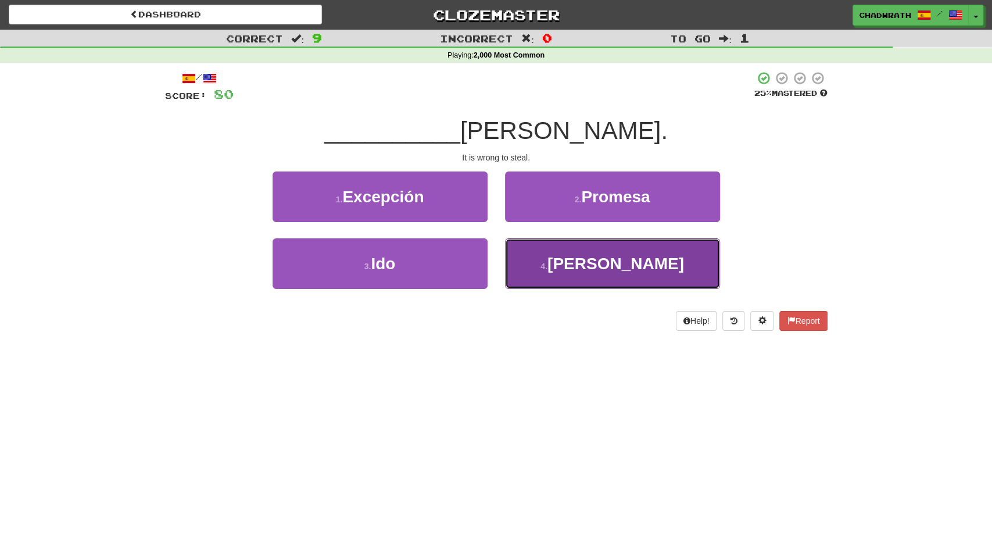
click at [537, 258] on button "4 . Robar" at bounding box center [612, 263] width 215 height 51
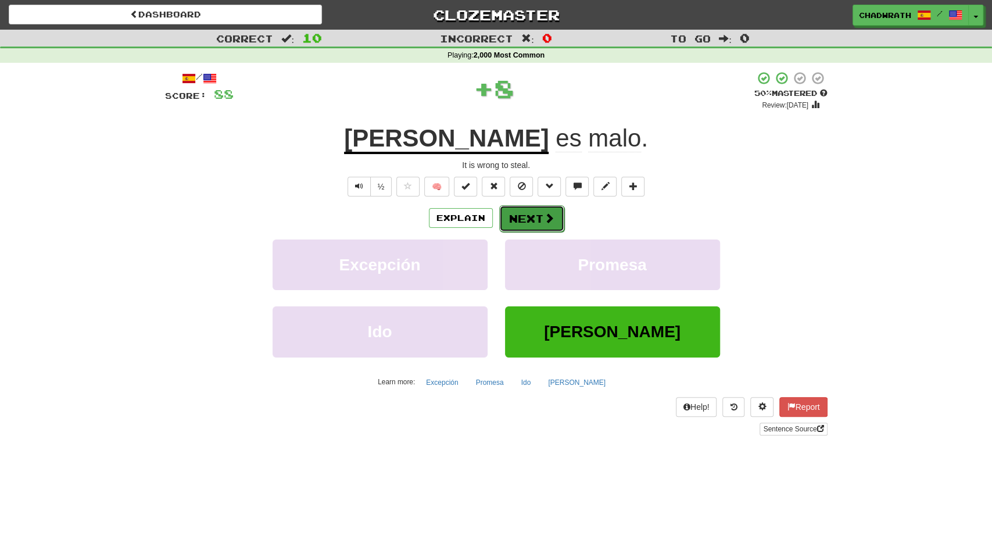
click at [527, 220] on button "Next" at bounding box center [531, 218] width 65 height 27
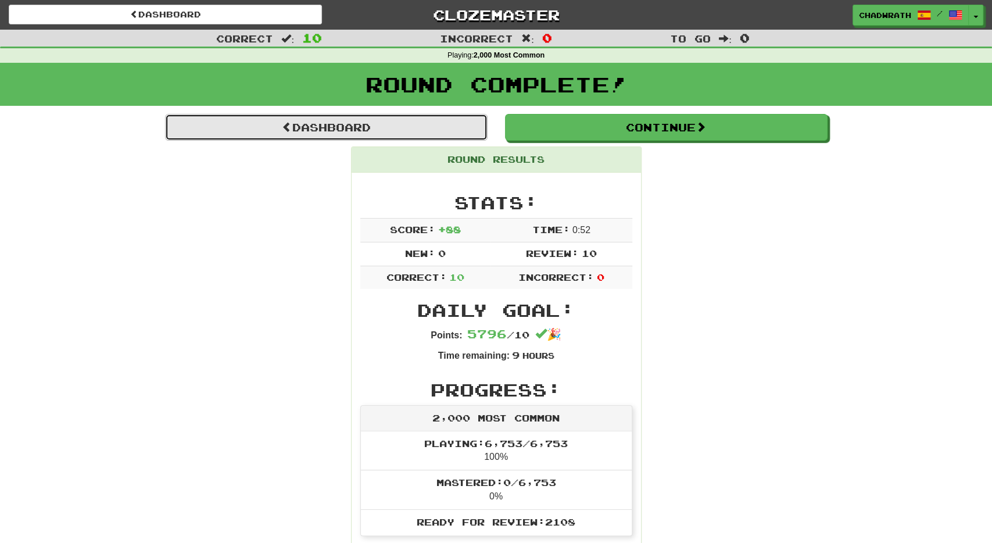
click at [400, 130] on link "Dashboard" at bounding box center [326, 127] width 322 height 27
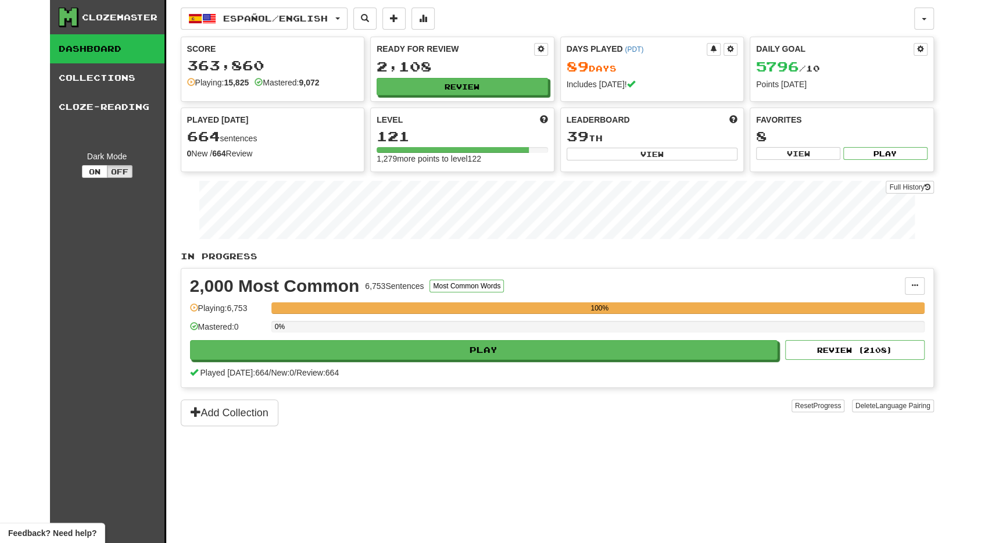
click at [400, 130] on div "121" at bounding box center [461, 136] width 171 height 15
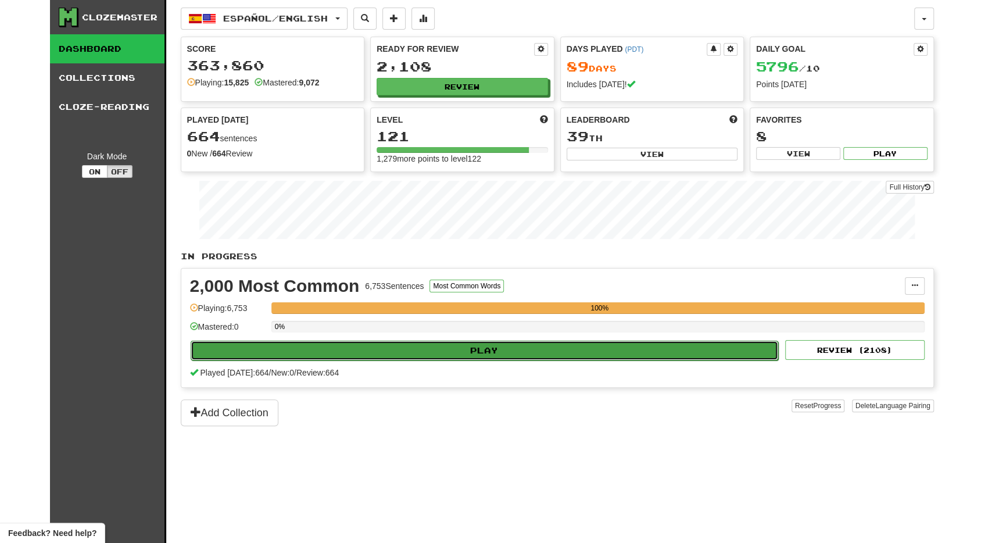
click at [351, 347] on button "Play" at bounding box center [485, 350] width 588 height 20
select select "**"
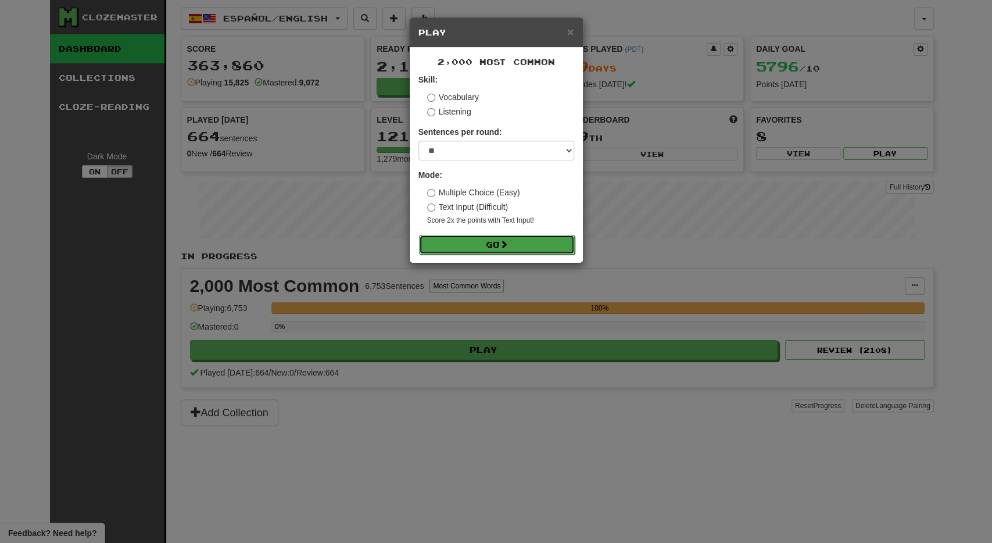
click at [429, 241] on button "Go" at bounding box center [497, 245] width 156 height 20
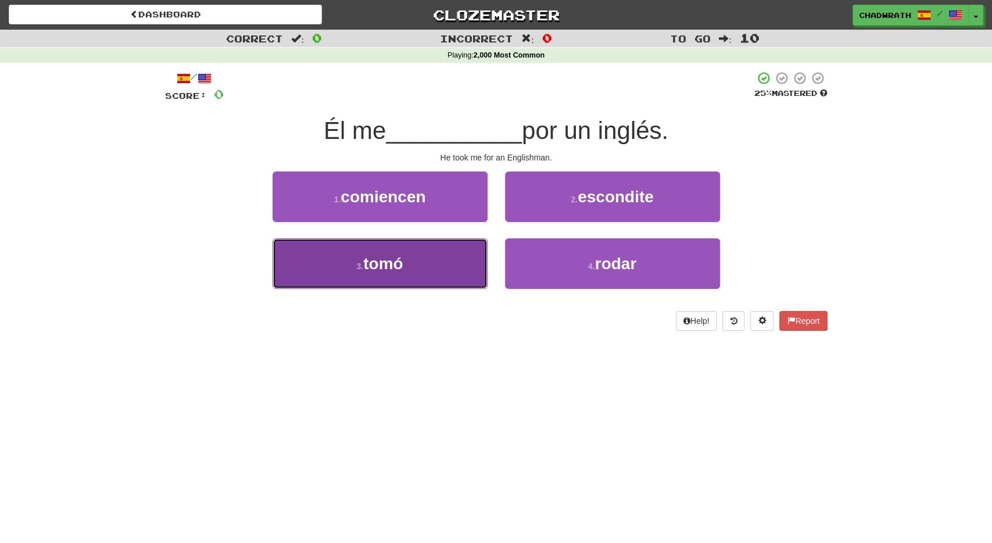
click at [385, 253] on button "3 . tomó" at bounding box center [379, 263] width 215 height 51
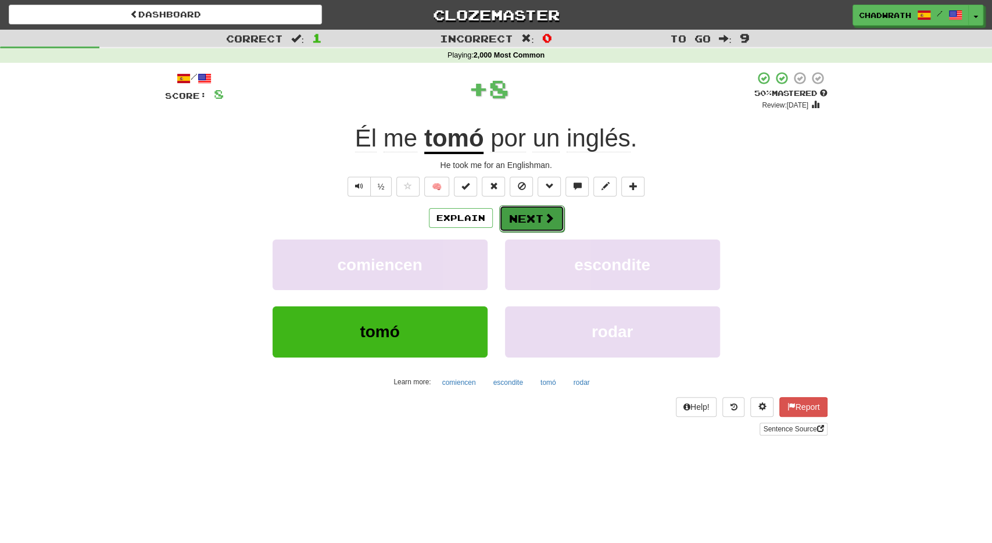
click at [562, 225] on button "Next" at bounding box center [531, 218] width 65 height 27
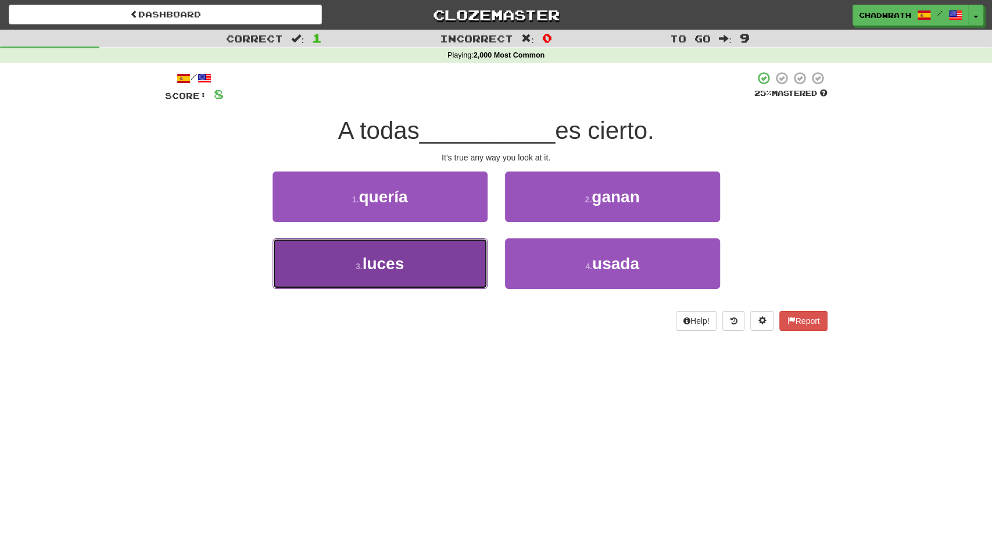
click at [415, 266] on button "3 . luces" at bounding box center [379, 263] width 215 height 51
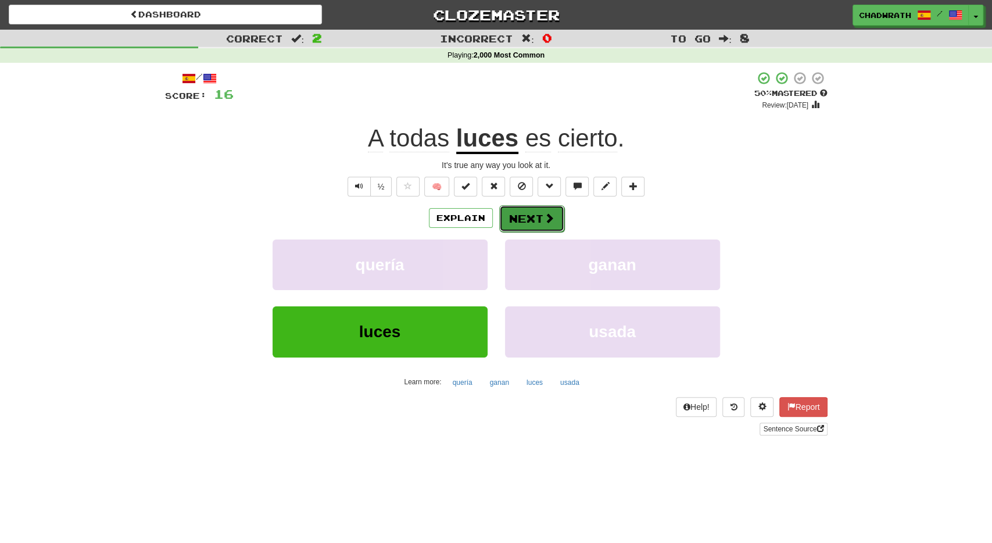
click at [534, 221] on button "Next" at bounding box center [531, 218] width 65 height 27
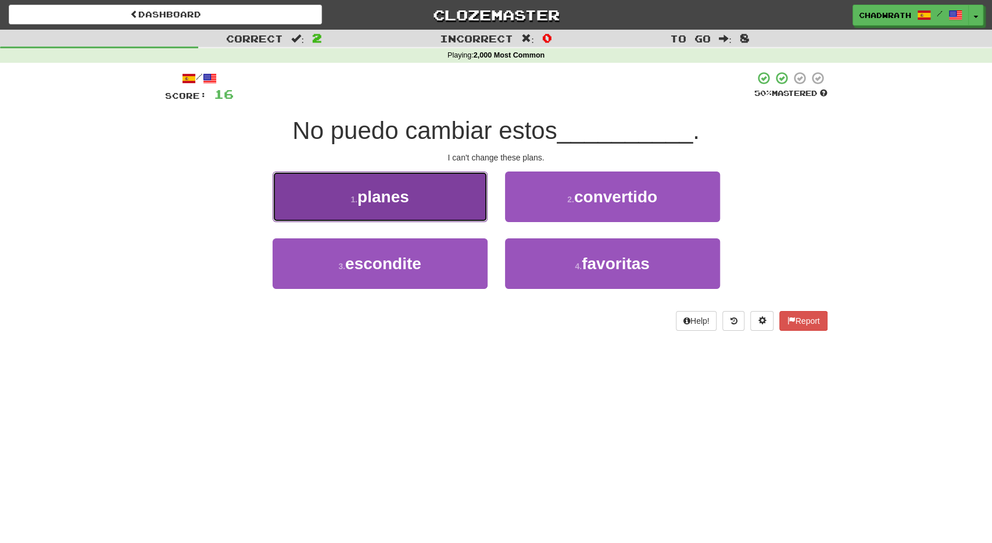
click at [447, 210] on button "1 . planes" at bounding box center [379, 196] width 215 height 51
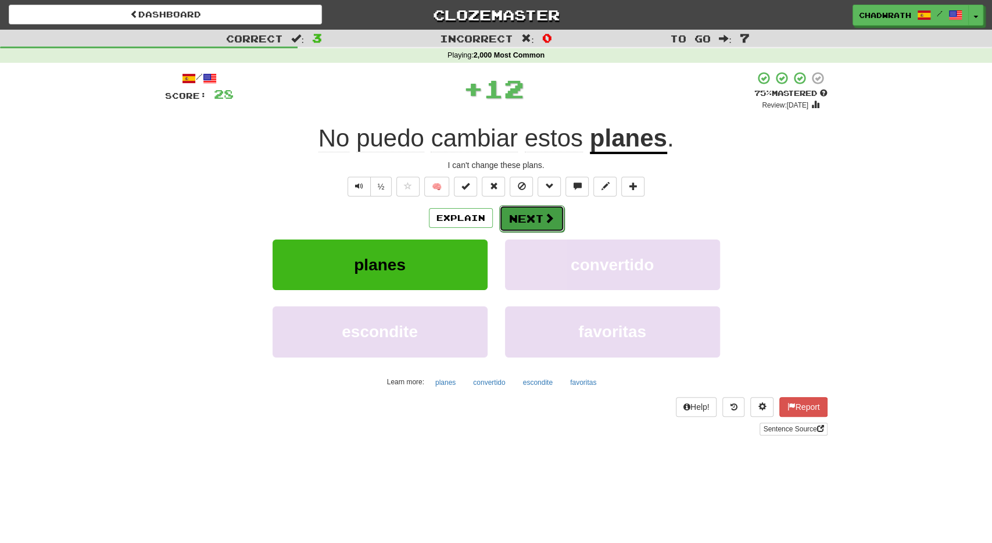
click at [534, 209] on button "Next" at bounding box center [531, 218] width 65 height 27
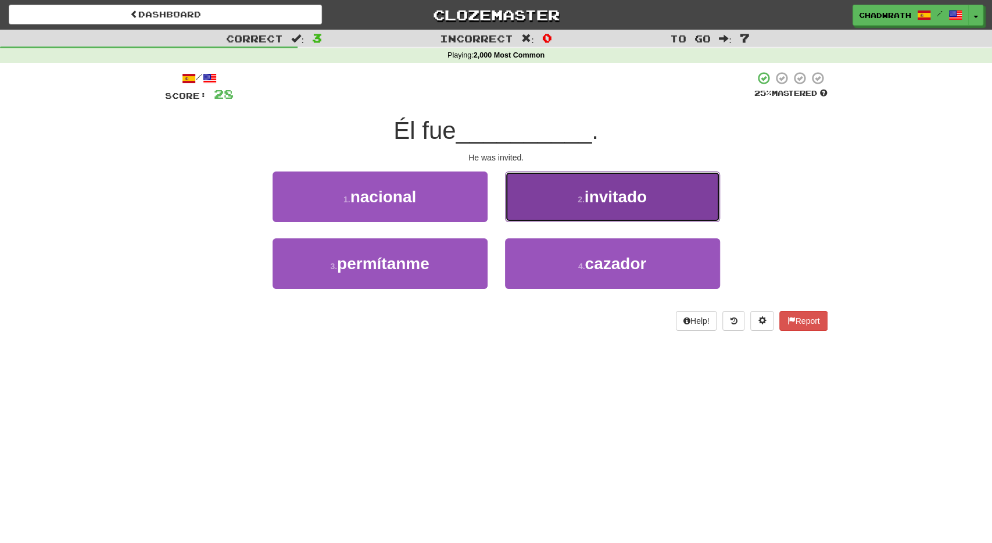
click at [540, 207] on button "2 . invitado" at bounding box center [612, 196] width 215 height 51
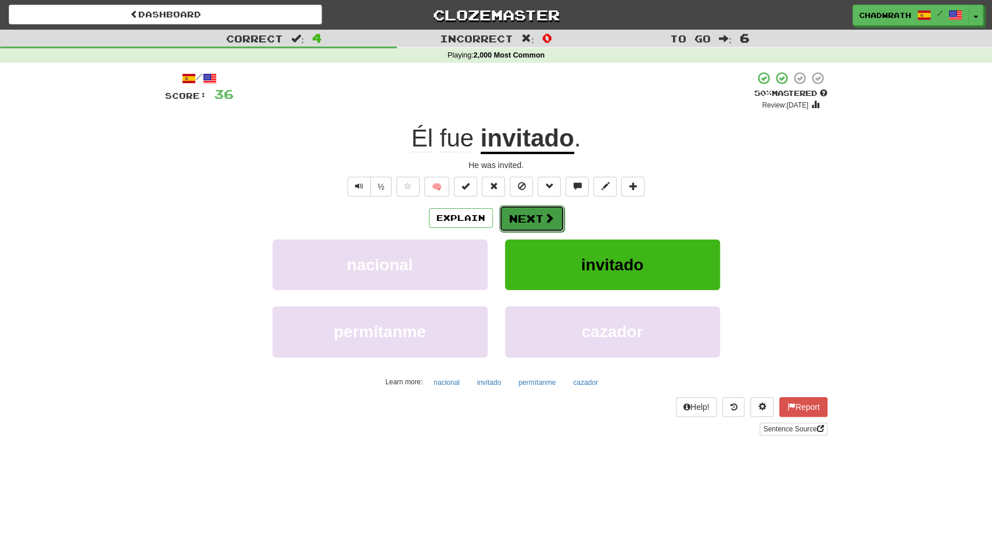
click at [552, 209] on button "Next" at bounding box center [531, 218] width 65 height 27
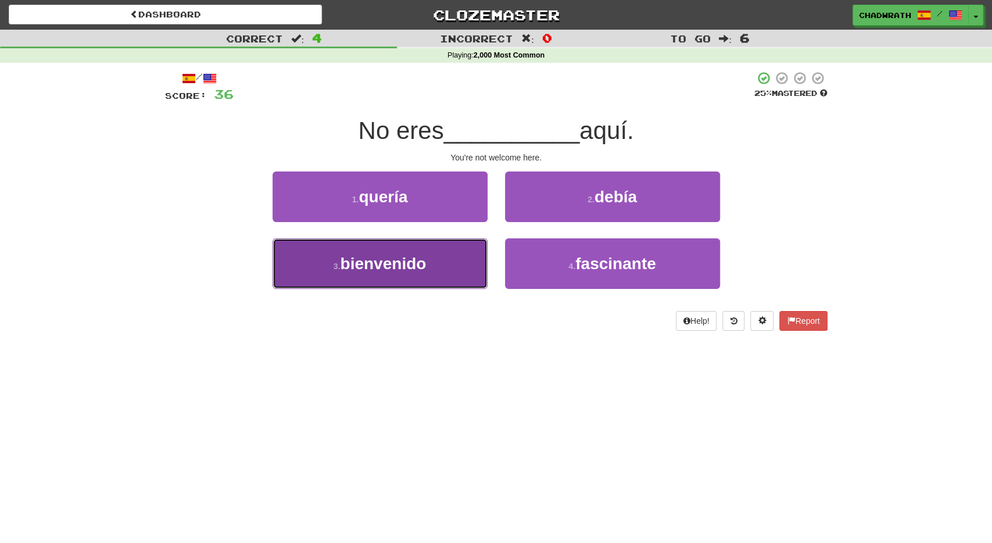
click at [431, 258] on button "3 . bienvenido" at bounding box center [379, 263] width 215 height 51
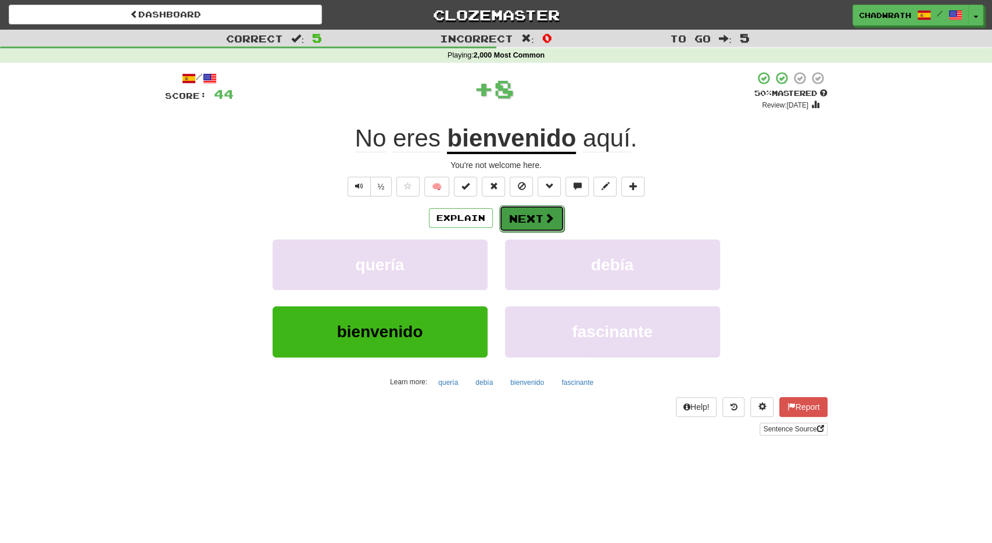
click at [547, 223] on span at bounding box center [549, 218] width 10 height 10
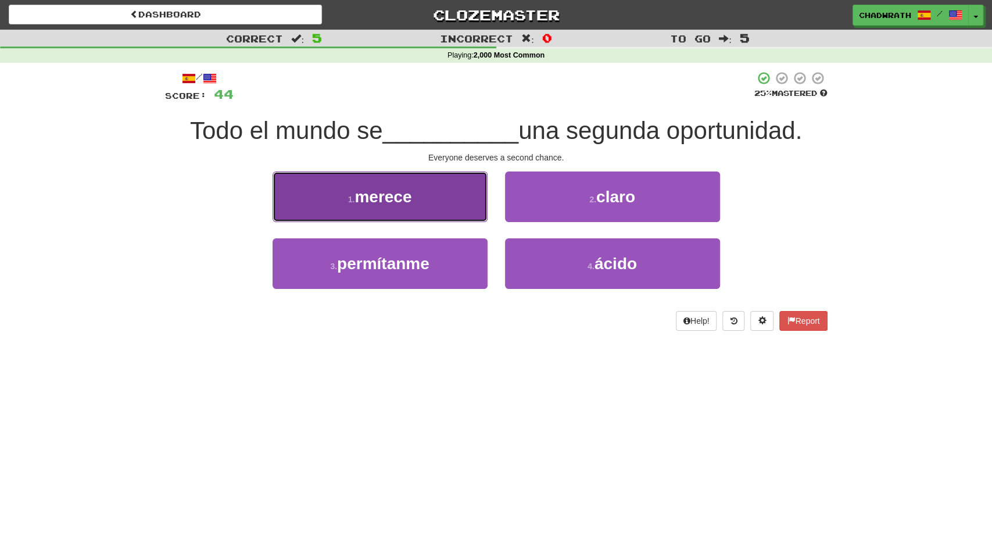
click at [419, 198] on button "1 . merece" at bounding box center [379, 196] width 215 height 51
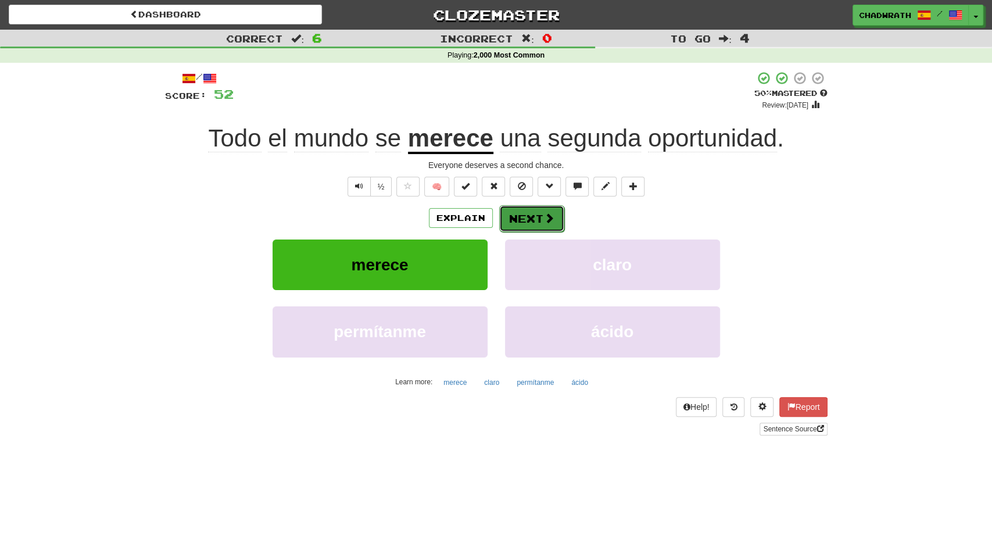
click at [515, 207] on button "Next" at bounding box center [531, 218] width 65 height 27
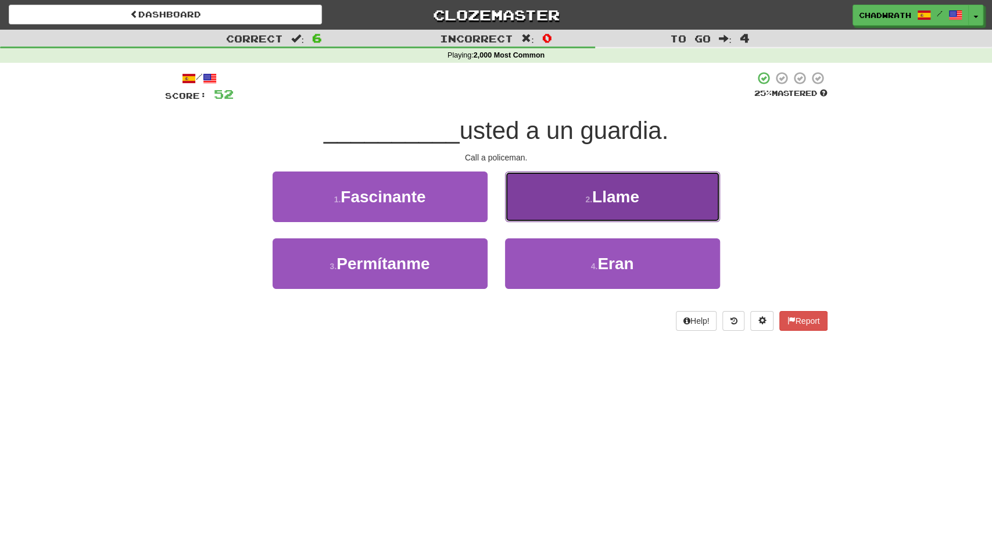
click at [571, 195] on button "2 . Llame" at bounding box center [612, 196] width 215 height 51
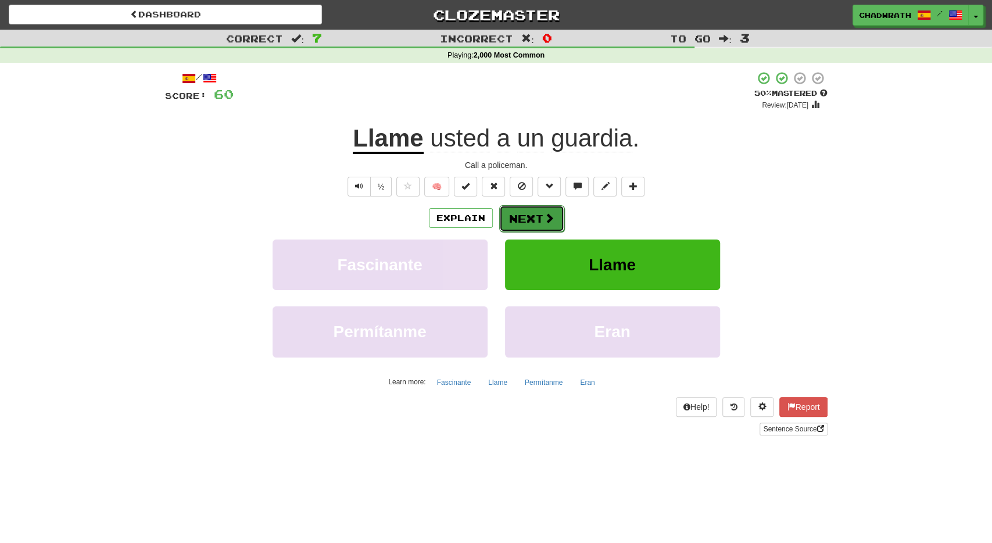
click at [536, 216] on button "Next" at bounding box center [531, 218] width 65 height 27
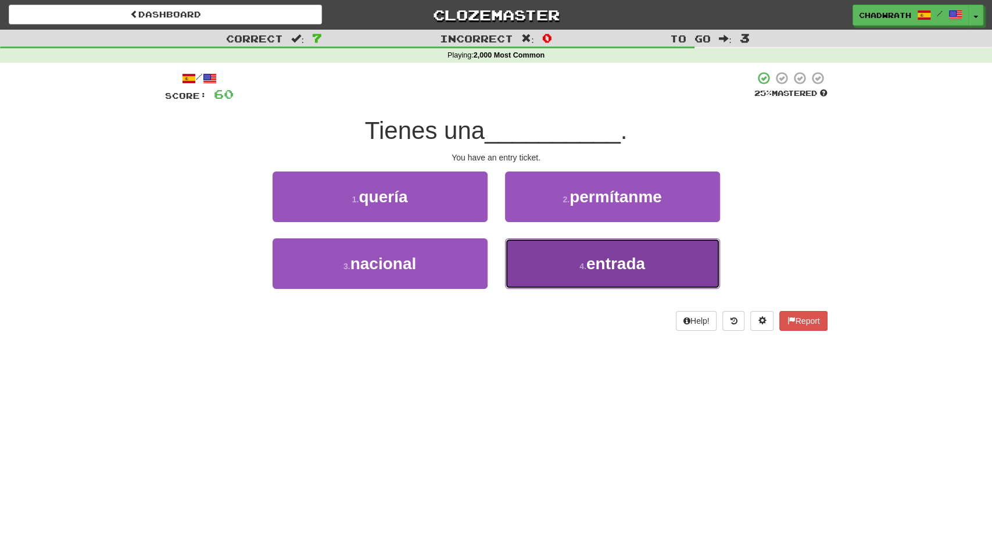
click at [584, 263] on small "4 ." at bounding box center [582, 265] width 7 height 9
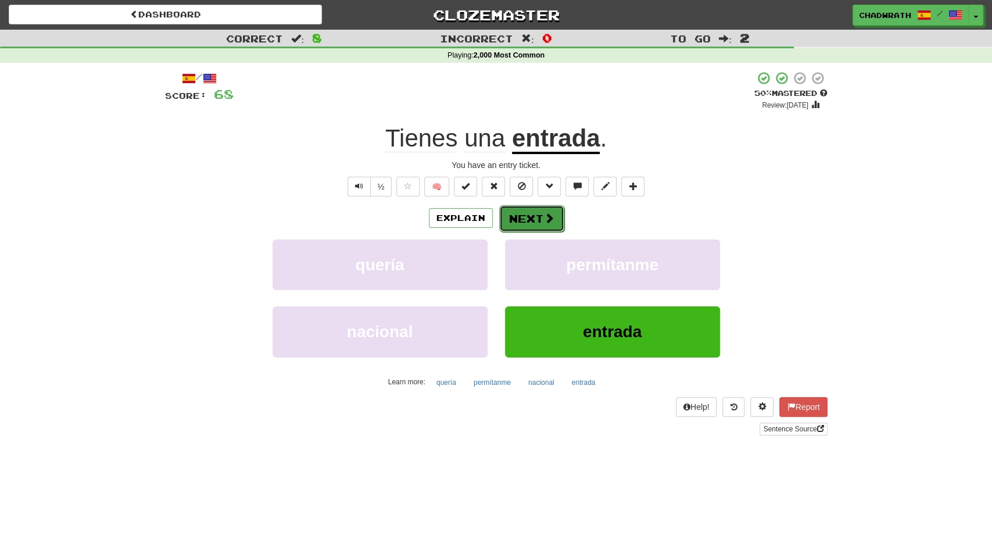
click at [544, 217] on span at bounding box center [549, 218] width 10 height 10
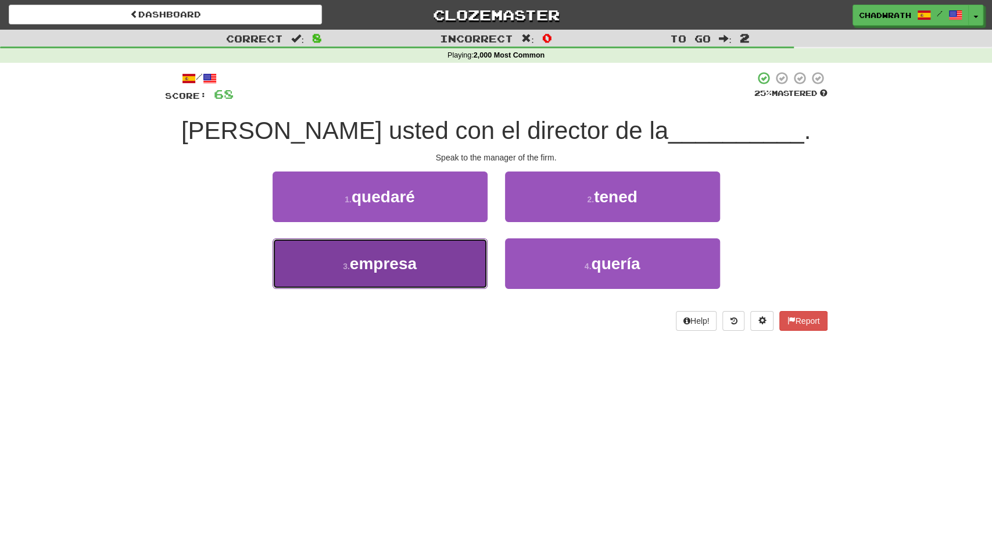
click at [415, 266] on span "empresa" at bounding box center [383, 263] width 67 height 18
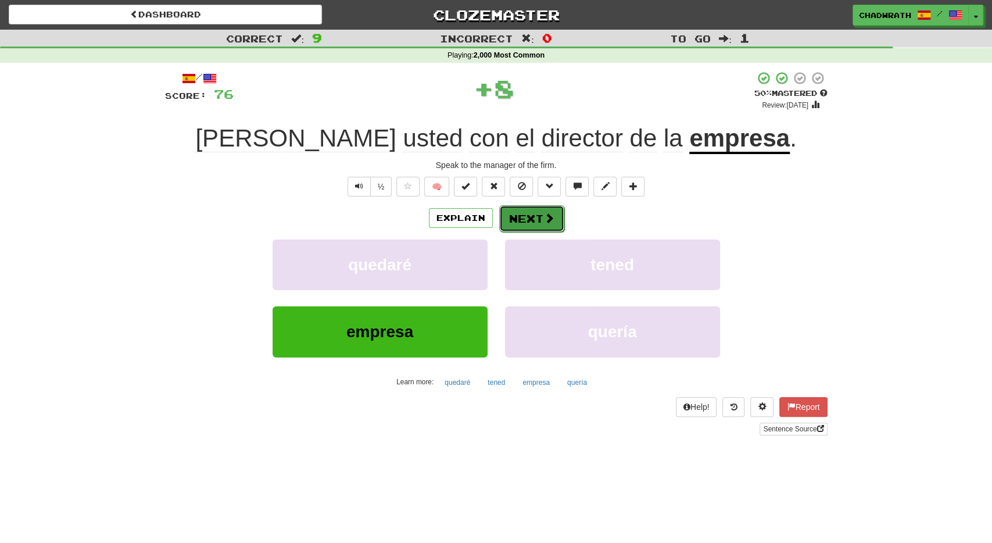
click at [526, 222] on button "Next" at bounding box center [531, 218] width 65 height 27
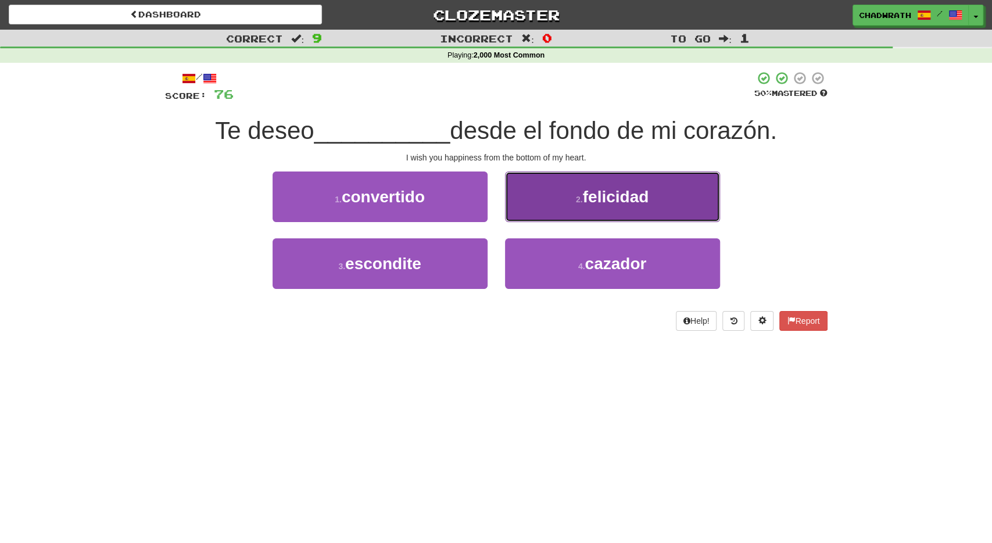
click at [597, 199] on span "felicidad" at bounding box center [616, 197] width 66 height 18
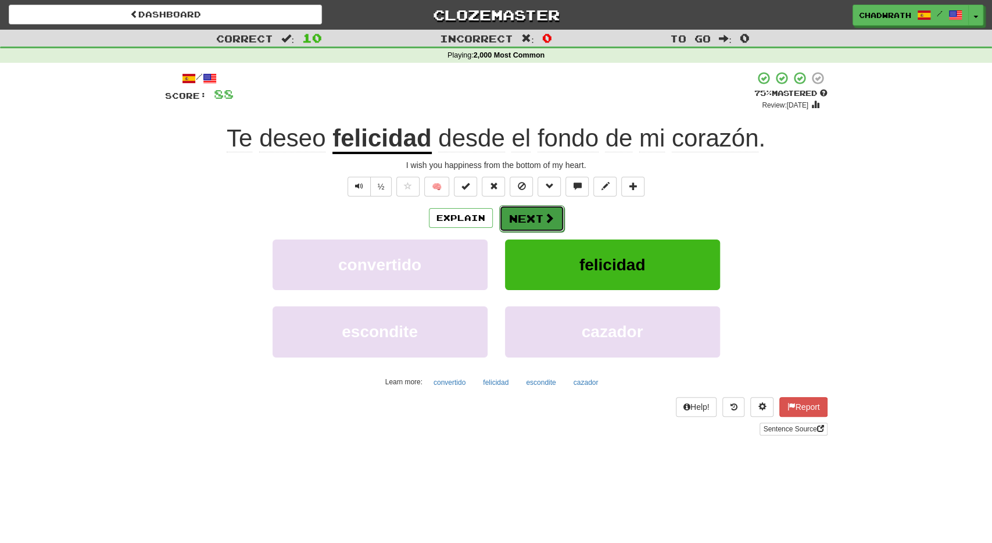
click at [528, 216] on button "Next" at bounding box center [531, 218] width 65 height 27
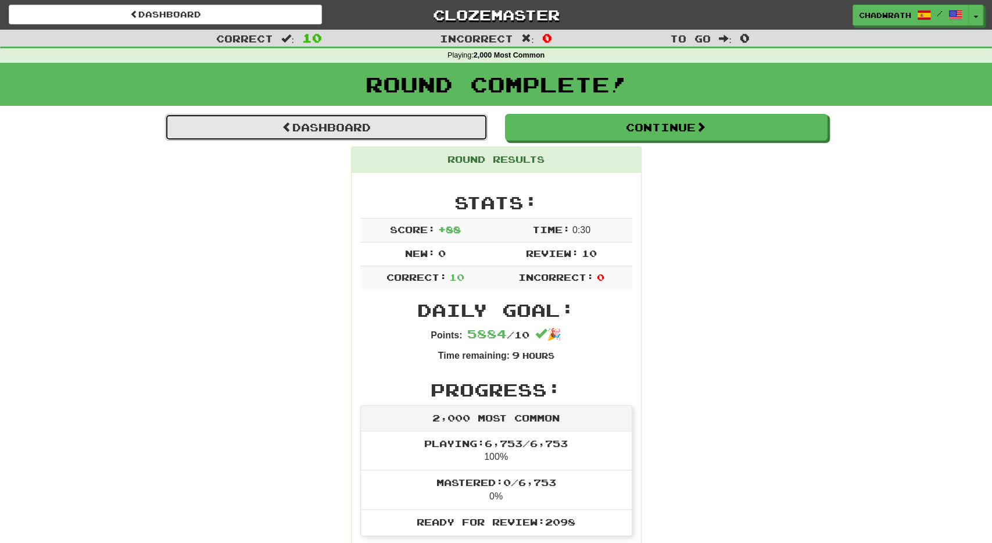
click at [365, 130] on link "Dashboard" at bounding box center [326, 127] width 322 height 27
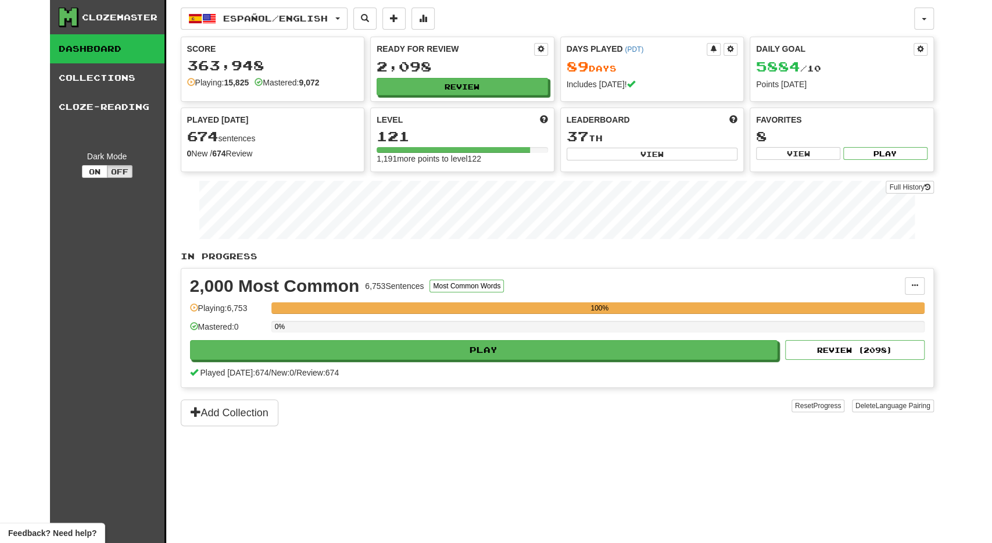
click at [461, 336] on div "0%" at bounding box center [597, 330] width 653 height 19
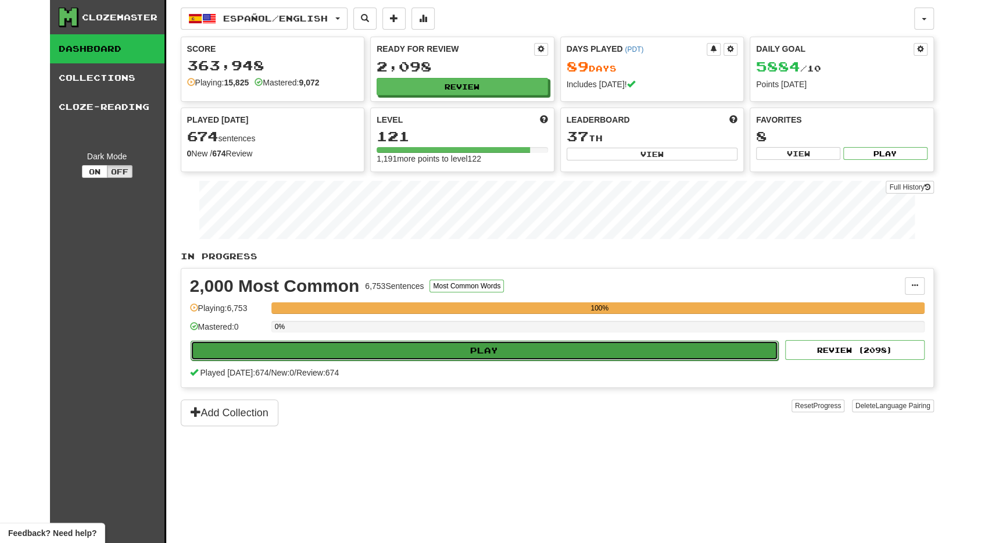
click at [460, 349] on button "Play" at bounding box center [485, 350] width 588 height 20
select select "**"
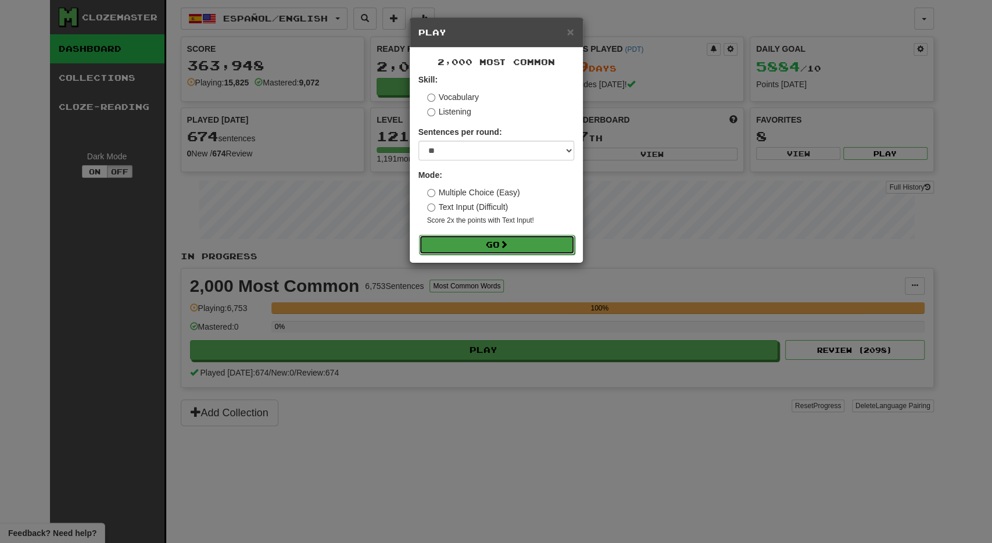
click at [493, 244] on button "Go" at bounding box center [497, 245] width 156 height 20
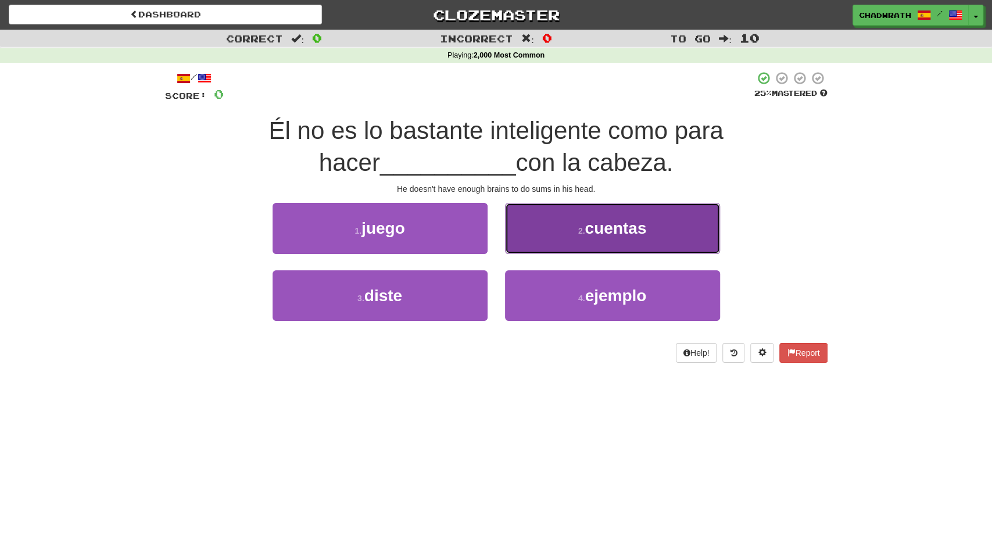
click at [598, 218] on button "2 . cuentas" at bounding box center [612, 228] width 215 height 51
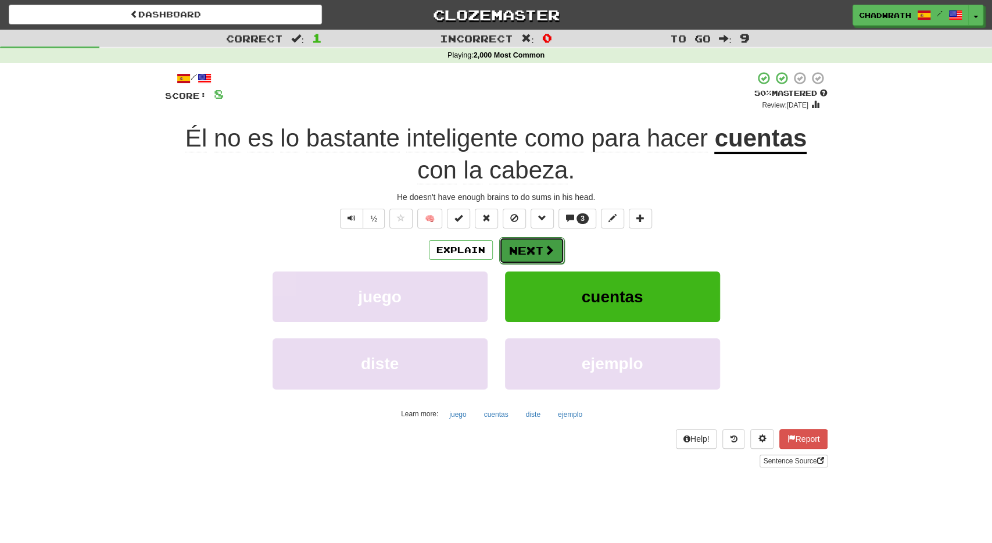
click at [523, 253] on button "Next" at bounding box center [531, 250] width 65 height 27
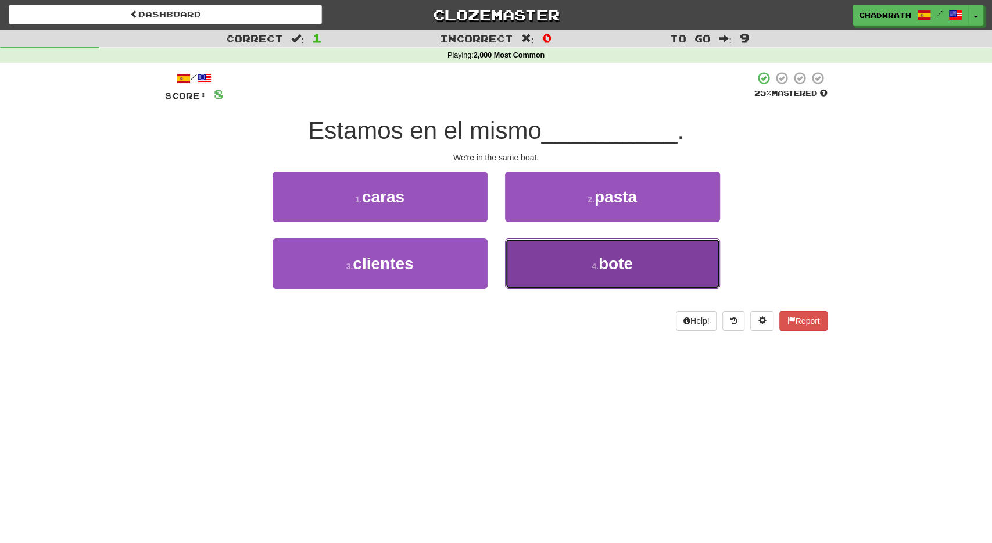
click at [591, 261] on button "4 . bote" at bounding box center [612, 263] width 215 height 51
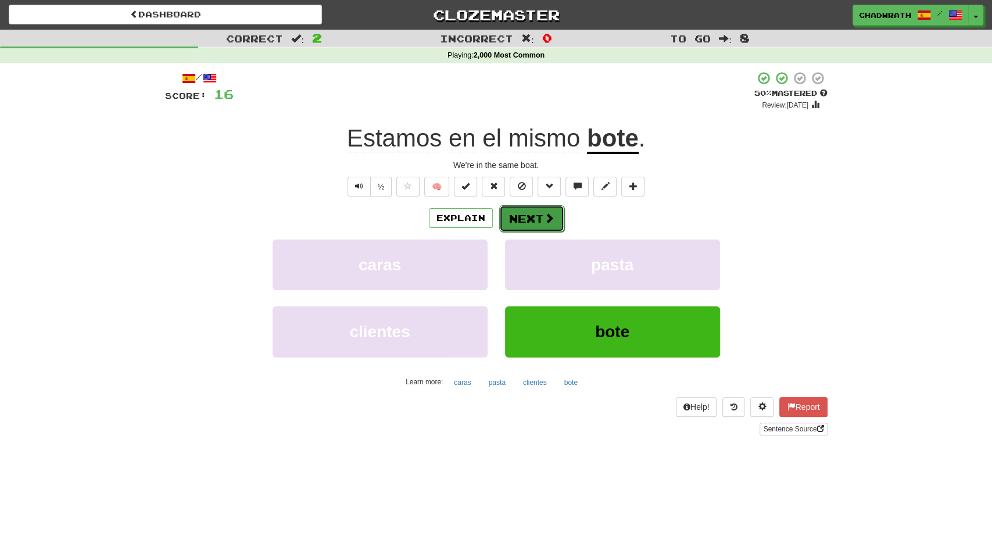
click at [530, 223] on button "Next" at bounding box center [531, 218] width 65 height 27
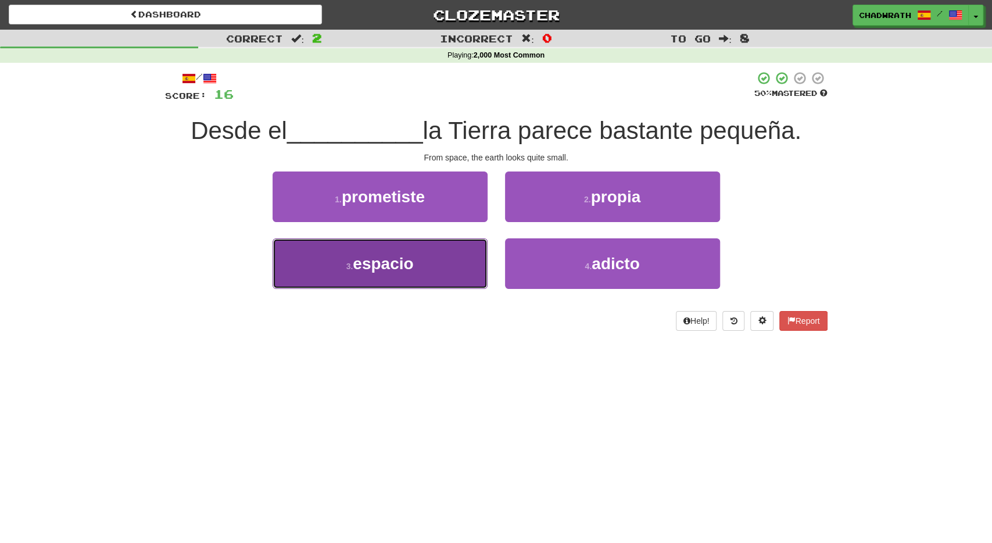
click at [432, 263] on button "3 . espacio" at bounding box center [379, 263] width 215 height 51
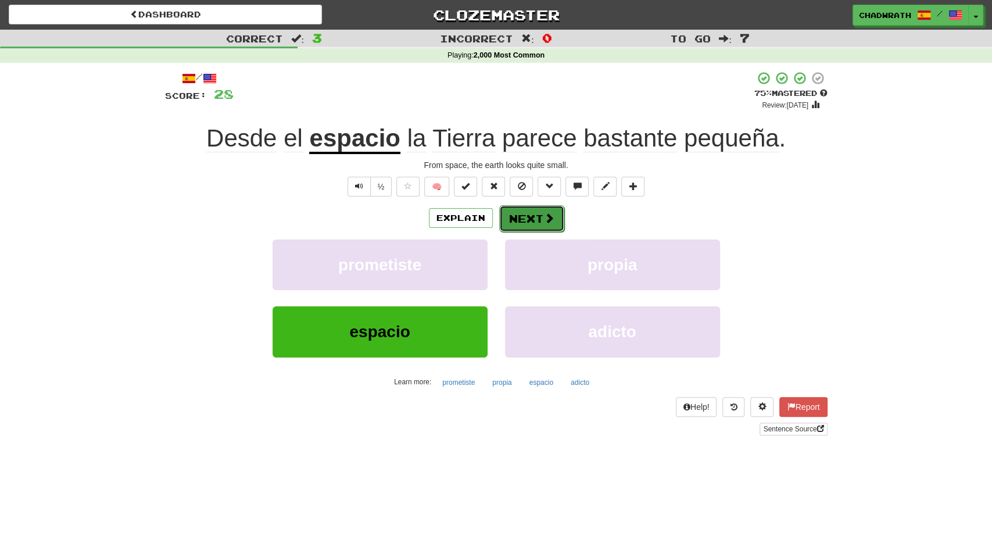
click at [520, 218] on button "Next" at bounding box center [531, 218] width 65 height 27
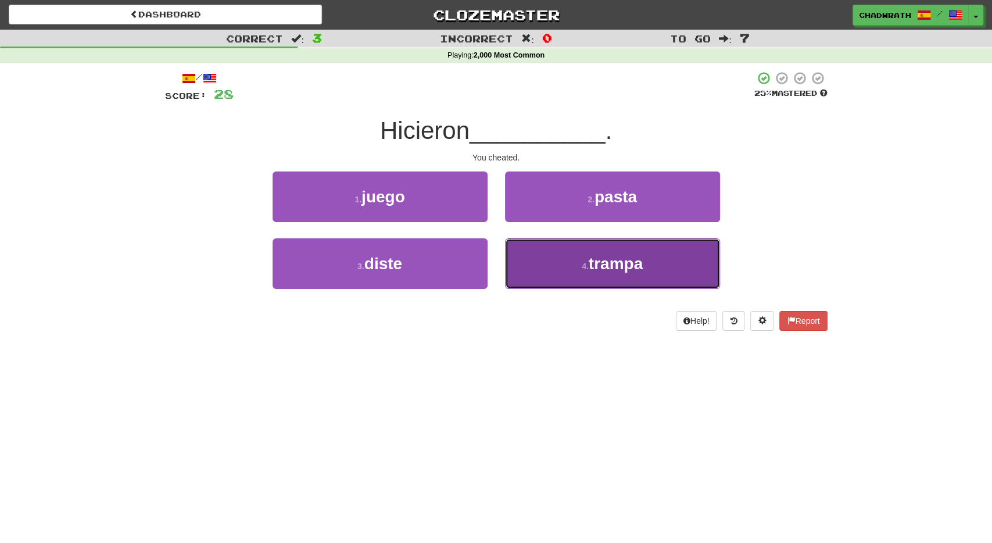
click at [570, 278] on button "4 . trampa" at bounding box center [612, 263] width 215 height 51
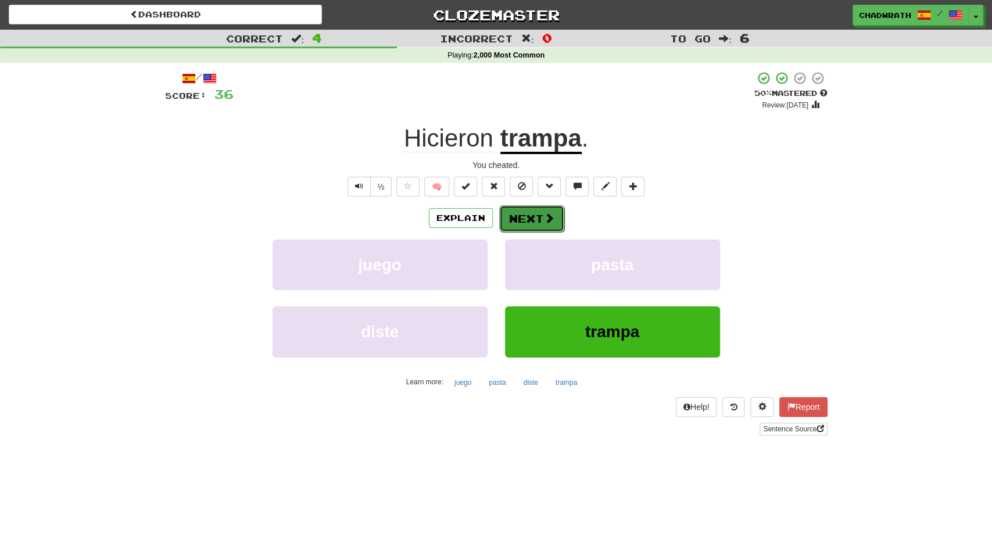
click at [538, 225] on button "Next" at bounding box center [531, 218] width 65 height 27
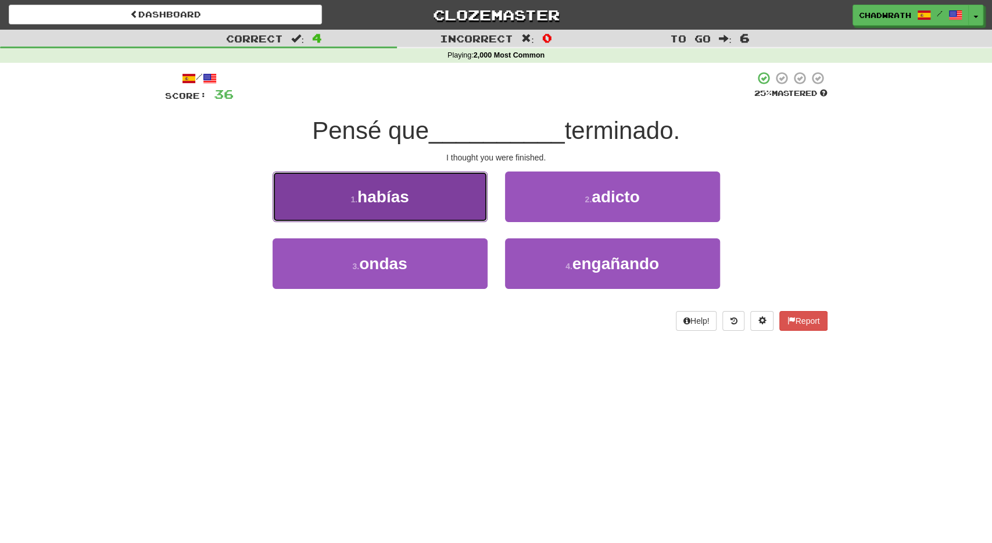
click at [422, 212] on button "1 . habías" at bounding box center [379, 196] width 215 height 51
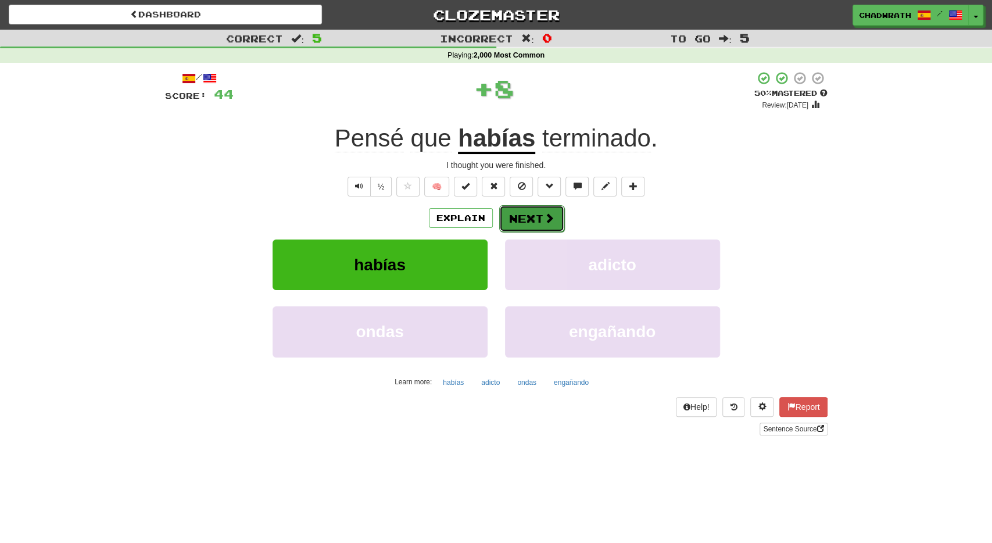
click at [522, 221] on button "Next" at bounding box center [531, 218] width 65 height 27
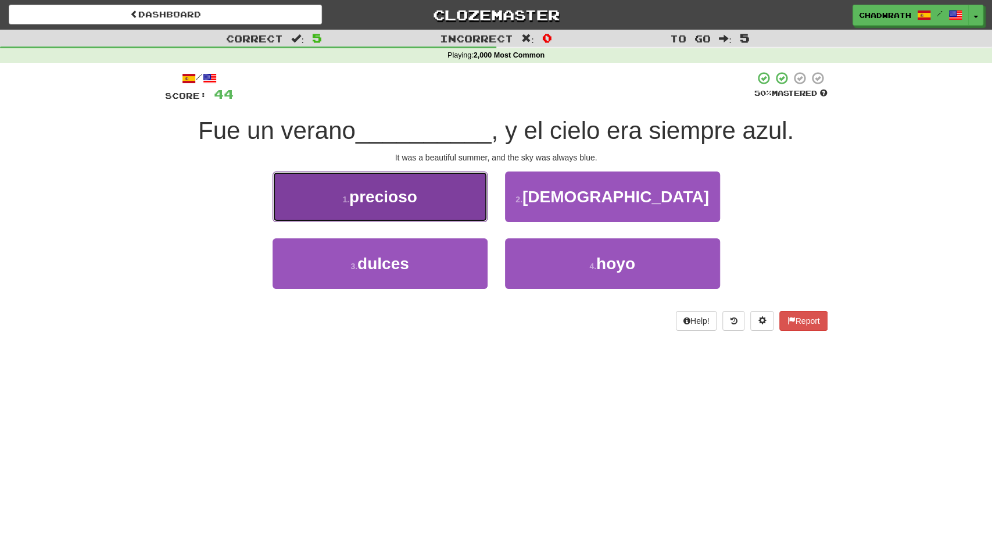
click at [426, 203] on button "1 . precioso" at bounding box center [379, 196] width 215 height 51
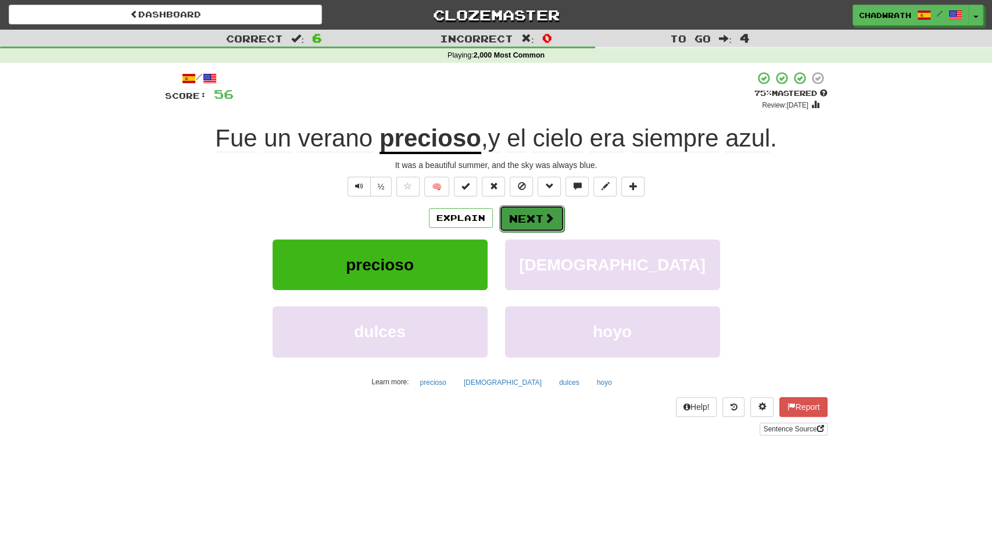
click at [525, 220] on button "Next" at bounding box center [531, 218] width 65 height 27
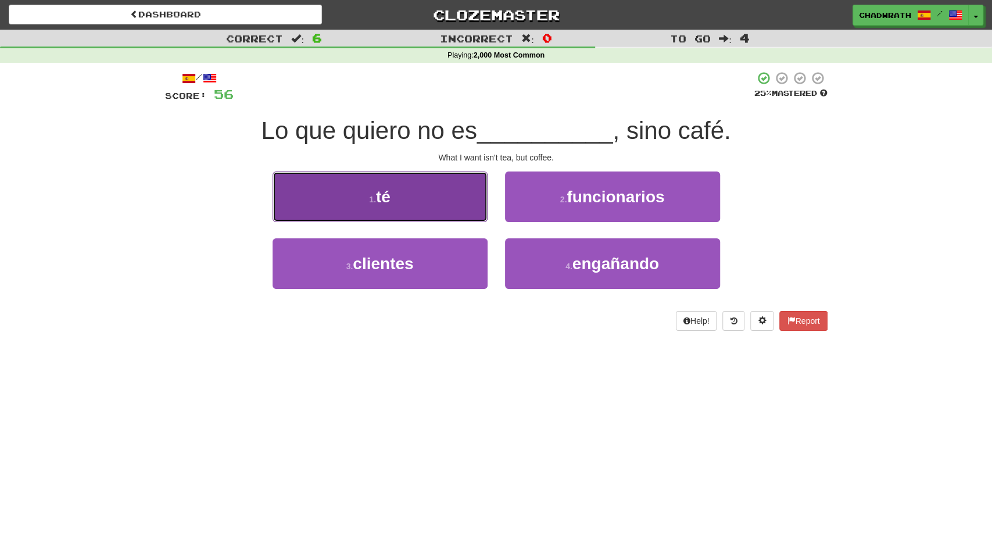
click at [416, 201] on button "1 . té" at bounding box center [379, 196] width 215 height 51
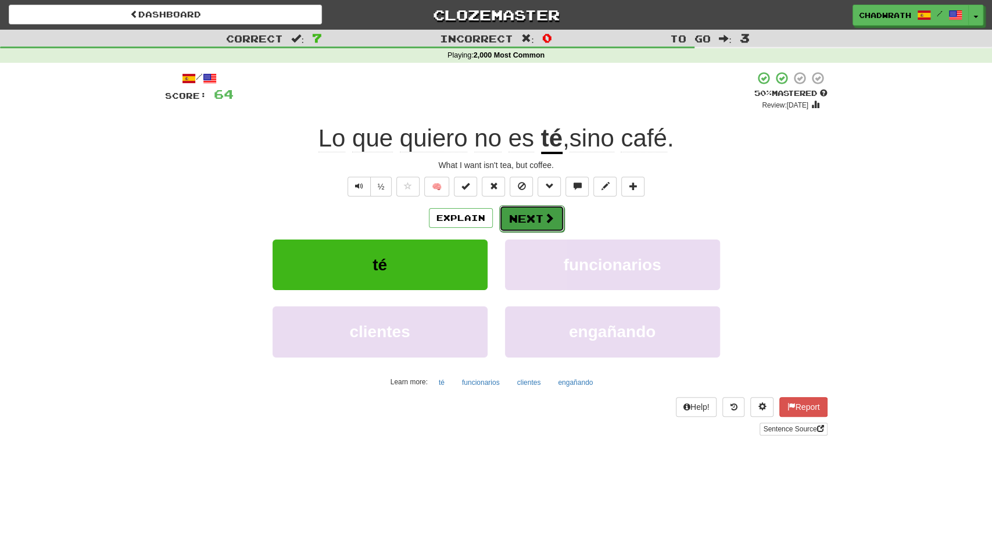
click at [527, 212] on button "Next" at bounding box center [531, 218] width 65 height 27
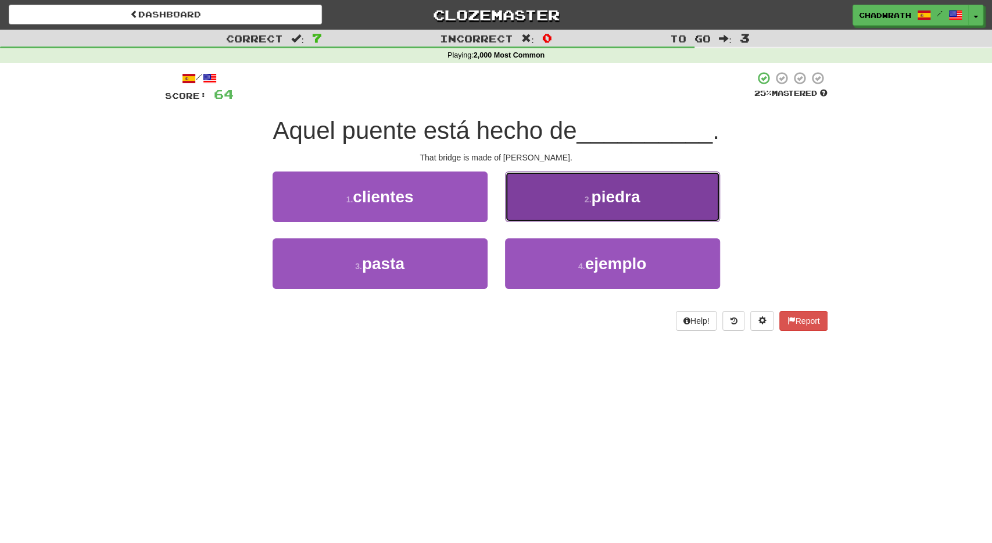
click at [648, 188] on button "2 . piedra" at bounding box center [612, 196] width 215 height 51
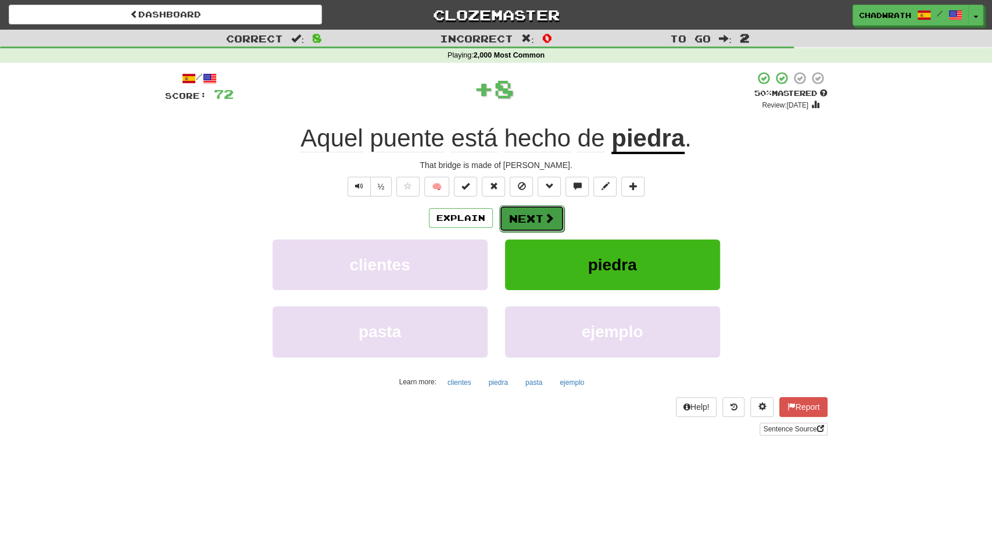
click at [526, 226] on button "Next" at bounding box center [531, 218] width 65 height 27
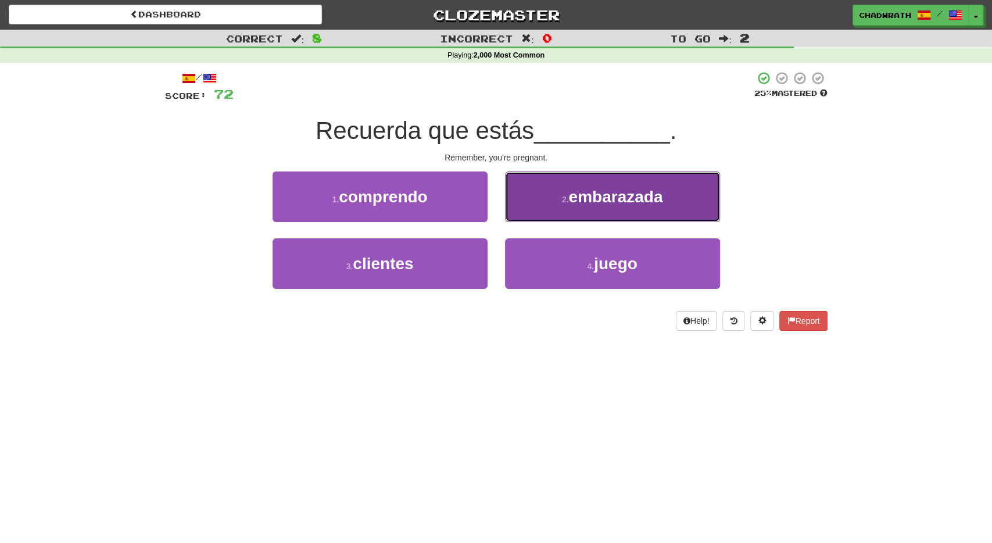
click at [584, 196] on span "embarazada" at bounding box center [615, 197] width 94 height 18
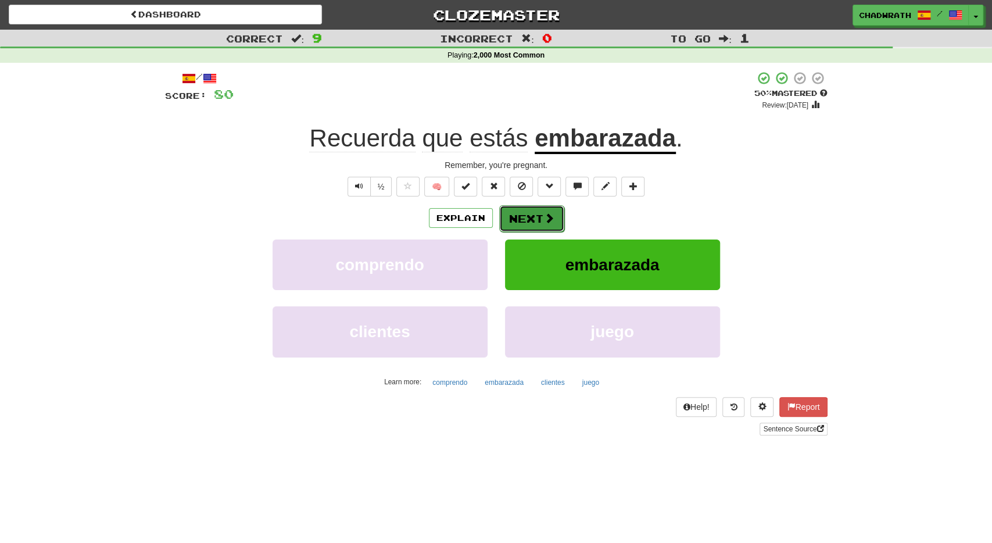
click at [519, 210] on button "Next" at bounding box center [531, 218] width 65 height 27
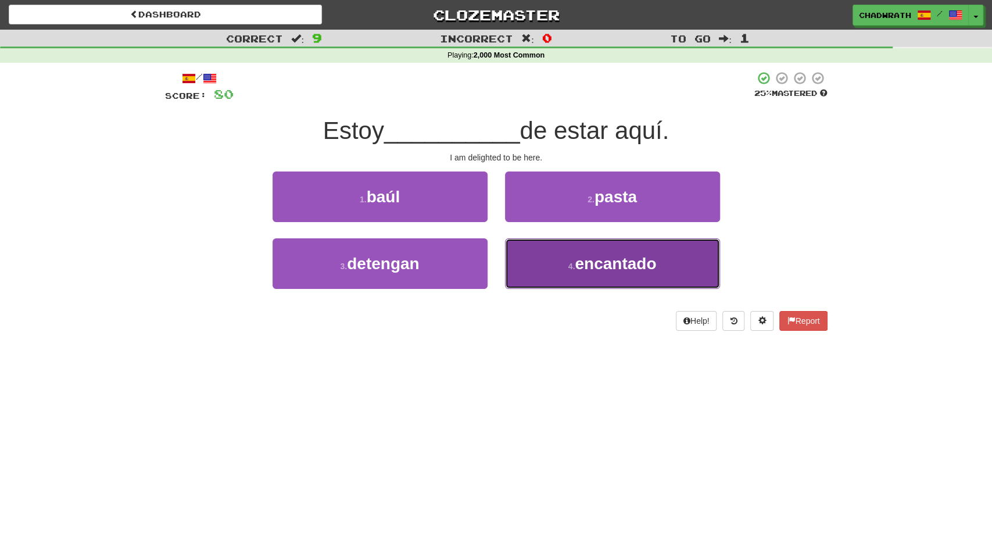
click at [571, 275] on button "4 . encantado" at bounding box center [612, 263] width 215 height 51
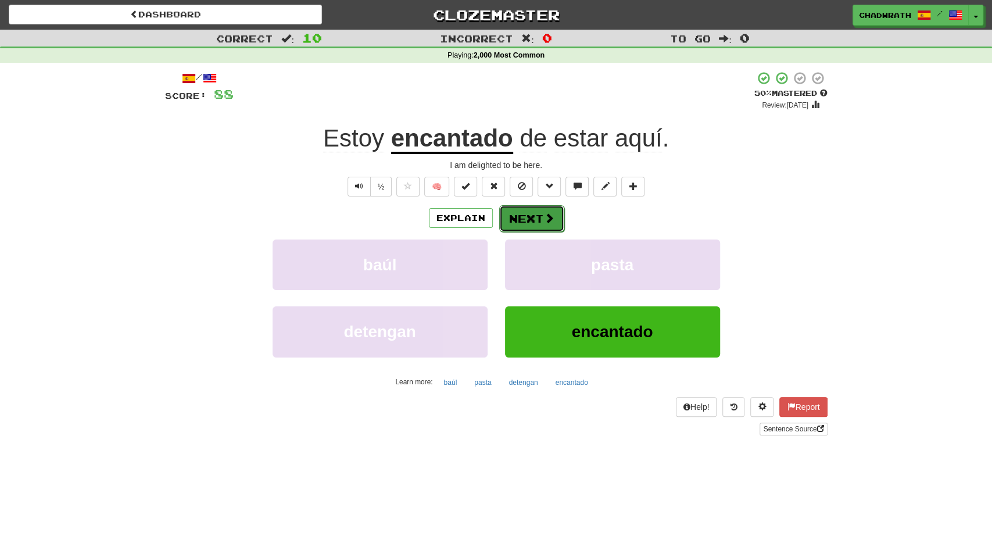
click at [537, 219] on button "Next" at bounding box center [531, 218] width 65 height 27
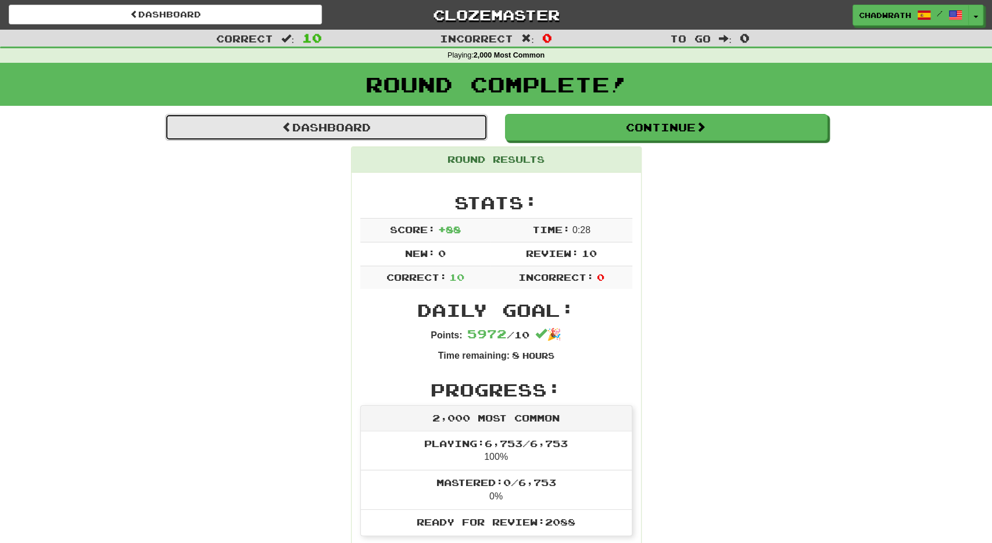
click at [380, 124] on link "Dashboard" at bounding box center [326, 127] width 322 height 27
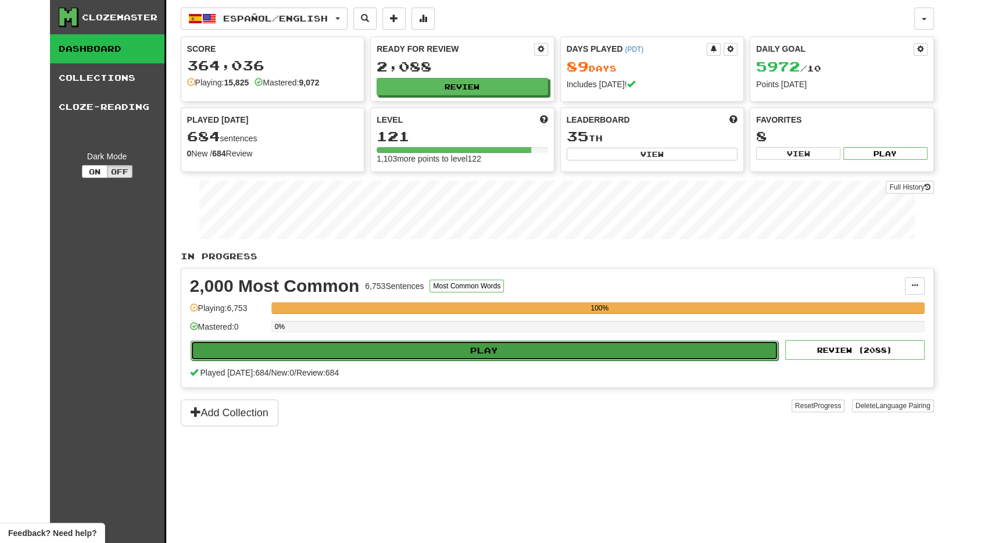
click at [463, 343] on button "Play" at bounding box center [485, 350] width 588 height 20
select select "**"
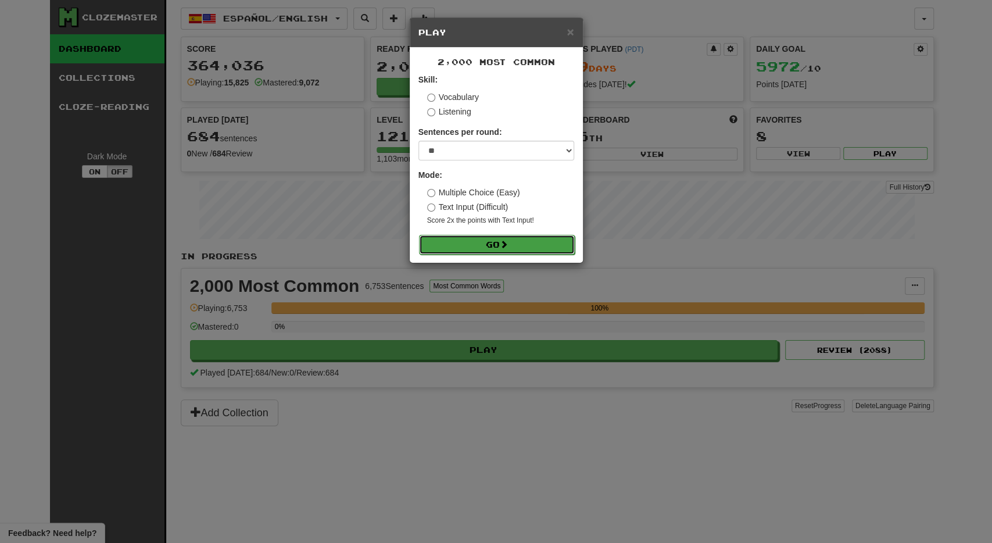
click at [515, 243] on button "Go" at bounding box center [497, 245] width 156 height 20
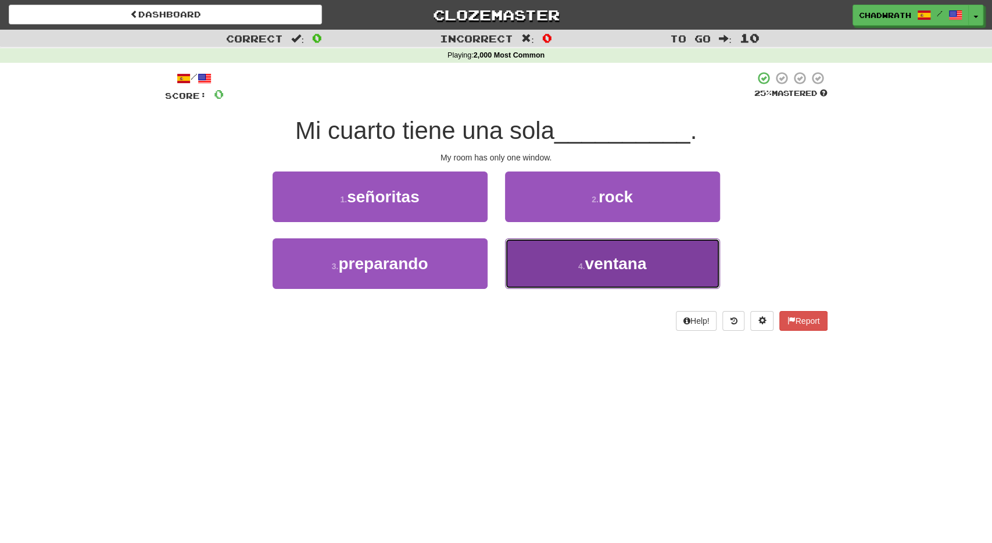
click at [559, 261] on button "4 . ventana" at bounding box center [612, 263] width 215 height 51
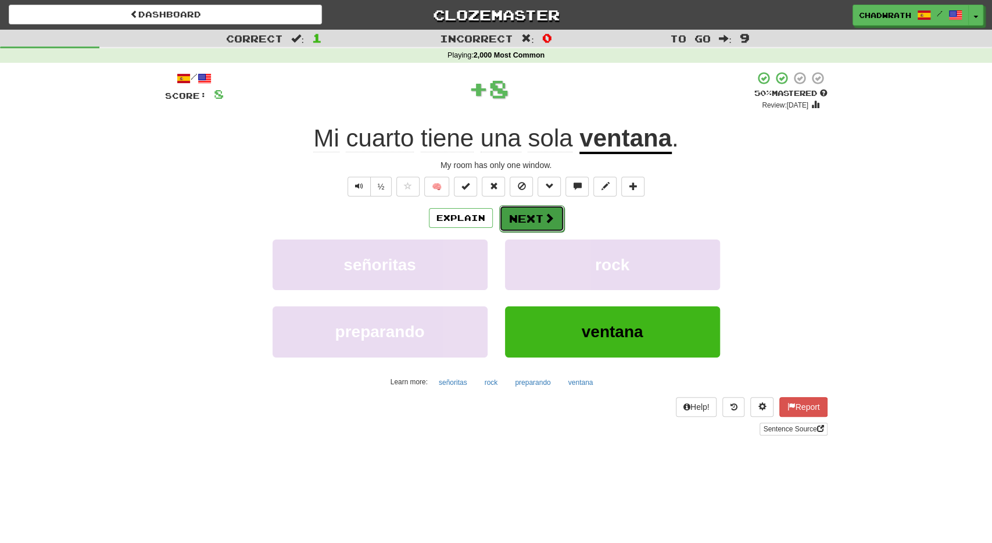
click at [530, 219] on button "Next" at bounding box center [531, 218] width 65 height 27
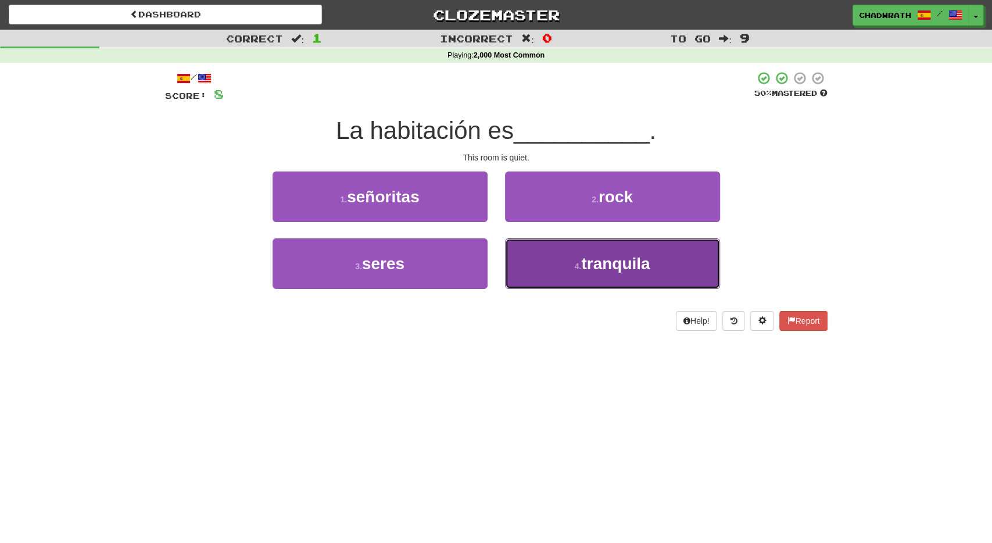
click at [550, 265] on button "4 . tranquila" at bounding box center [612, 263] width 215 height 51
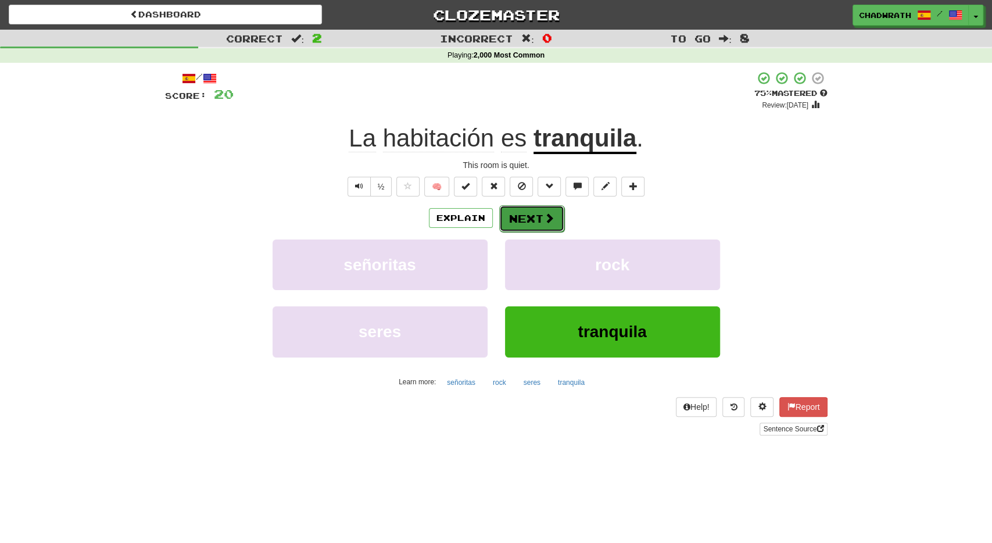
click at [532, 220] on button "Next" at bounding box center [531, 218] width 65 height 27
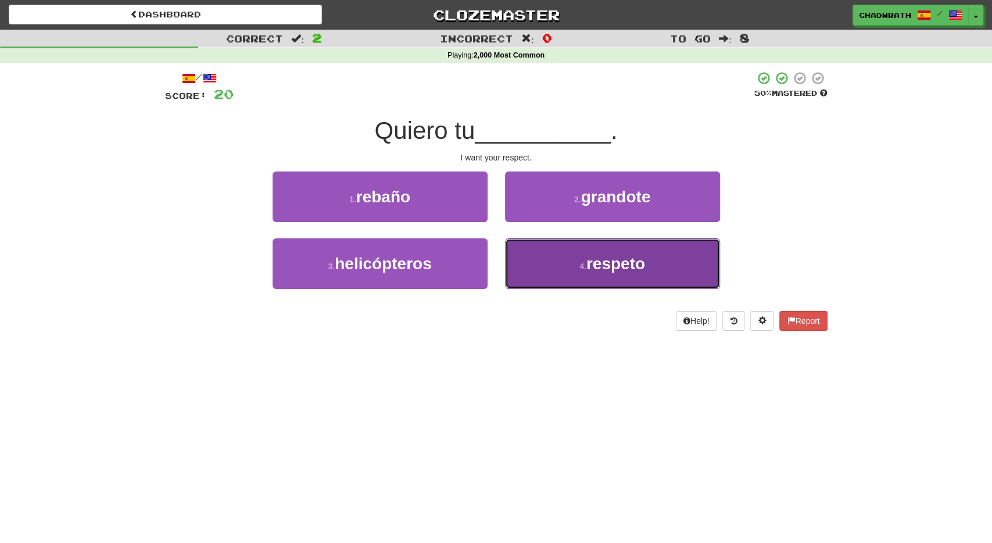
click at [610, 271] on span "respeto" at bounding box center [615, 263] width 59 height 18
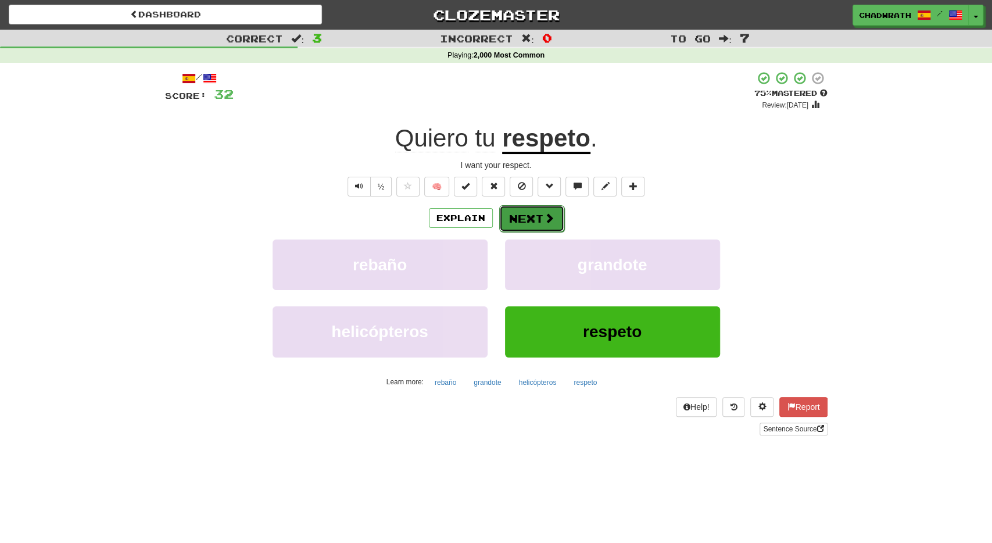
click at [555, 222] on button "Next" at bounding box center [531, 218] width 65 height 27
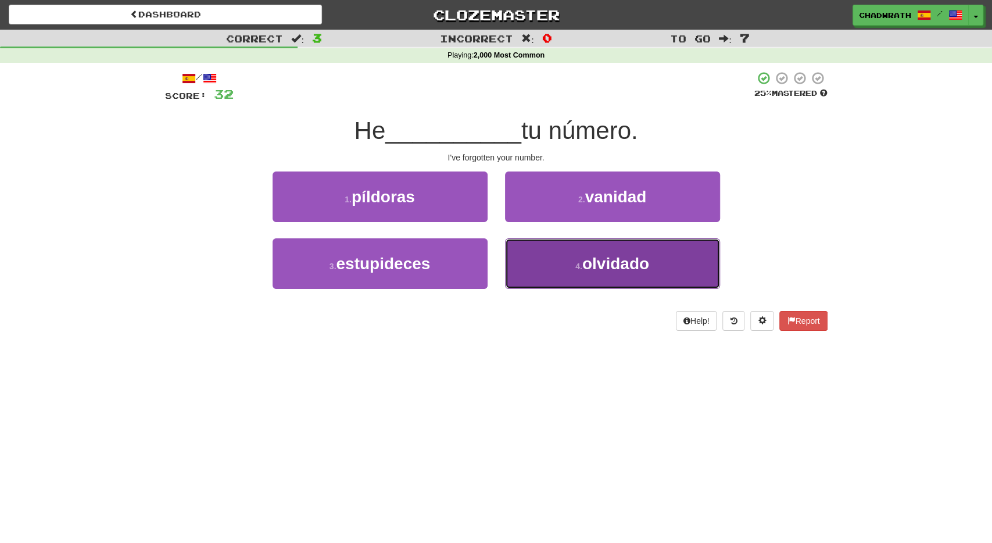
click at [635, 268] on span "olvidado" at bounding box center [615, 263] width 67 height 18
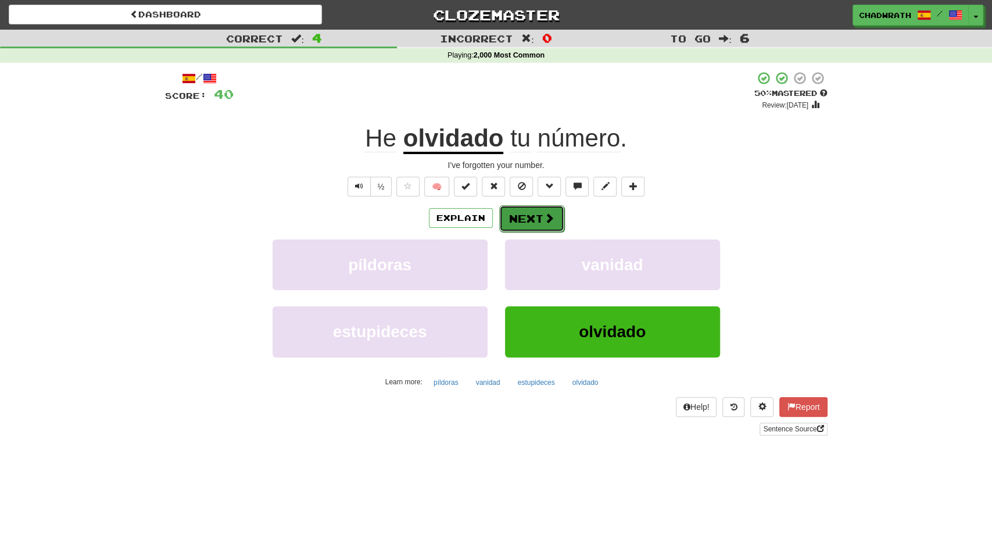
click at [534, 216] on button "Next" at bounding box center [531, 218] width 65 height 27
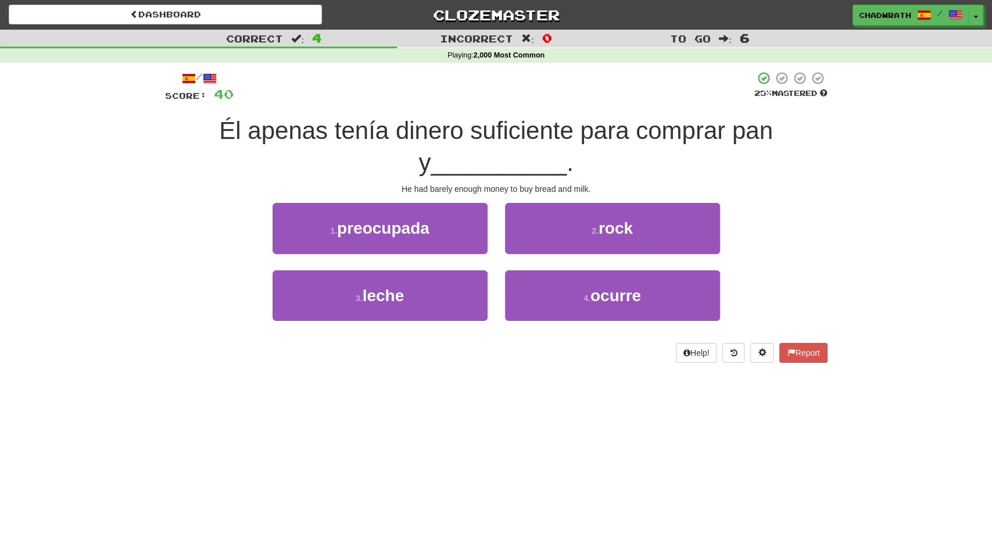
click at [433, 322] on div "3 . leche" at bounding box center [380, 303] width 232 height 67
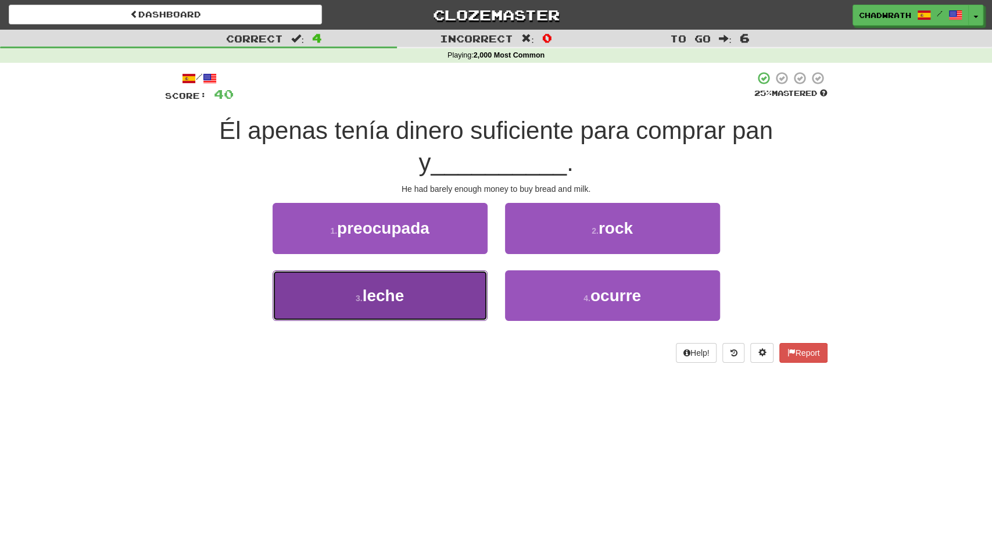
click at [433, 305] on button "3 . leche" at bounding box center [379, 295] width 215 height 51
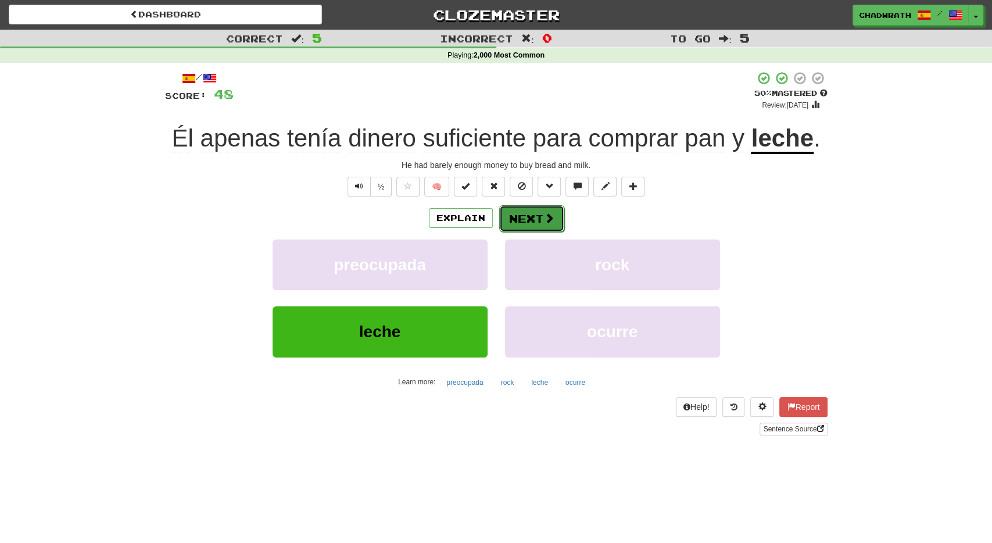
click at [541, 211] on button "Next" at bounding box center [531, 218] width 65 height 27
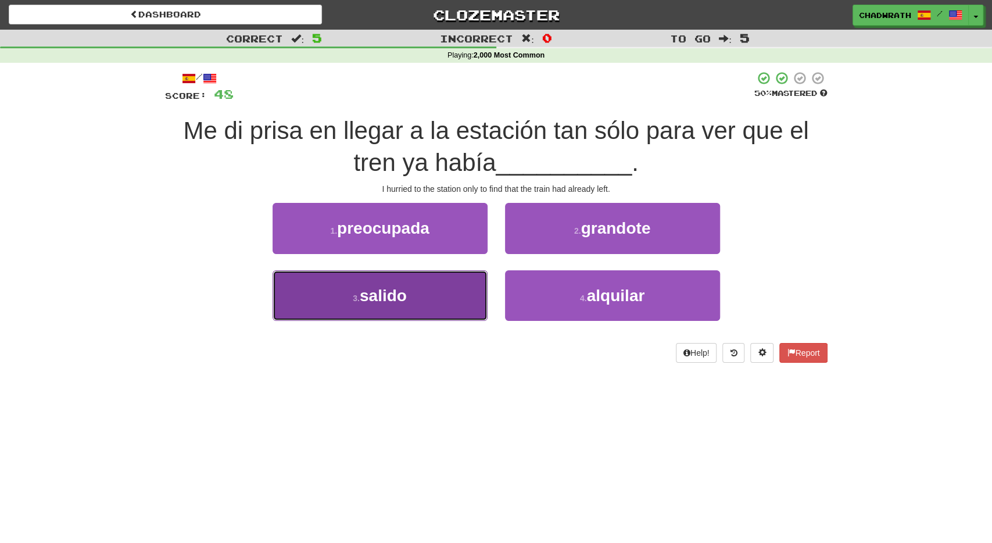
click at [415, 300] on button "3 . salido" at bounding box center [379, 295] width 215 height 51
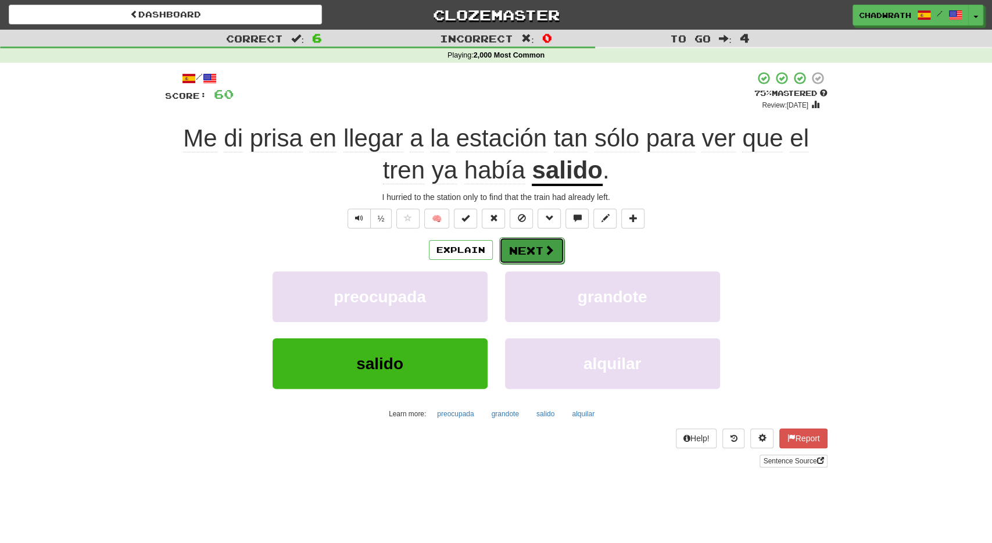
click at [521, 247] on button "Next" at bounding box center [531, 250] width 65 height 27
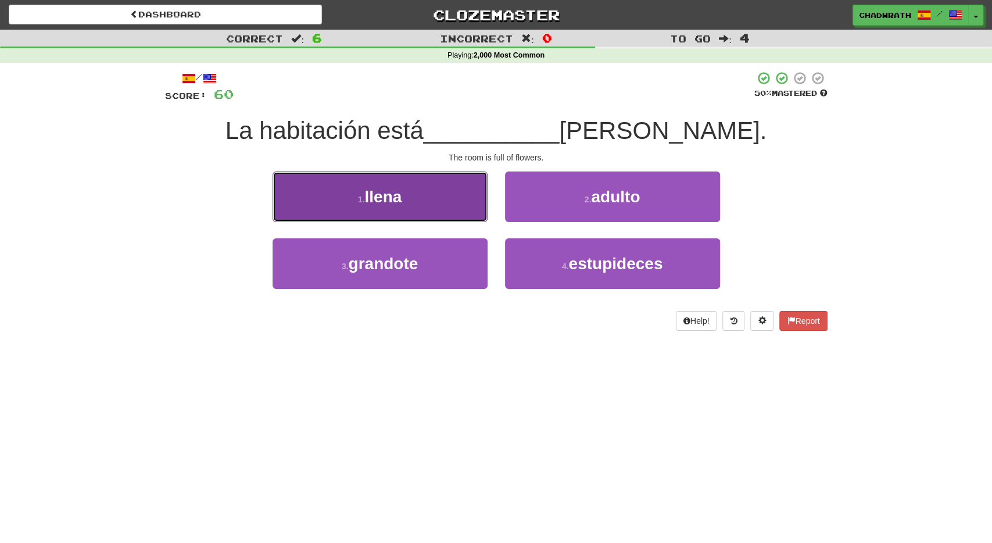
click at [405, 212] on button "1 . llena" at bounding box center [379, 196] width 215 height 51
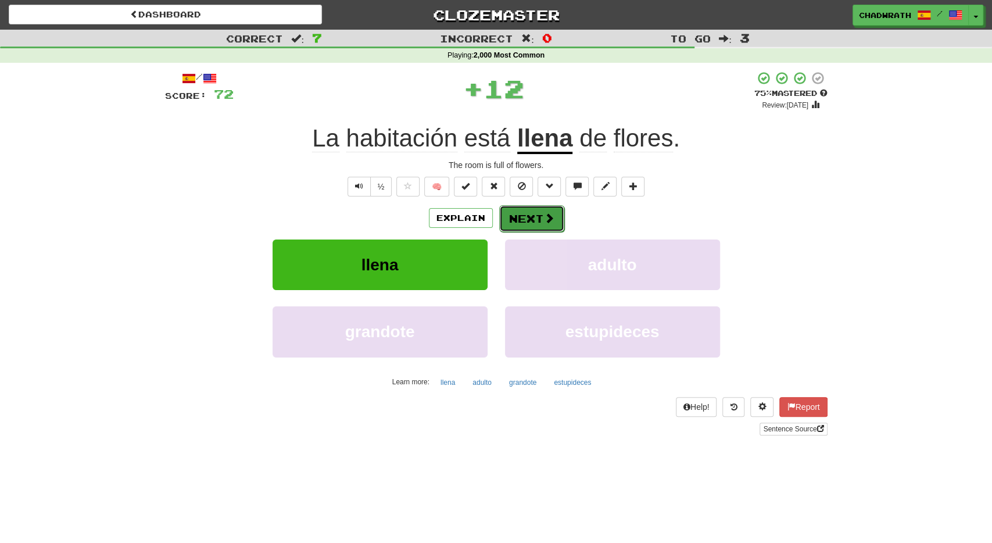
click at [518, 220] on button "Next" at bounding box center [531, 218] width 65 height 27
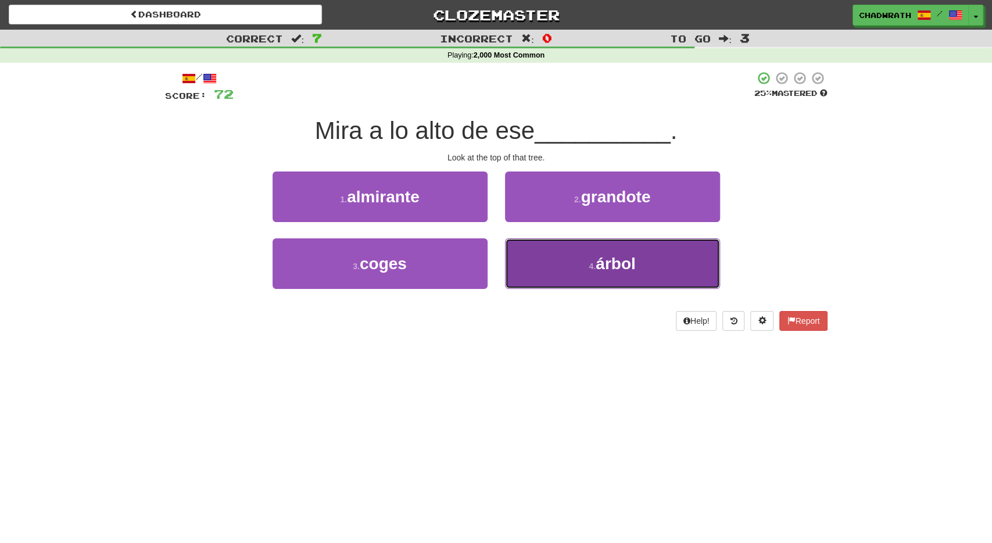
click at [570, 269] on button "4 . árbol" at bounding box center [612, 263] width 215 height 51
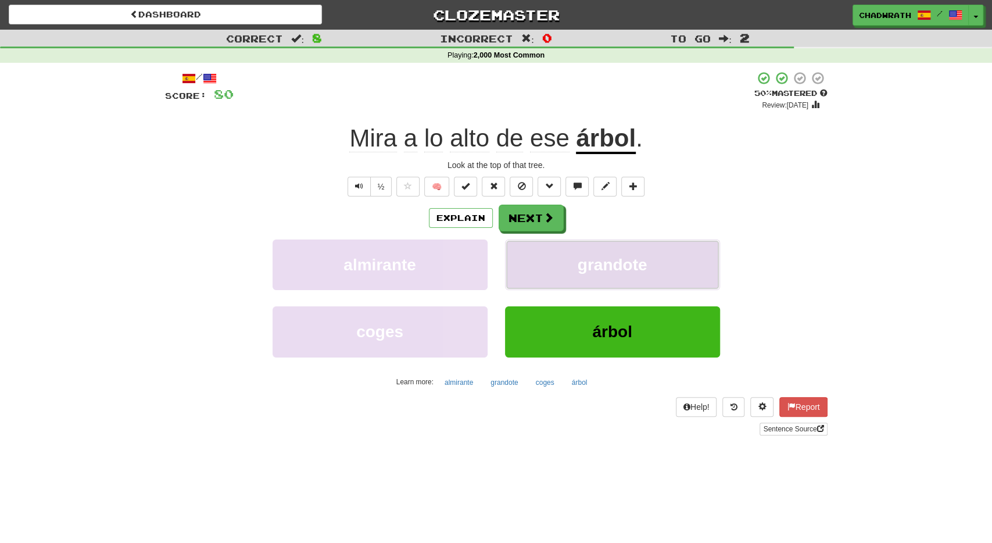
click at [537, 242] on button "grandote" at bounding box center [612, 264] width 215 height 51
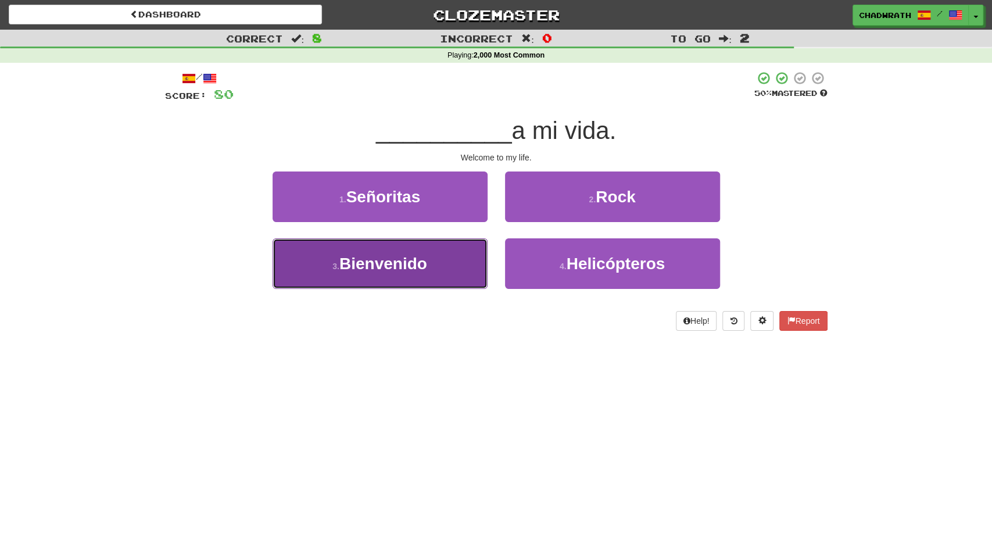
click at [416, 258] on span "Bienvenido" at bounding box center [383, 263] width 88 height 18
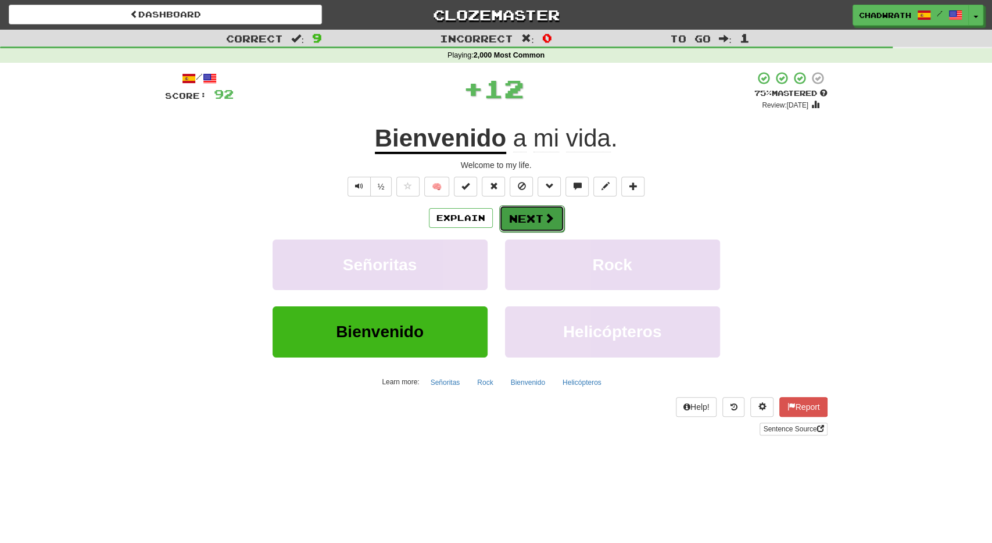
click at [512, 219] on button "Next" at bounding box center [531, 218] width 65 height 27
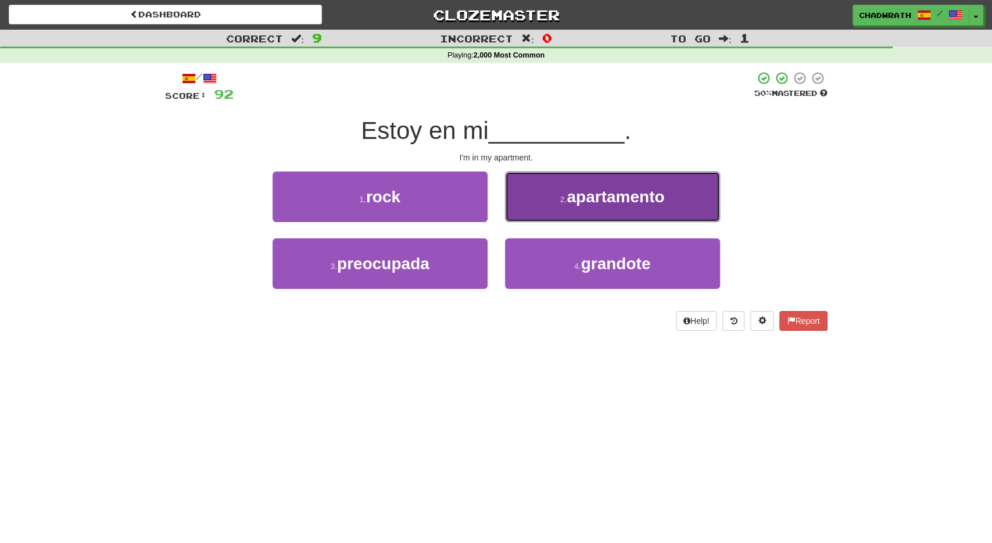
click at [545, 206] on button "2 . apartamento" at bounding box center [612, 196] width 215 height 51
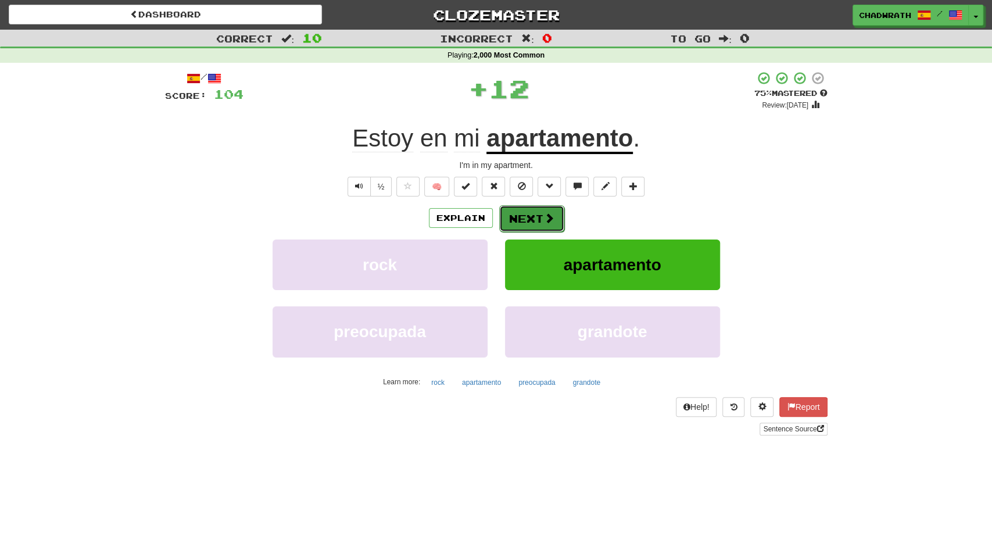
click at [523, 212] on button "Next" at bounding box center [531, 218] width 65 height 27
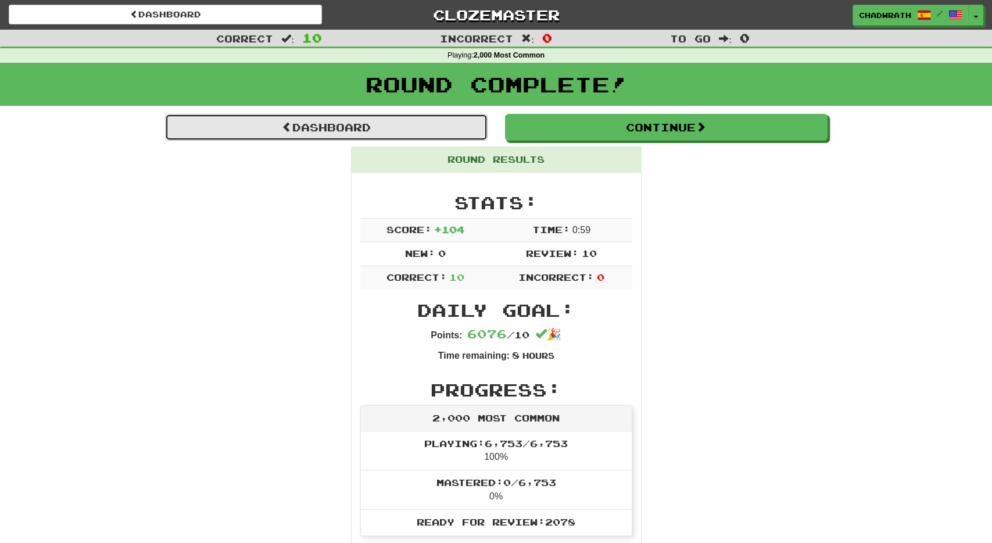
click at [395, 140] on link "Dashboard" at bounding box center [326, 127] width 322 height 27
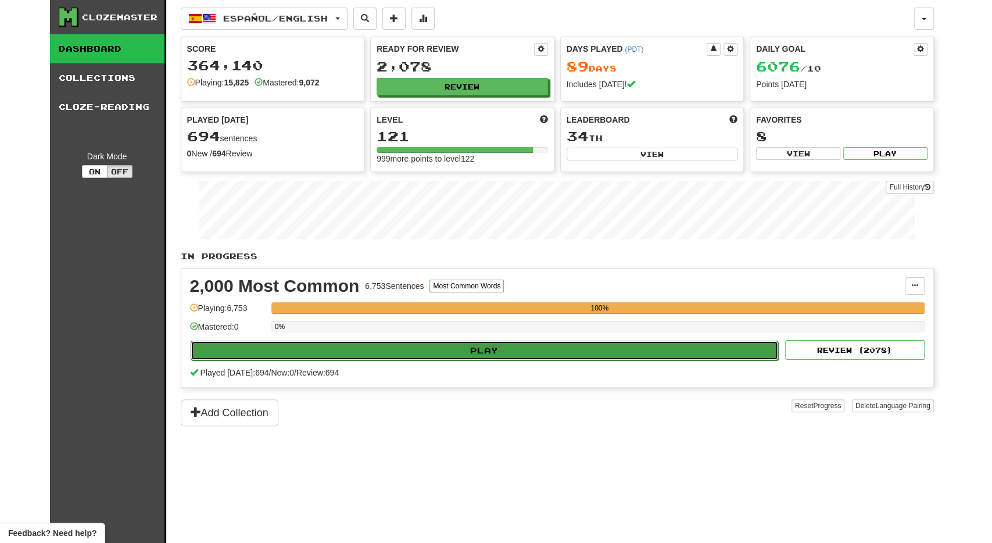
click at [467, 344] on button "Play" at bounding box center [485, 350] width 588 height 20
select select "**"
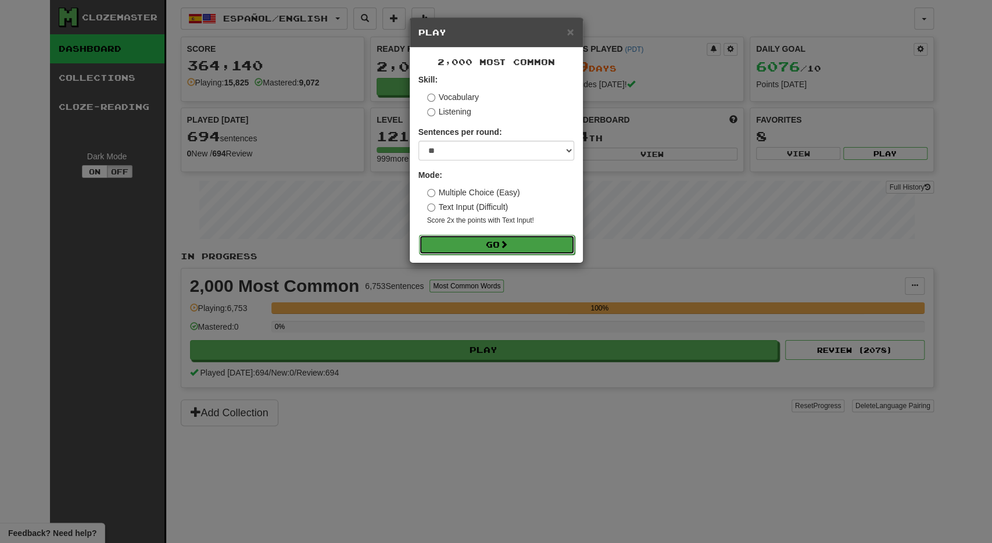
click at [477, 246] on button "Go" at bounding box center [497, 245] width 156 height 20
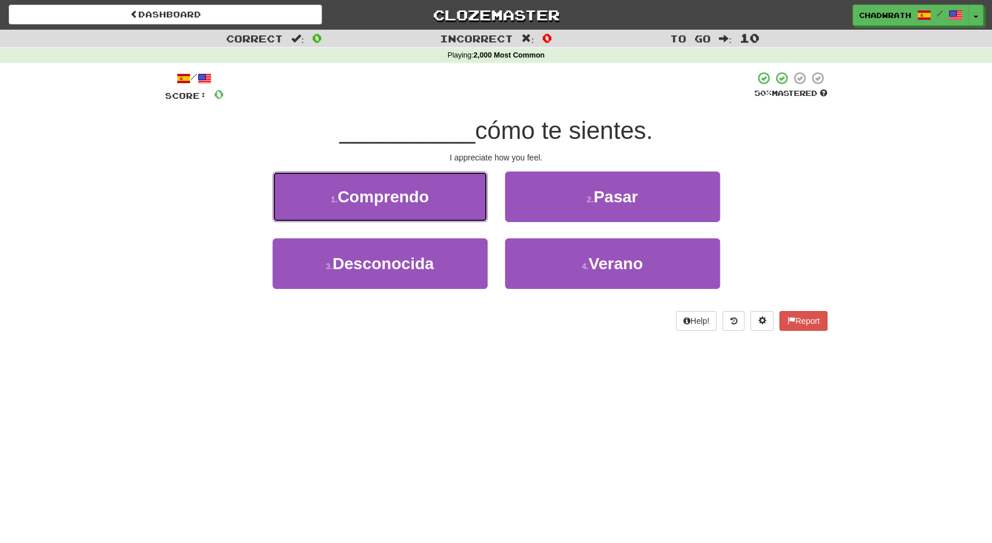
drag, startPoint x: 425, startPoint y: 189, endPoint x: 426, endPoint y: 202, distance: 12.8
click at [425, 189] on span "Comprendo" at bounding box center [382, 197] width 91 height 18
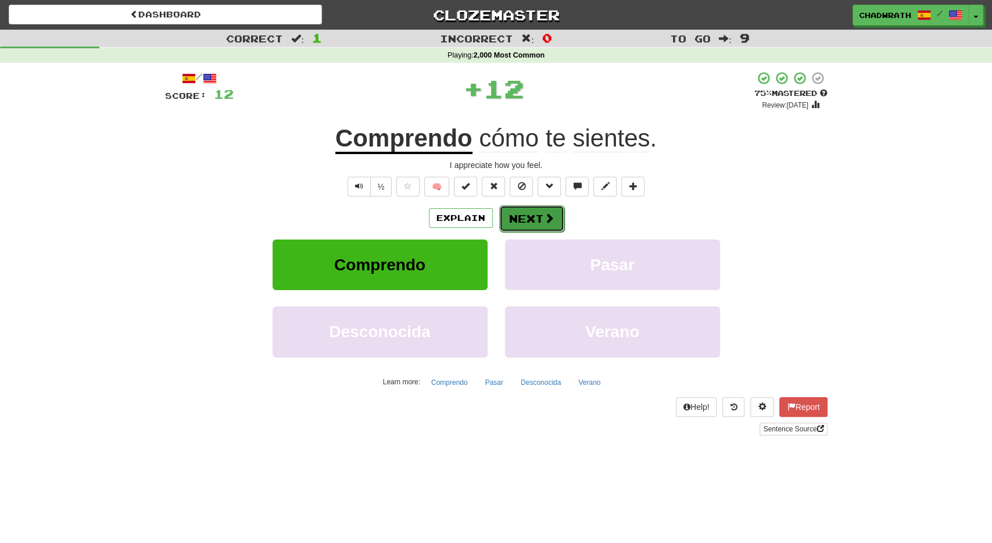
click at [520, 216] on button "Next" at bounding box center [531, 218] width 65 height 27
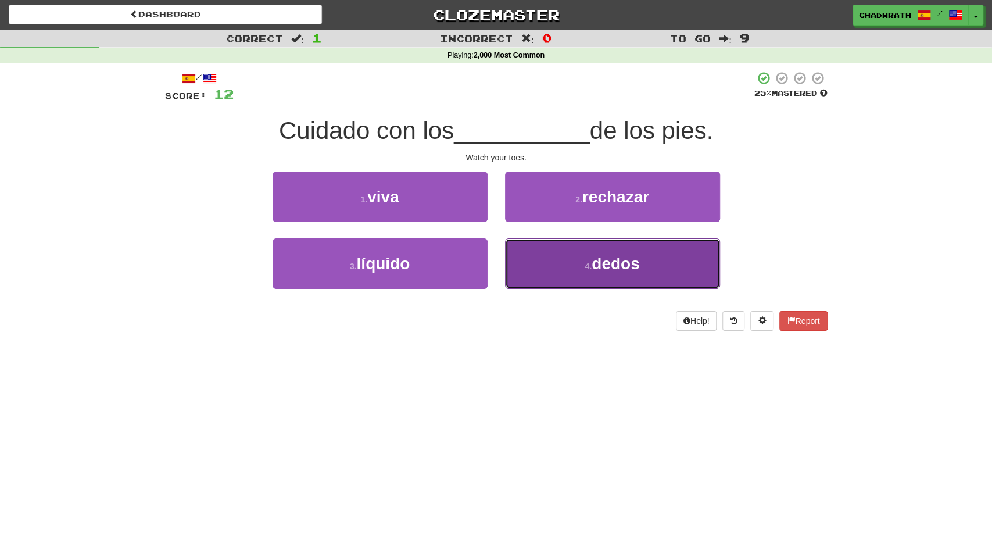
click at [557, 252] on button "4 . dedos" at bounding box center [612, 263] width 215 height 51
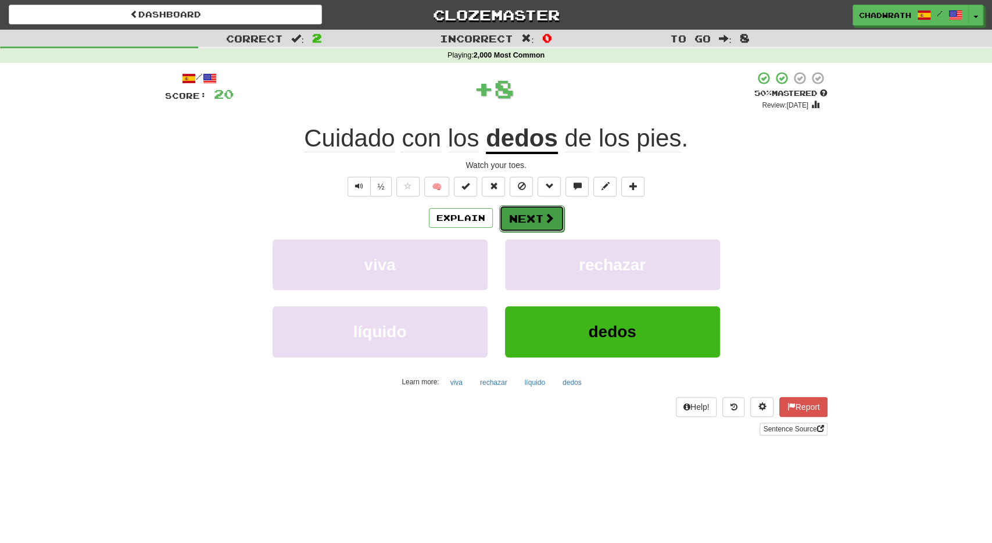
click at [525, 218] on button "Next" at bounding box center [531, 218] width 65 height 27
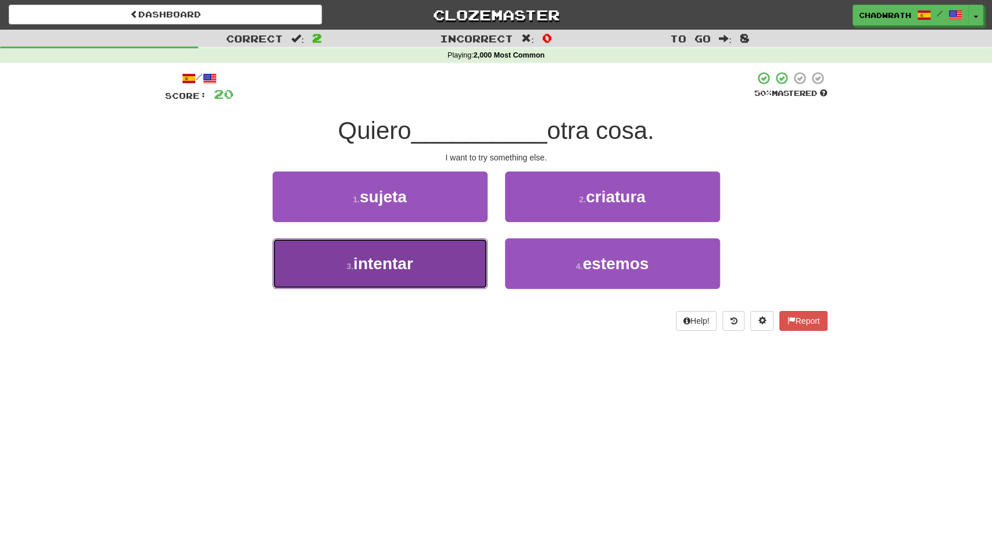
click at [439, 264] on button "3 . intentar" at bounding box center [379, 263] width 215 height 51
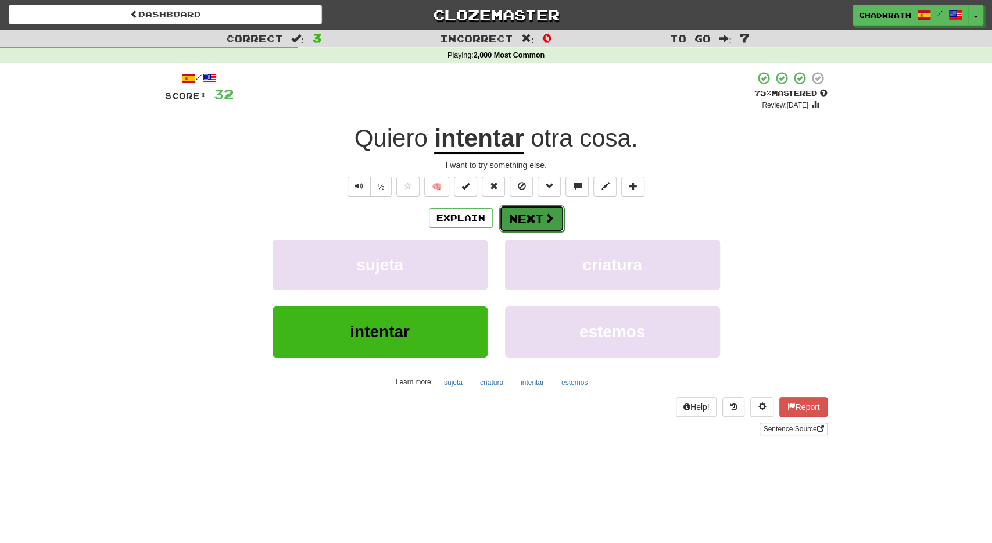
click at [530, 212] on button "Next" at bounding box center [531, 218] width 65 height 27
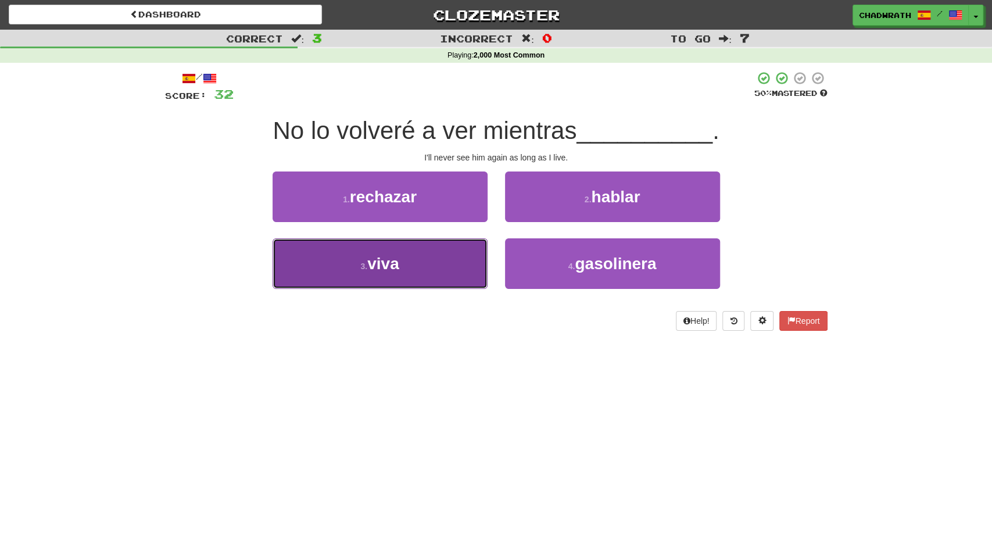
click at [435, 270] on button "3 . viva" at bounding box center [379, 263] width 215 height 51
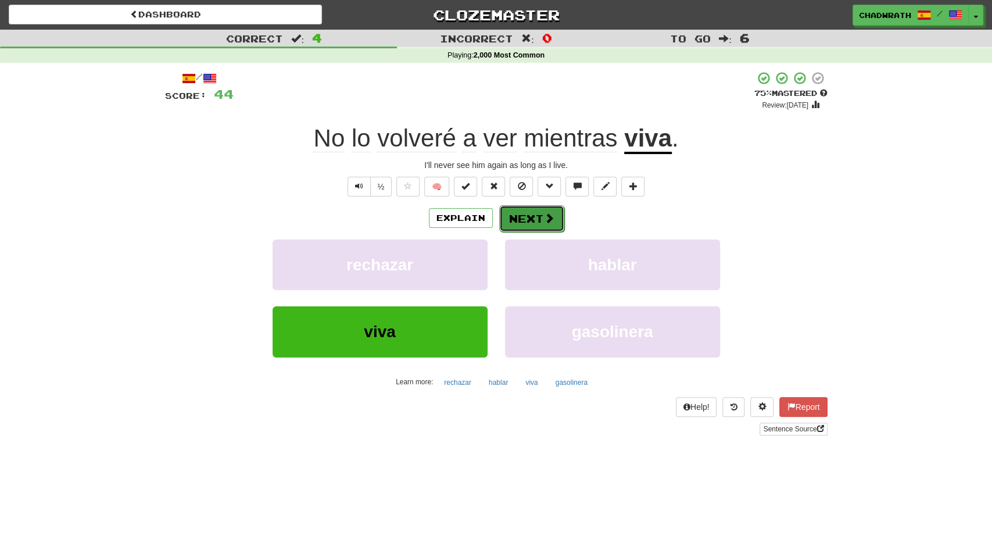
click at [522, 226] on button "Next" at bounding box center [531, 218] width 65 height 27
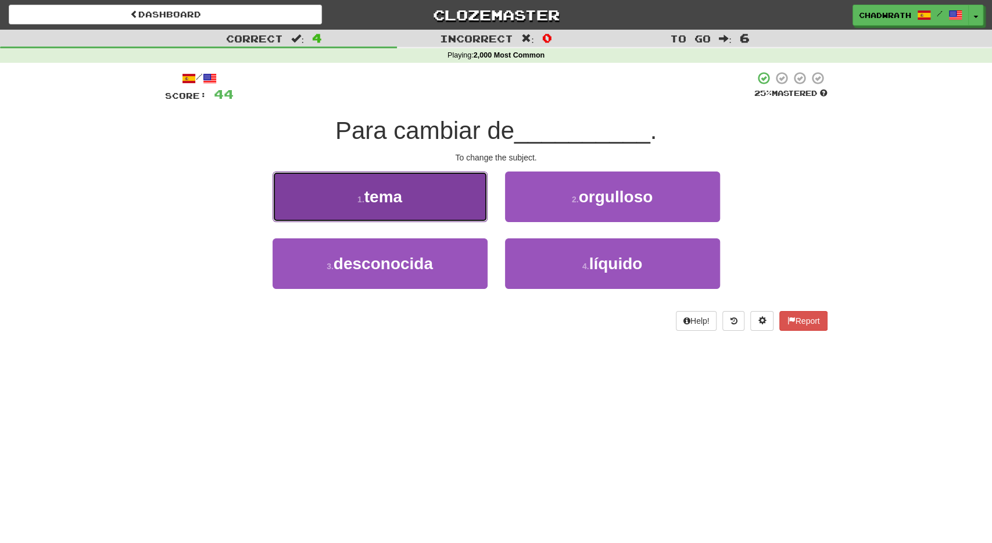
click at [379, 211] on button "1 . tema" at bounding box center [379, 196] width 215 height 51
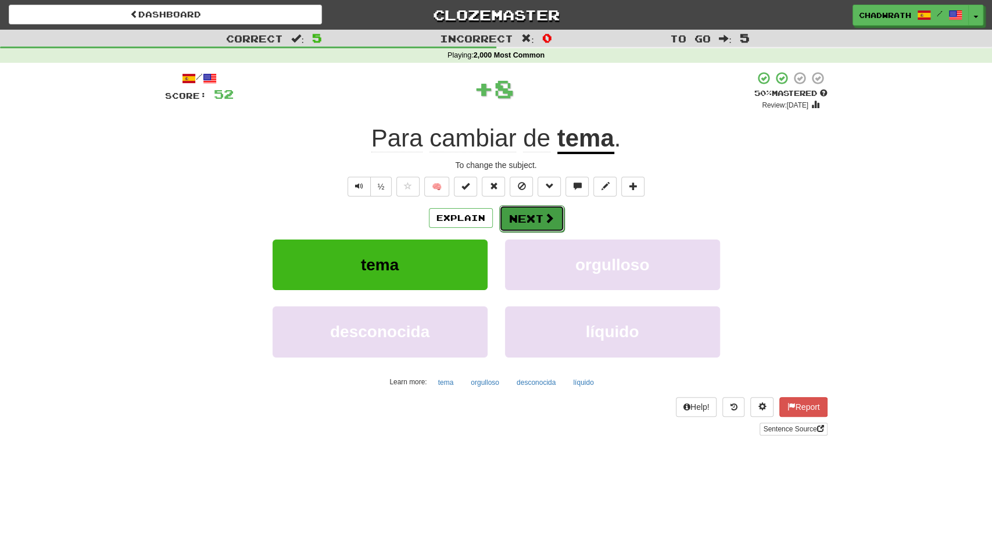
click at [508, 221] on button "Next" at bounding box center [531, 218] width 65 height 27
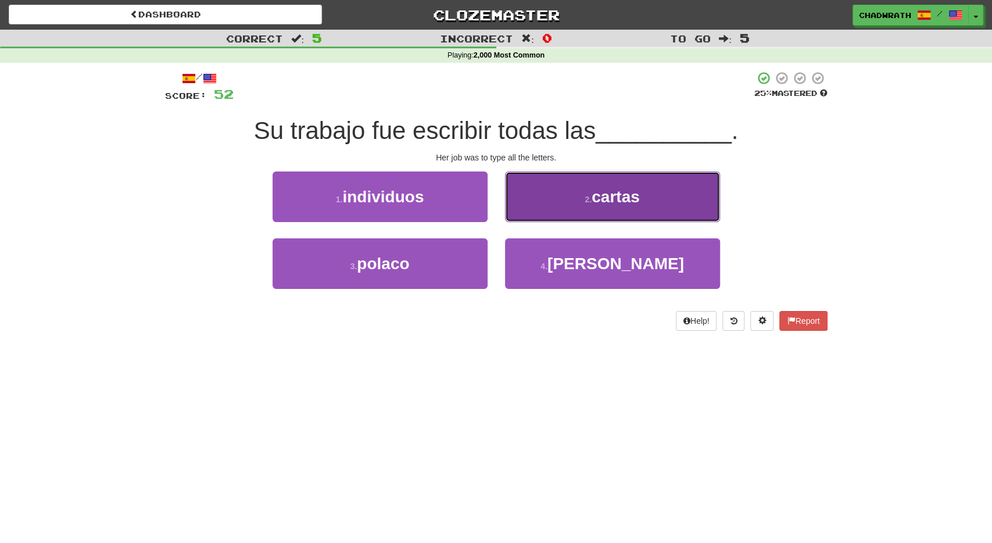
click at [587, 212] on button "2 . cartas" at bounding box center [612, 196] width 215 height 51
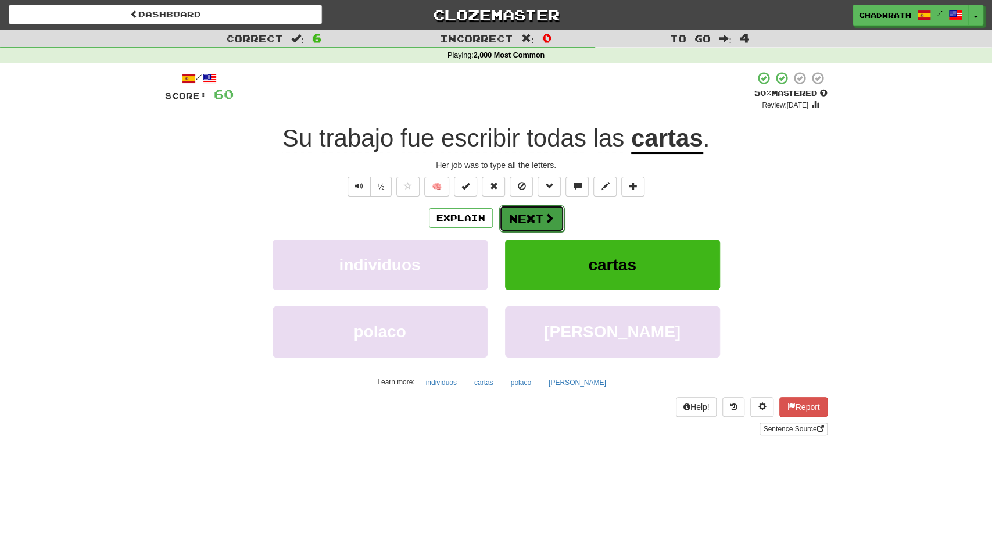
click at [553, 217] on button "Next" at bounding box center [531, 218] width 65 height 27
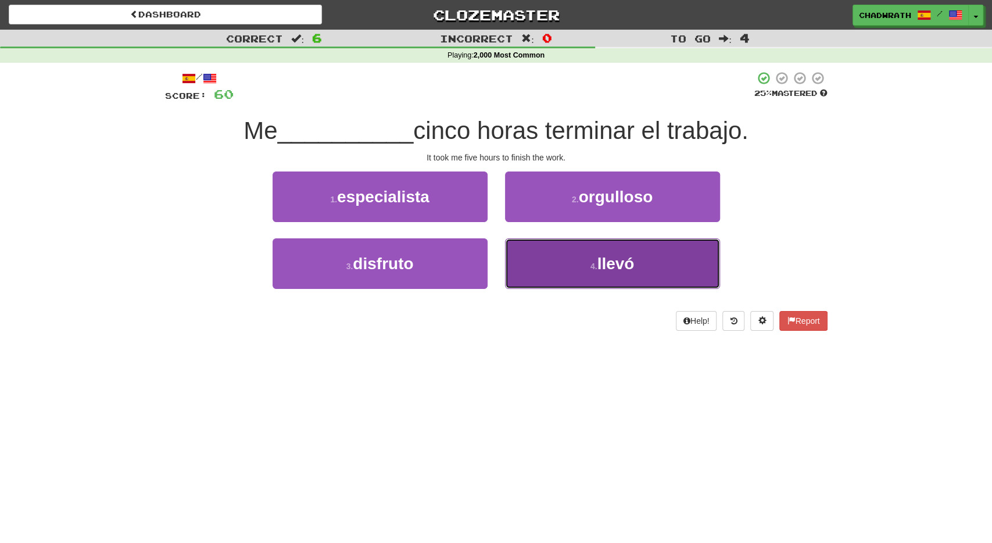
click at [556, 254] on button "4 . llevó" at bounding box center [612, 263] width 215 height 51
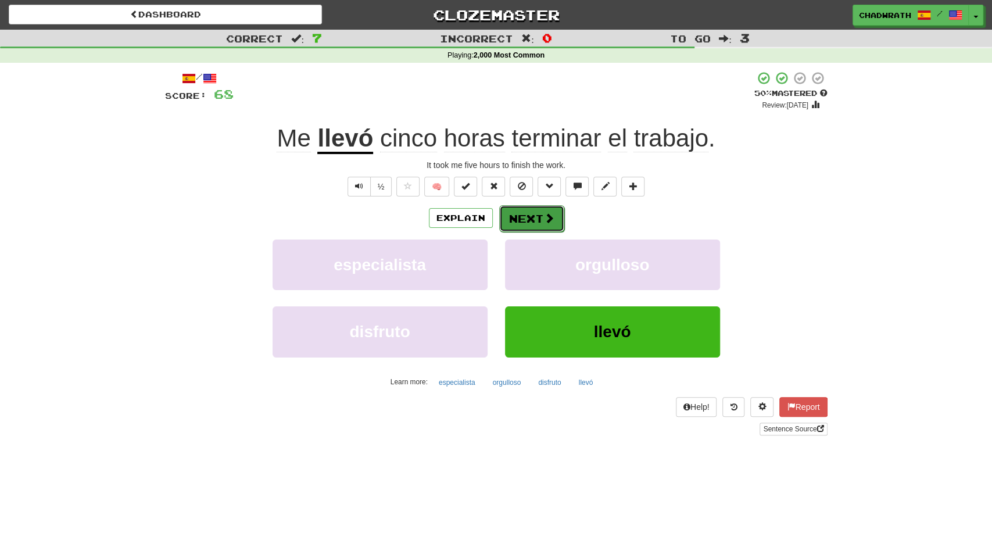
click at [533, 227] on button "Next" at bounding box center [531, 218] width 65 height 27
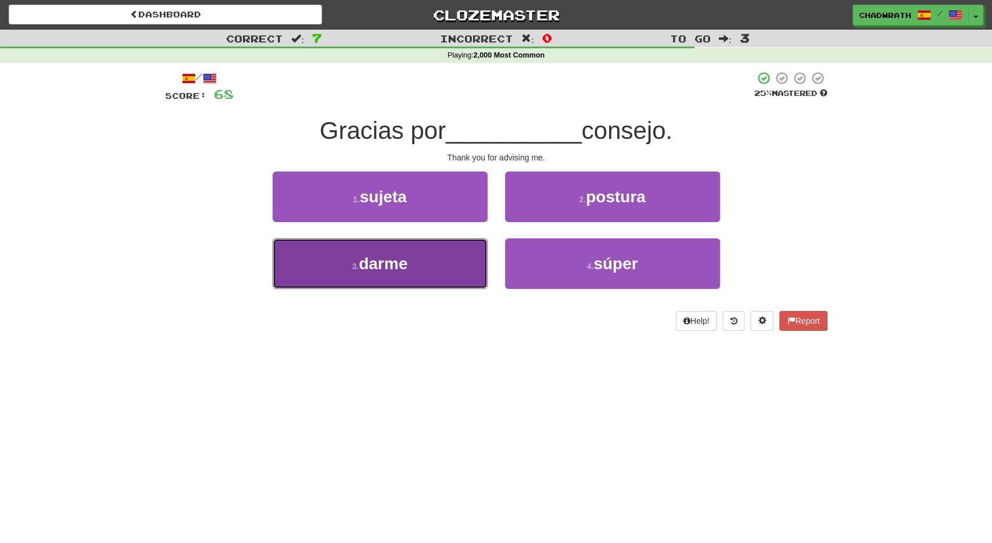
click at [425, 242] on button "3 . darme" at bounding box center [379, 263] width 215 height 51
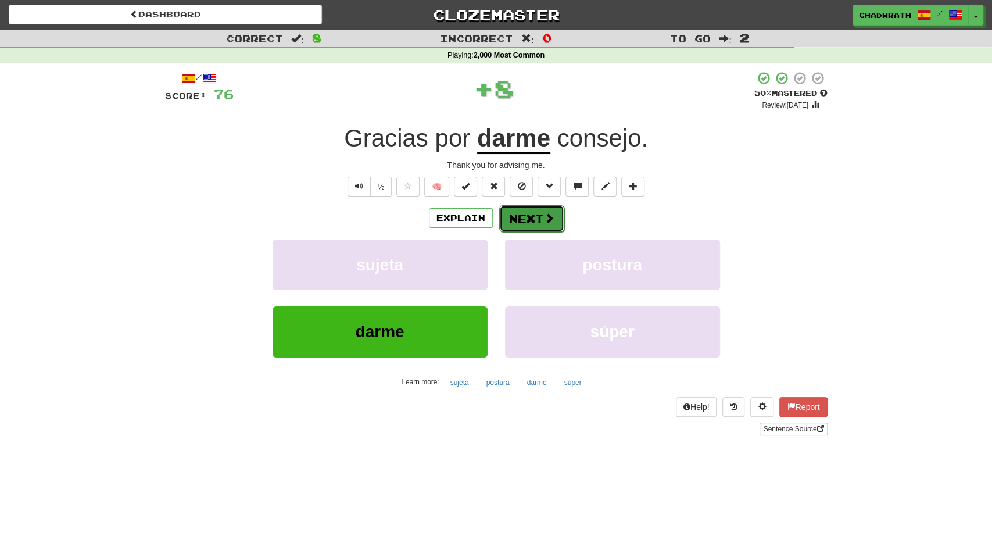
click at [539, 216] on button "Next" at bounding box center [531, 218] width 65 height 27
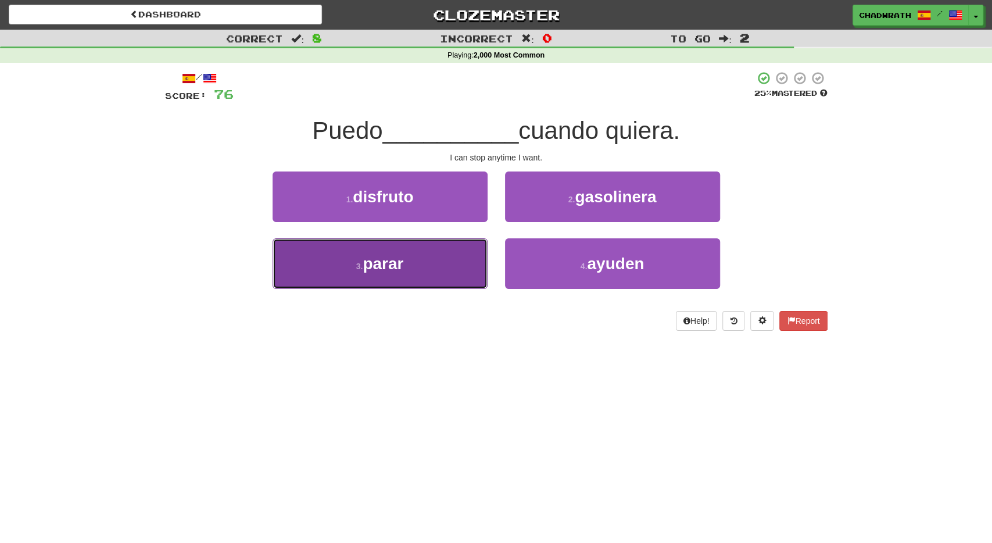
click at [419, 256] on button "3 . parar" at bounding box center [379, 263] width 215 height 51
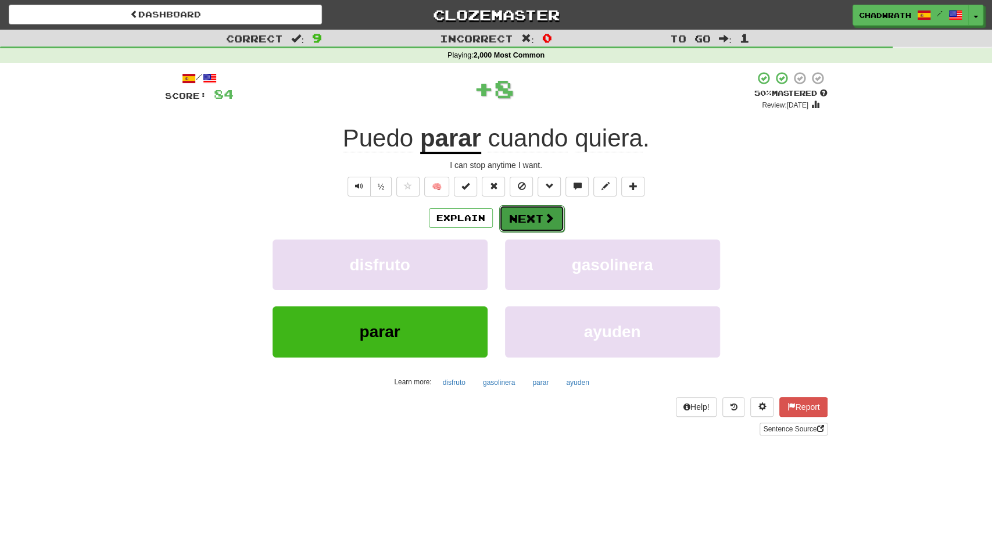
click at [511, 210] on button "Next" at bounding box center [531, 218] width 65 height 27
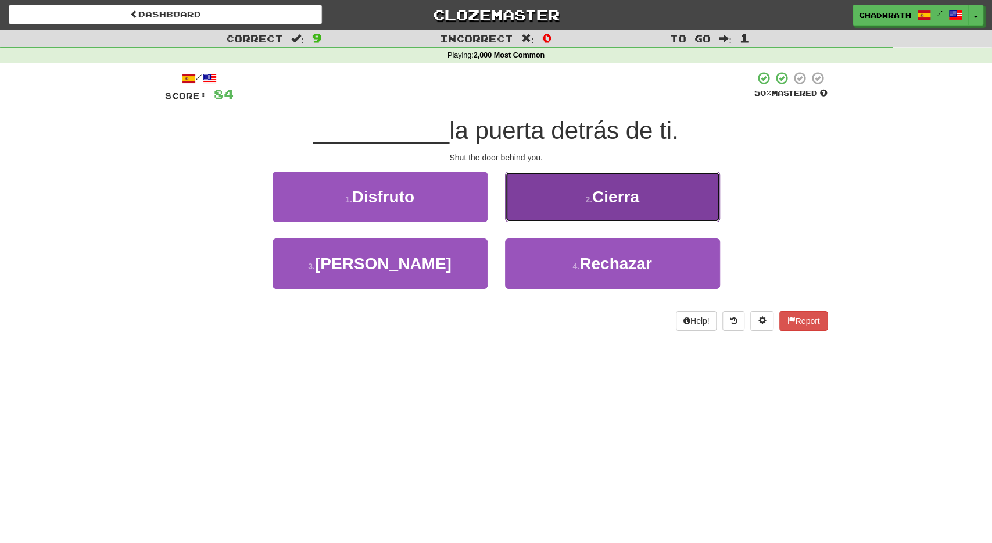
click at [537, 196] on button "2 . Cierra" at bounding box center [612, 196] width 215 height 51
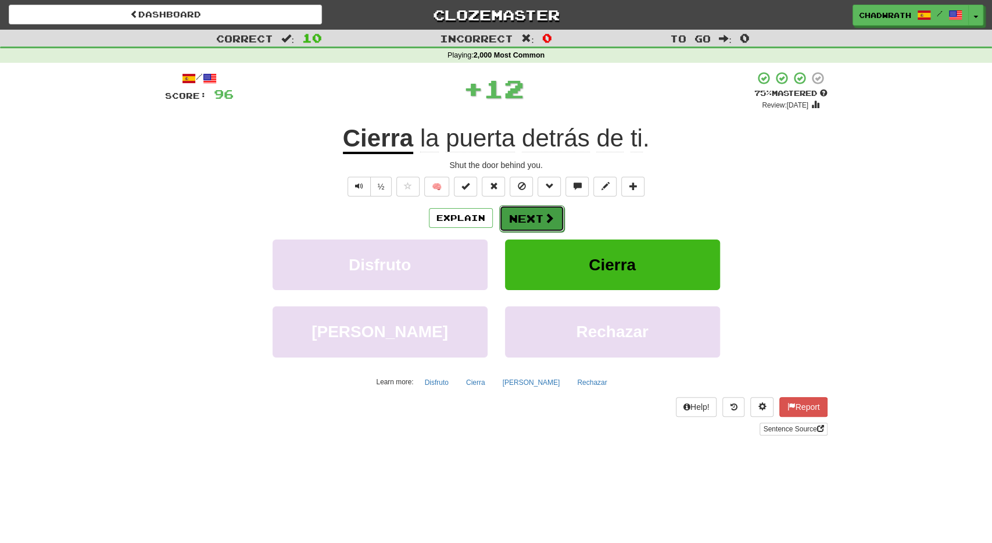
click at [532, 222] on button "Next" at bounding box center [531, 218] width 65 height 27
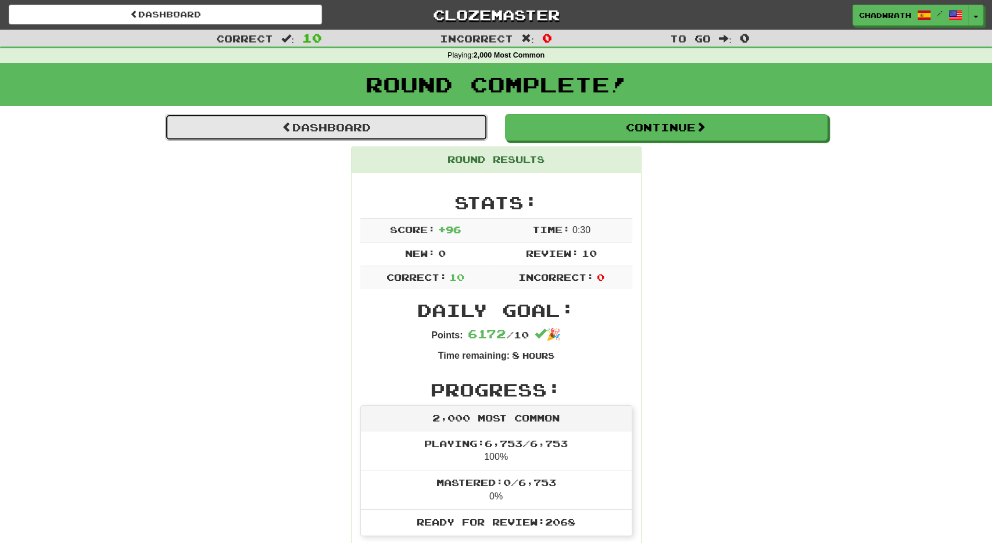
click at [400, 131] on link "Dashboard" at bounding box center [326, 127] width 322 height 27
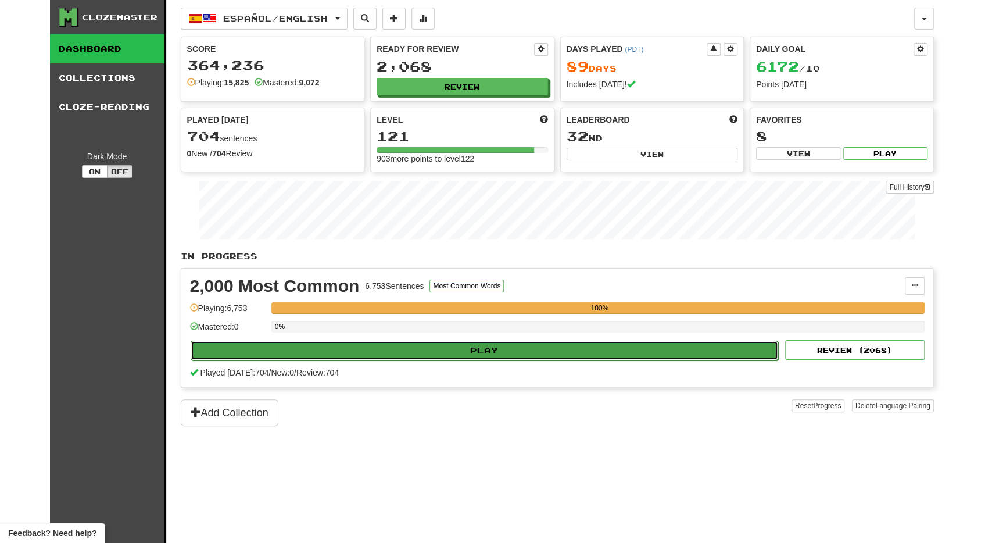
click at [401, 340] on button "Play" at bounding box center [485, 350] width 588 height 20
select select "**"
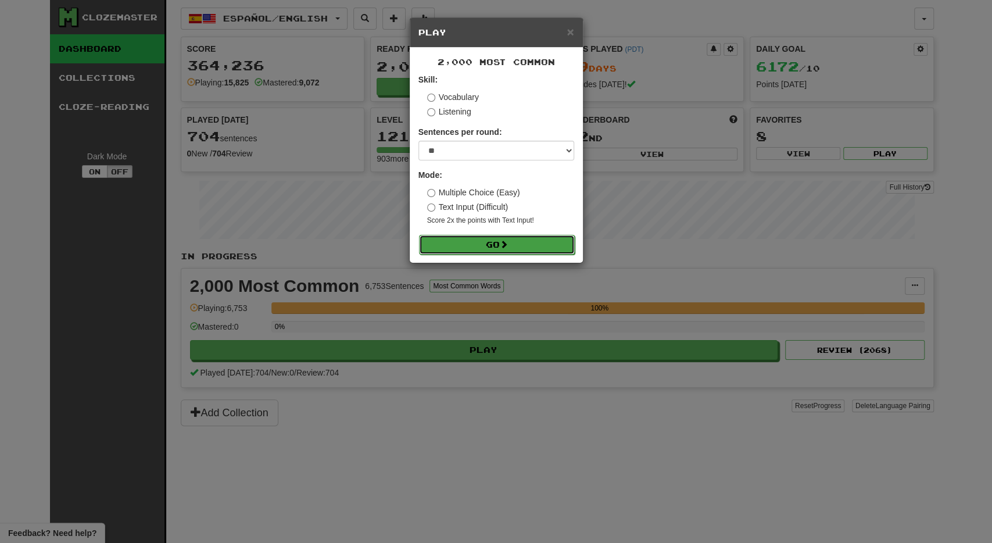
click at [508, 245] on span at bounding box center [504, 244] width 8 height 8
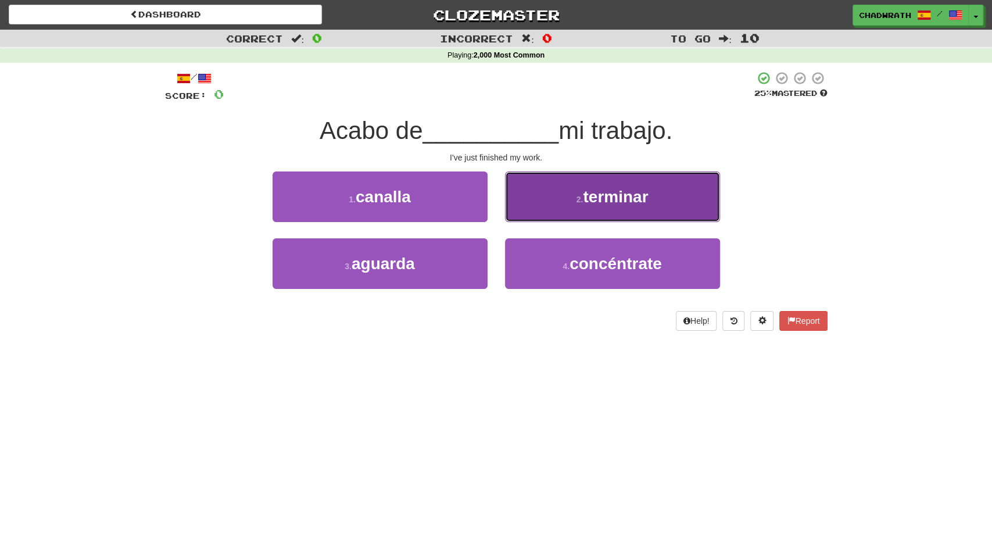
click at [588, 200] on span "terminar" at bounding box center [615, 197] width 65 height 18
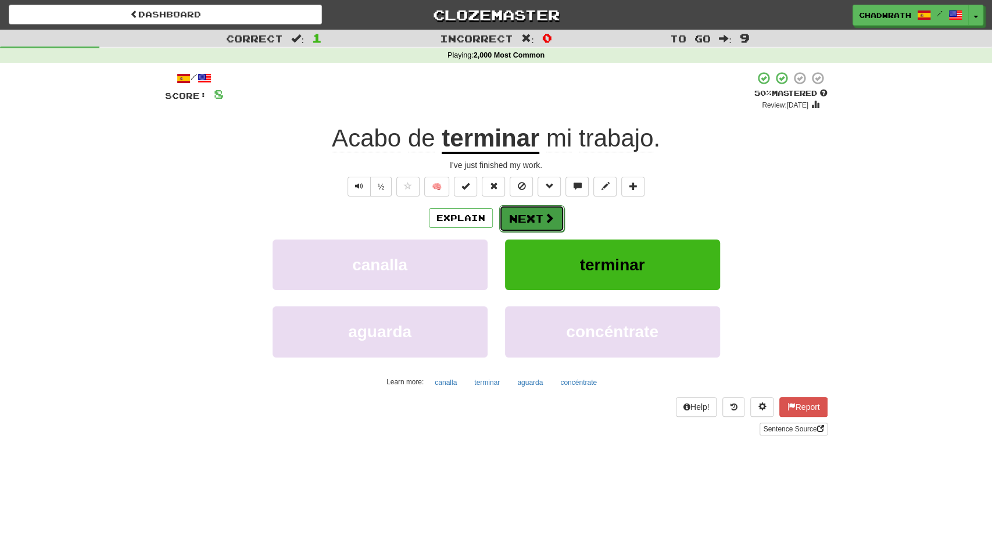
click at [533, 214] on button "Next" at bounding box center [531, 218] width 65 height 27
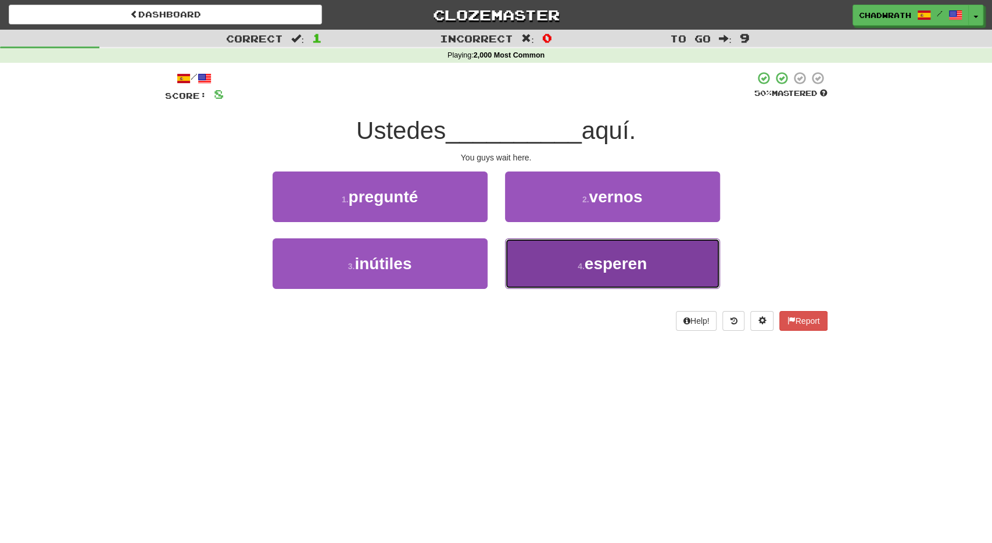
click at [537, 273] on button "4 . esperen" at bounding box center [612, 263] width 215 height 51
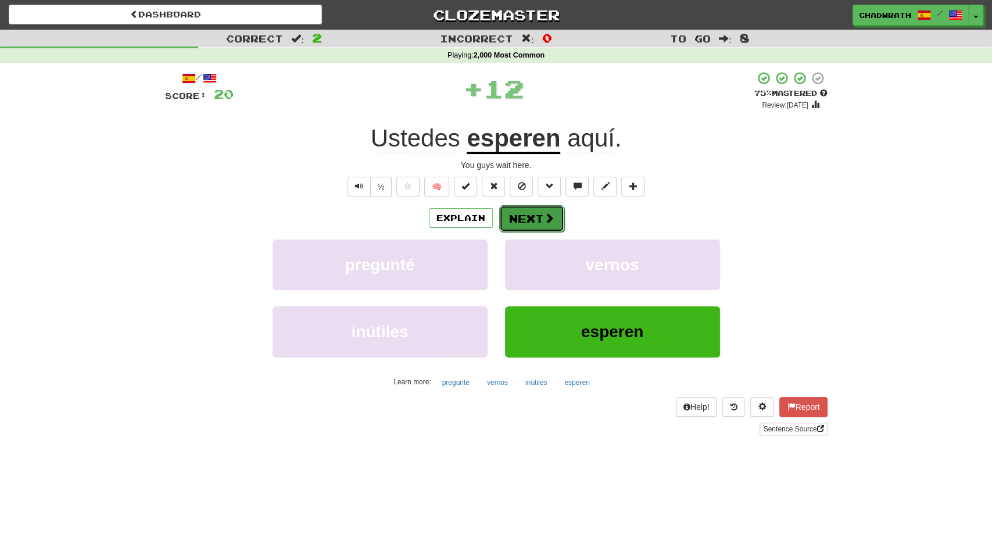
click at [537, 217] on button "Next" at bounding box center [531, 218] width 65 height 27
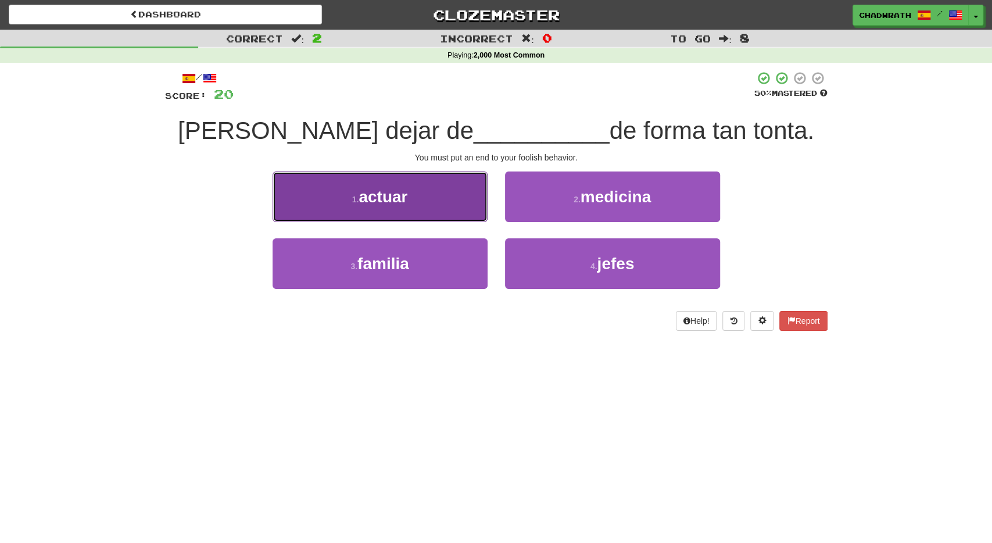
click at [401, 207] on button "1 . actuar" at bounding box center [379, 196] width 215 height 51
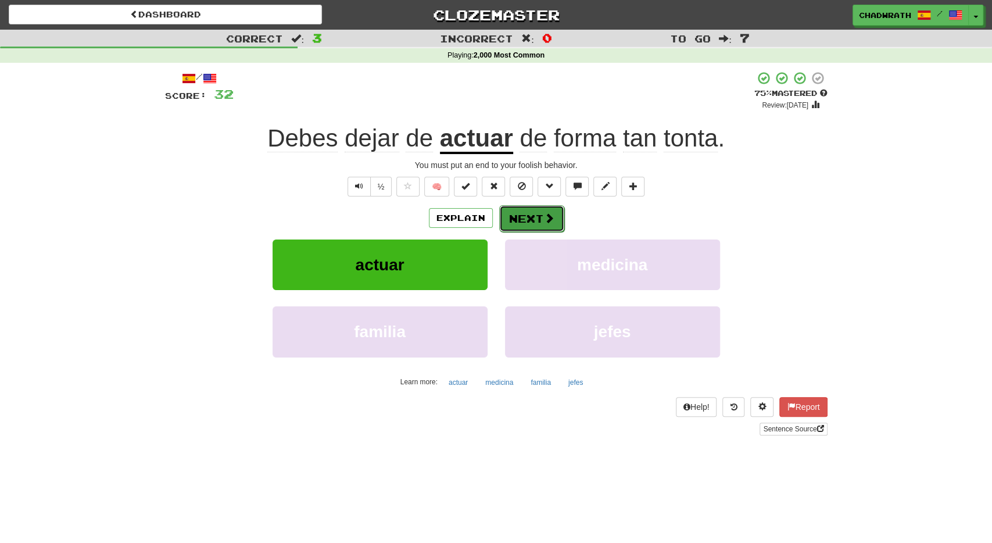
click at [509, 210] on button "Next" at bounding box center [531, 218] width 65 height 27
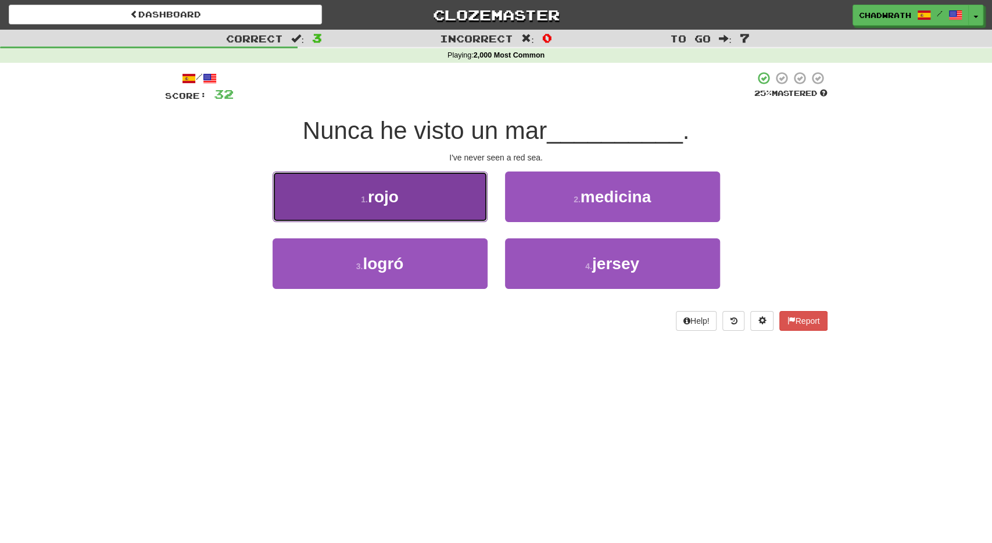
click at [433, 192] on button "1 . rojo" at bounding box center [379, 196] width 215 height 51
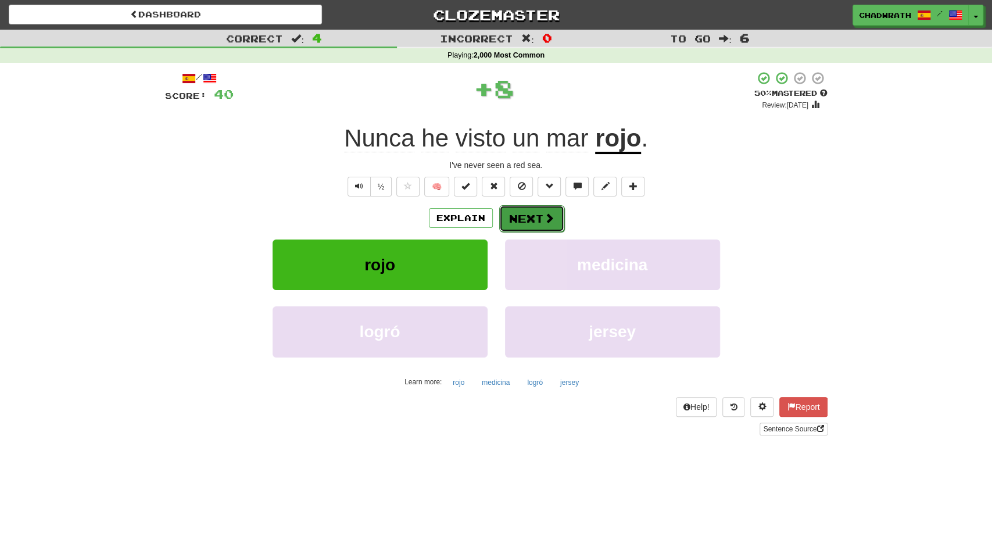
click at [551, 210] on button "Next" at bounding box center [531, 218] width 65 height 27
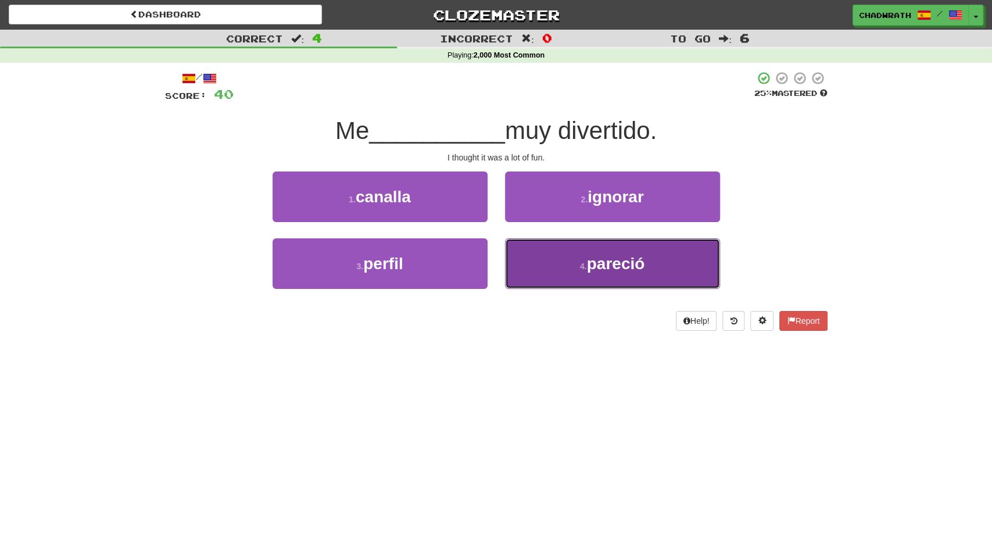
click at [595, 260] on span "pareció" at bounding box center [616, 263] width 58 height 18
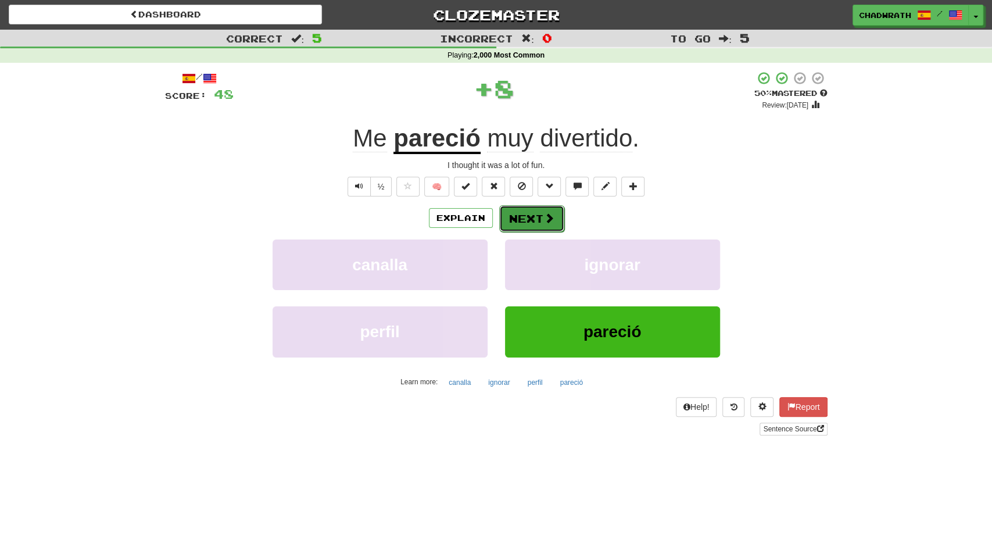
click at [530, 207] on button "Next" at bounding box center [531, 218] width 65 height 27
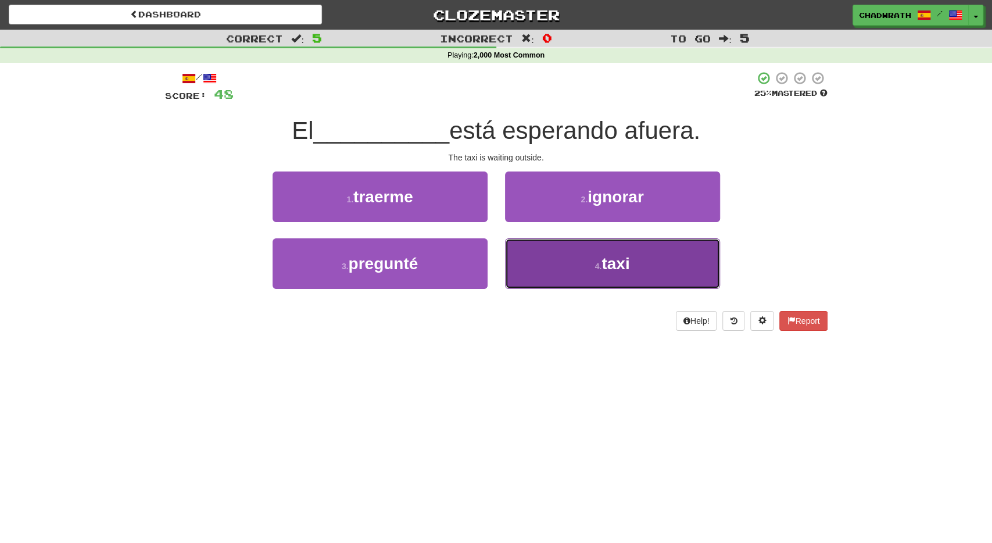
click at [578, 254] on button "4 . taxi" at bounding box center [612, 263] width 215 height 51
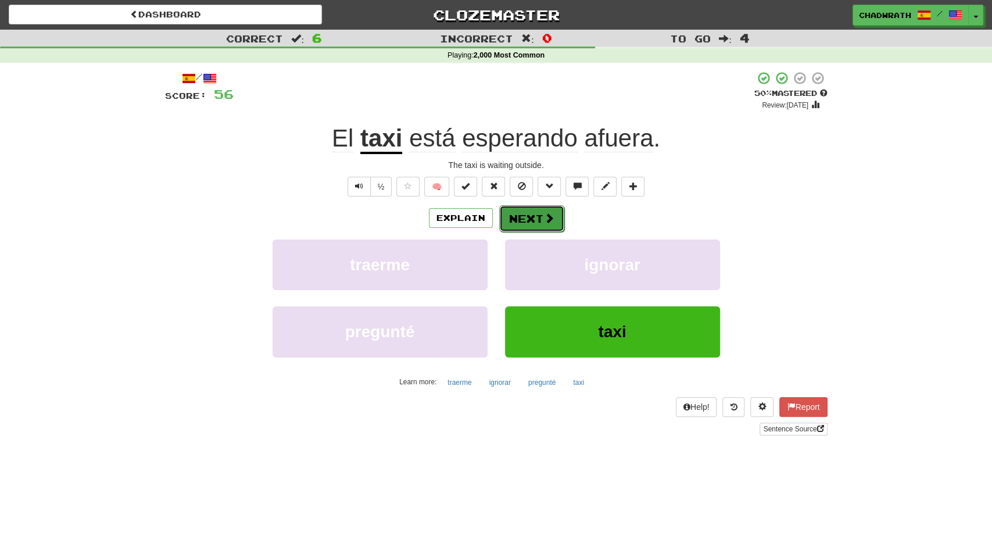
click at [549, 218] on span at bounding box center [549, 218] width 10 height 10
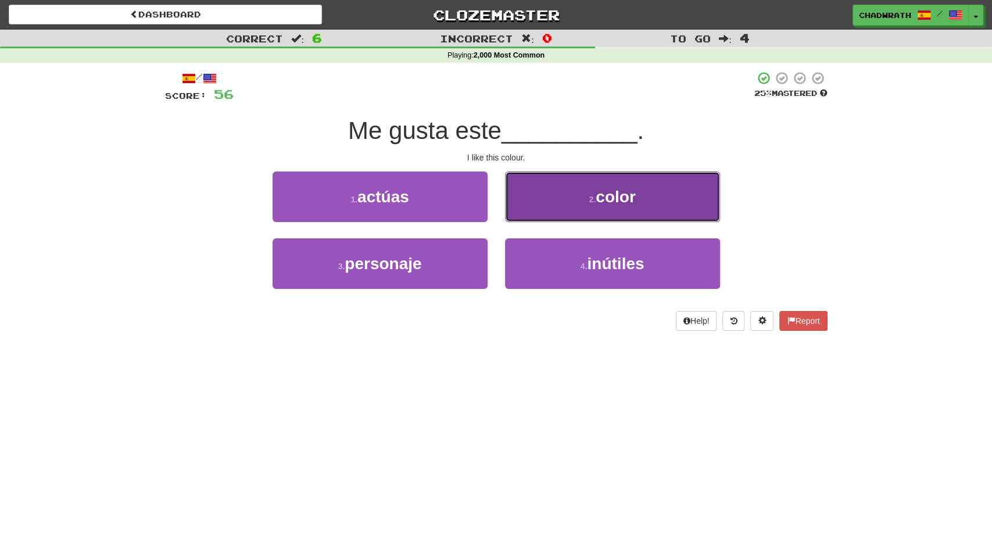
click at [578, 211] on button "2 . color" at bounding box center [612, 196] width 215 height 51
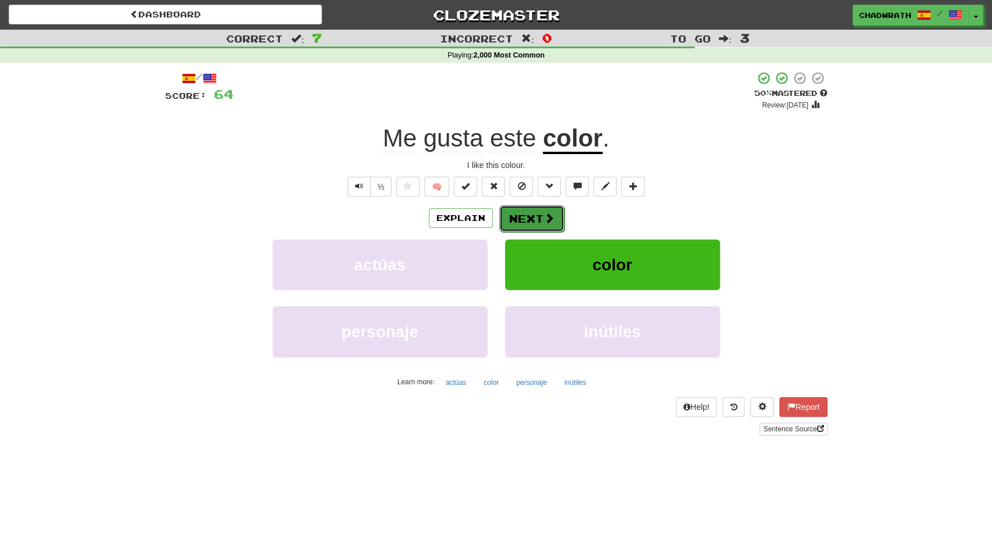
click at [539, 207] on button "Next" at bounding box center [531, 218] width 65 height 27
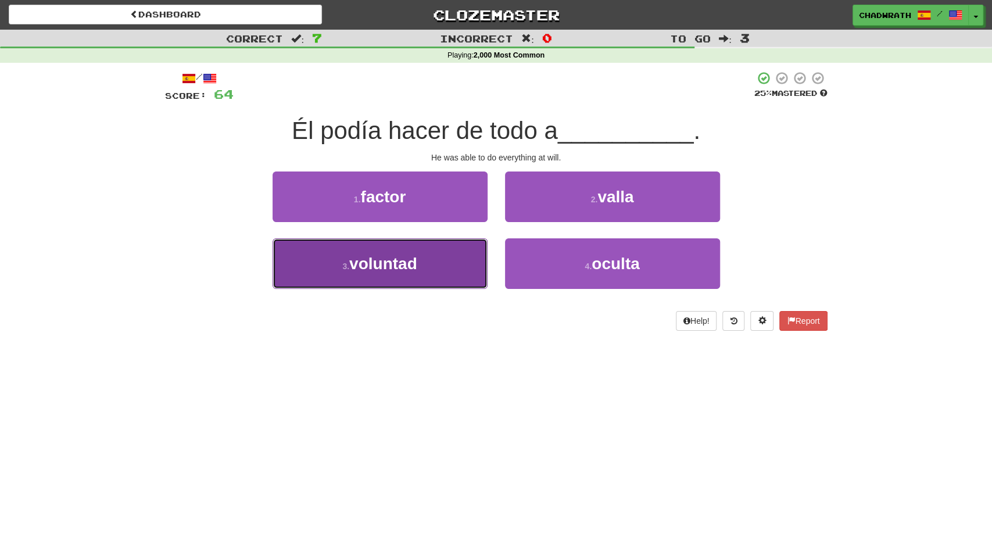
click at [376, 277] on button "3 . voluntad" at bounding box center [379, 263] width 215 height 51
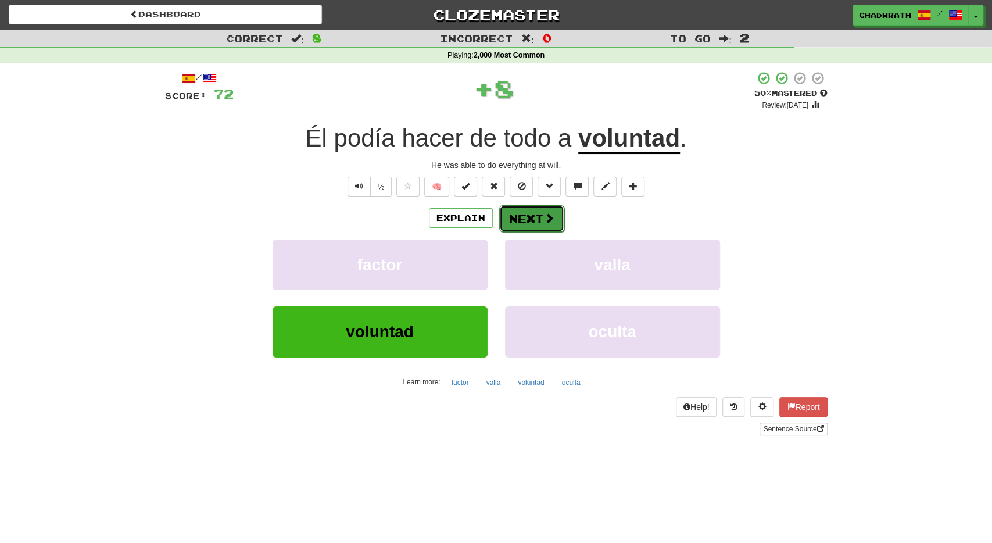
click at [523, 220] on button "Next" at bounding box center [531, 218] width 65 height 27
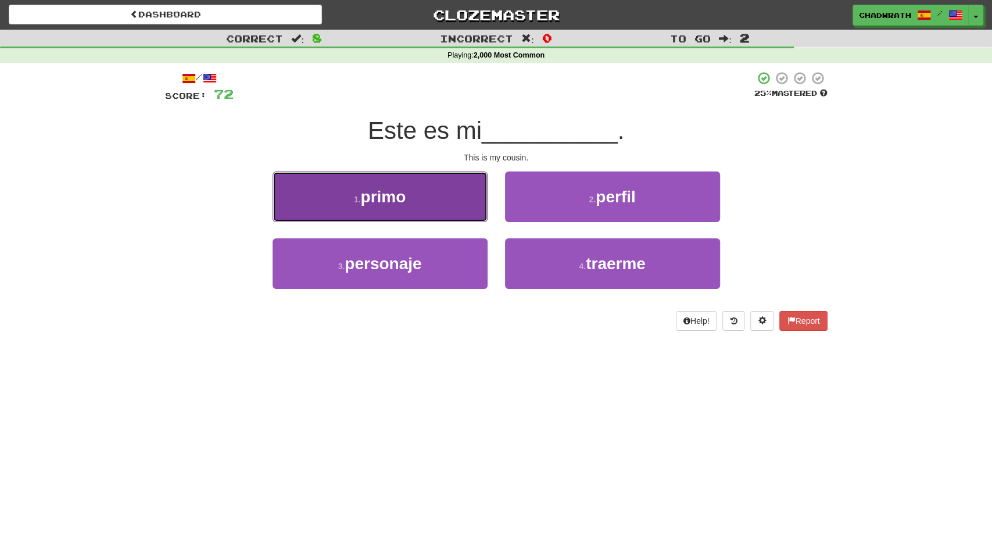
click at [433, 206] on button "1 . primo" at bounding box center [379, 196] width 215 height 51
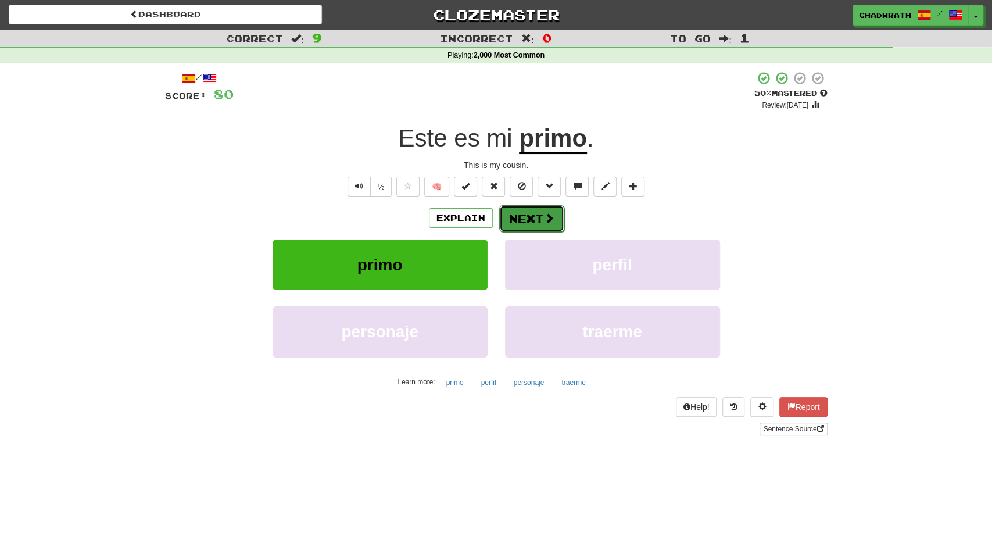
click at [529, 220] on button "Next" at bounding box center [531, 218] width 65 height 27
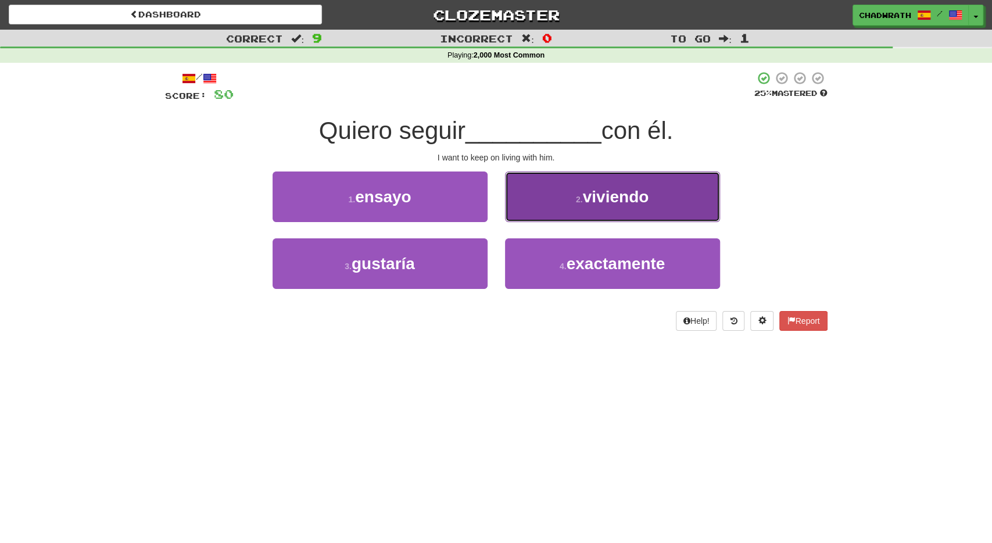
click at [558, 205] on button "2 . viviendo" at bounding box center [612, 196] width 215 height 51
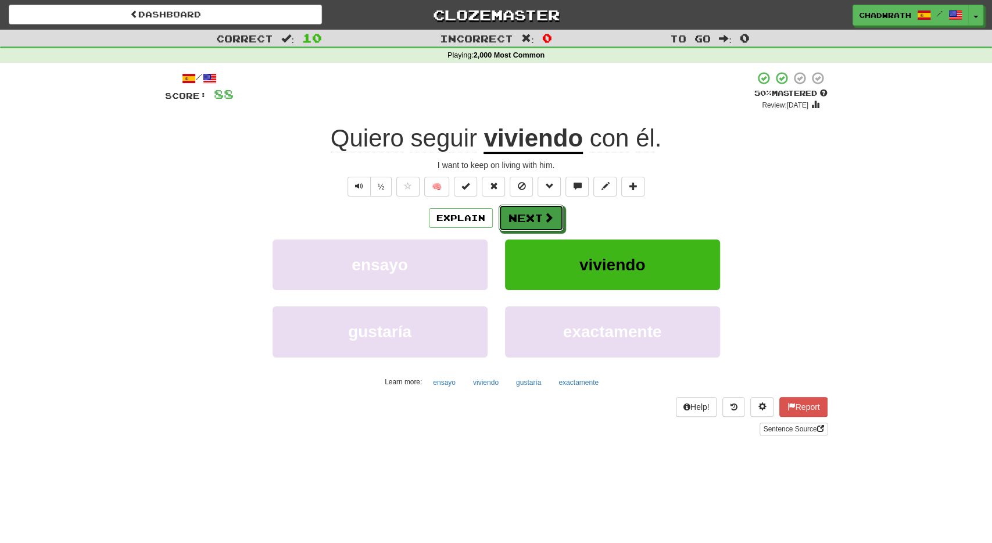
click at [558, 205] on button "Next" at bounding box center [530, 217] width 65 height 27
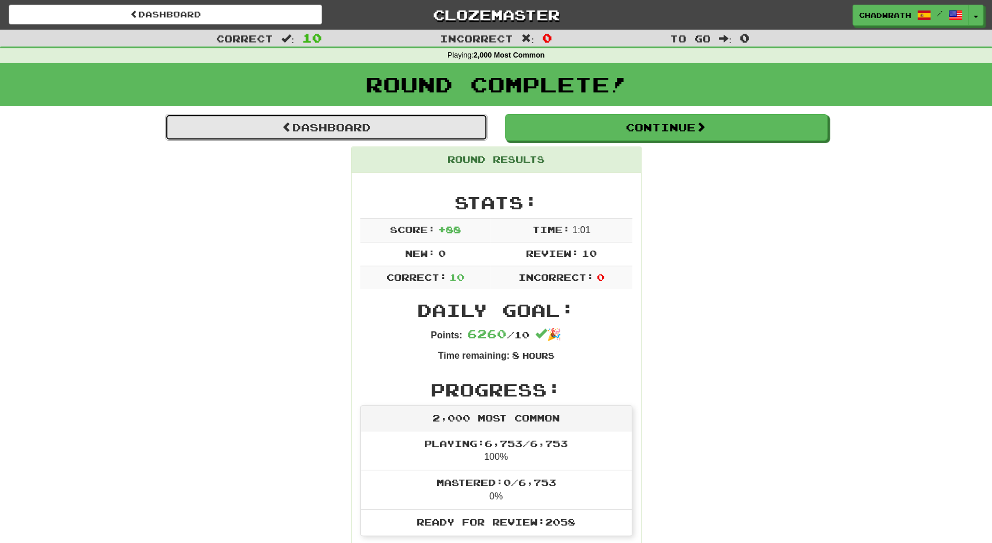
click at [358, 127] on link "Dashboard" at bounding box center [326, 127] width 322 height 27
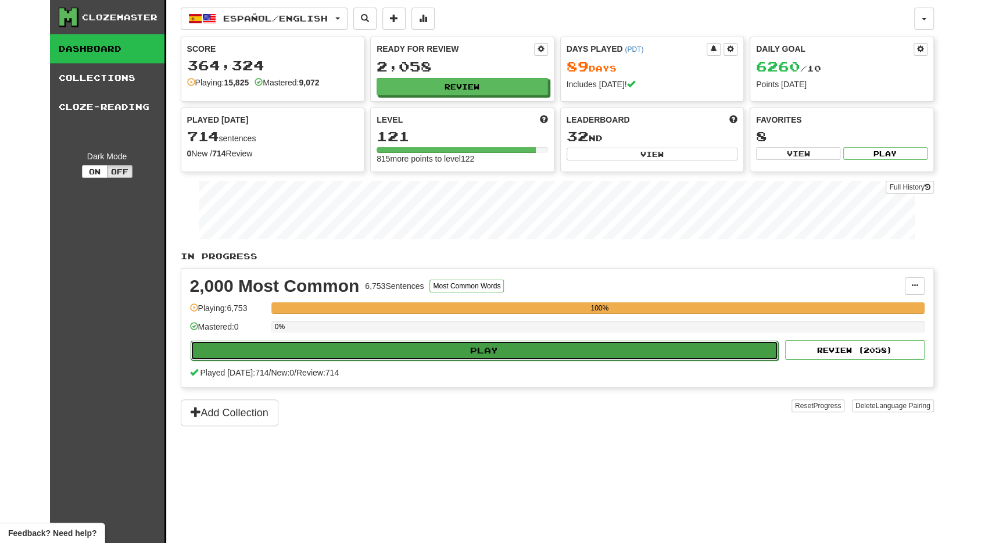
click at [522, 343] on button "Play" at bounding box center [485, 350] width 588 height 20
select select "**"
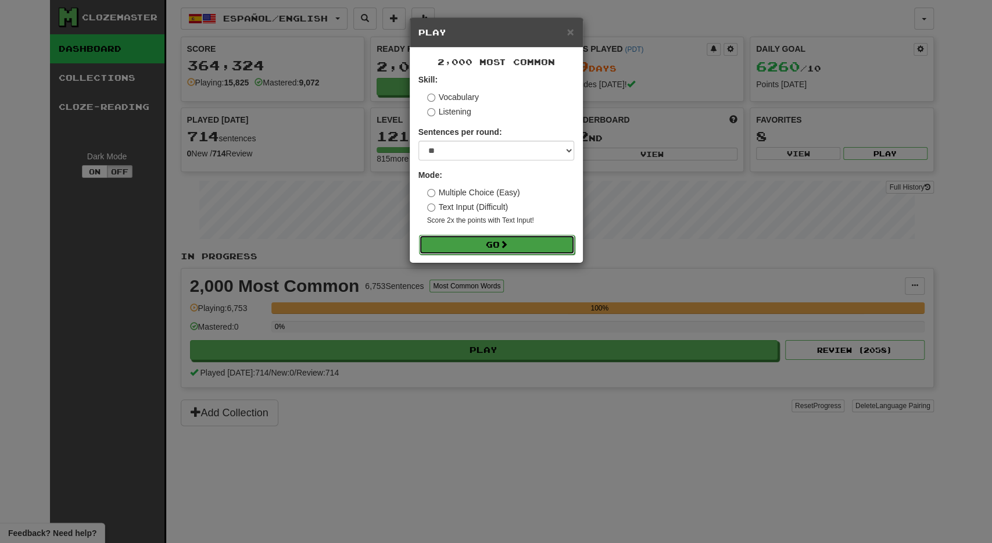
click at [512, 243] on button "Go" at bounding box center [497, 245] width 156 height 20
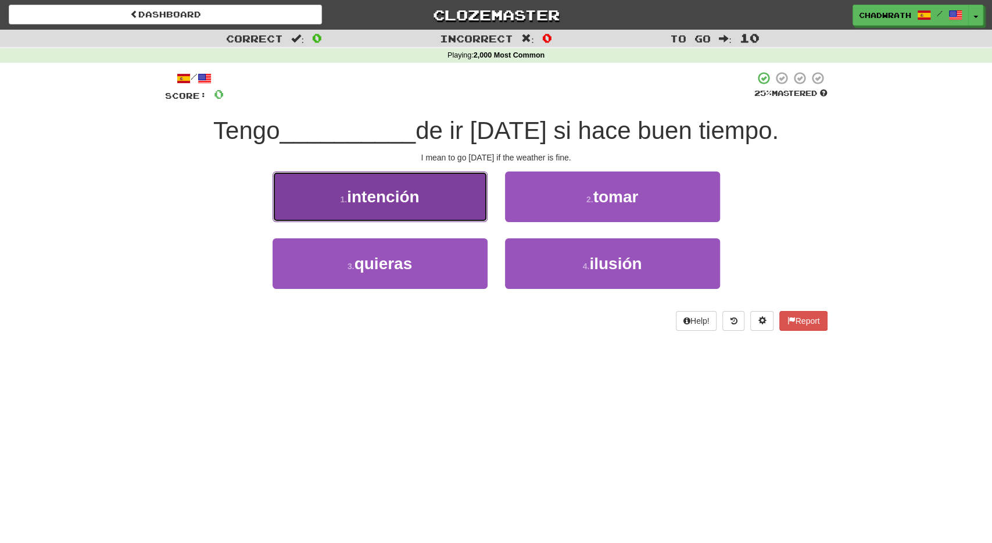
click at [483, 206] on button "1 . intención" at bounding box center [379, 196] width 215 height 51
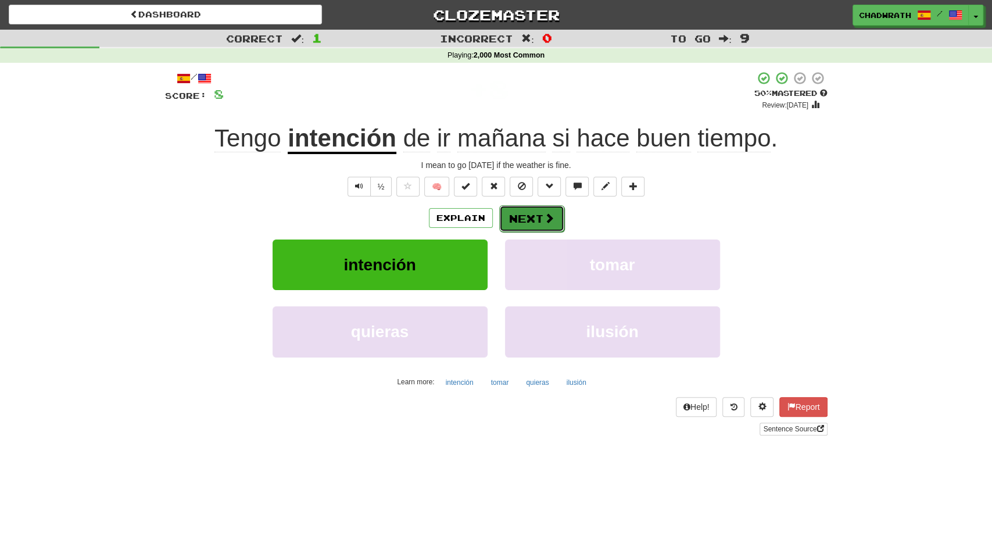
click at [540, 221] on button "Next" at bounding box center [531, 218] width 65 height 27
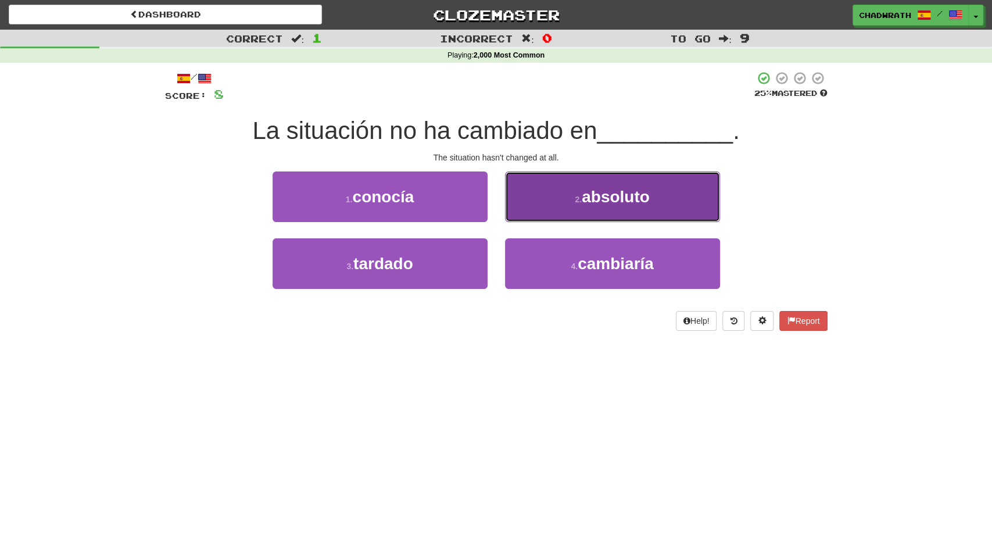
click at [588, 192] on span "absoluto" at bounding box center [615, 197] width 68 height 18
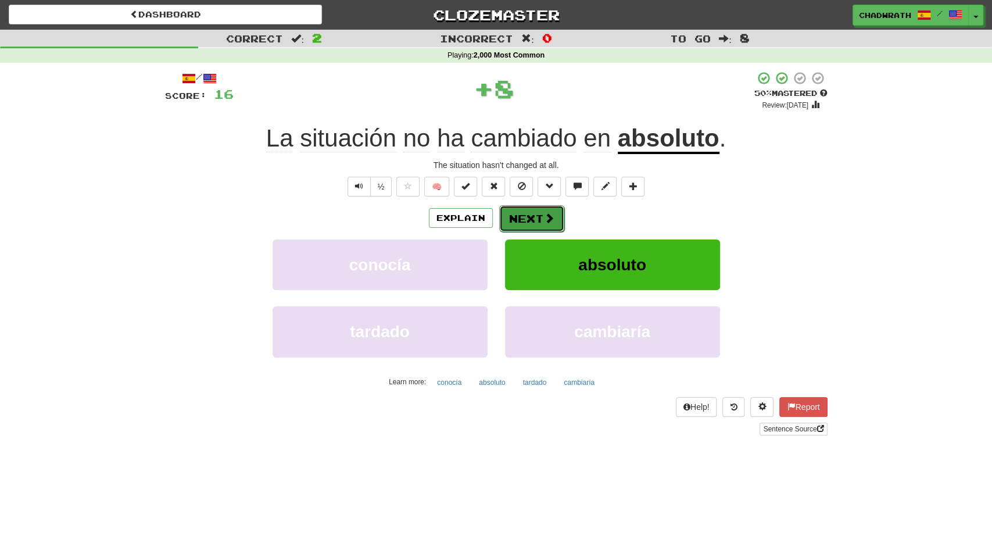
click at [543, 211] on button "Next" at bounding box center [531, 218] width 65 height 27
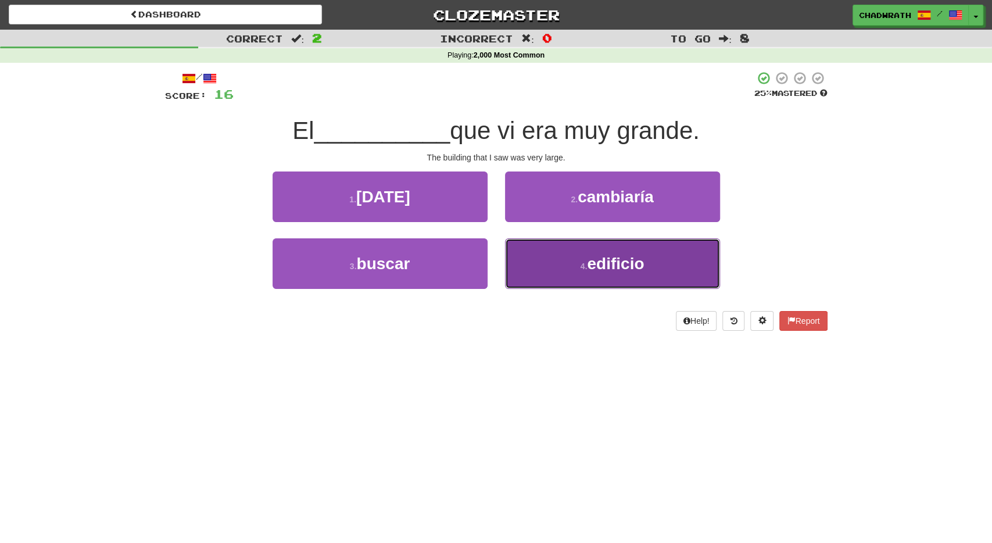
click at [570, 262] on button "4 . edificio" at bounding box center [612, 263] width 215 height 51
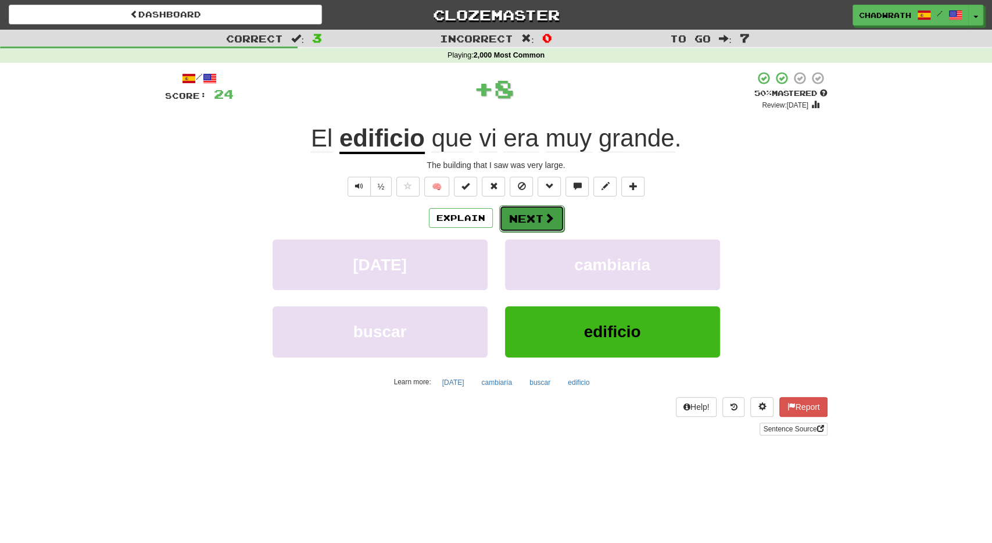
click at [529, 217] on button "Next" at bounding box center [531, 218] width 65 height 27
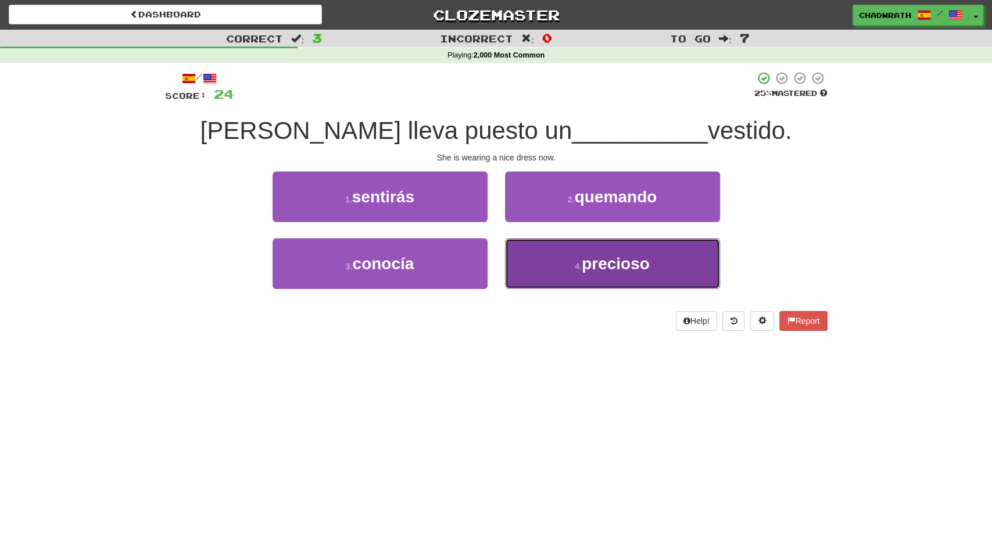
click at [661, 266] on button "4 . precioso" at bounding box center [612, 263] width 215 height 51
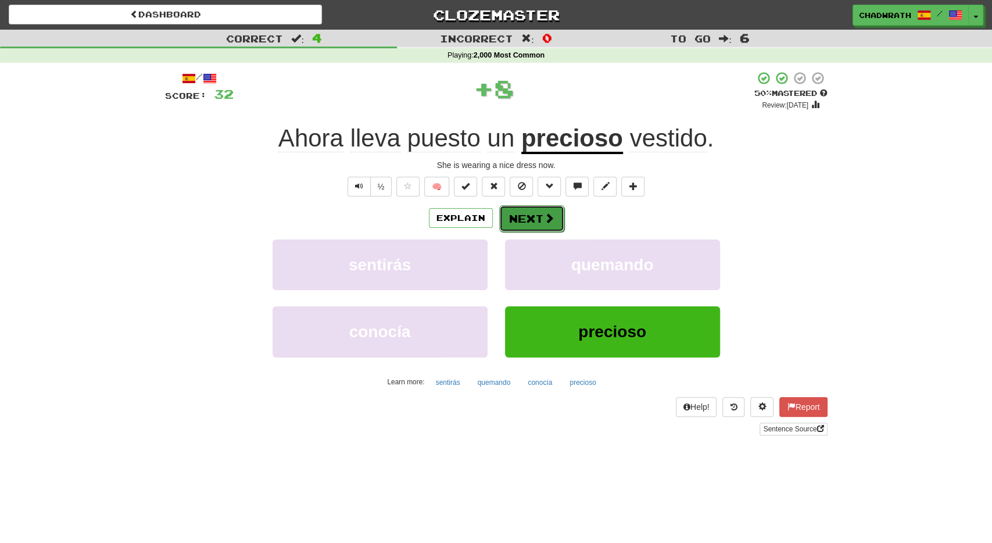
click at [525, 211] on button "Next" at bounding box center [531, 218] width 65 height 27
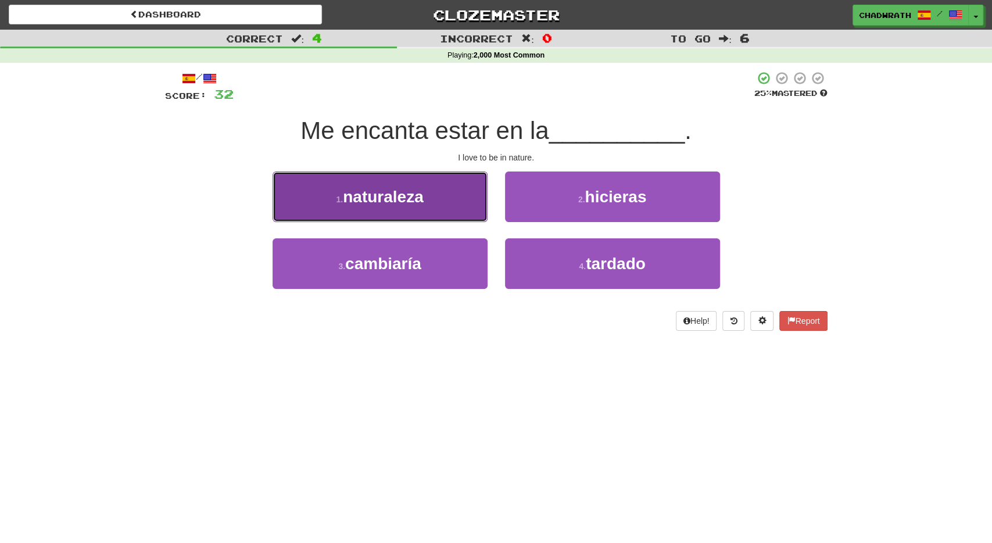
click at [425, 204] on button "1 . naturaleza" at bounding box center [379, 196] width 215 height 51
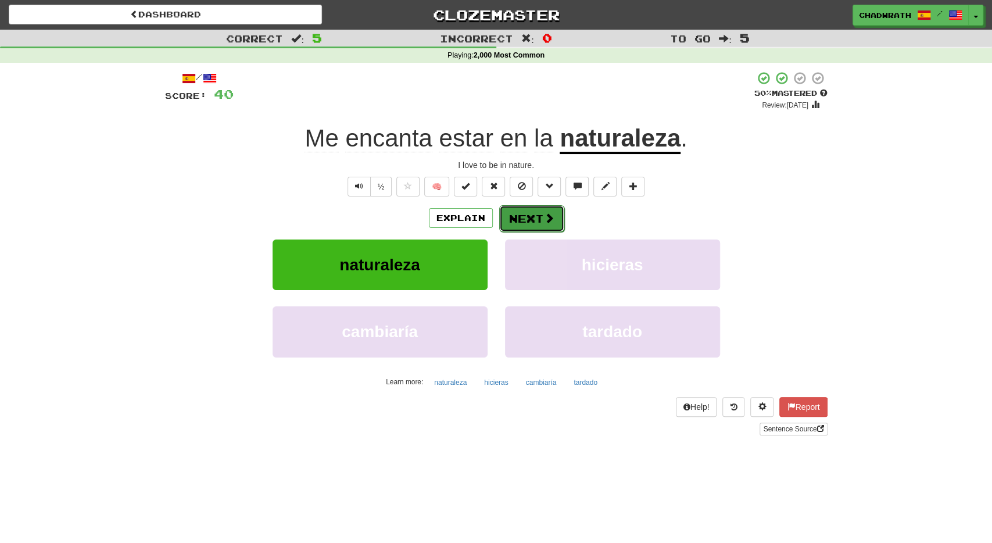
click at [529, 213] on button "Next" at bounding box center [531, 218] width 65 height 27
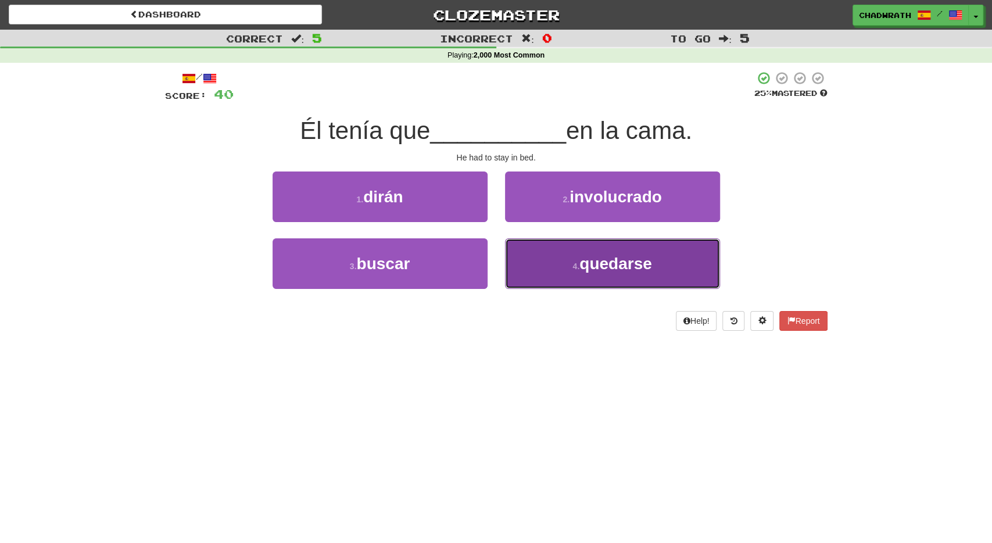
click at [623, 279] on button "4 . quedarse" at bounding box center [612, 263] width 215 height 51
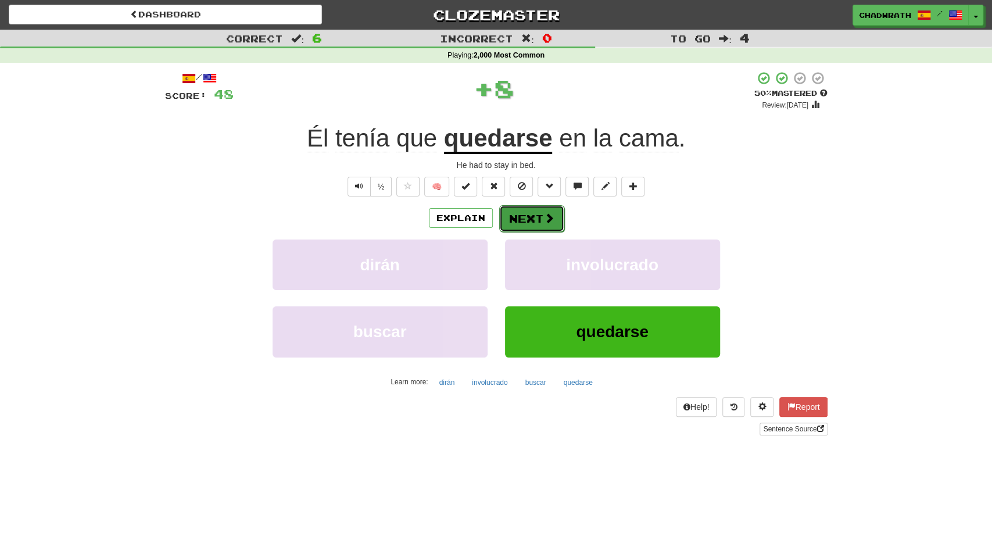
click at [548, 217] on span at bounding box center [549, 218] width 10 height 10
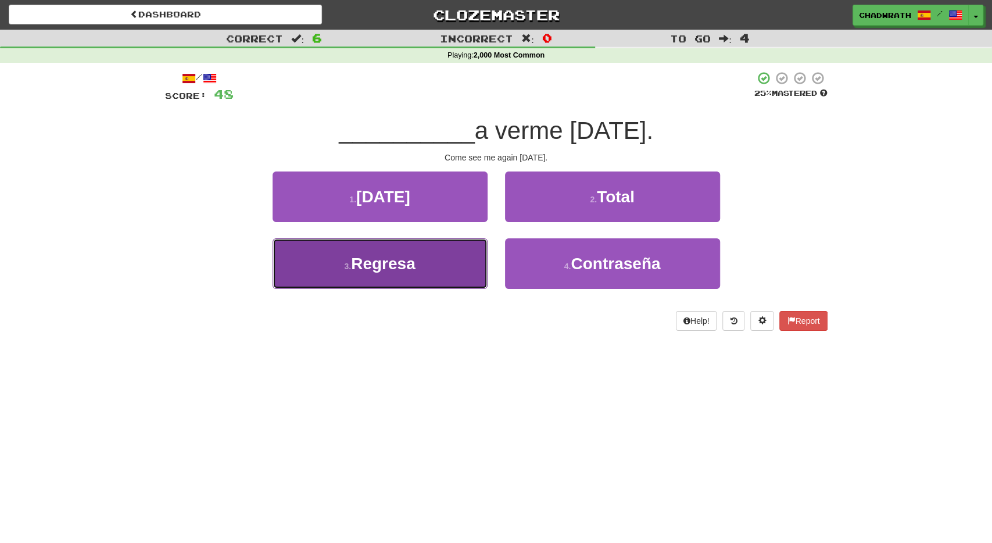
click at [401, 262] on span "Regresa" at bounding box center [383, 263] width 64 height 18
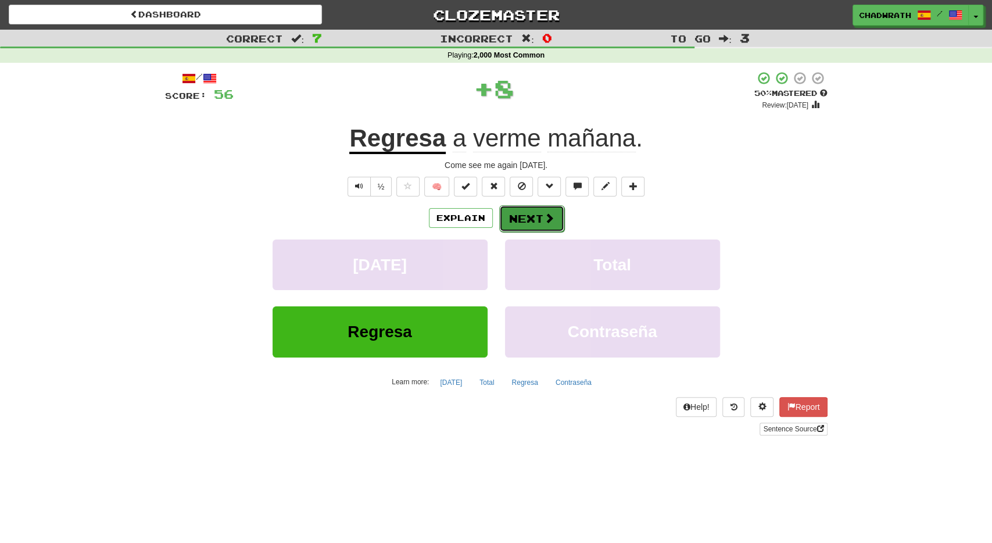
click at [534, 216] on button "Next" at bounding box center [531, 218] width 65 height 27
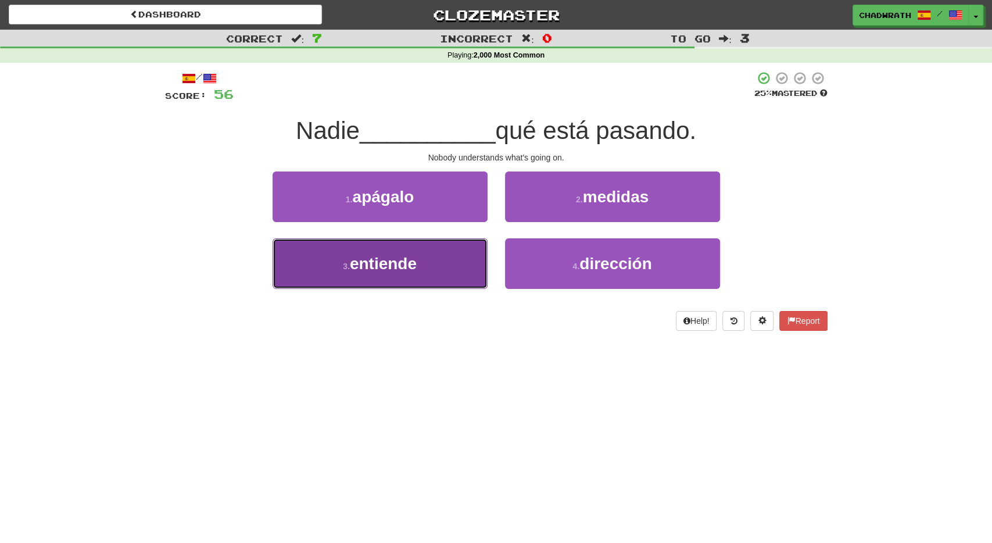
click at [464, 265] on button "3 . entiende" at bounding box center [379, 263] width 215 height 51
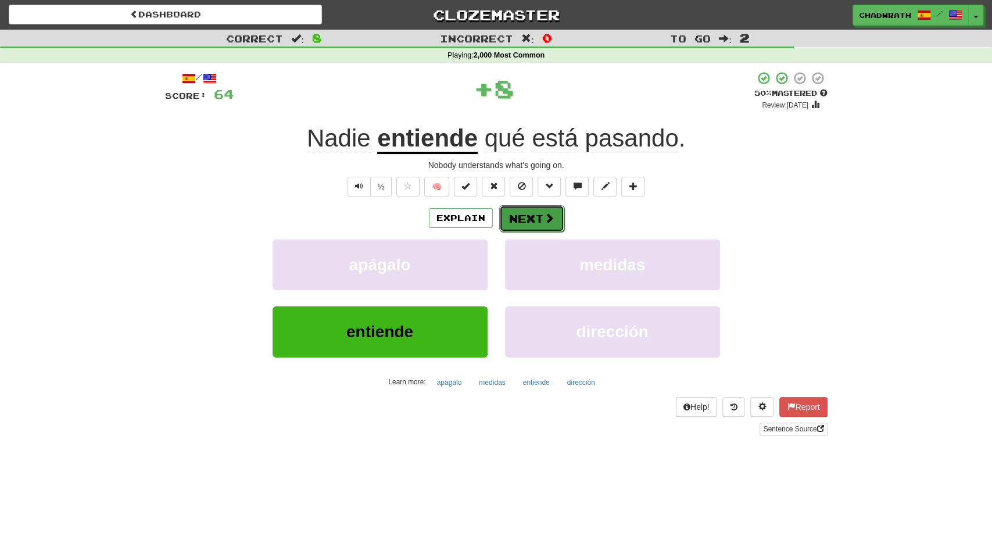
click at [538, 220] on button "Next" at bounding box center [531, 218] width 65 height 27
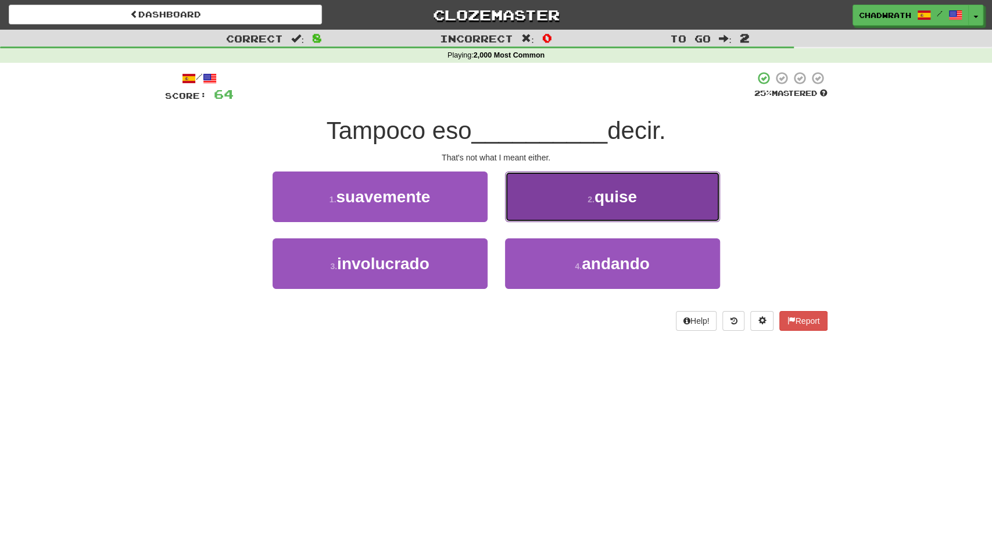
click at [568, 213] on button "2 . quise" at bounding box center [612, 196] width 215 height 51
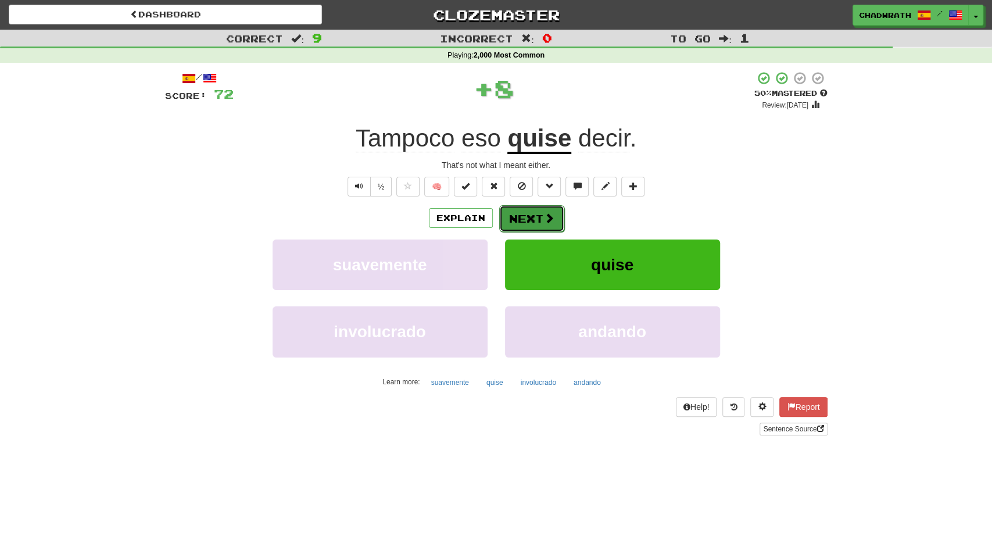
click at [534, 218] on button "Next" at bounding box center [531, 218] width 65 height 27
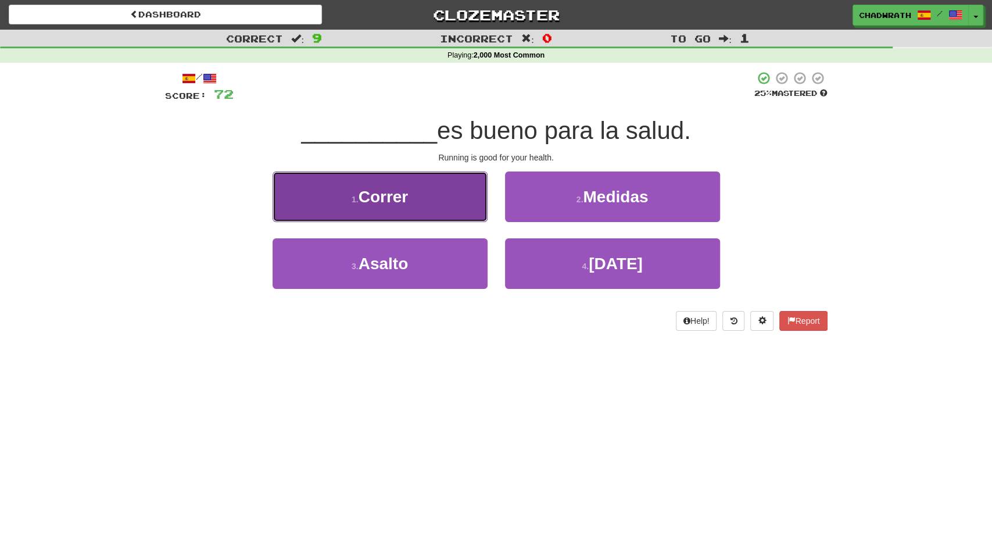
click at [416, 192] on button "1 . Correr" at bounding box center [379, 196] width 215 height 51
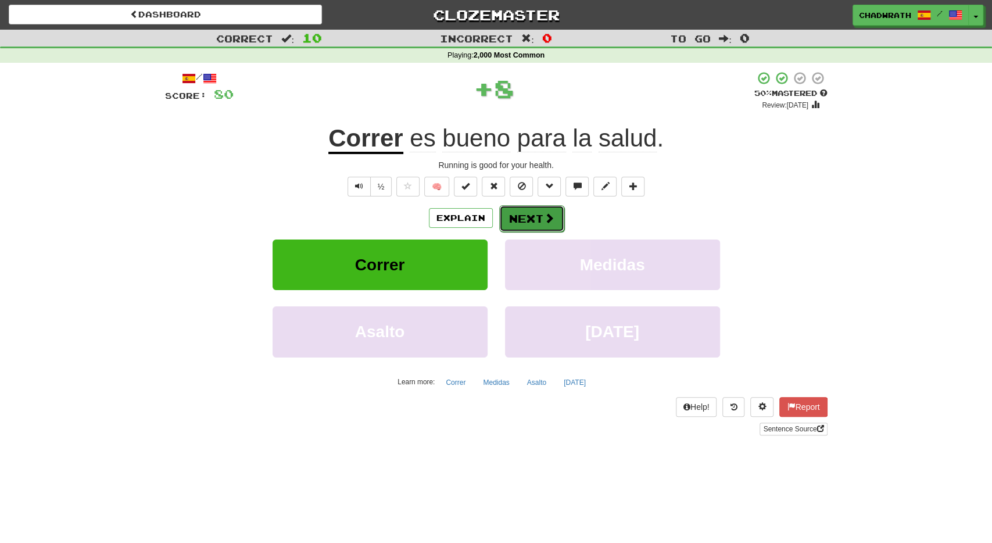
click at [522, 211] on button "Next" at bounding box center [531, 218] width 65 height 27
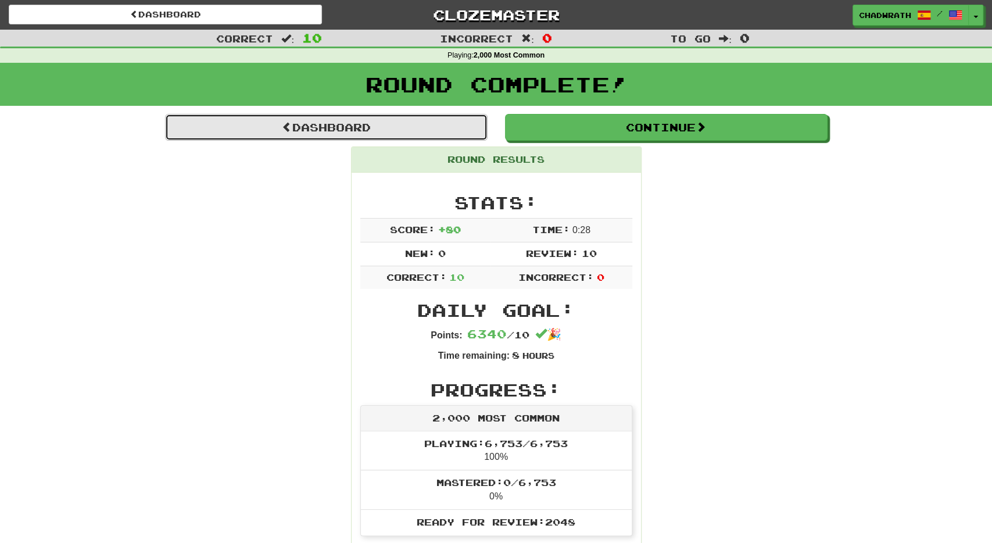
click at [426, 134] on link "Dashboard" at bounding box center [326, 127] width 322 height 27
